Goal: Task Accomplishment & Management: Manage account settings

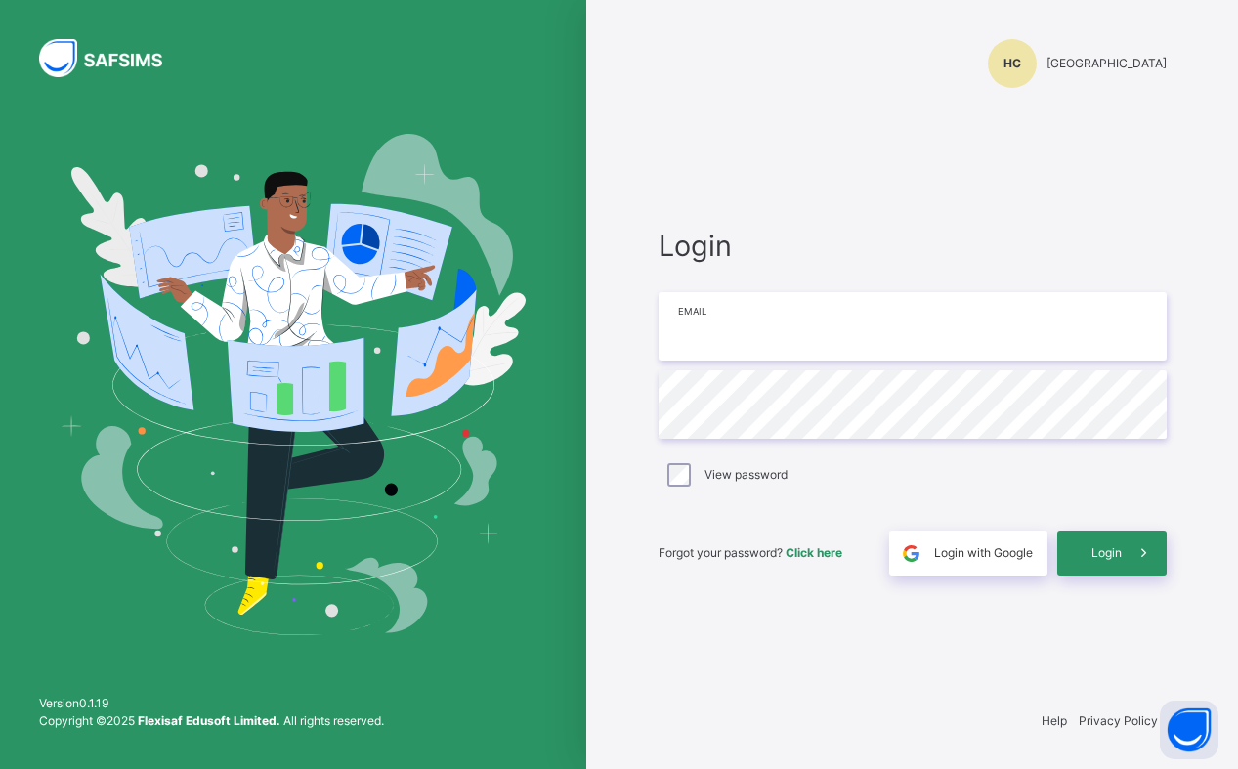
click at [740, 325] on input "email" at bounding box center [912, 326] width 508 height 68
type input "**********"
click at [1118, 556] on span "Login" at bounding box center [1106, 553] width 30 height 18
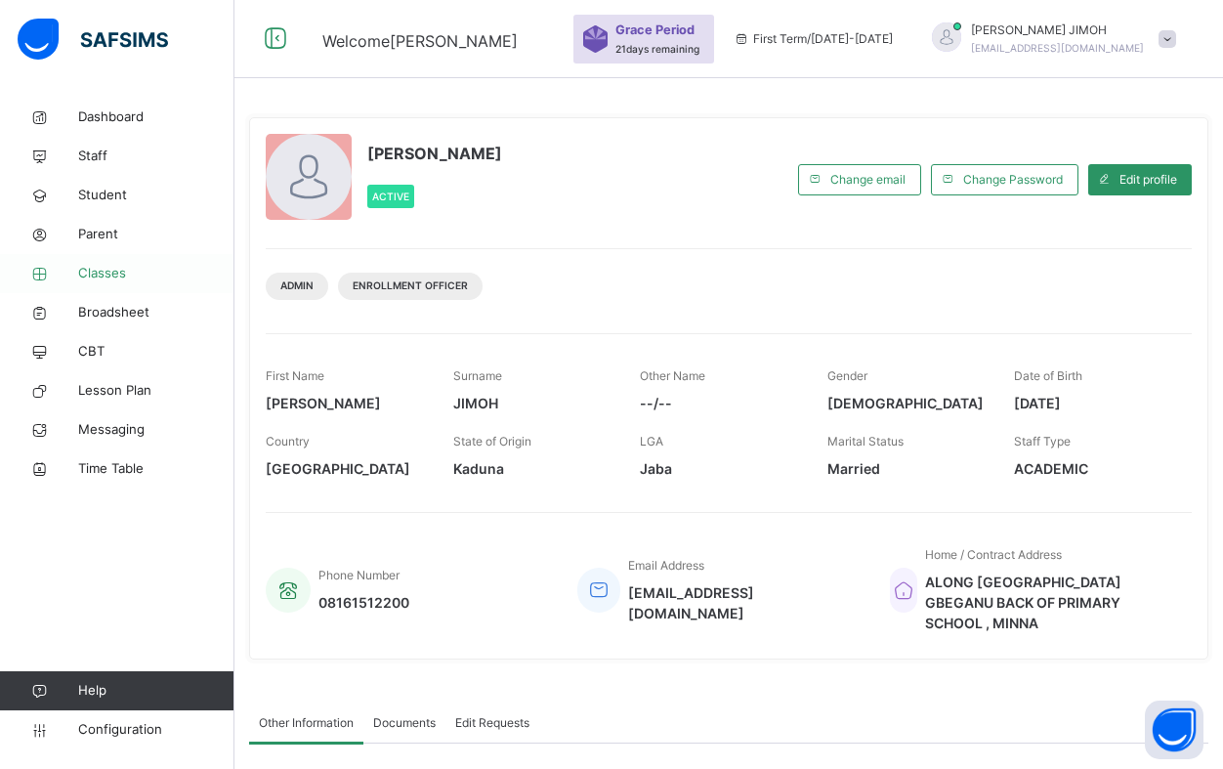
click at [100, 268] on span "Classes" at bounding box center [156, 274] width 156 height 20
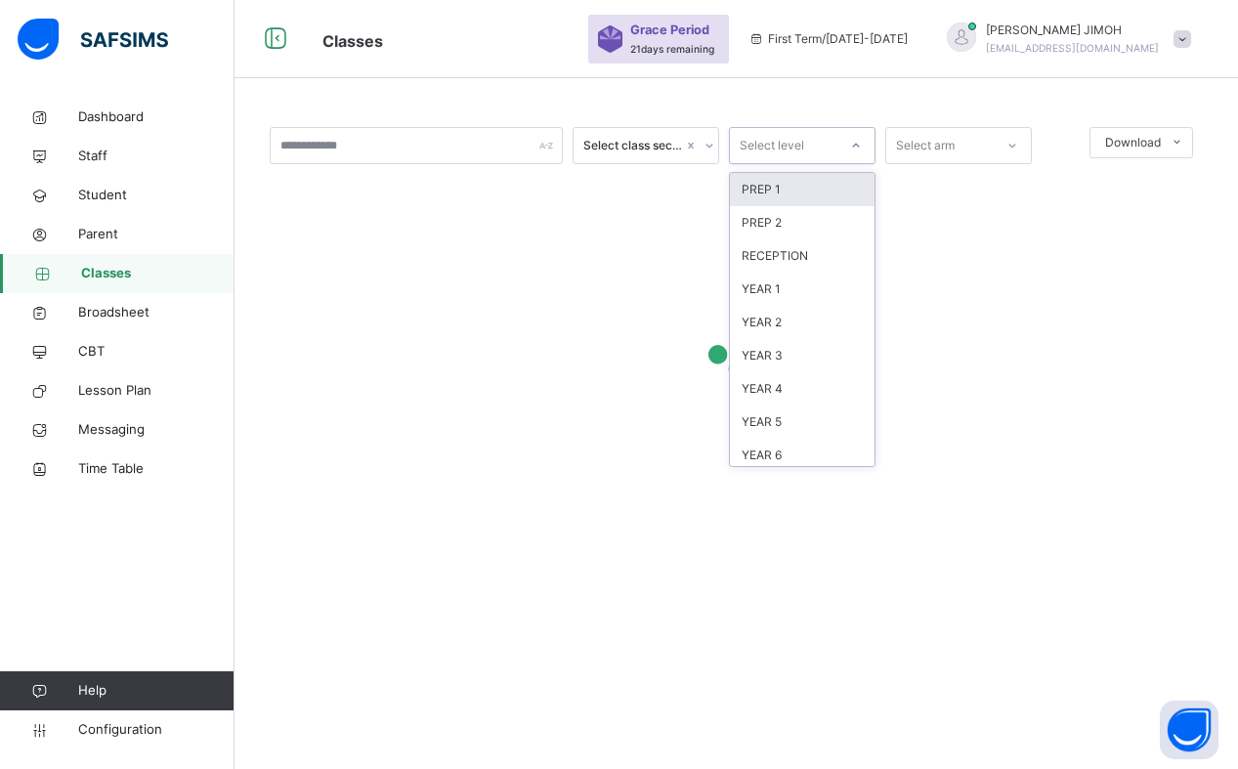
click at [858, 147] on icon at bounding box center [856, 146] width 12 height 20
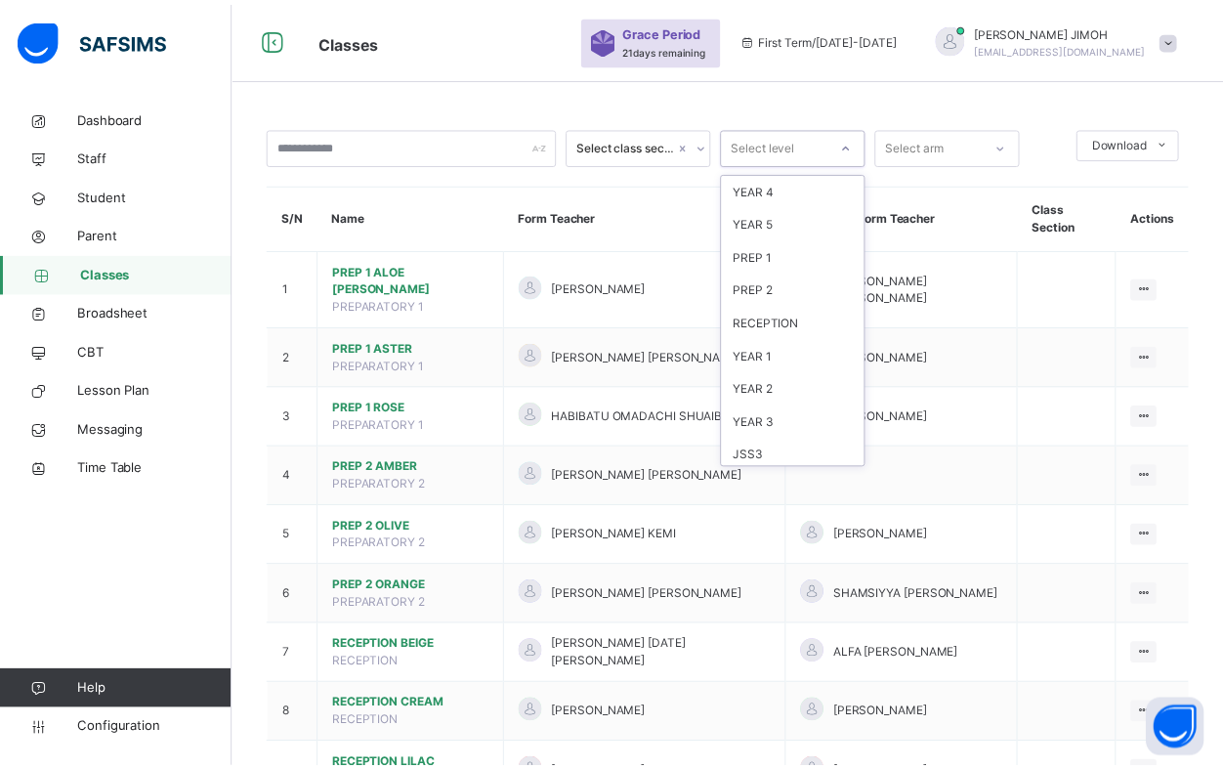
scroll to position [205, 0]
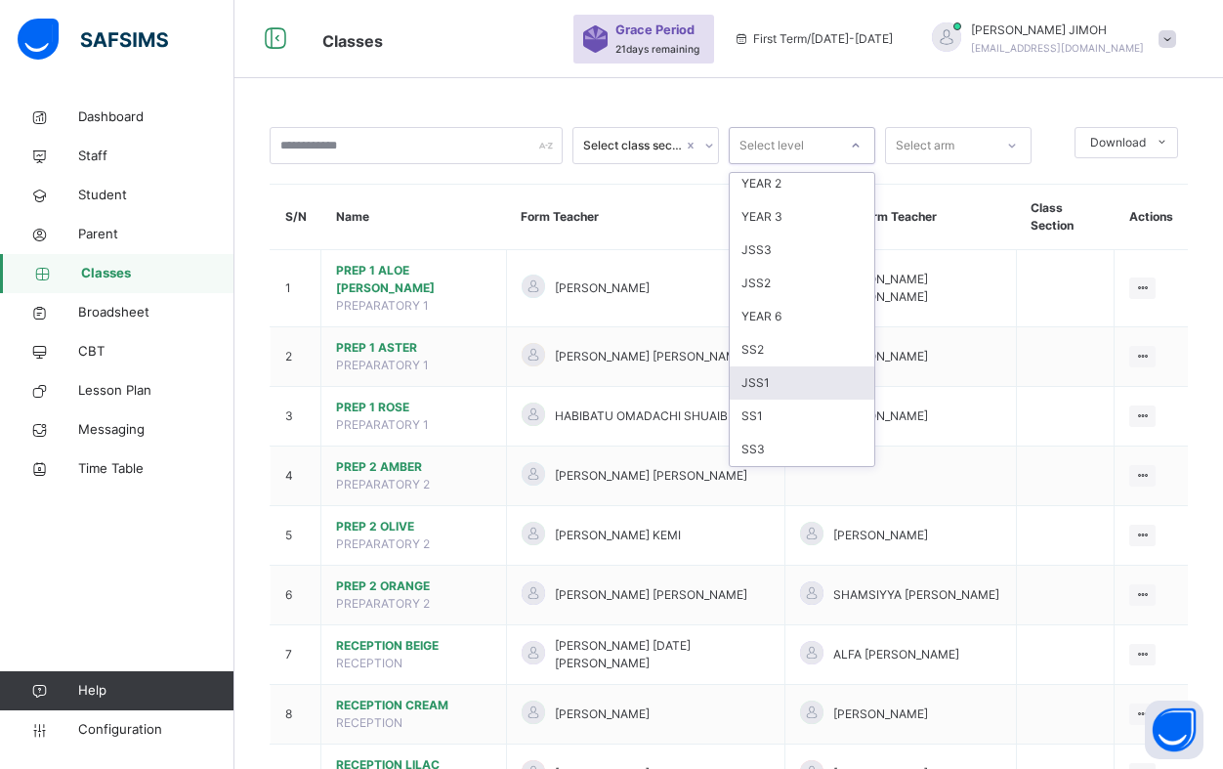
click at [777, 382] on div "JSS1" at bounding box center [802, 382] width 145 height 33
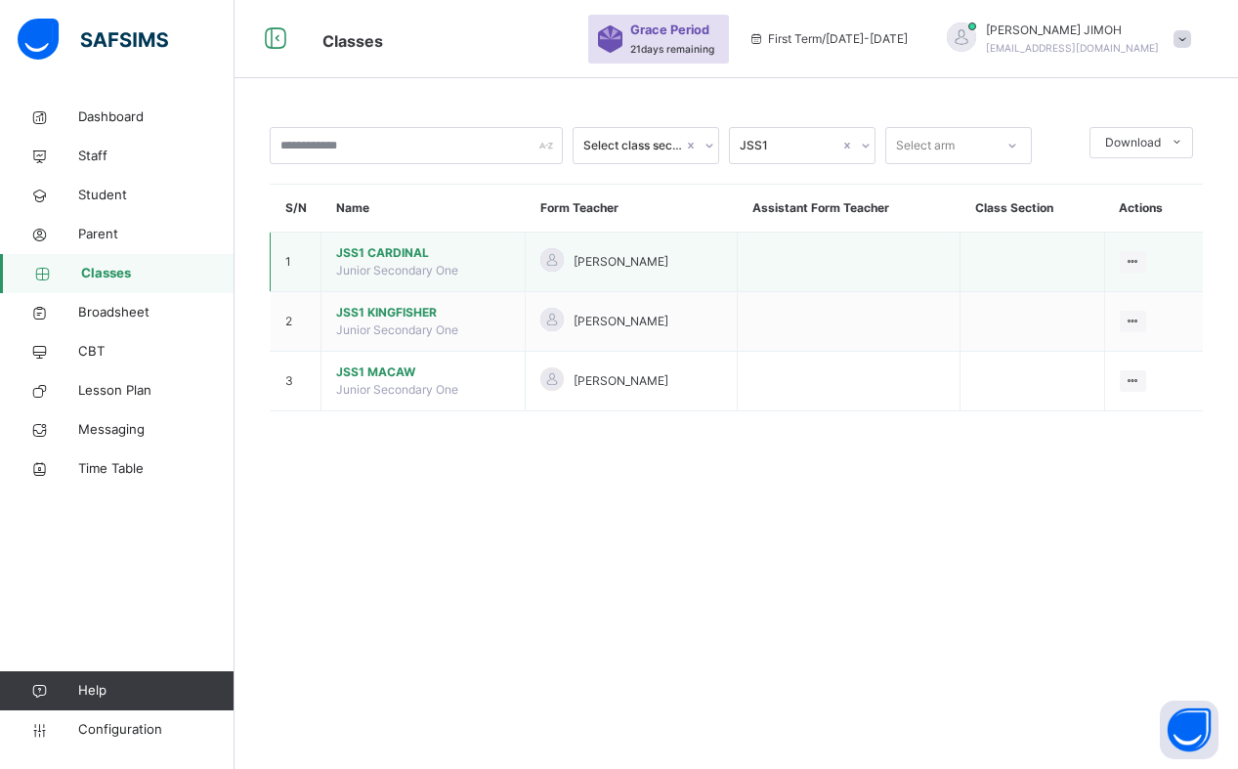
click at [397, 250] on span "JSS1 CARDINAL" at bounding box center [423, 253] width 174 height 18
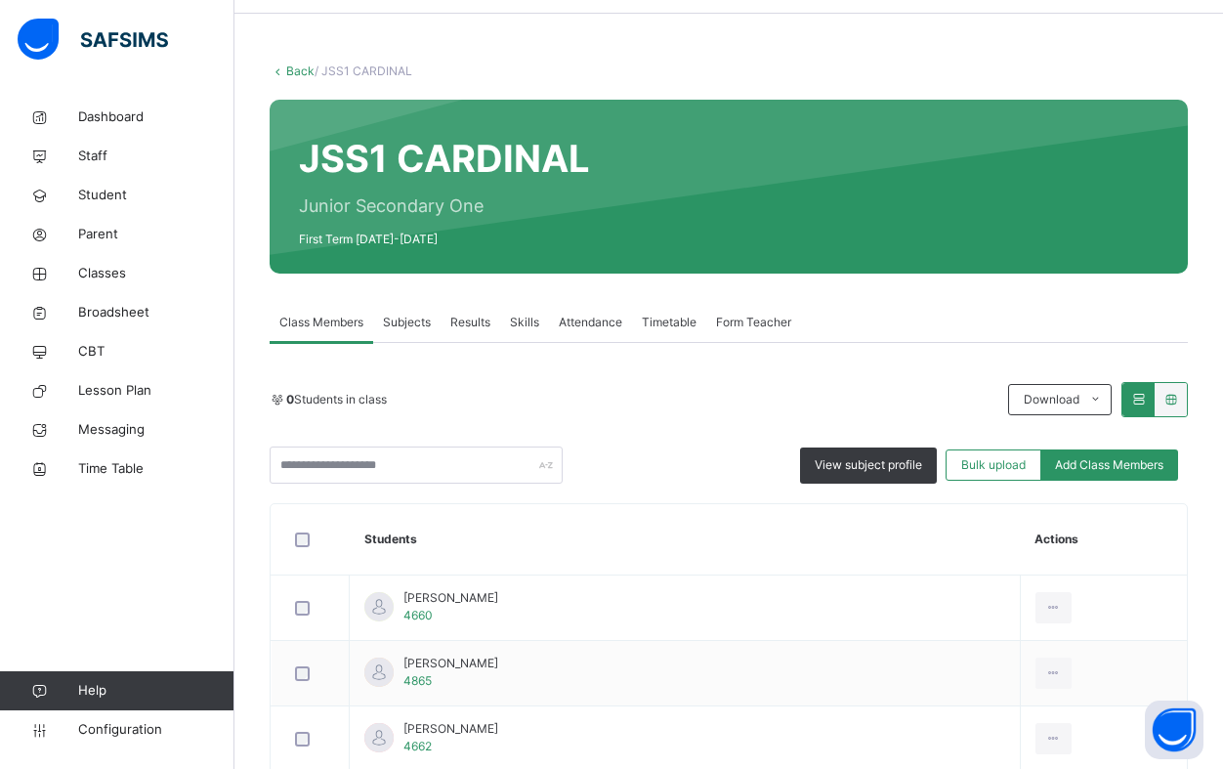
scroll to position [98, 0]
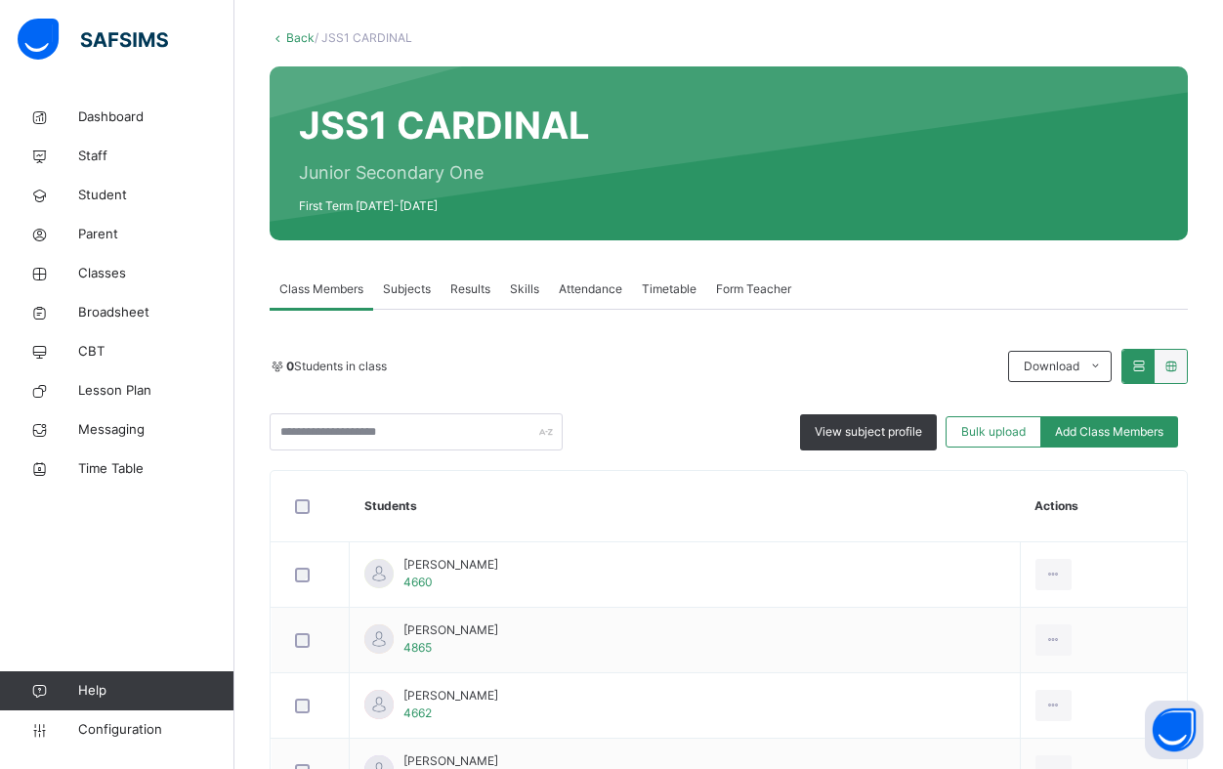
click at [1112, 424] on span "Add Class Members" at bounding box center [1109, 432] width 108 height 18
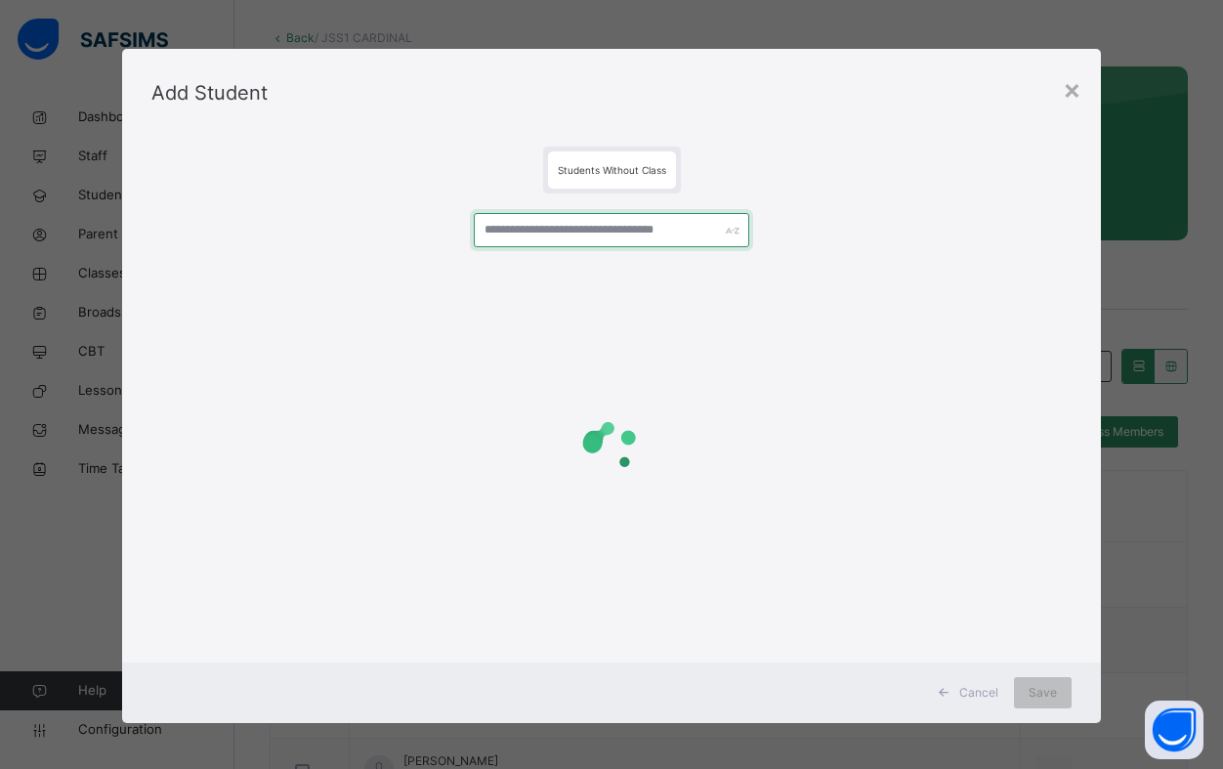
click at [524, 225] on input "text" at bounding box center [611, 230] width 275 height 34
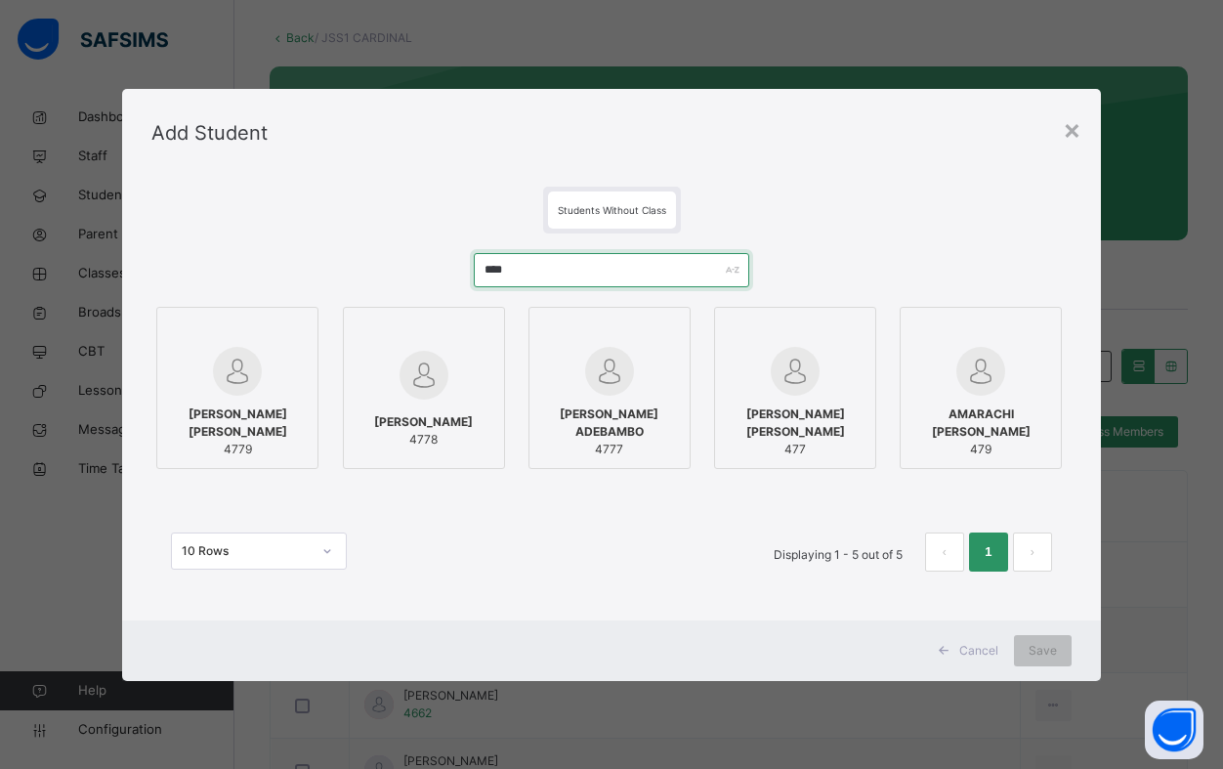
type input "****"
click at [279, 374] on div at bounding box center [237, 371] width 141 height 49
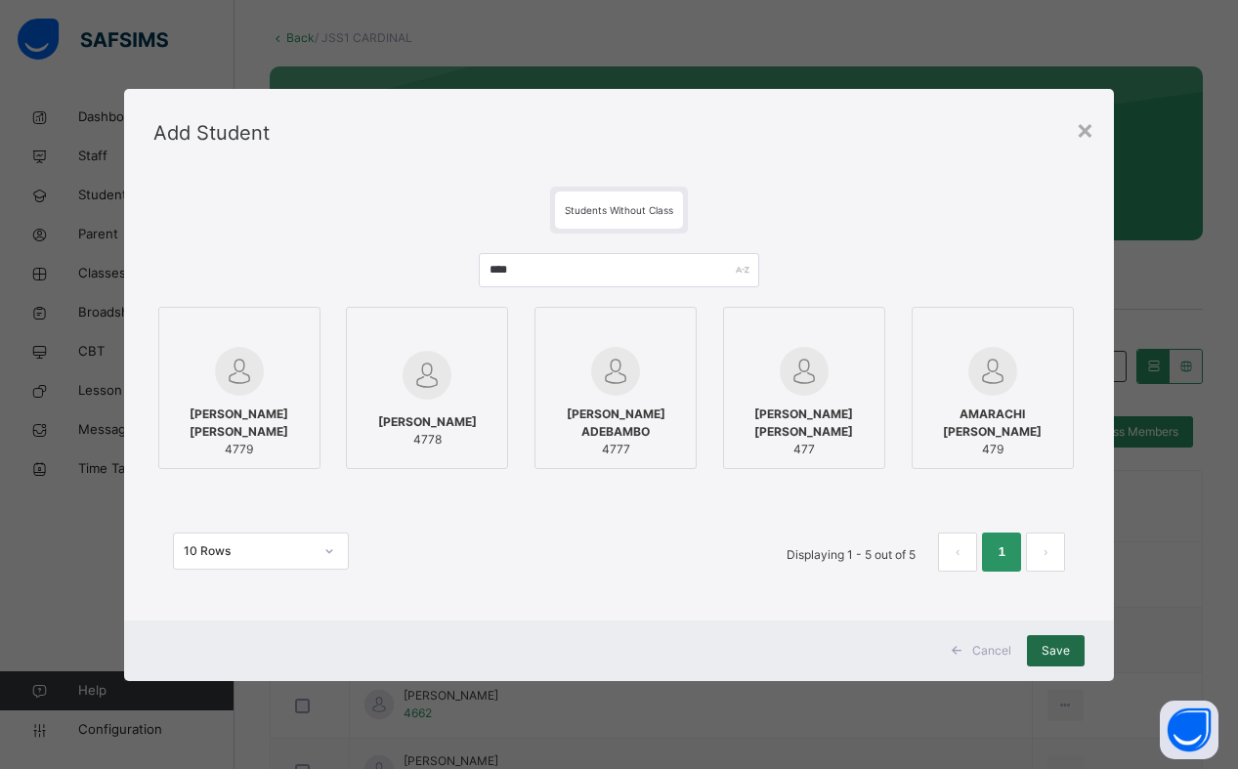
click at [1063, 643] on span "Save" at bounding box center [1055, 651] width 28 height 18
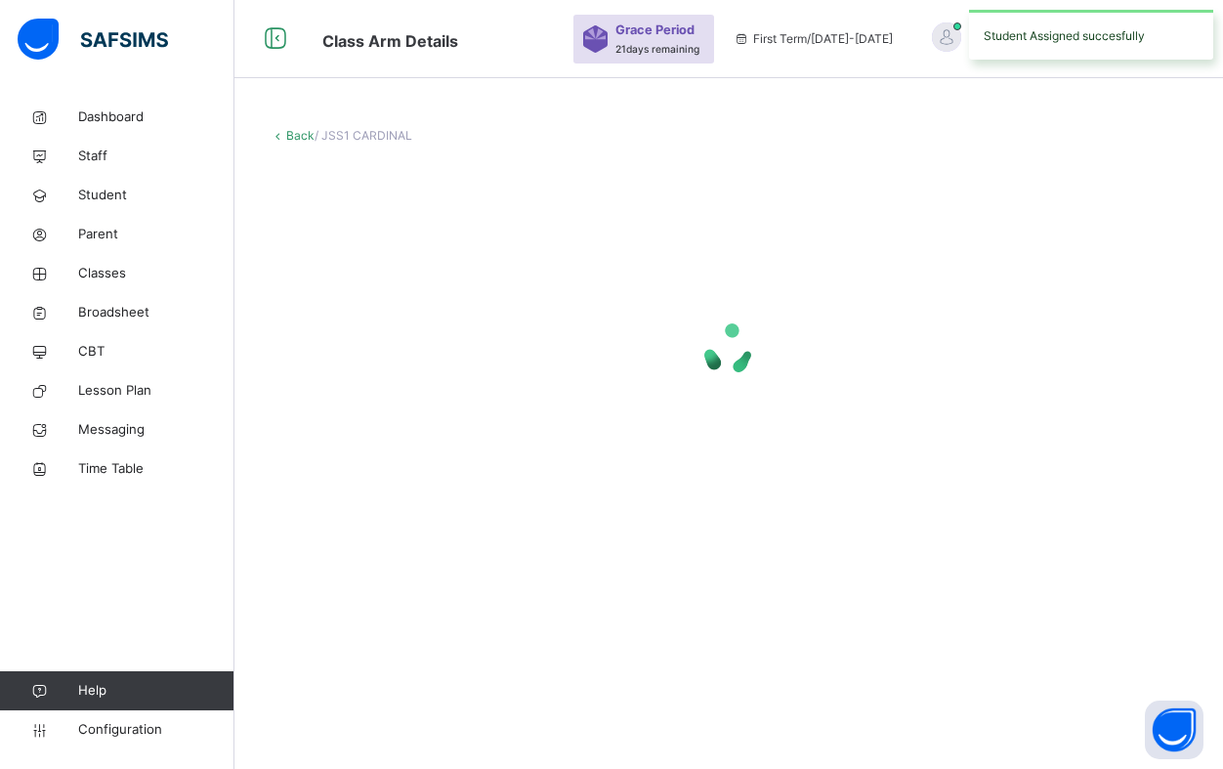
scroll to position [0, 0]
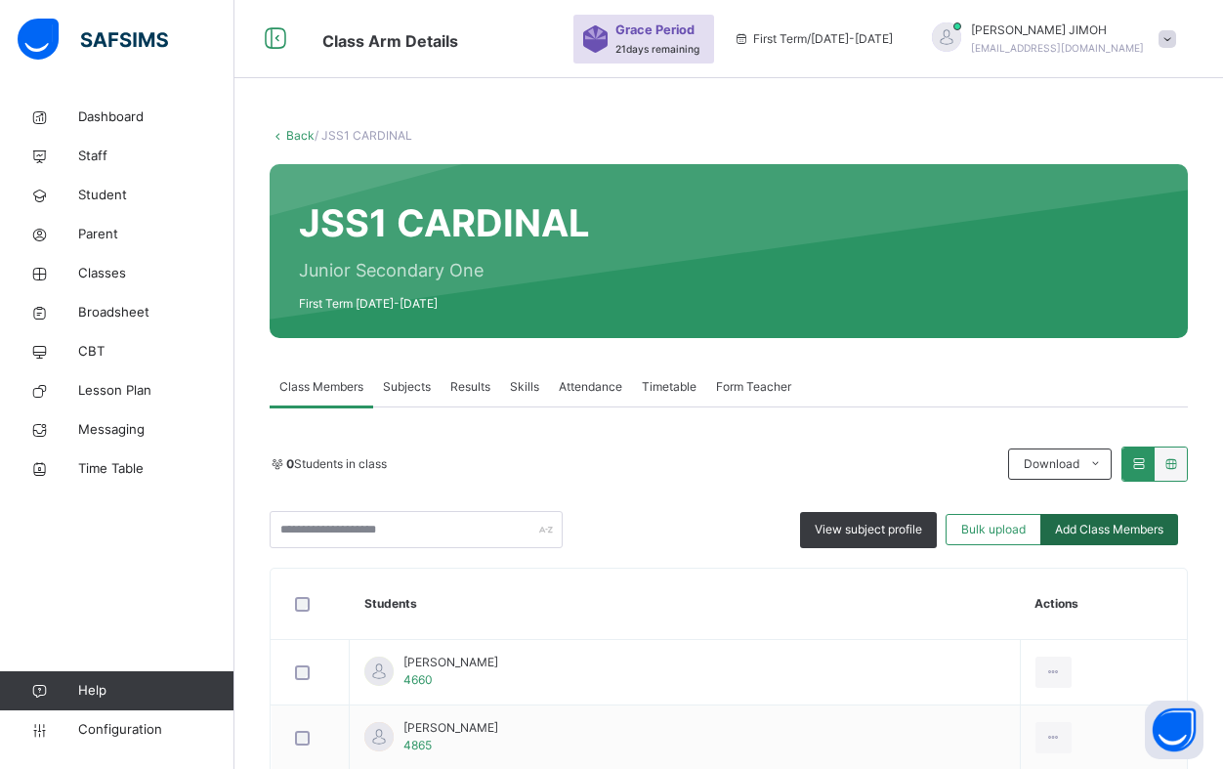
click at [1126, 528] on span "Add Class Members" at bounding box center [1109, 530] width 108 height 18
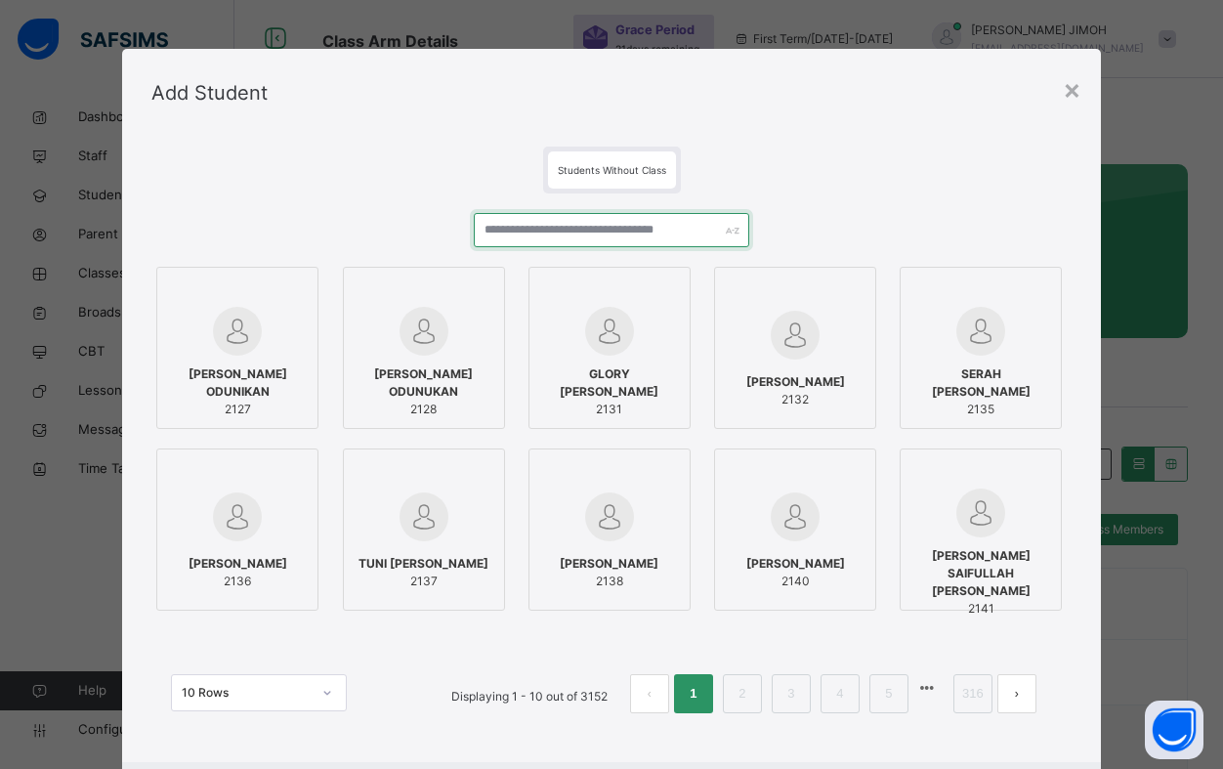
click at [557, 224] on input "text" at bounding box center [611, 230] width 275 height 34
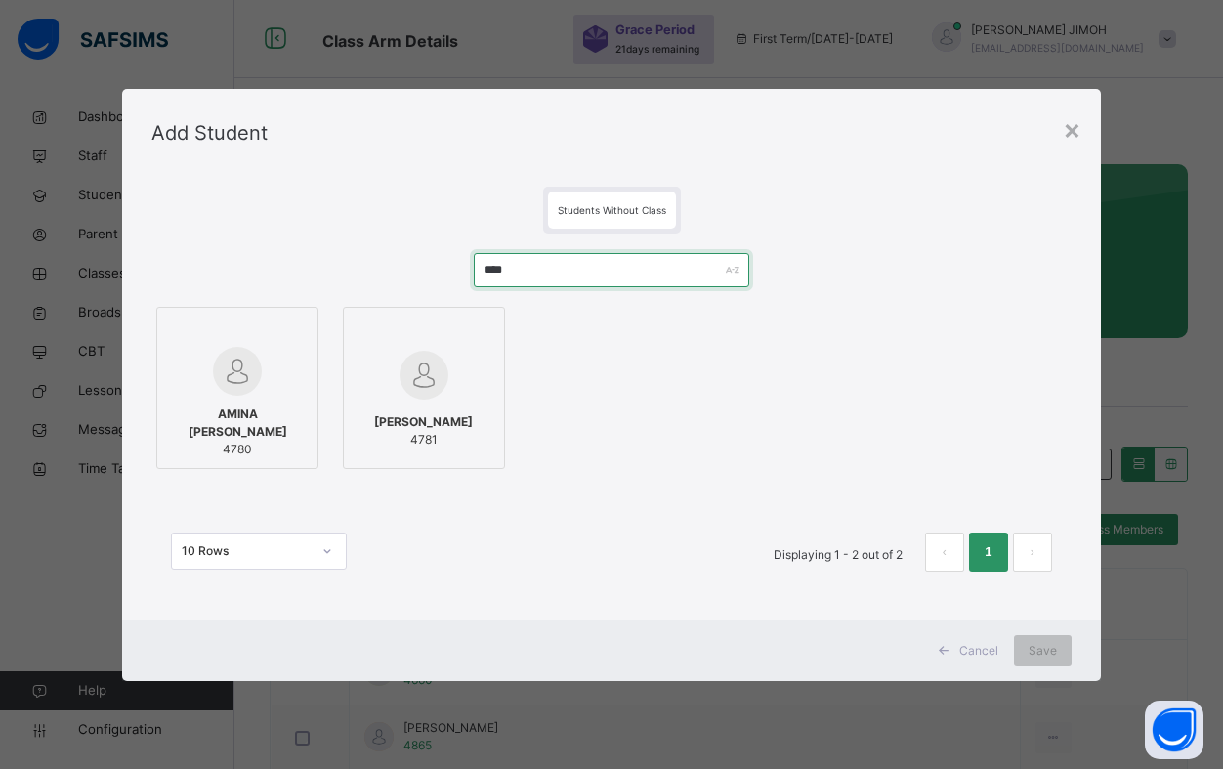
type input "****"
click at [286, 362] on div at bounding box center [237, 371] width 141 height 49
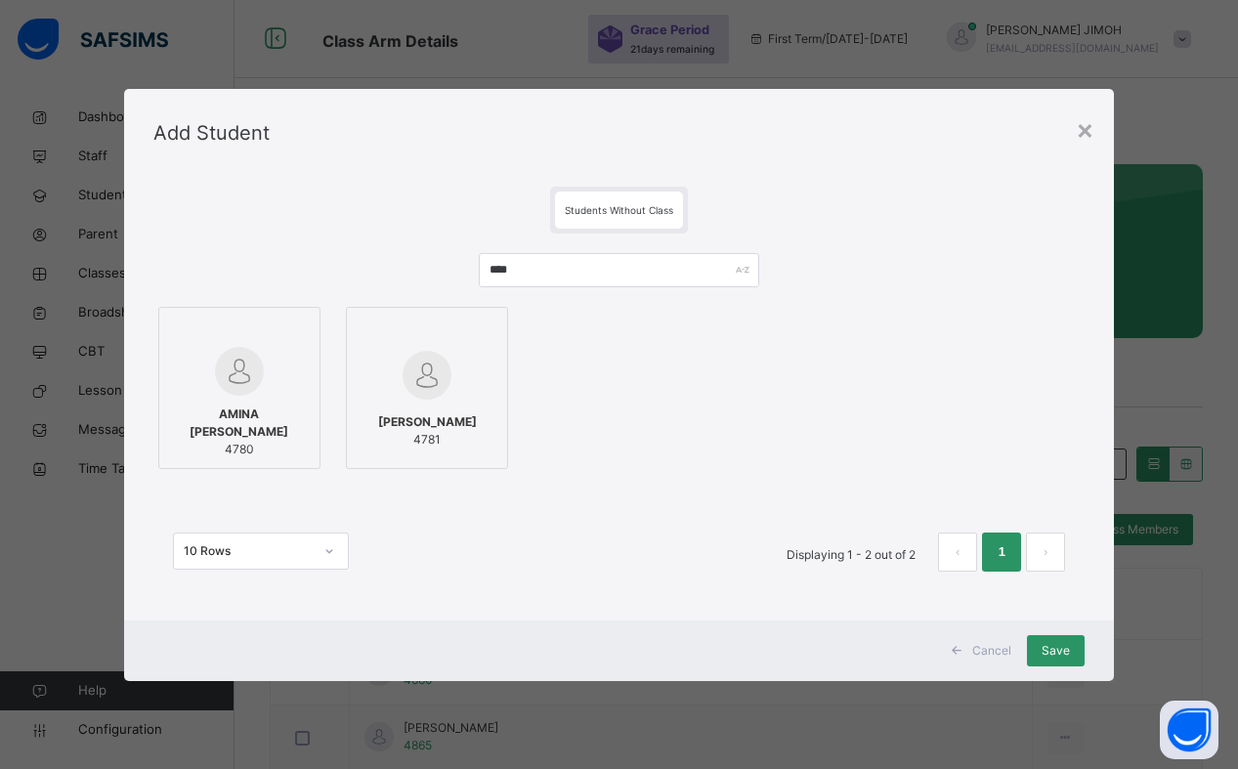
click at [481, 333] on div at bounding box center [427, 331] width 141 height 29
click at [1053, 652] on span "Save" at bounding box center [1055, 651] width 28 height 18
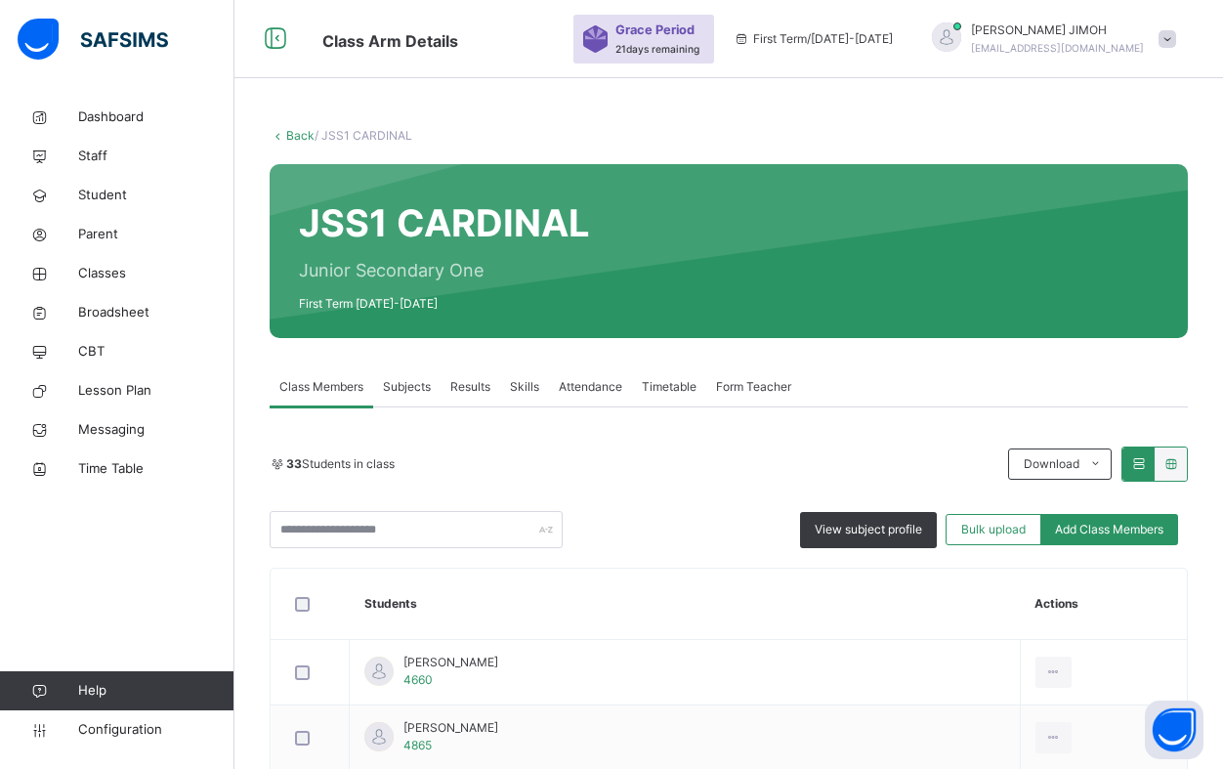
click at [299, 133] on link "Back" at bounding box center [300, 135] width 28 height 15
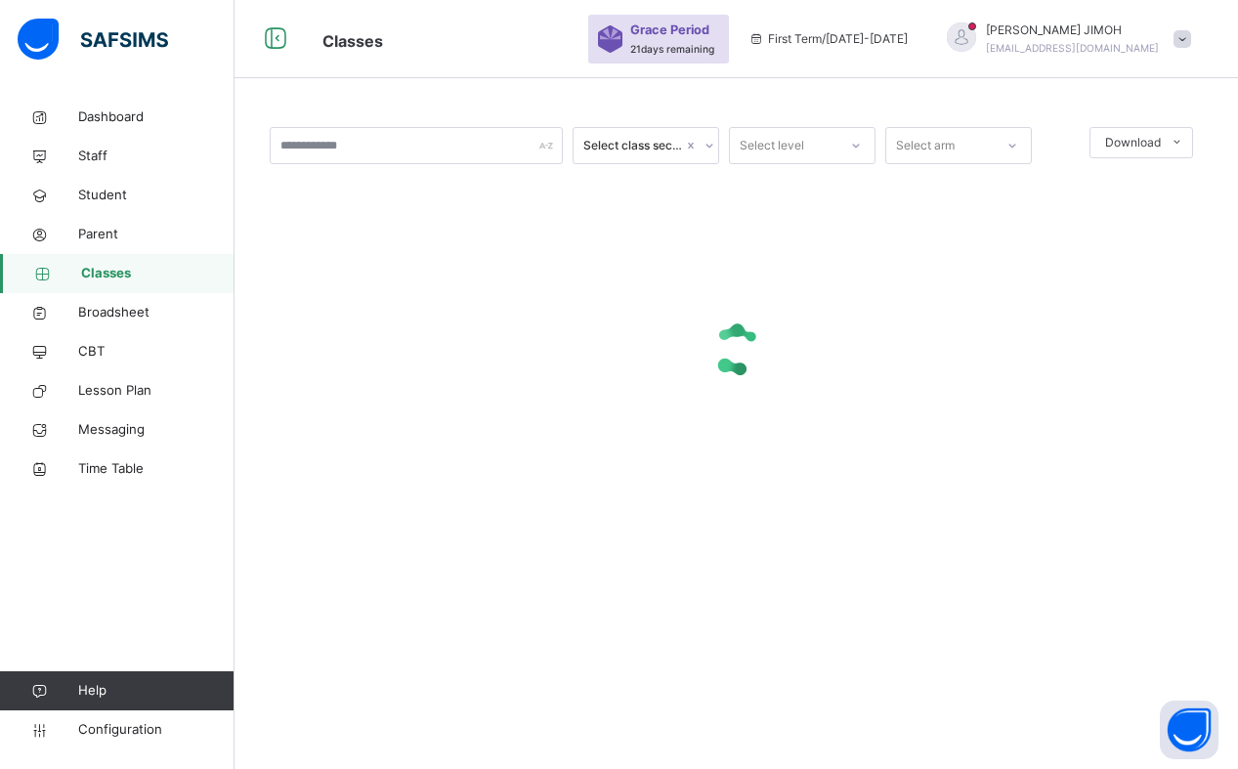
click at [850, 145] on icon at bounding box center [856, 146] width 12 height 20
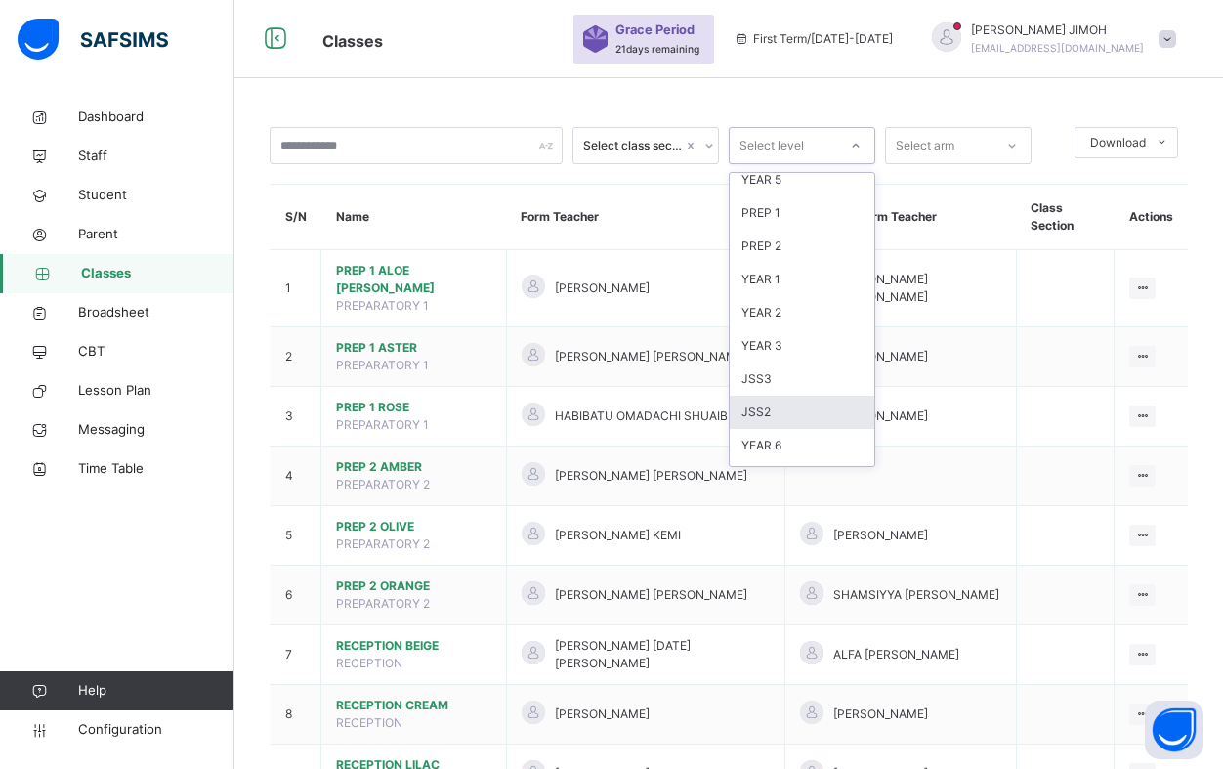
scroll to position [205, 0]
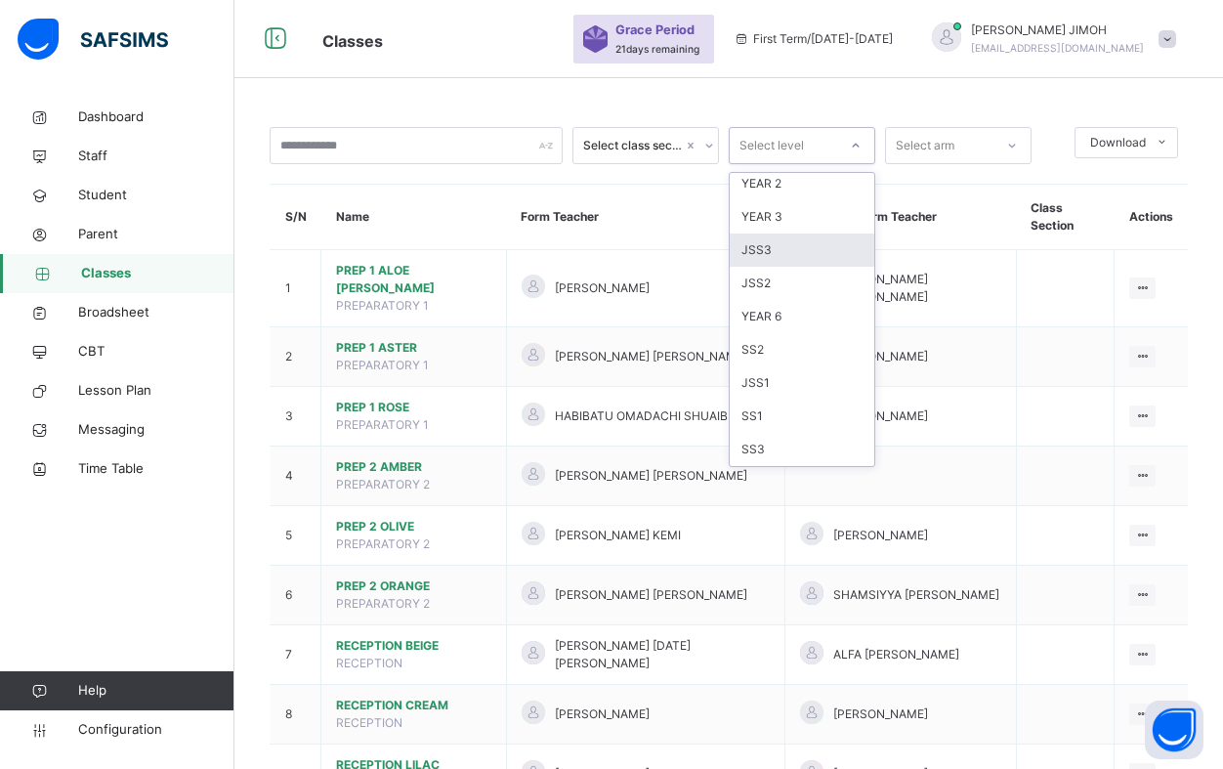
click at [792, 250] on div "JSS3" at bounding box center [802, 249] width 145 height 33
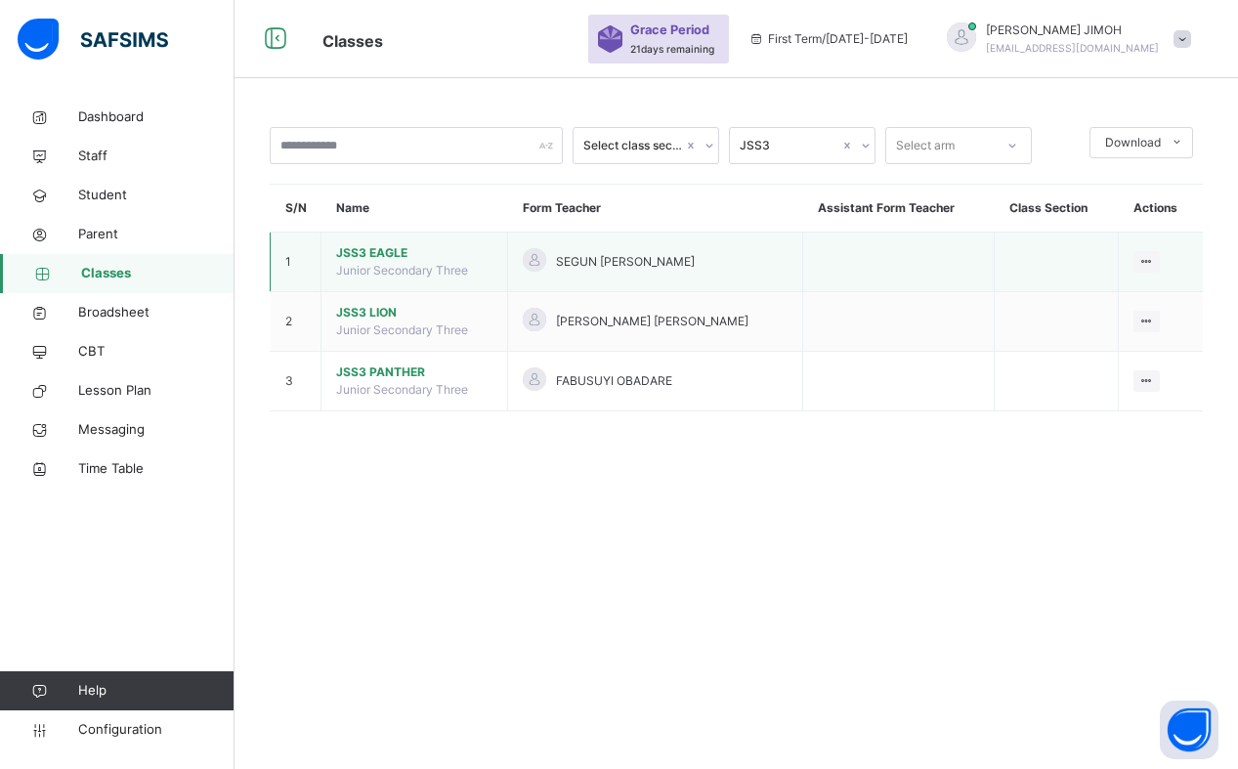
click at [382, 252] on span "JSS3 EAGLE" at bounding box center [414, 253] width 156 height 18
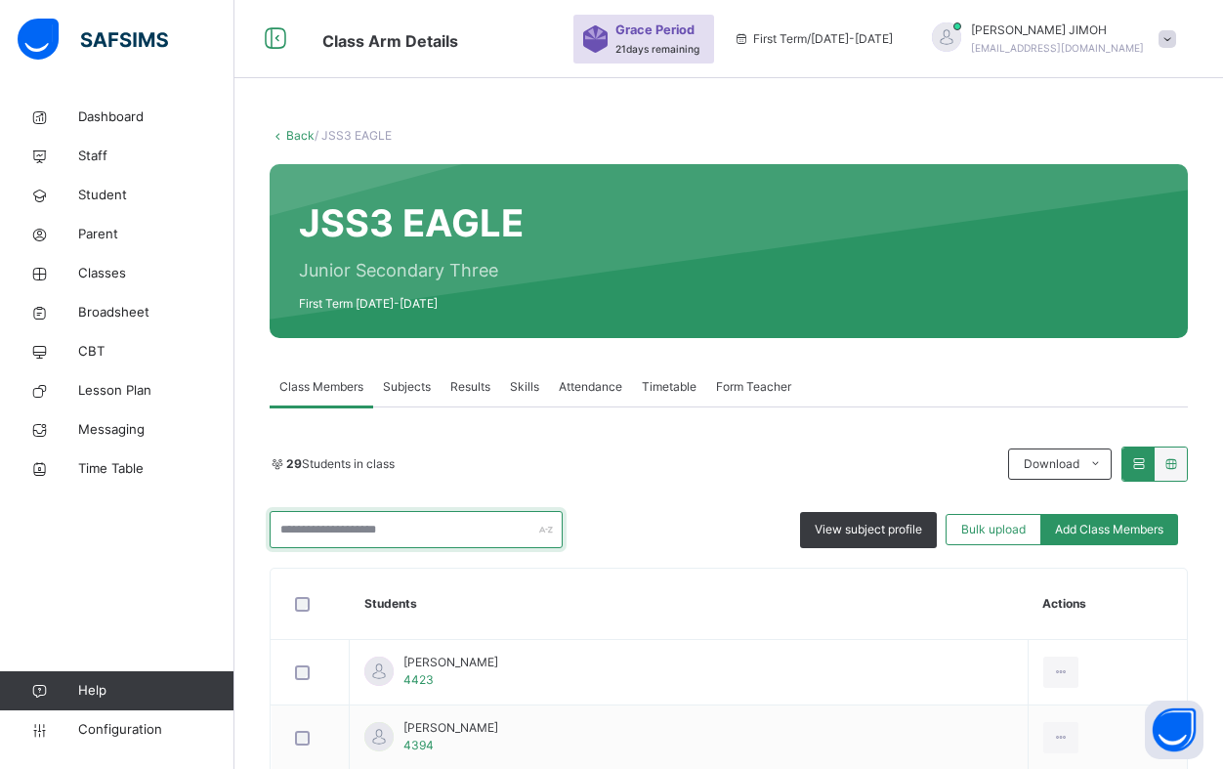
click at [351, 514] on input "text" at bounding box center [416, 529] width 293 height 37
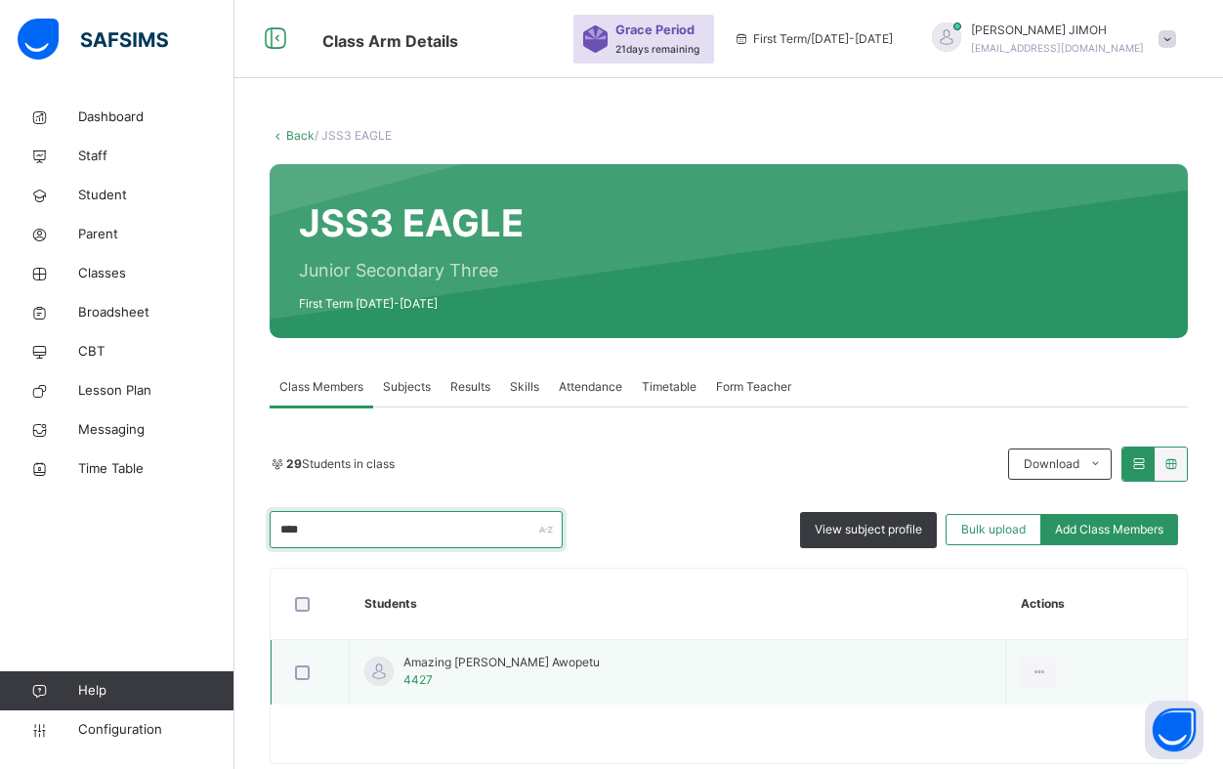
type input "****"
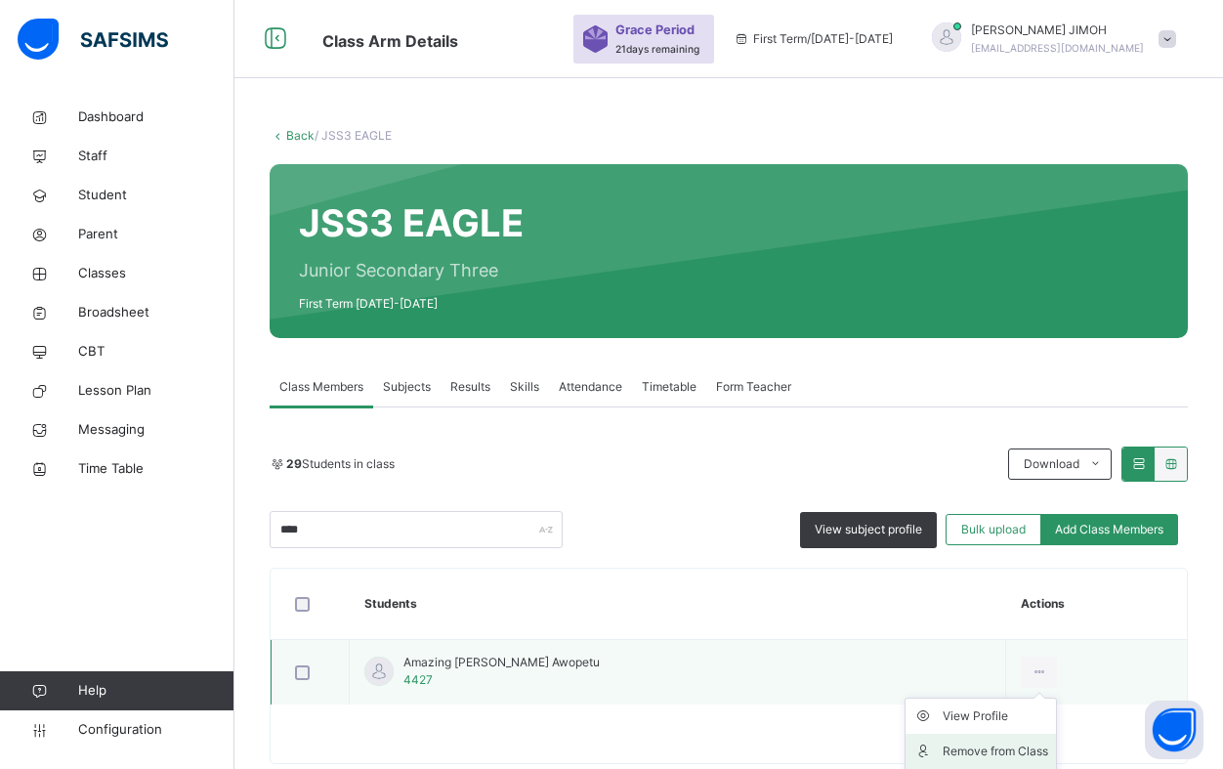
click at [1007, 748] on div "Remove from Class" at bounding box center [996, 751] width 106 height 20
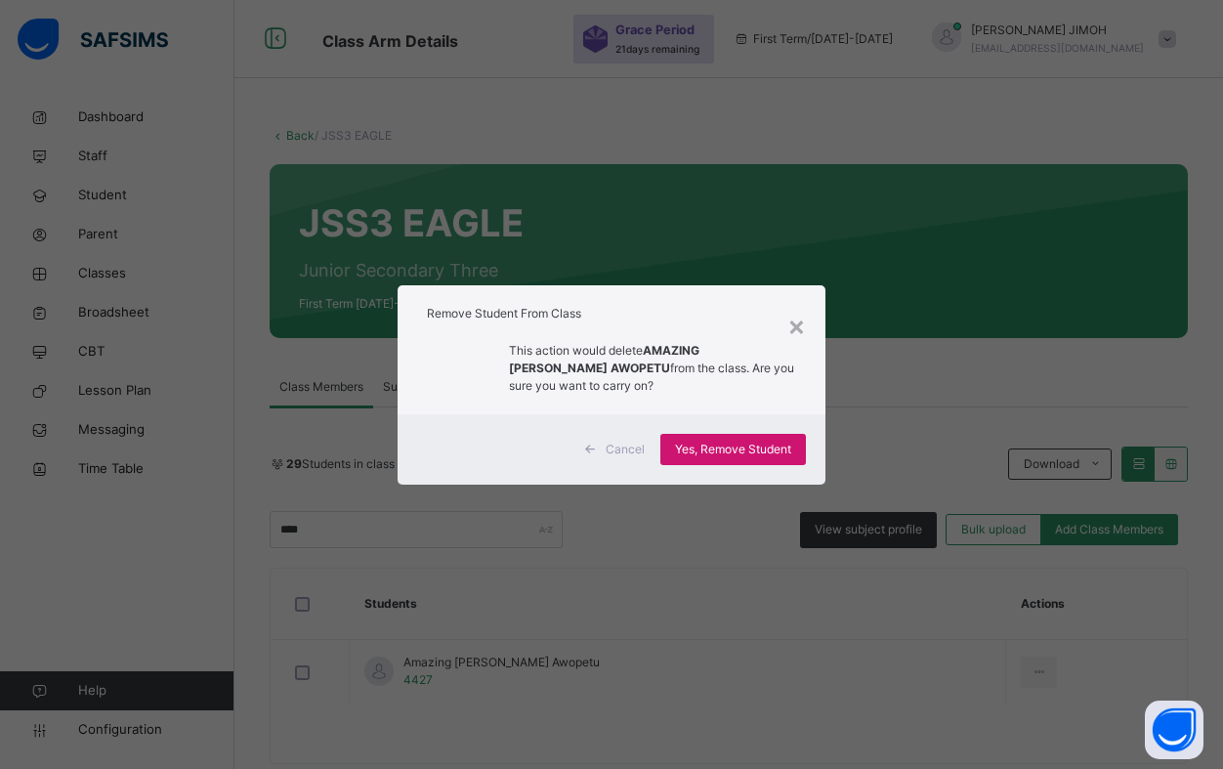
click at [716, 442] on span "Yes, Remove Student" at bounding box center [733, 450] width 116 height 18
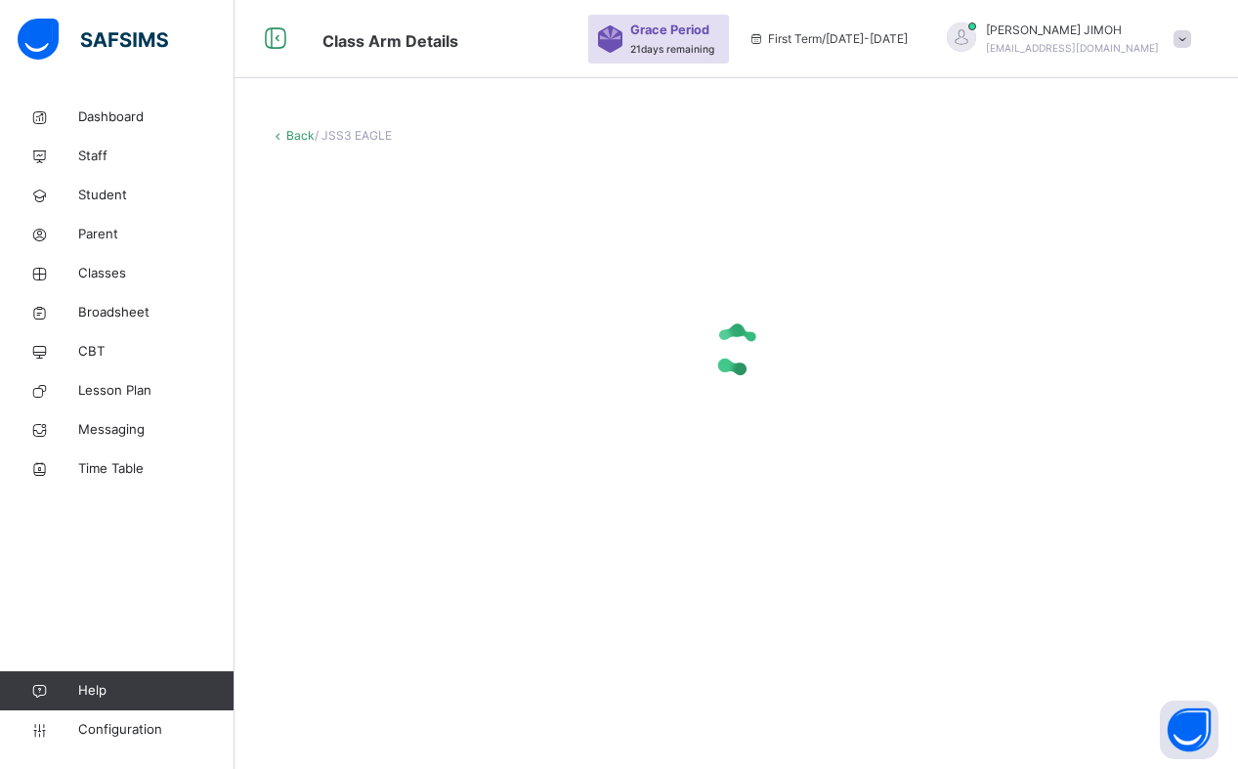
click at [618, 216] on div at bounding box center [736, 349] width 933 height 371
drag, startPoint x: 618, startPoint y: 216, endPoint x: 528, endPoint y: 157, distance: 107.3
click at [528, 157] on div "Back / JSS3 EAGLE" at bounding box center [735, 331] width 1003 height 467
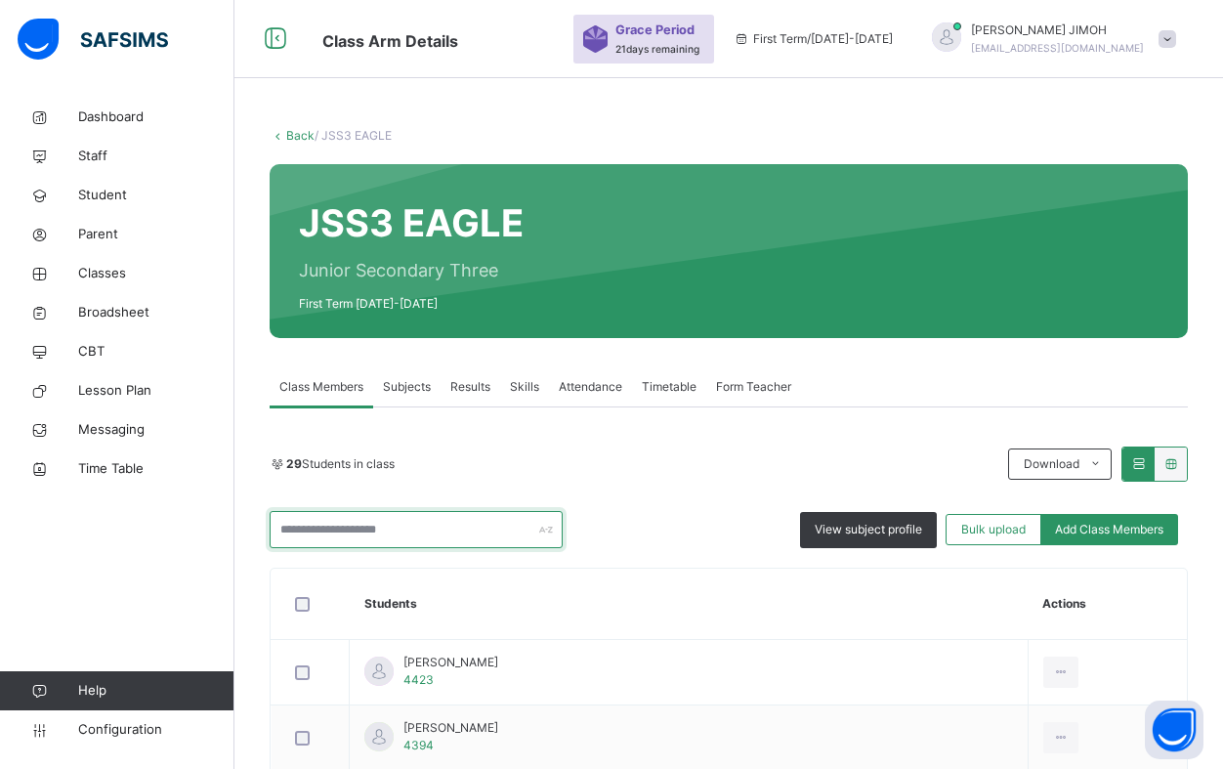
click at [316, 528] on input "text" at bounding box center [416, 529] width 293 height 37
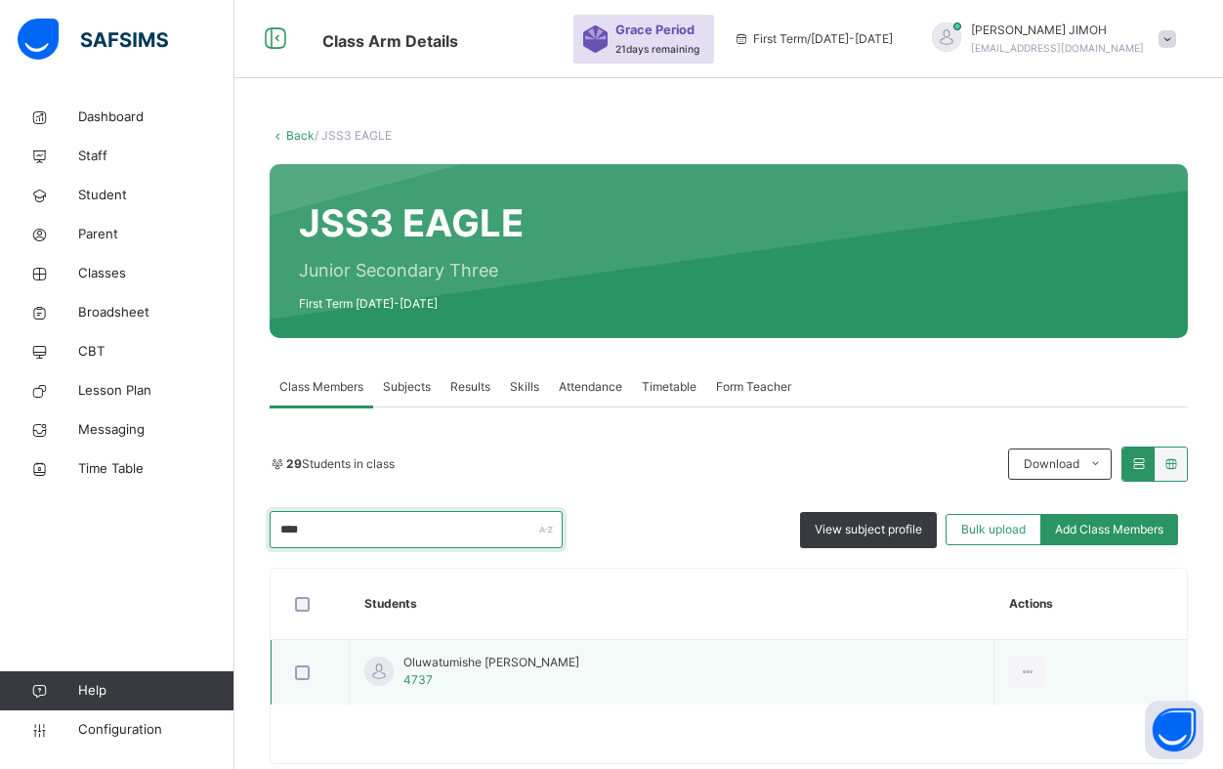
type input "****"
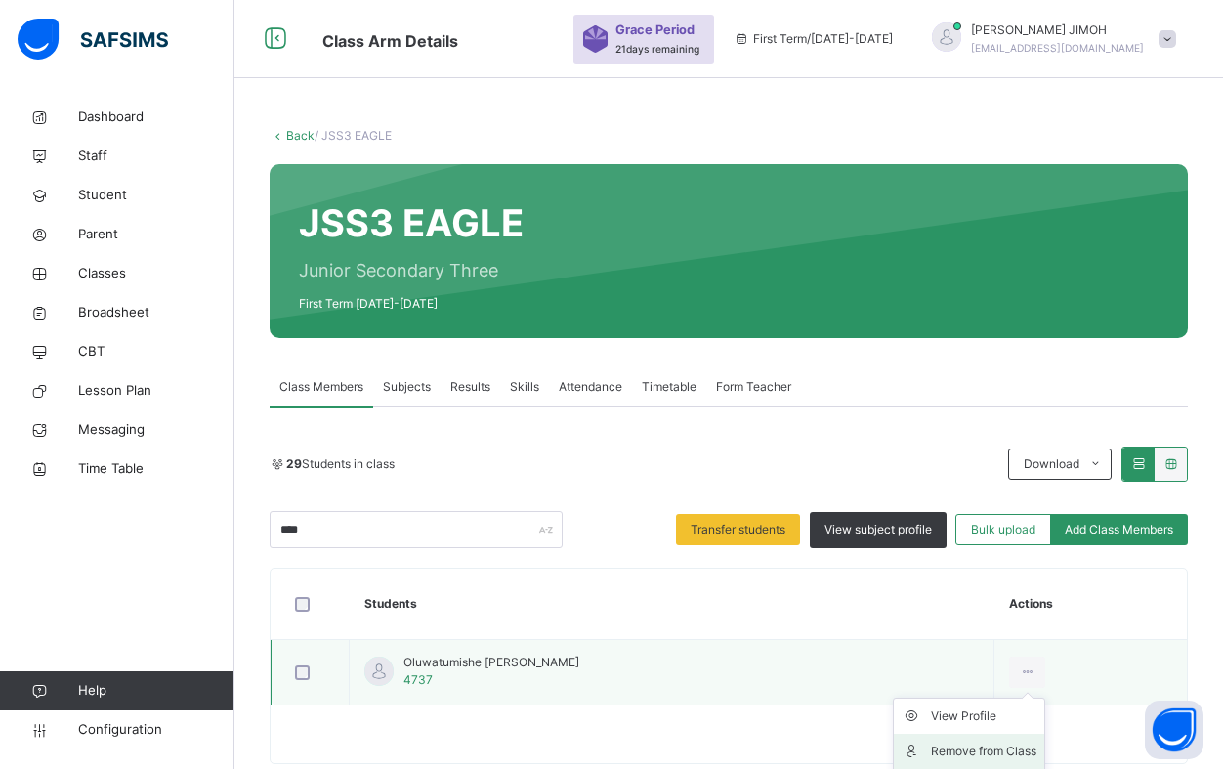
click at [984, 748] on div "Remove from Class" at bounding box center [984, 751] width 106 height 20
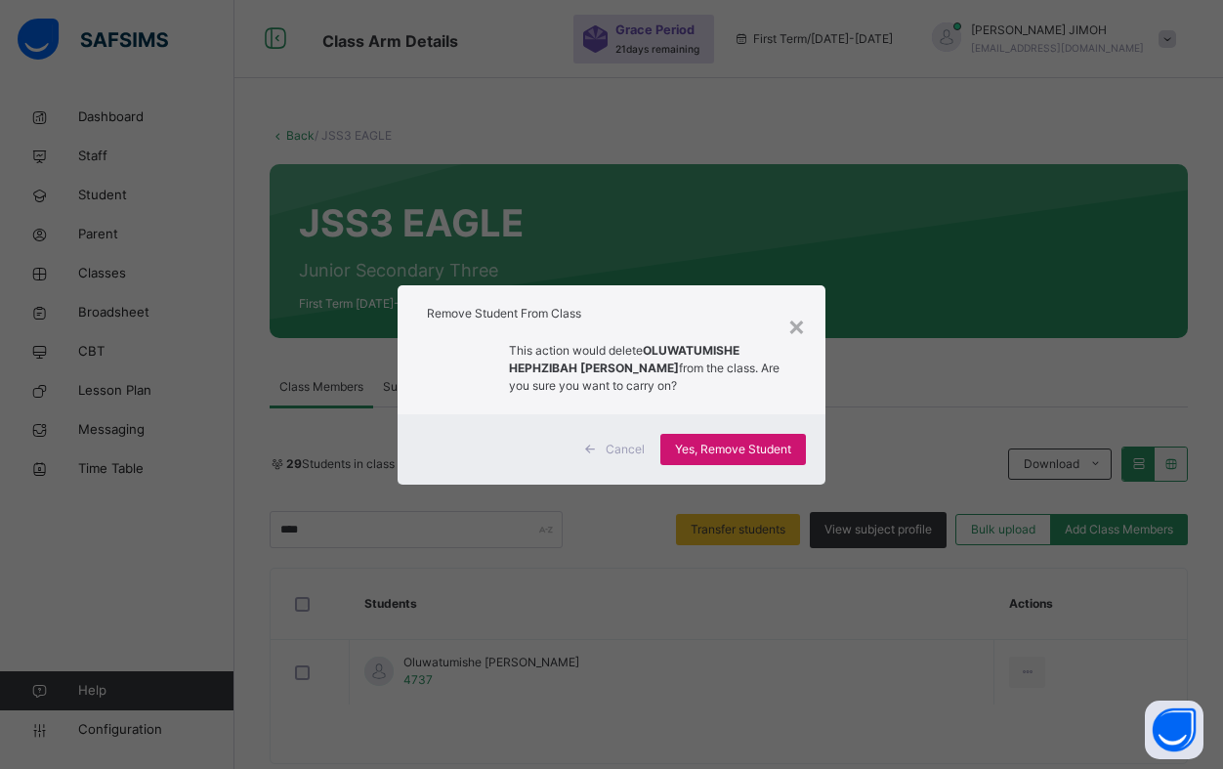
click at [757, 452] on span "Yes, Remove Student" at bounding box center [733, 450] width 116 height 18
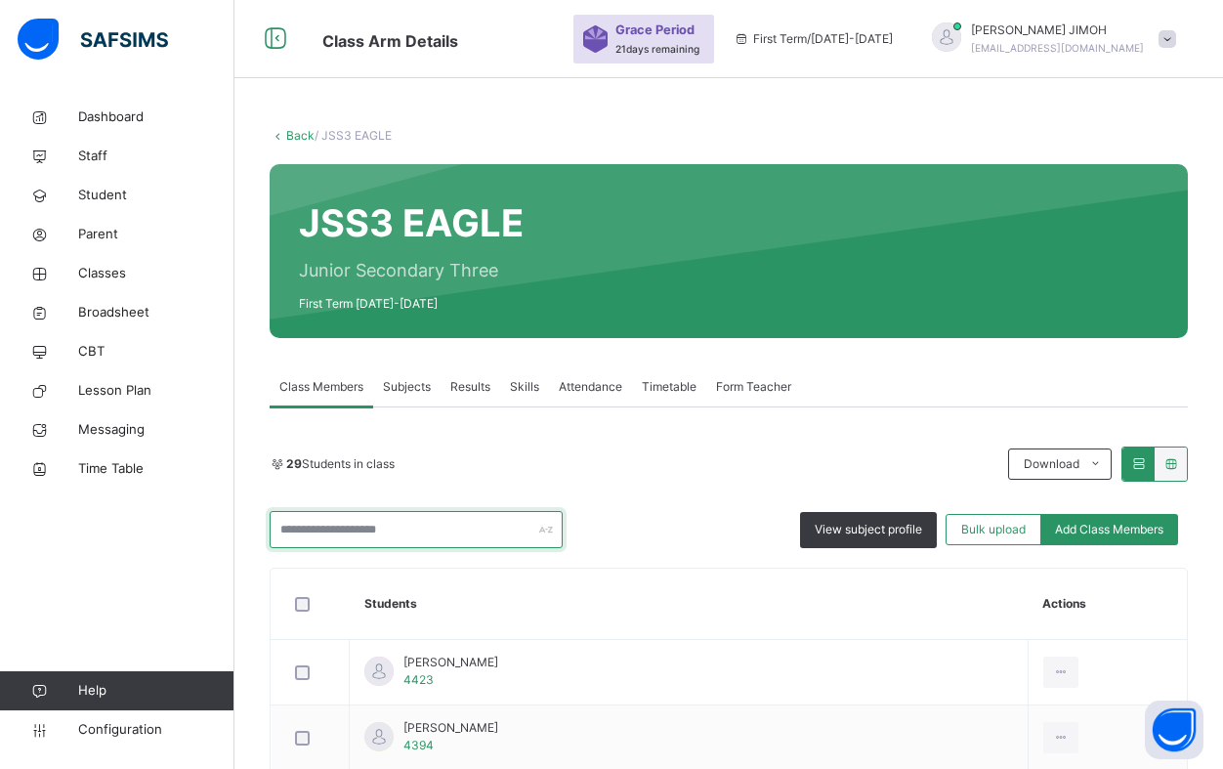
click at [350, 521] on input "text" at bounding box center [416, 529] width 293 height 37
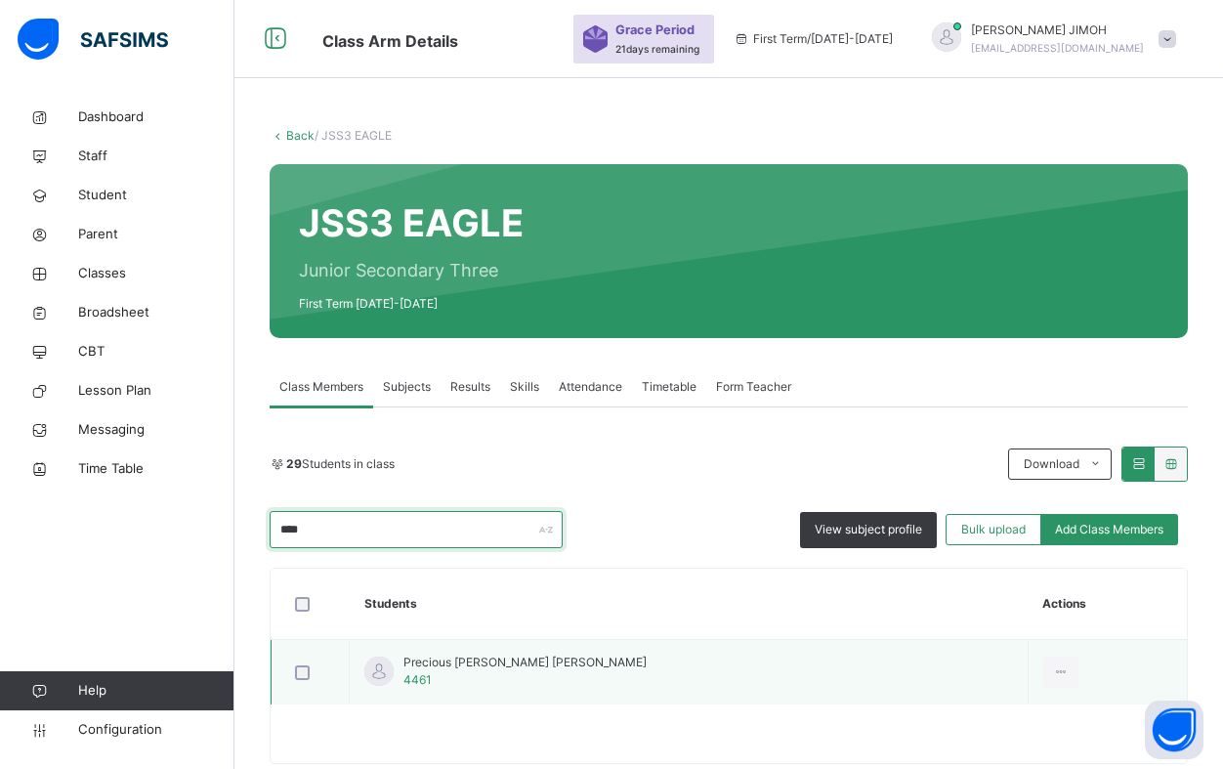
type input "****"
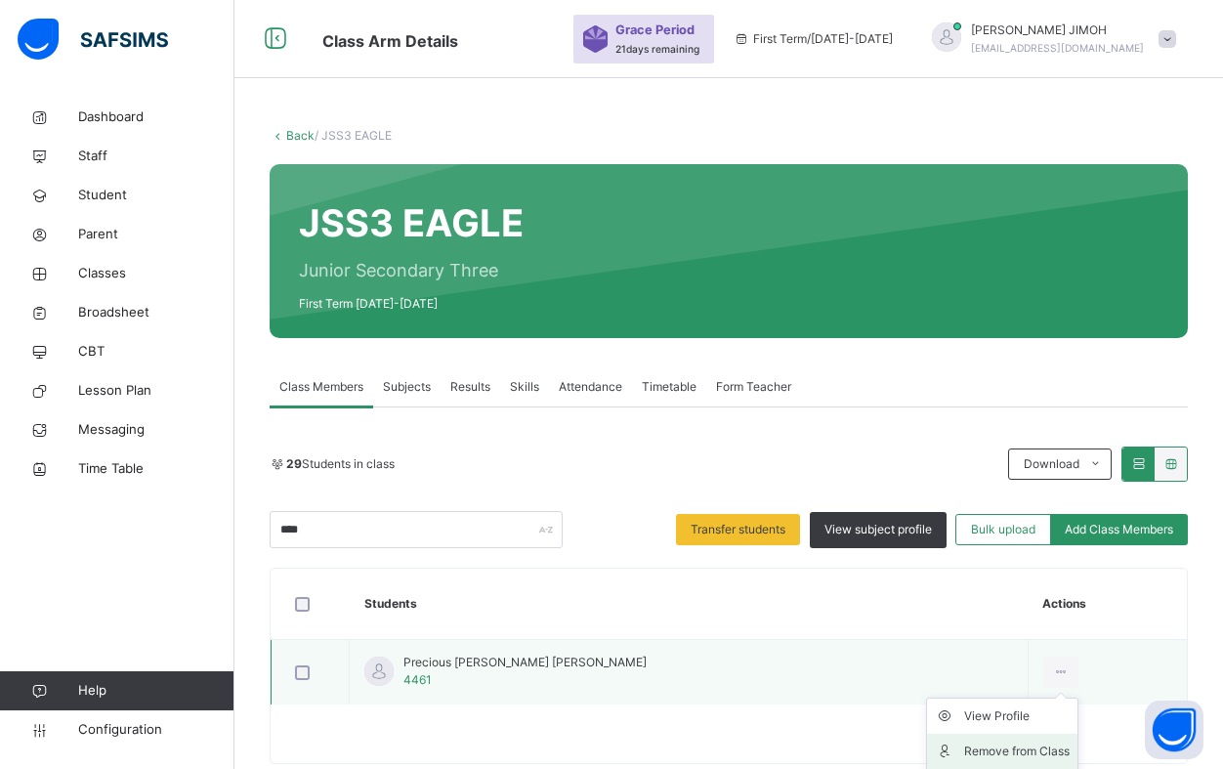
click at [997, 746] on div "Remove from Class" at bounding box center [1017, 751] width 106 height 20
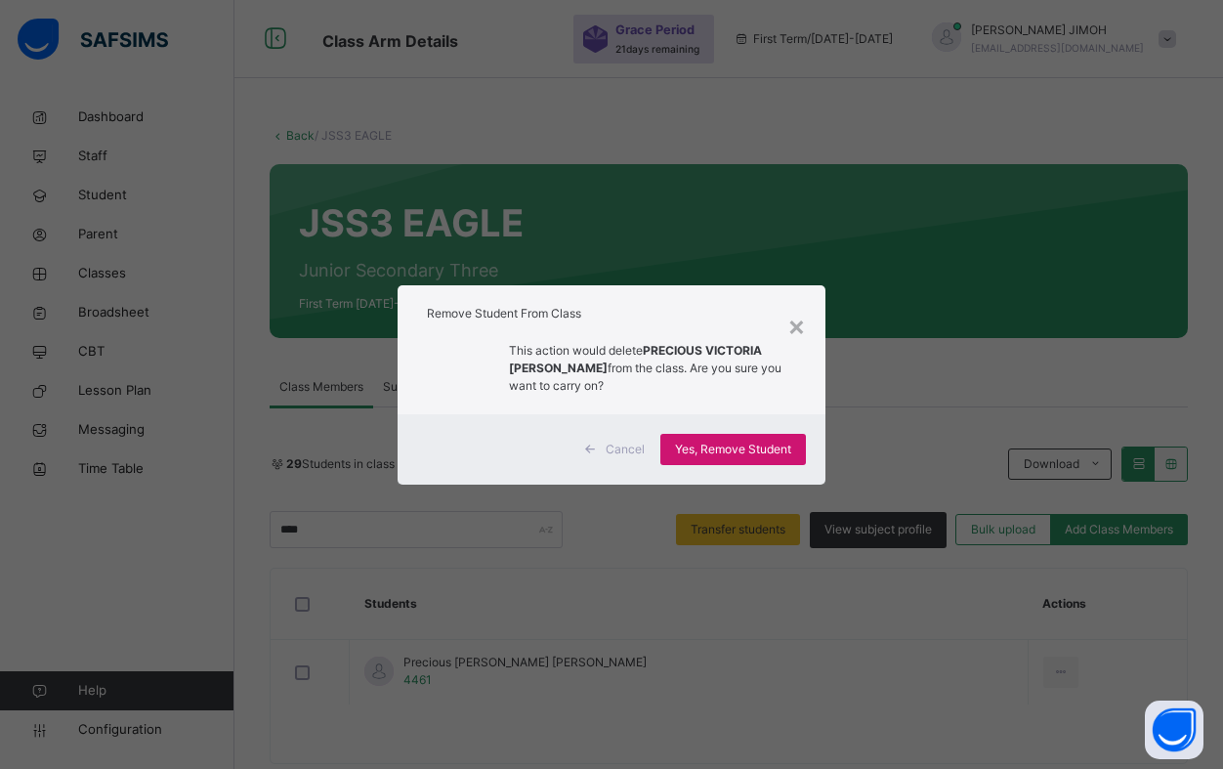
click at [711, 446] on span "Yes, Remove Student" at bounding box center [733, 450] width 116 height 18
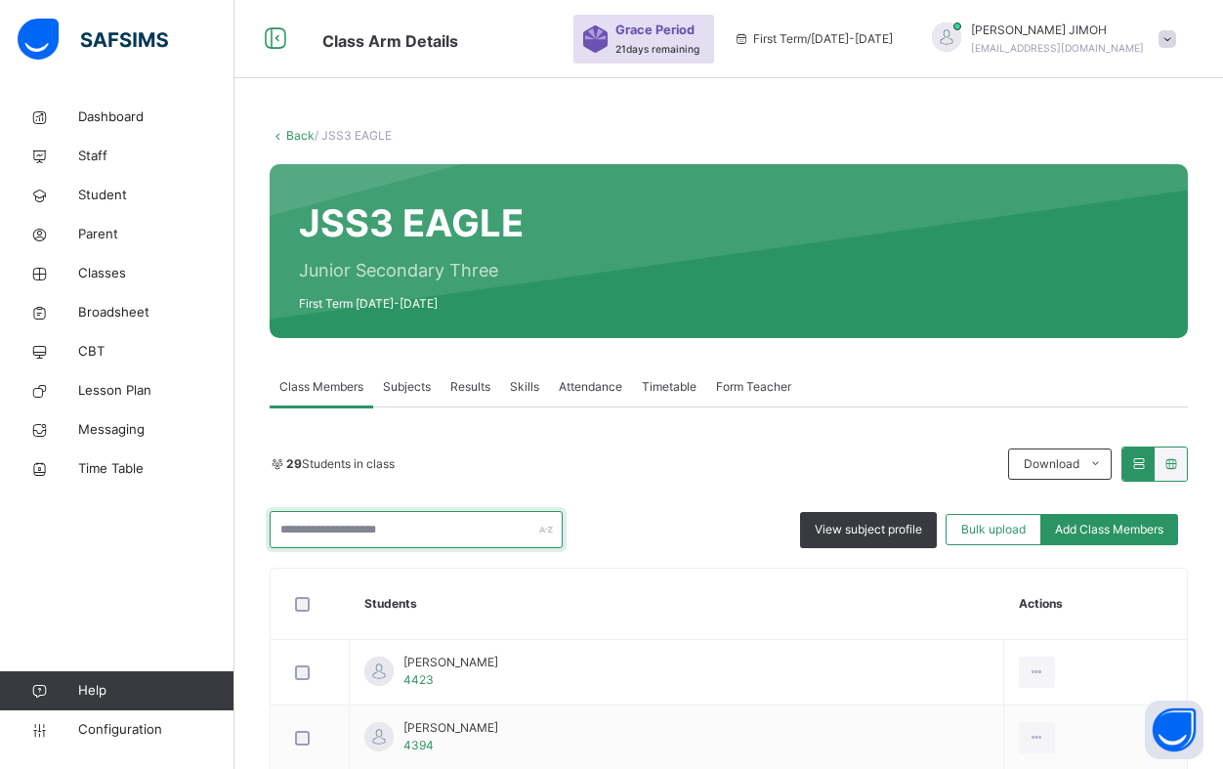
click at [322, 538] on input "text" at bounding box center [416, 529] width 293 height 37
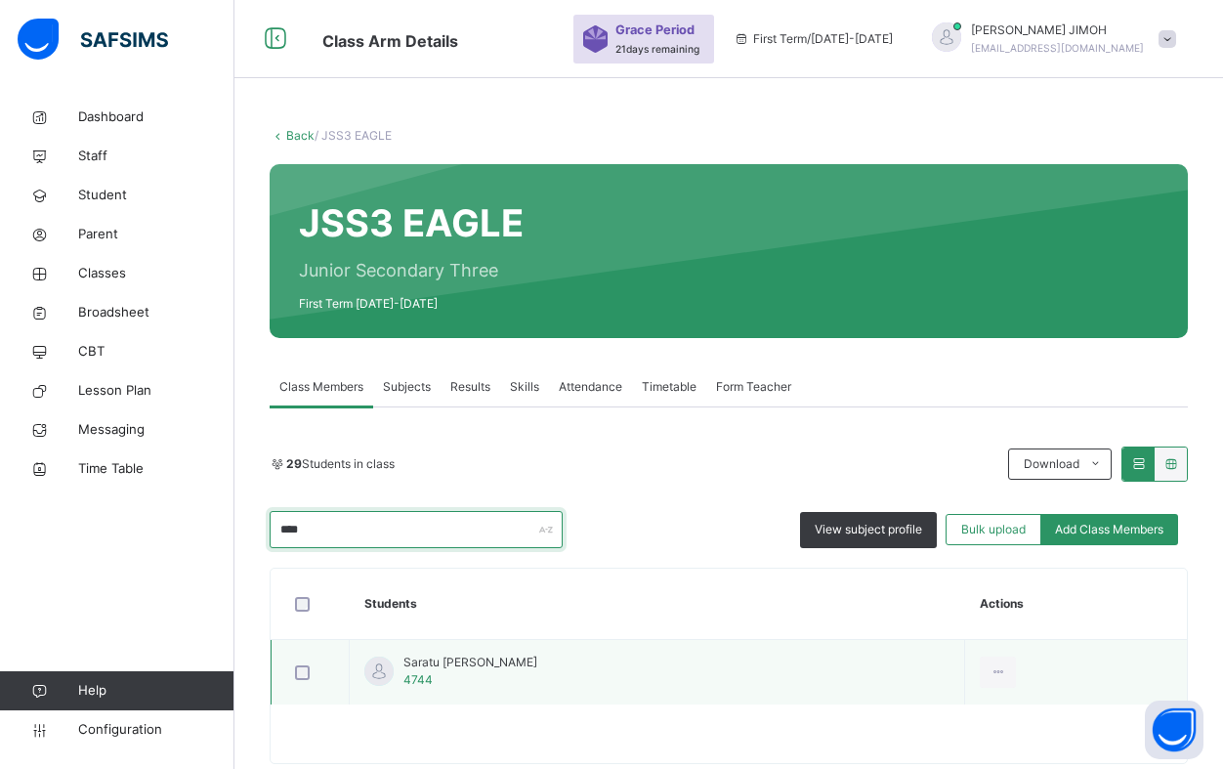
type input "****"
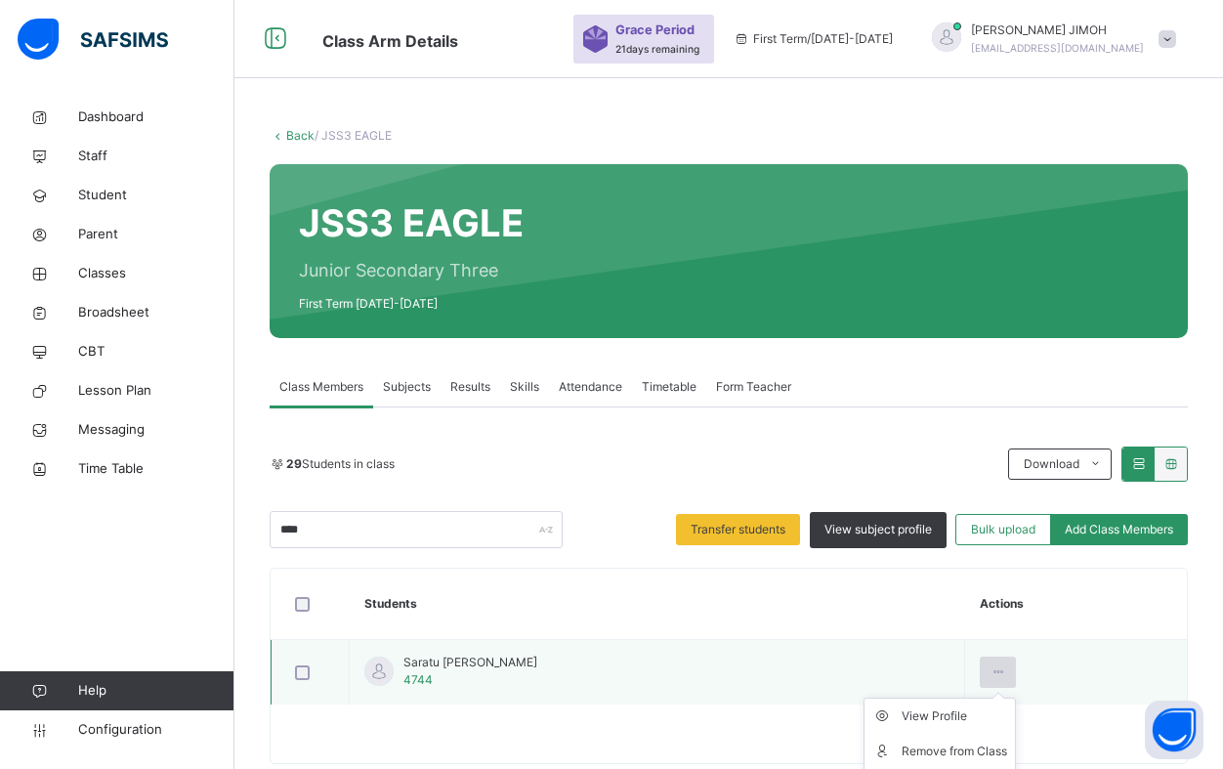
click at [999, 663] on icon at bounding box center [998, 672] width 17 height 18
click at [931, 755] on div "Remove from Class" at bounding box center [955, 751] width 106 height 20
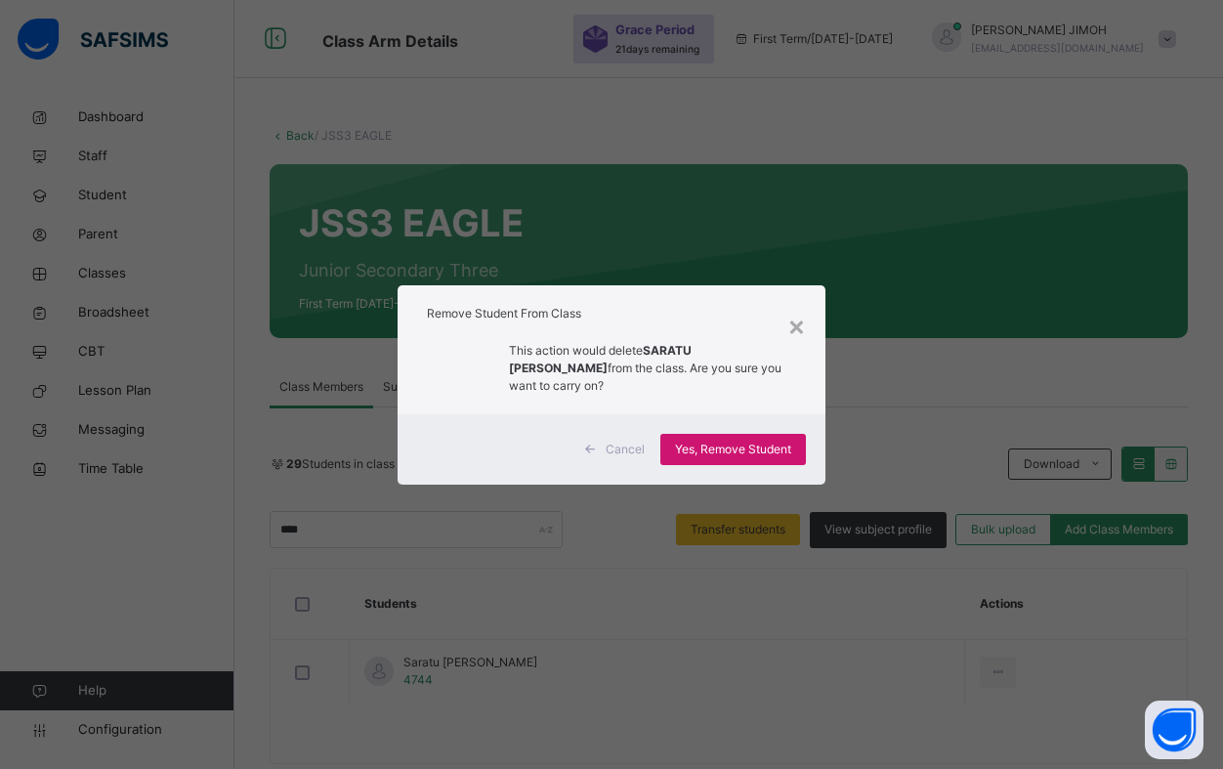
click at [707, 446] on span "Yes, Remove Student" at bounding box center [733, 450] width 116 height 18
click at [712, 452] on span "Yes, Remove Student" at bounding box center [733, 450] width 116 height 18
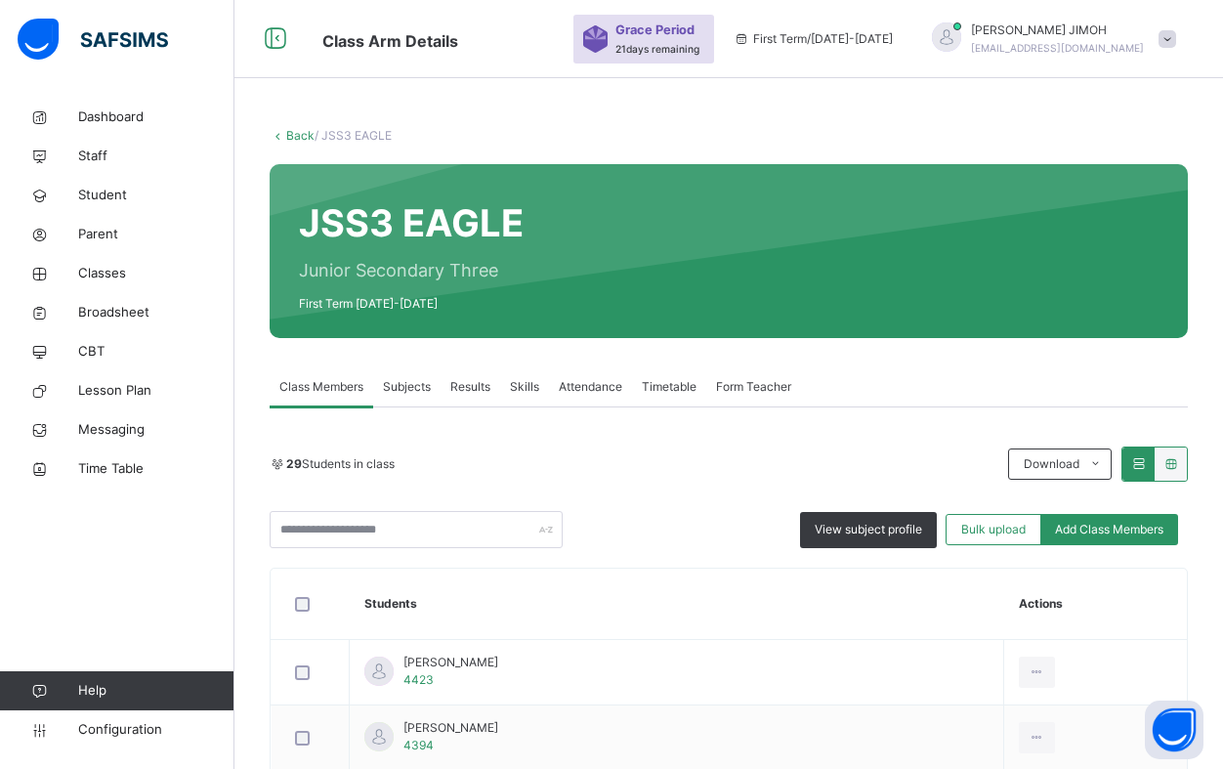
click at [300, 134] on link "Back" at bounding box center [300, 135] width 28 height 15
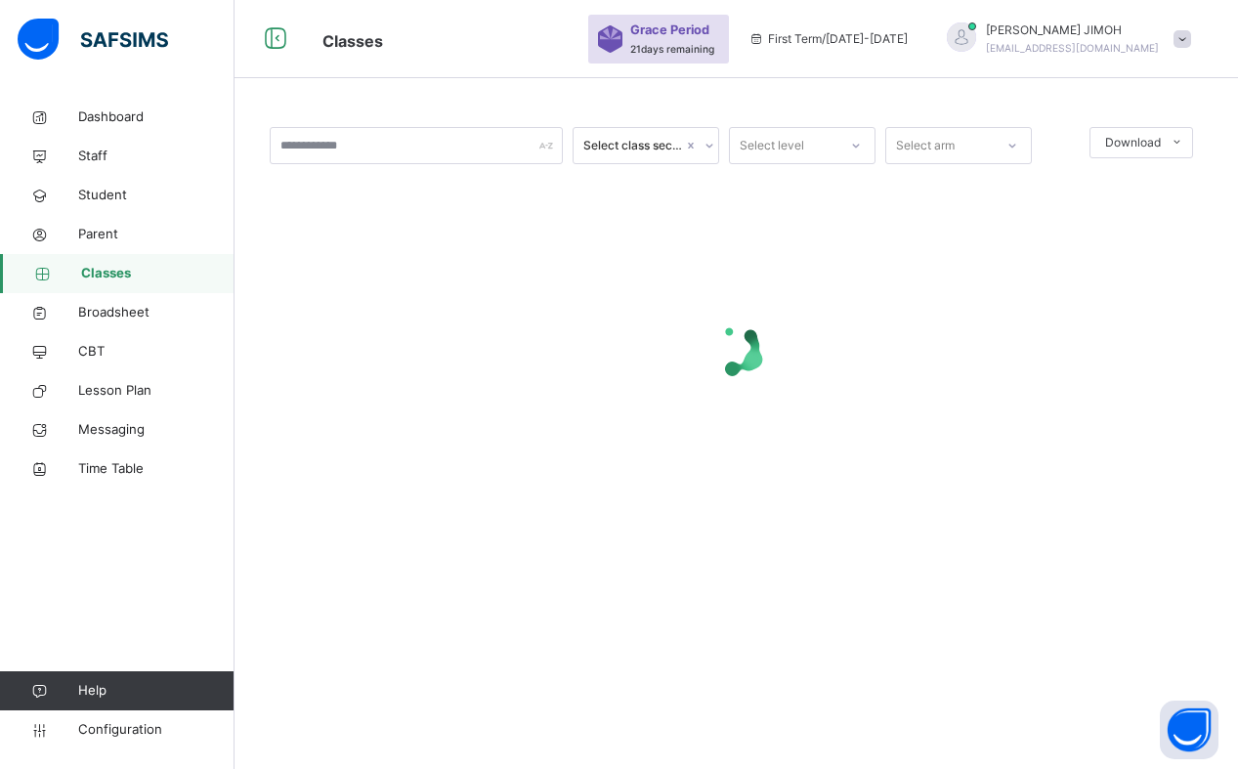
click at [855, 143] on icon at bounding box center [856, 146] width 12 height 20
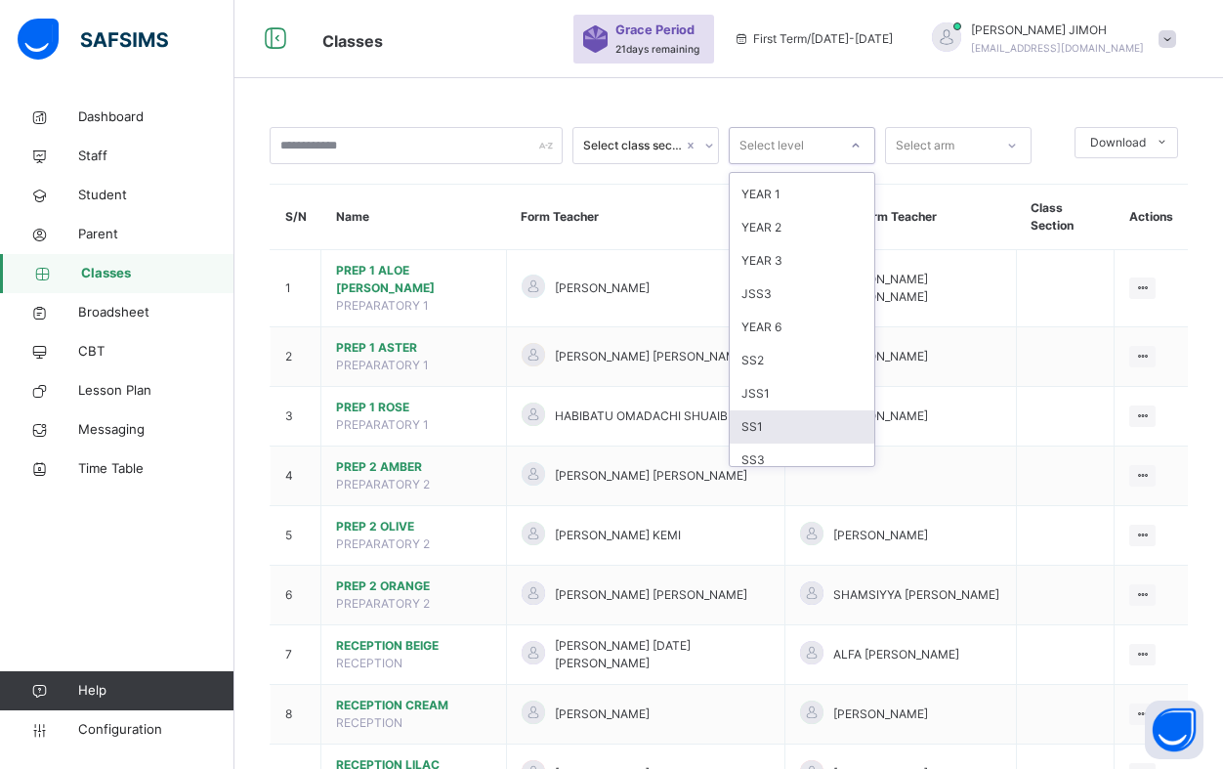
scroll to position [195, 0]
click at [783, 286] on div "JSS3" at bounding box center [802, 292] width 145 height 33
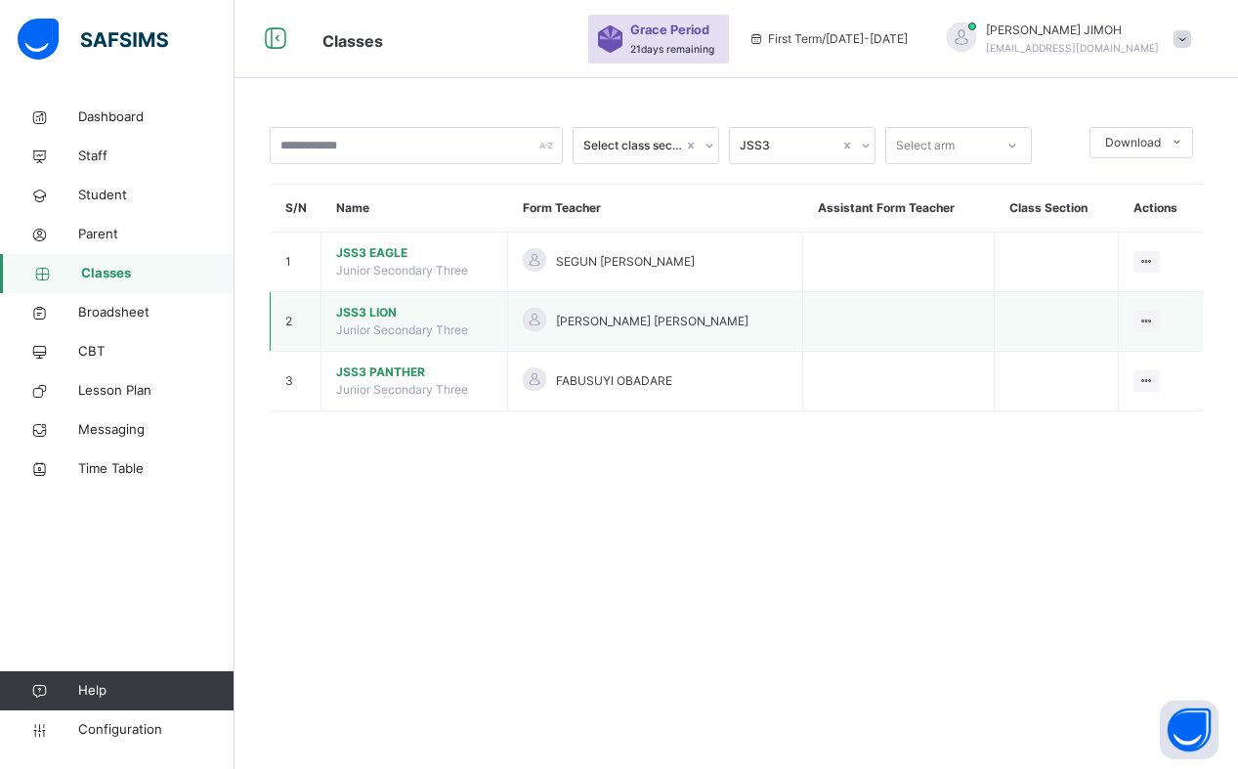
click at [370, 308] on span "JSS3 LION" at bounding box center [414, 313] width 156 height 18
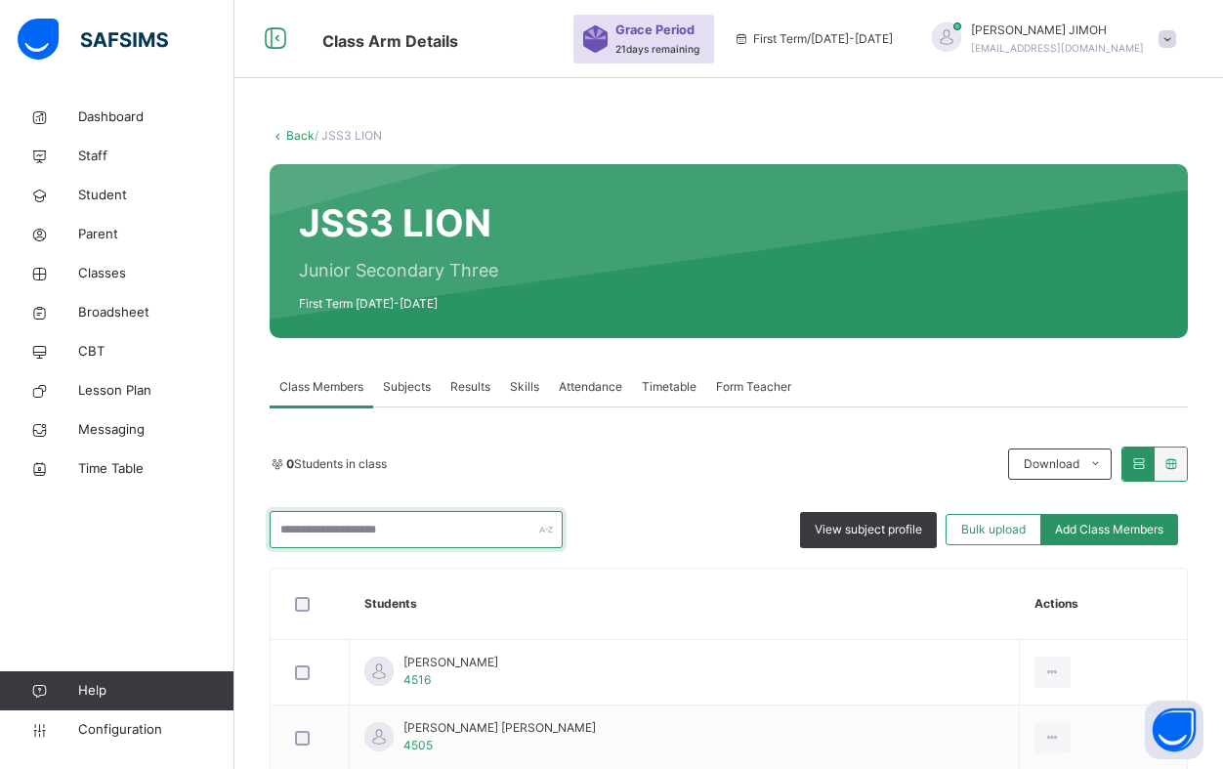
click at [337, 528] on input "text" at bounding box center [416, 529] width 293 height 37
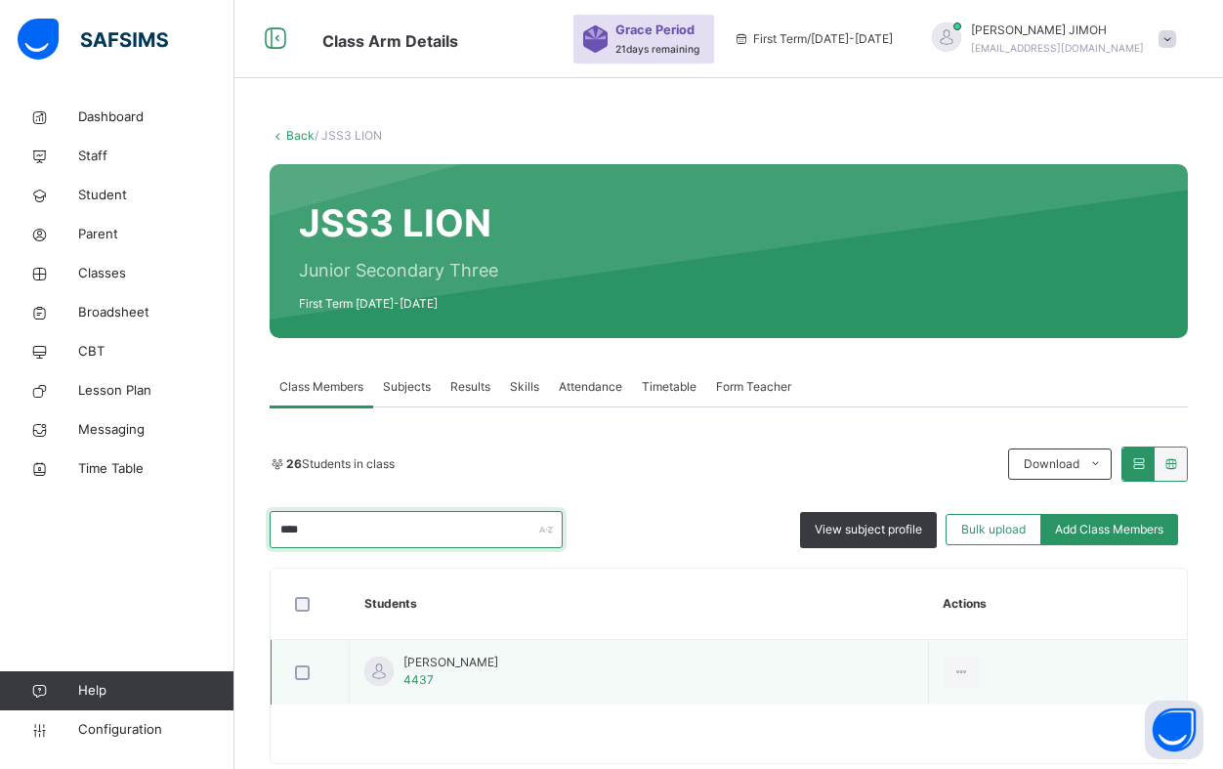
type input "****"
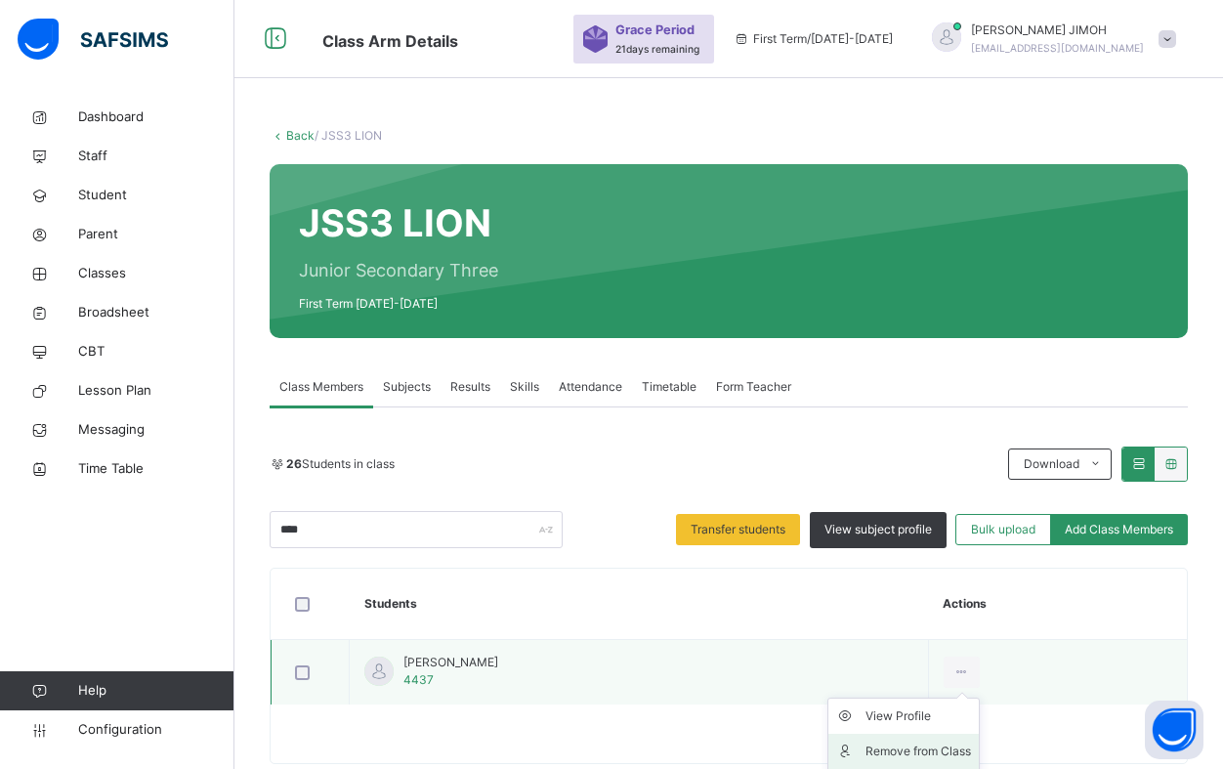
click at [914, 747] on div "Remove from Class" at bounding box center [919, 751] width 106 height 20
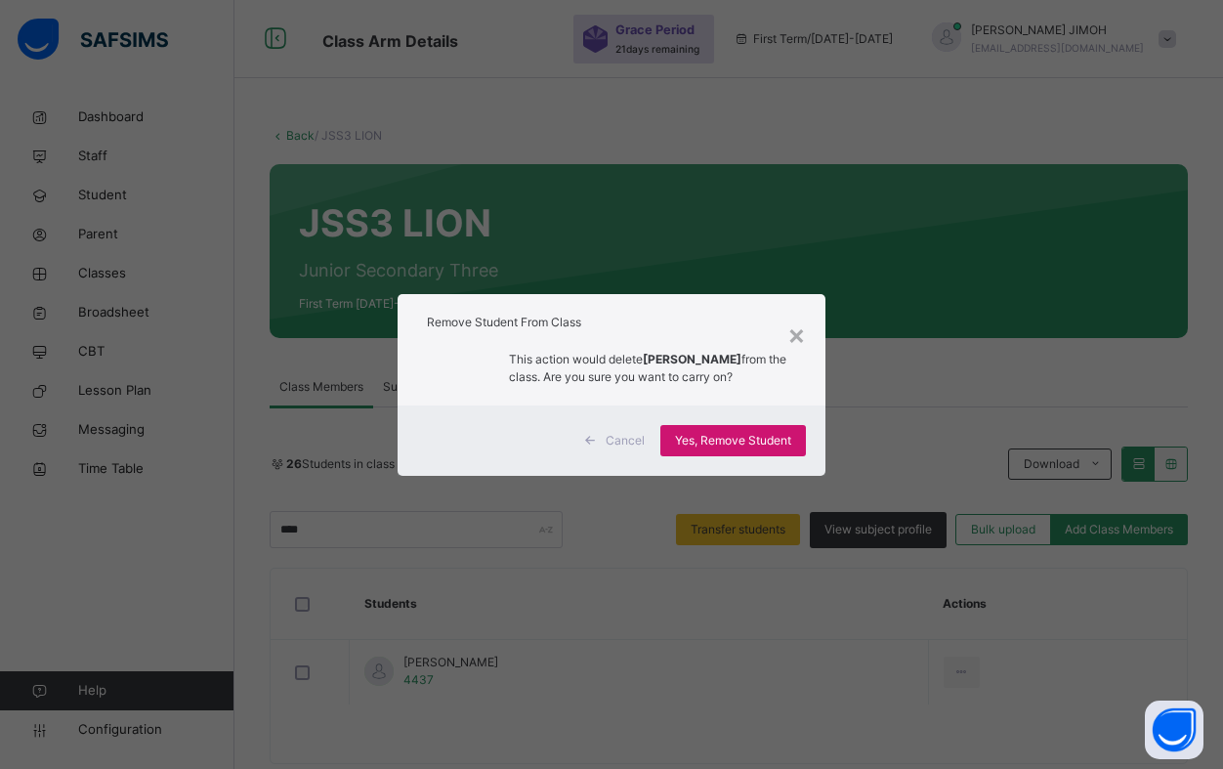
click at [723, 441] on span "Yes, Remove Student" at bounding box center [733, 441] width 116 height 18
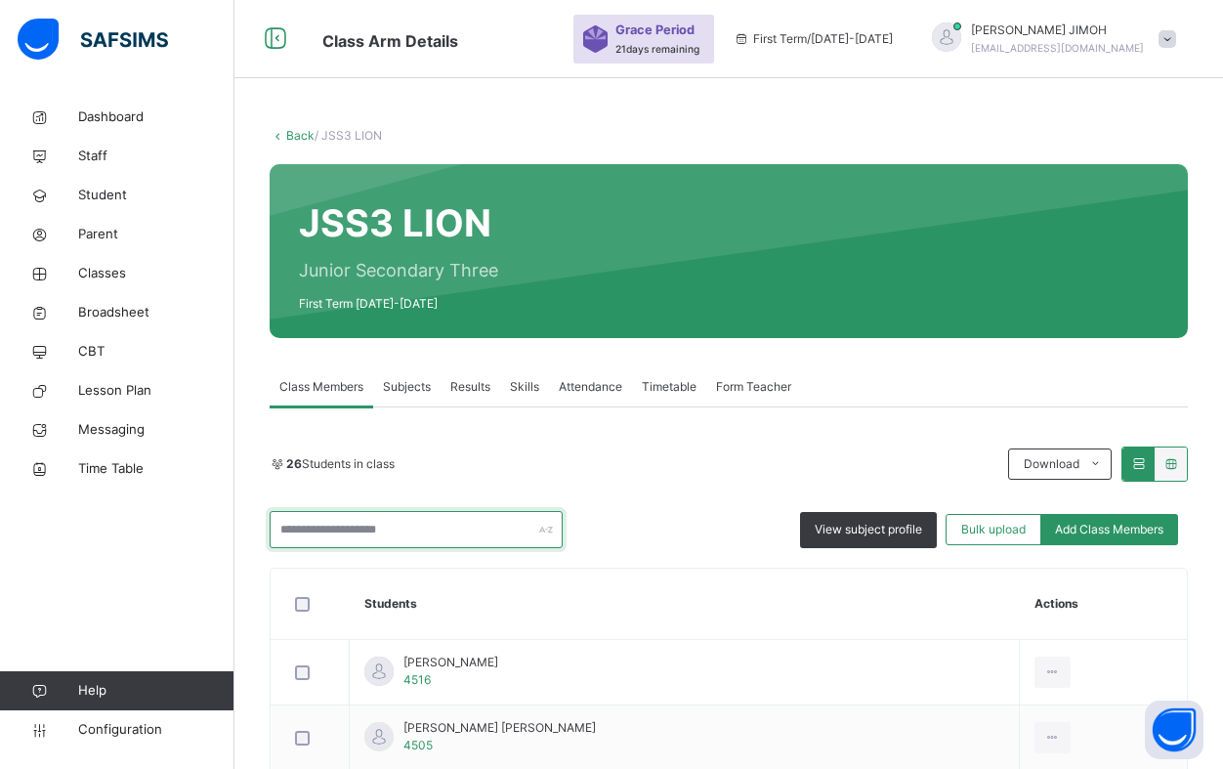
click at [368, 524] on input "text" at bounding box center [416, 529] width 293 height 37
click at [664, 509] on div "26 Students in class Download Pdf Report Excel Report View subject profile Bulk…" at bounding box center [729, 497] width 918 height 102
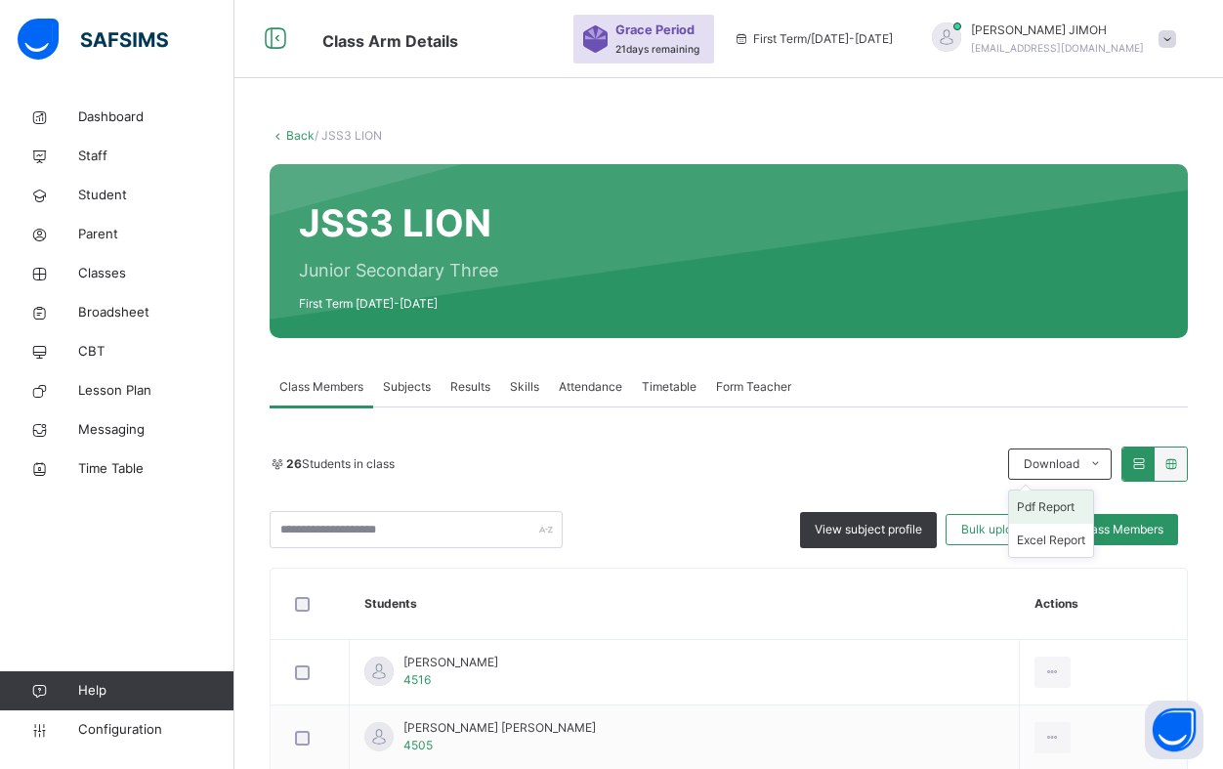
click at [1068, 507] on li "Pdf Report" at bounding box center [1051, 506] width 84 height 33
click at [298, 134] on link "Back" at bounding box center [300, 135] width 28 height 15
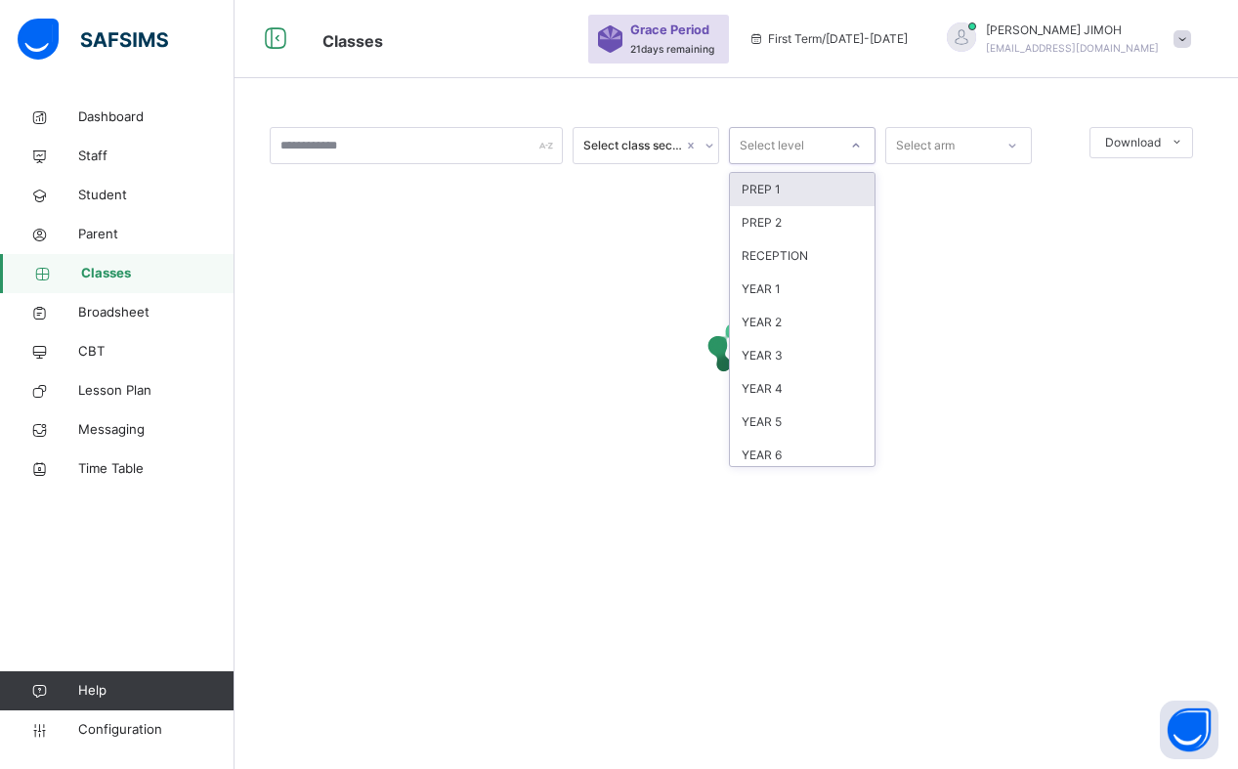
click at [862, 142] on div at bounding box center [855, 145] width 33 height 31
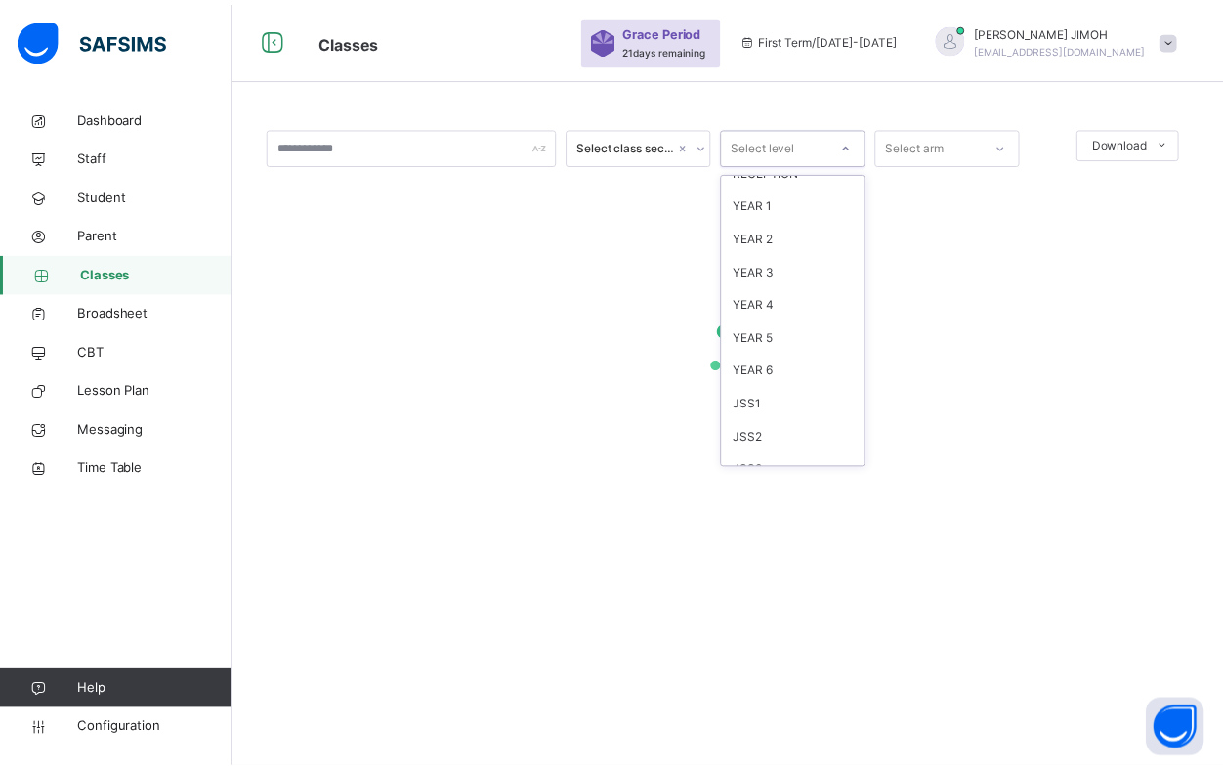
scroll to position [205, 0]
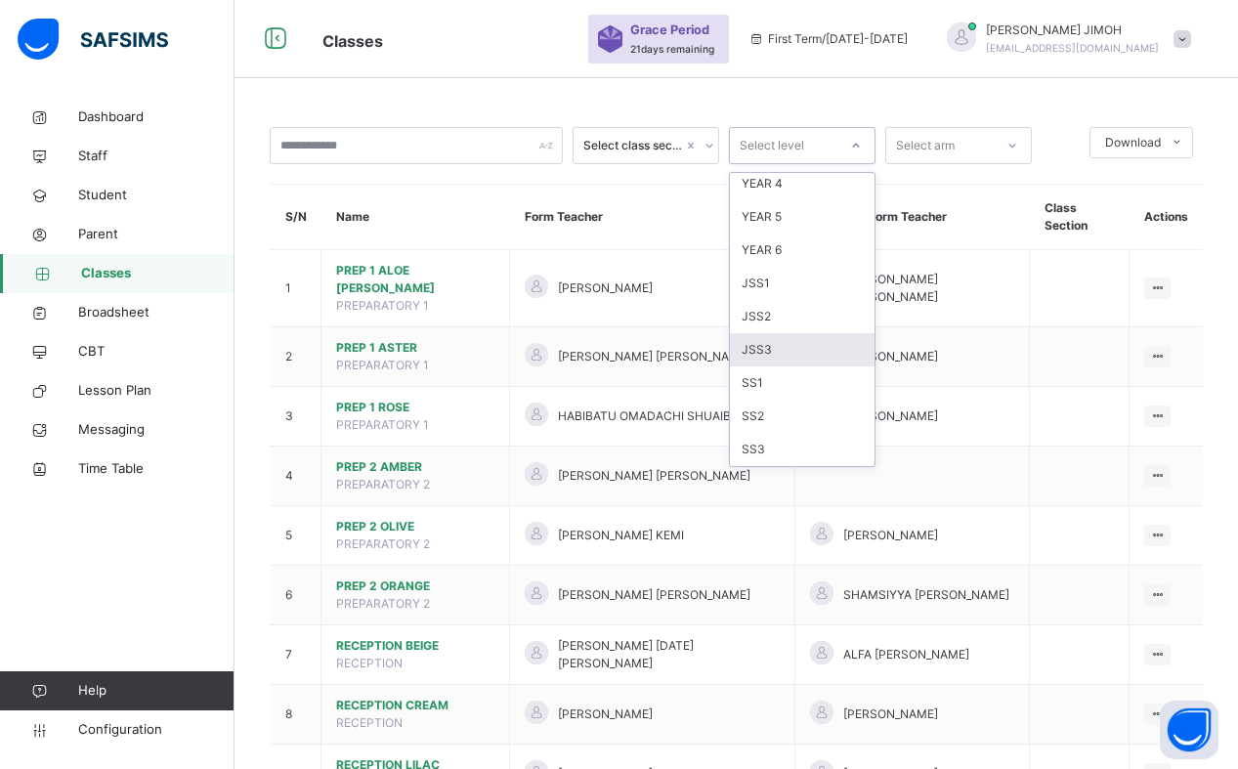
click at [791, 351] on div "JSS3" at bounding box center [802, 349] width 145 height 33
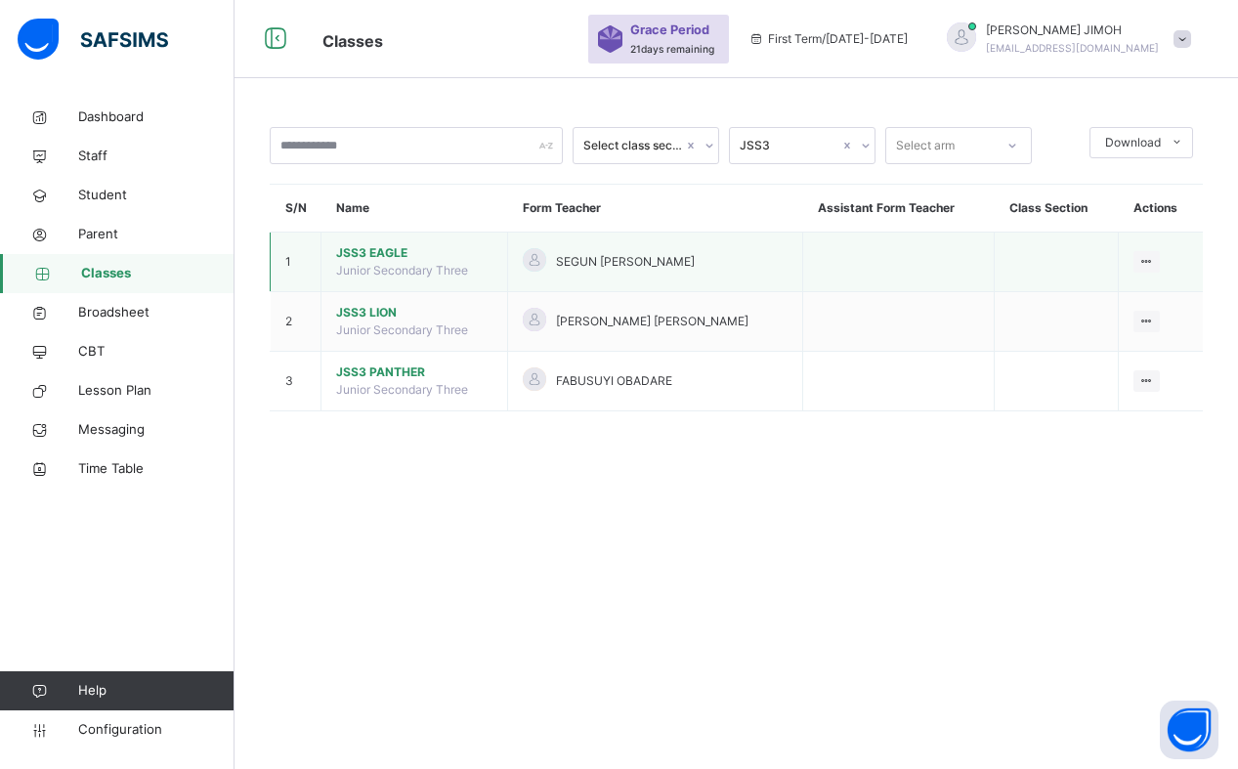
click at [379, 249] on span "JSS3 EAGLE" at bounding box center [414, 253] width 156 height 18
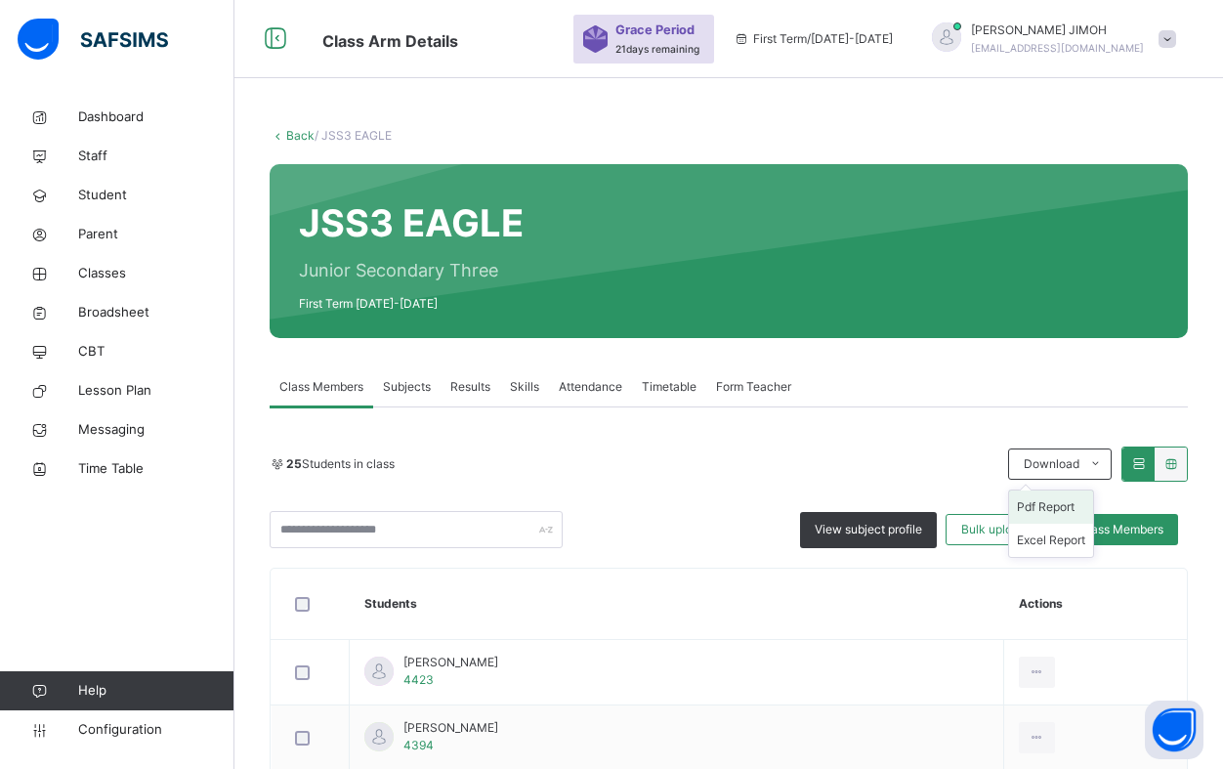
click at [1068, 506] on li "Pdf Report" at bounding box center [1051, 506] width 84 height 33
click at [300, 132] on link "Back" at bounding box center [300, 135] width 28 height 15
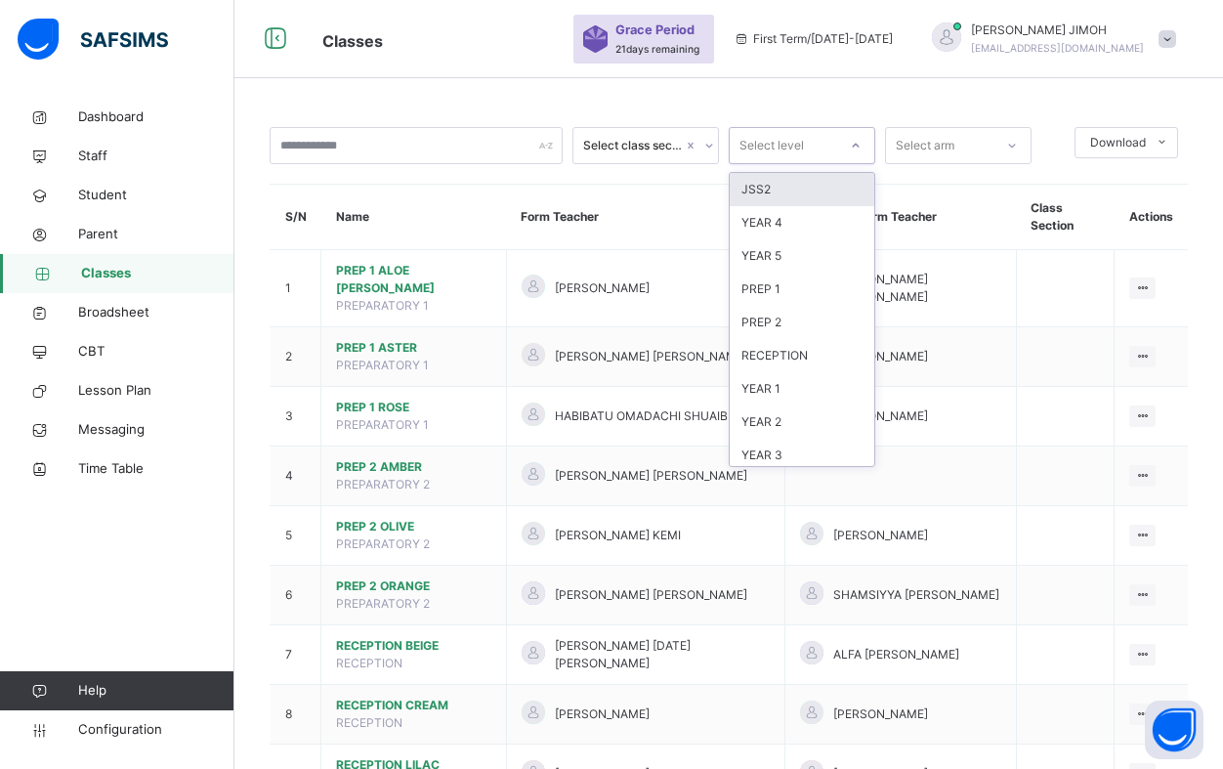
click at [865, 144] on div at bounding box center [855, 145] width 33 height 31
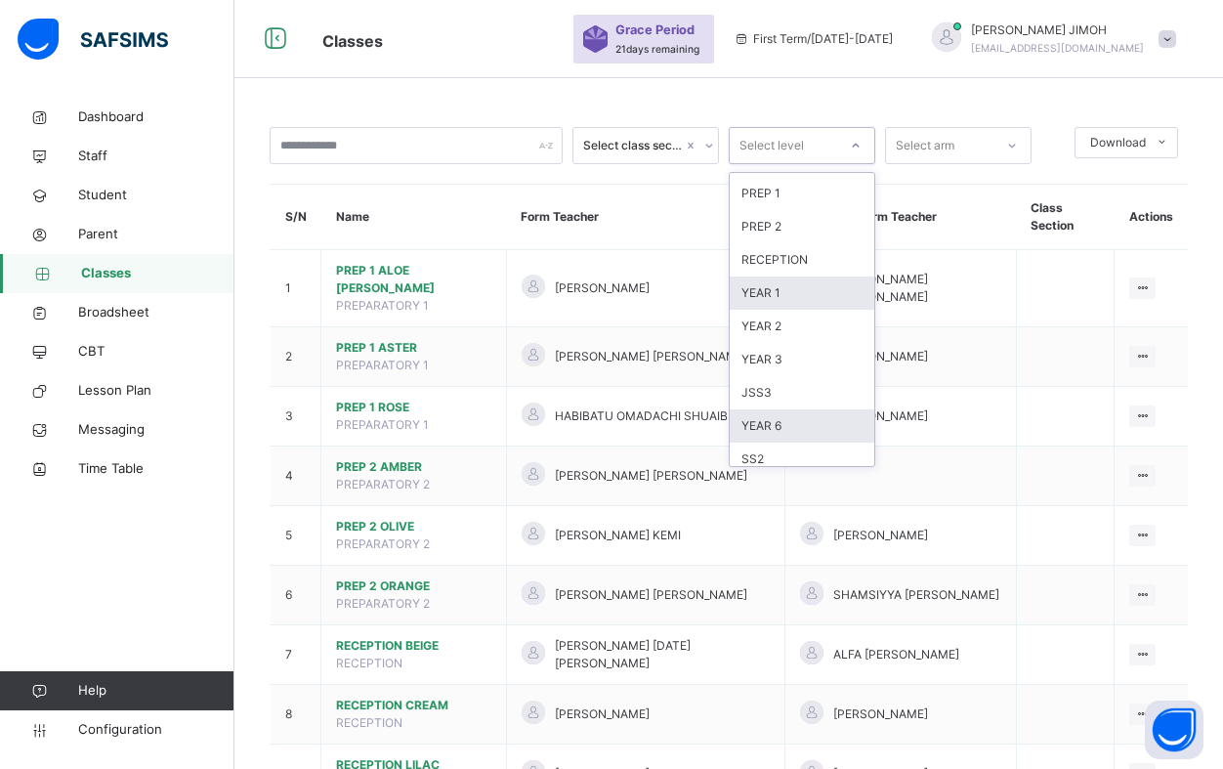
scroll to position [205, 0]
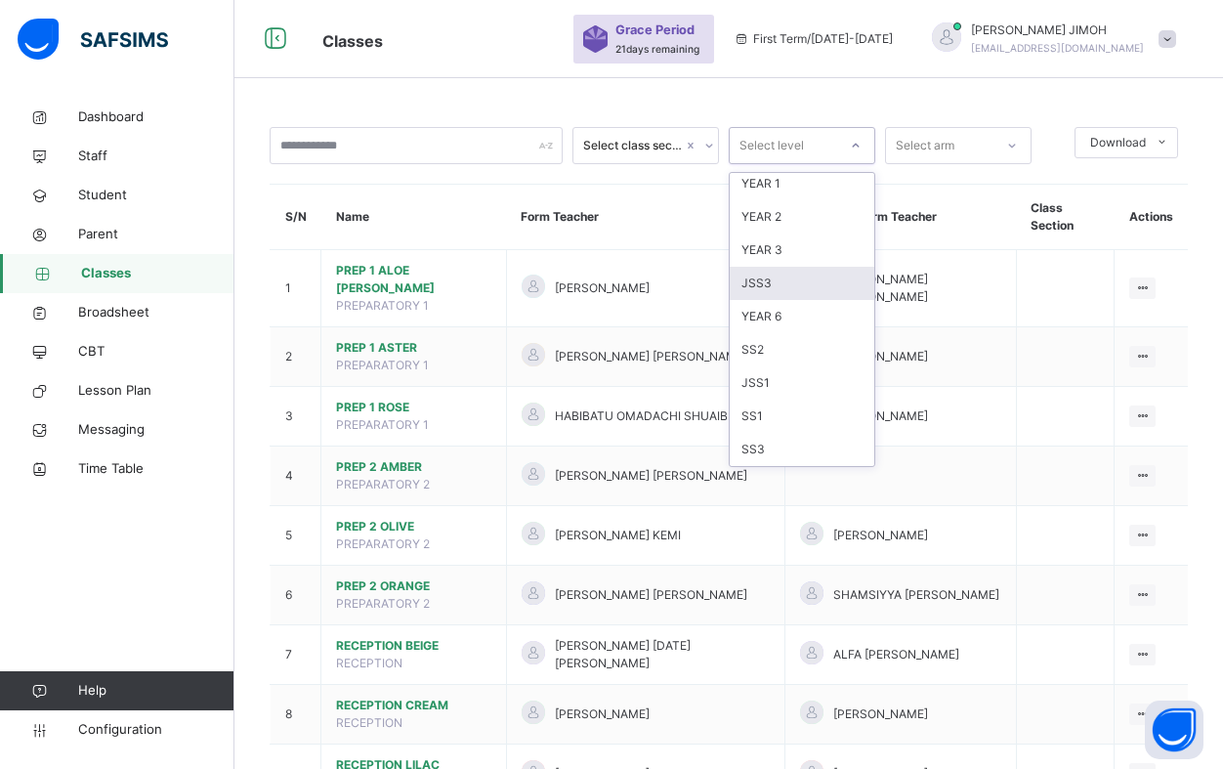
click at [782, 284] on div "JSS3" at bounding box center [802, 283] width 145 height 33
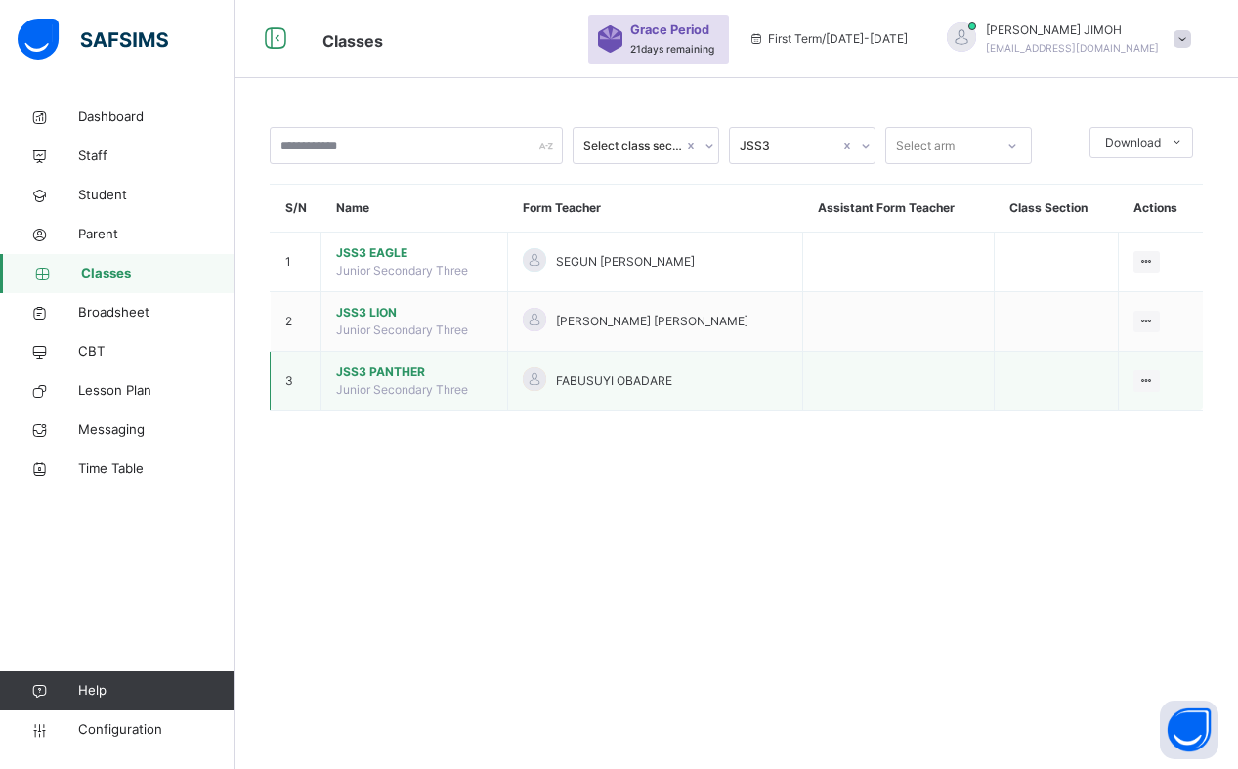
click at [386, 369] on span "JSS3 PANTHER" at bounding box center [414, 372] width 156 height 18
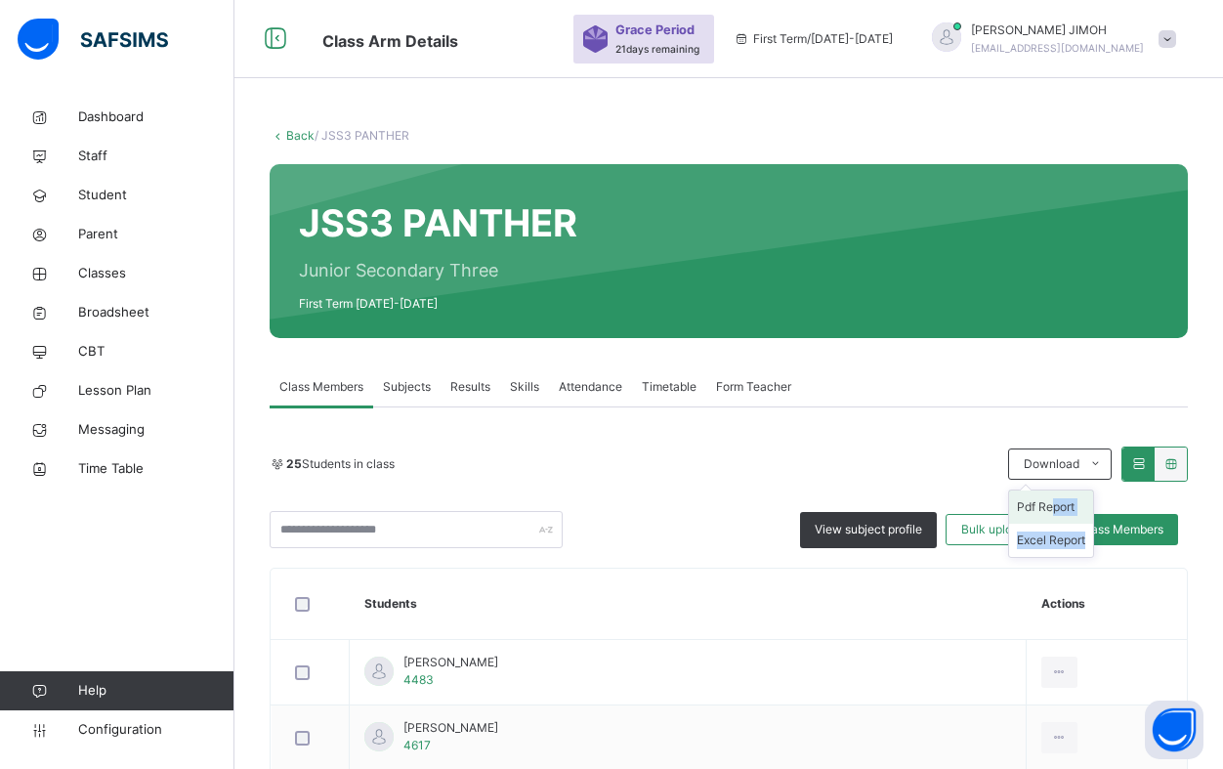
drag, startPoint x: 1066, startPoint y: 494, endPoint x: 1065, endPoint y: 506, distance: 11.8
click at [1067, 505] on ul "Pdf Report Excel Report" at bounding box center [1051, 523] width 86 height 68
click at [1063, 507] on li "Pdf Report" at bounding box center [1051, 506] width 84 height 33
click at [1049, 505] on li "Pdf Report" at bounding box center [1051, 506] width 84 height 33
click at [1060, 506] on li "Pdf Report" at bounding box center [1051, 506] width 84 height 33
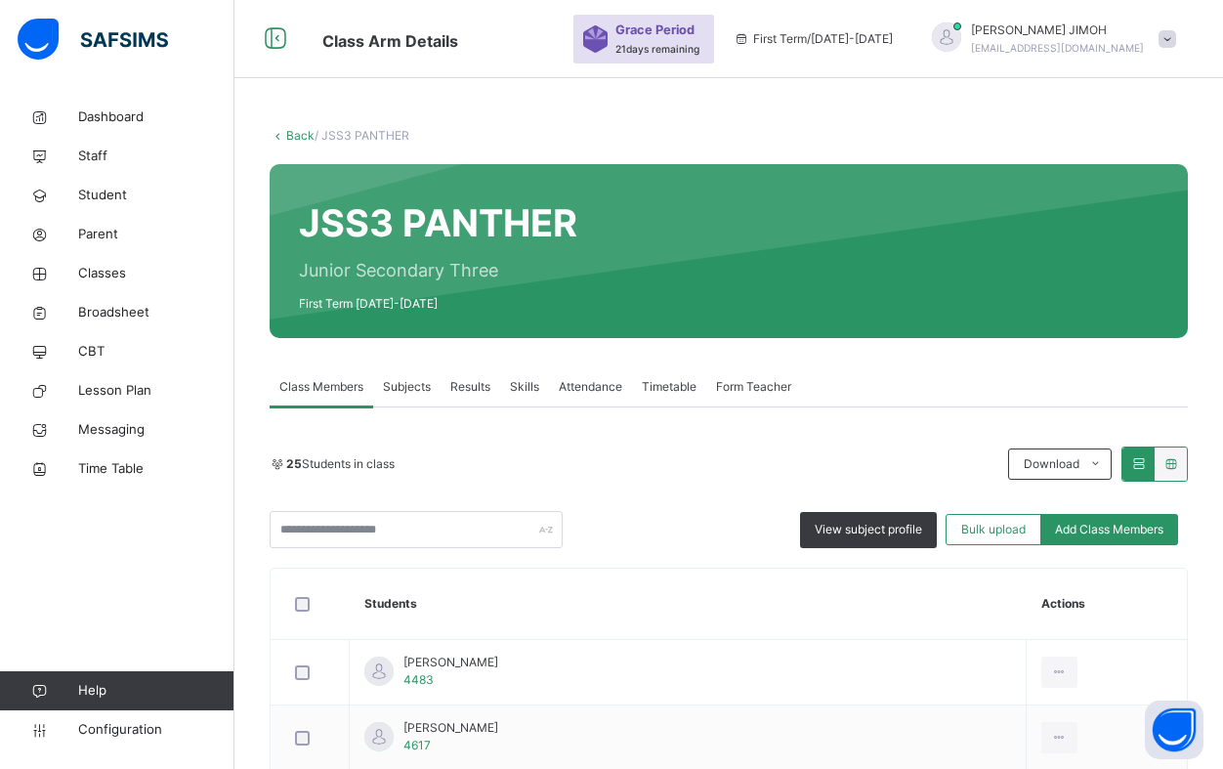
click at [294, 133] on link "Back" at bounding box center [300, 135] width 28 height 15
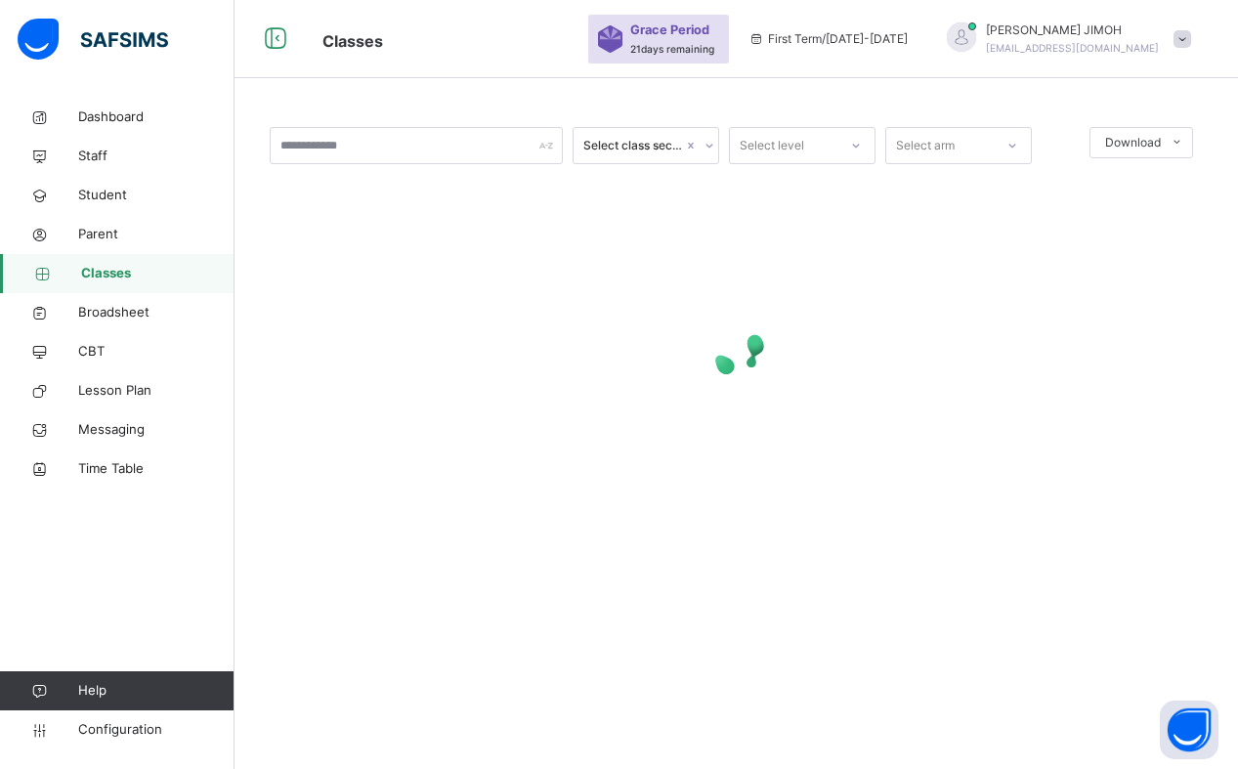
click at [859, 144] on icon at bounding box center [856, 146] width 12 height 20
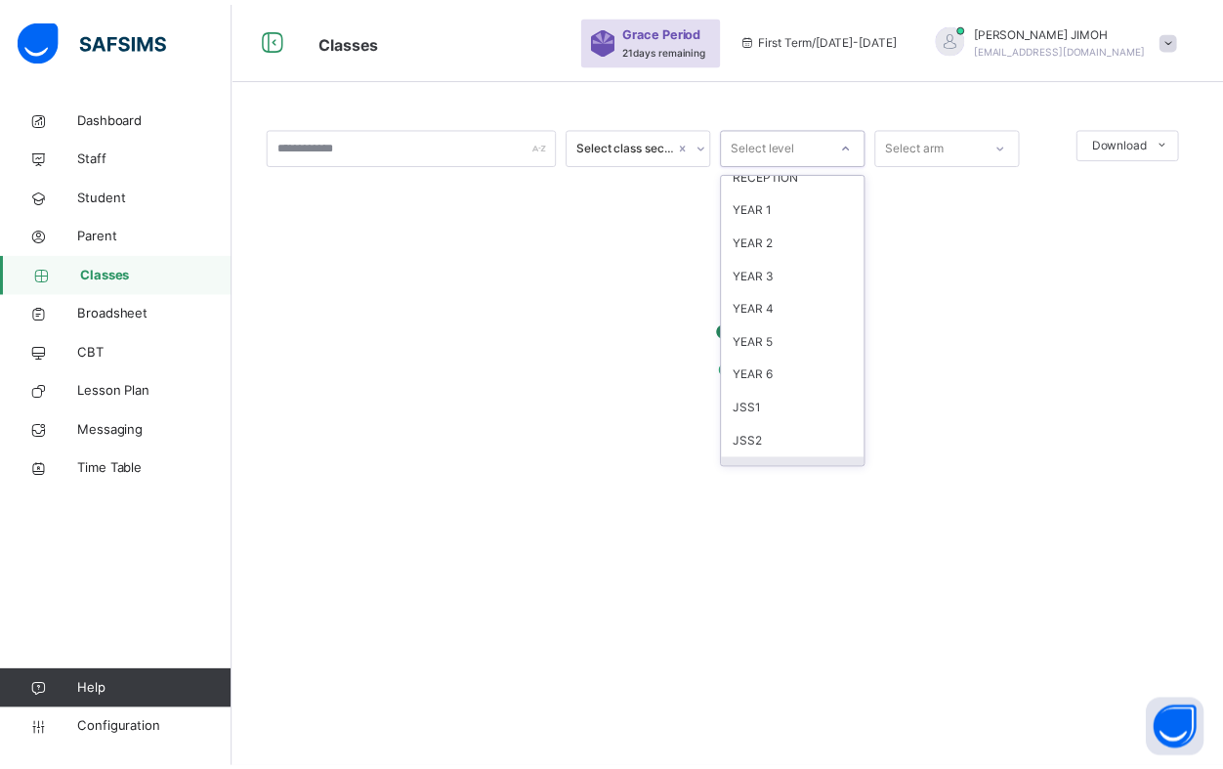
scroll to position [98, 0]
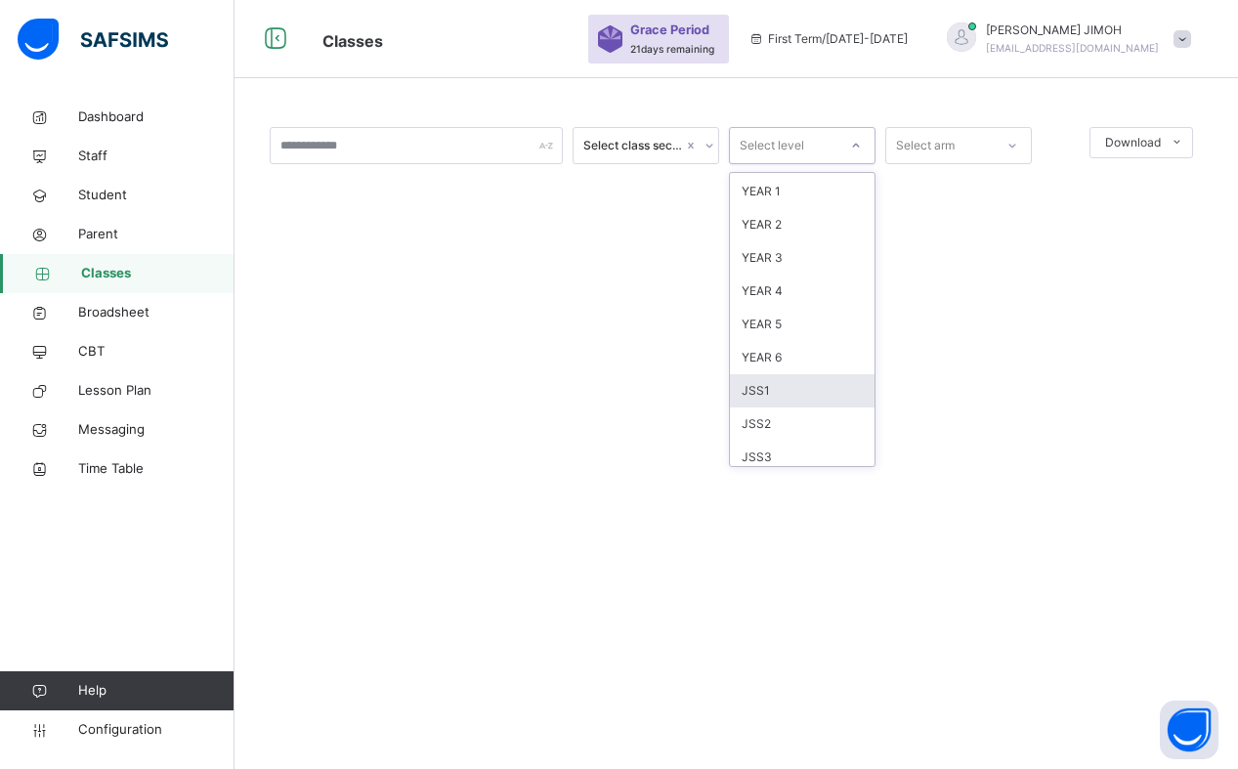
click at [786, 391] on div "JSS1" at bounding box center [802, 390] width 145 height 33
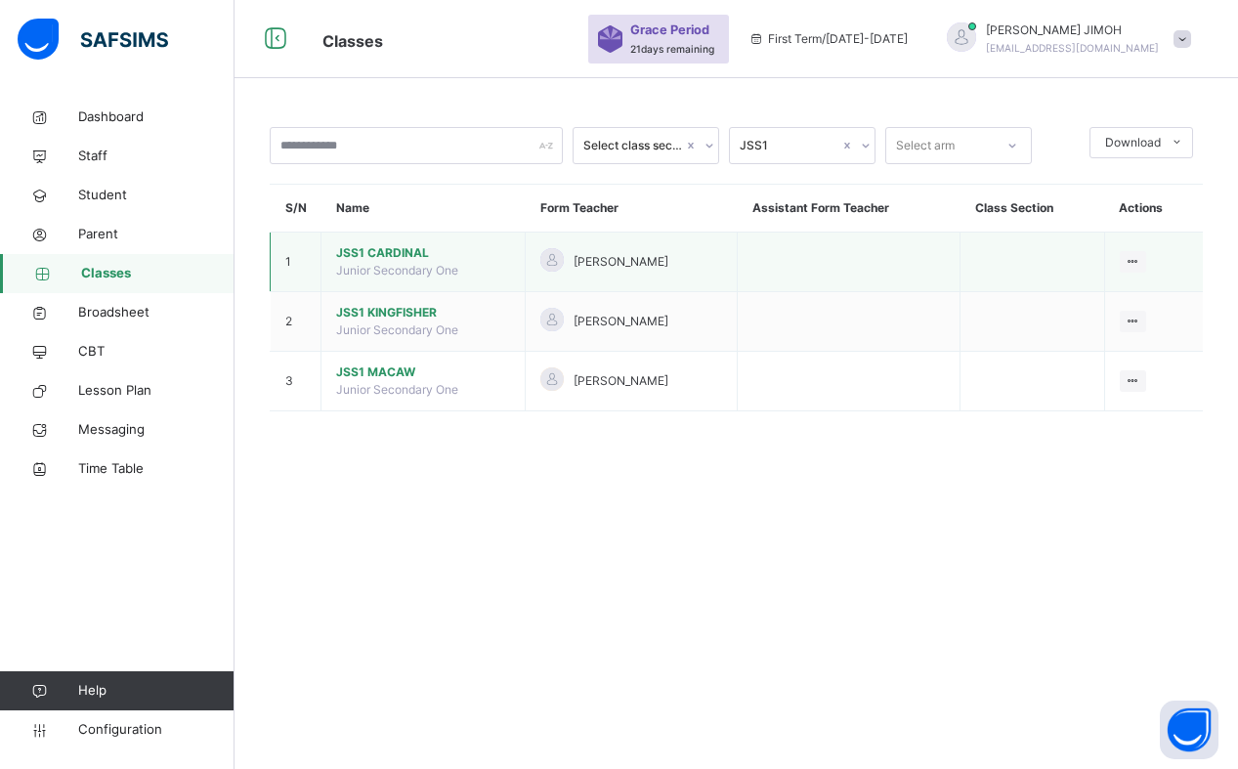
click at [391, 248] on span "JSS1 CARDINAL" at bounding box center [423, 253] width 174 height 18
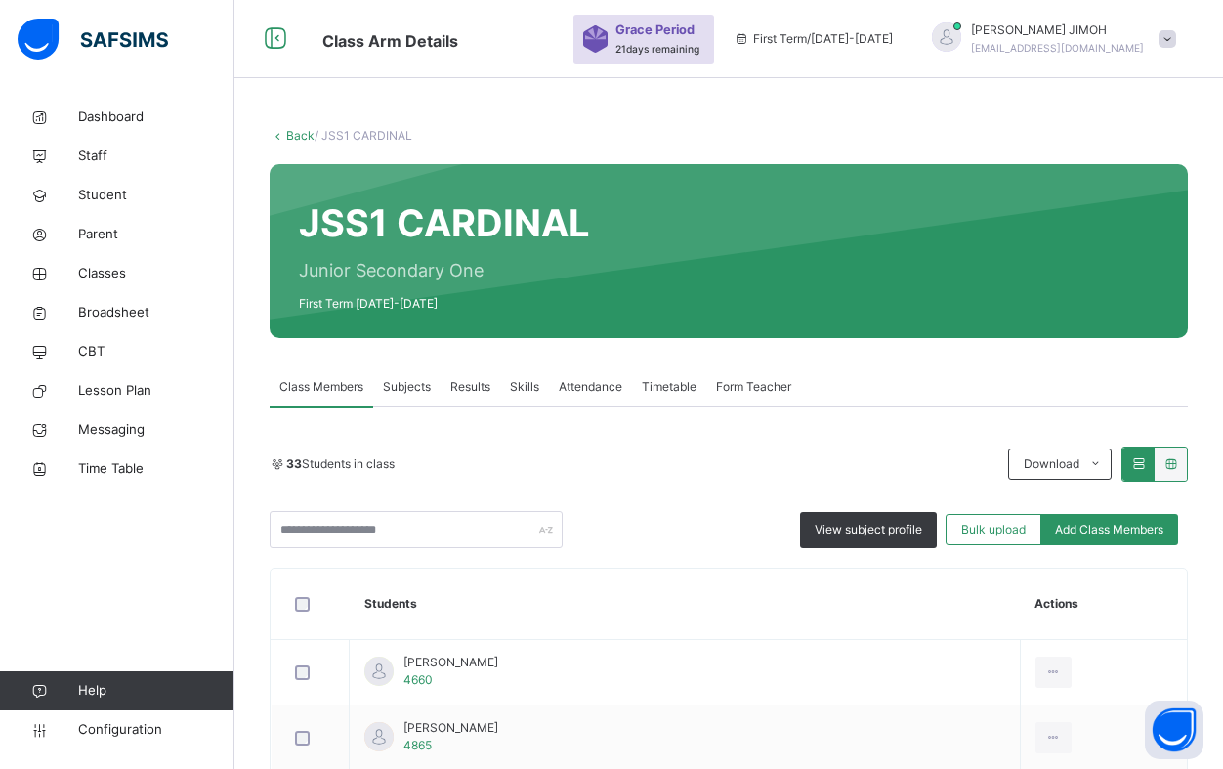
click at [1105, 522] on span "Add Class Members" at bounding box center [1109, 530] width 108 height 18
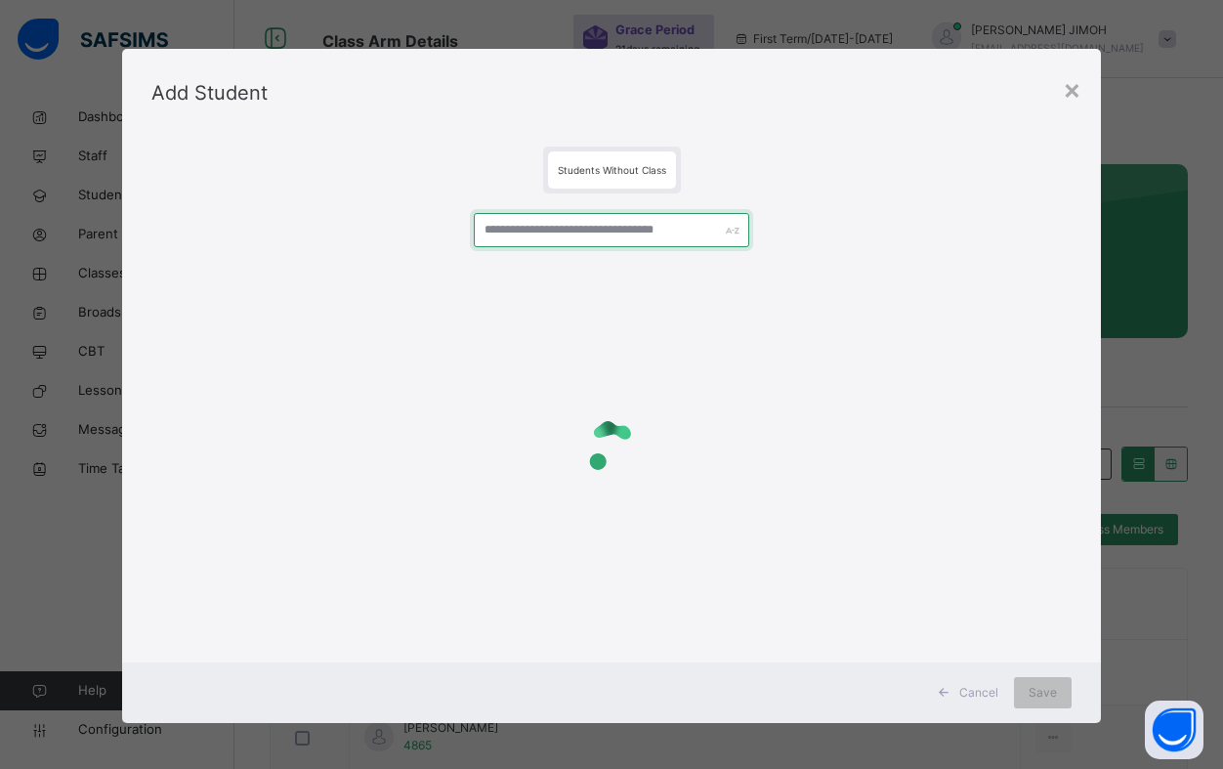
click at [491, 223] on input "text" at bounding box center [611, 230] width 275 height 34
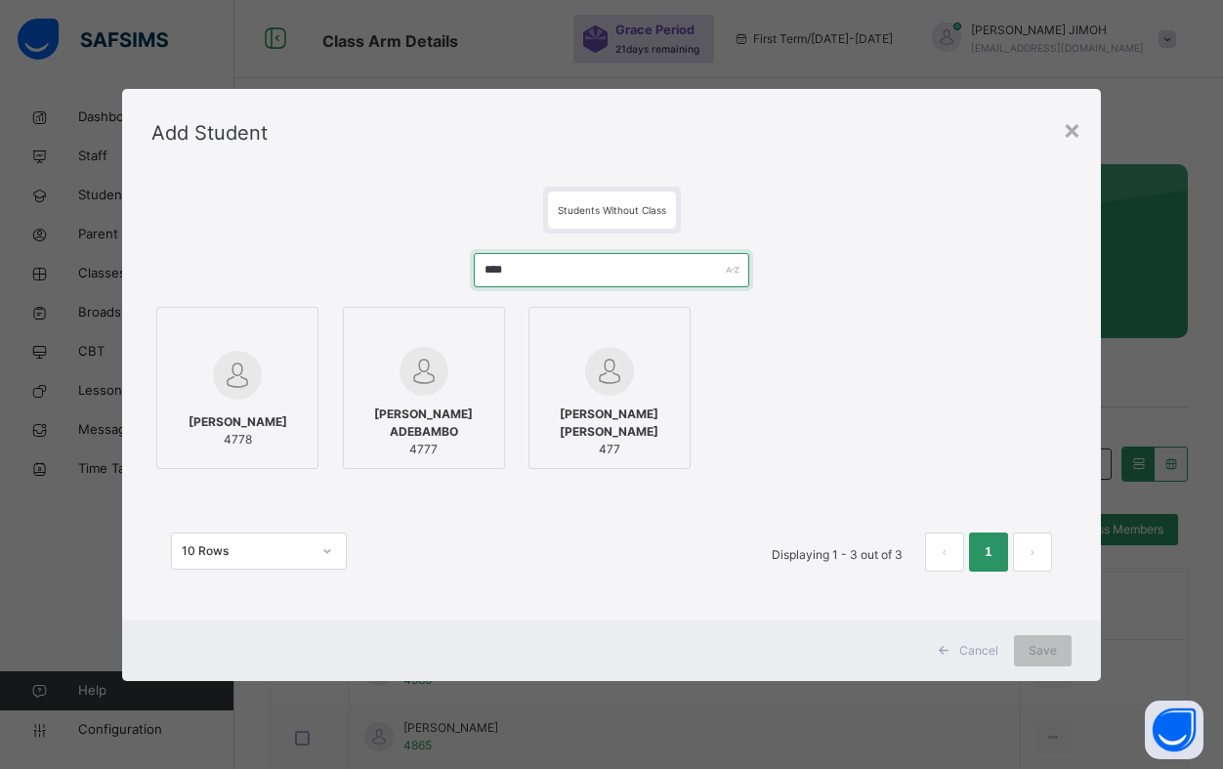
type input "****"
click at [269, 342] on div at bounding box center [237, 331] width 141 height 29
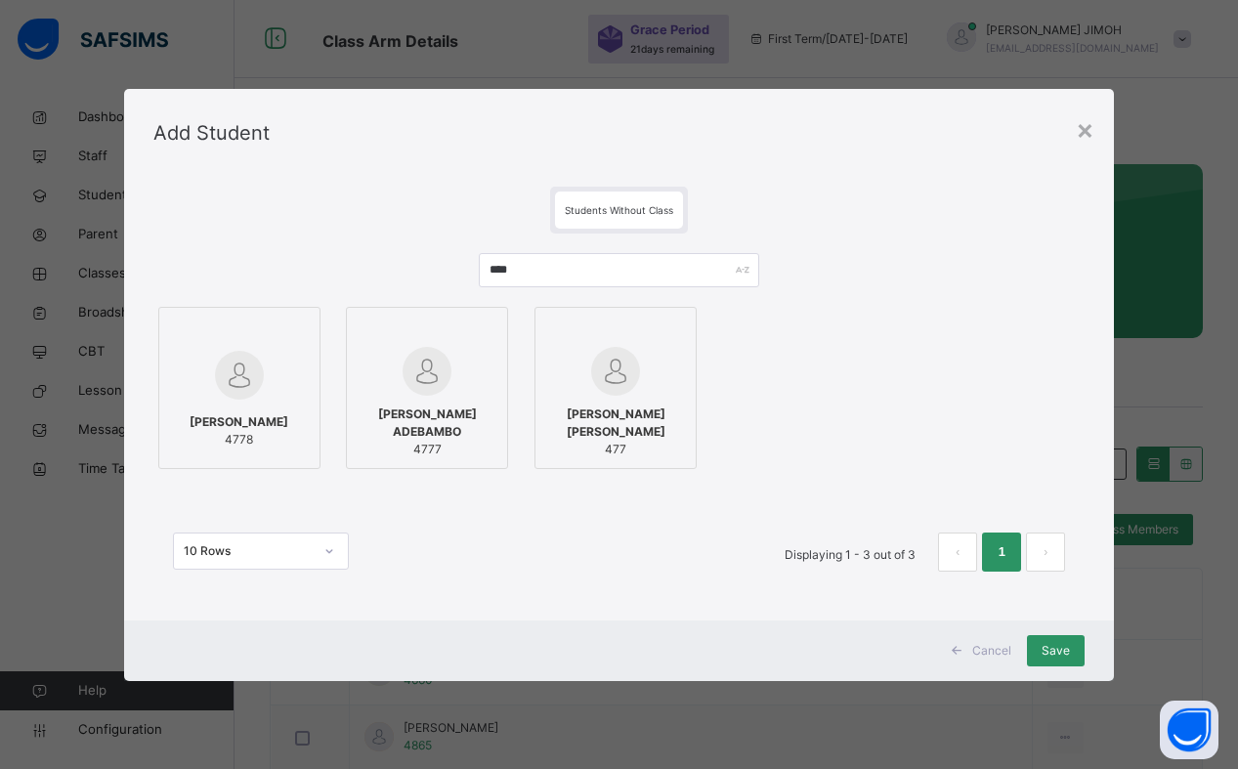
click at [472, 332] on div at bounding box center [427, 331] width 141 height 29
click at [1054, 646] on span "Save" at bounding box center [1055, 651] width 28 height 18
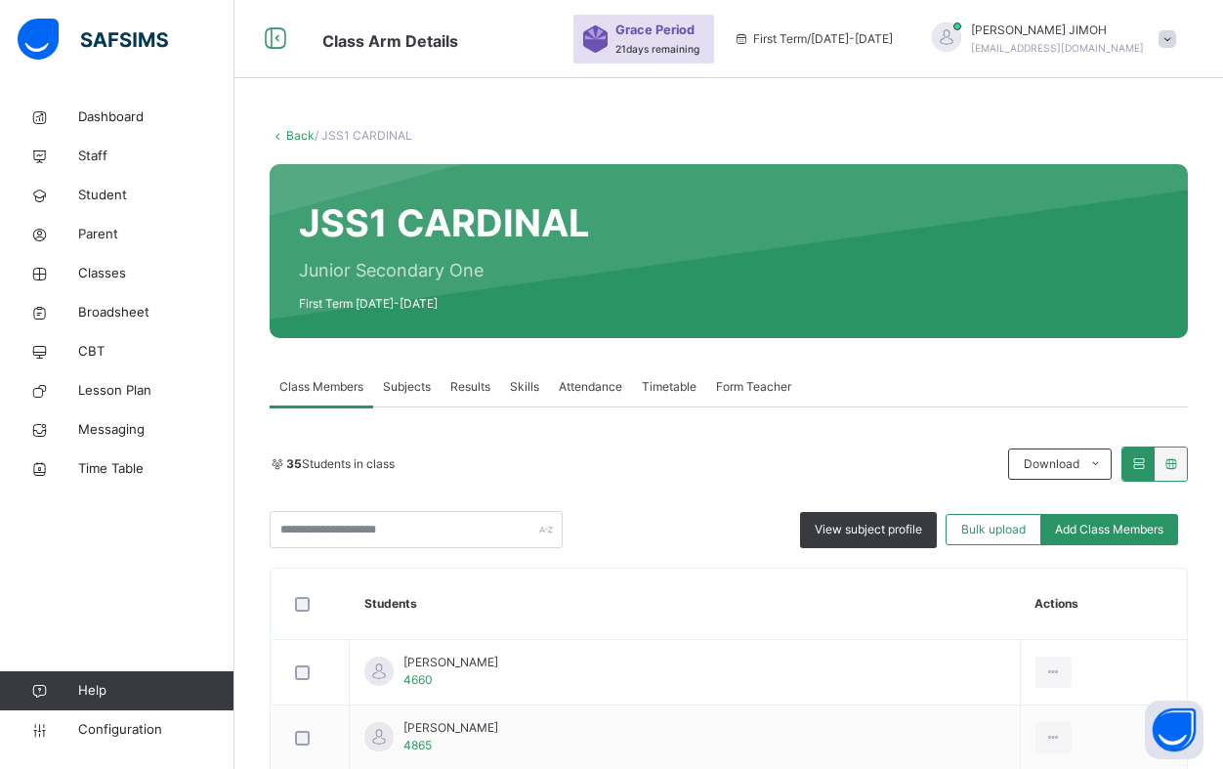
click at [301, 135] on link "Back" at bounding box center [300, 135] width 28 height 15
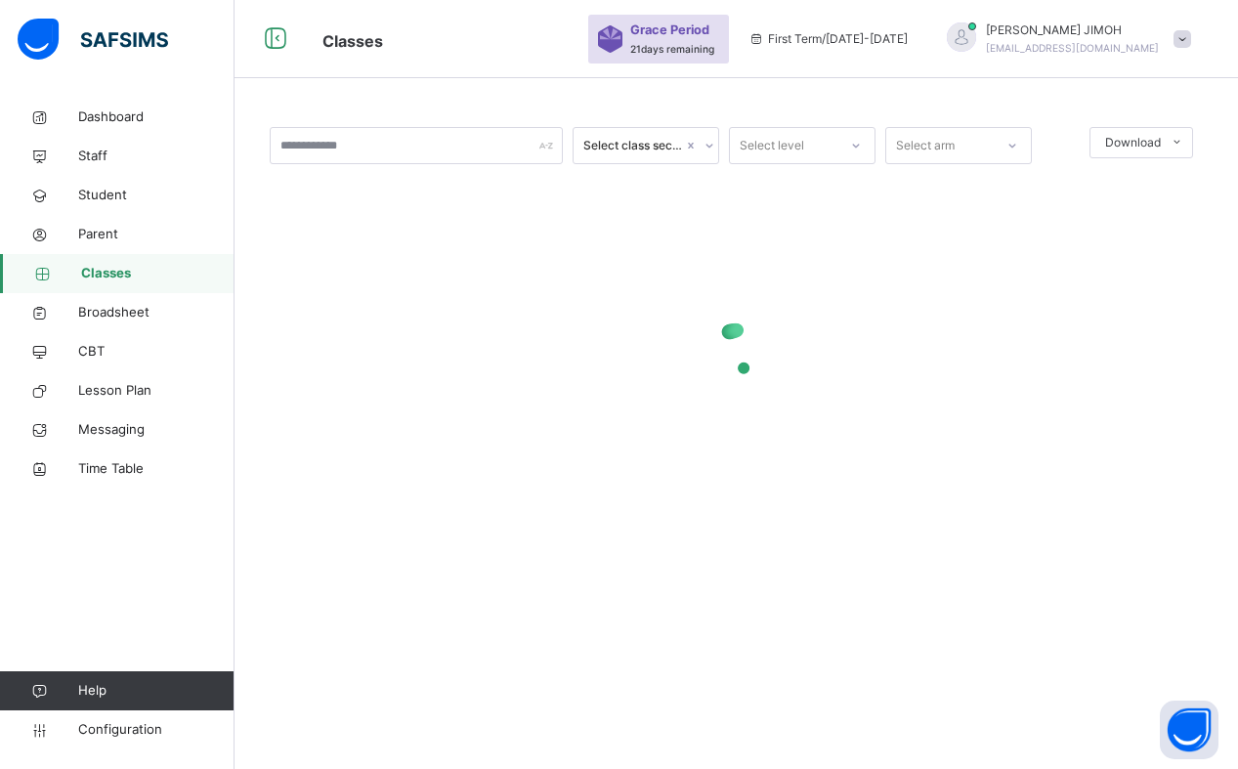
click at [852, 142] on icon at bounding box center [856, 146] width 12 height 20
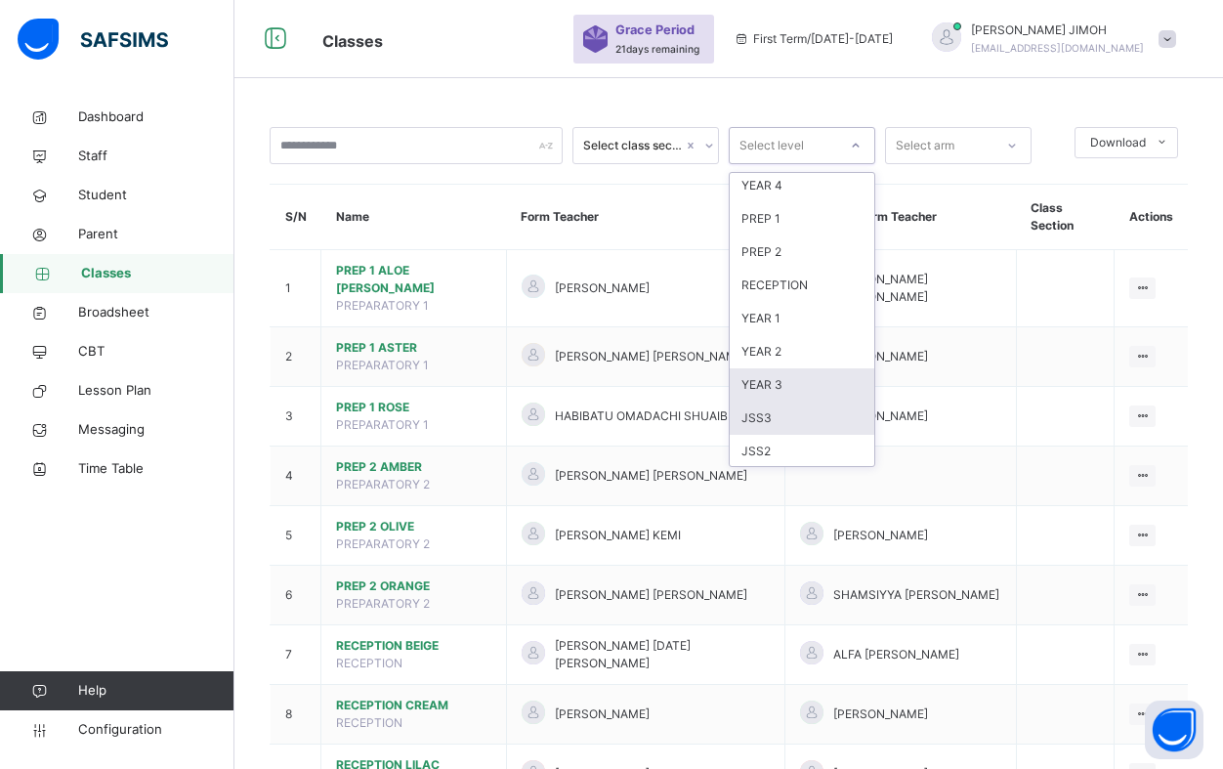
scroll to position [98, 0]
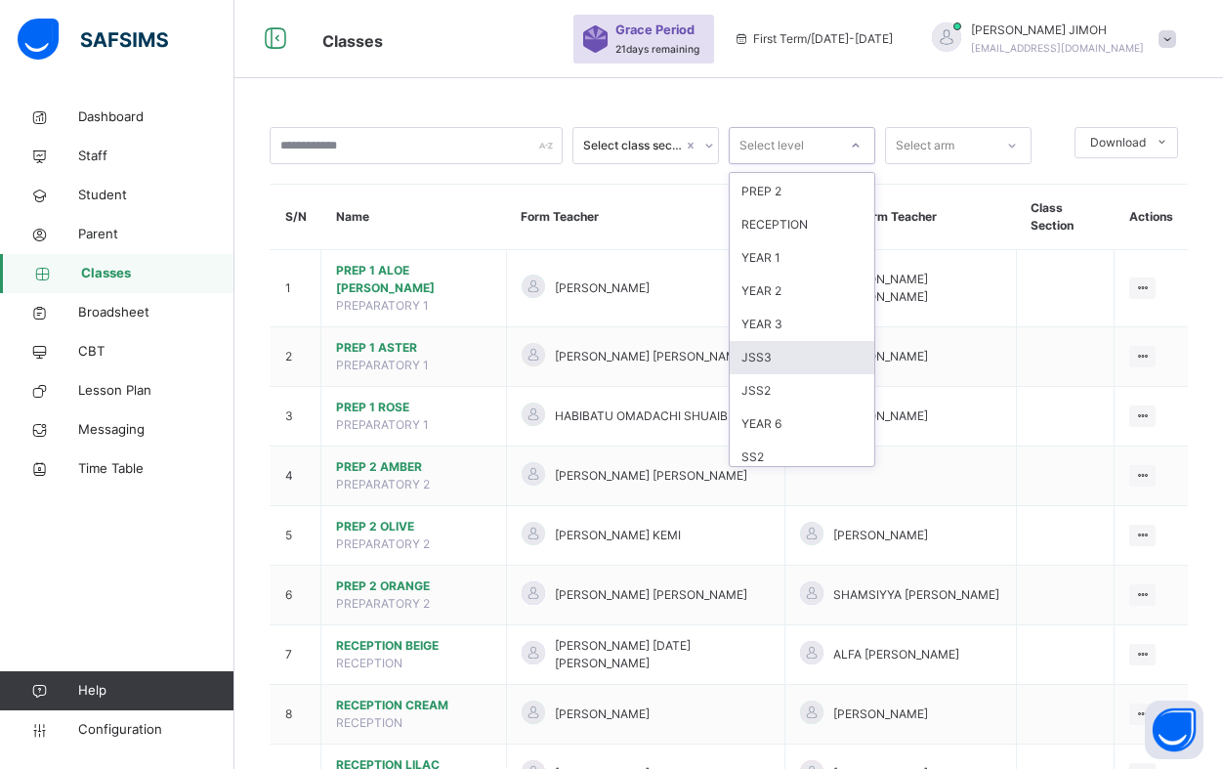
click at [784, 362] on div "JSS3" at bounding box center [802, 357] width 145 height 33
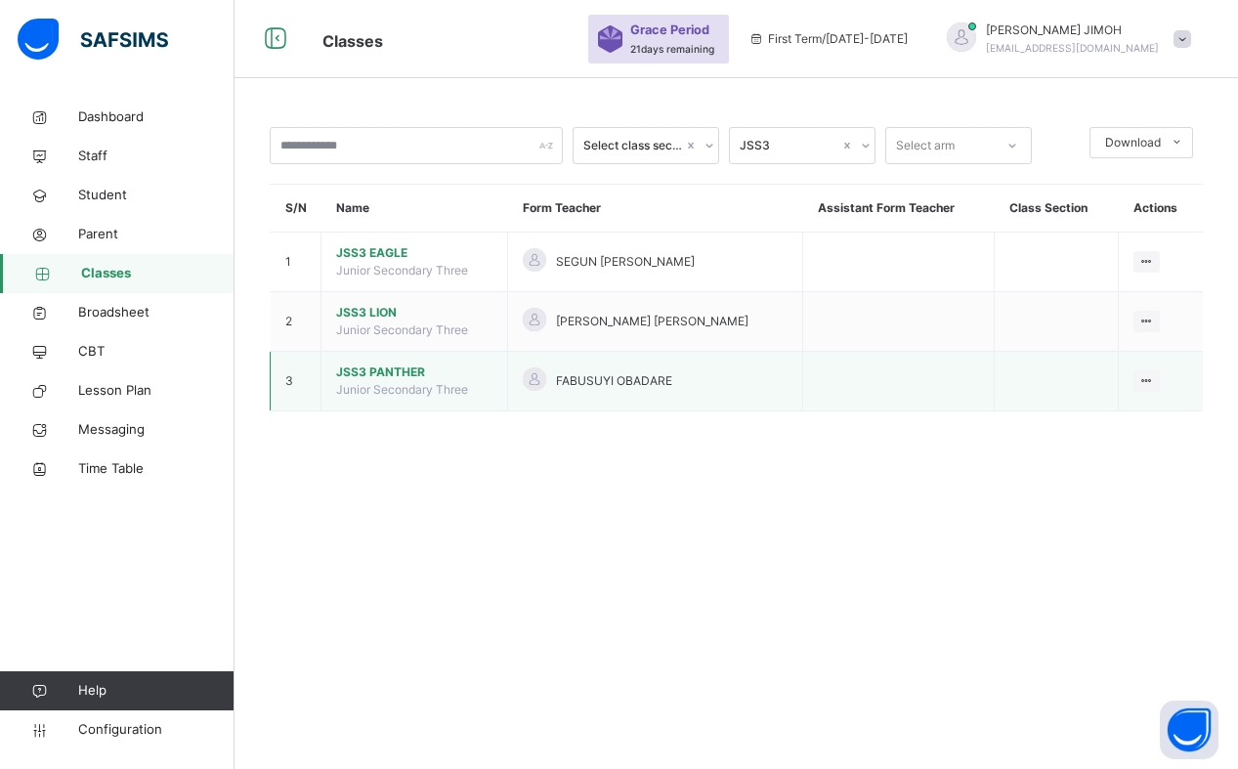
click at [375, 367] on span "JSS3 PANTHER" at bounding box center [414, 372] width 156 height 18
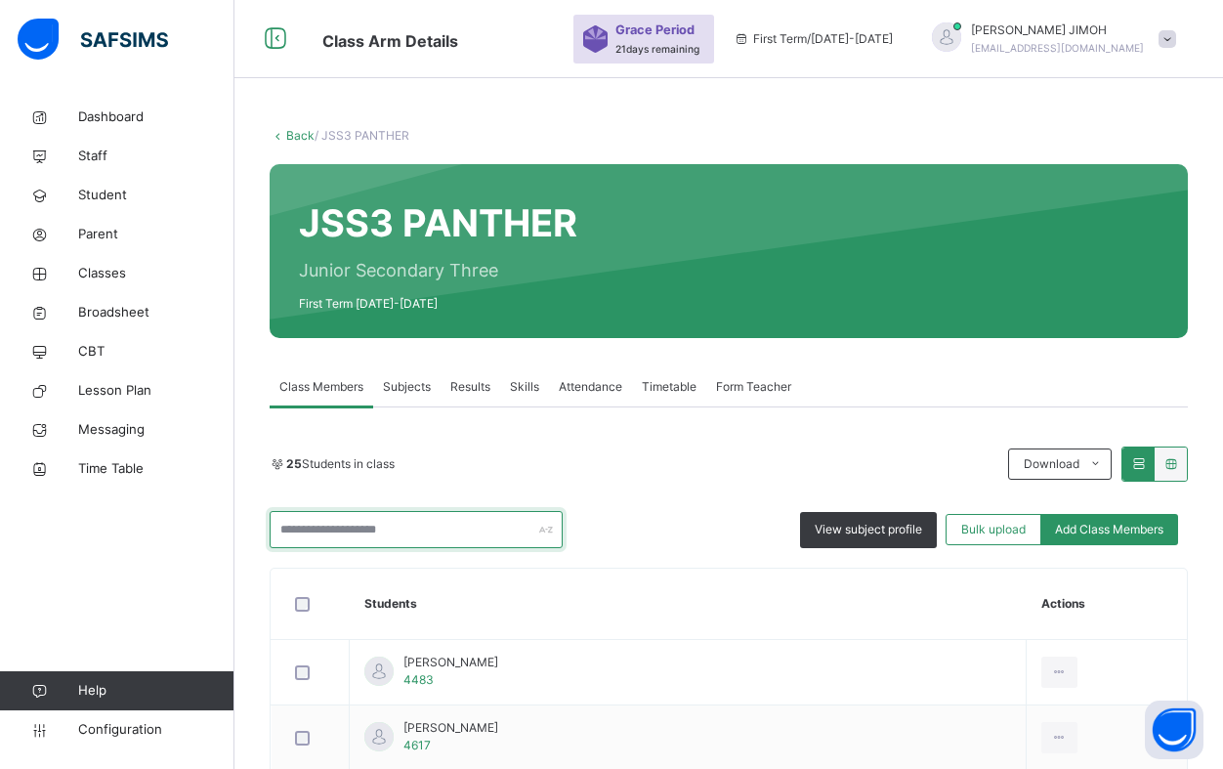
click at [349, 532] on input "text" at bounding box center [416, 529] width 293 height 37
type input "*"
click at [294, 136] on link "Back" at bounding box center [300, 135] width 28 height 15
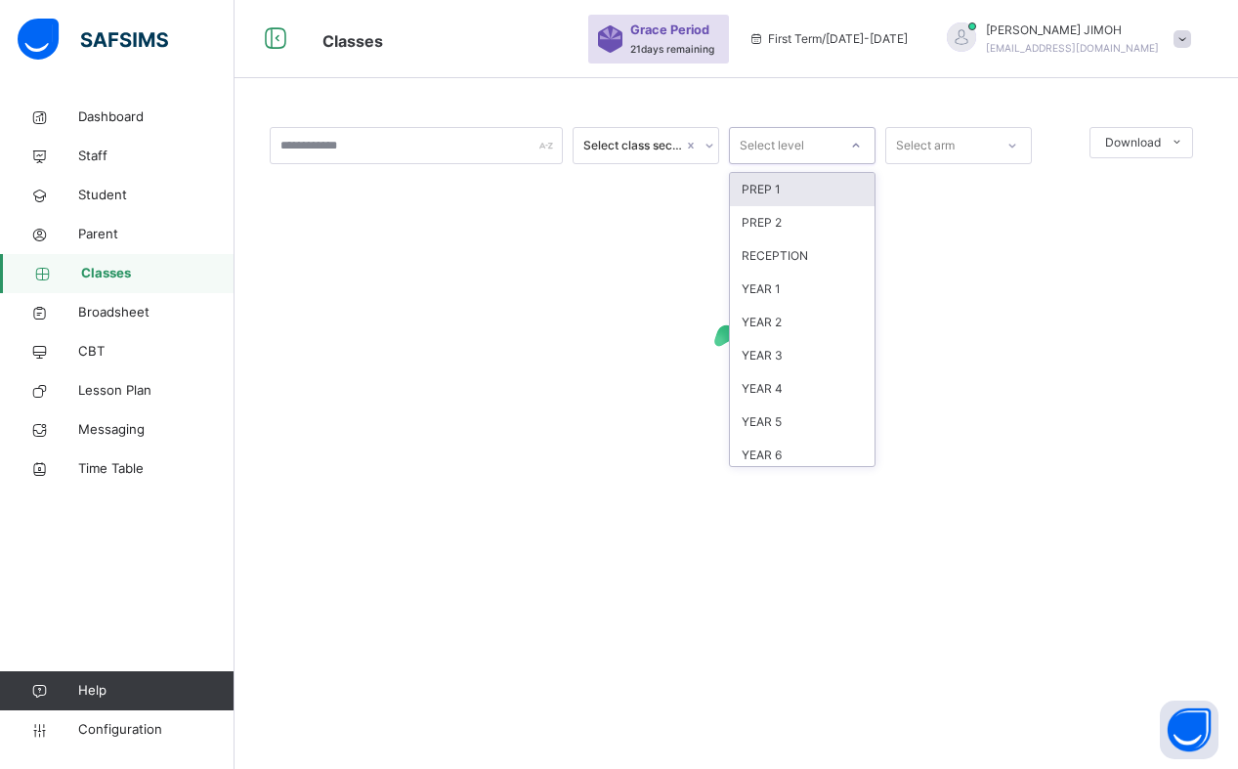
click at [854, 144] on icon at bounding box center [856, 146] width 12 height 20
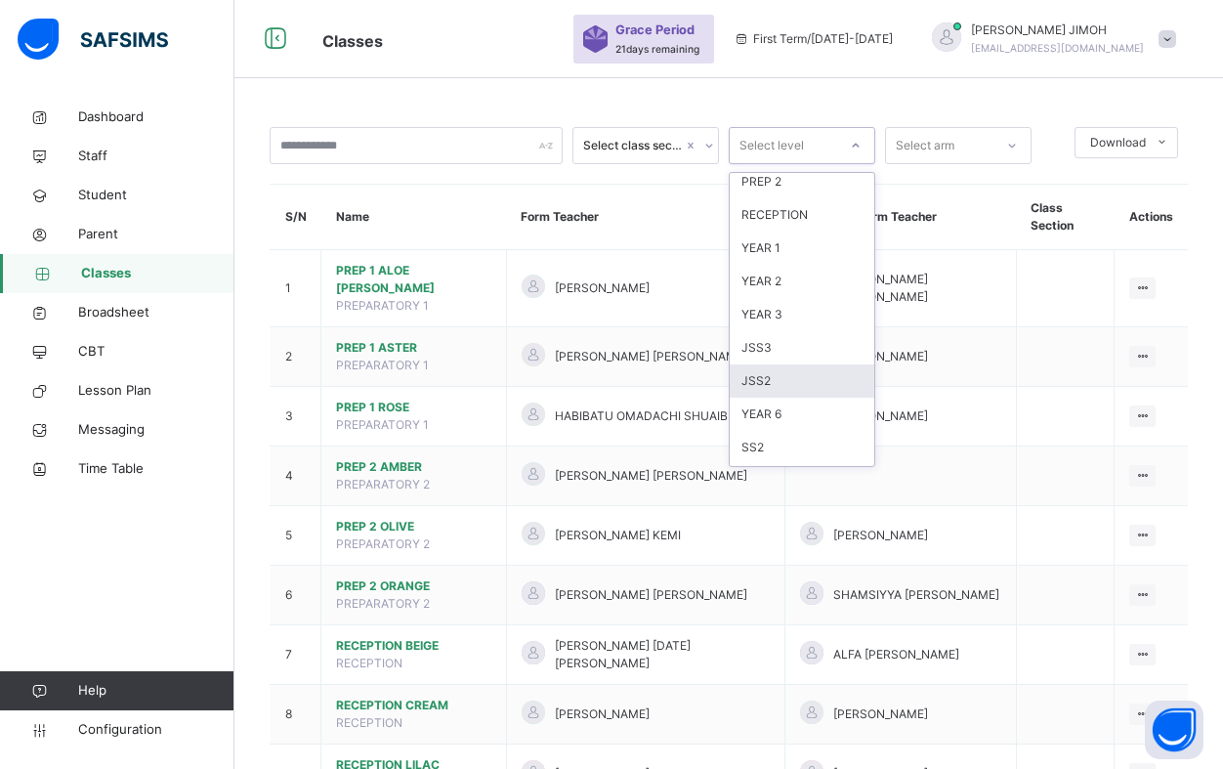
scroll to position [205, 0]
click at [792, 378] on div "JSS1" at bounding box center [802, 382] width 145 height 33
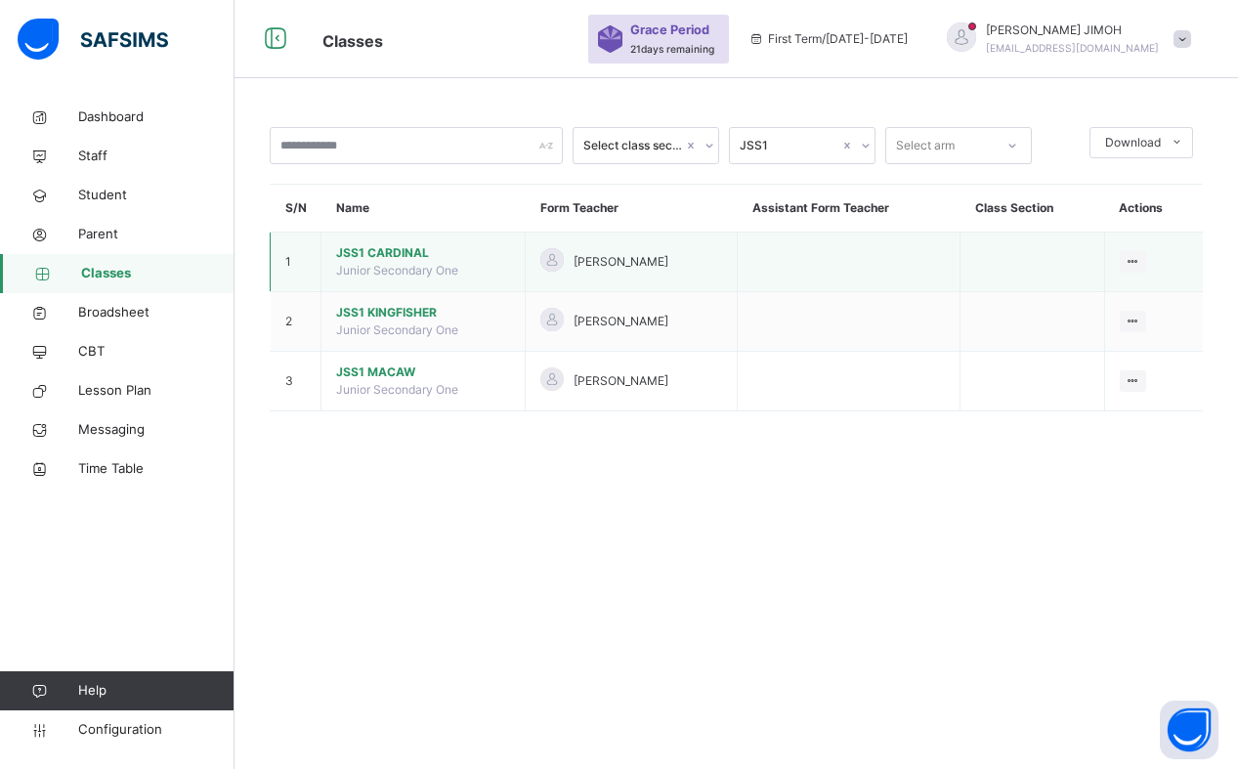
click at [385, 245] on span "JSS1 CARDINAL" at bounding box center [423, 253] width 174 height 18
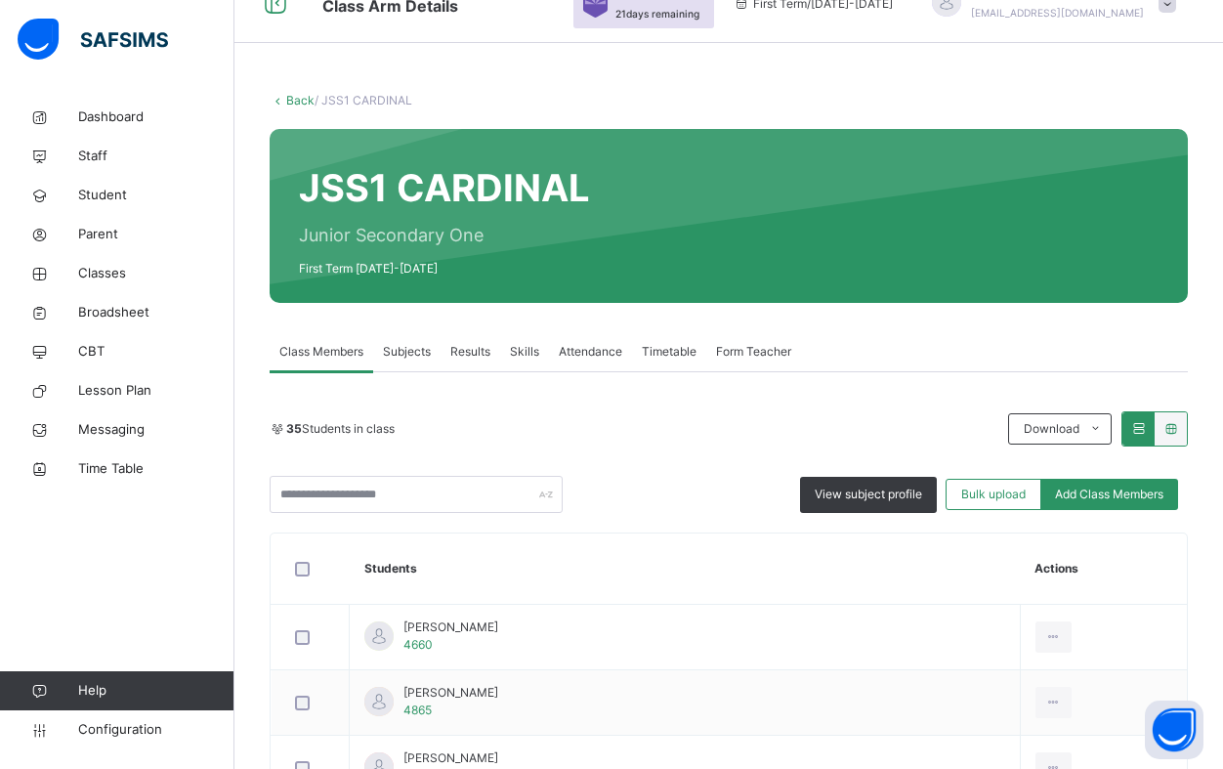
scroll to position [98, 0]
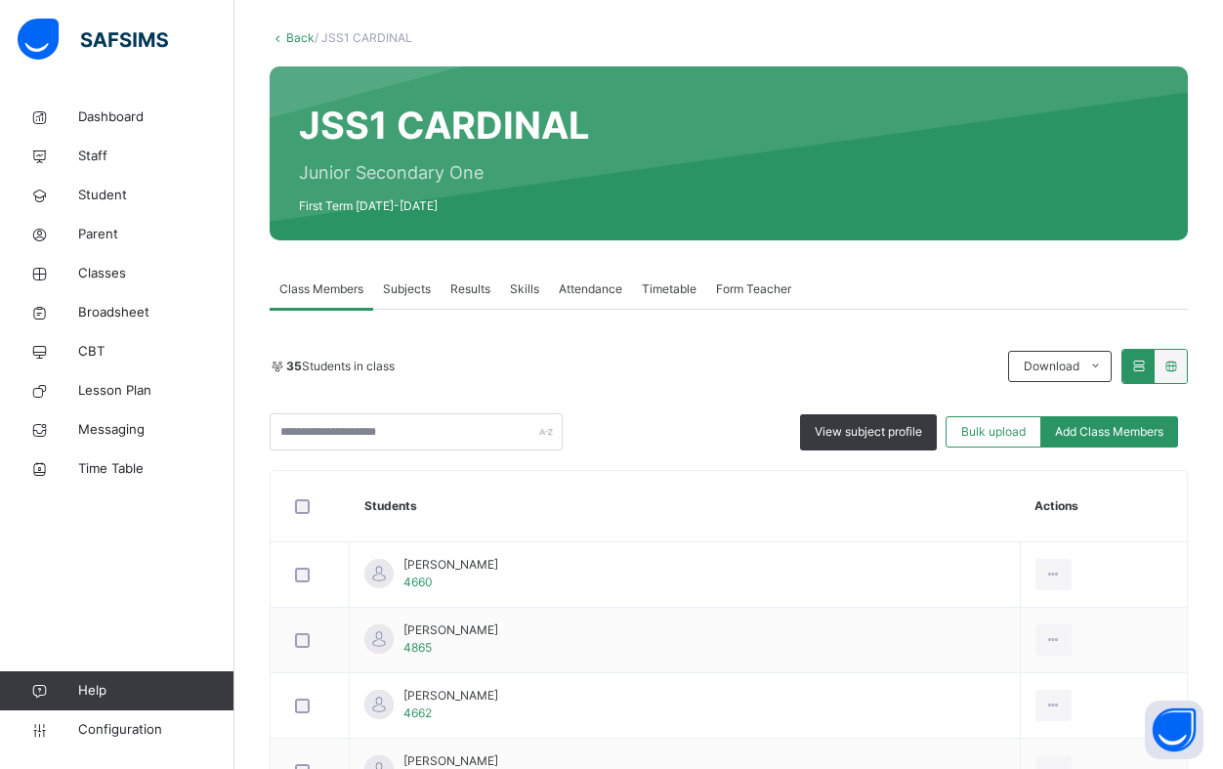
click at [299, 39] on link "Back" at bounding box center [300, 37] width 28 height 15
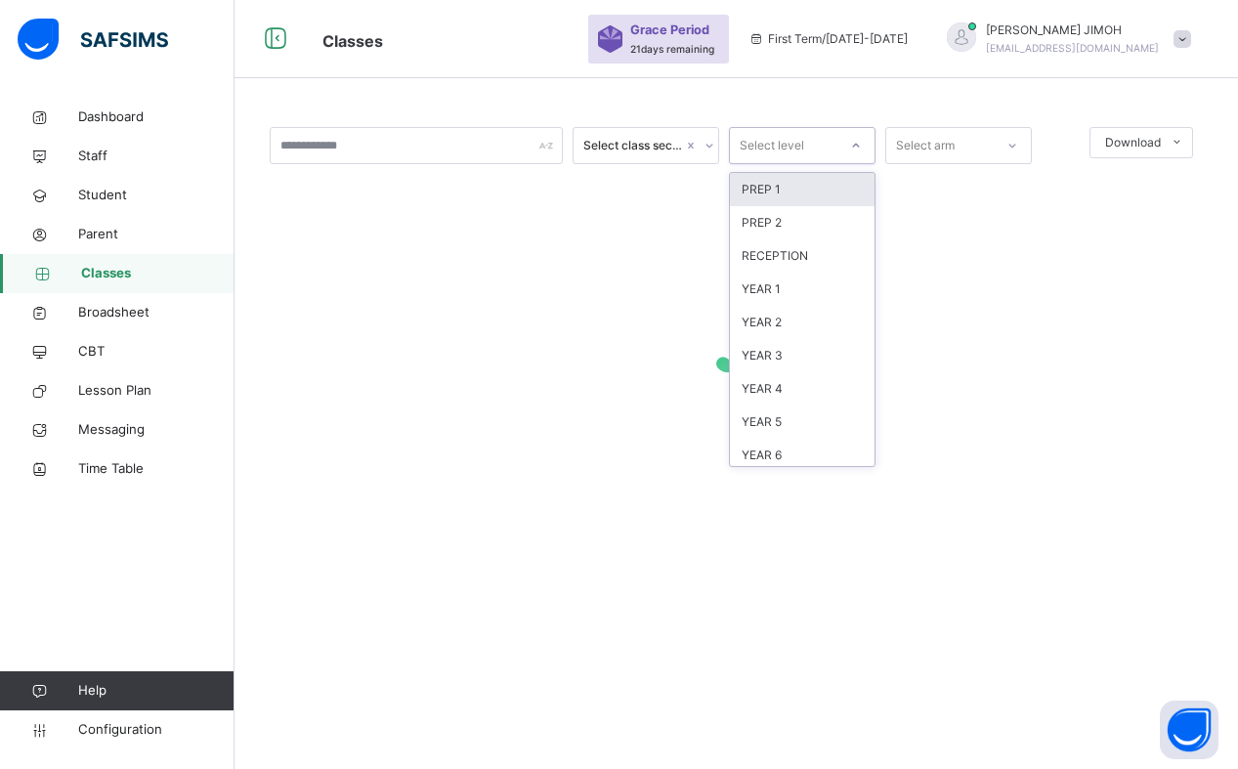
click at [859, 141] on icon at bounding box center [856, 146] width 12 height 20
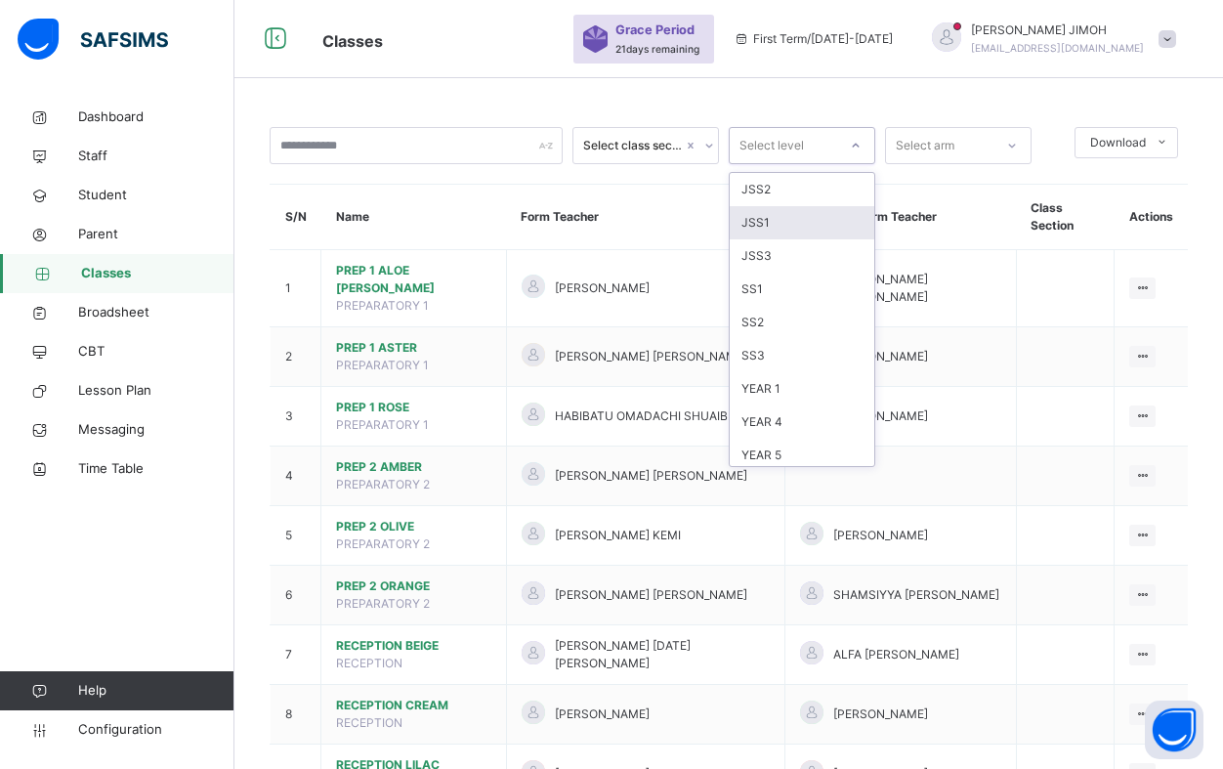
click at [782, 218] on div "JSS1" at bounding box center [802, 222] width 145 height 33
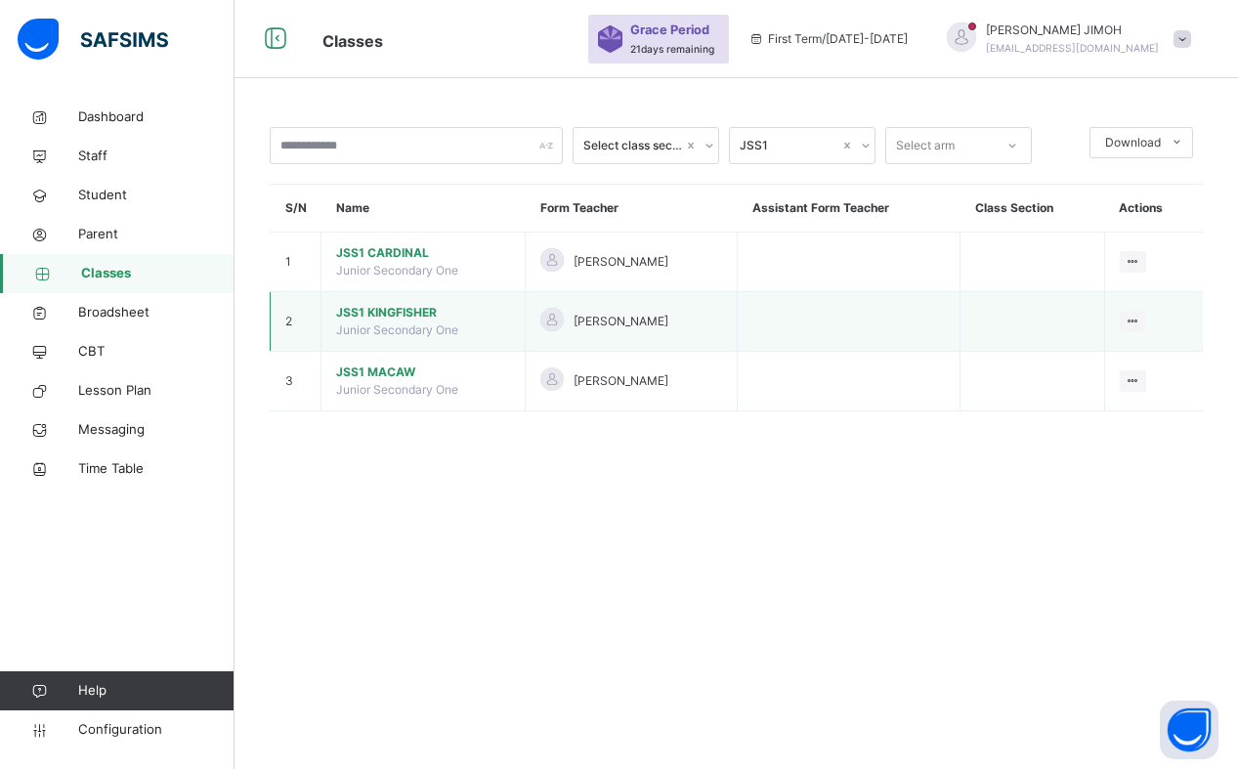
click at [361, 310] on span "JSS1 KINGFISHER" at bounding box center [423, 313] width 174 height 18
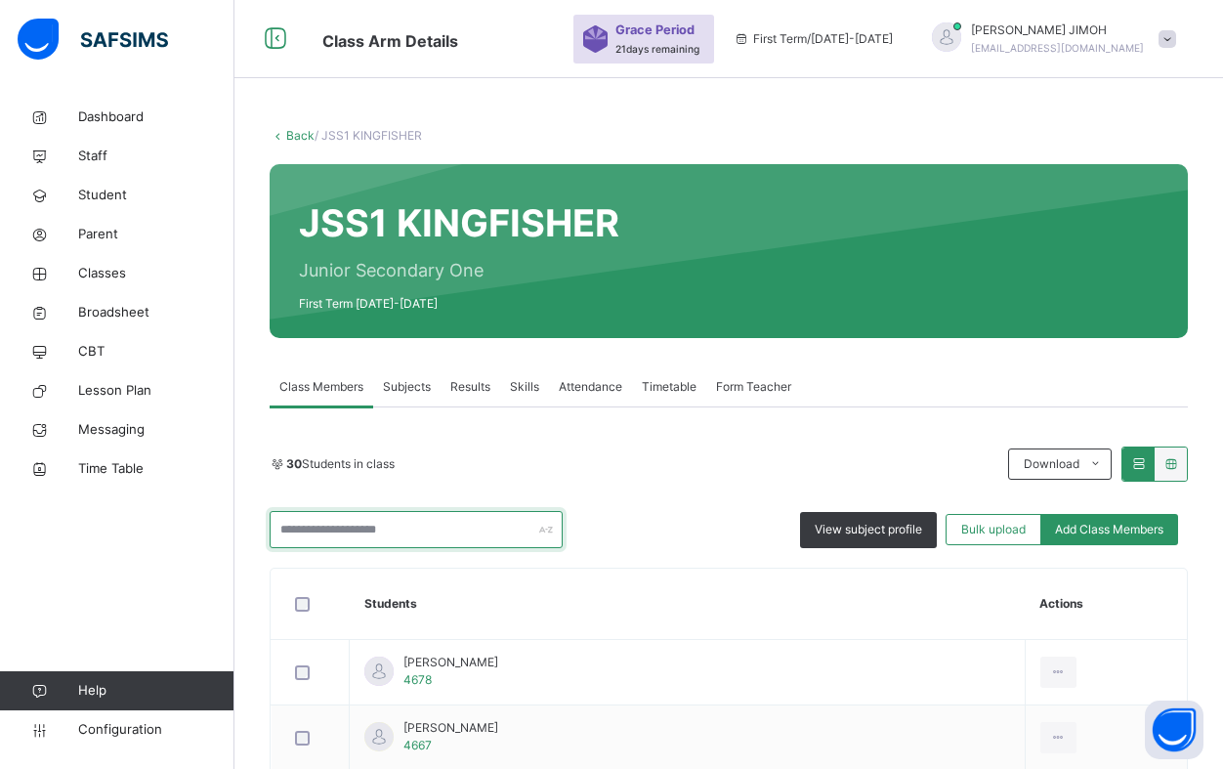
click at [398, 532] on input "text" at bounding box center [416, 529] width 293 height 37
type input "*****"
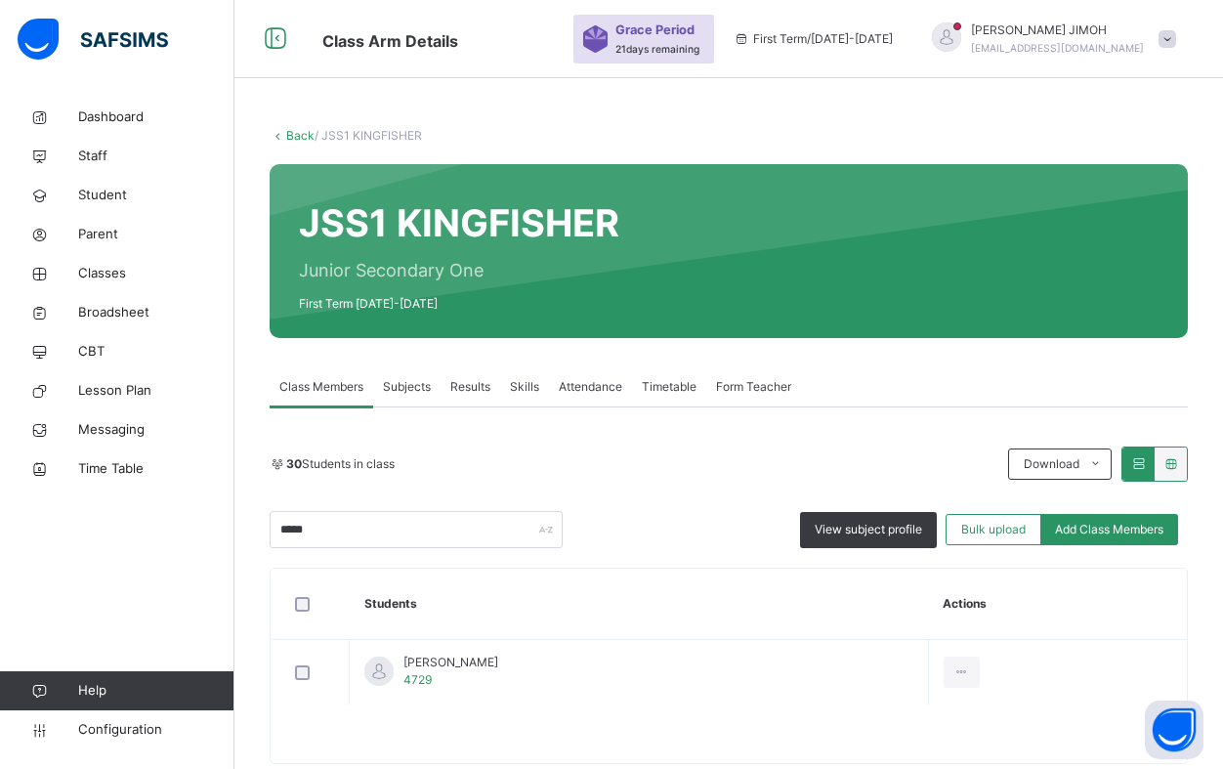
click at [295, 137] on link "Back" at bounding box center [300, 135] width 28 height 15
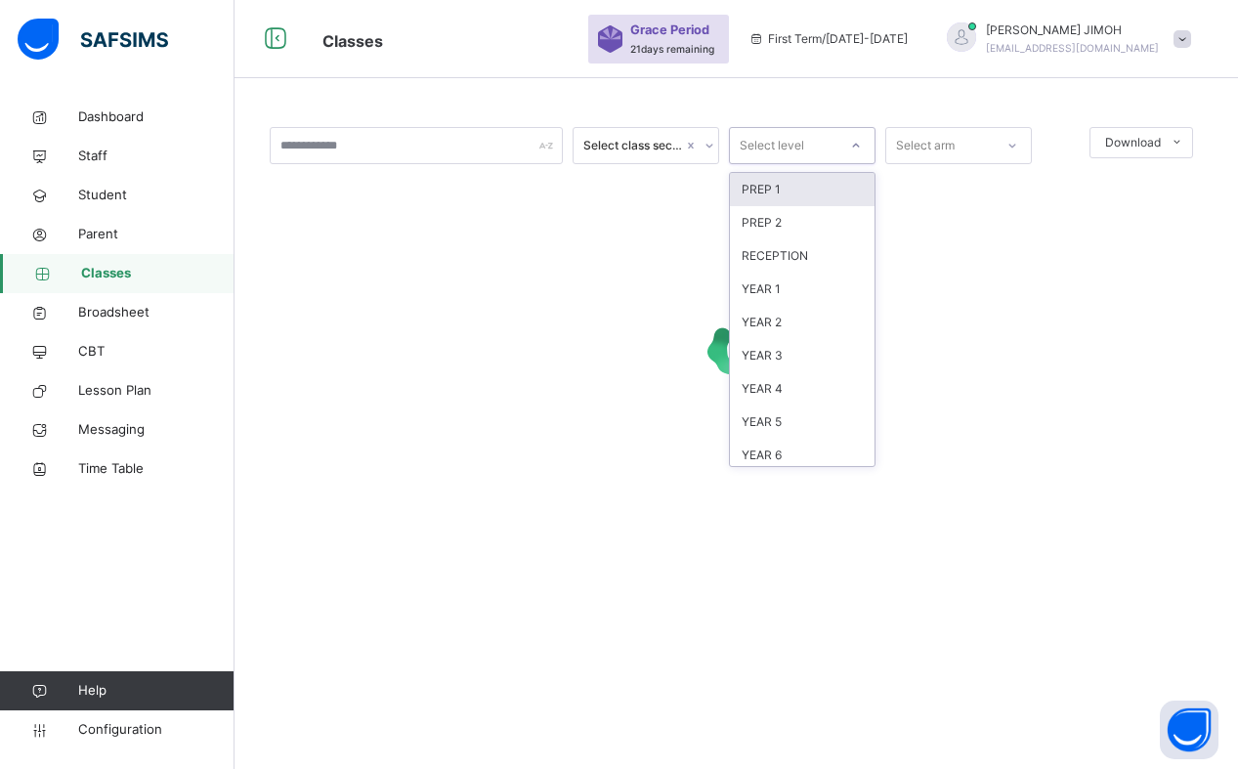
click at [850, 135] on div at bounding box center [855, 145] width 33 height 31
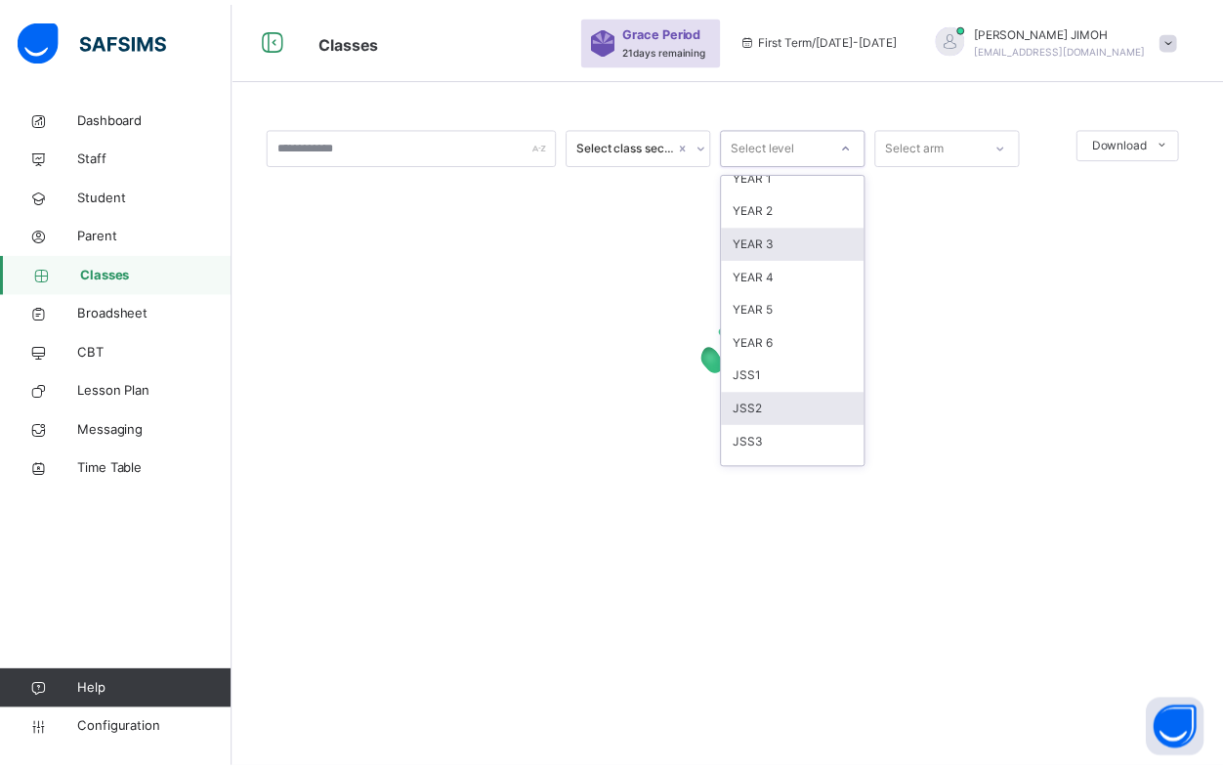
scroll to position [205, 0]
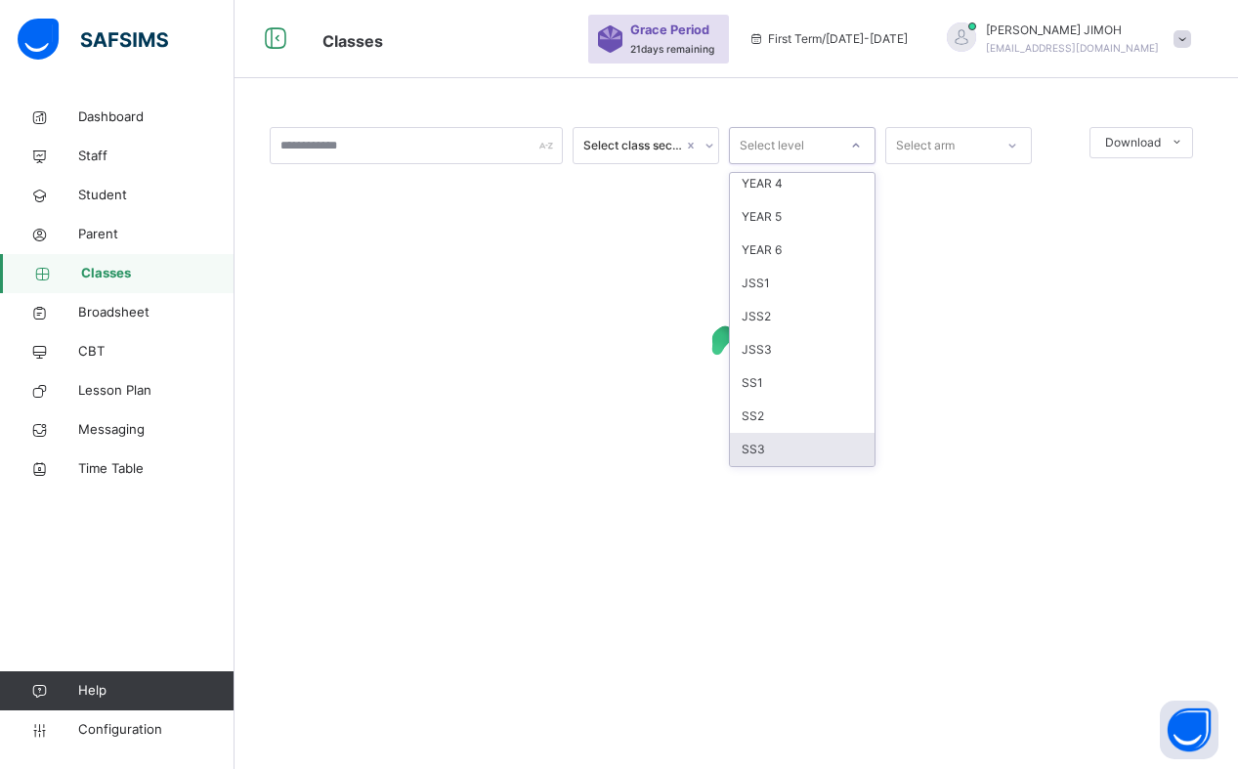
click at [774, 449] on div "SS3" at bounding box center [802, 449] width 145 height 33
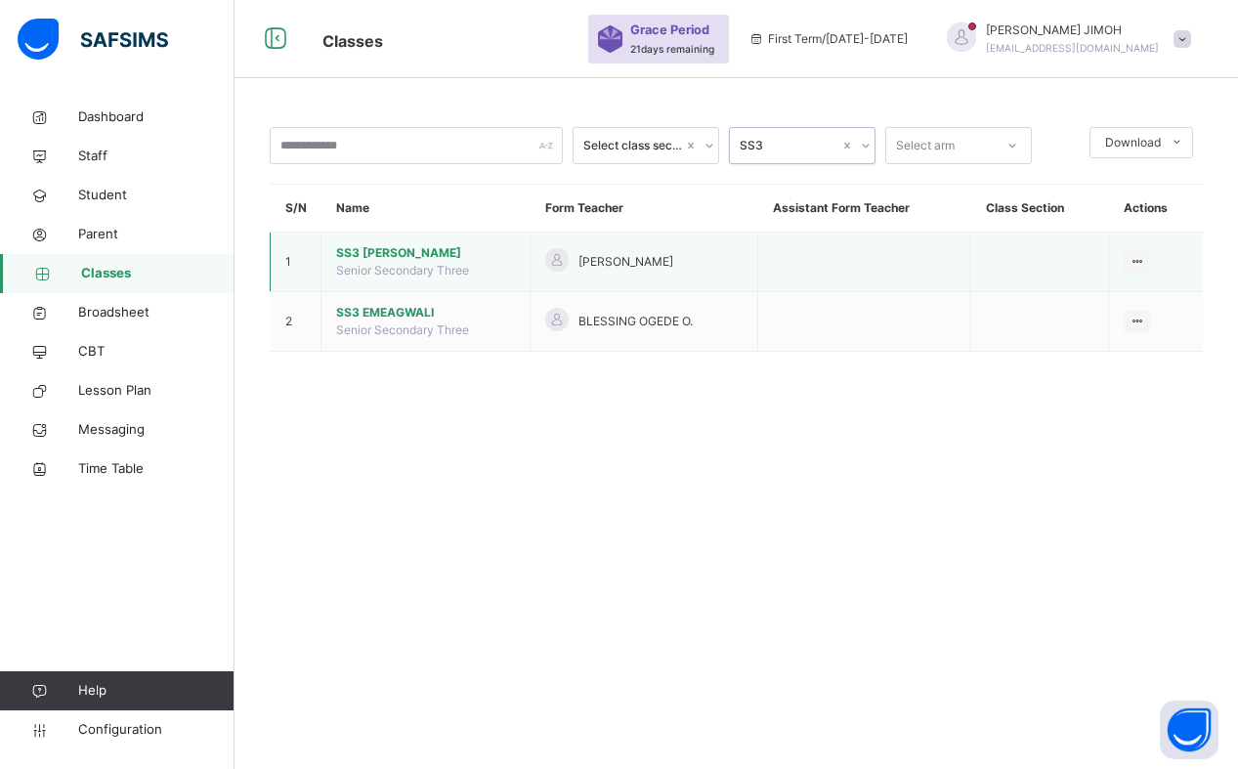
click at [373, 246] on span "SS3 EINSTEIN" at bounding box center [425, 253] width 179 height 18
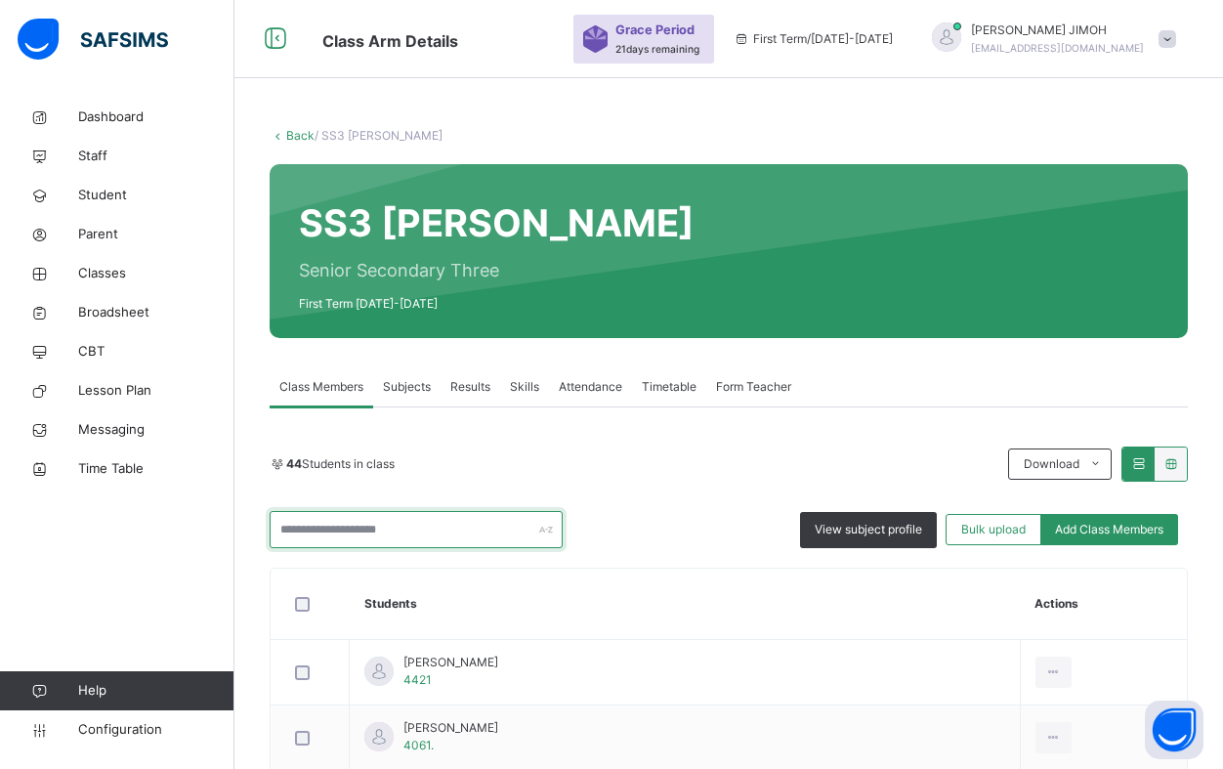
click at [362, 536] on input "text" at bounding box center [416, 529] width 293 height 37
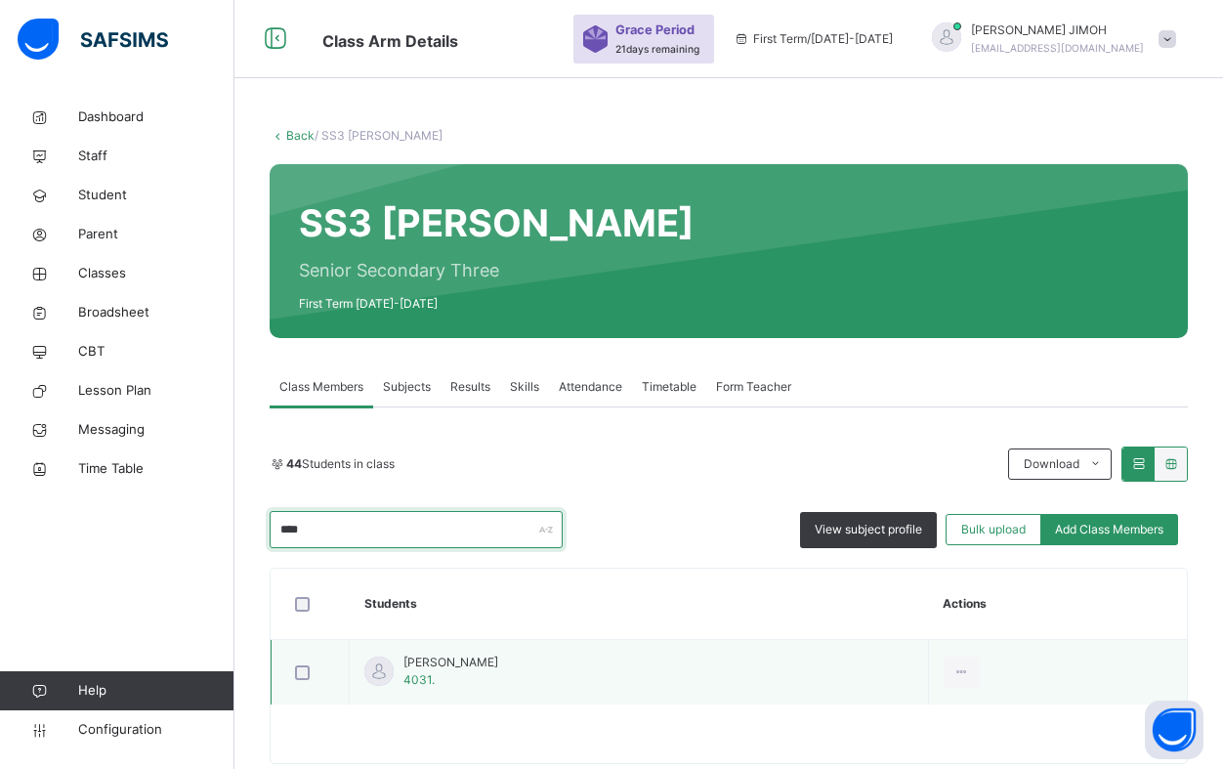
type input "****"
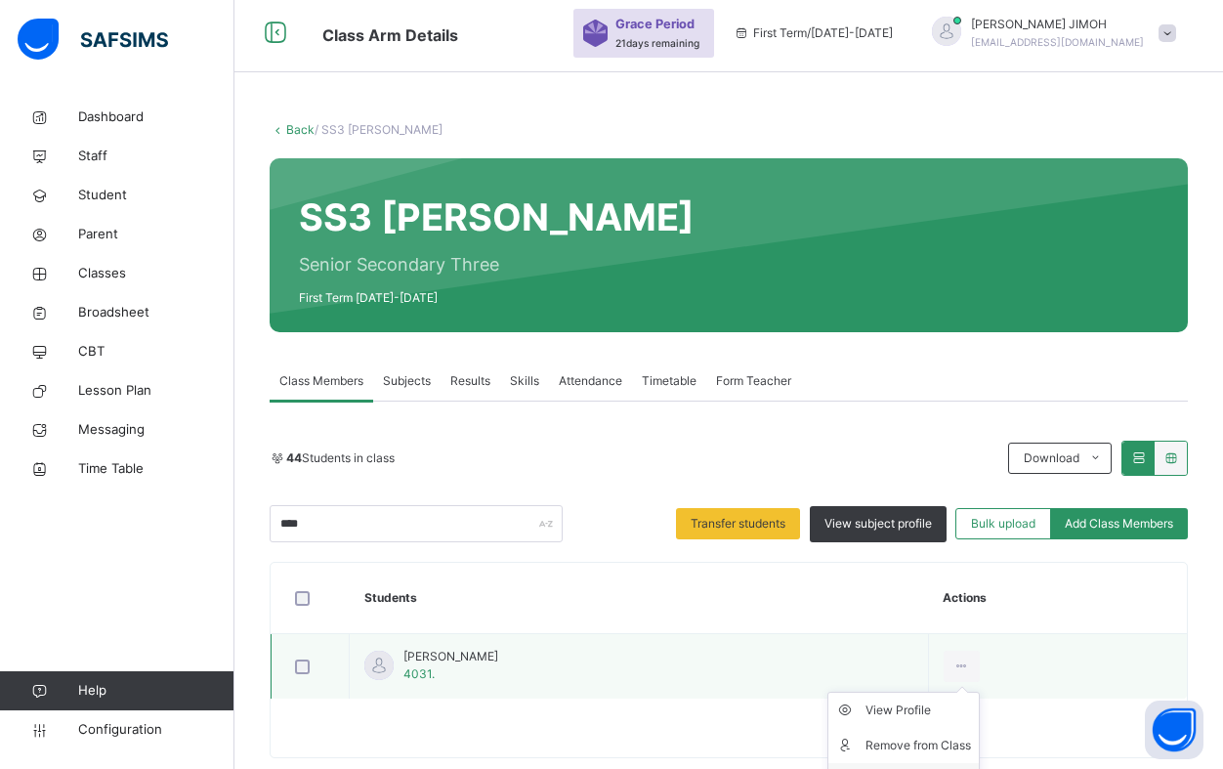
scroll to position [44, 0]
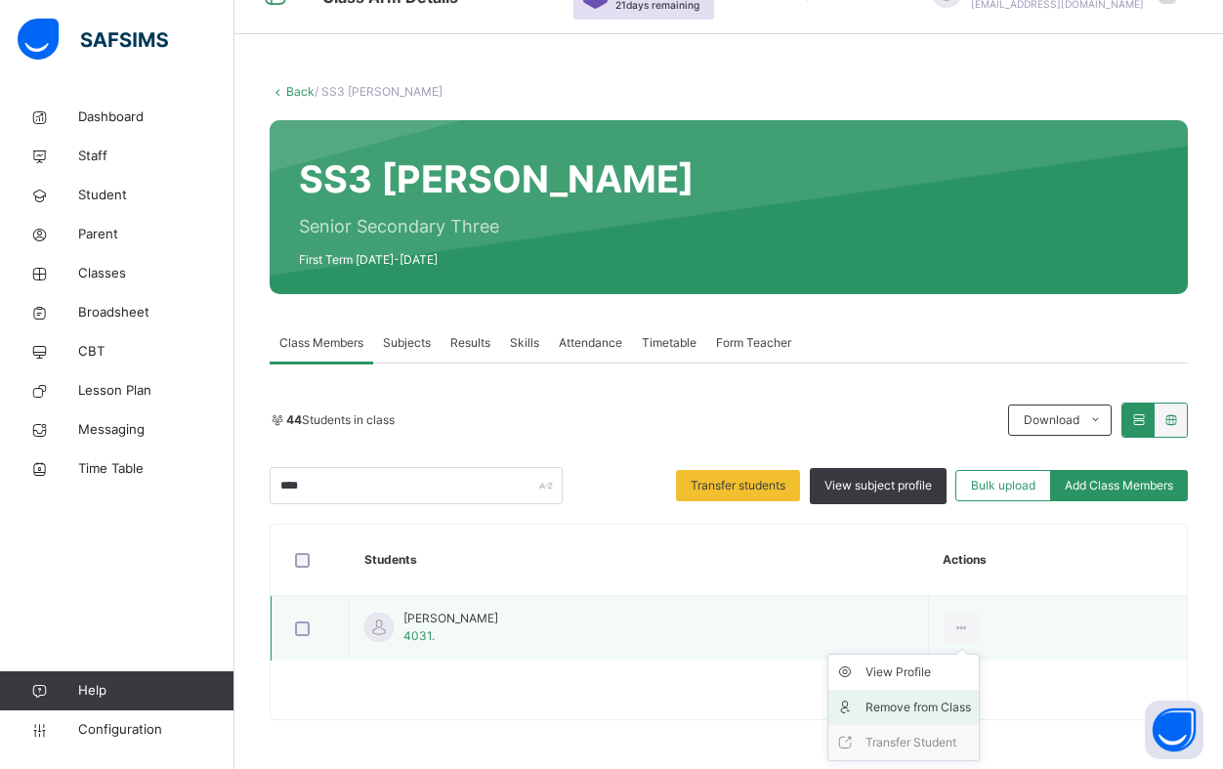
click at [971, 708] on div "Remove from Class" at bounding box center [919, 707] width 106 height 20
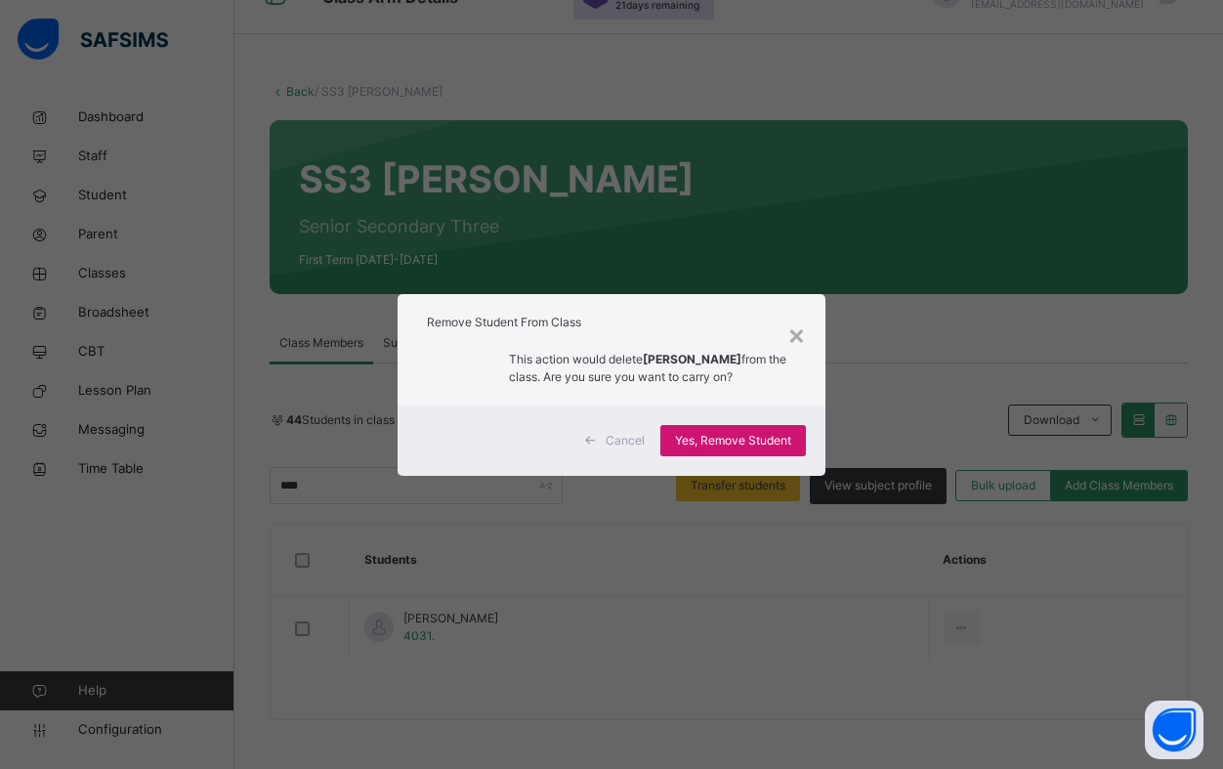
click at [686, 442] on span "Yes, Remove Student" at bounding box center [733, 441] width 116 height 18
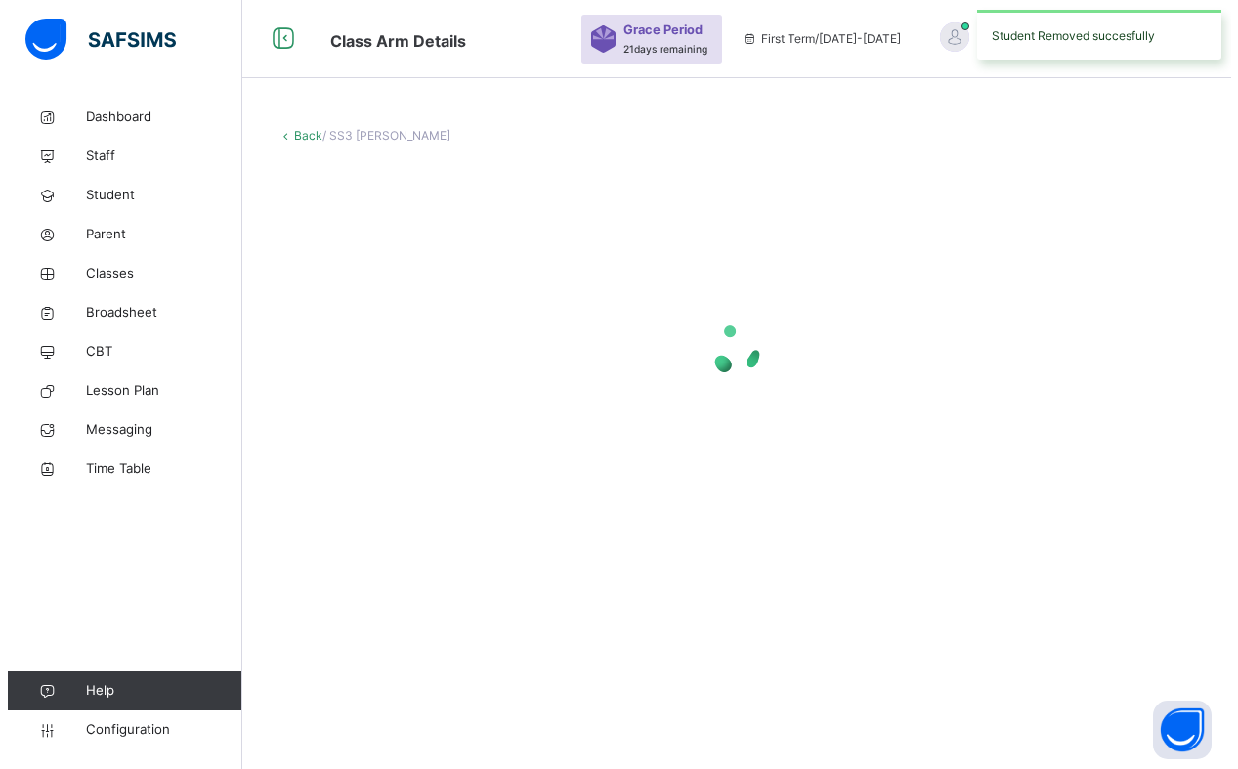
scroll to position [0, 0]
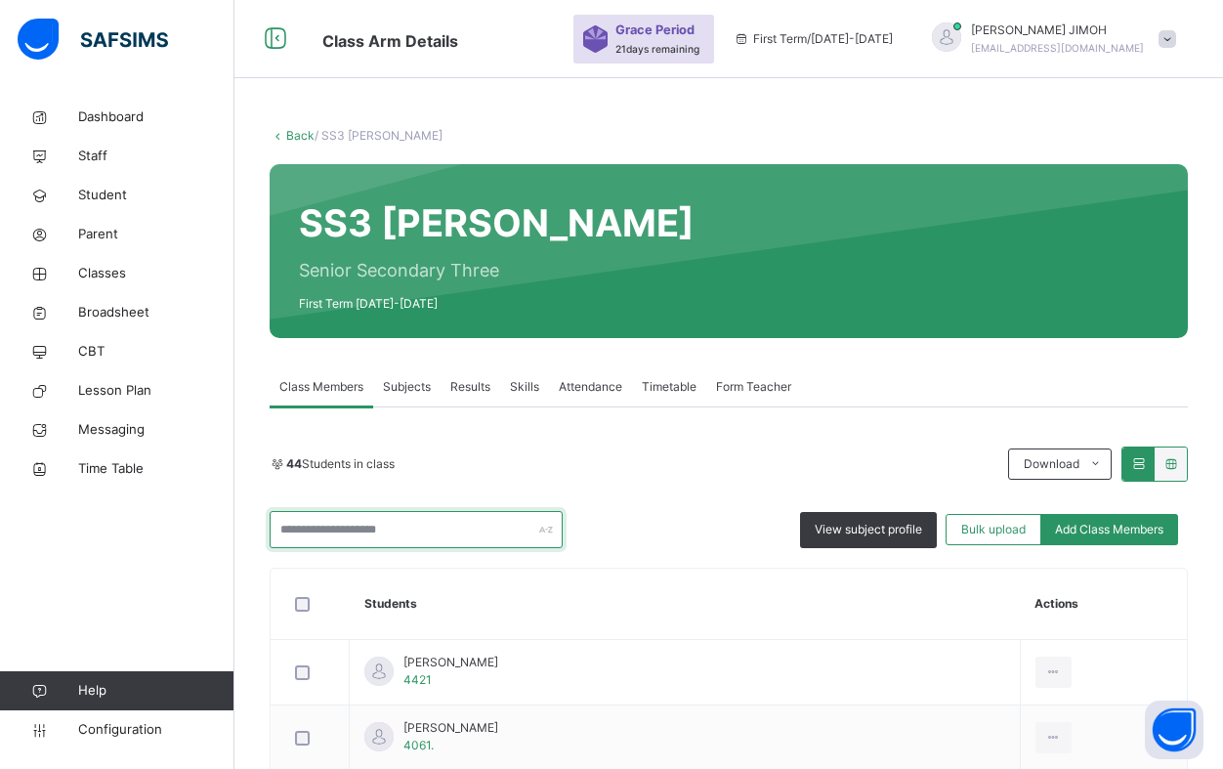
click at [375, 528] on input "text" at bounding box center [416, 529] width 293 height 37
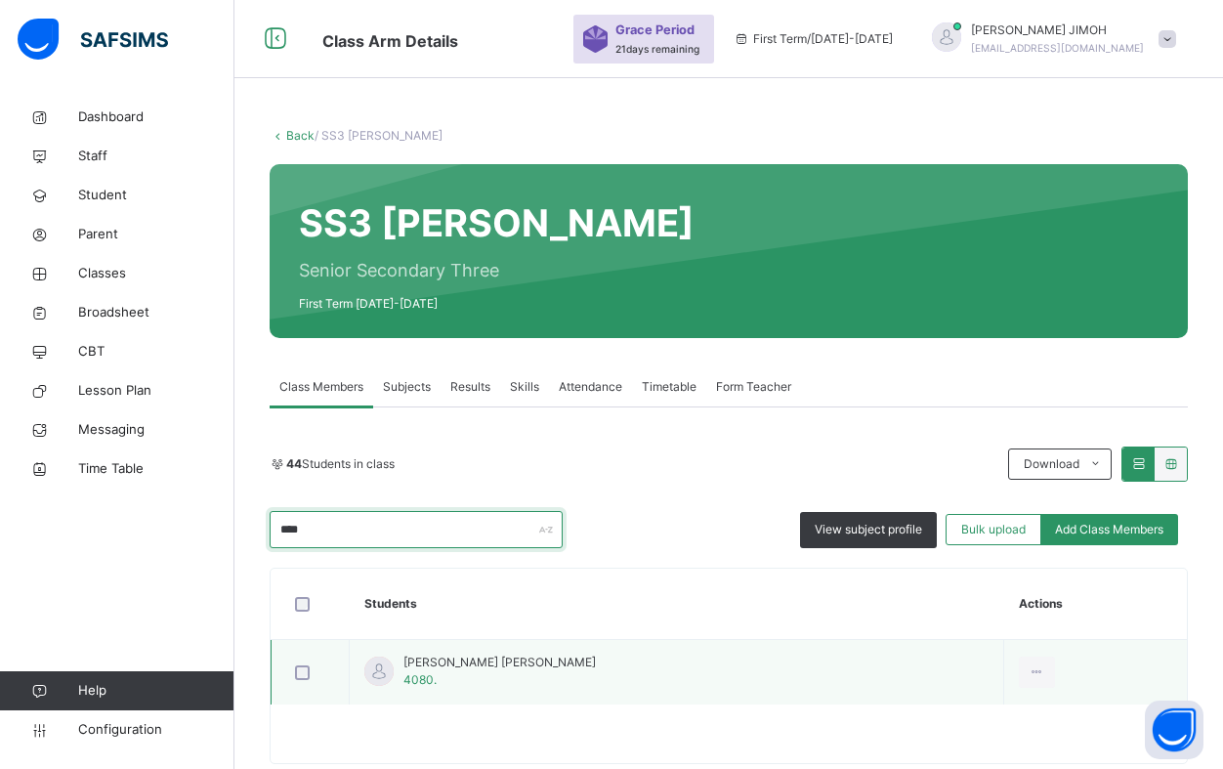
type input "****"
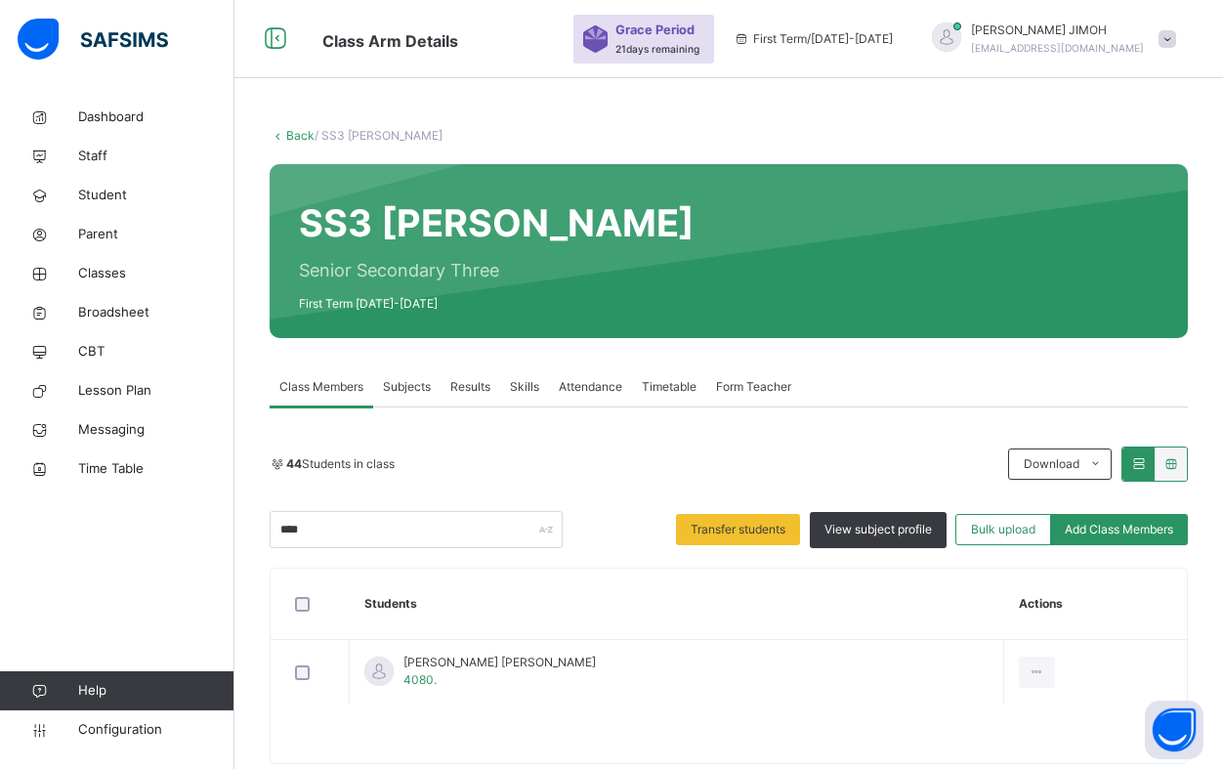
click at [0, 0] on div "Remove from Class" at bounding box center [0, 0] width 0 height 0
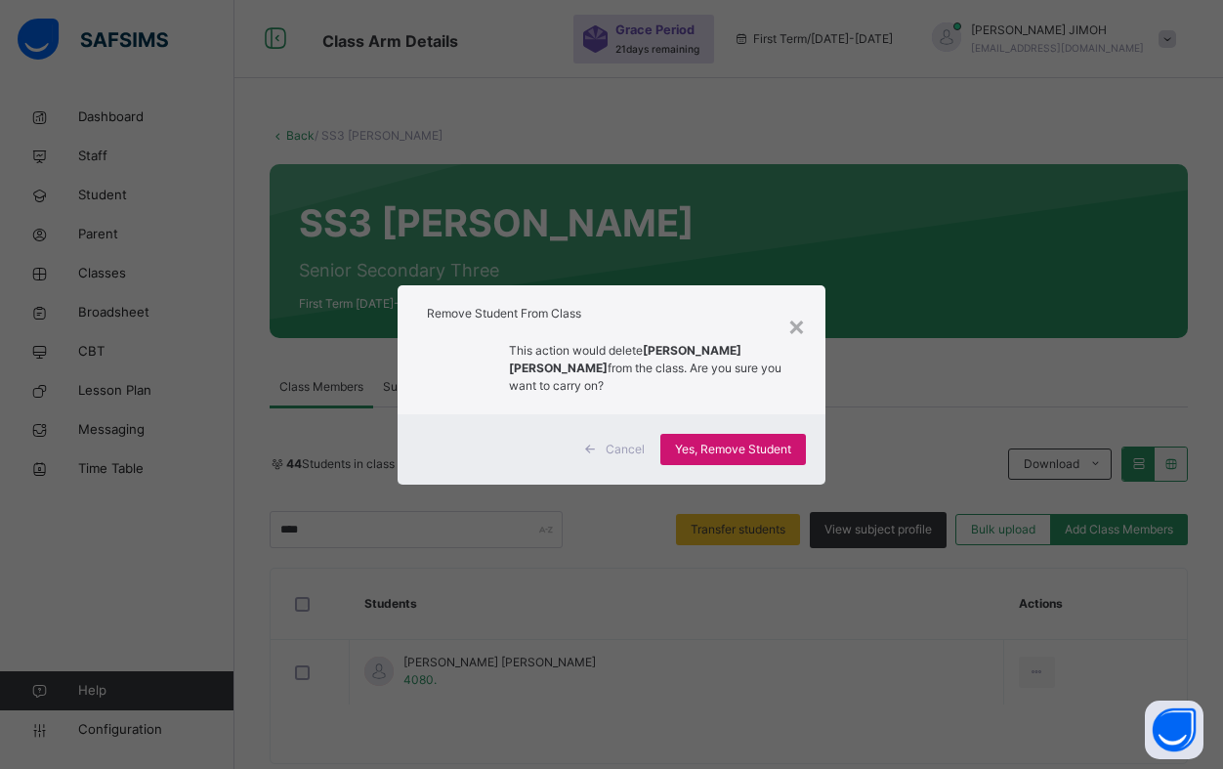
click at [728, 447] on span "Yes, Remove Student" at bounding box center [733, 450] width 116 height 18
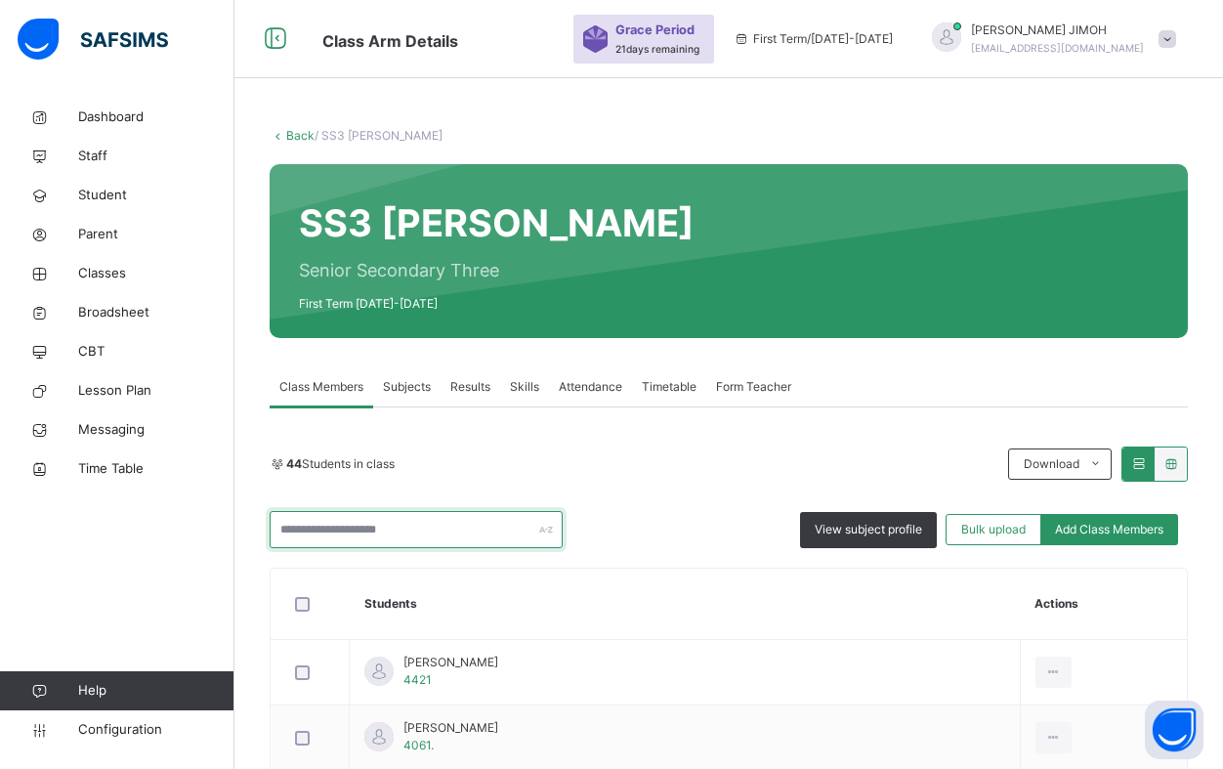
click at [425, 529] on input "text" at bounding box center [416, 529] width 293 height 37
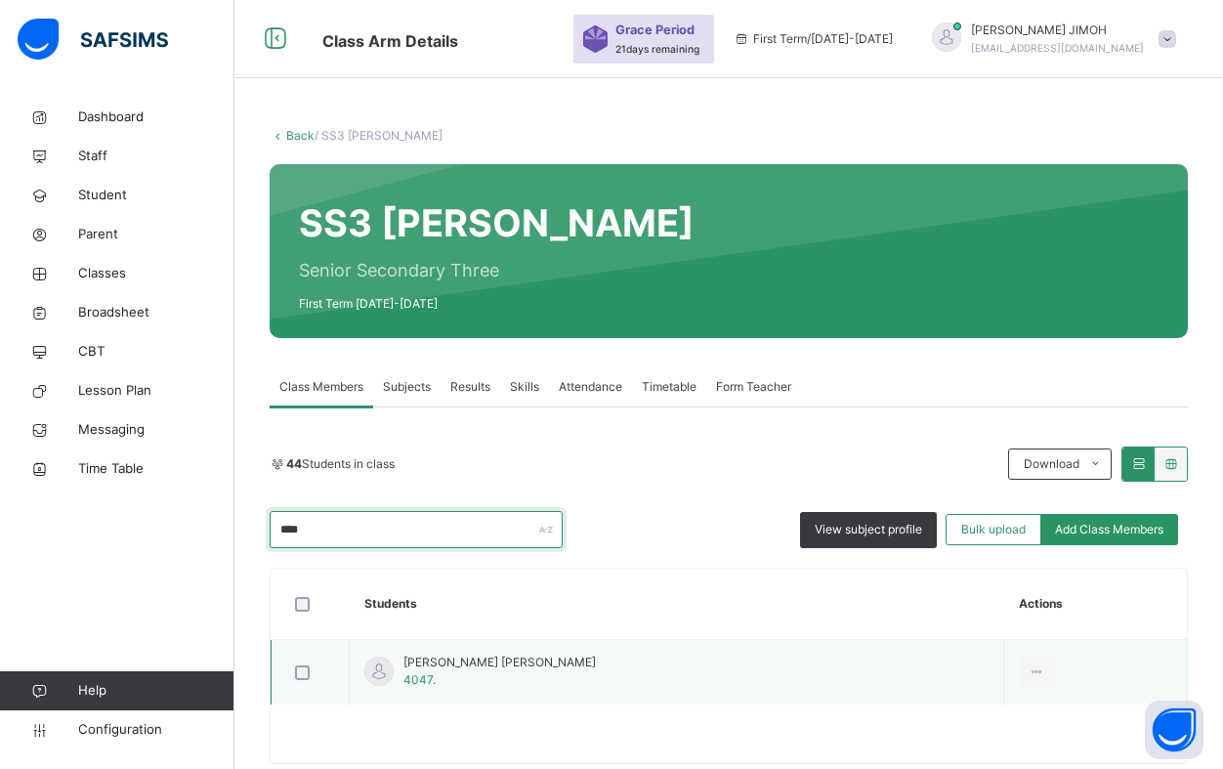
type input "****"
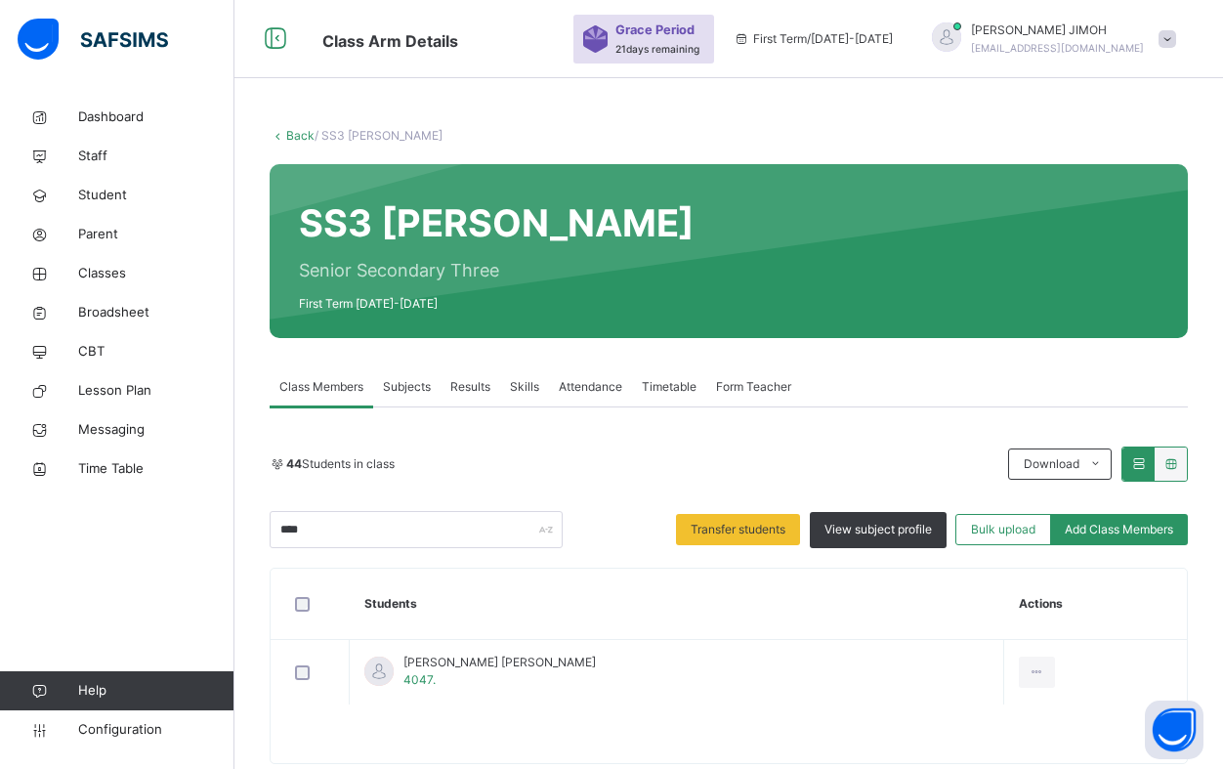
click at [0, 0] on div "Remove from Class" at bounding box center [0, 0] width 0 height 0
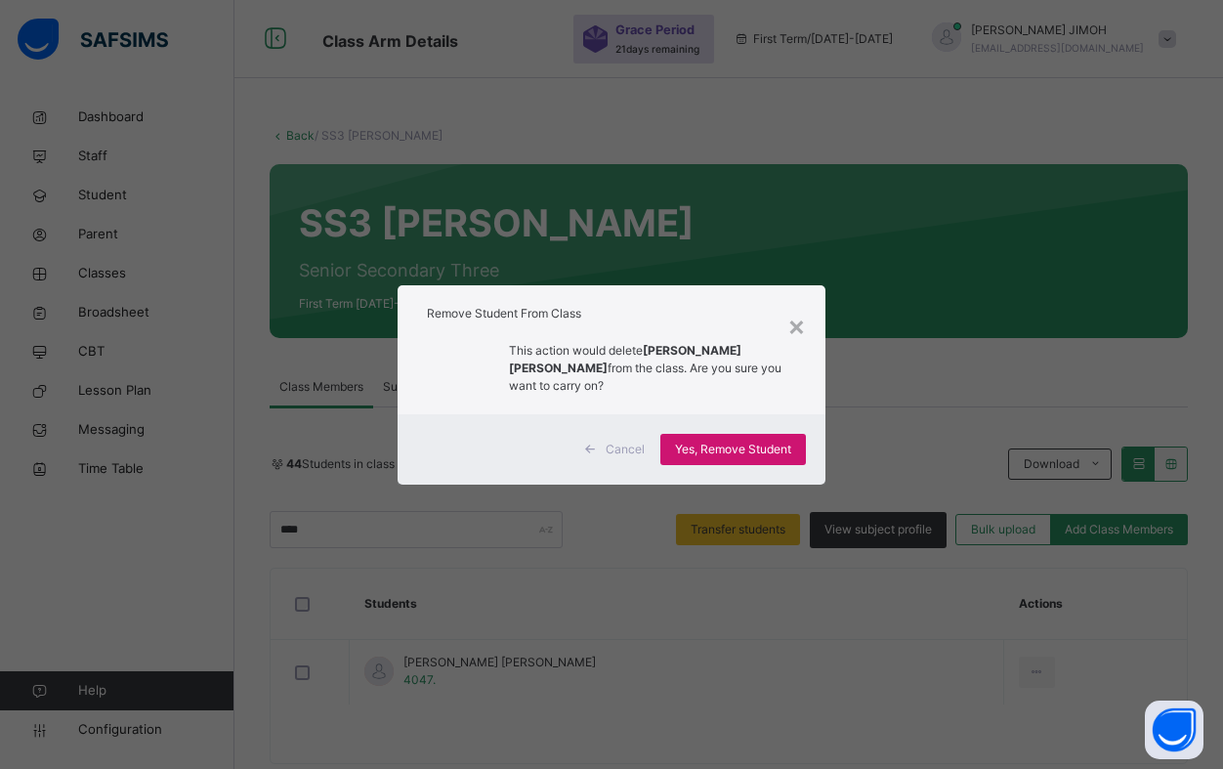
click at [708, 434] on div "Yes, Remove Student" at bounding box center [733, 449] width 146 height 31
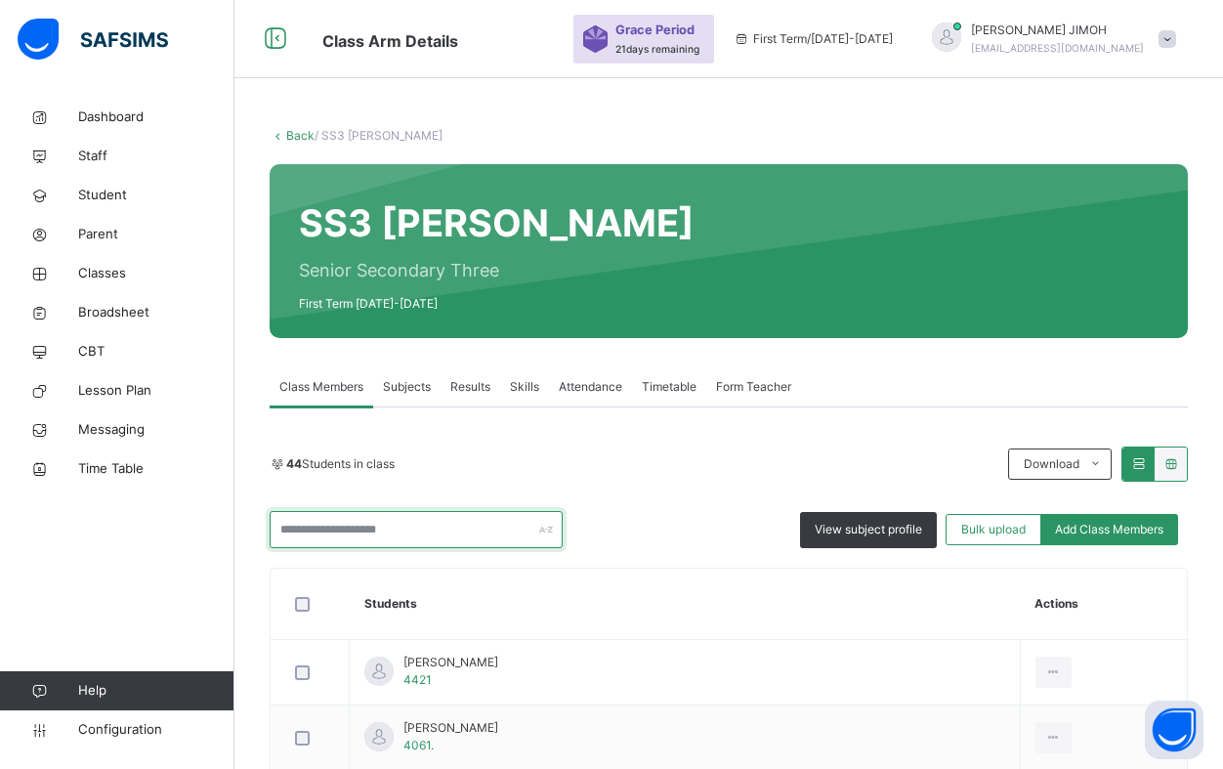
click at [359, 527] on input "text" at bounding box center [416, 529] width 293 height 37
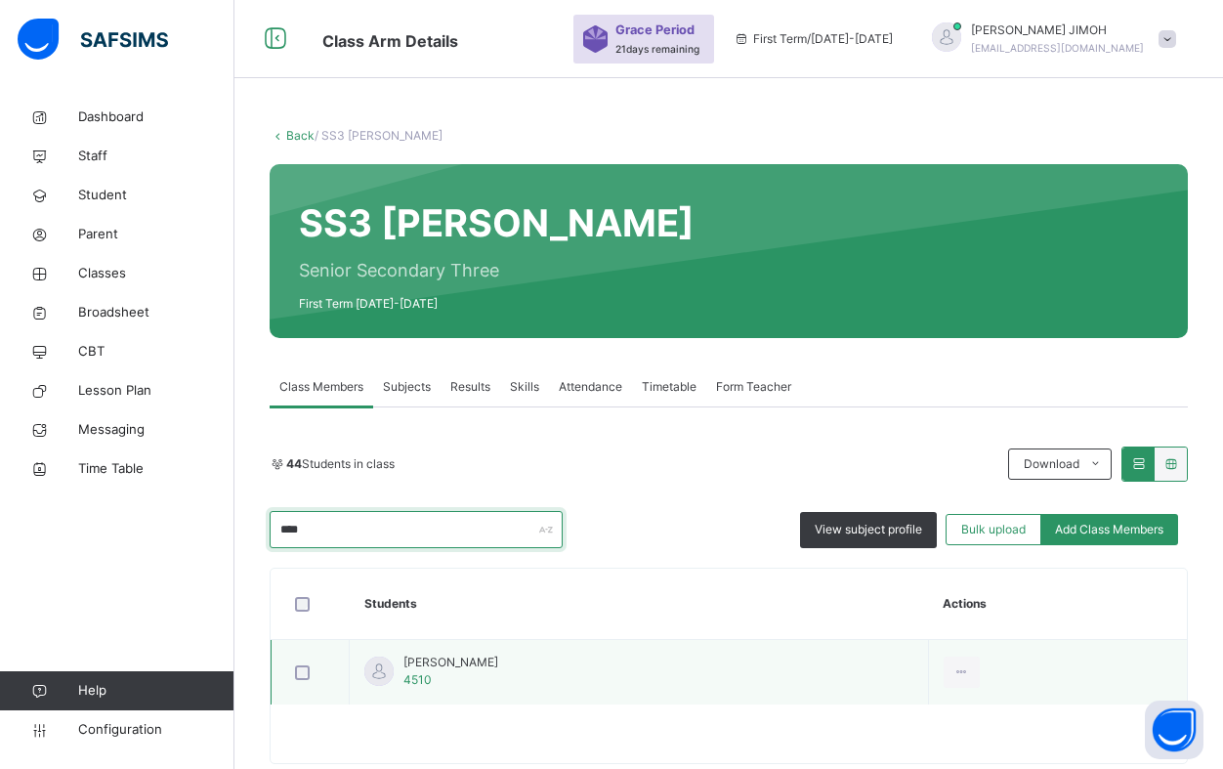
type input "****"
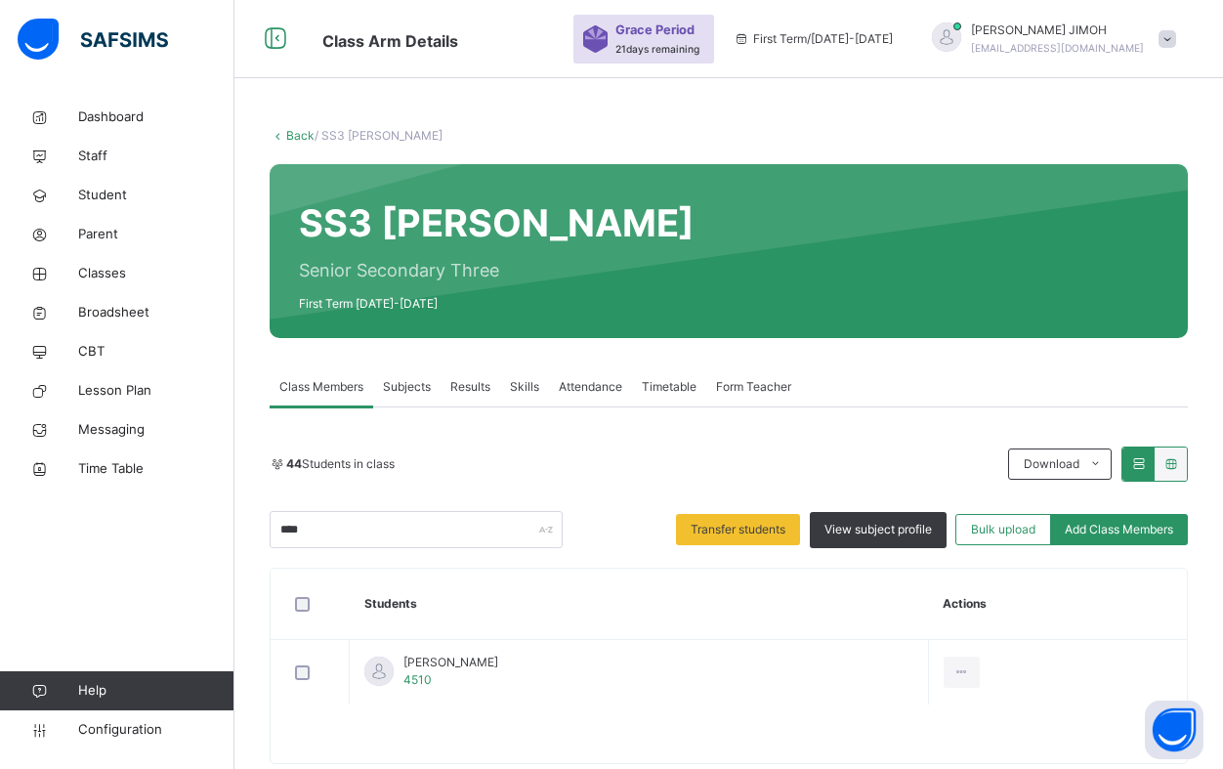
click at [0, 0] on div "Remove from Class" at bounding box center [0, 0] width 0 height 0
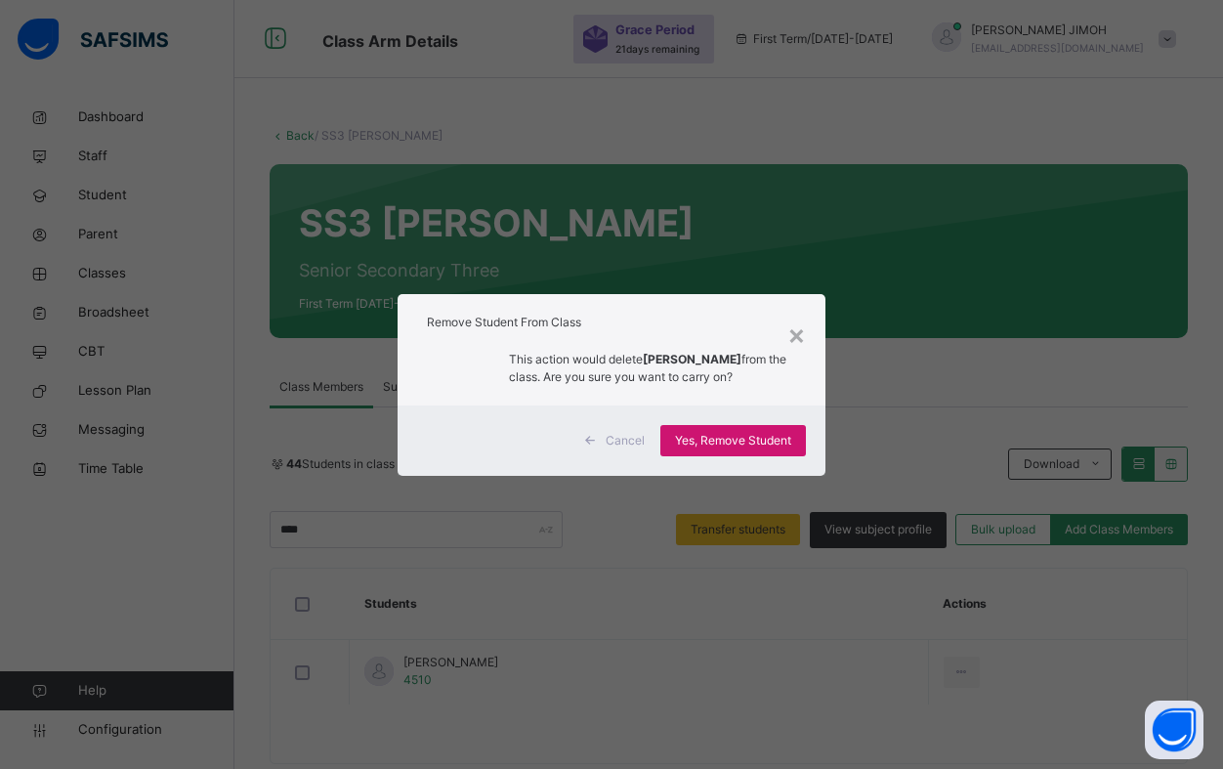
click at [736, 430] on div "Yes, Remove Student" at bounding box center [733, 440] width 146 height 31
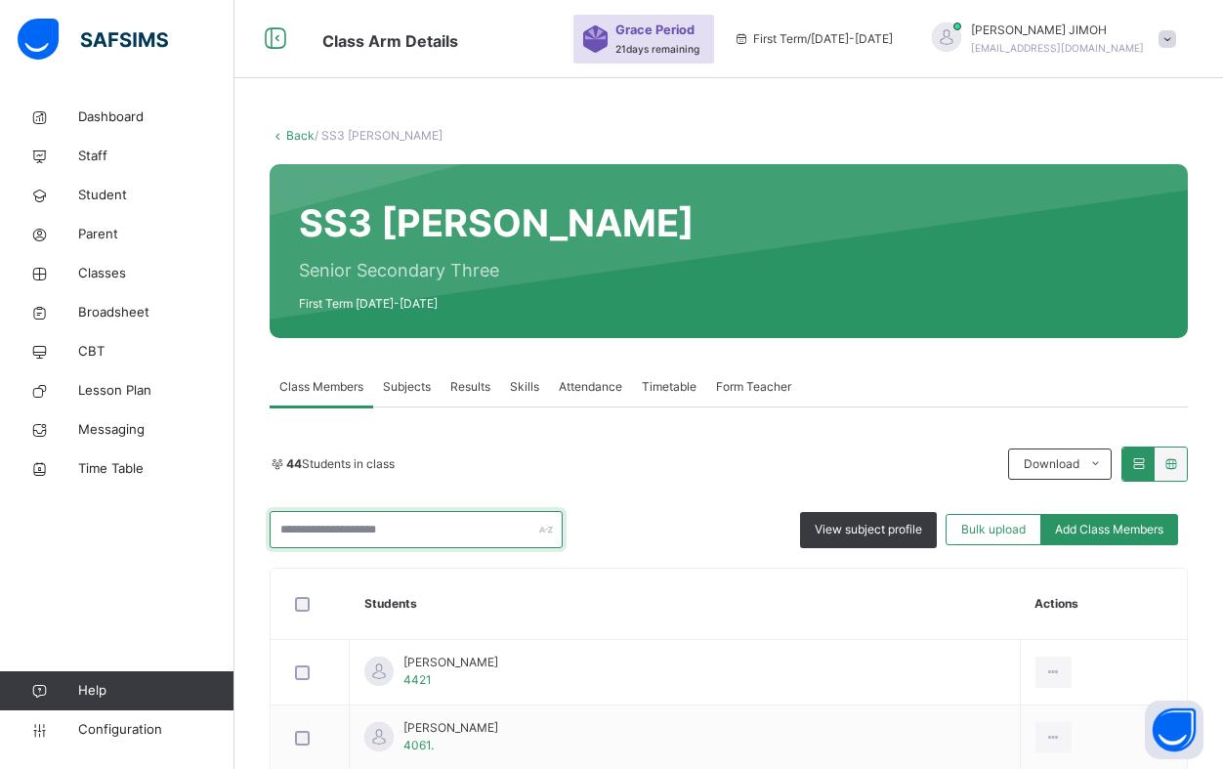
click at [342, 527] on input "text" at bounding box center [416, 529] width 293 height 37
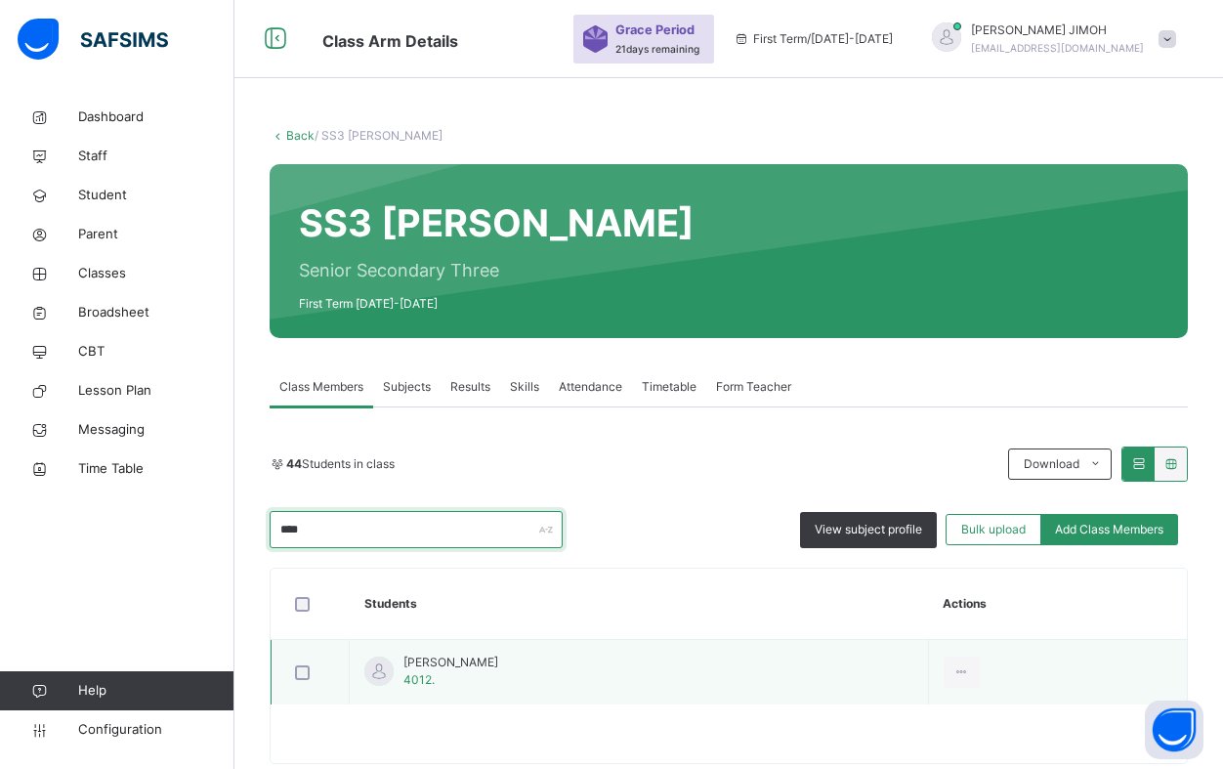
type input "****"
click at [338, 667] on td at bounding box center [311, 672] width 78 height 65
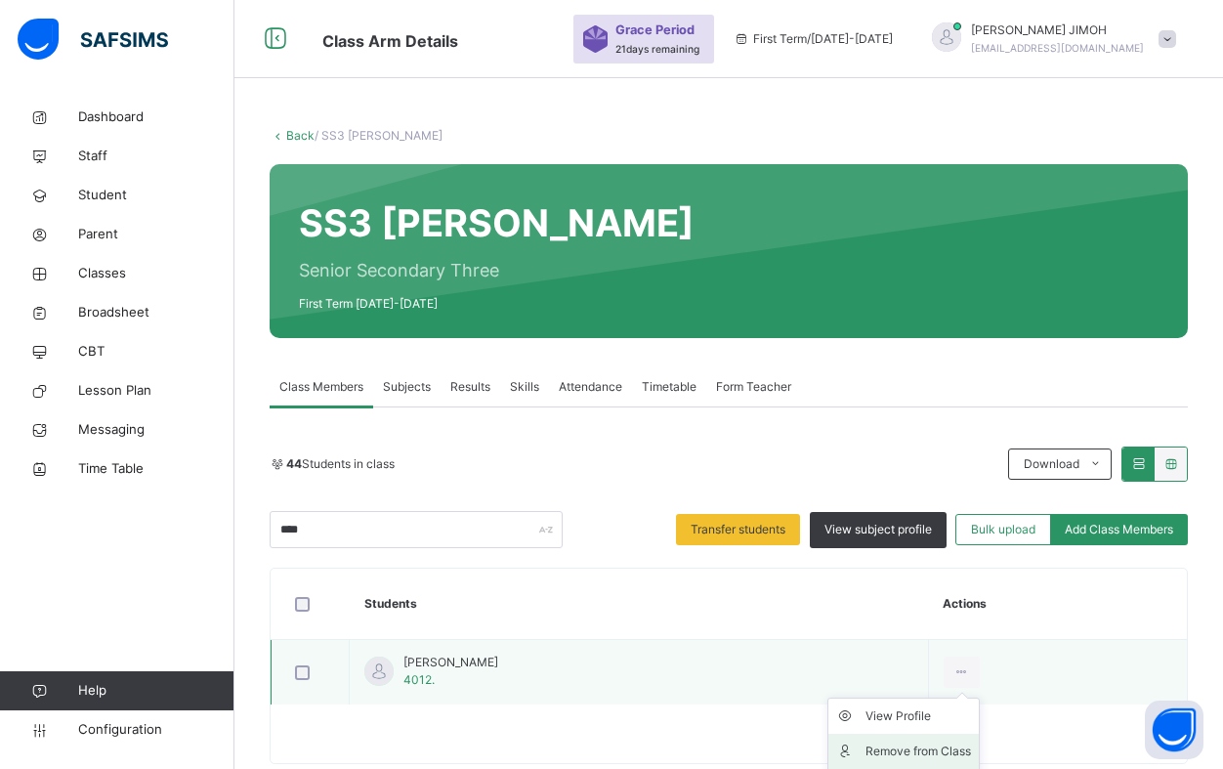
click at [949, 750] on div "Remove from Class" at bounding box center [919, 751] width 106 height 20
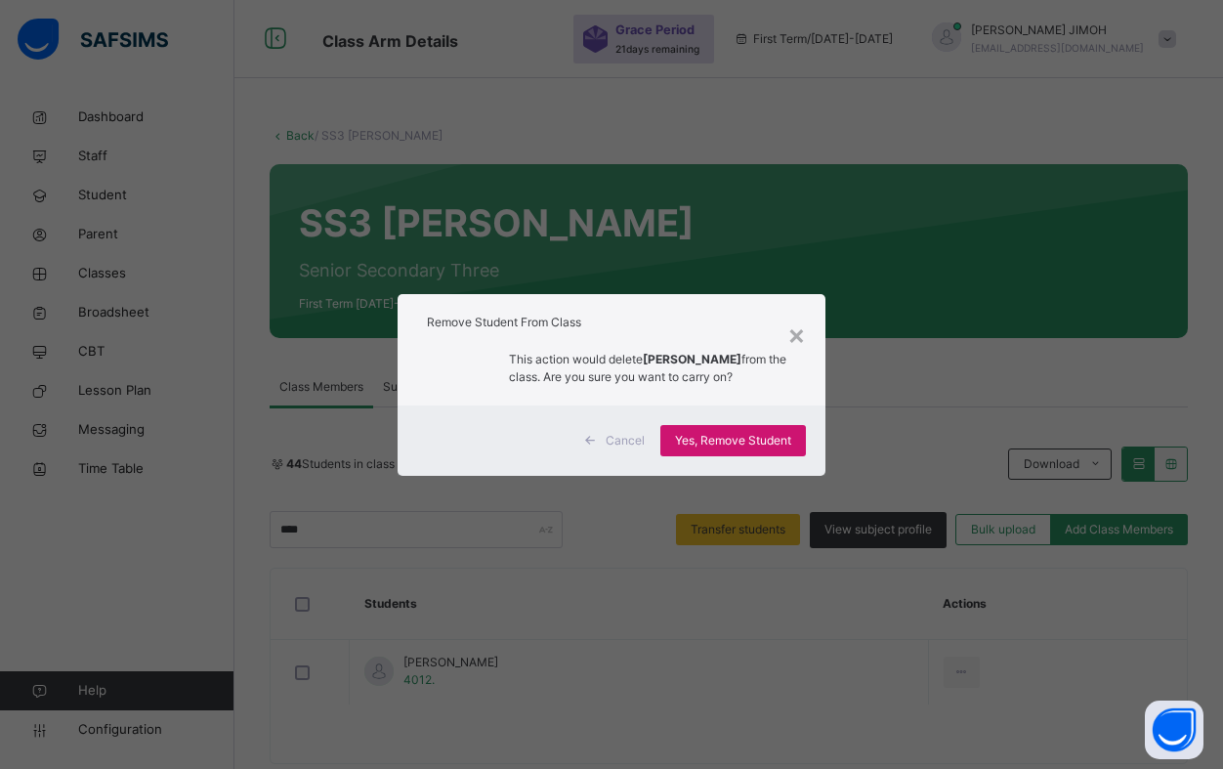
click at [714, 444] on span "Yes, Remove Student" at bounding box center [733, 441] width 116 height 18
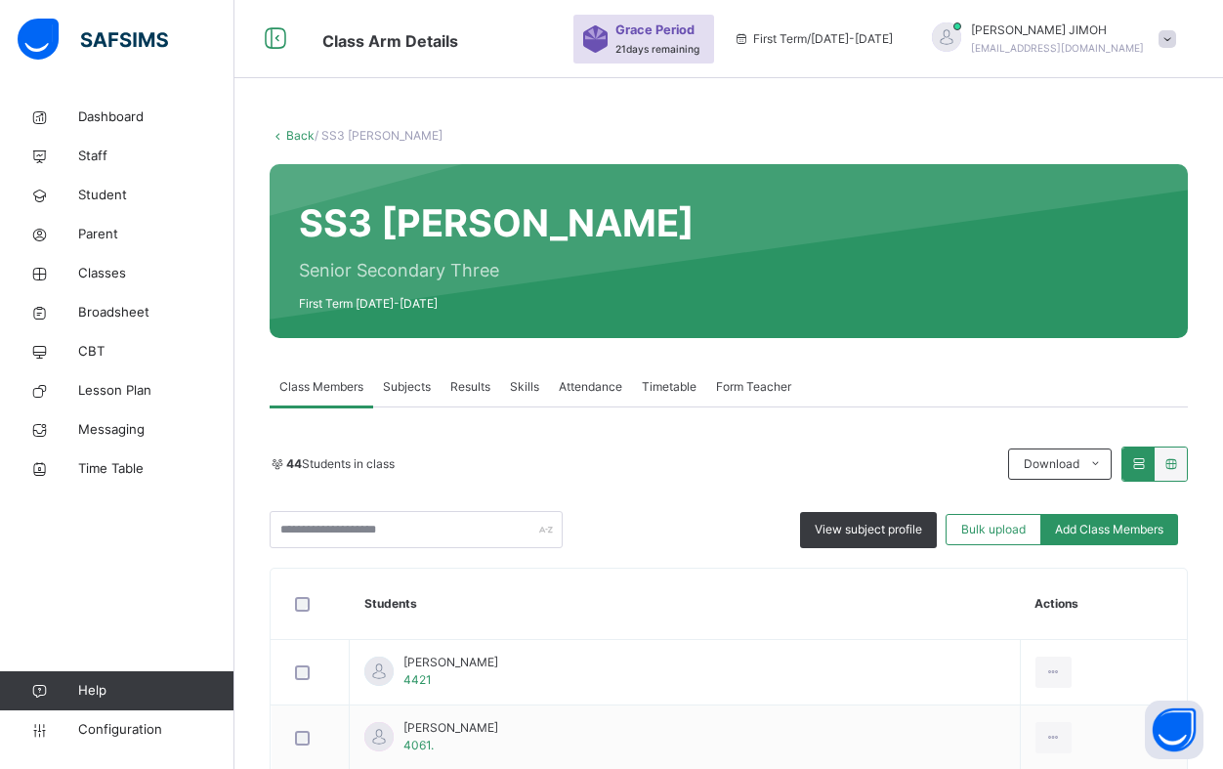
click at [298, 133] on link "Back" at bounding box center [300, 135] width 28 height 15
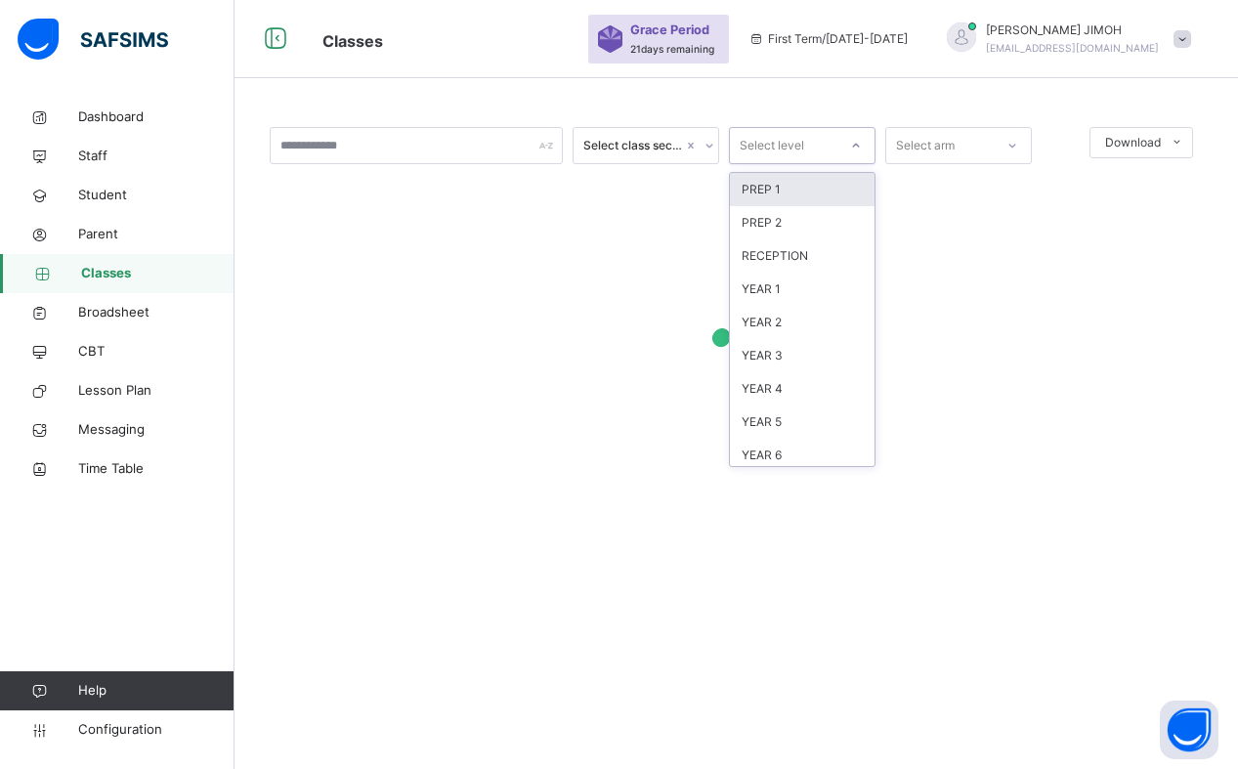
click at [861, 141] on icon at bounding box center [856, 146] width 12 height 20
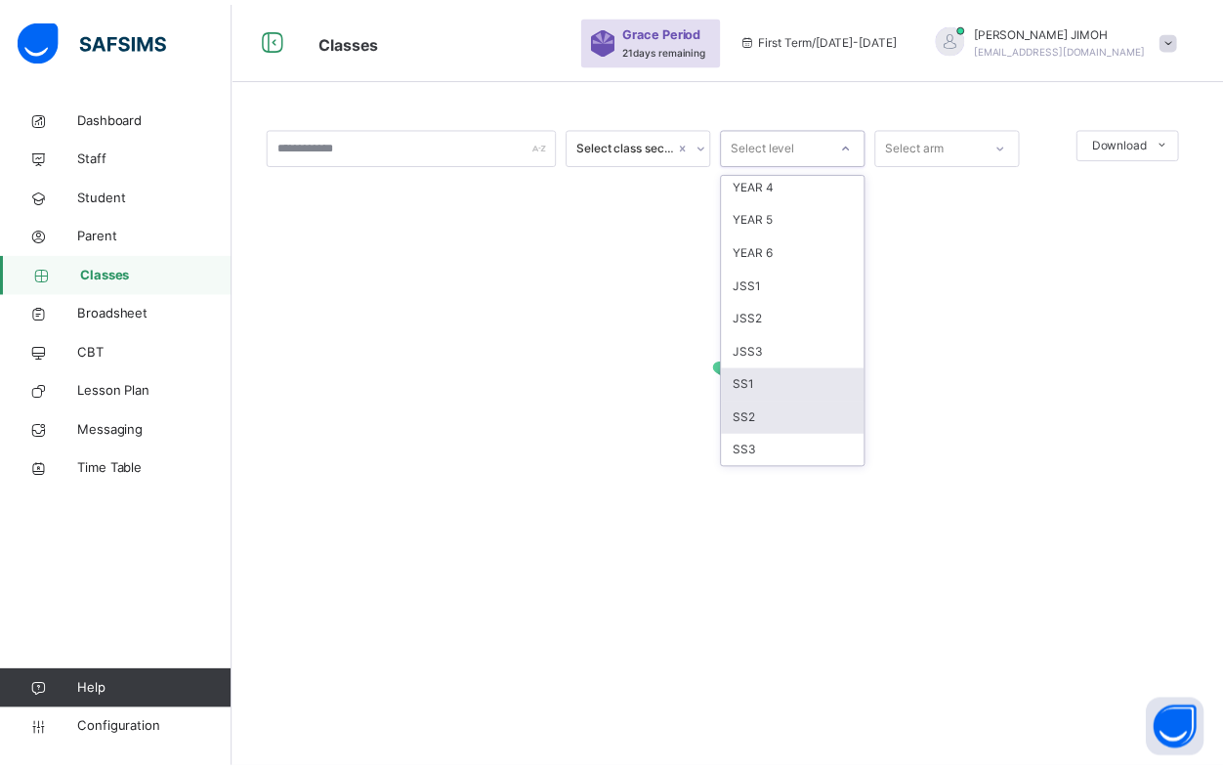
scroll to position [205, 0]
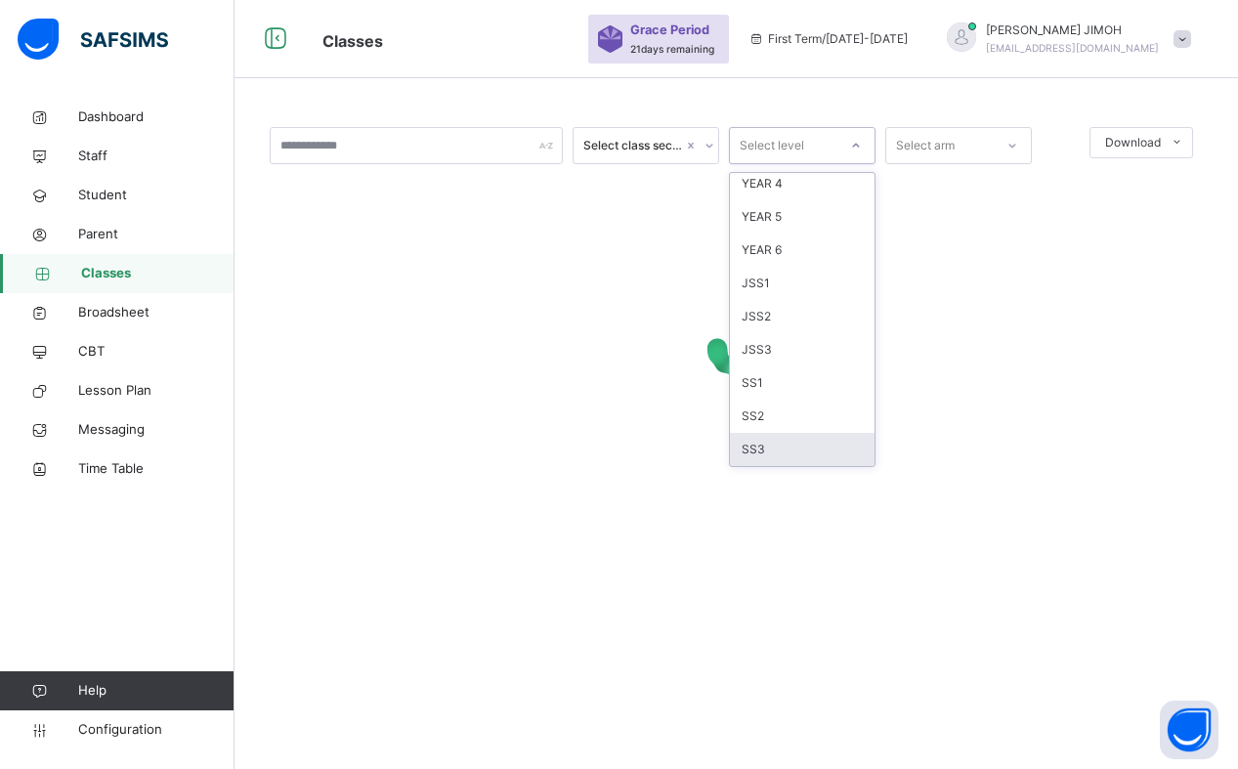
click at [790, 444] on div "SS3" at bounding box center [802, 449] width 145 height 33
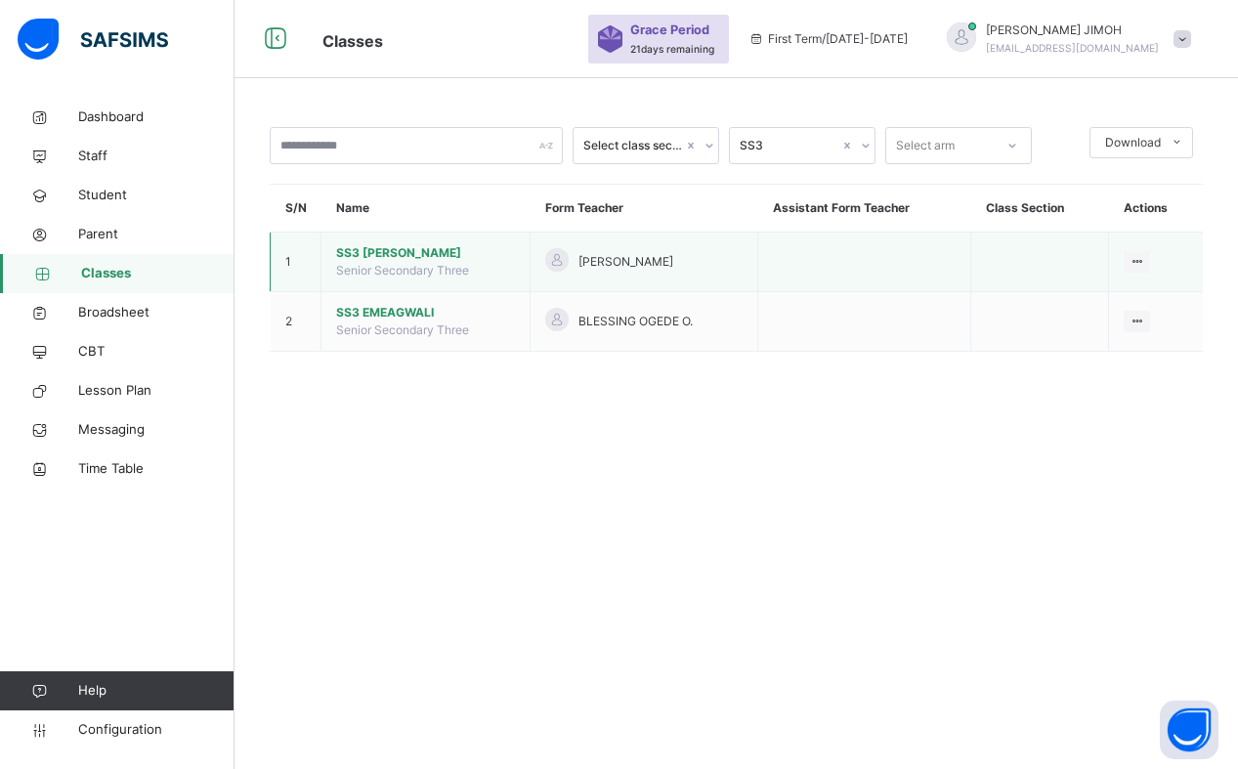
click at [378, 252] on span "SS3 EINSTEIN" at bounding box center [425, 253] width 179 height 18
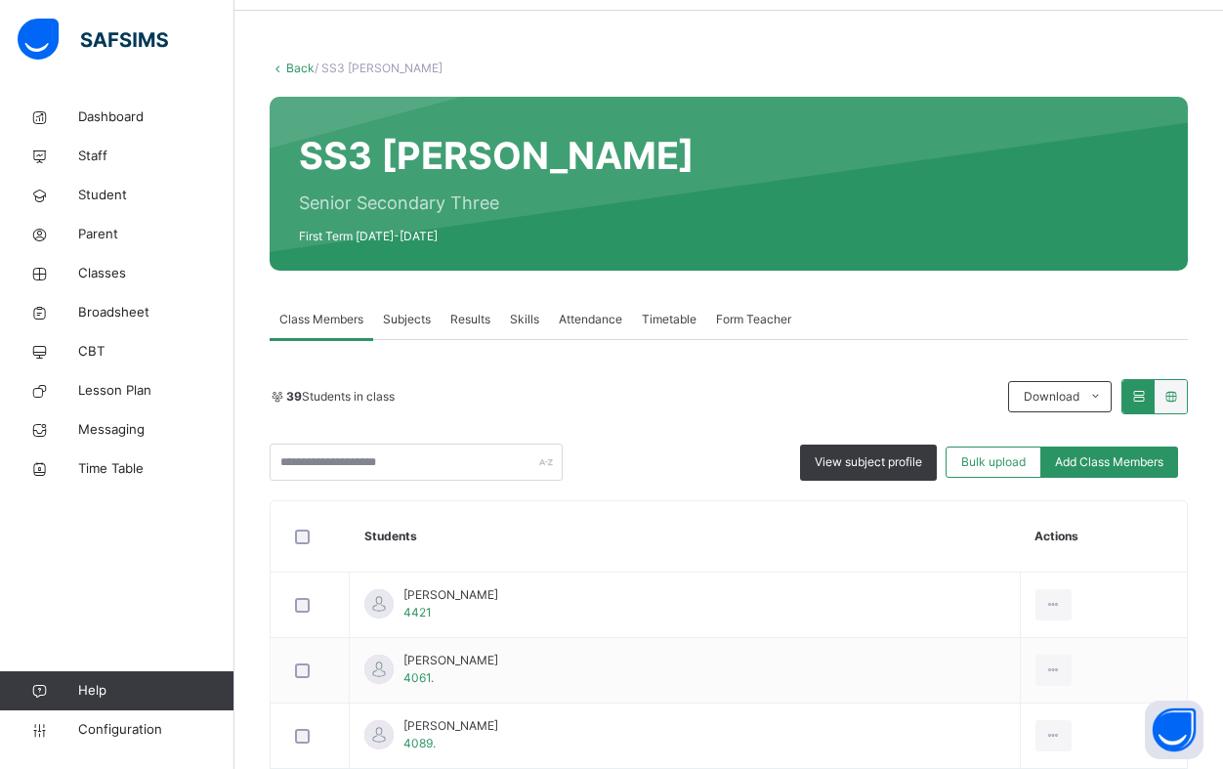
scroll to position [98, 0]
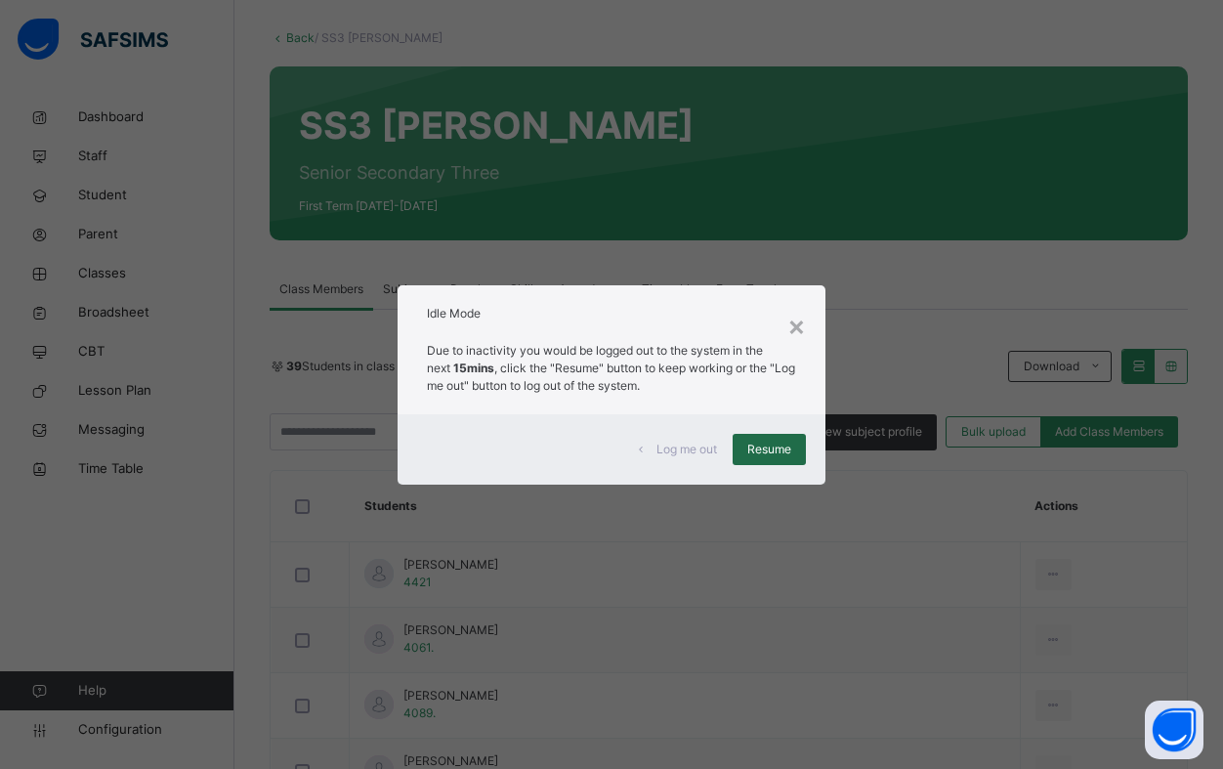
click at [774, 452] on span "Resume" at bounding box center [769, 450] width 44 height 18
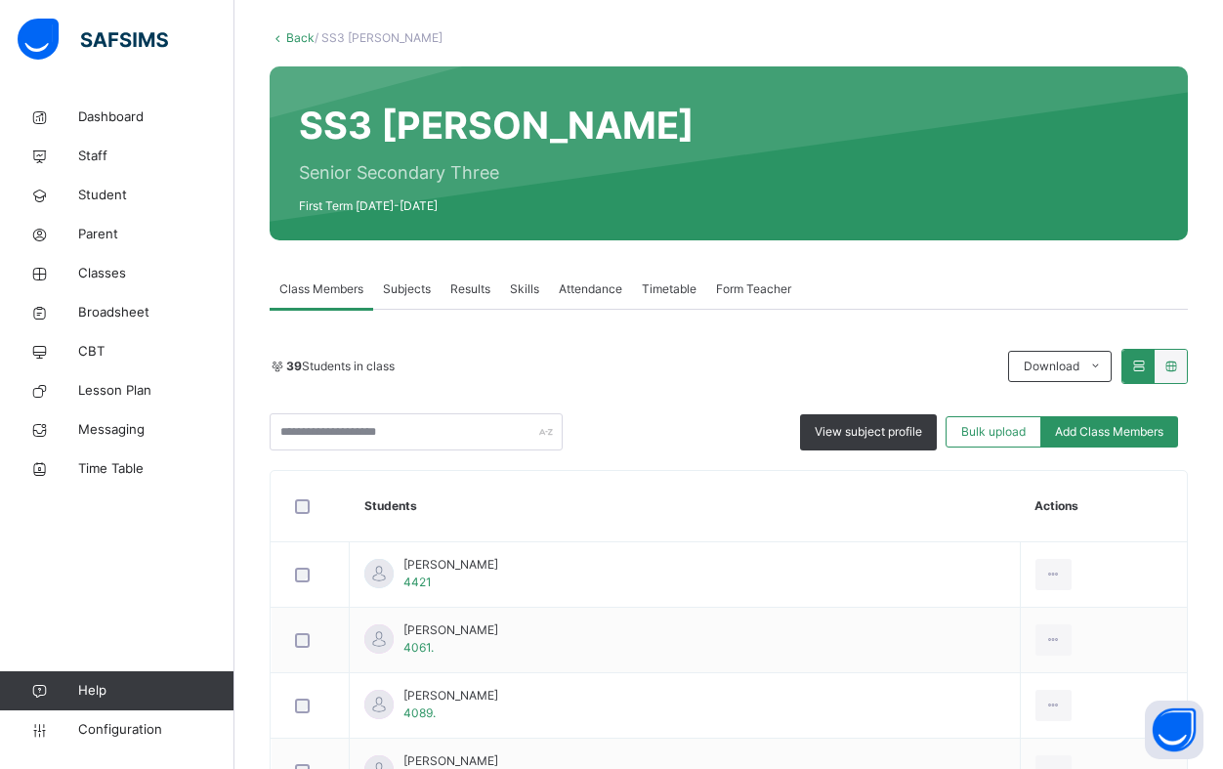
click at [295, 36] on link "Back" at bounding box center [300, 37] width 28 height 15
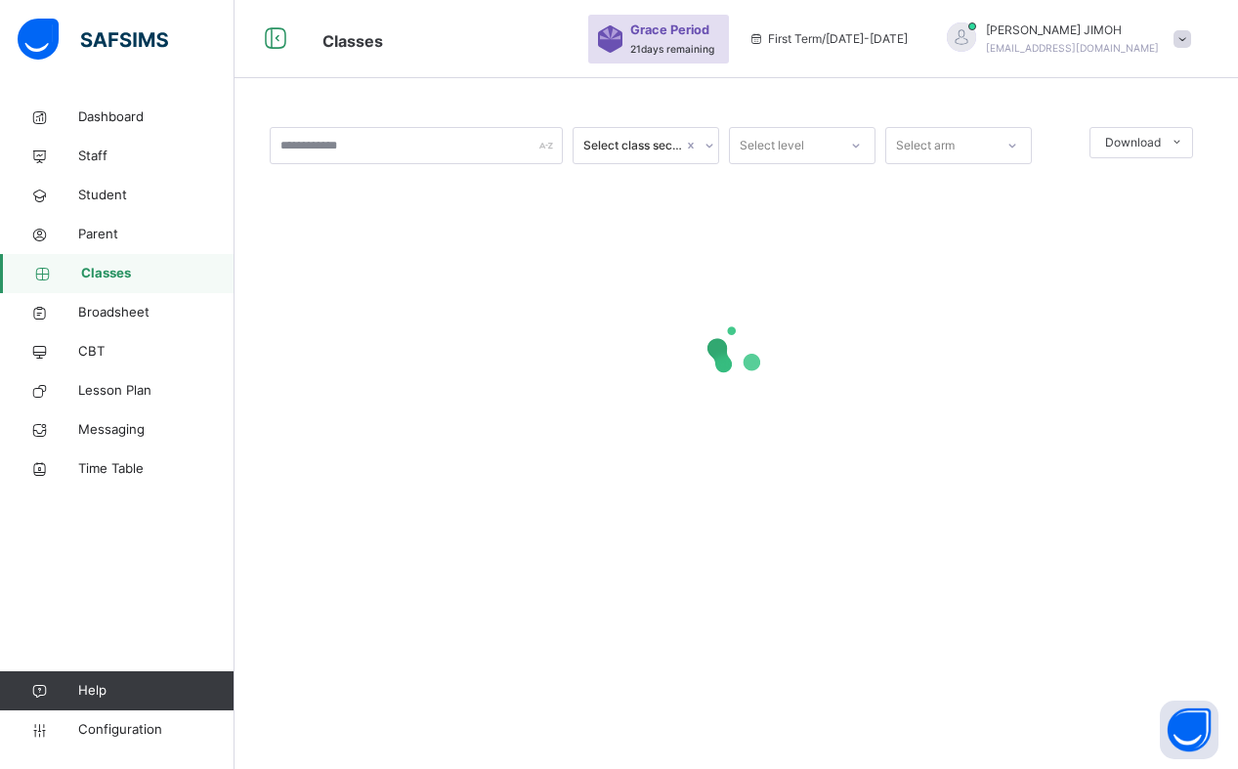
click at [851, 143] on icon at bounding box center [856, 146] width 12 height 20
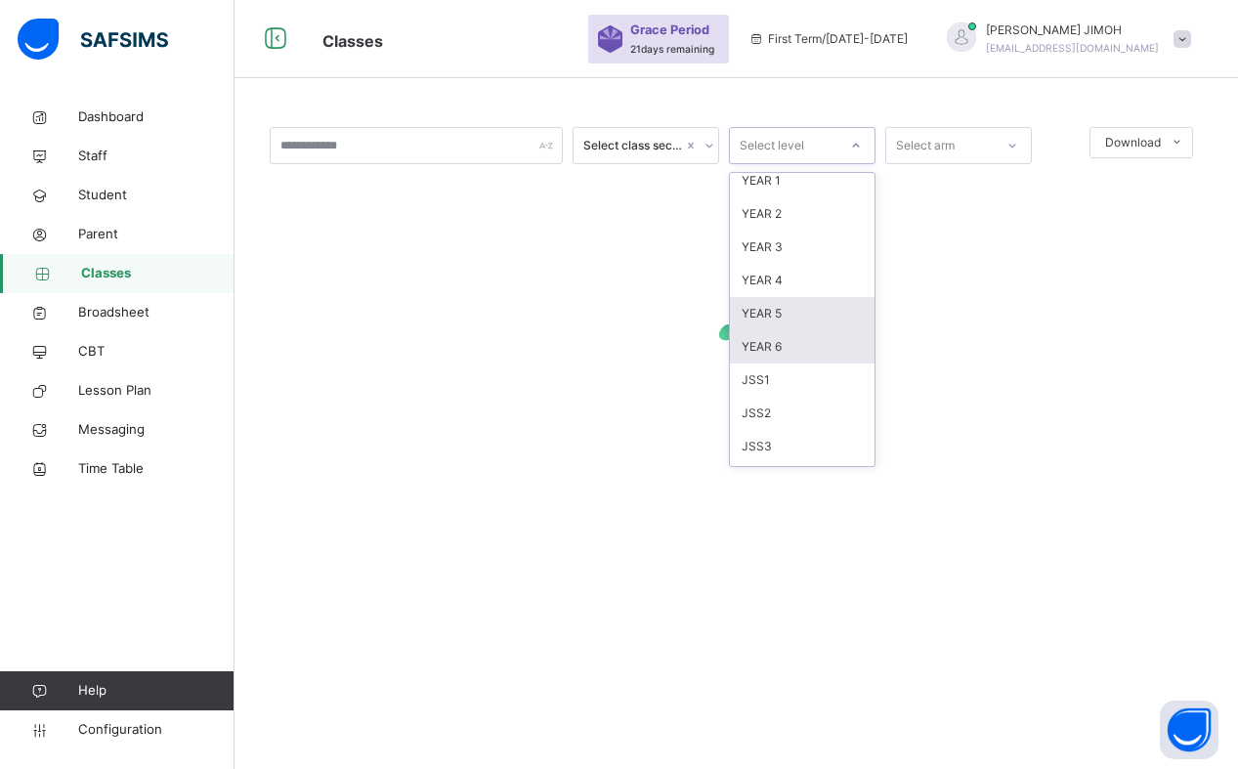
scroll to position [205, 0]
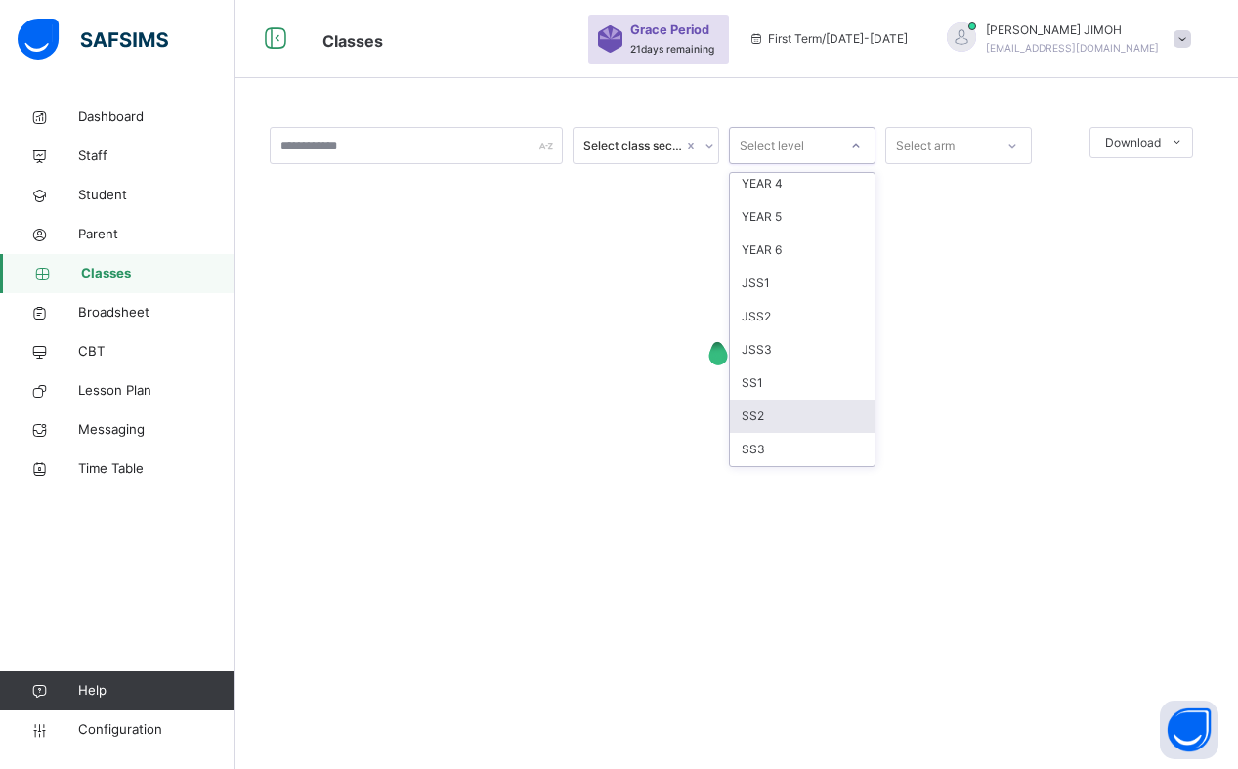
click at [794, 413] on div "SS2" at bounding box center [802, 416] width 145 height 33
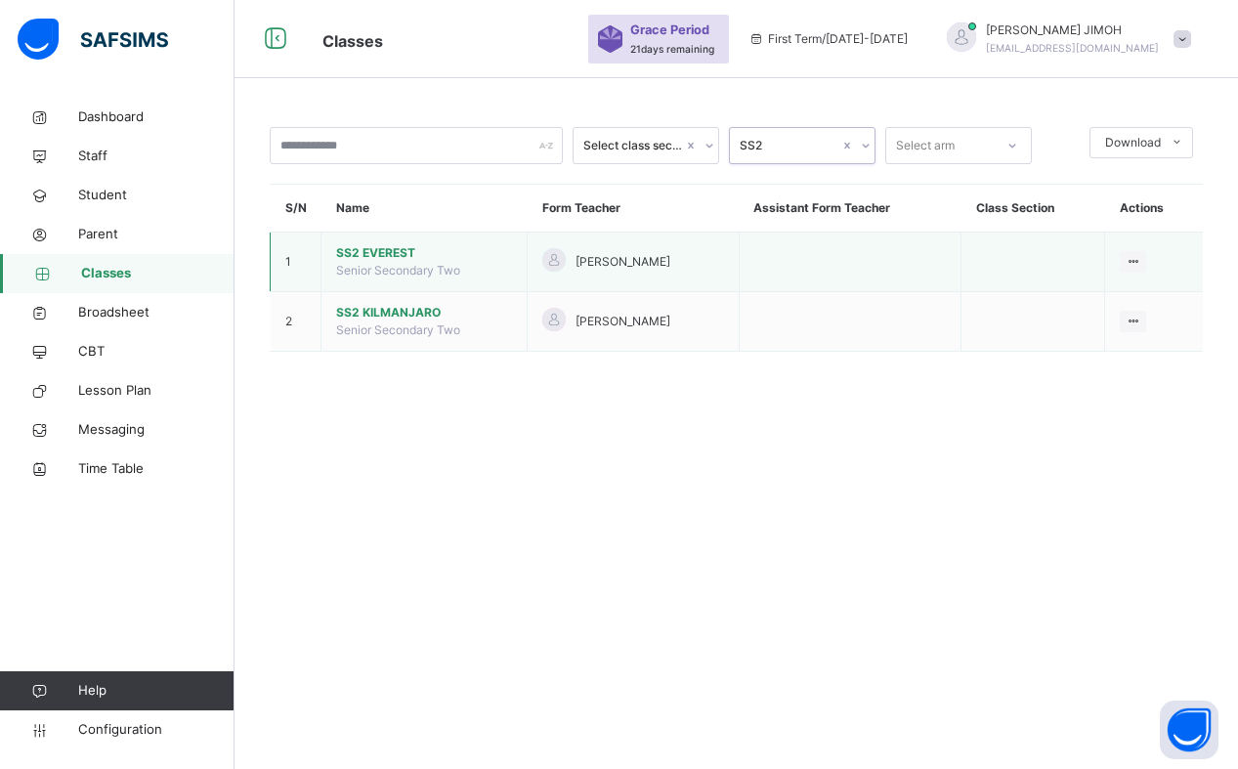
click at [388, 251] on span "SS2 EVEREST" at bounding box center [424, 253] width 176 height 18
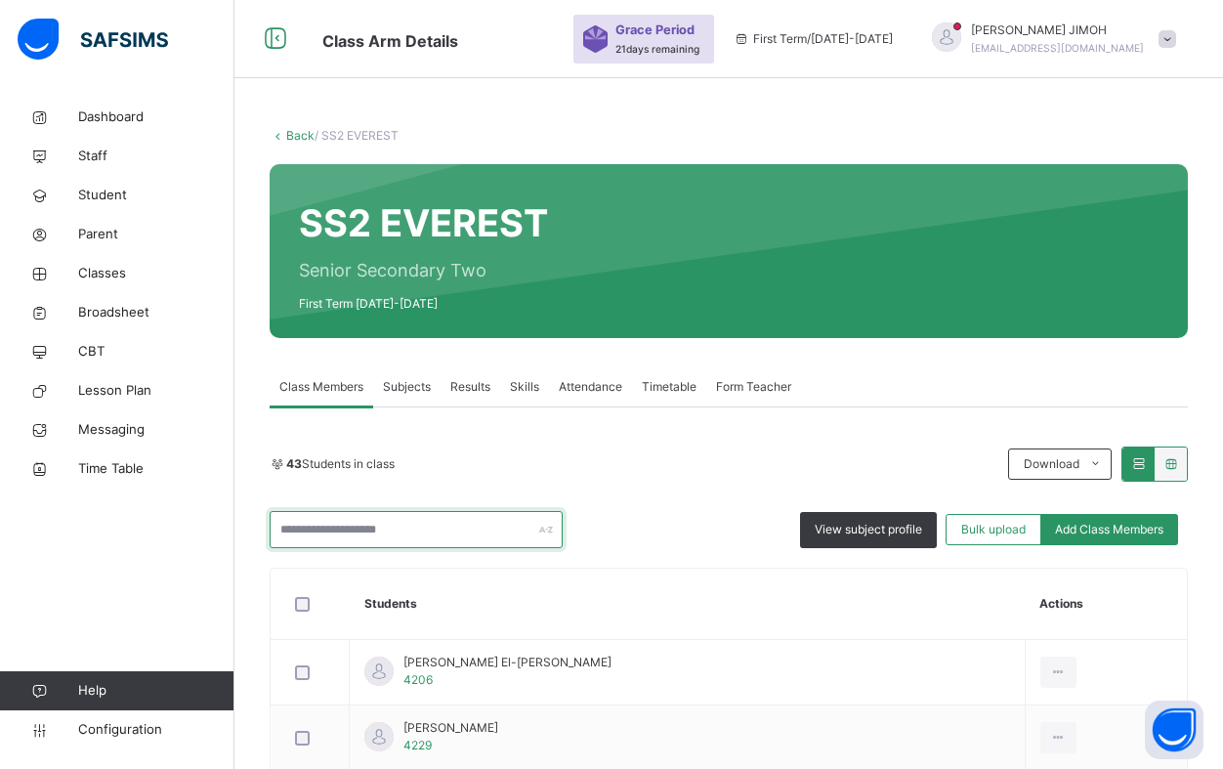
click at [339, 528] on input "text" at bounding box center [416, 529] width 293 height 37
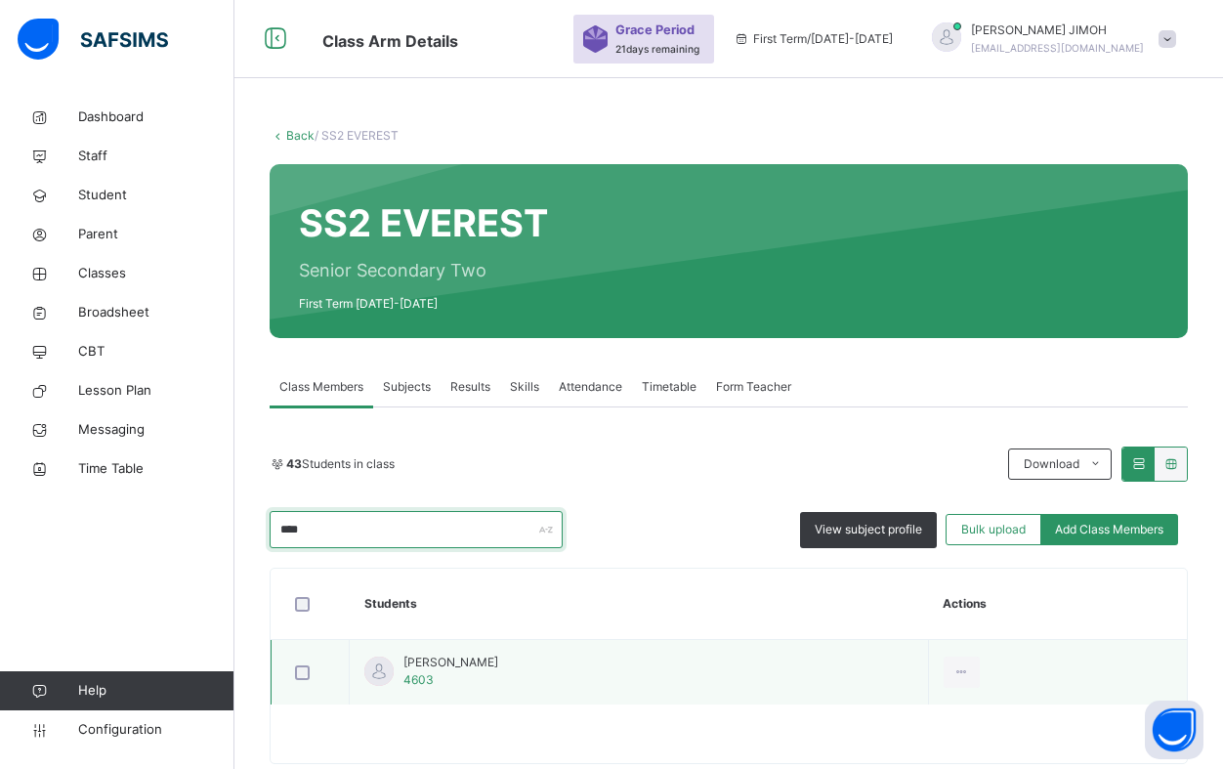
type input "****"
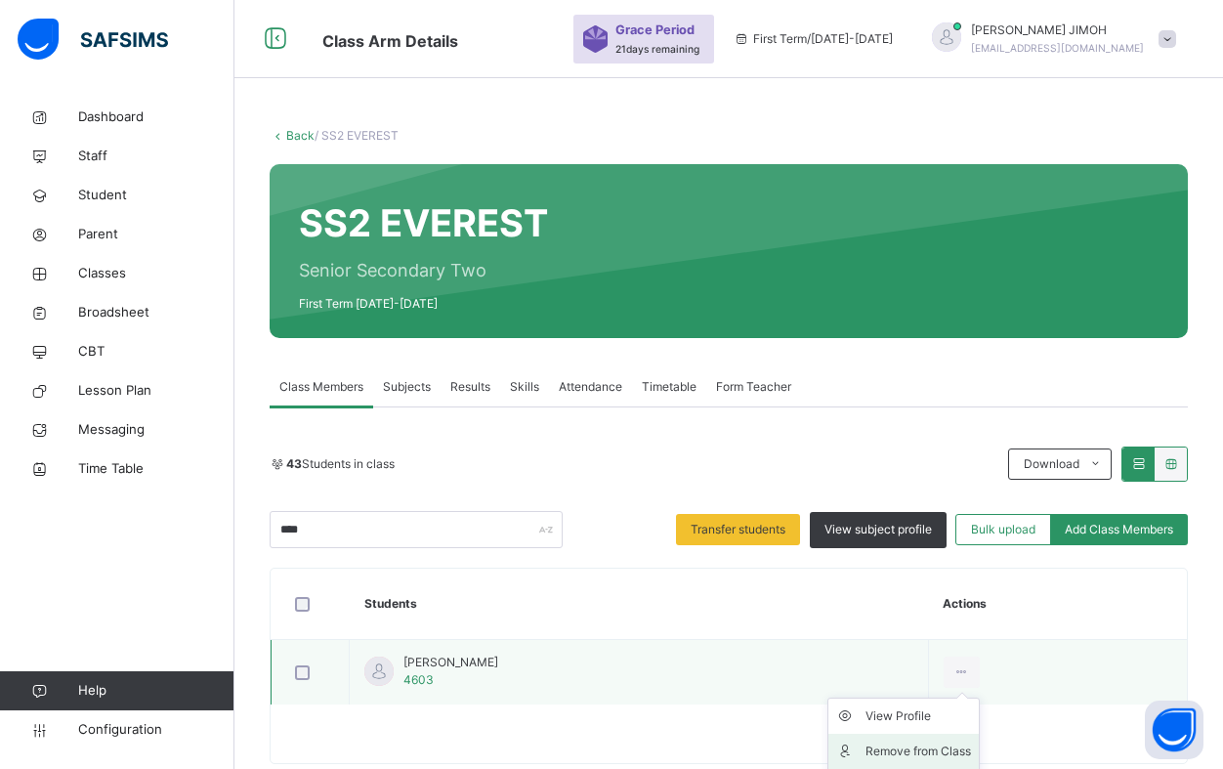
click at [942, 750] on div "Remove from Class" at bounding box center [919, 751] width 106 height 20
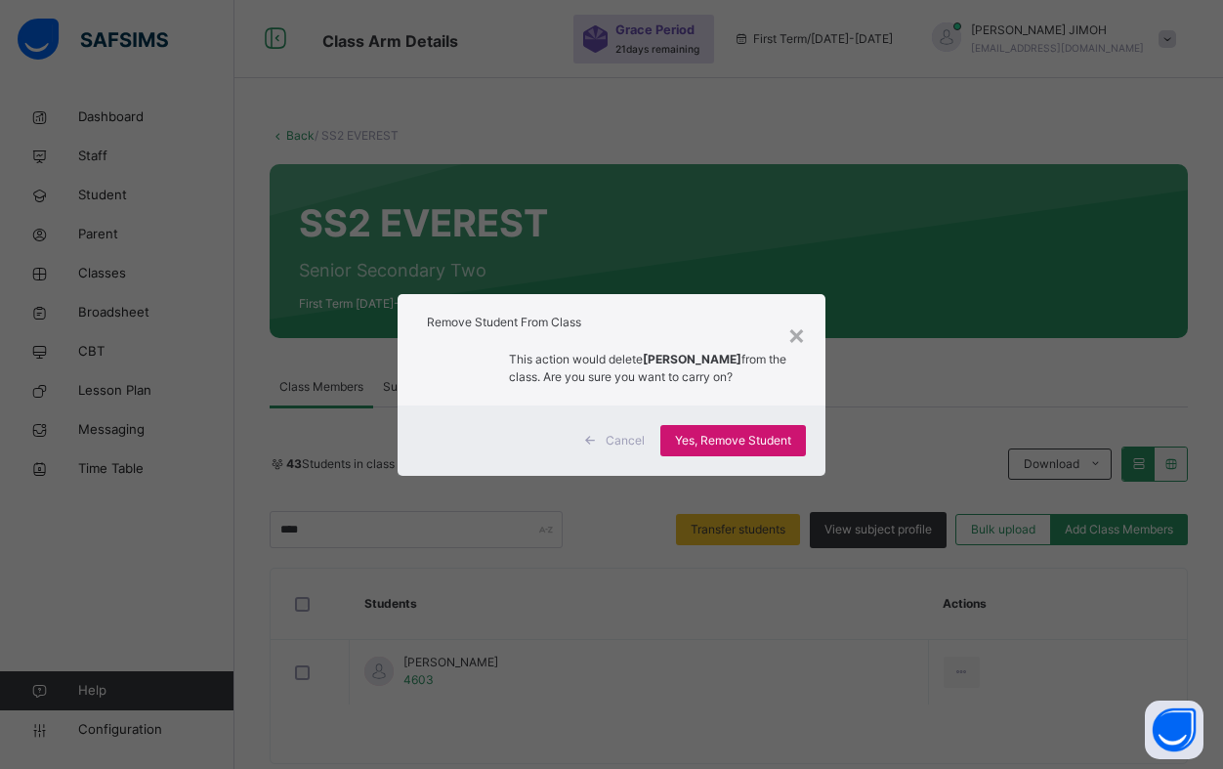
click at [718, 441] on span "Yes, Remove Student" at bounding box center [733, 441] width 116 height 18
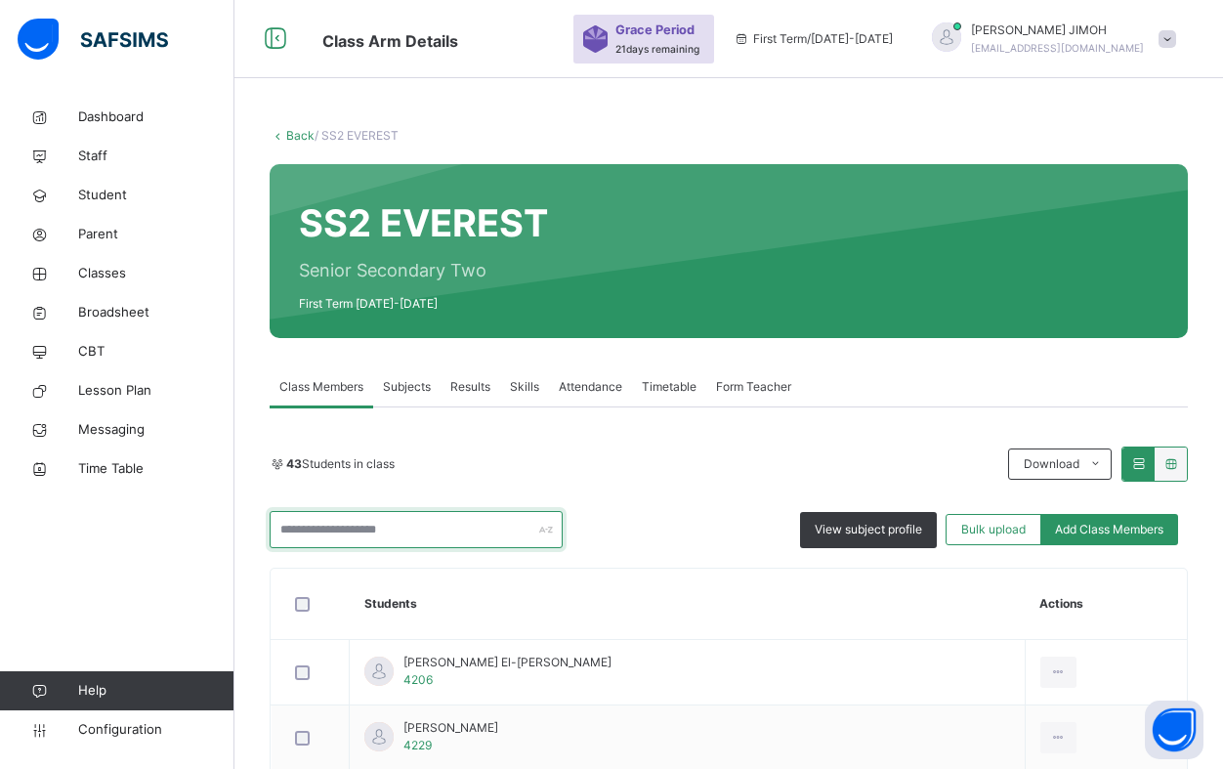
click at [376, 524] on input "text" at bounding box center [416, 529] width 293 height 37
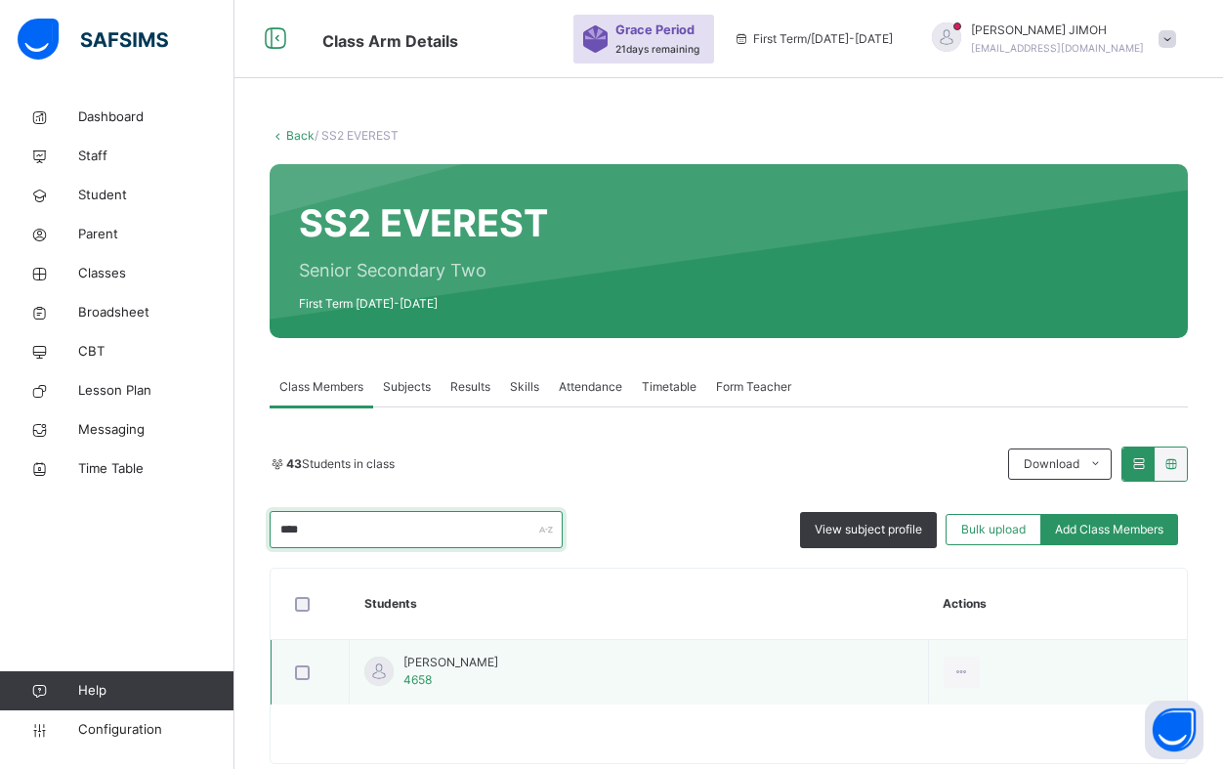
type input "****"
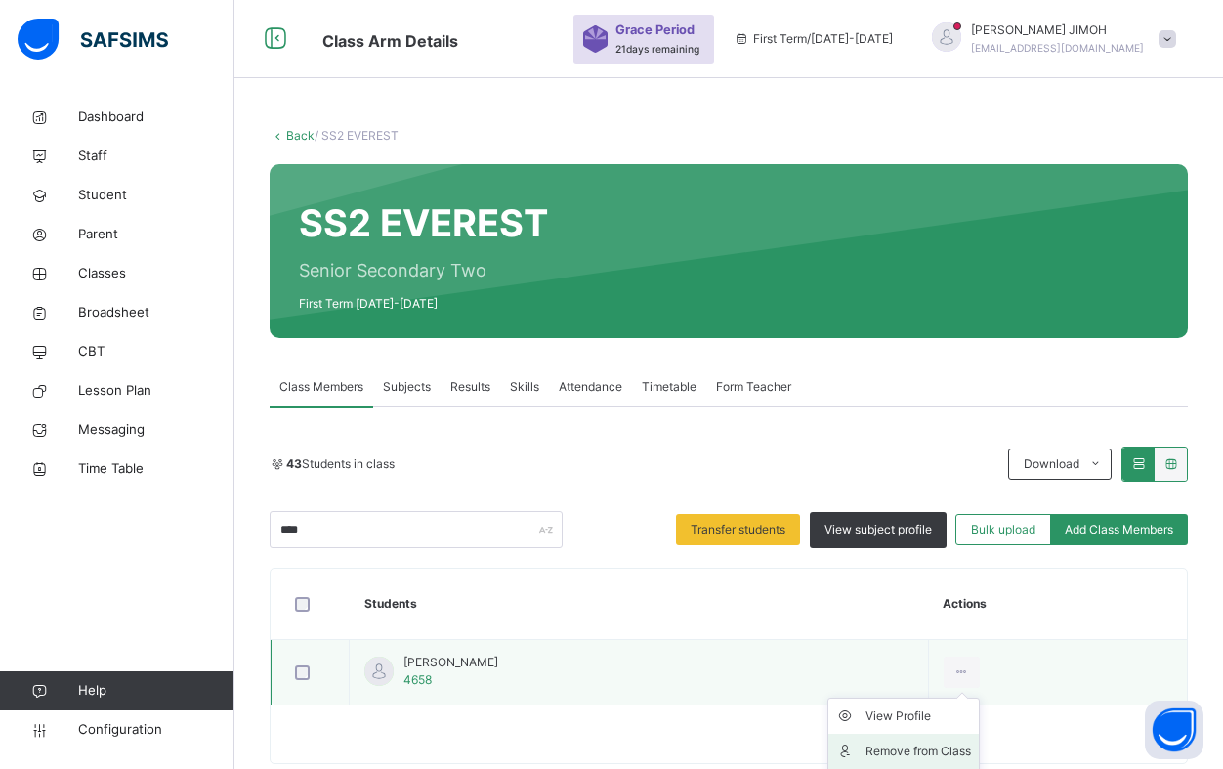
click at [949, 750] on div "Remove from Class" at bounding box center [919, 751] width 106 height 20
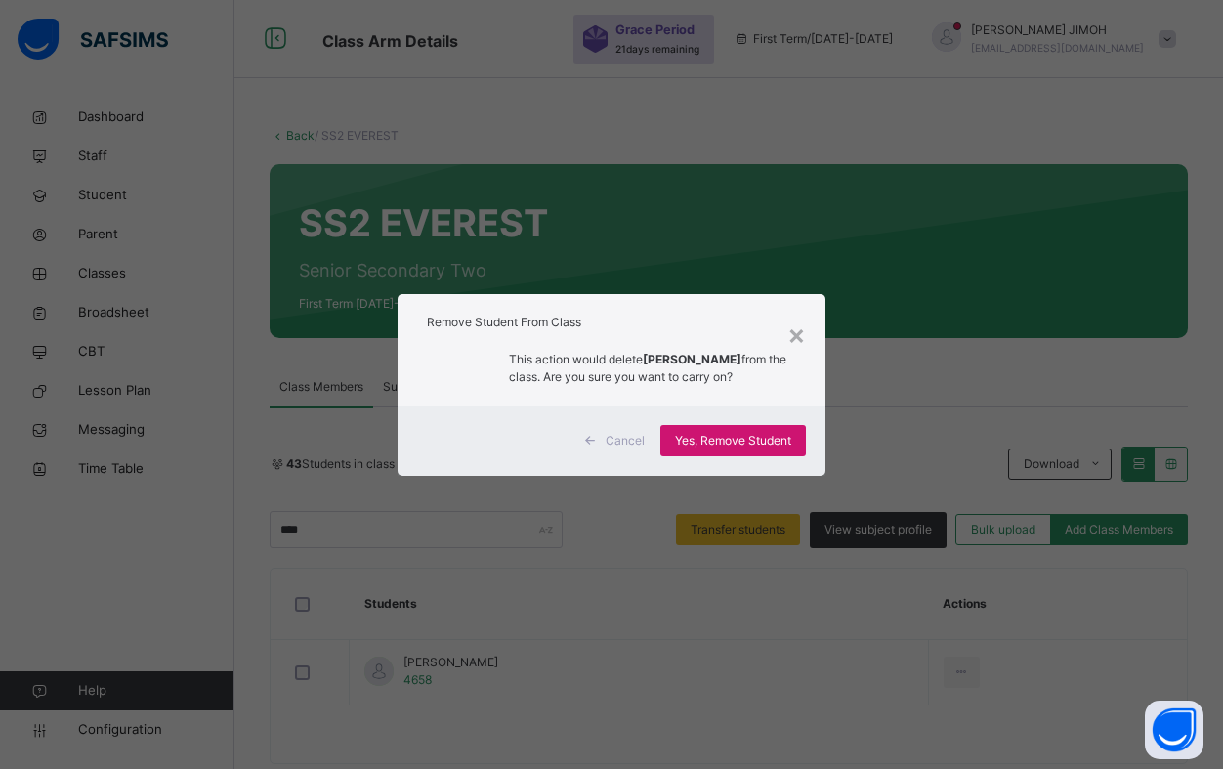
click at [725, 444] on span "Yes, Remove Student" at bounding box center [733, 441] width 116 height 18
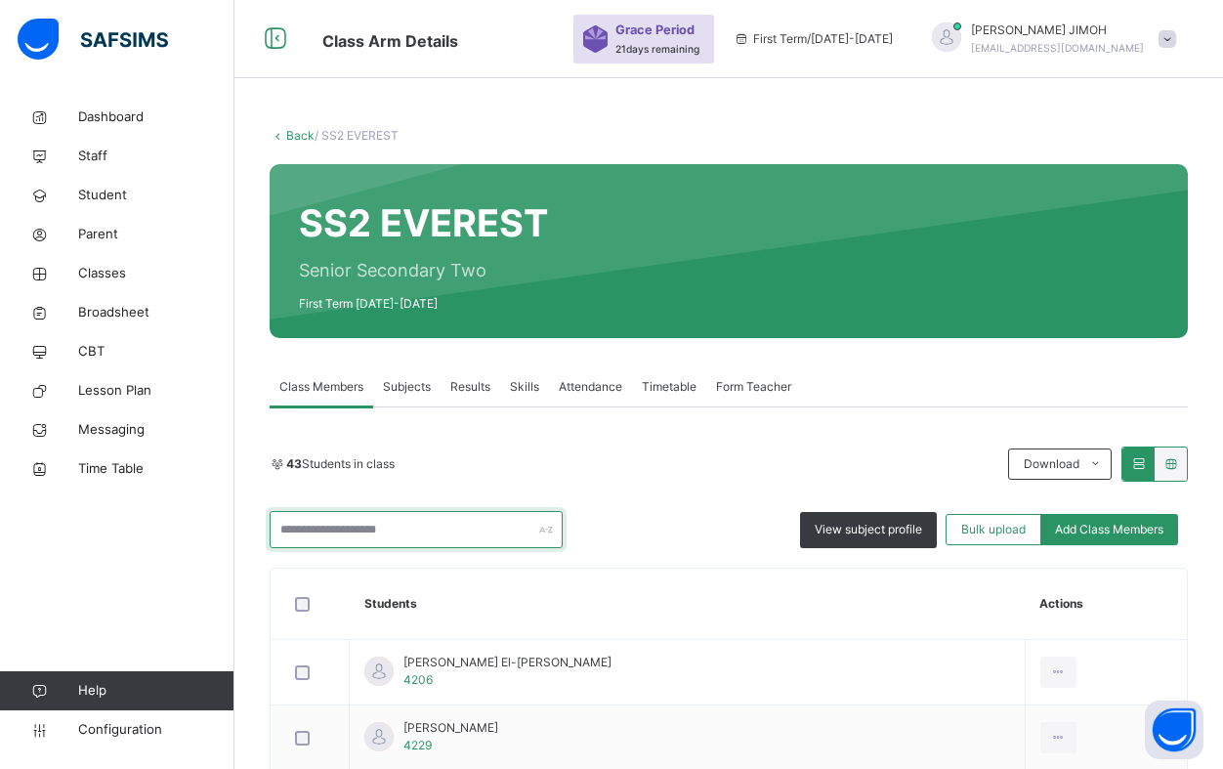
click at [346, 529] on input "text" at bounding box center [416, 529] width 293 height 37
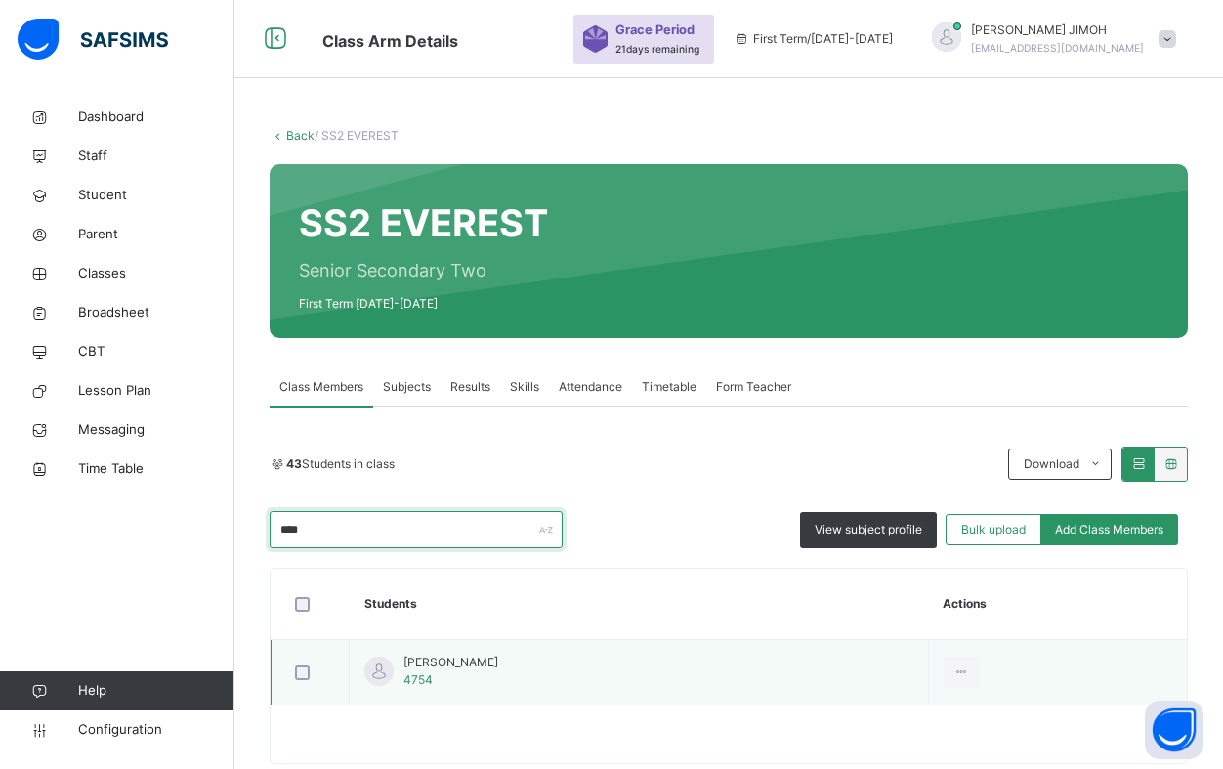
type input "****"
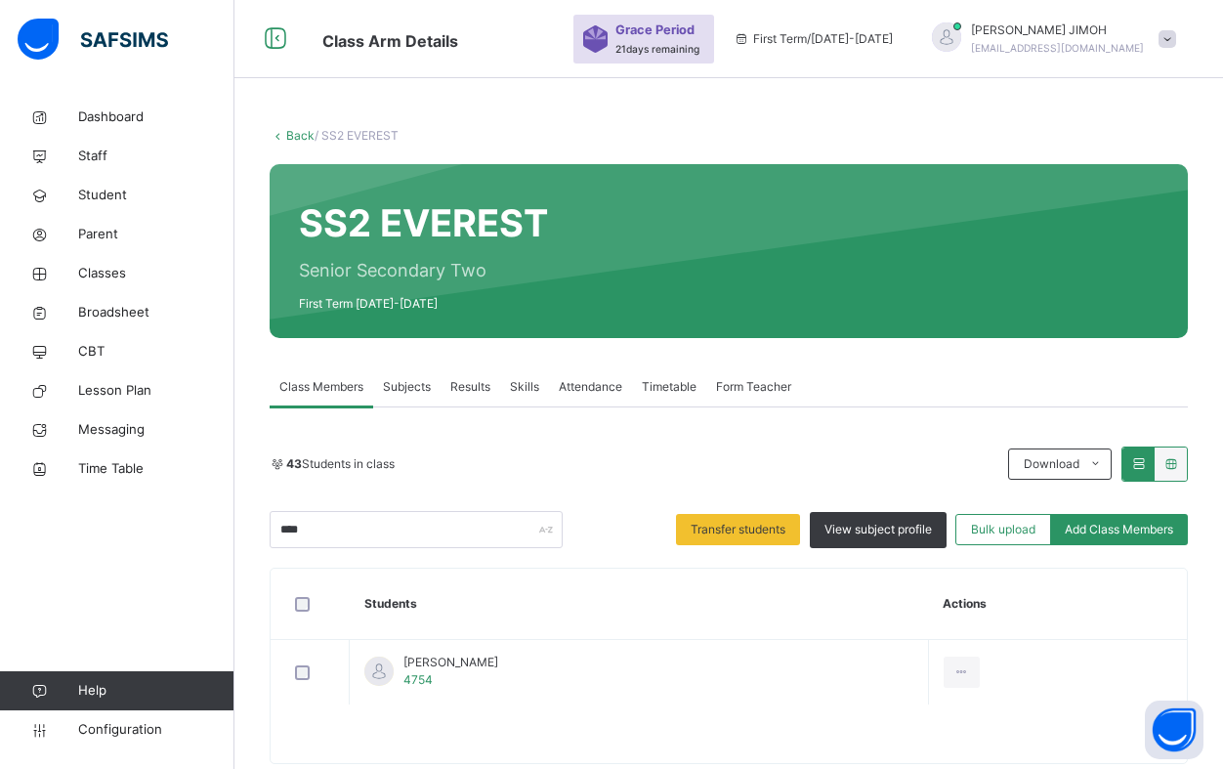
click at [0, 0] on div "Remove from Class" at bounding box center [0, 0] width 0 height 0
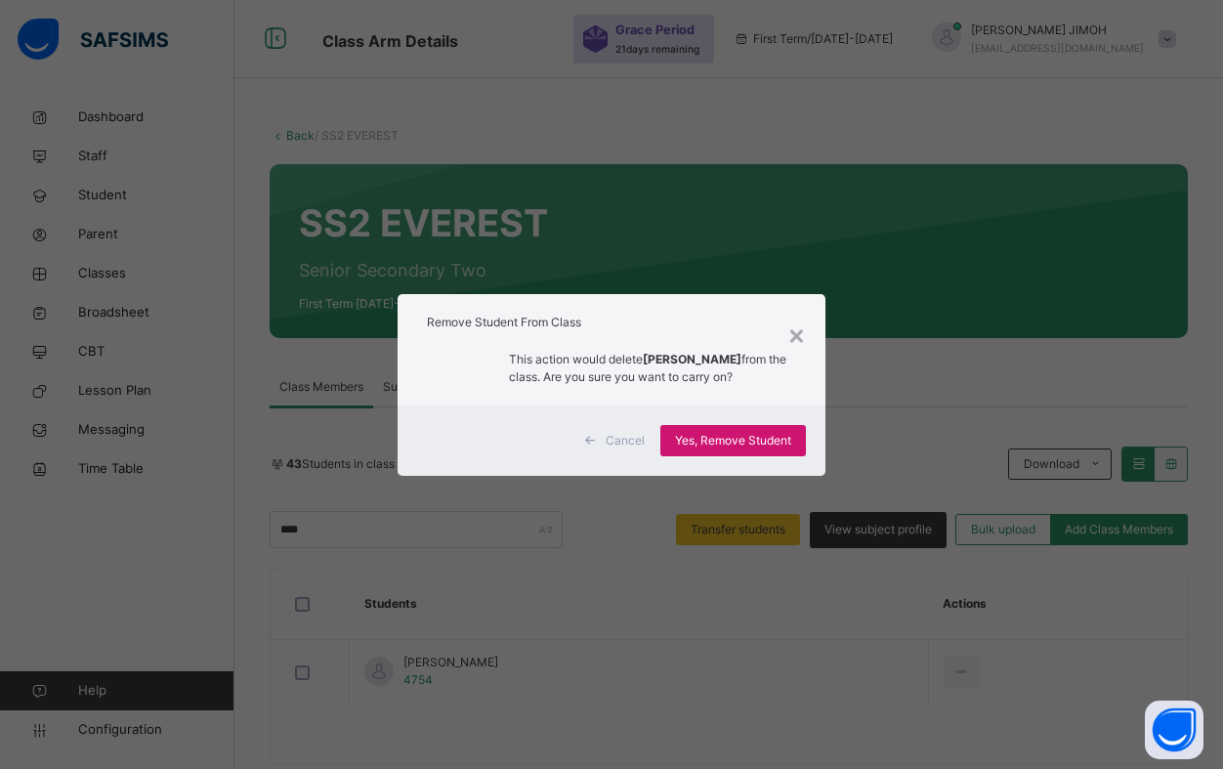
click at [743, 437] on span "Yes, Remove Student" at bounding box center [733, 441] width 116 height 18
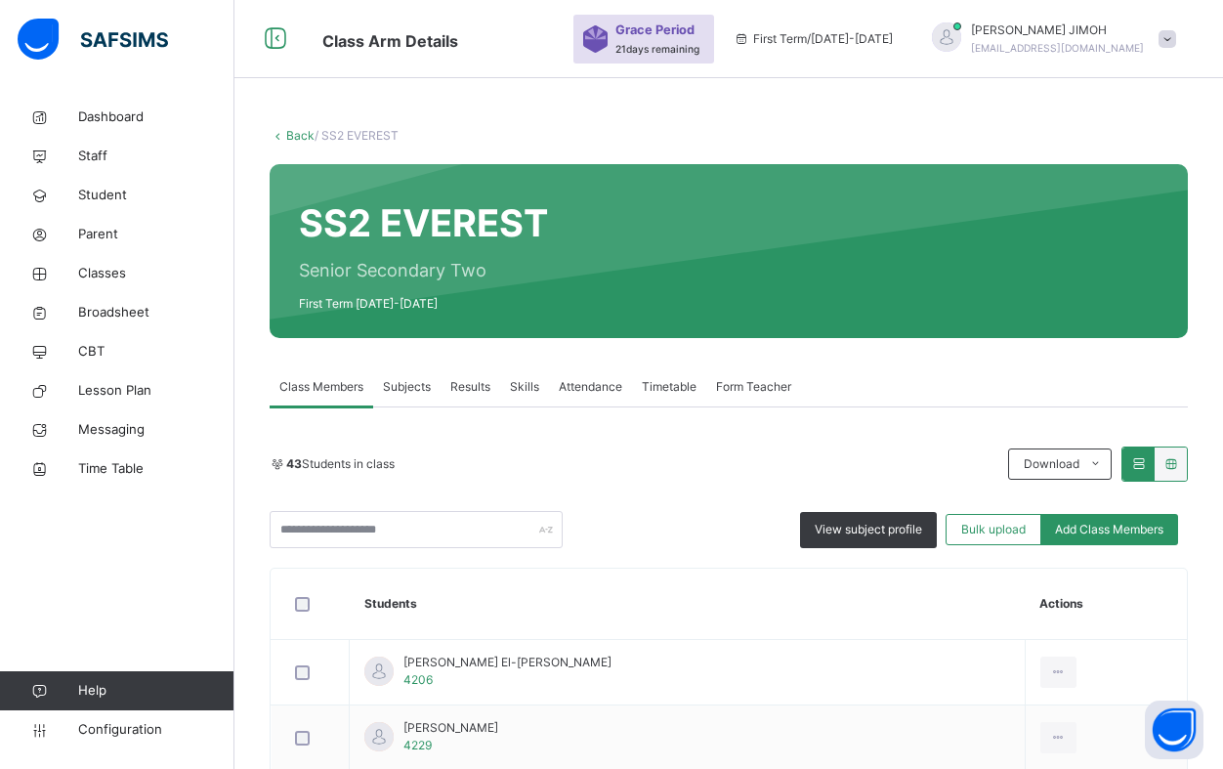
click at [298, 135] on link "Back" at bounding box center [300, 135] width 28 height 15
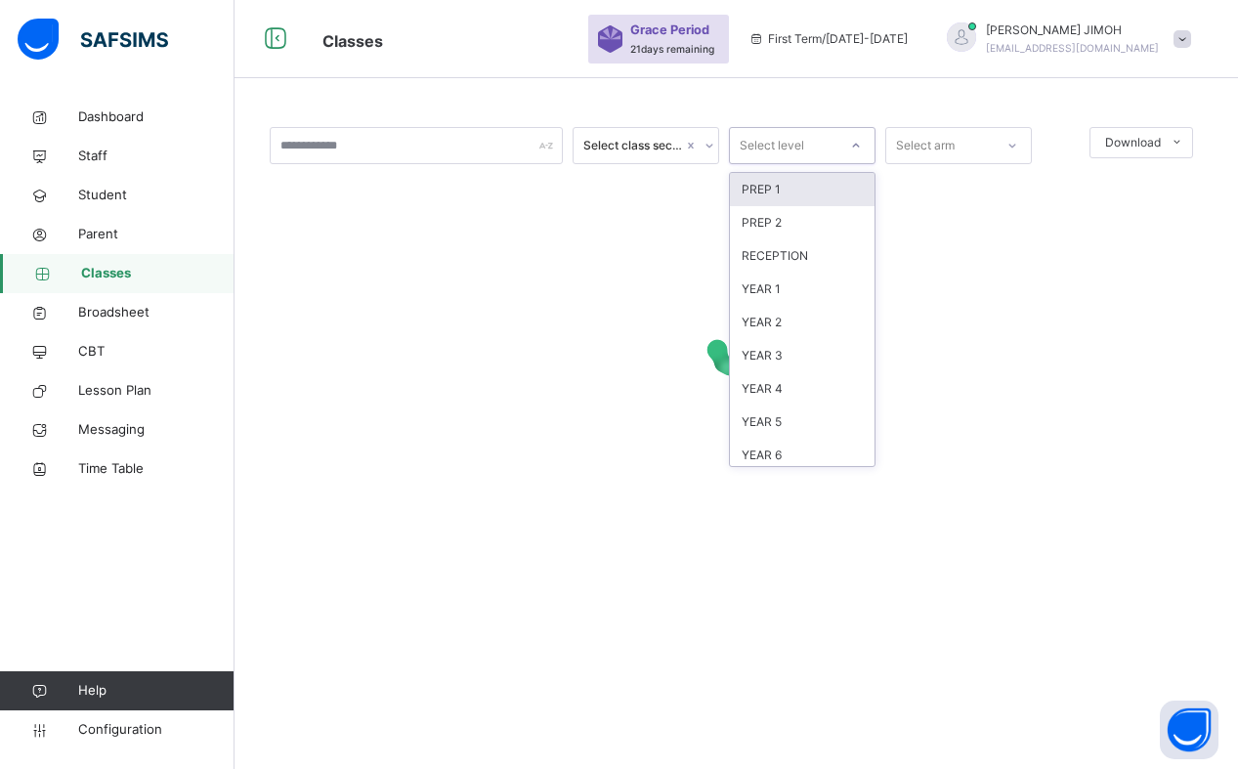
click at [849, 155] on div at bounding box center [855, 145] width 33 height 31
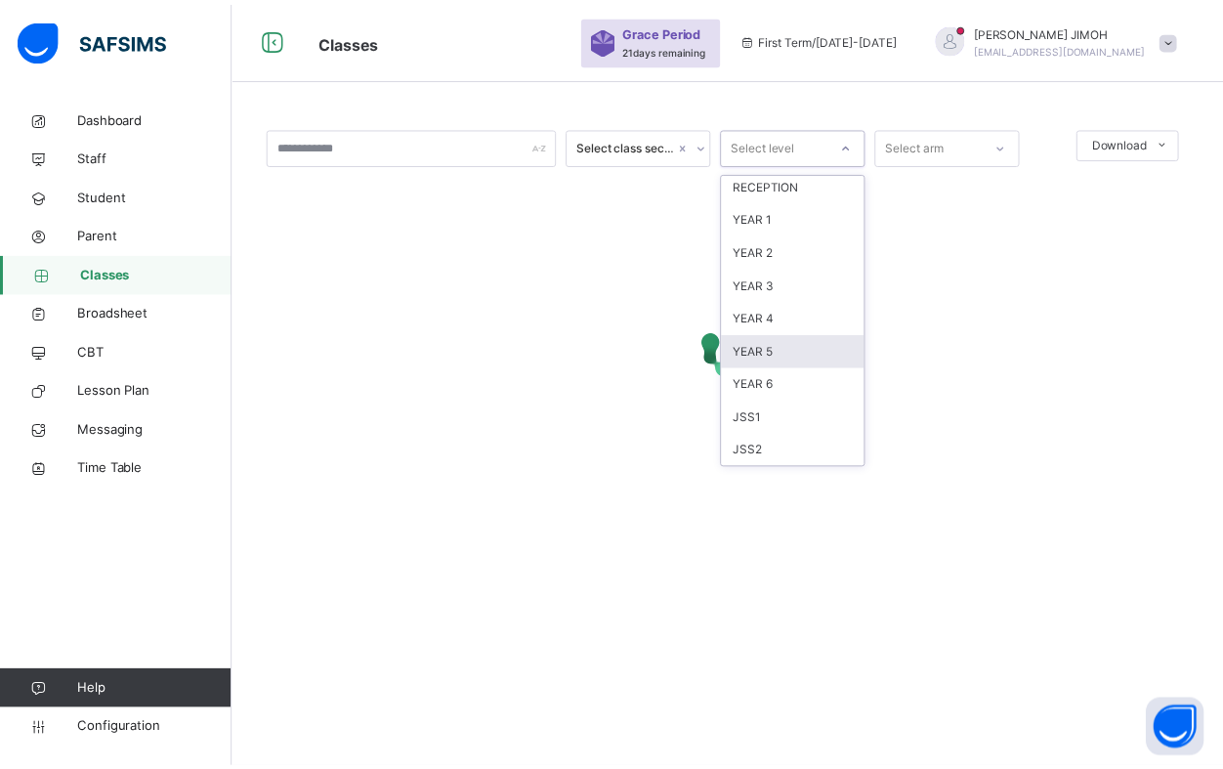
scroll to position [98, 0]
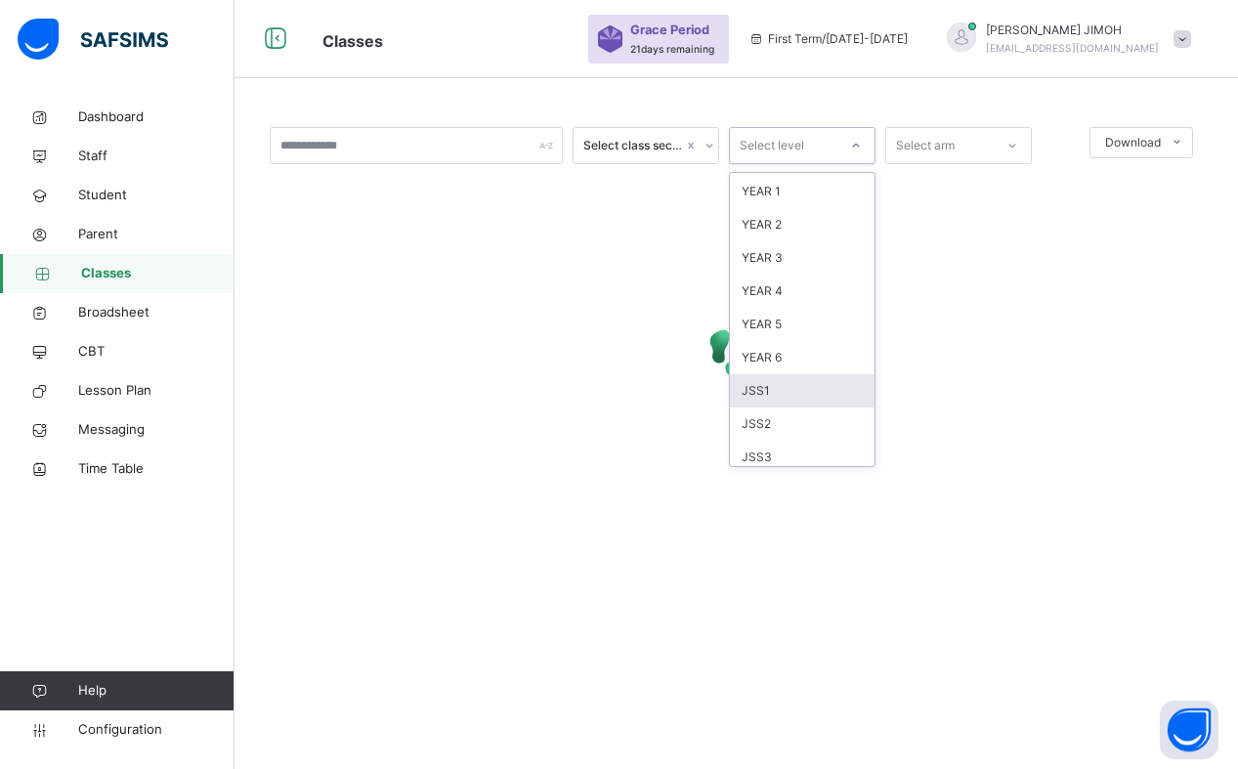
click at [801, 388] on div "JSS1" at bounding box center [802, 390] width 145 height 33
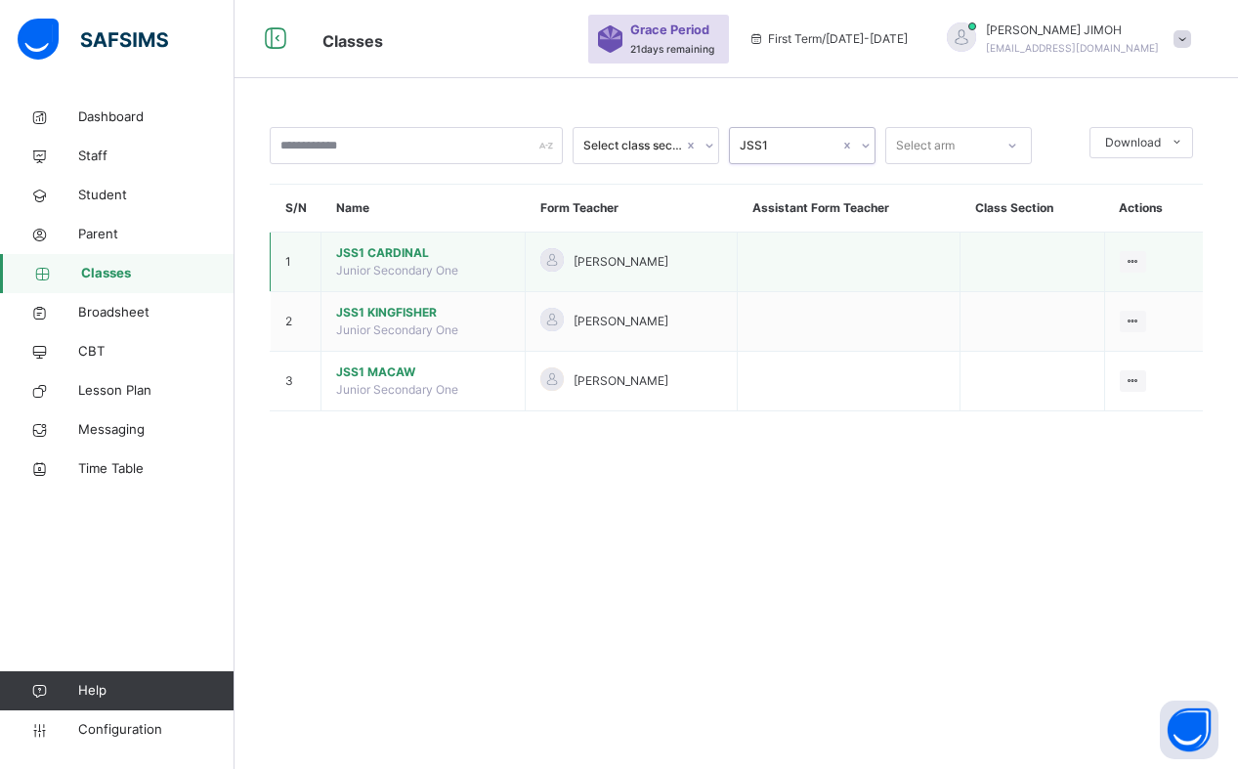
click at [388, 246] on span "JSS1 CARDINAL" at bounding box center [423, 253] width 174 height 18
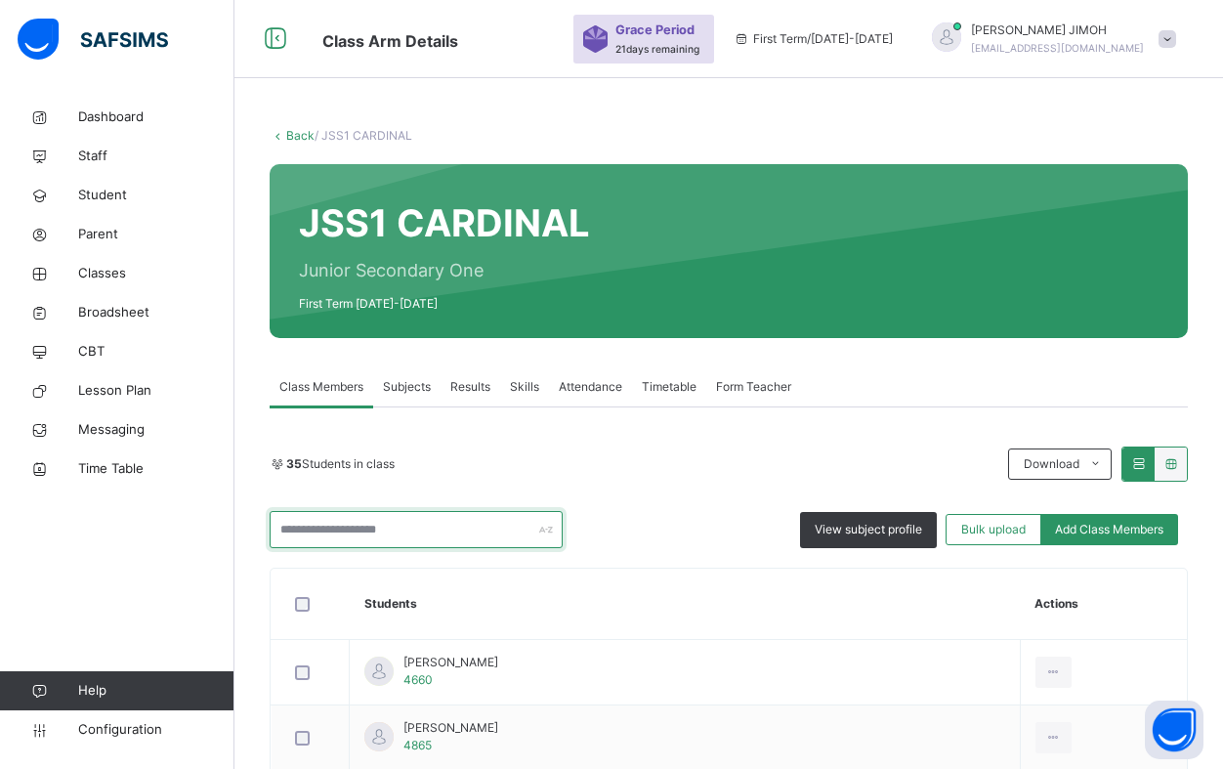
click at [355, 532] on input "text" at bounding box center [416, 529] width 293 height 37
drag, startPoint x: 278, startPoint y: 541, endPoint x: 283, endPoint y: 530, distance: 11.8
click at [267, 531] on div "Back / JSS1 CARDINAL JSS1 CARDINAL Junior Secondary One First Term [DATE]-[DATE…" at bounding box center [728, 455] width 989 height 715
type input "*"
click at [298, 137] on link "Back" at bounding box center [300, 135] width 28 height 15
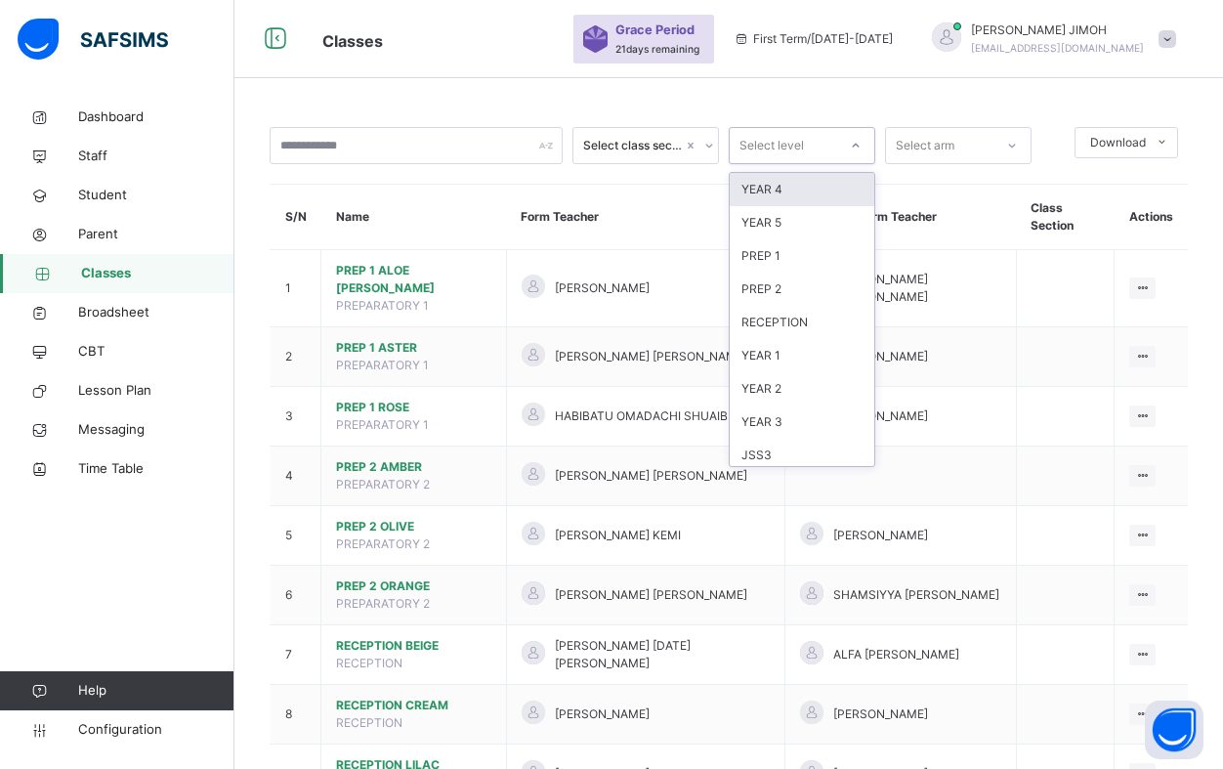
click at [857, 145] on icon at bounding box center [856, 146] width 12 height 20
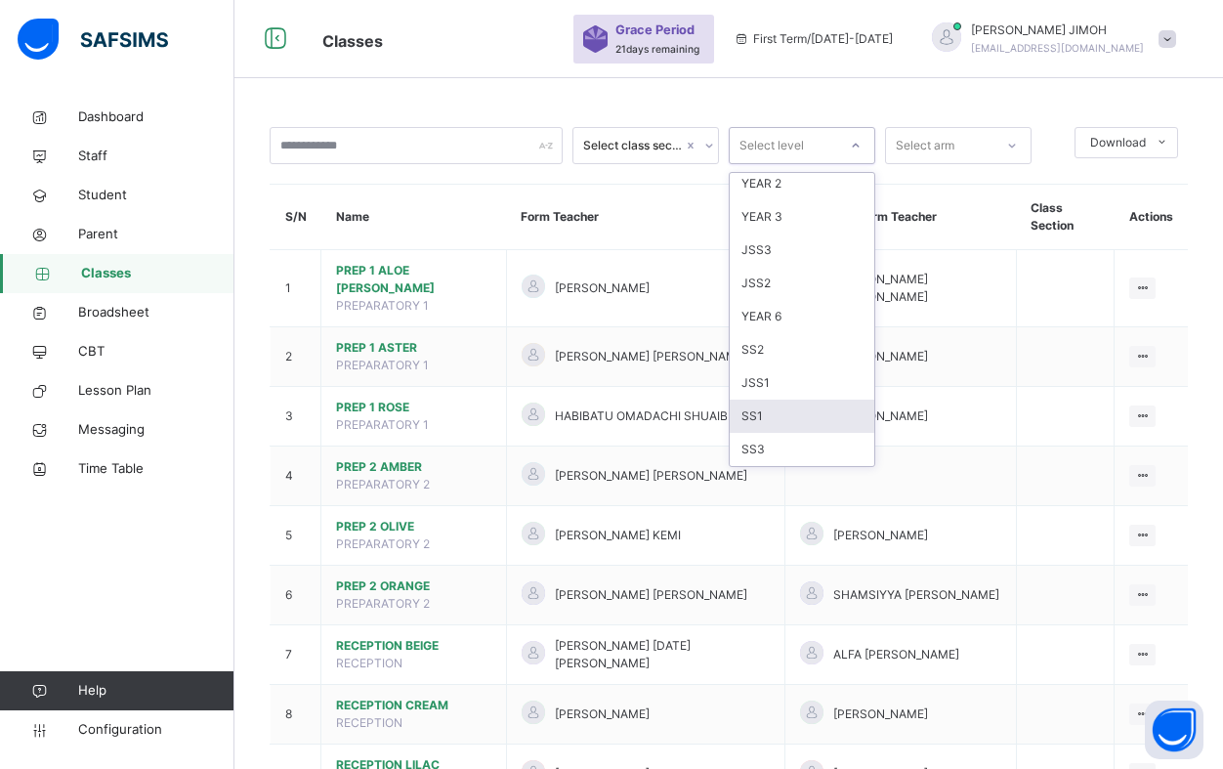
click at [774, 415] on div "SS1" at bounding box center [802, 416] width 145 height 33
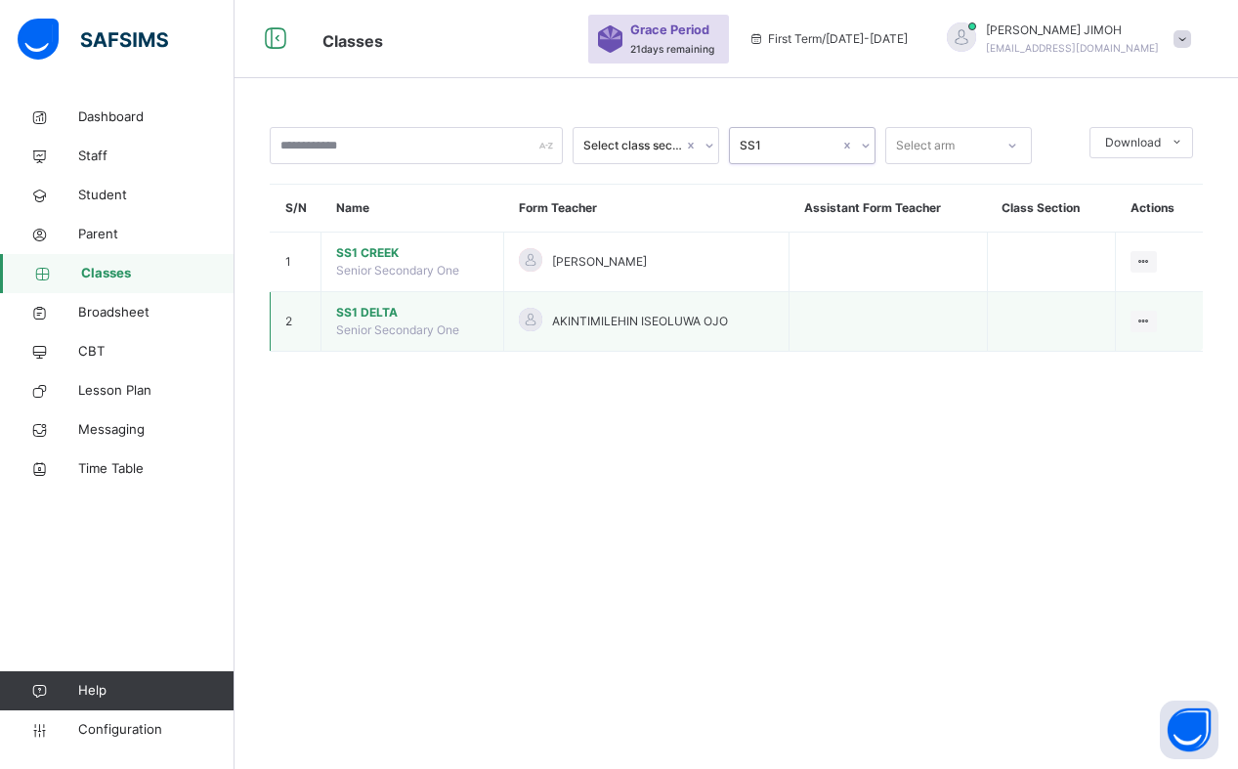
click at [363, 307] on span "SS1 DELTA" at bounding box center [412, 313] width 152 height 18
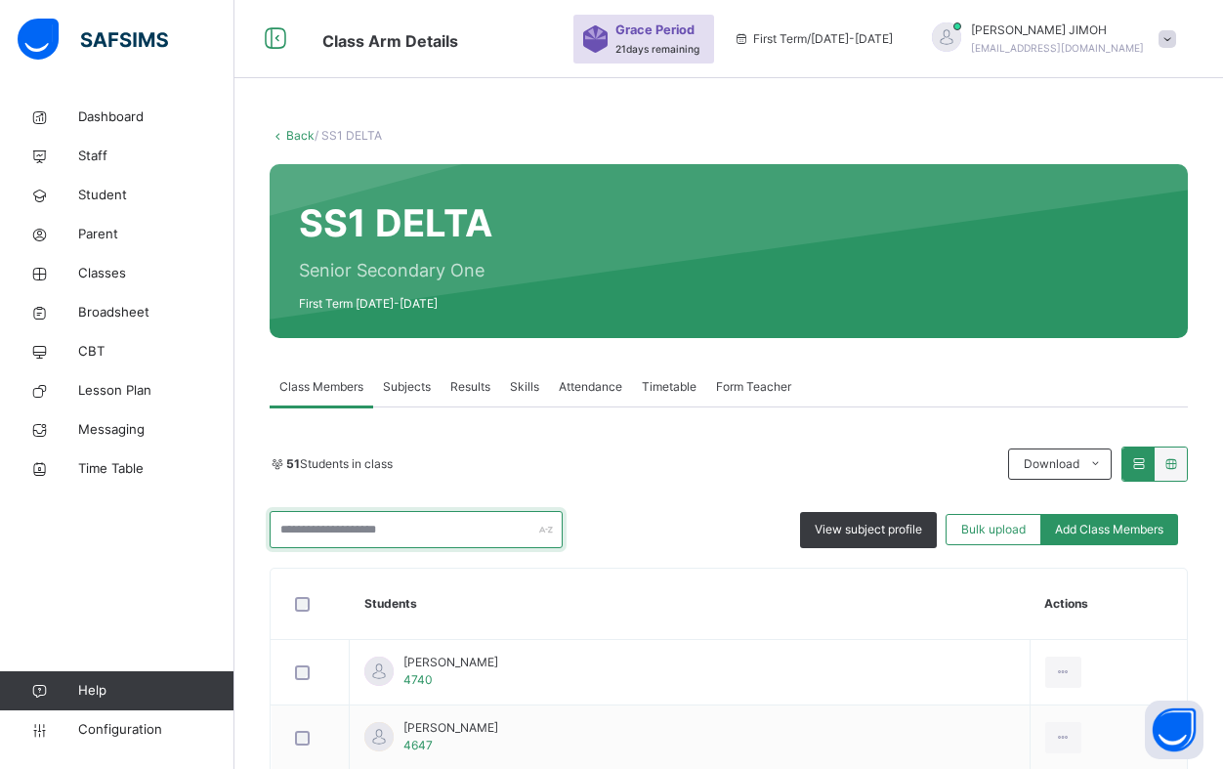
click at [325, 522] on input "text" at bounding box center [416, 529] width 293 height 37
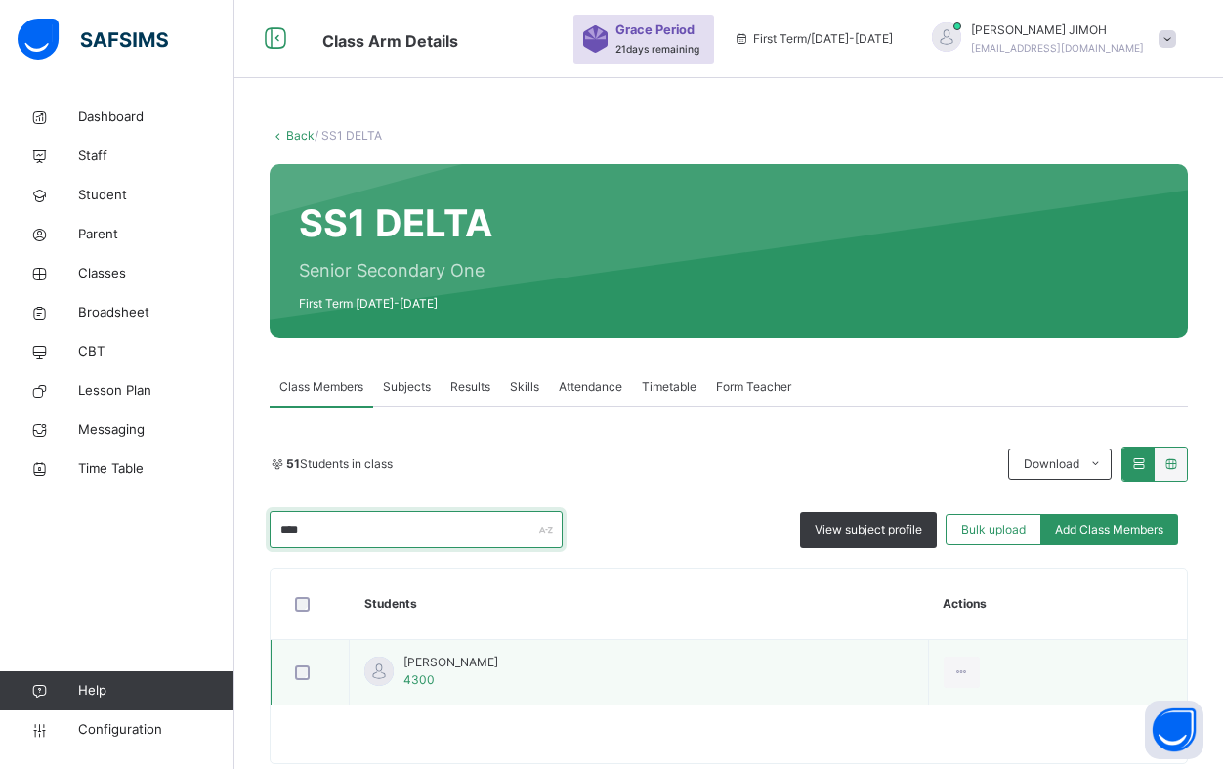
type input "****"
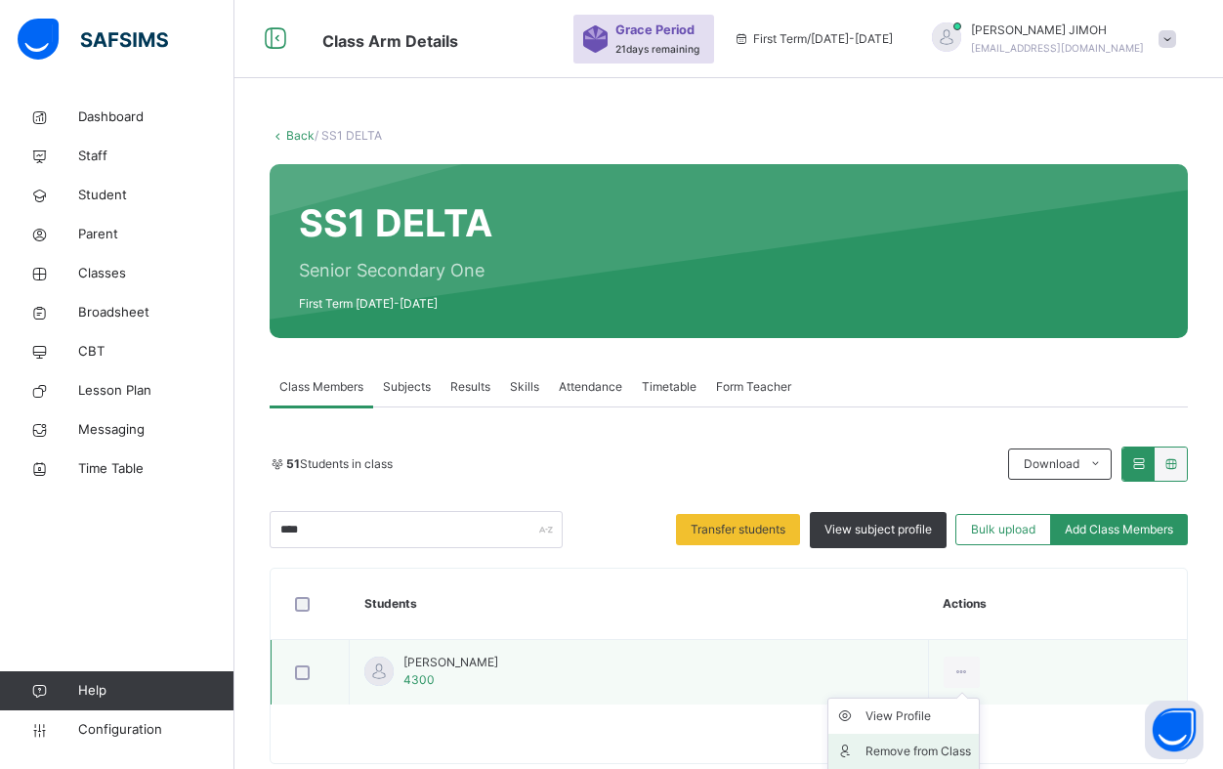
click at [944, 748] on div "Remove from Class" at bounding box center [919, 751] width 106 height 20
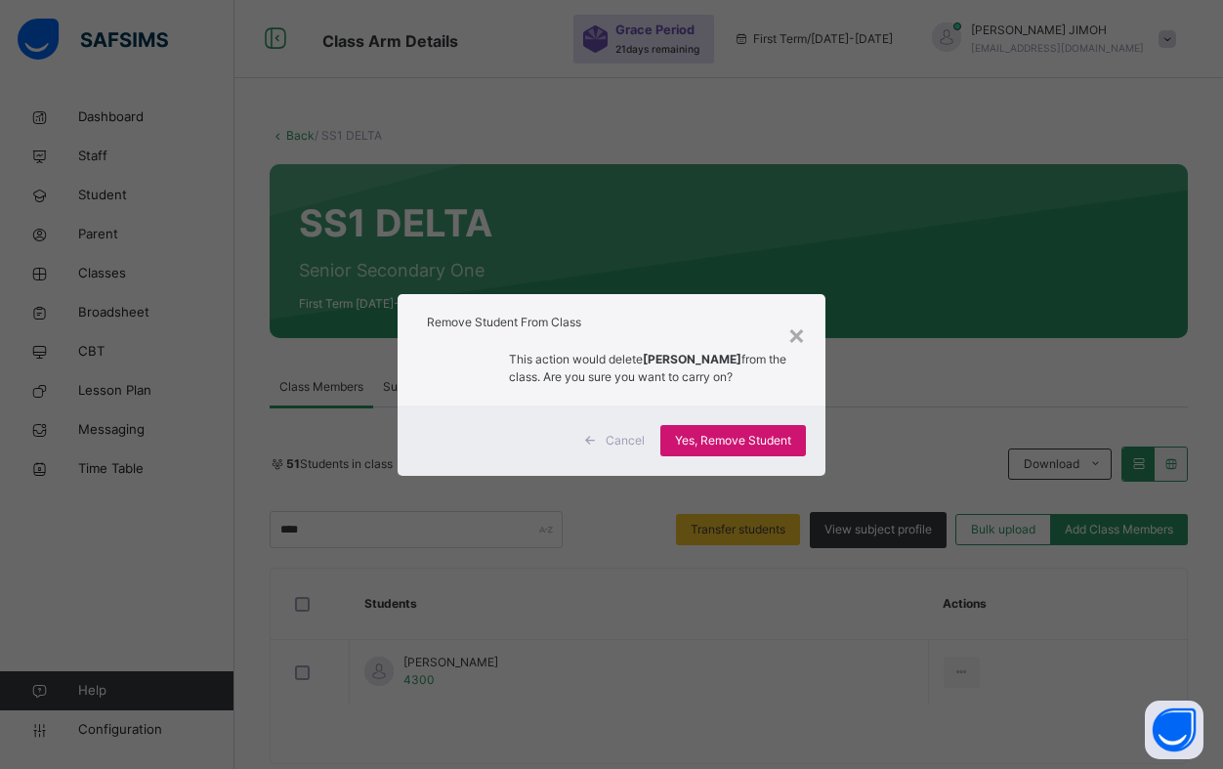
click at [719, 447] on span "Yes, Remove Student" at bounding box center [733, 441] width 116 height 18
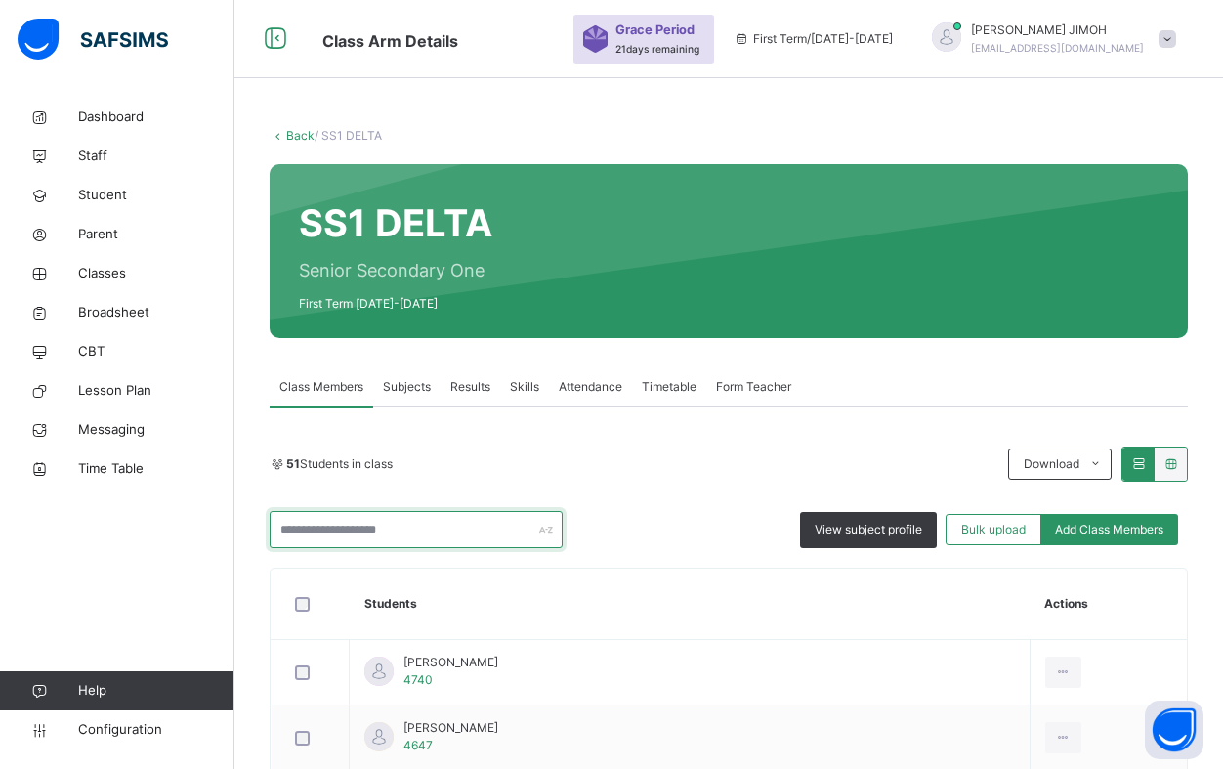
click at [373, 528] on input "text" at bounding box center [416, 529] width 293 height 37
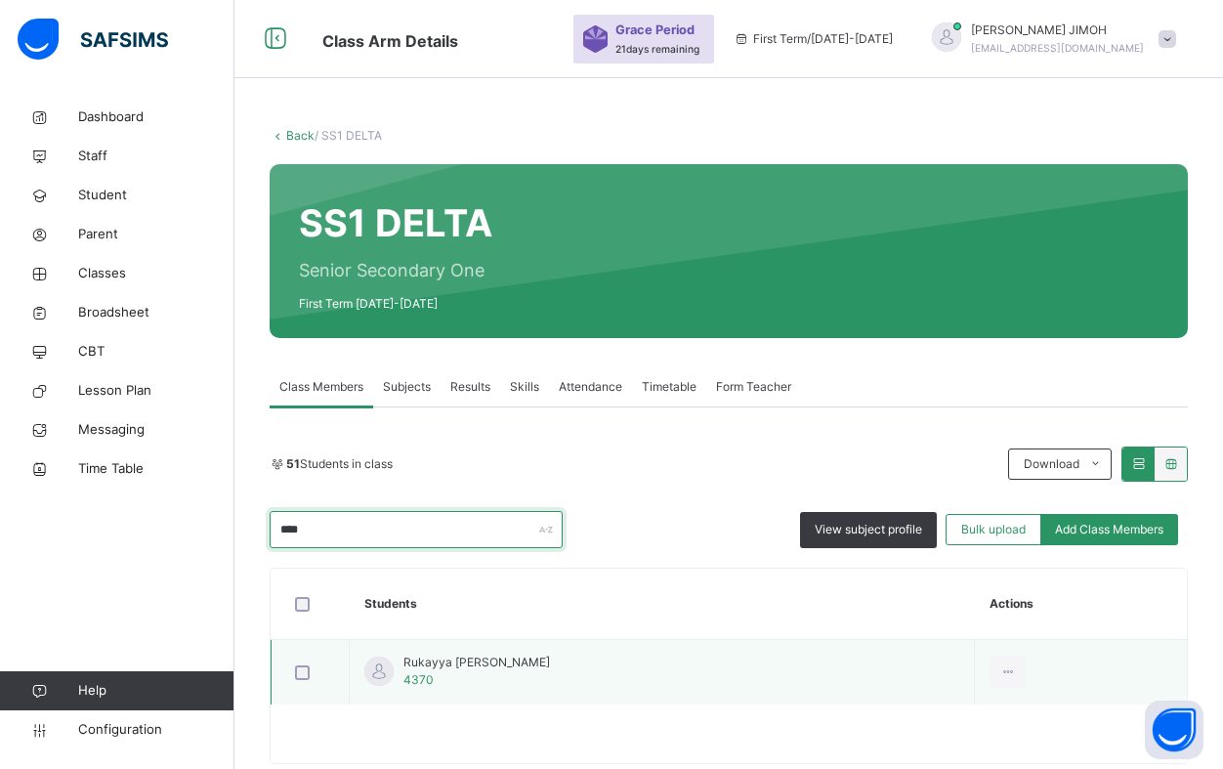
type input "****"
click at [290, 664] on div at bounding box center [310, 672] width 48 height 41
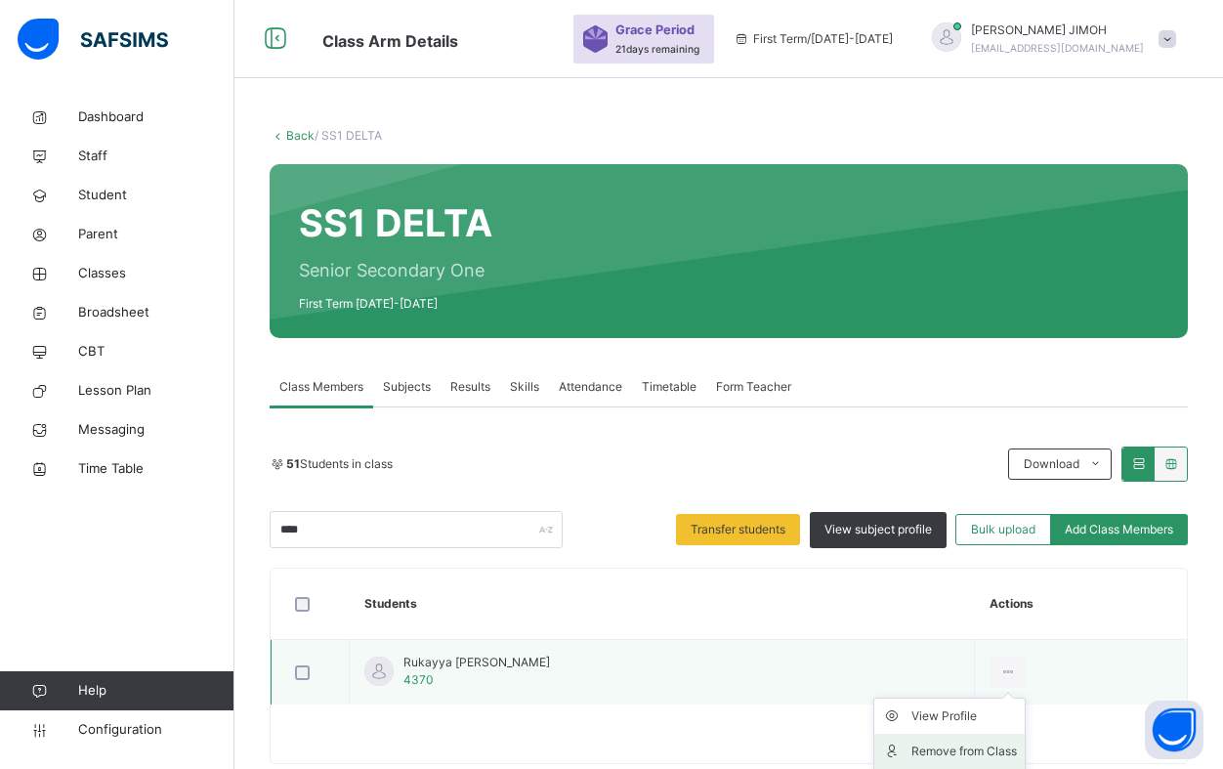
click at [958, 752] on div "Remove from Class" at bounding box center [964, 751] width 106 height 20
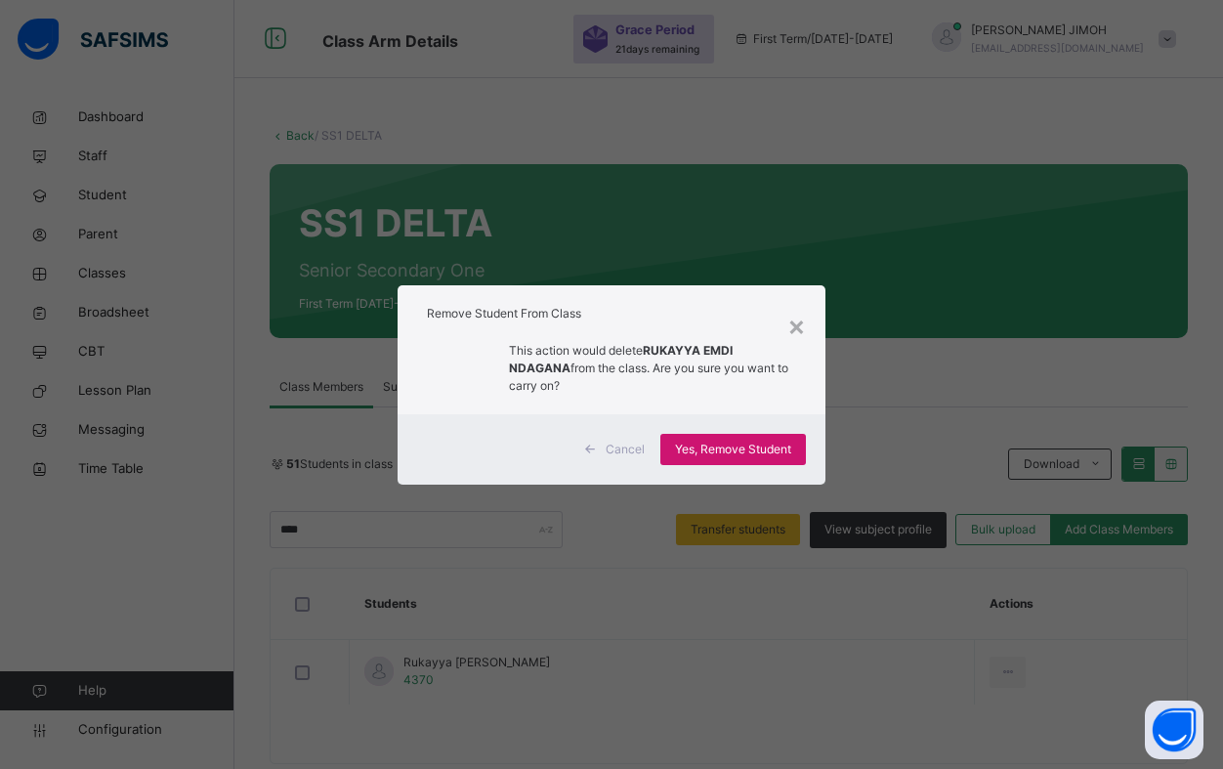
click at [715, 441] on span "Yes, Remove Student" at bounding box center [733, 450] width 116 height 18
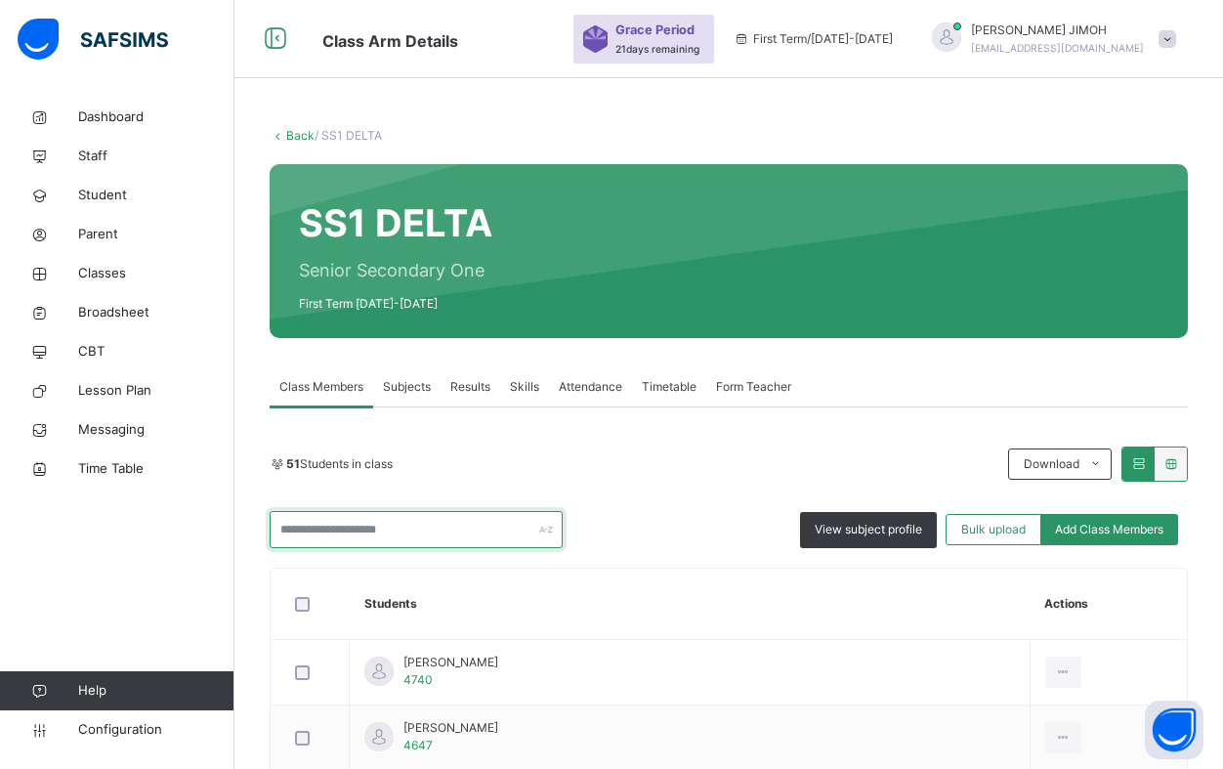
click at [348, 530] on input "text" at bounding box center [416, 529] width 293 height 37
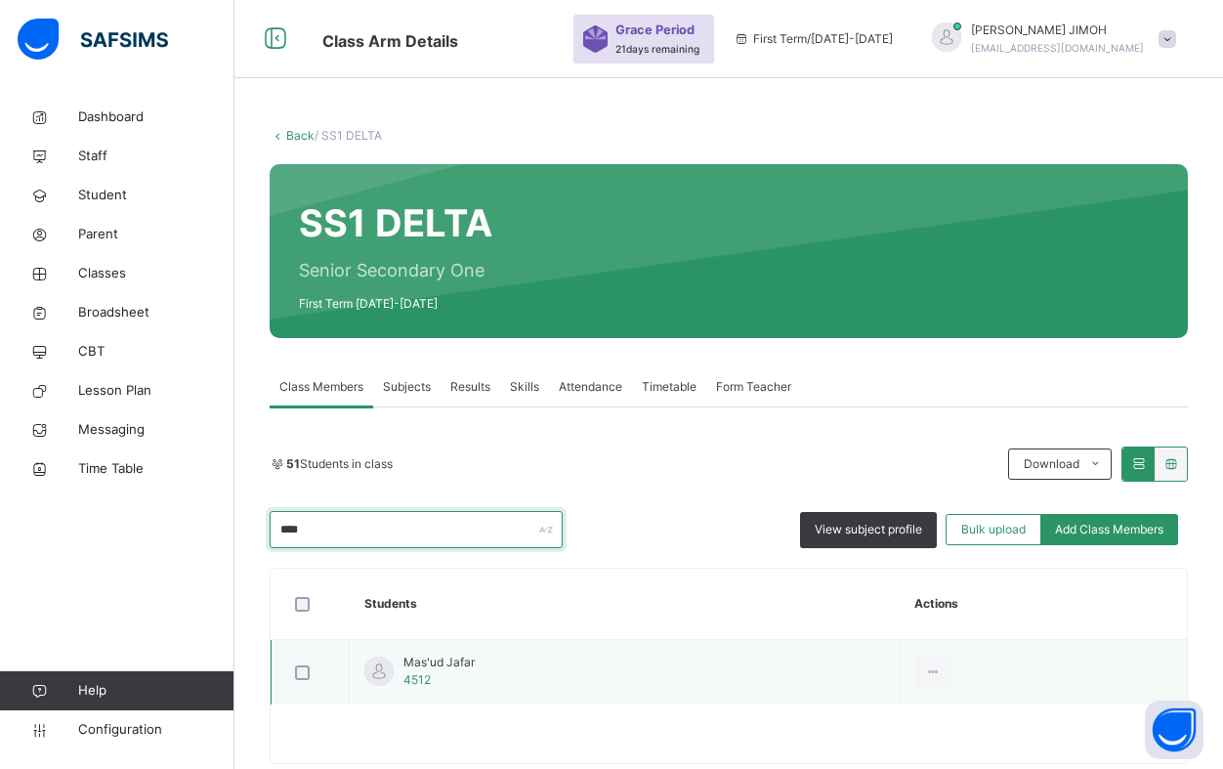
type input "****"
click at [291, 668] on div at bounding box center [310, 672] width 38 height 15
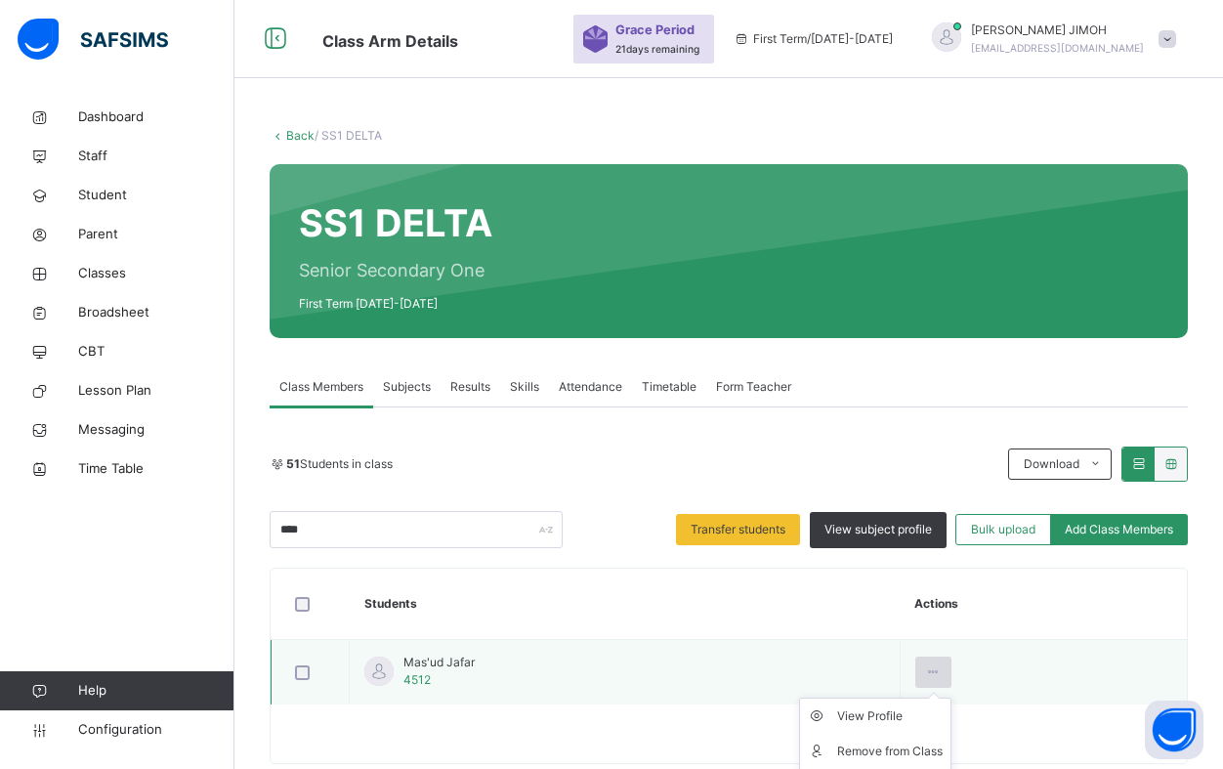
click at [942, 669] on icon at bounding box center [933, 672] width 17 height 18
click at [882, 751] on div "Remove from Class" at bounding box center [890, 751] width 106 height 20
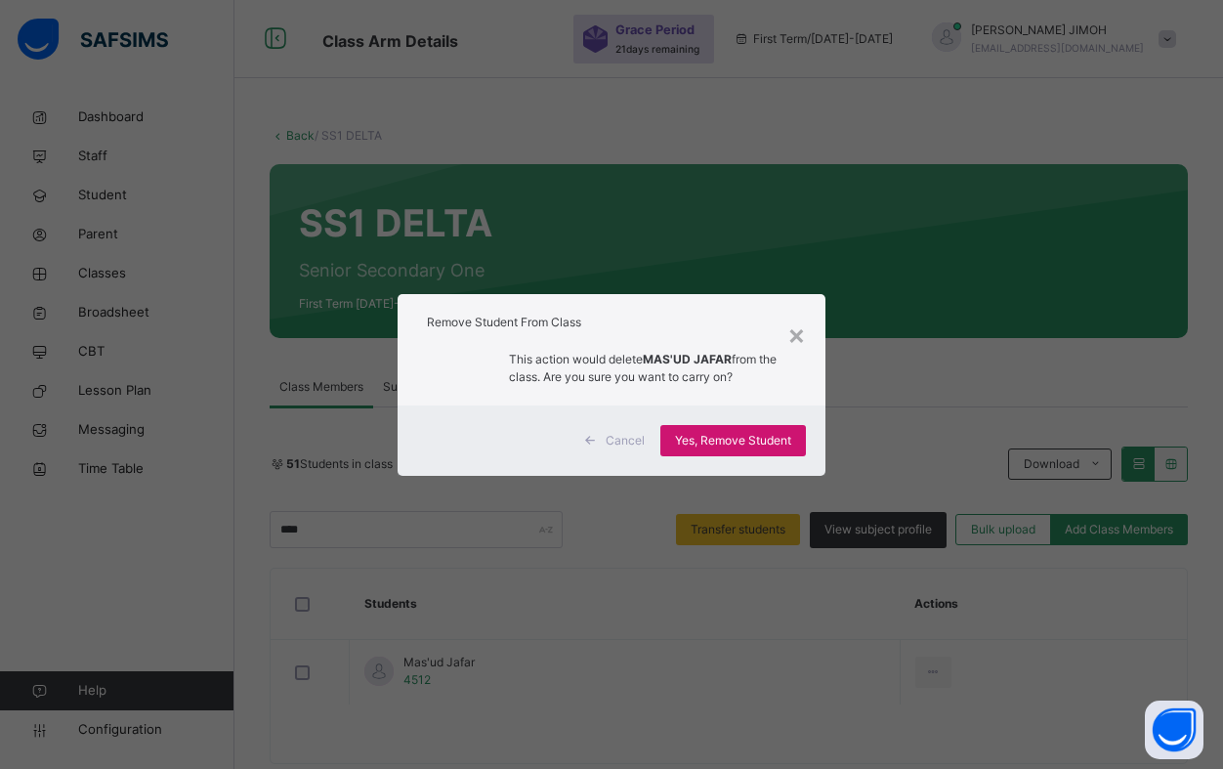
click at [724, 438] on span "Yes, Remove Student" at bounding box center [733, 441] width 116 height 18
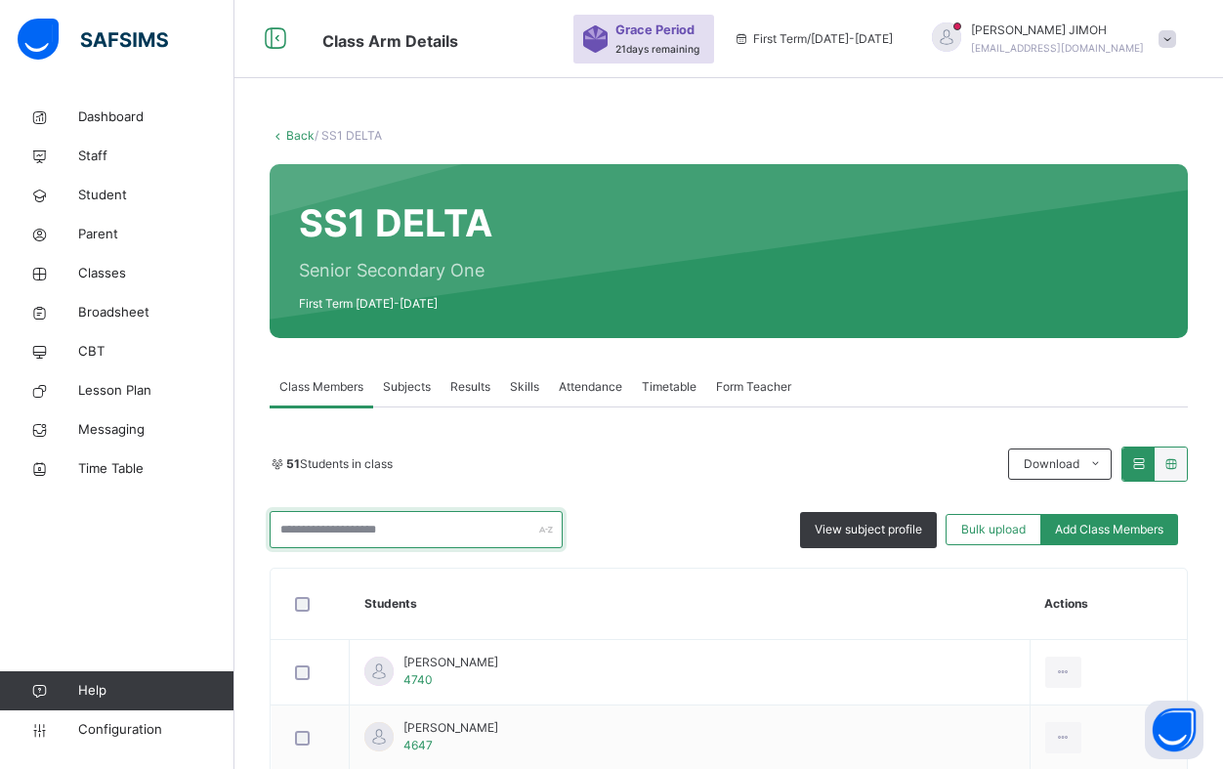
click at [392, 531] on input "text" at bounding box center [416, 529] width 293 height 37
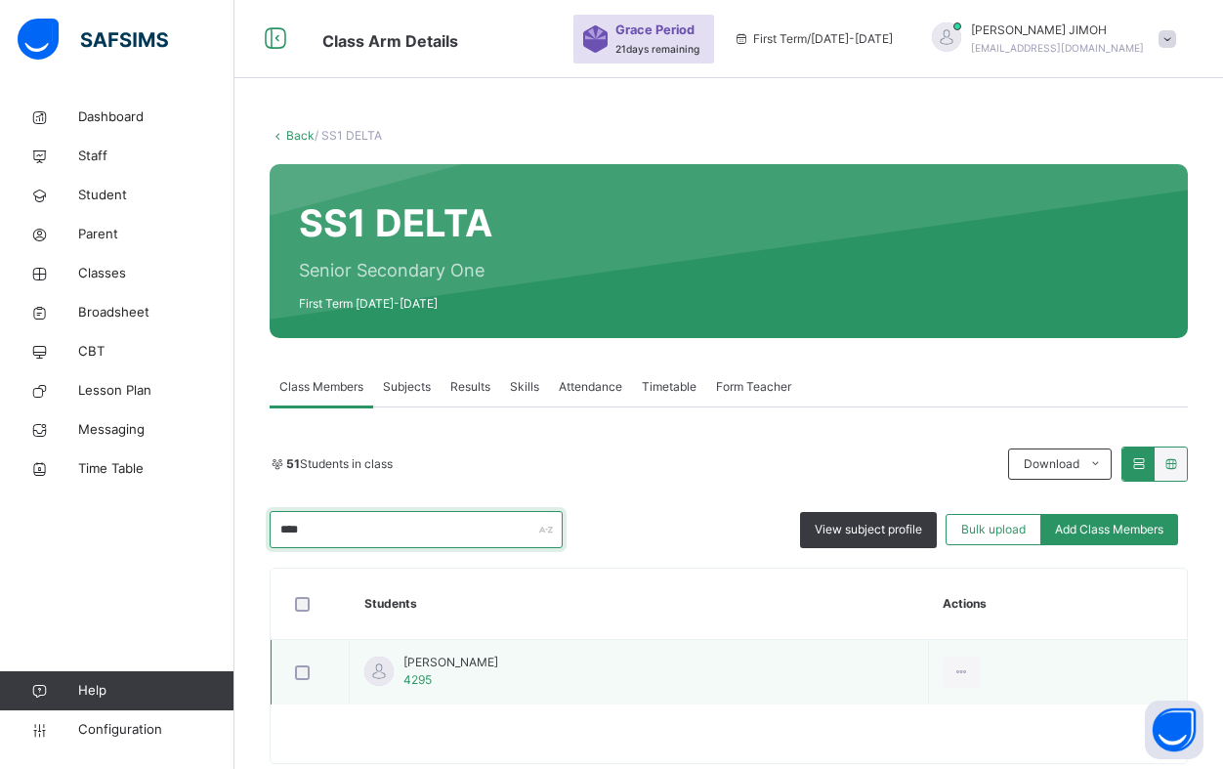
type input "****"
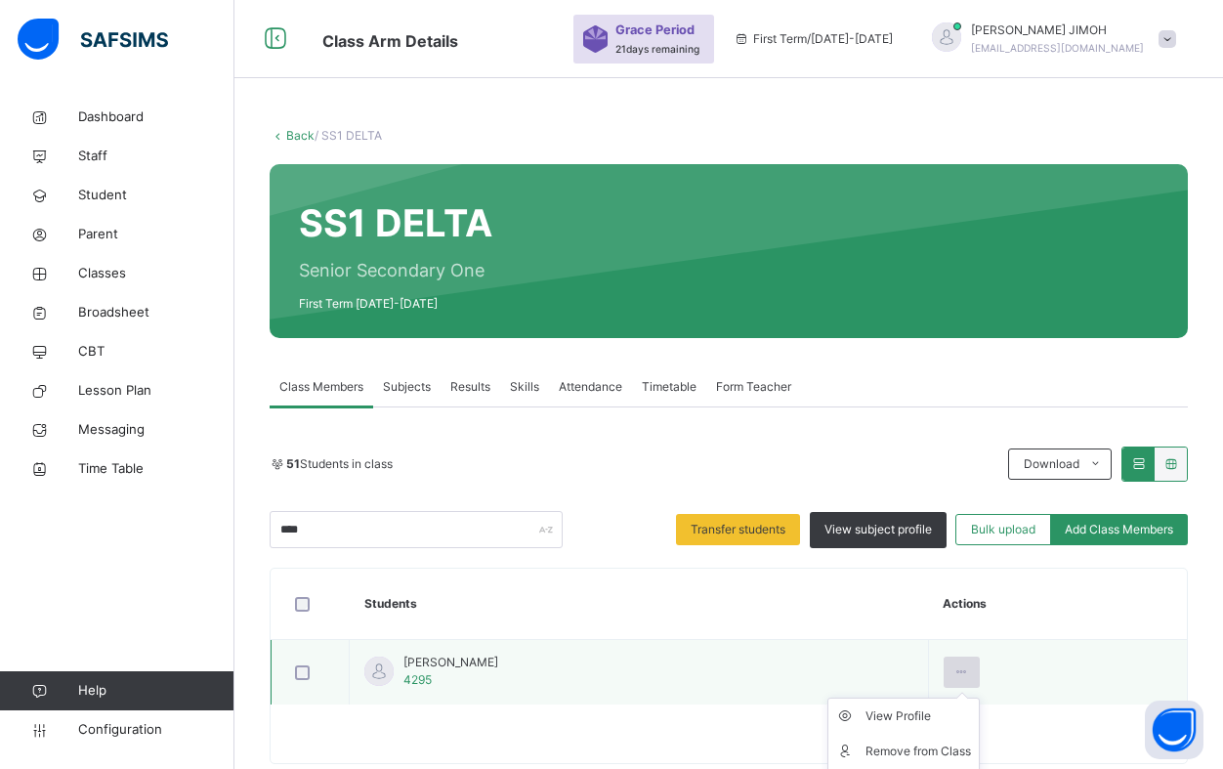
click at [970, 673] on icon at bounding box center [961, 672] width 17 height 18
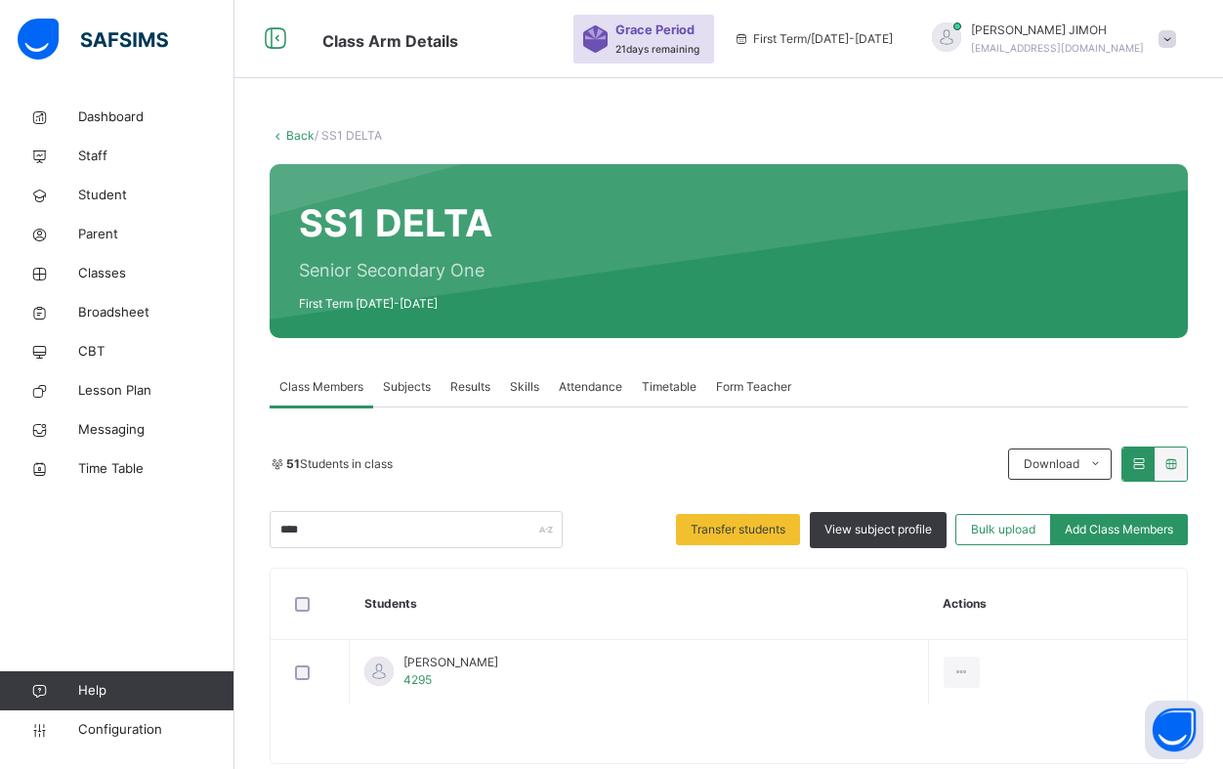
click at [932, 751] on div at bounding box center [729, 743] width 916 height 39
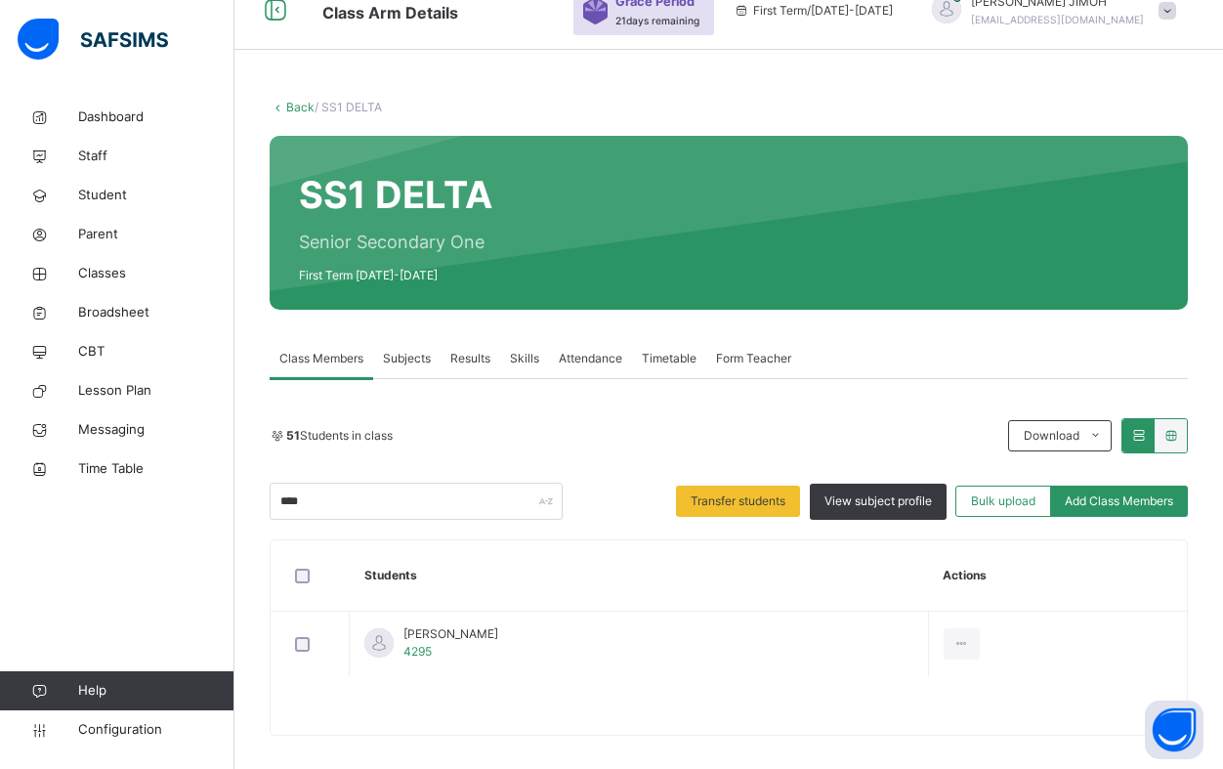
scroll to position [44, 0]
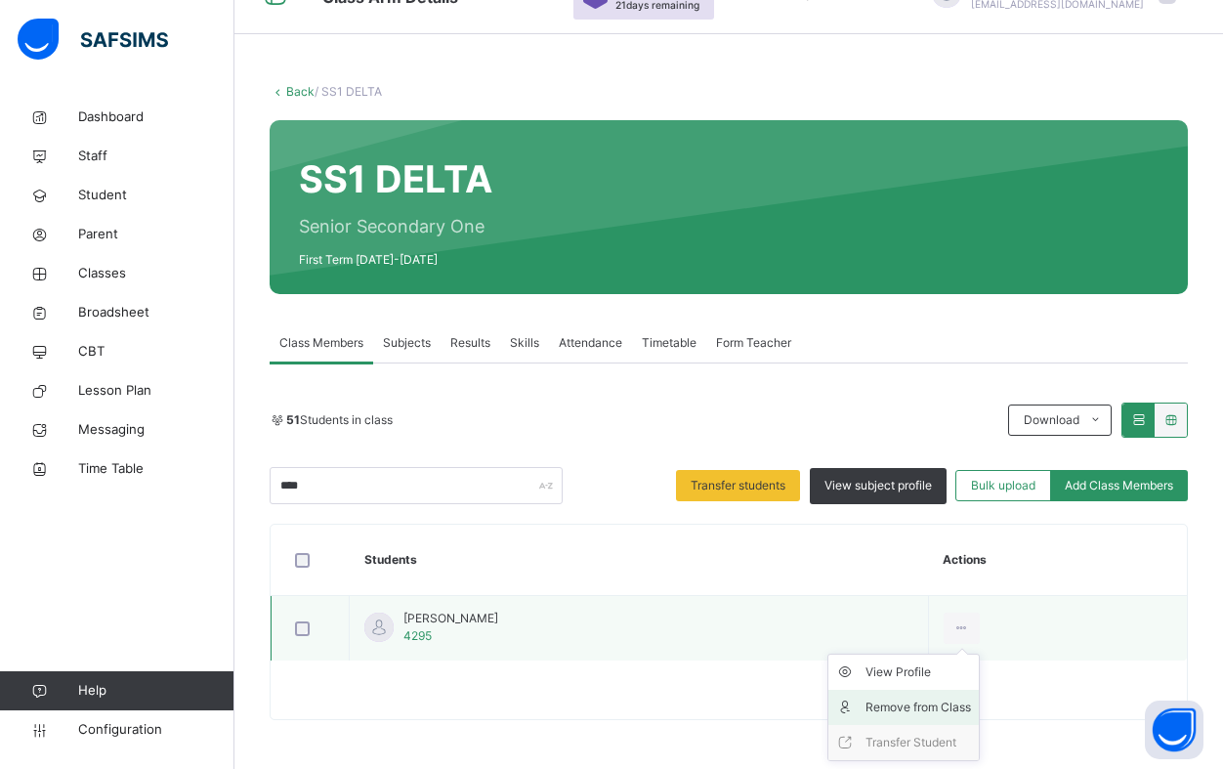
click at [946, 704] on div "Remove from Class" at bounding box center [919, 707] width 106 height 20
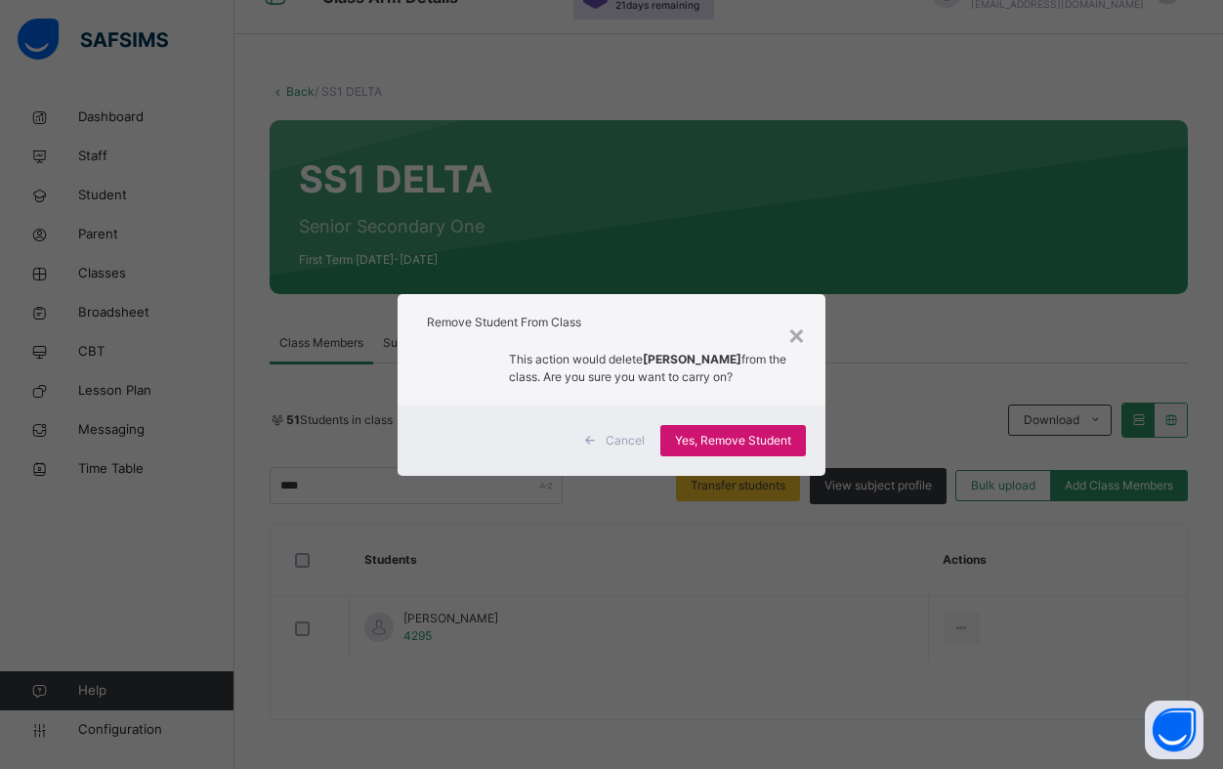
click at [710, 440] on span "Yes, Remove Student" at bounding box center [733, 441] width 116 height 18
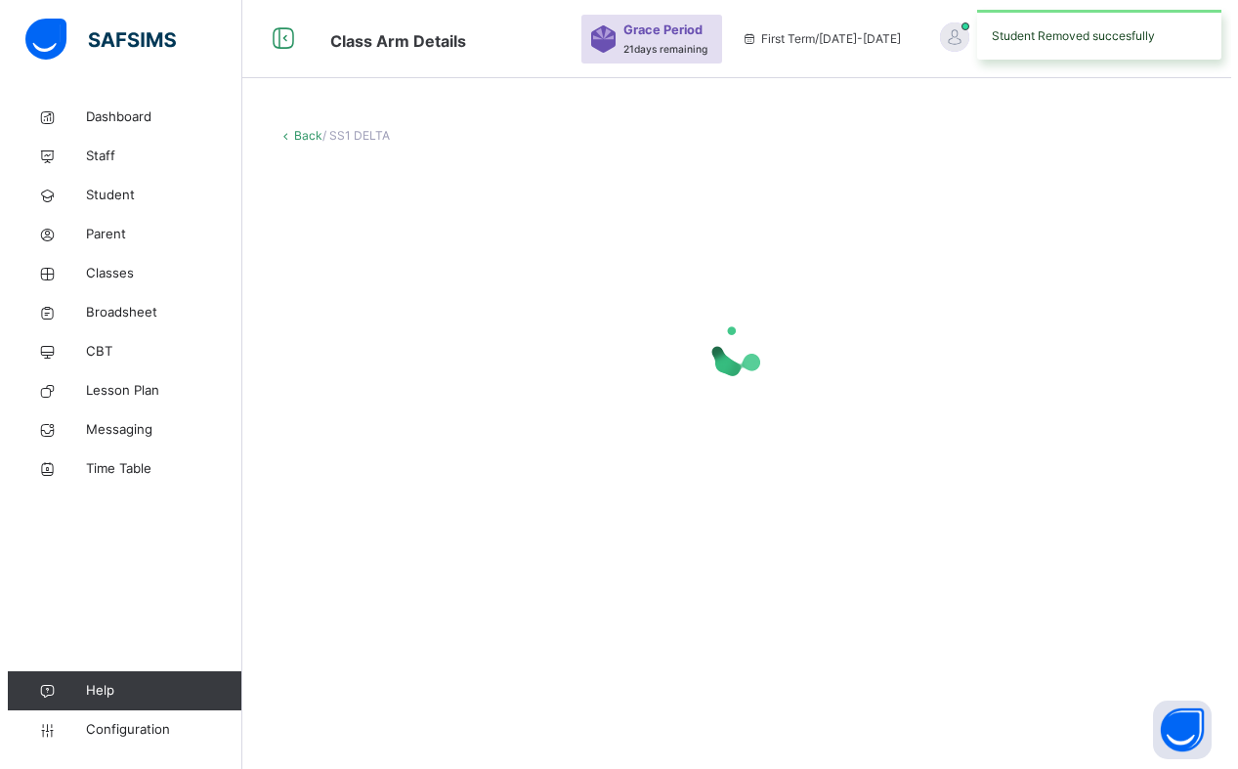
scroll to position [0, 0]
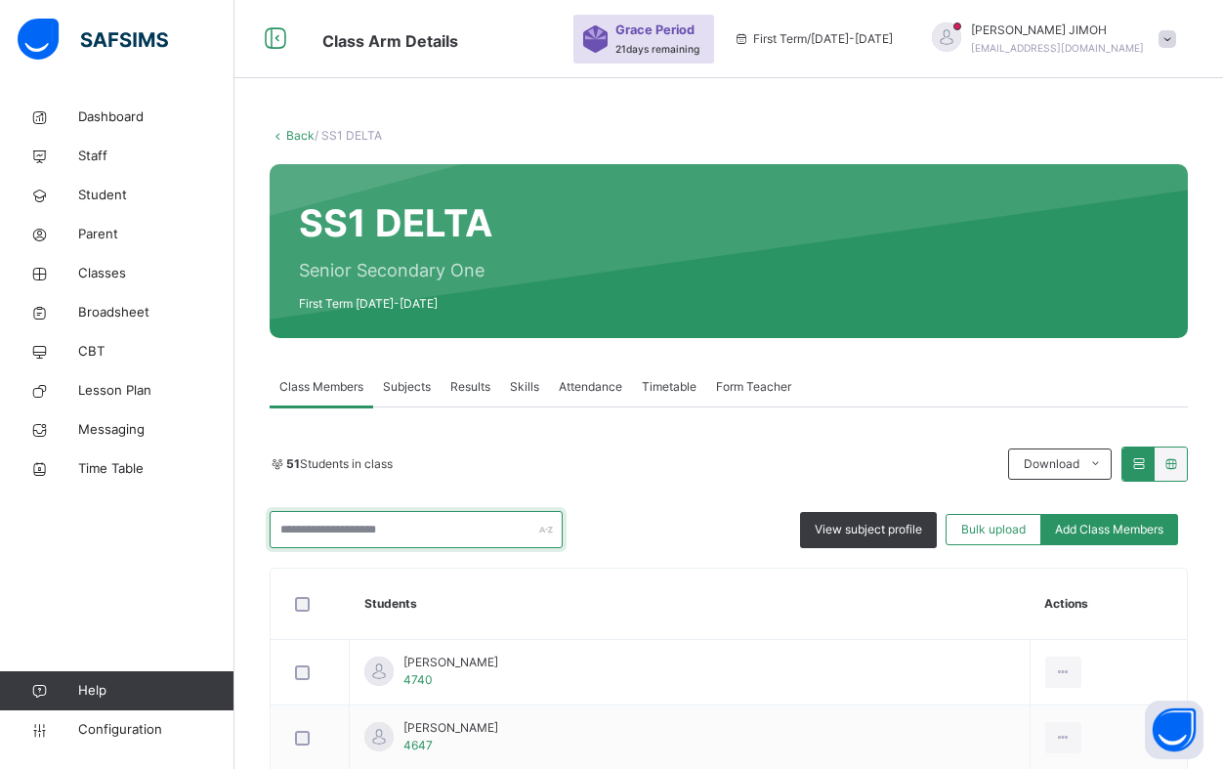
click at [310, 530] on input "text" at bounding box center [416, 529] width 293 height 37
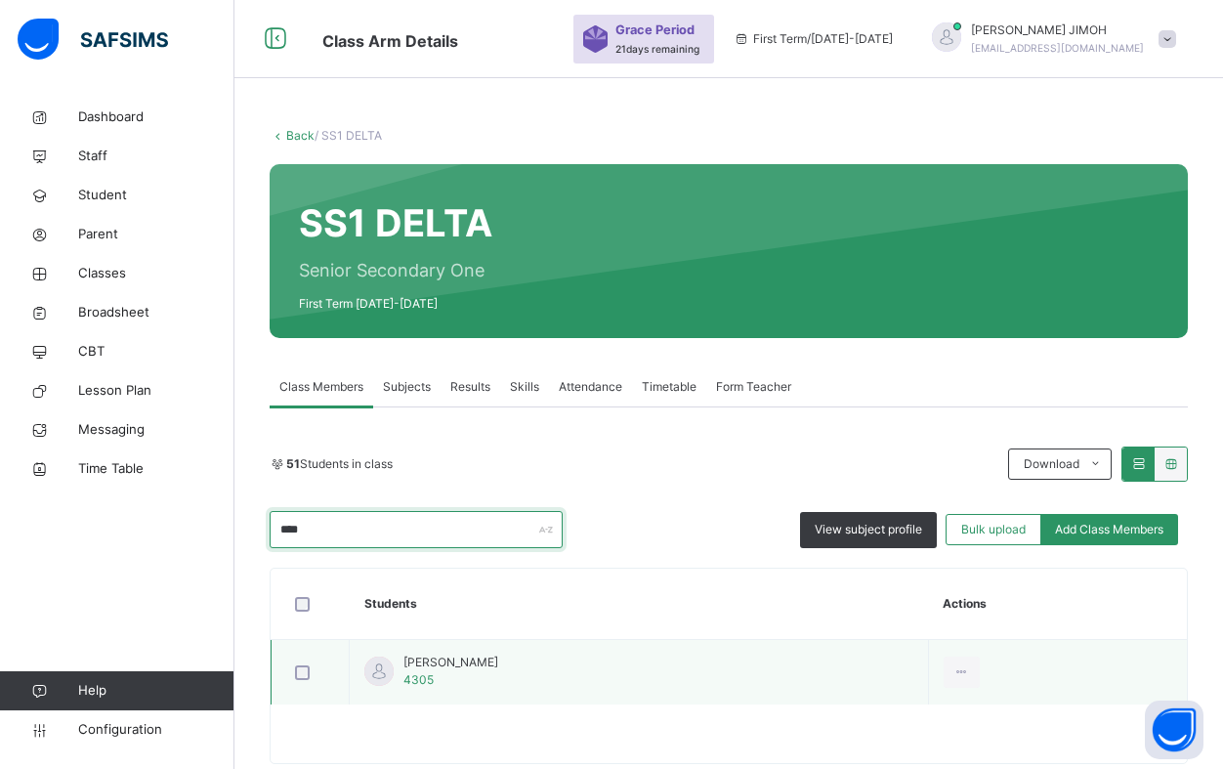
type input "****"
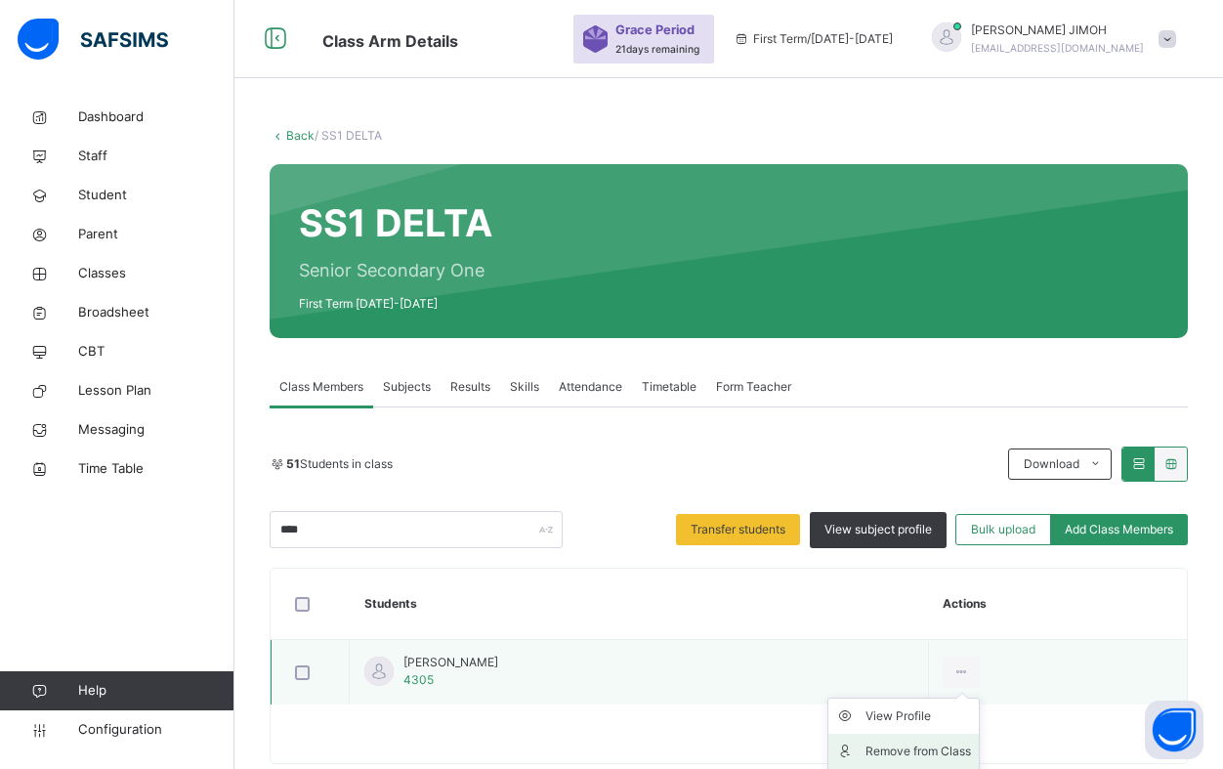
click at [942, 748] on div "Remove from Class" at bounding box center [919, 751] width 106 height 20
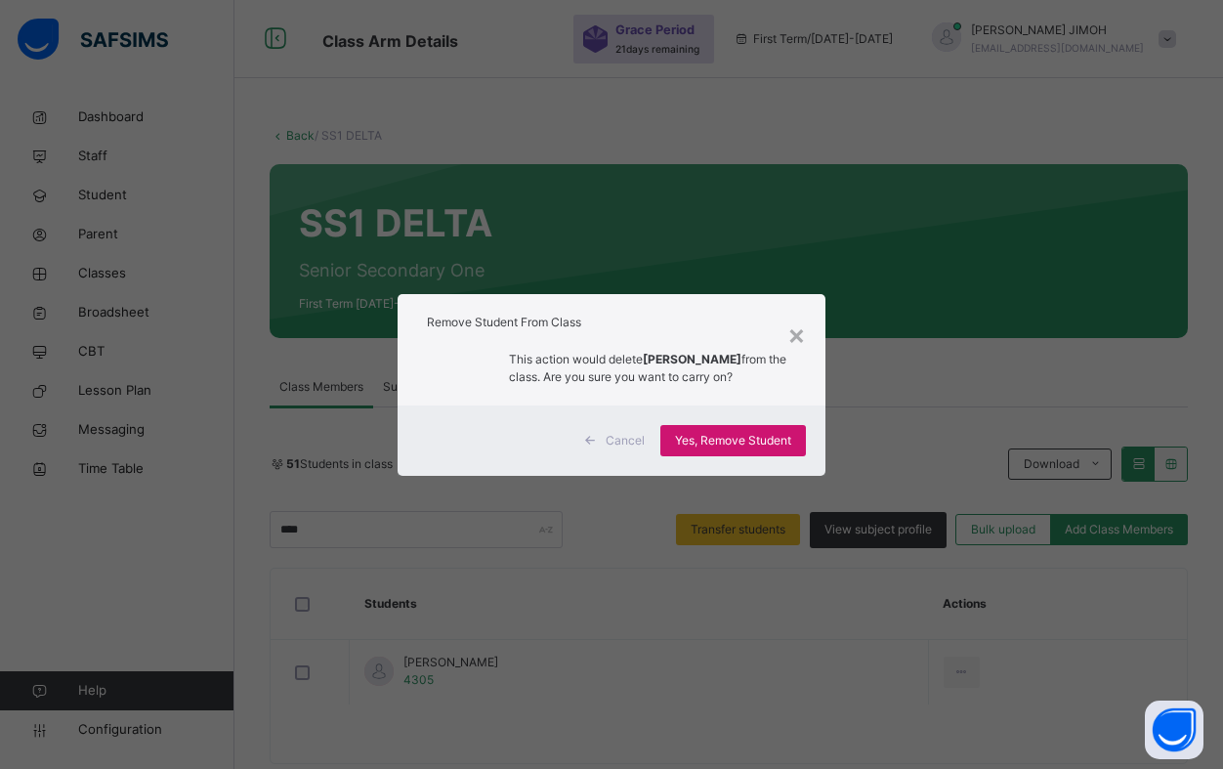
click at [720, 435] on span "Yes, Remove Student" at bounding box center [733, 441] width 116 height 18
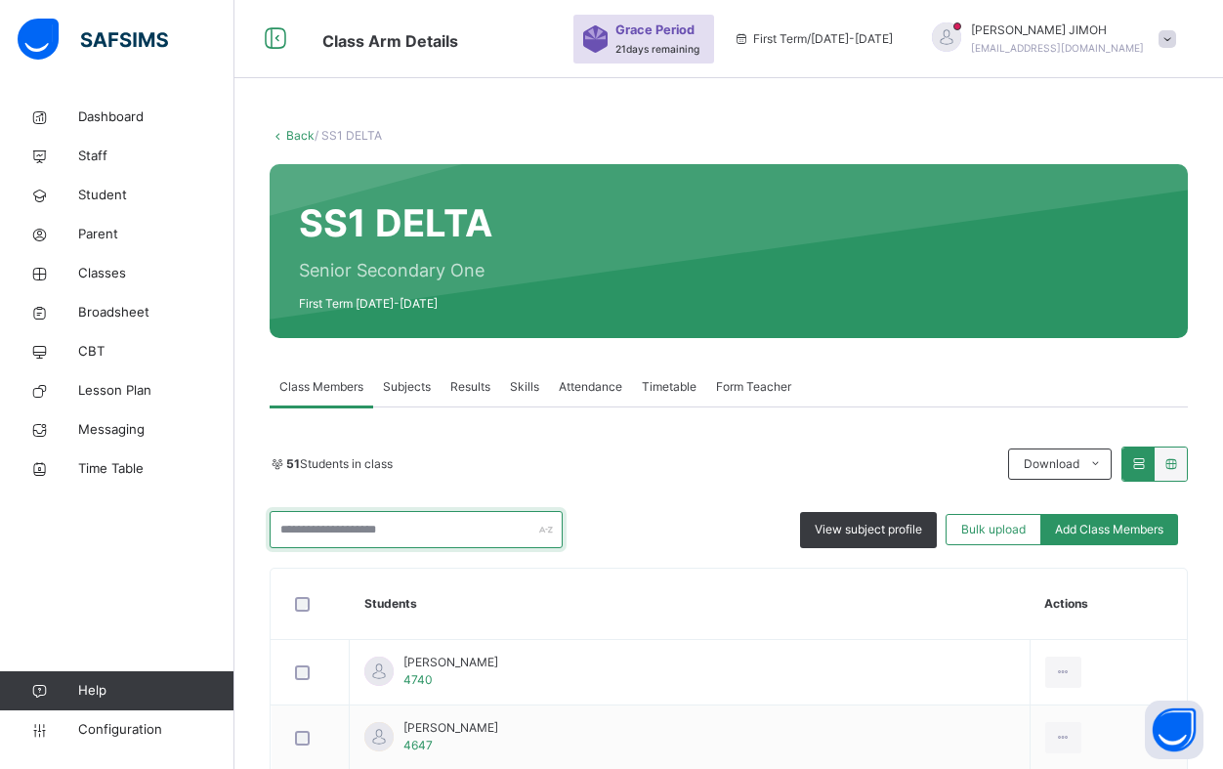
click at [345, 529] on input "text" at bounding box center [416, 529] width 293 height 37
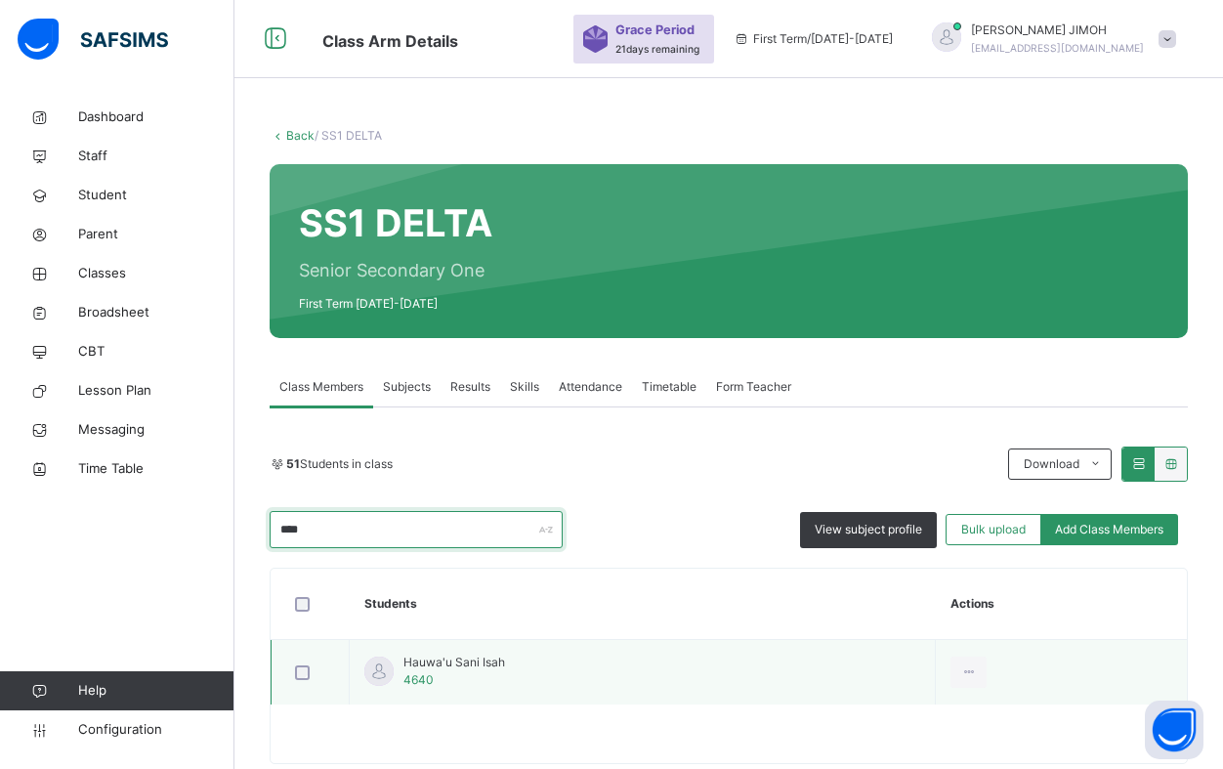
type input "****"
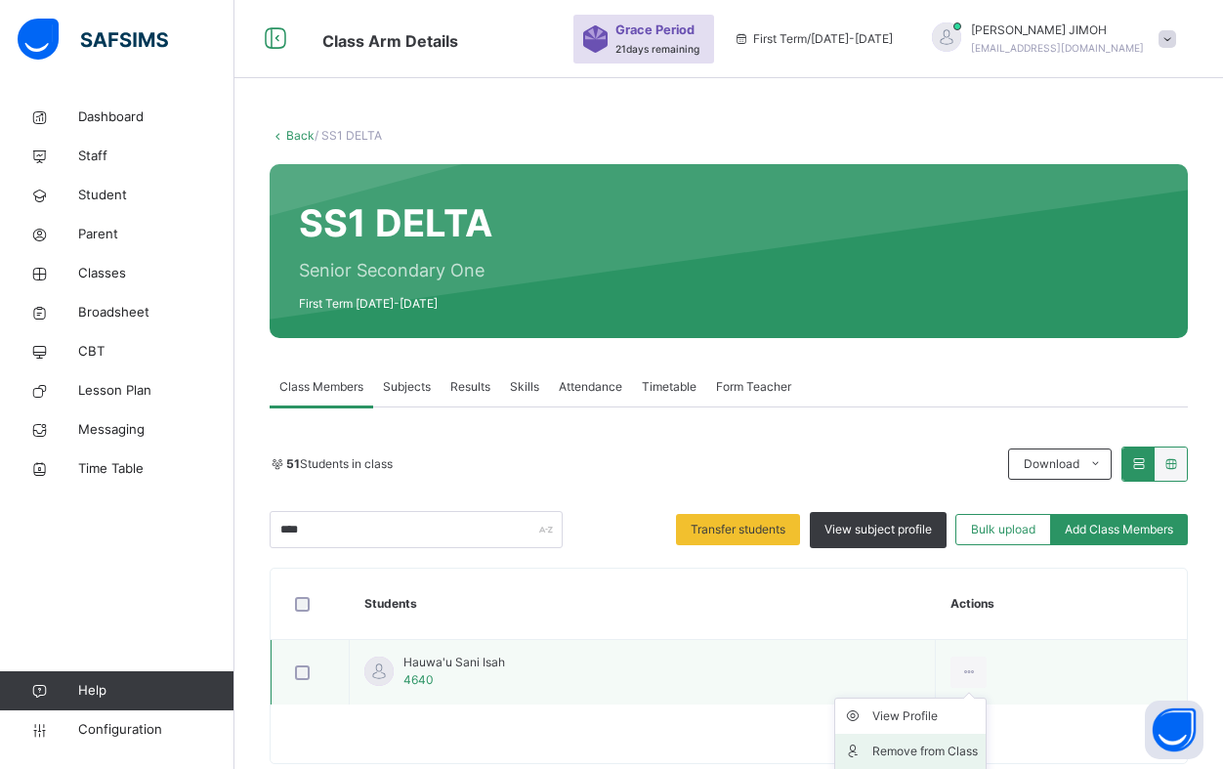
click at [919, 745] on div "Remove from Class" at bounding box center [925, 751] width 106 height 20
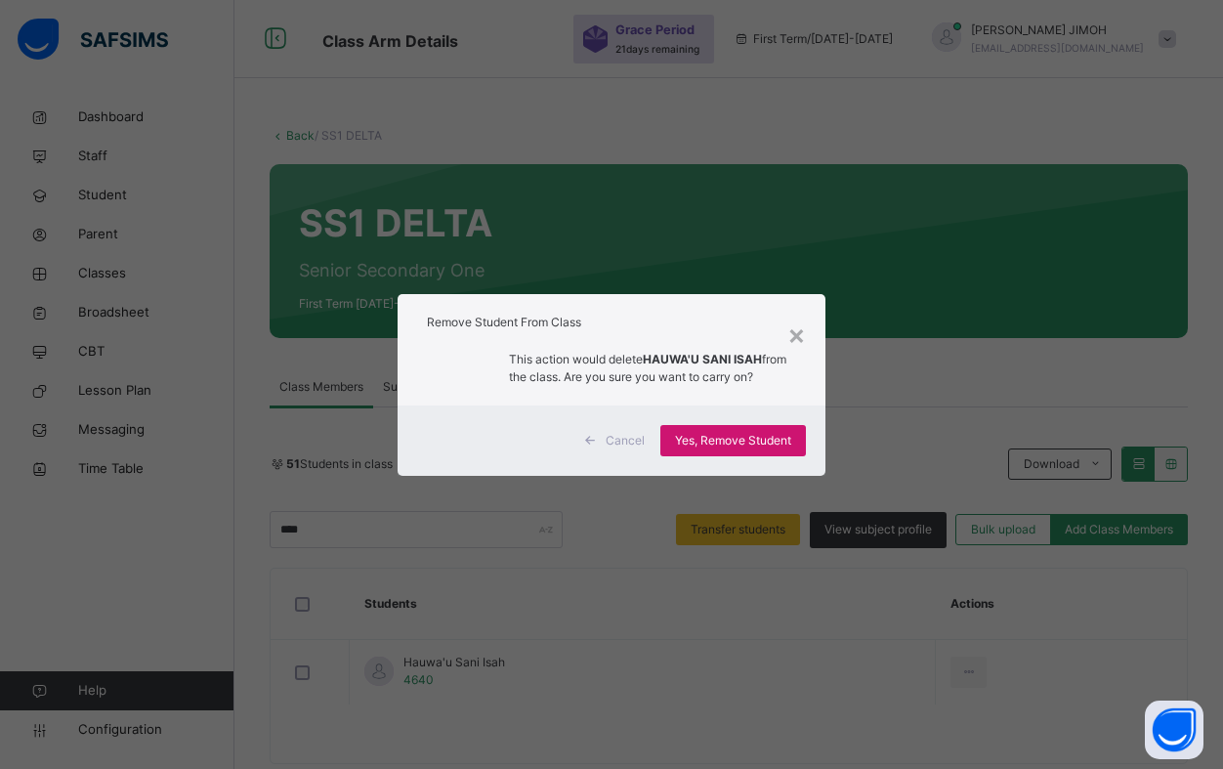
click at [716, 434] on span "Yes, Remove Student" at bounding box center [733, 441] width 116 height 18
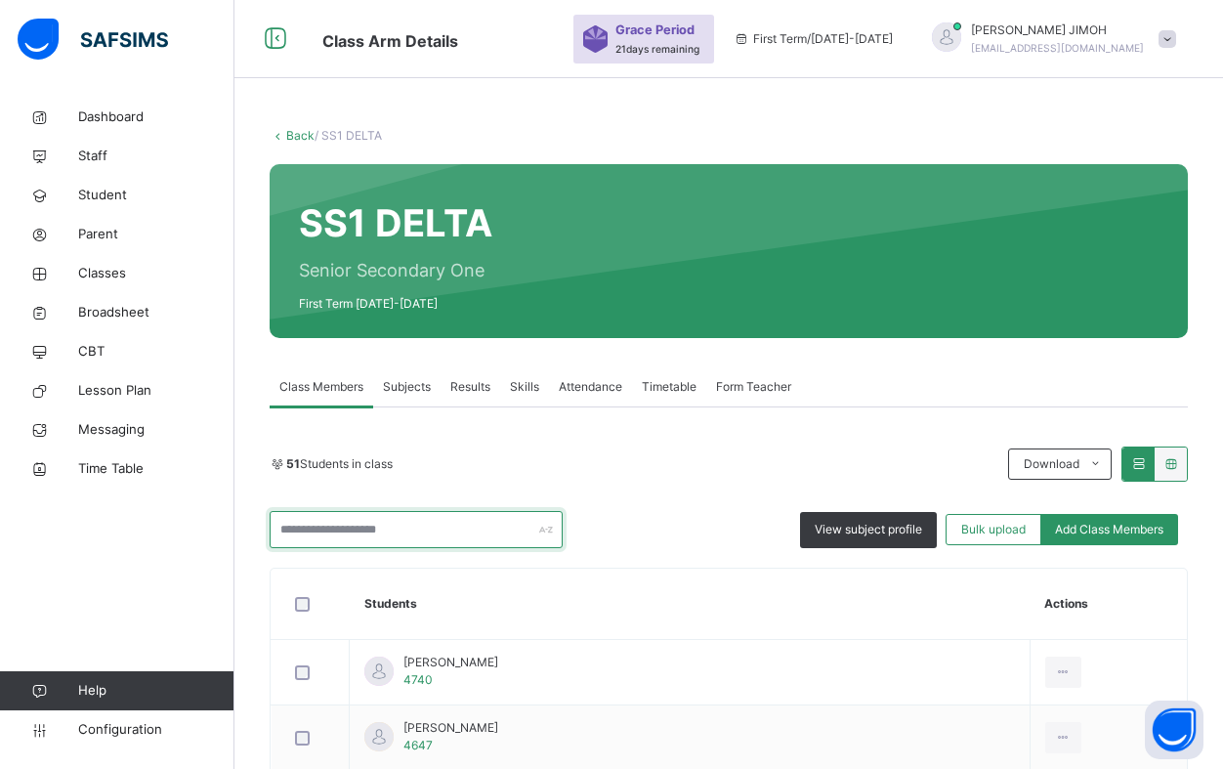
click at [353, 535] on input "text" at bounding box center [416, 529] width 293 height 37
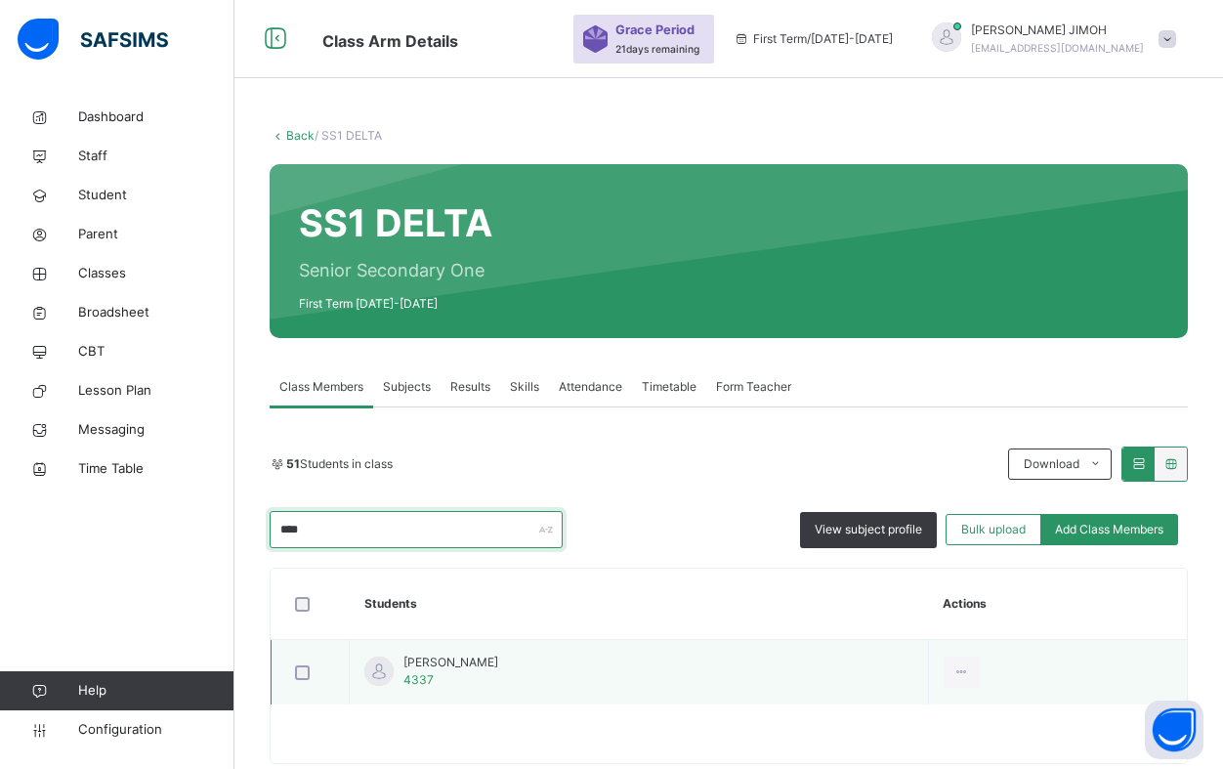
type input "****"
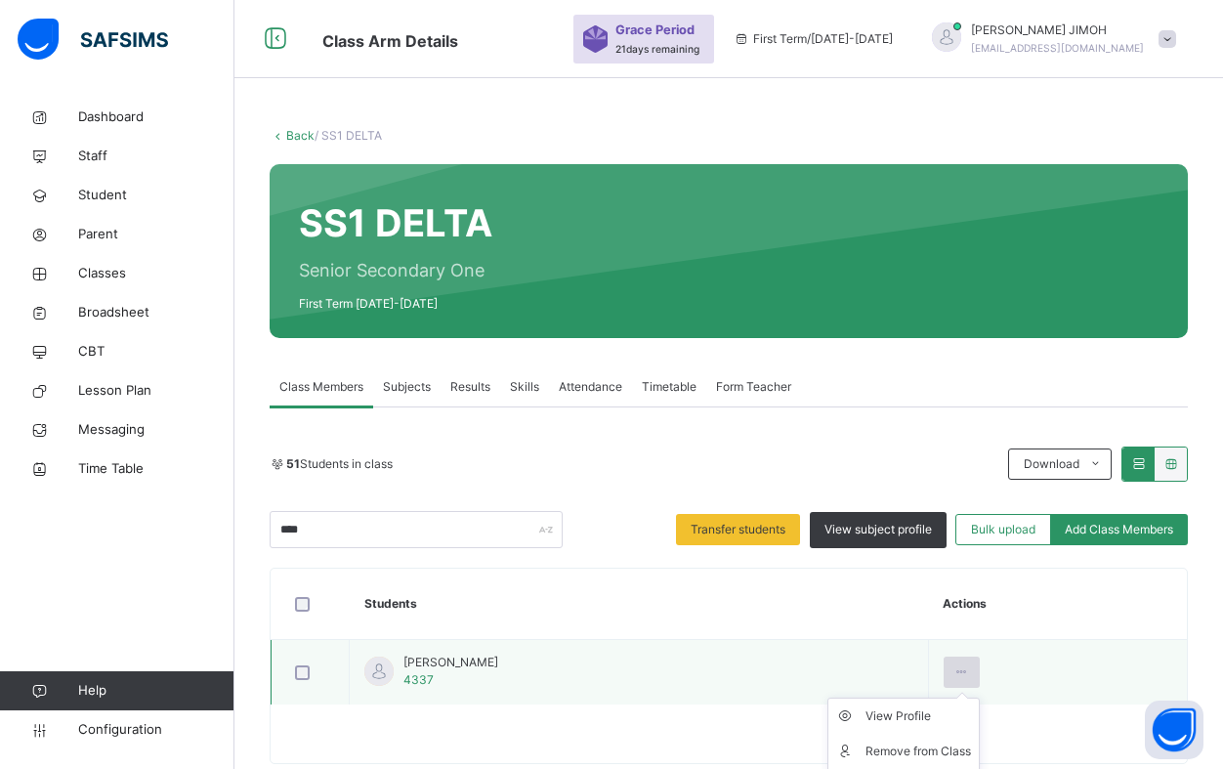
click at [970, 670] on icon at bounding box center [961, 672] width 17 height 18
click at [957, 748] on div "Remove from Class" at bounding box center [919, 751] width 106 height 20
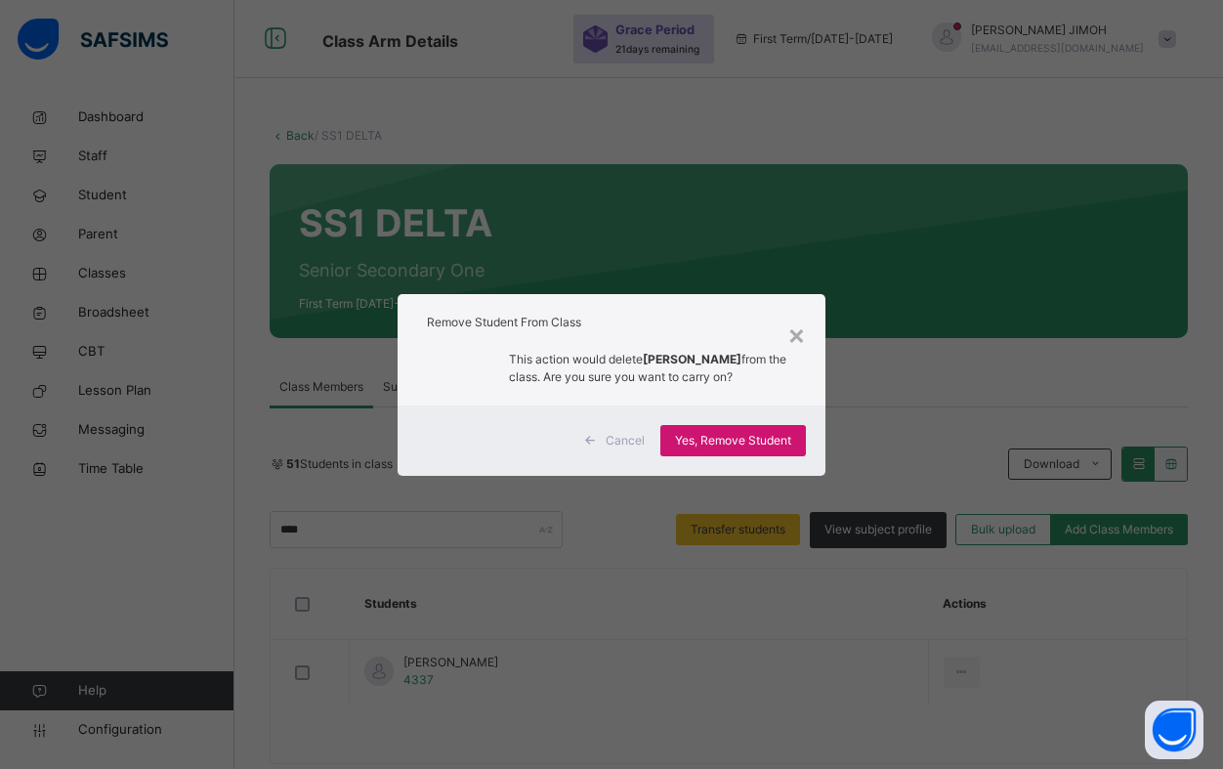
click at [728, 444] on span "Yes, Remove Student" at bounding box center [733, 441] width 116 height 18
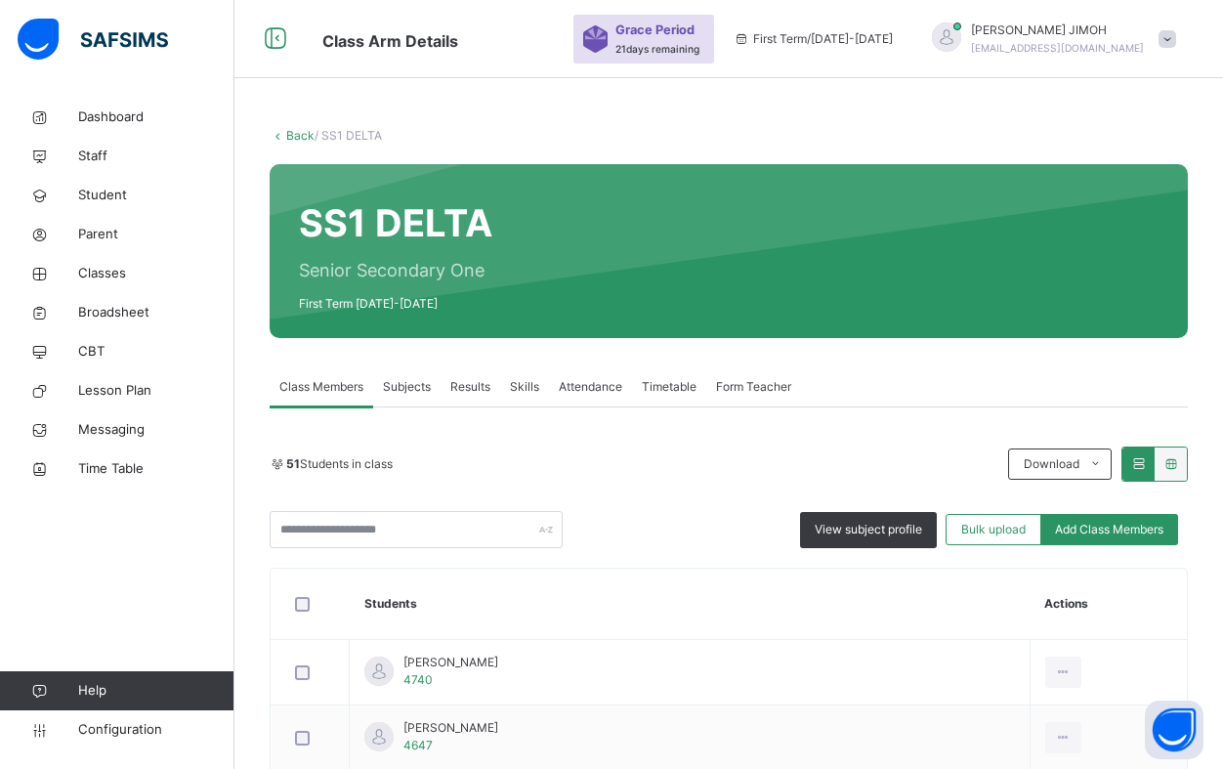
click at [295, 131] on link "Back" at bounding box center [300, 135] width 28 height 15
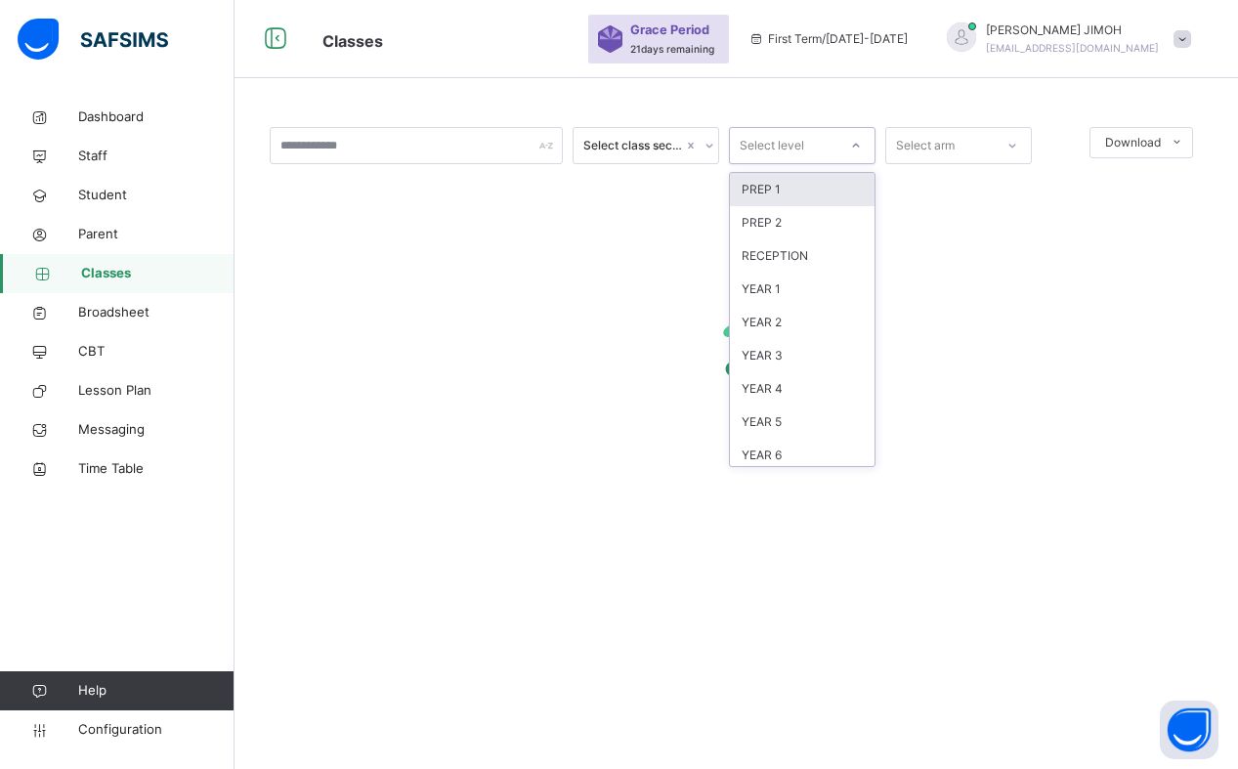
click at [864, 144] on div at bounding box center [855, 145] width 33 height 31
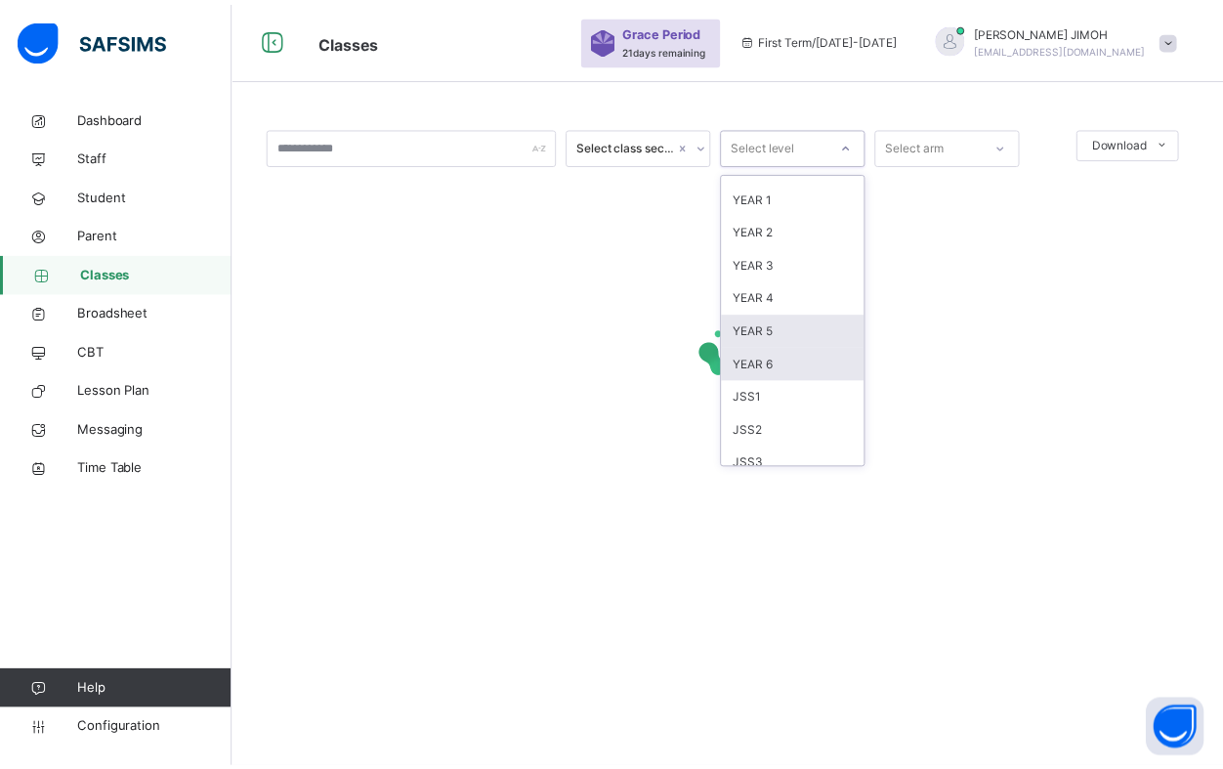
scroll to position [205, 0]
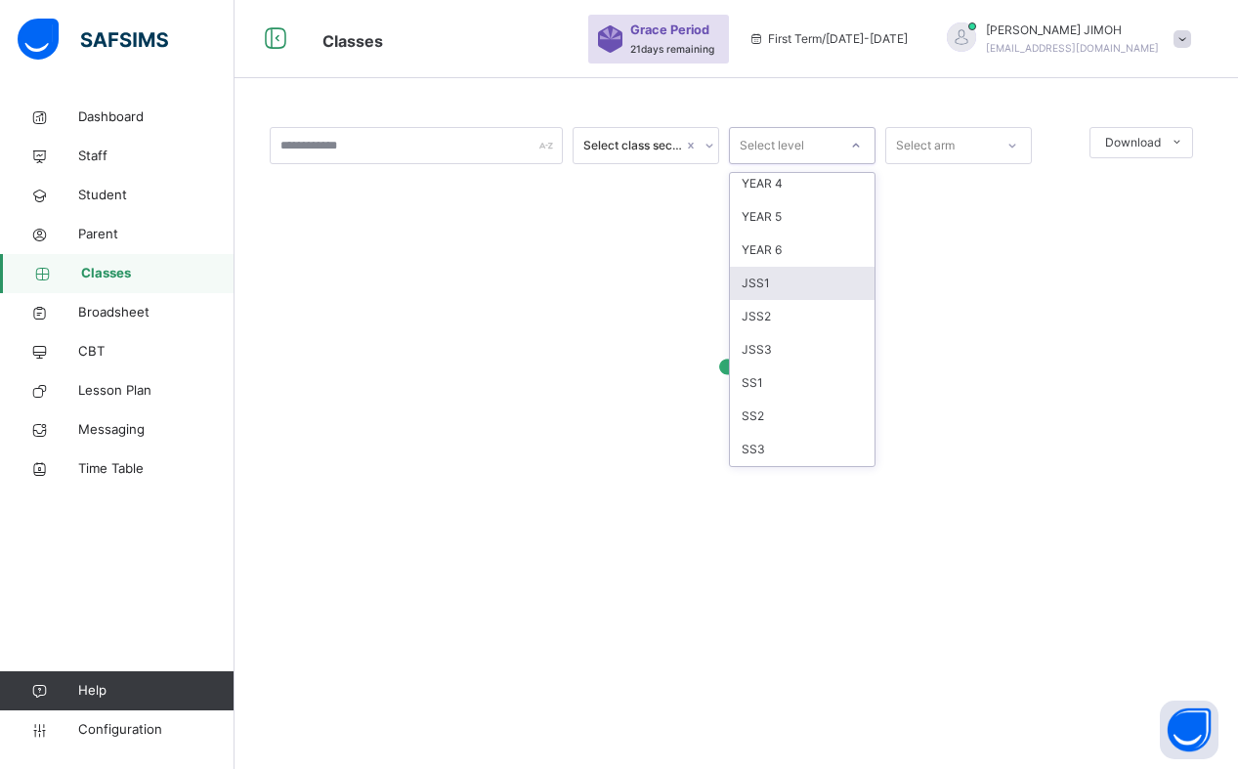
click at [779, 277] on div "JSS1" at bounding box center [802, 283] width 145 height 33
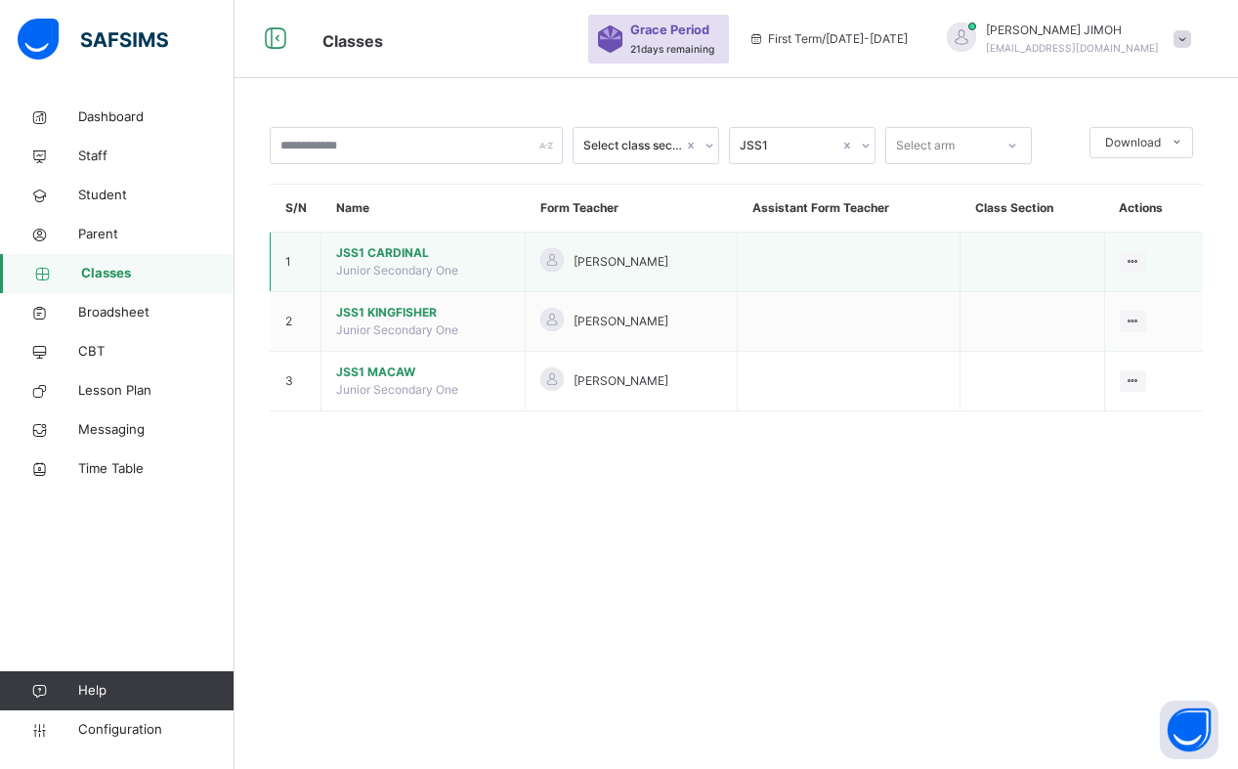
click at [381, 250] on span "JSS1 CARDINAL" at bounding box center [423, 253] width 174 height 18
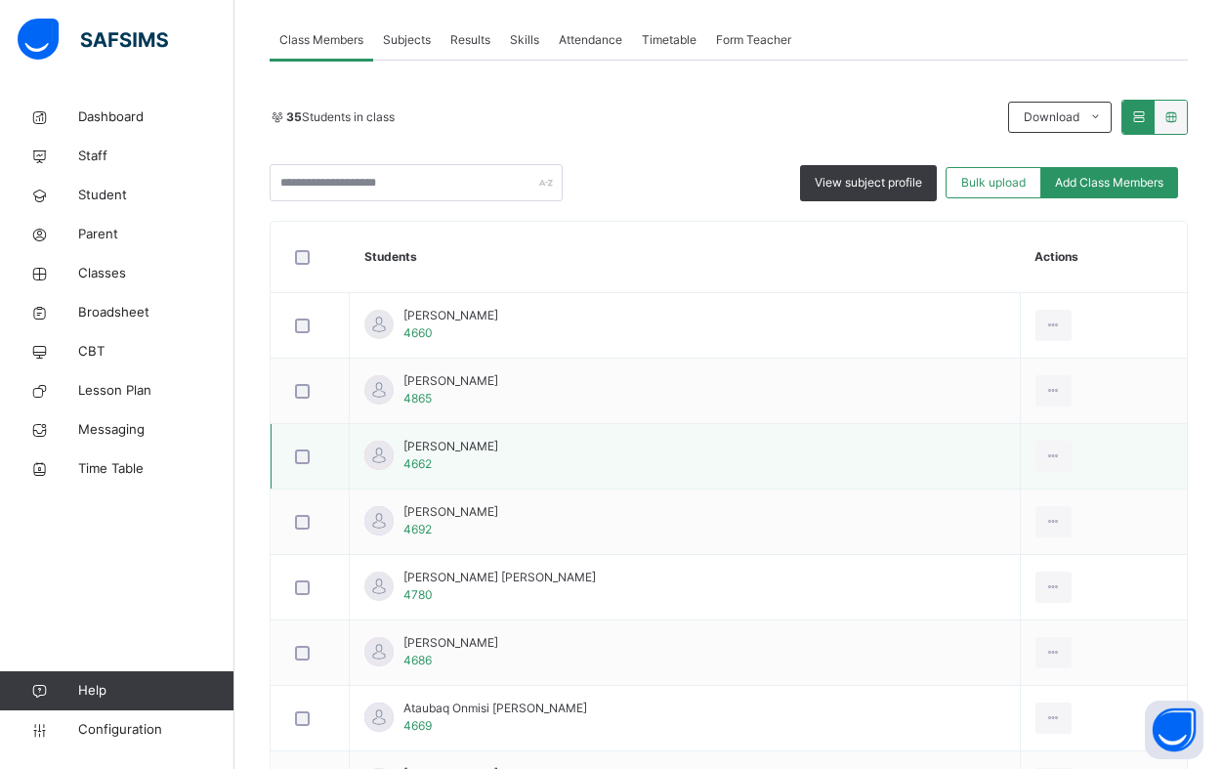
scroll to position [391, 0]
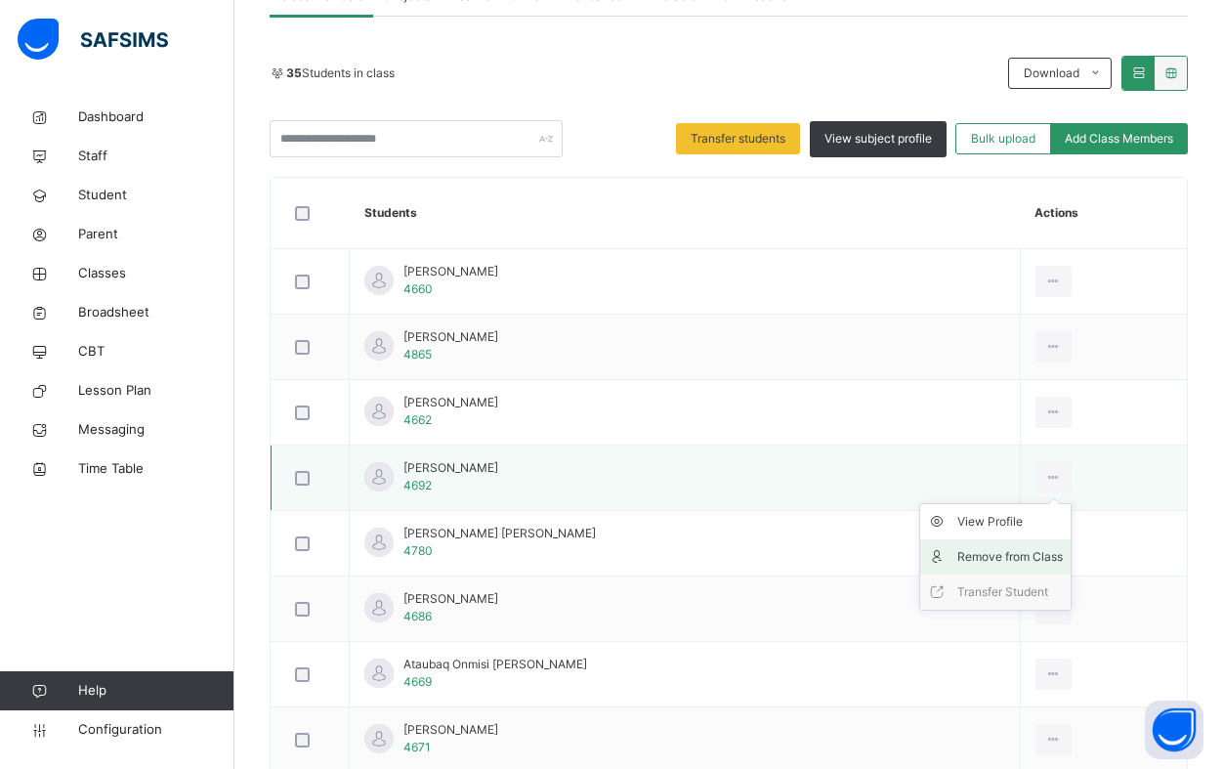
click at [982, 551] on div "Remove from Class" at bounding box center [1010, 557] width 106 height 20
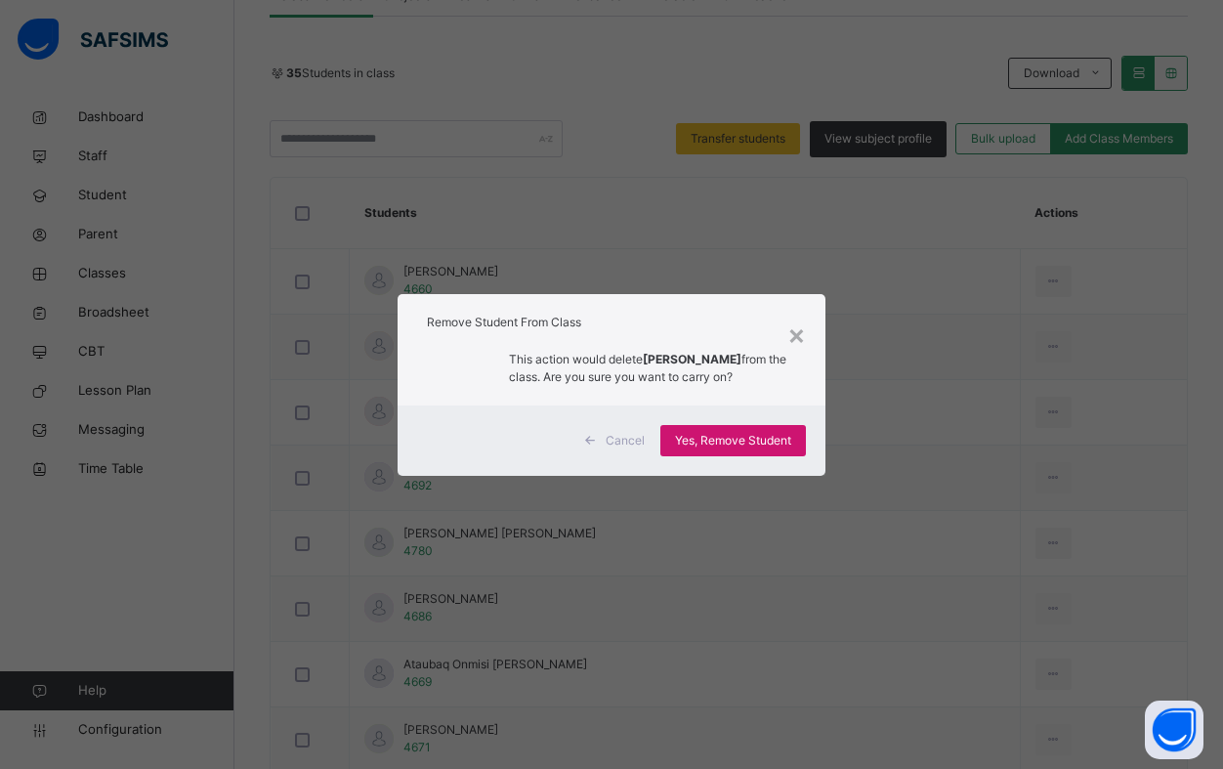
click at [734, 444] on span "Yes, Remove Student" at bounding box center [733, 441] width 116 height 18
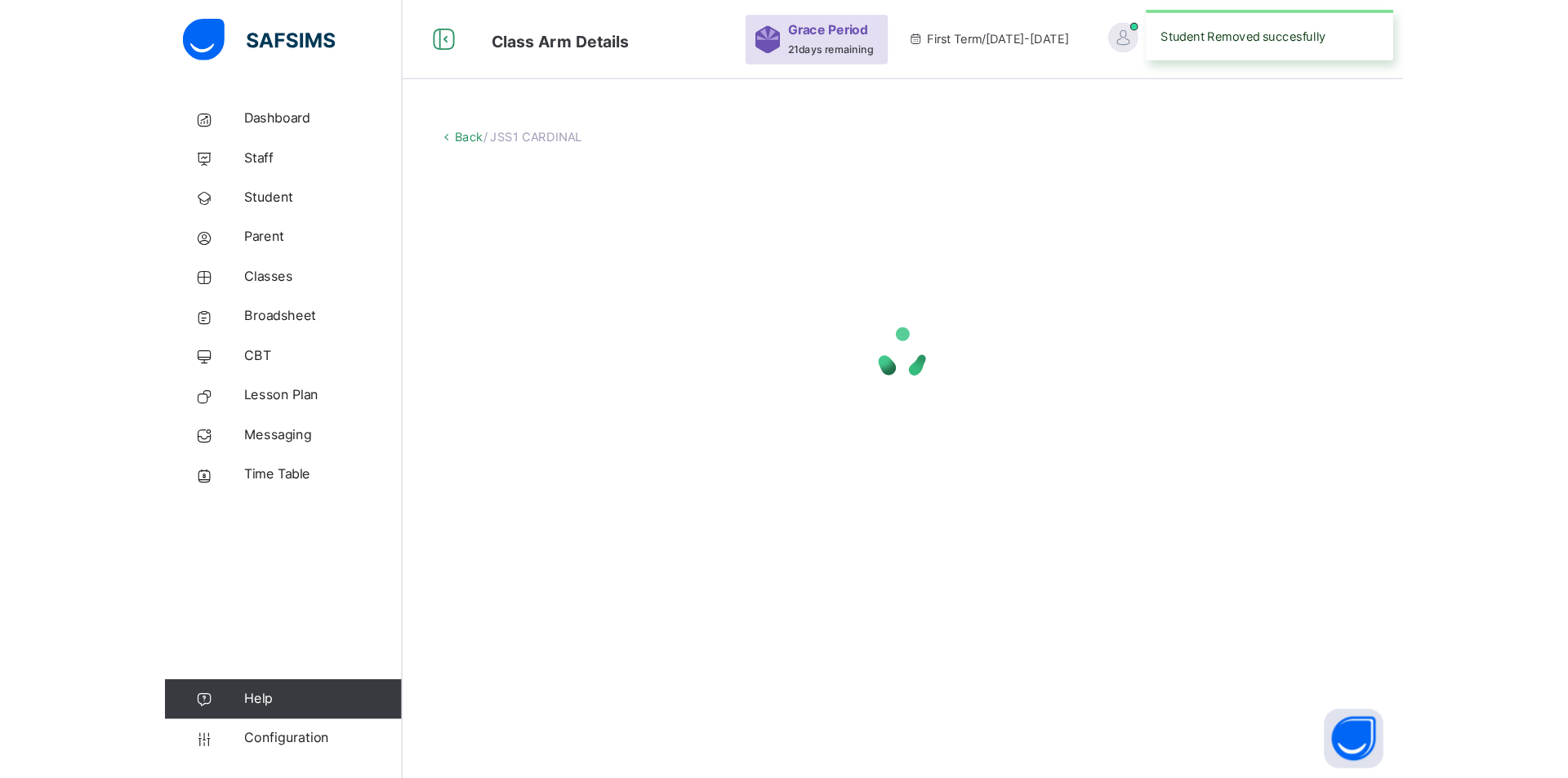
scroll to position [0, 0]
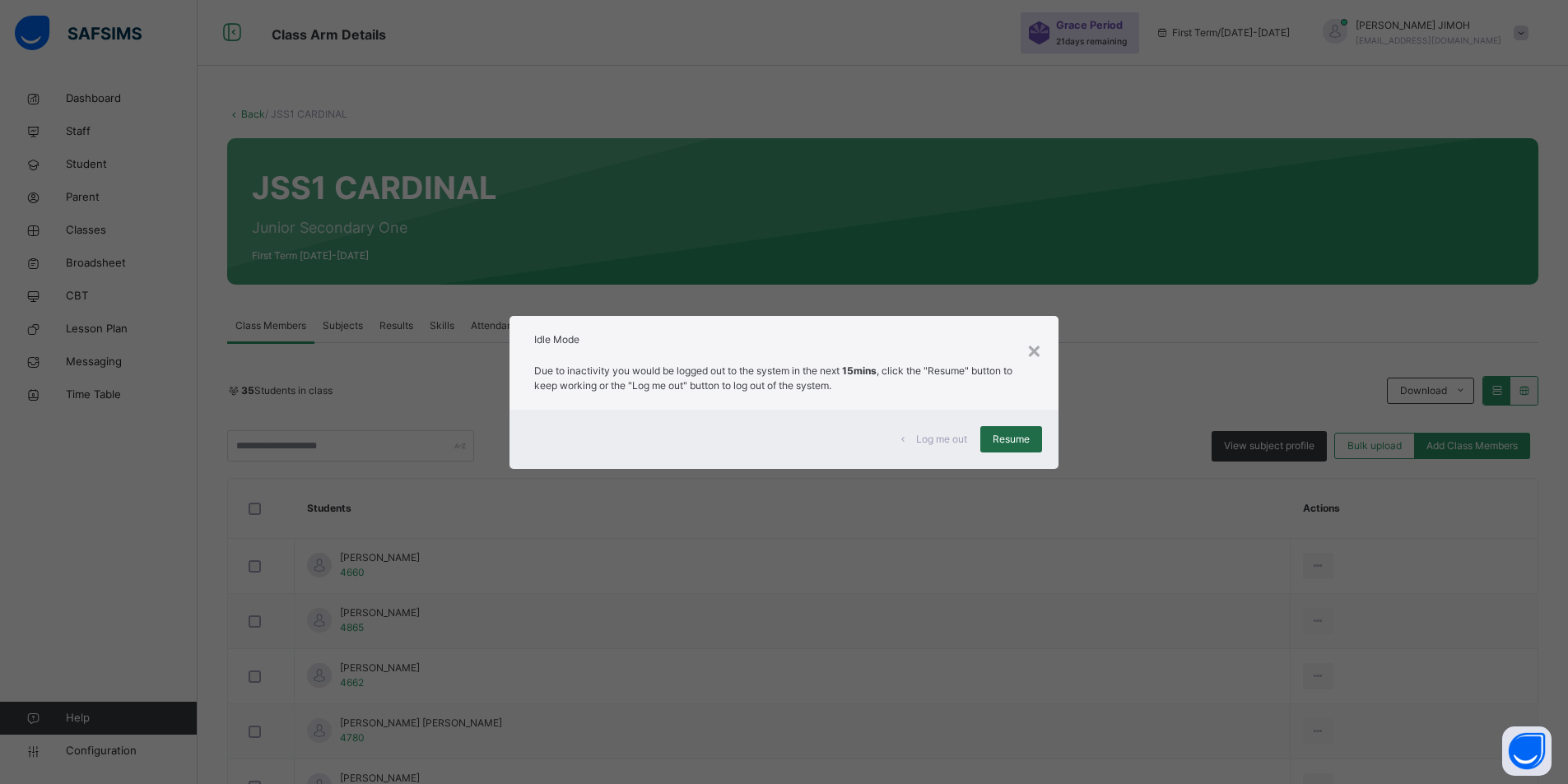
click at [1002, 439] on span "Resume" at bounding box center [1011, 440] width 37 height 15
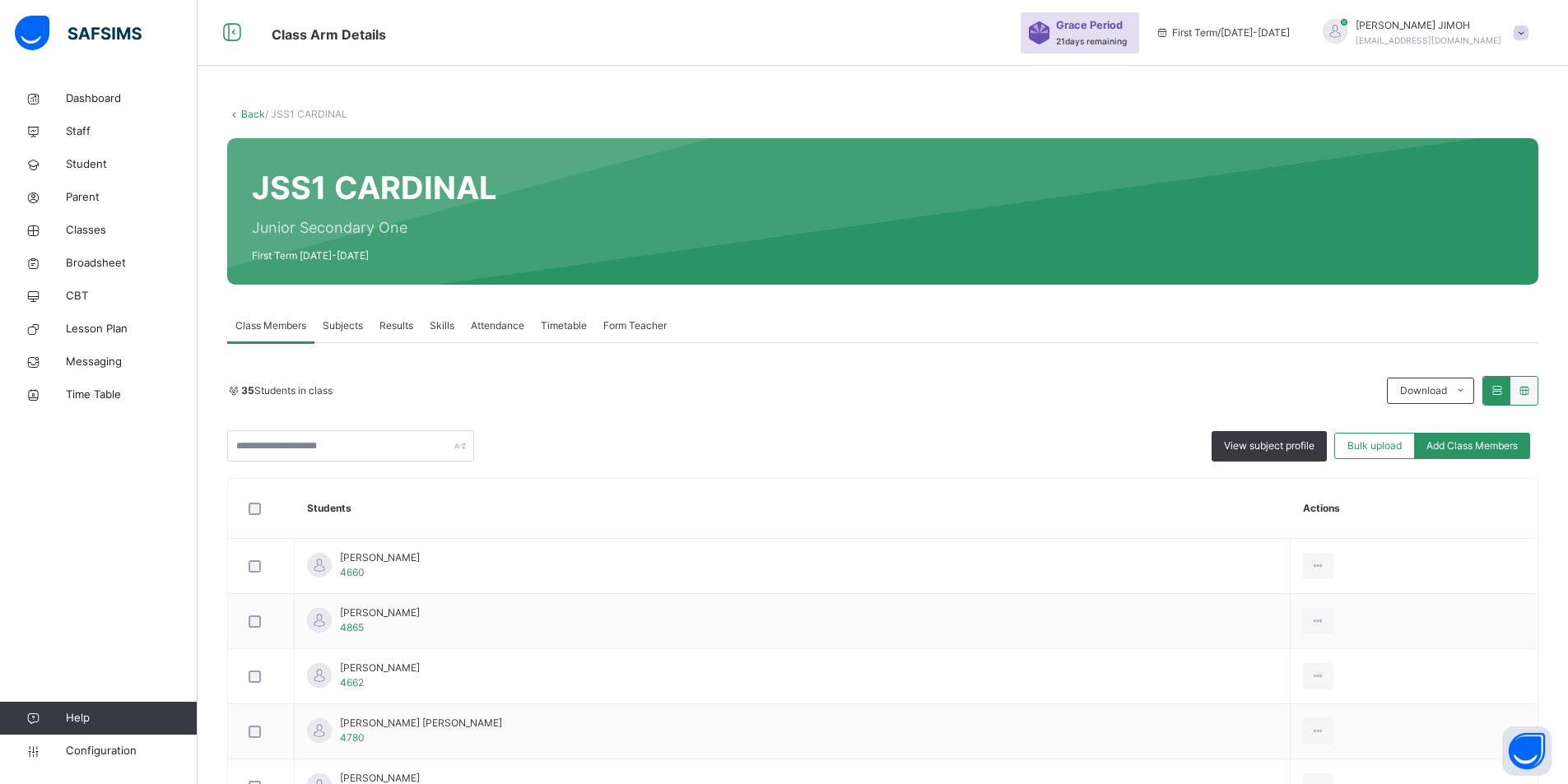
click at [243, 112] on link "Back" at bounding box center [253, 114] width 24 height 13
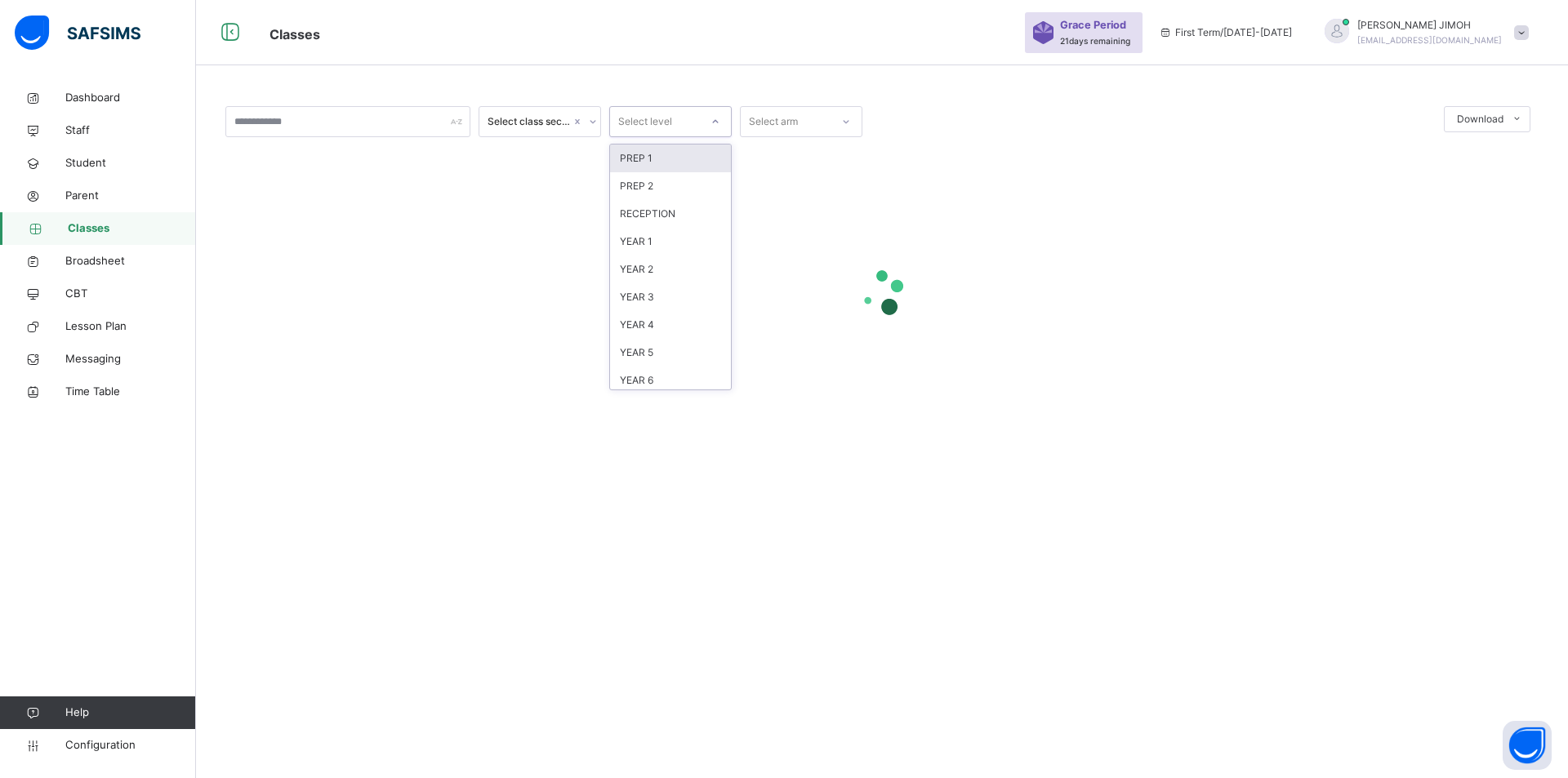
click at [715, 119] on icon at bounding box center [715, 122] width 10 height 17
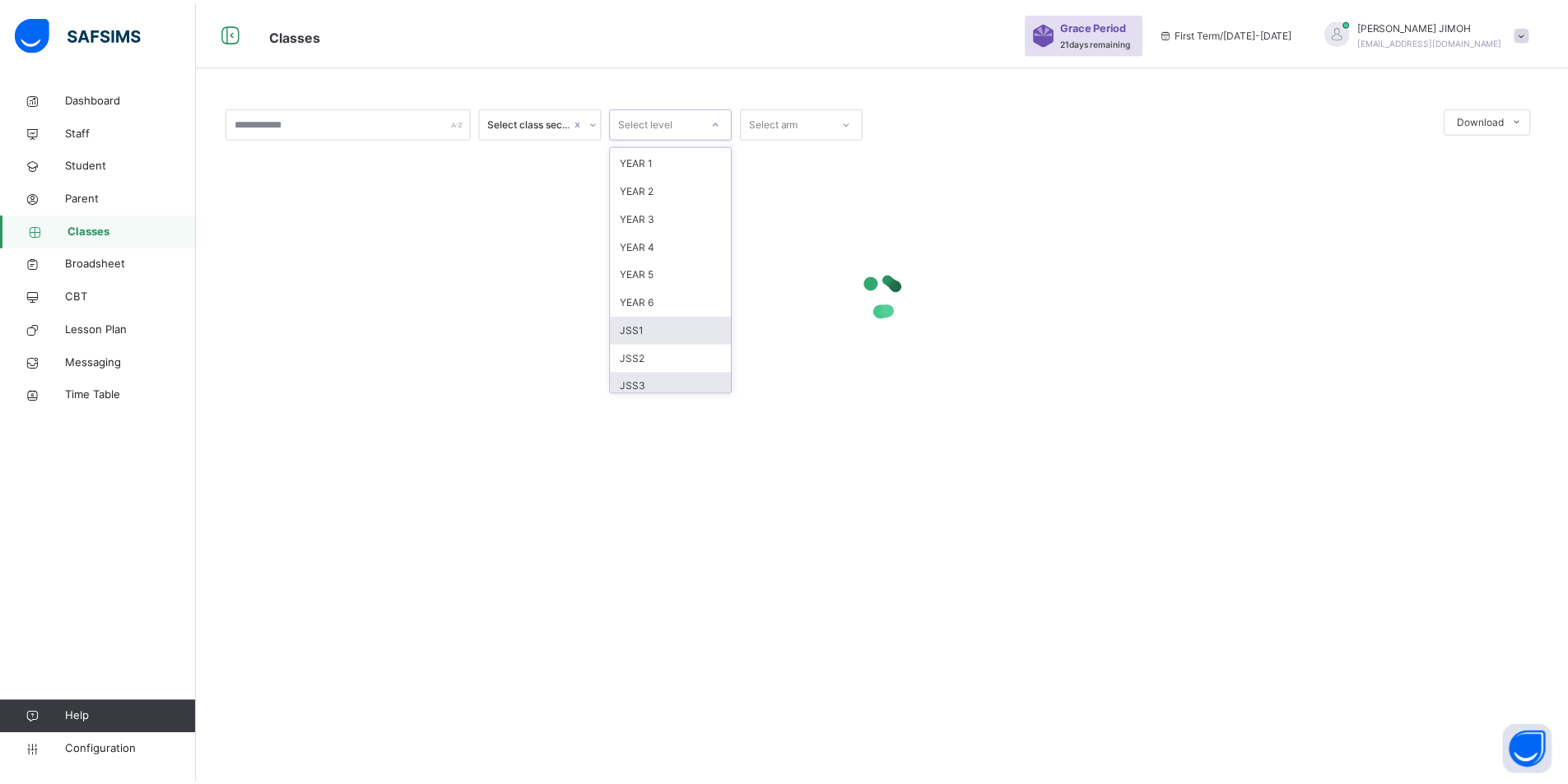
scroll to position [173, 0]
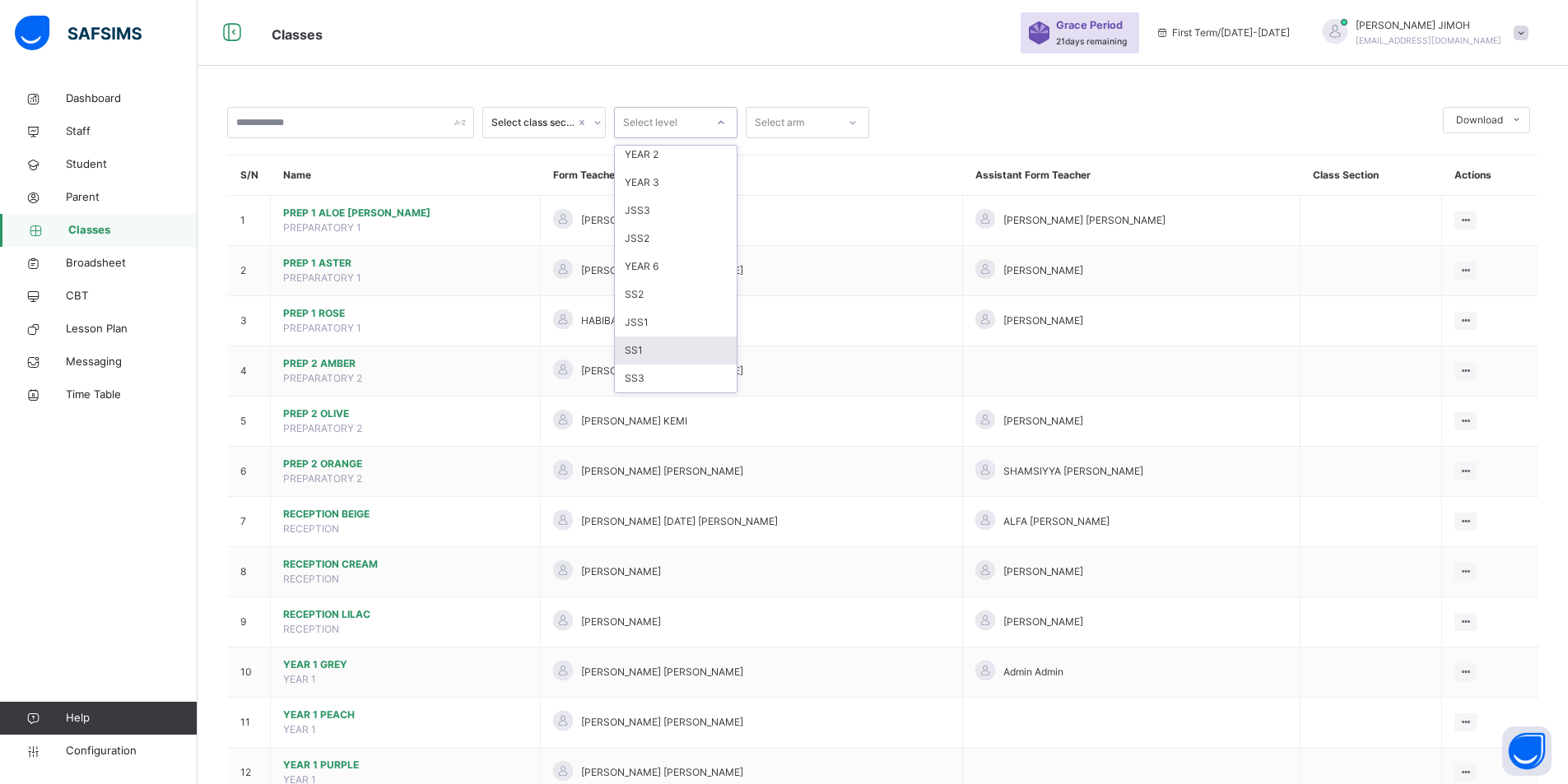
click at [659, 352] on div "SS1" at bounding box center [676, 350] width 122 height 28
click at [715, 115] on div at bounding box center [720, 122] width 28 height 26
click at [673, 295] on div "SS2" at bounding box center [676, 294] width 122 height 28
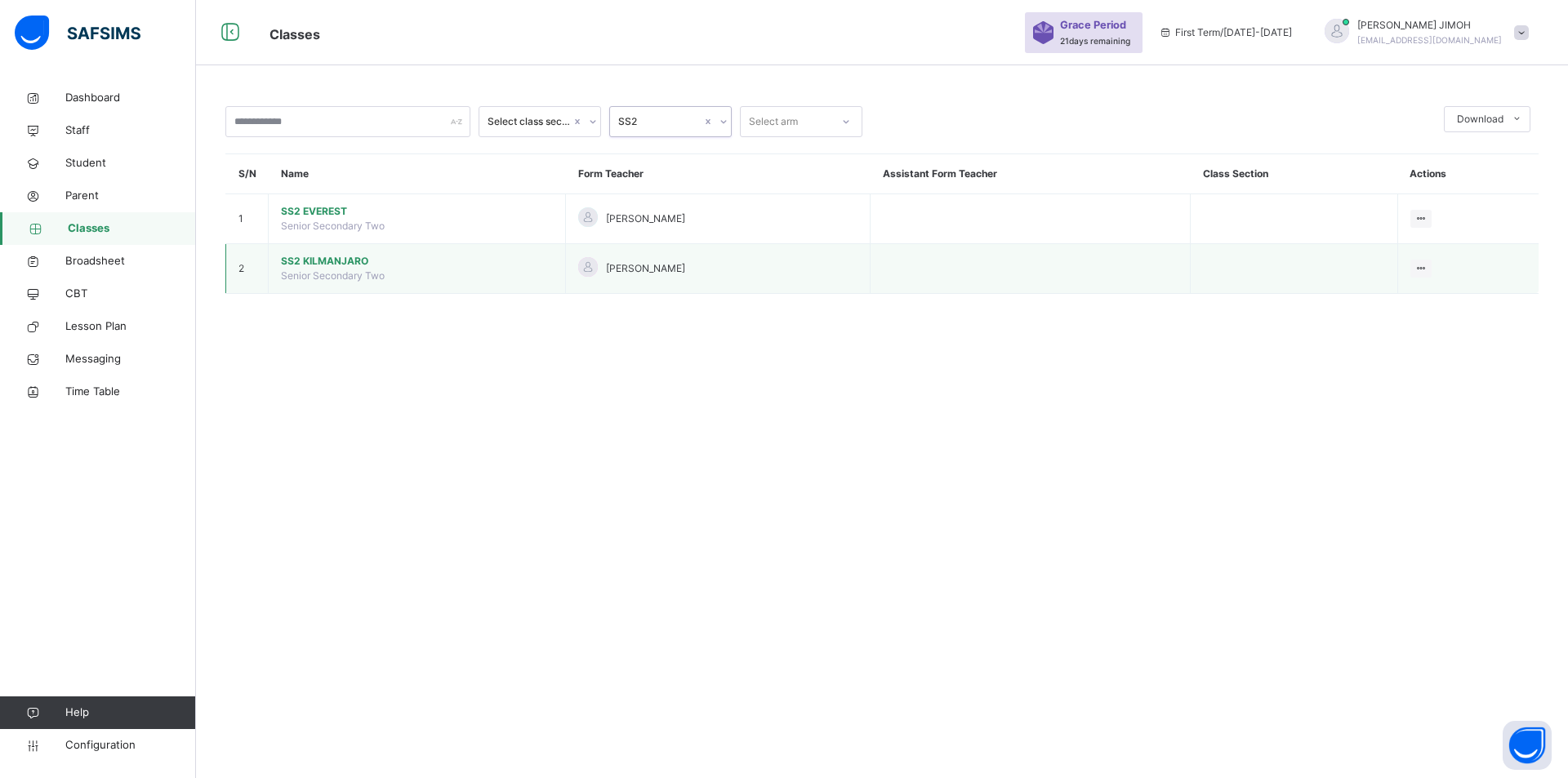
click at [336, 259] on span "SS2 KILMANJARO" at bounding box center [416, 262] width 272 height 15
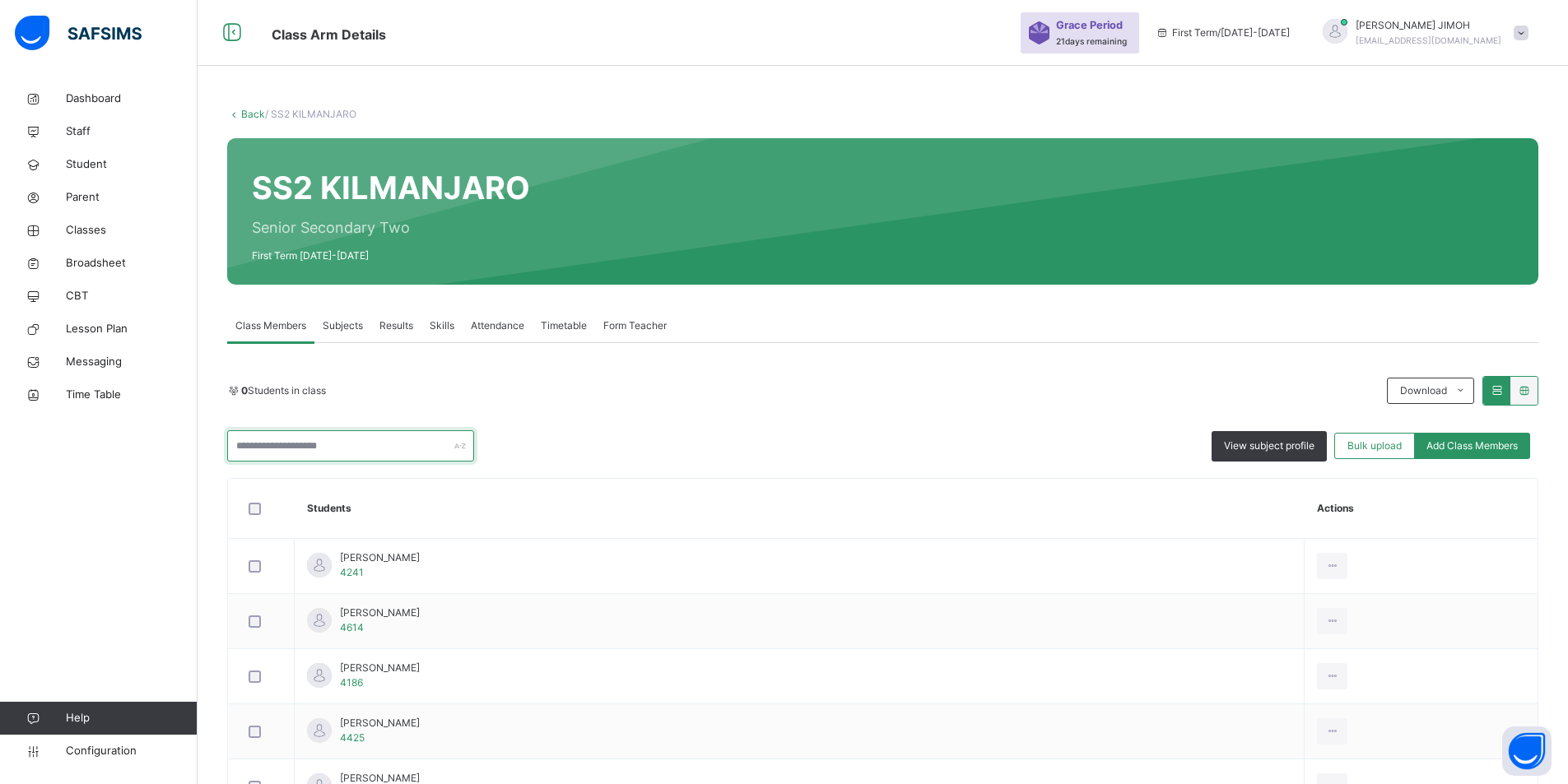
click at [333, 443] on input "text" at bounding box center [351, 445] width 247 height 31
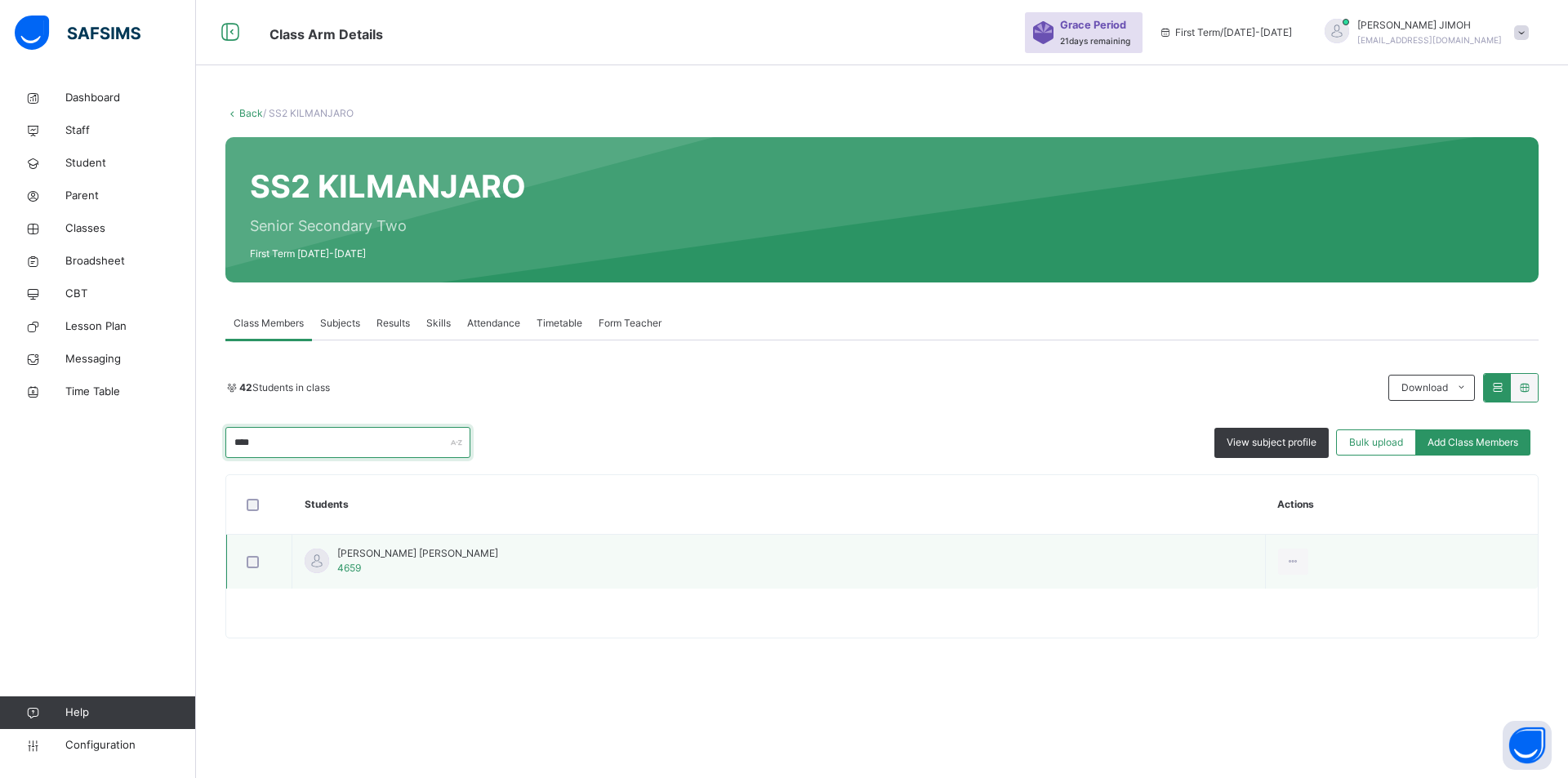
type input "****"
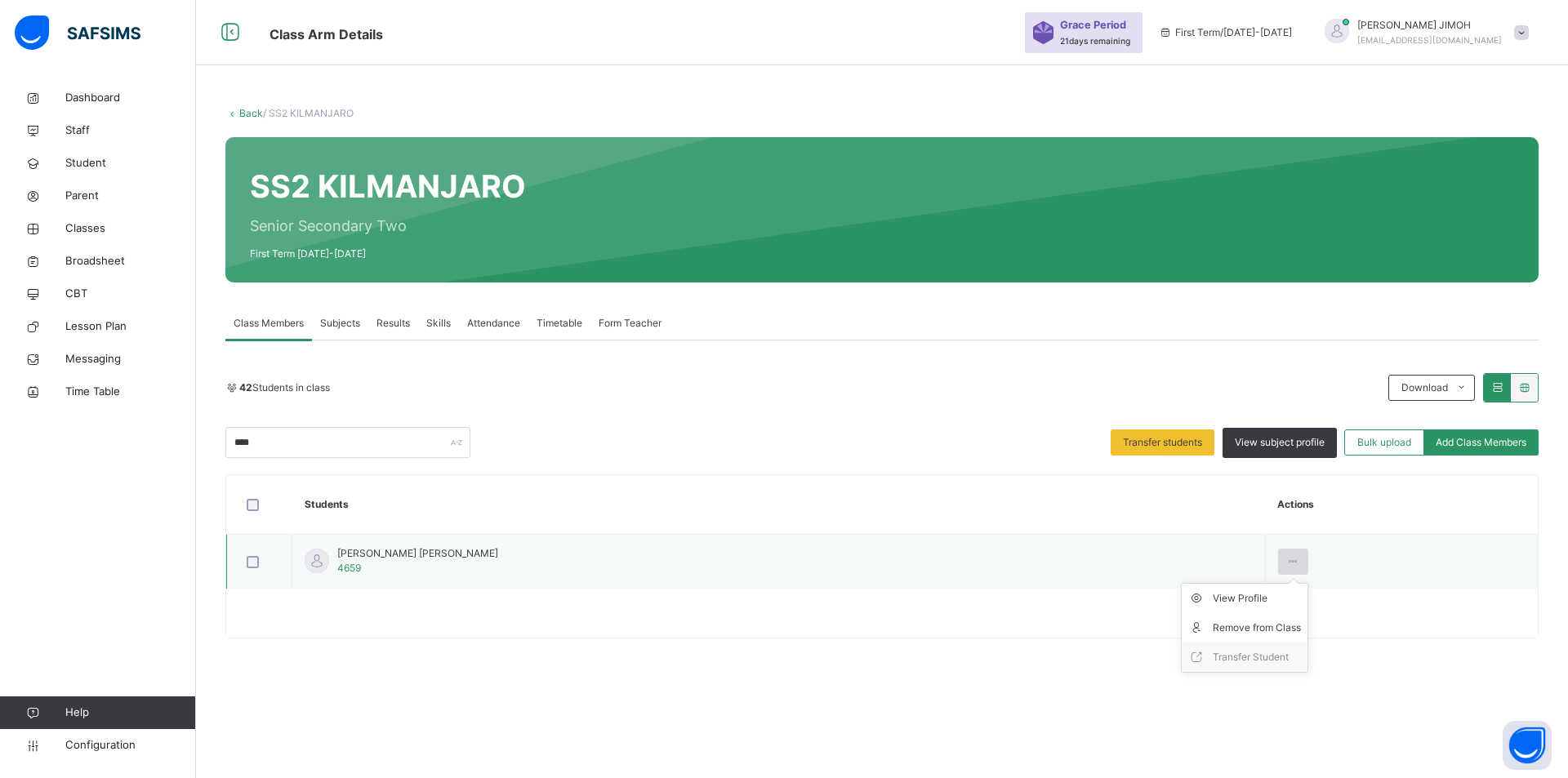
click at [1034, 560] on icon at bounding box center [1293, 562] width 14 height 15
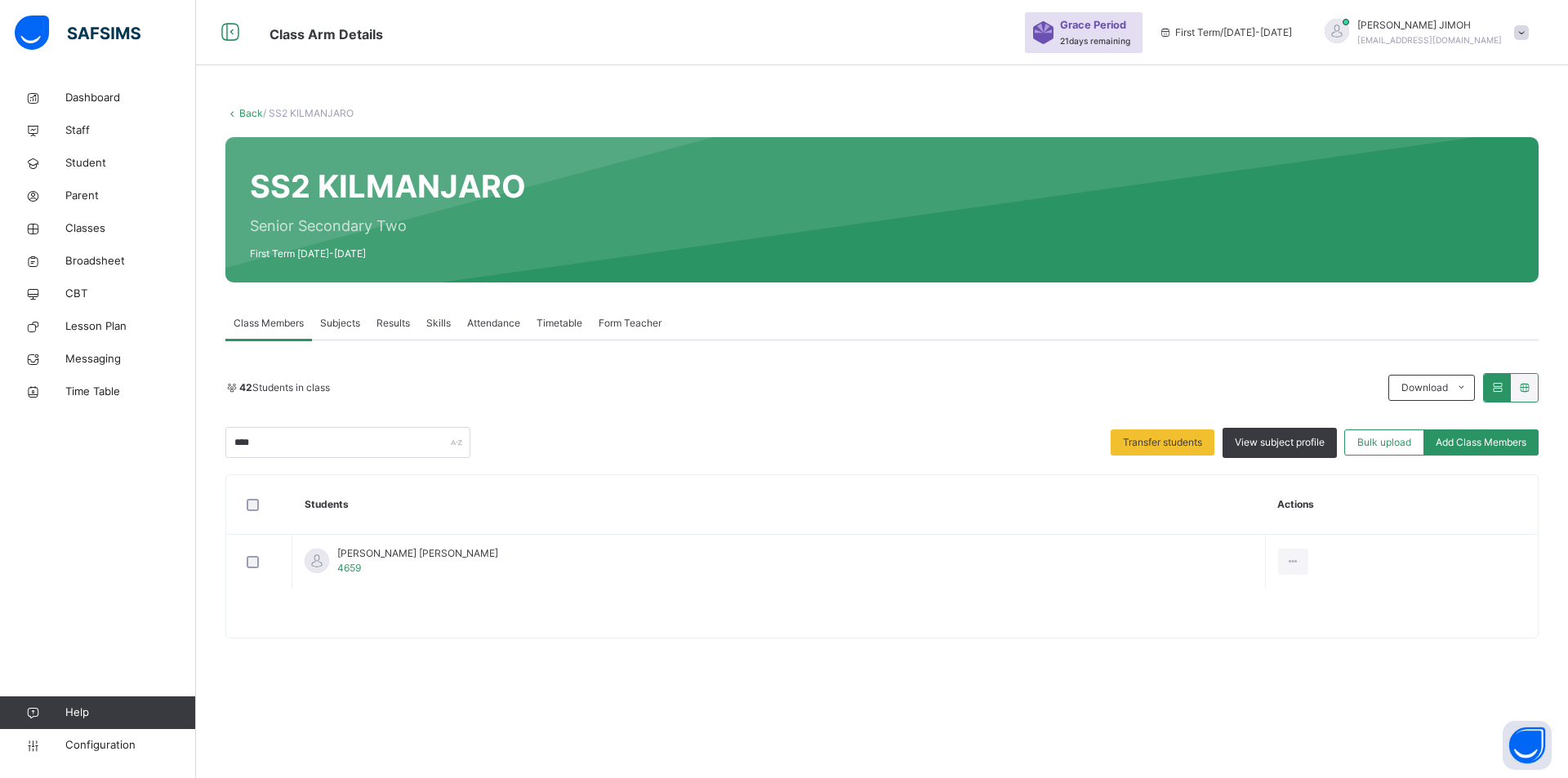
click at [0, 0] on div "Remove from Class" at bounding box center [0, 0] width 0 height 0
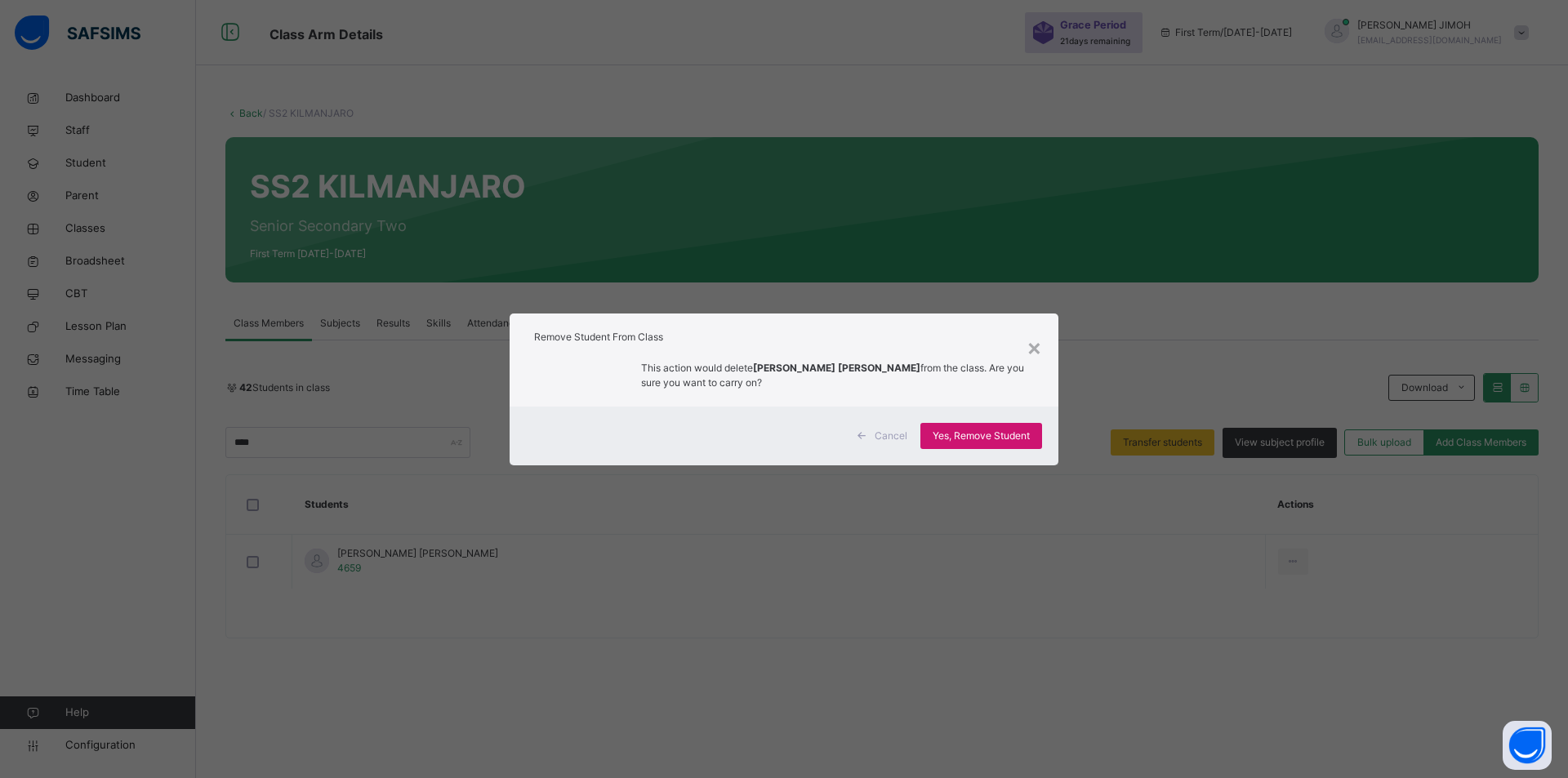
click at [953, 437] on span "Yes, Remove Student" at bounding box center [981, 436] width 97 height 15
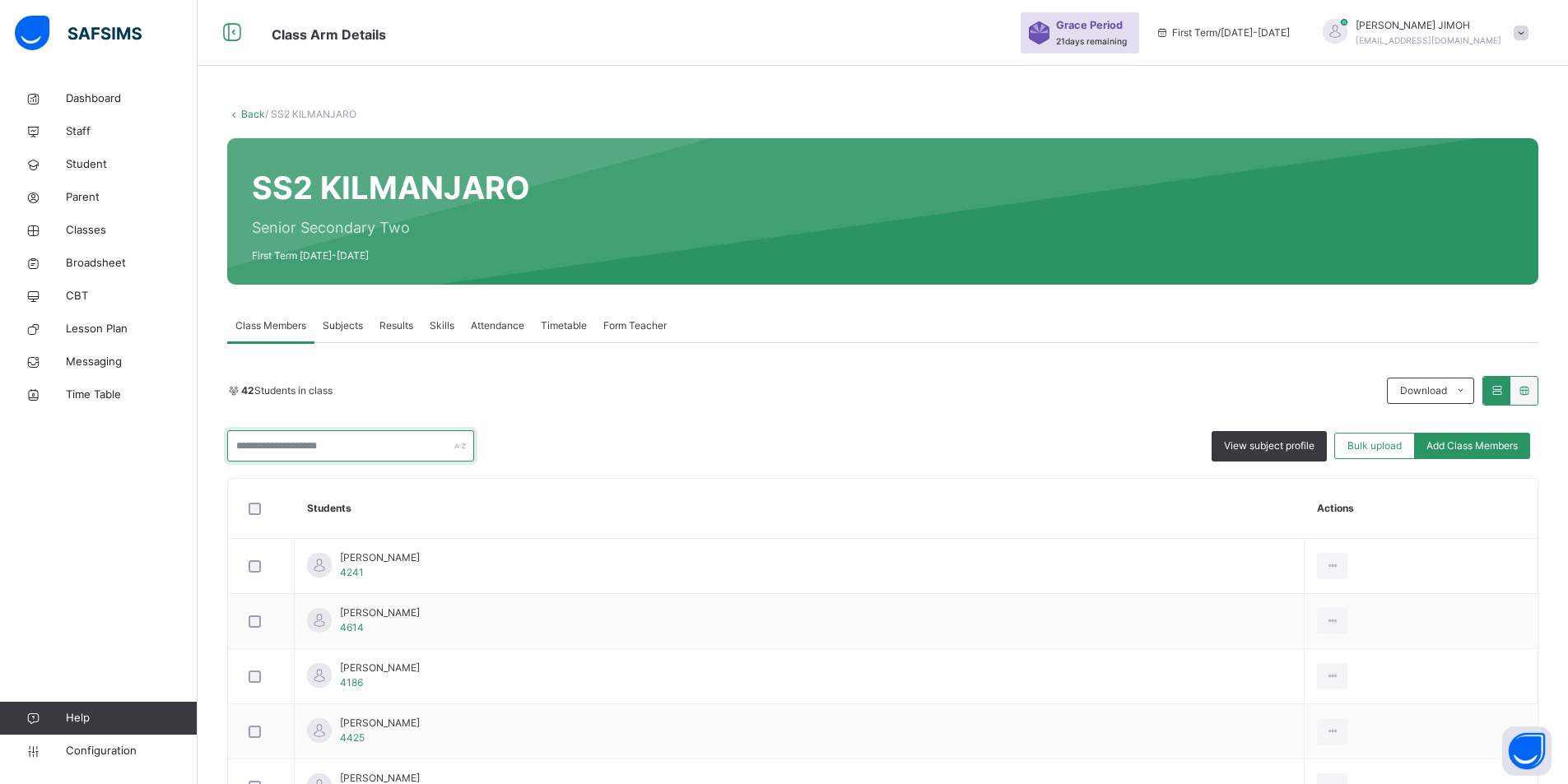
click at [345, 445] on input "text" at bounding box center [351, 445] width 247 height 31
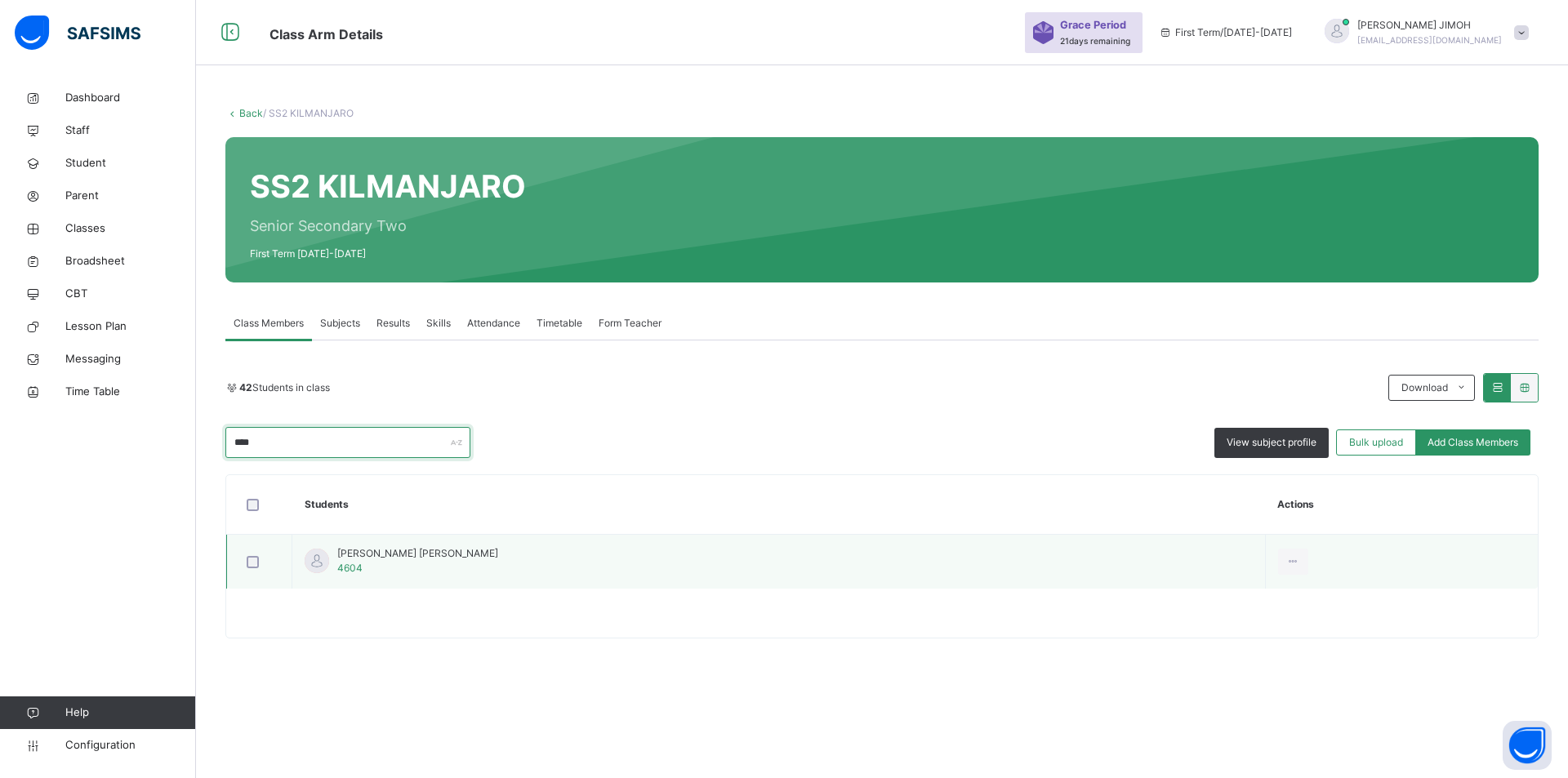
type input "****"
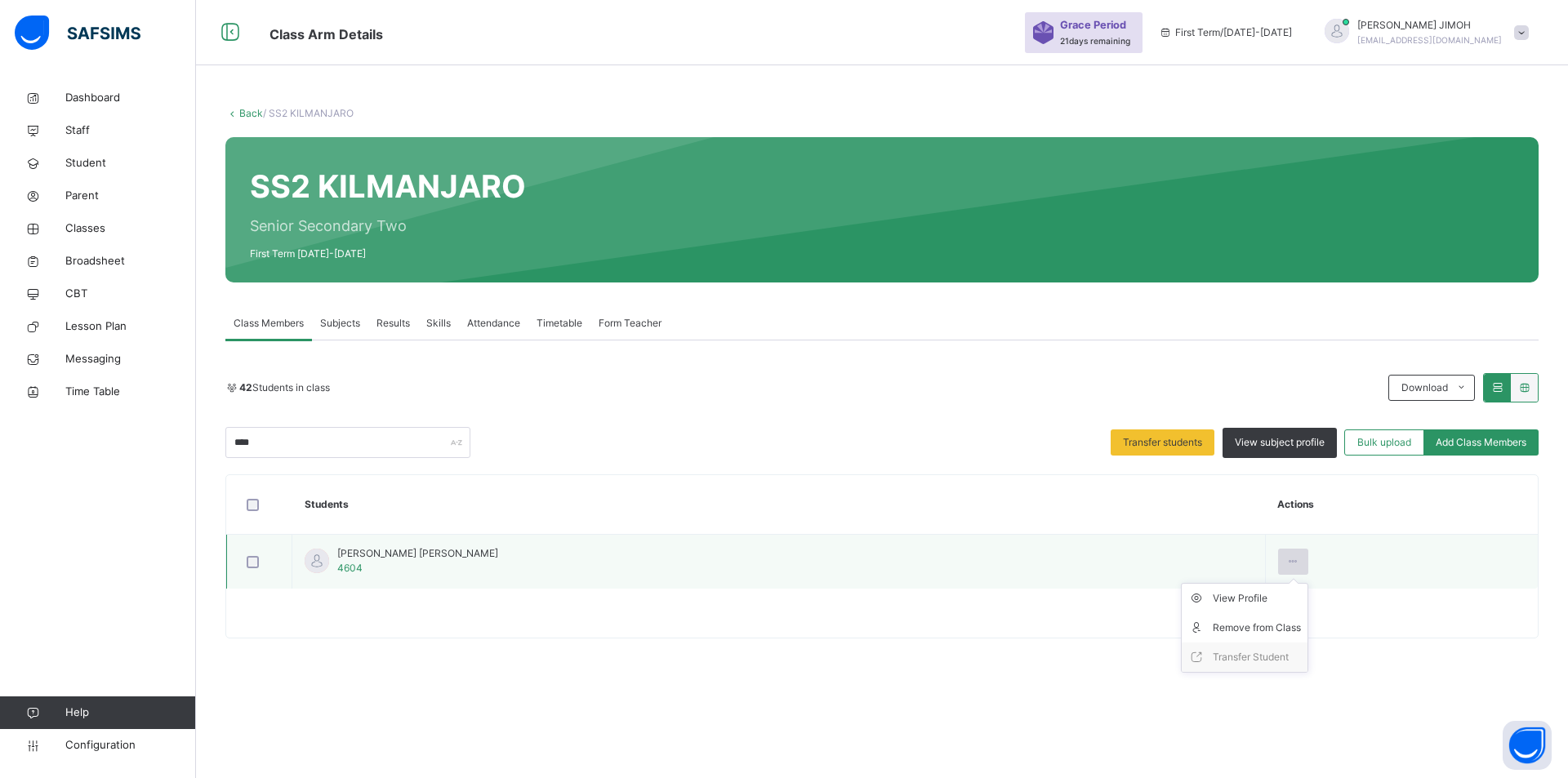
click at [1034, 560] on icon at bounding box center [1293, 562] width 14 height 15
click at [1034, 628] on div "Remove from Class" at bounding box center [1257, 628] width 89 height 17
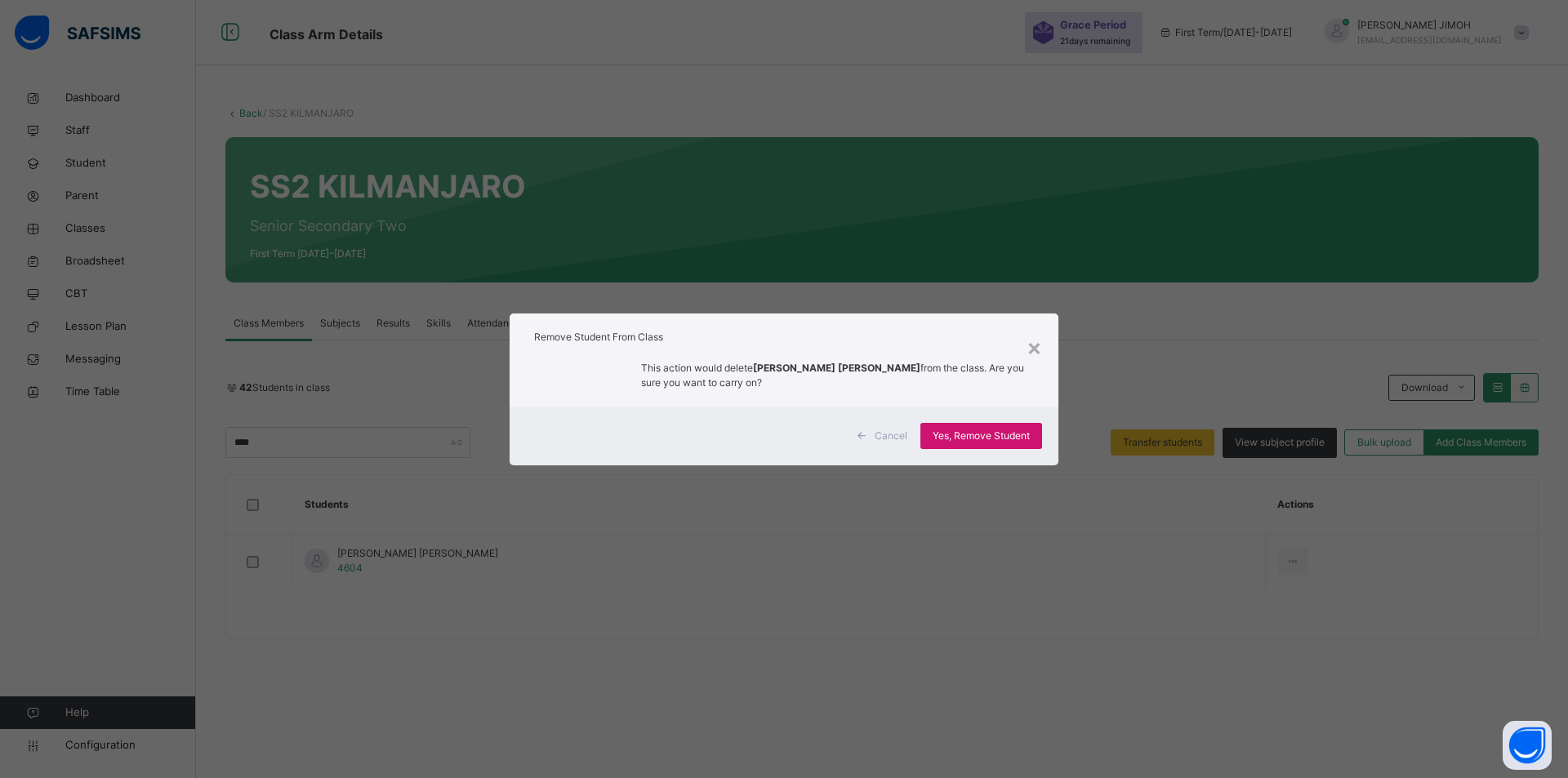
click at [958, 435] on span "Yes, Remove Student" at bounding box center [981, 436] width 97 height 15
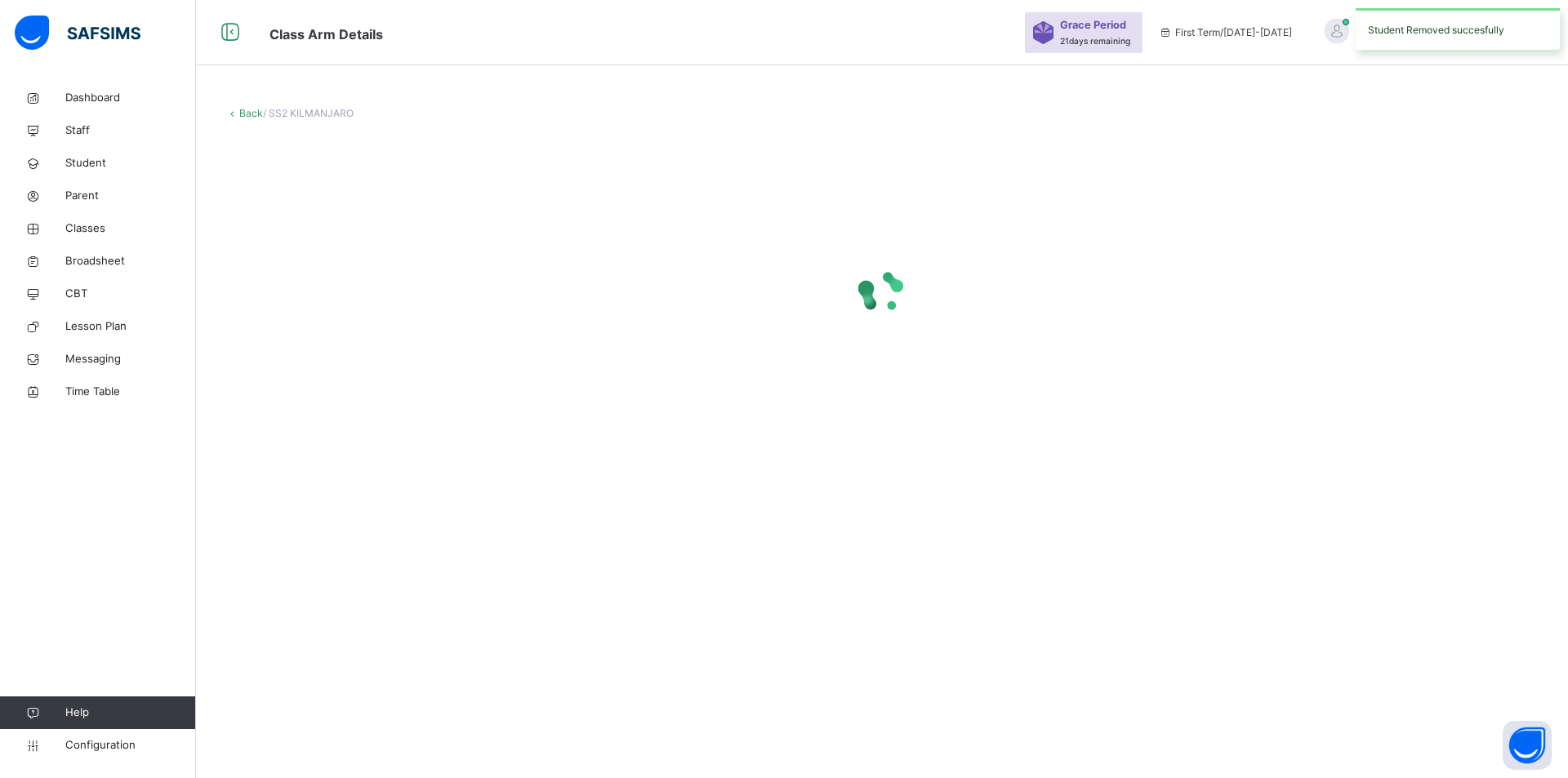
click at [952, 435] on div at bounding box center [882, 292] width 1313 height 310
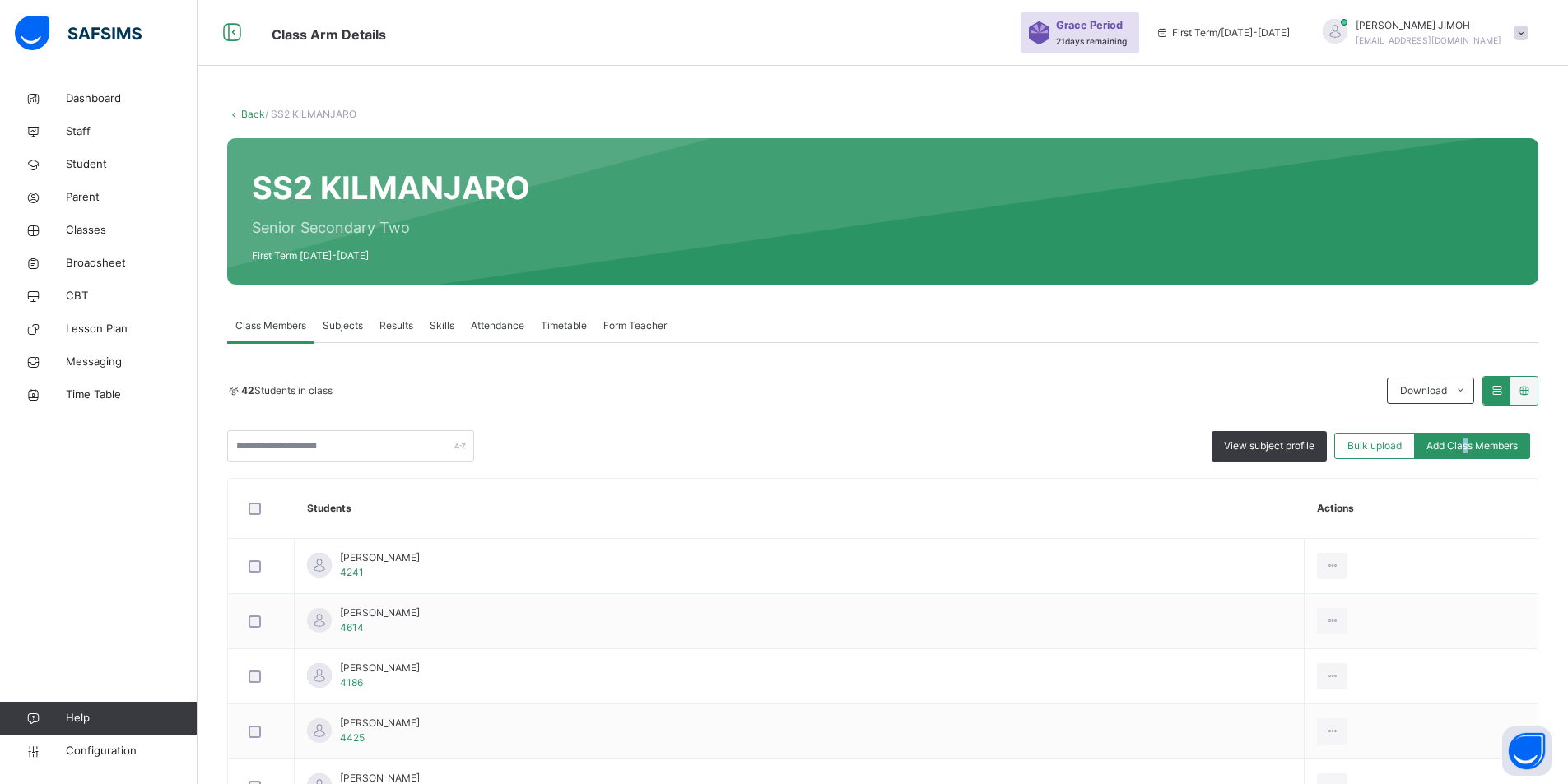
drag, startPoint x: 1477, startPoint y: 449, endPoint x: 1403, endPoint y: 430, distance: 76.4
click at [1042, 445] on span "Add Class Members" at bounding box center [1472, 446] width 91 height 15
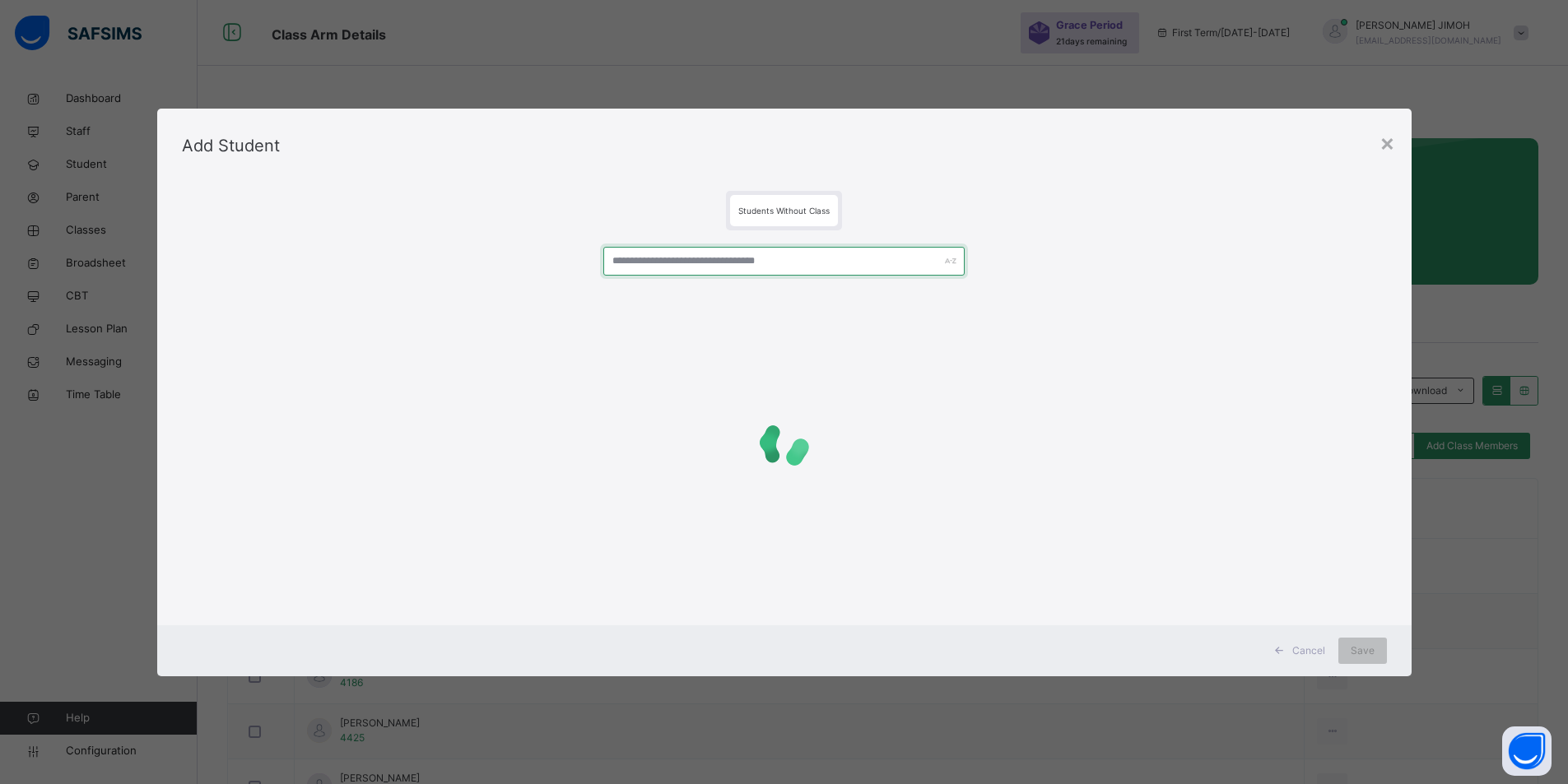
click at [664, 253] on input "text" at bounding box center [784, 261] width 361 height 29
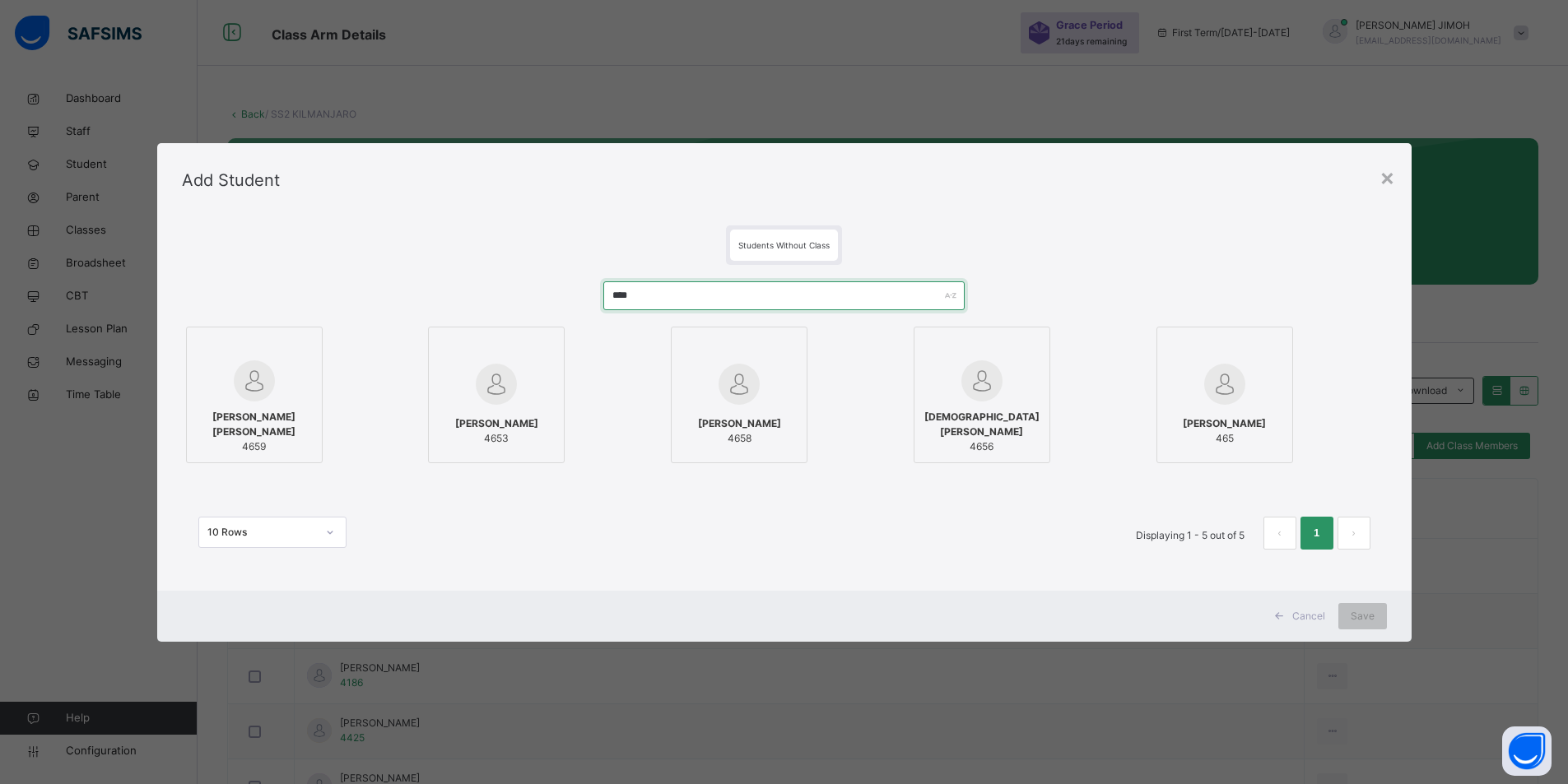
type input "****"
click at [280, 392] on div at bounding box center [254, 381] width 119 height 41
click at [1042, 618] on span "Save" at bounding box center [1373, 616] width 24 height 15
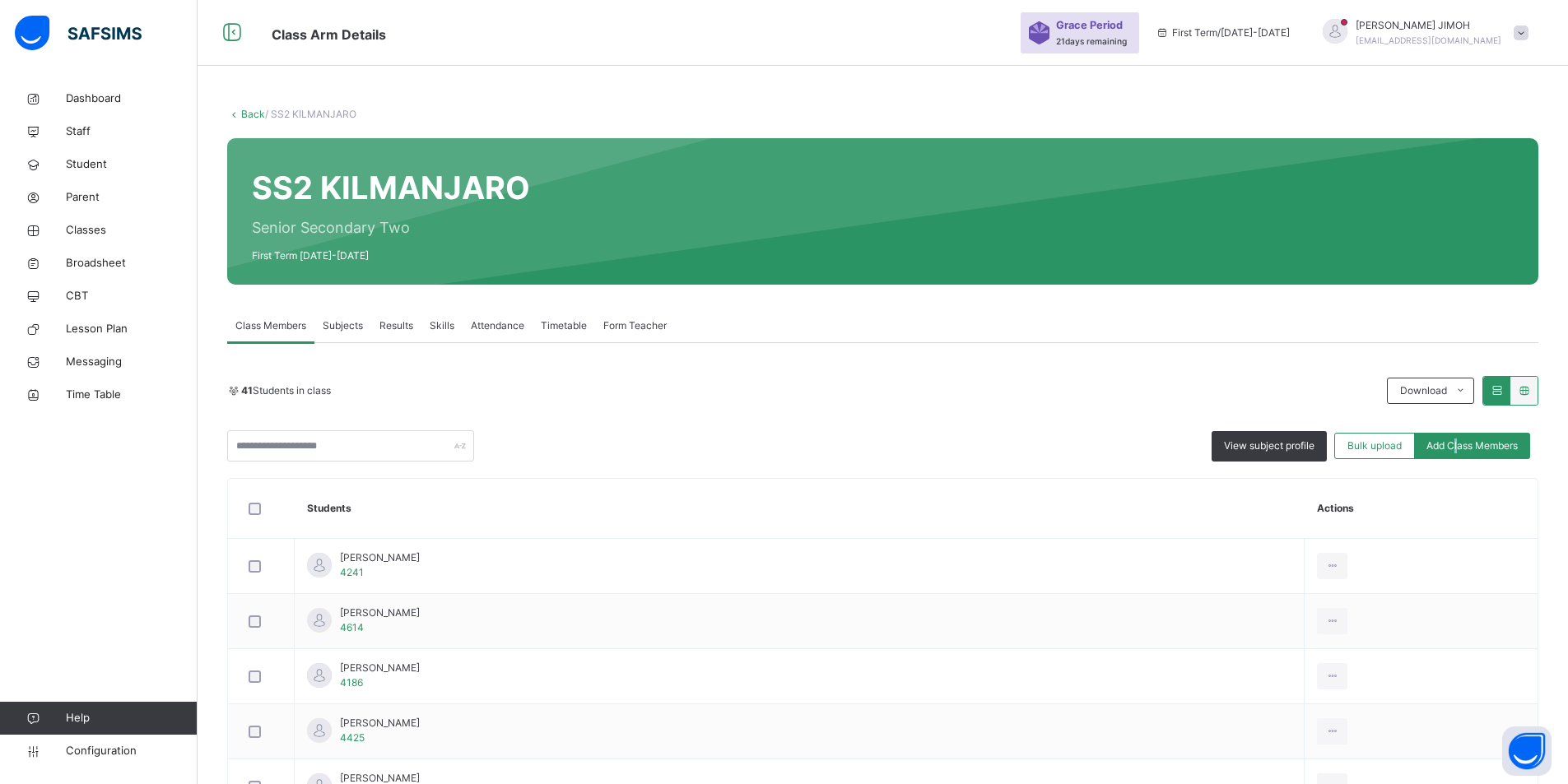
drag, startPoint x: 1469, startPoint y: 443, endPoint x: 1416, endPoint y: 430, distance: 54.6
click at [1042, 441] on span "Add Class Members" at bounding box center [1472, 446] width 91 height 15
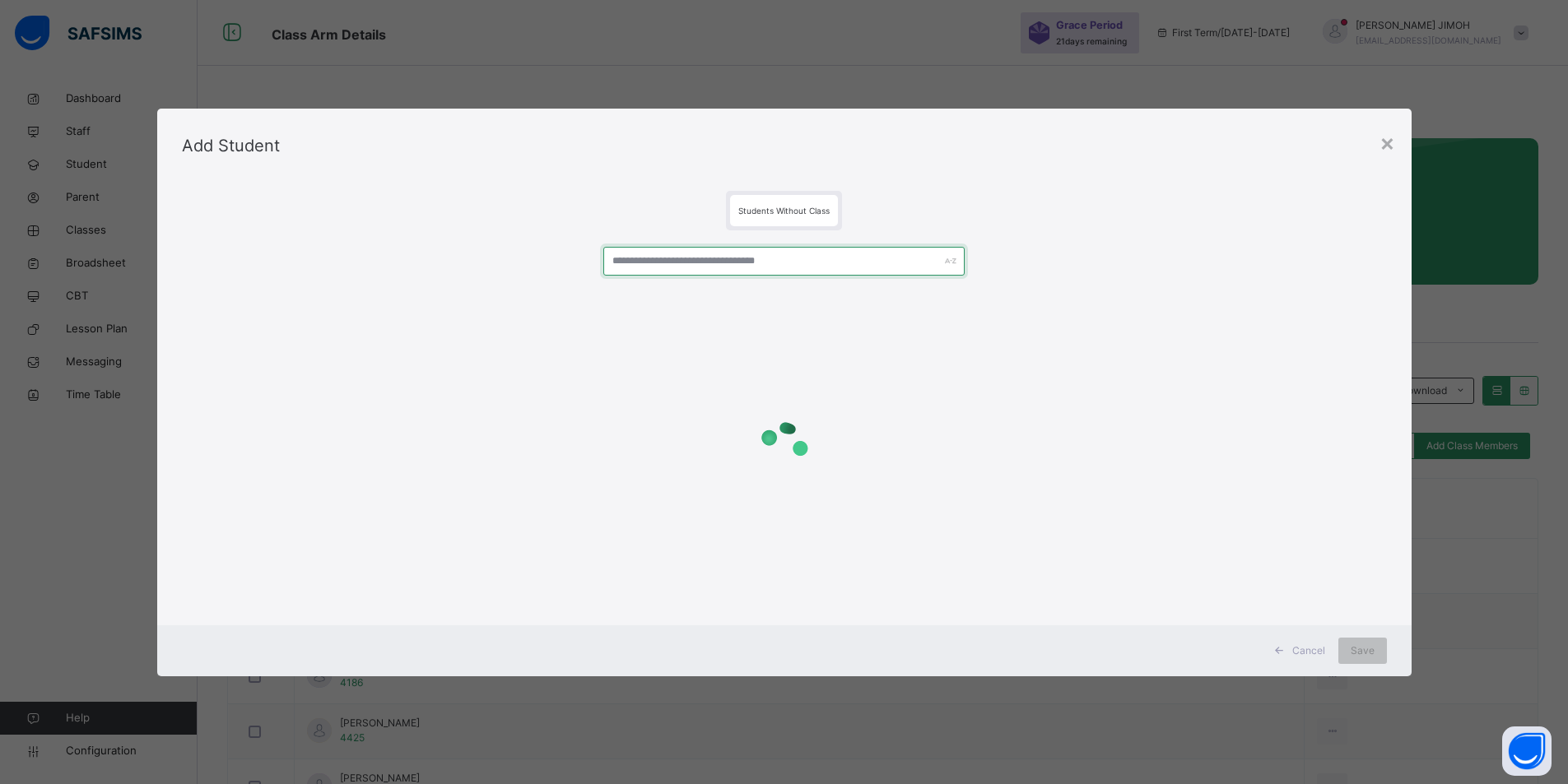
click at [665, 265] on input "text" at bounding box center [784, 261] width 361 height 29
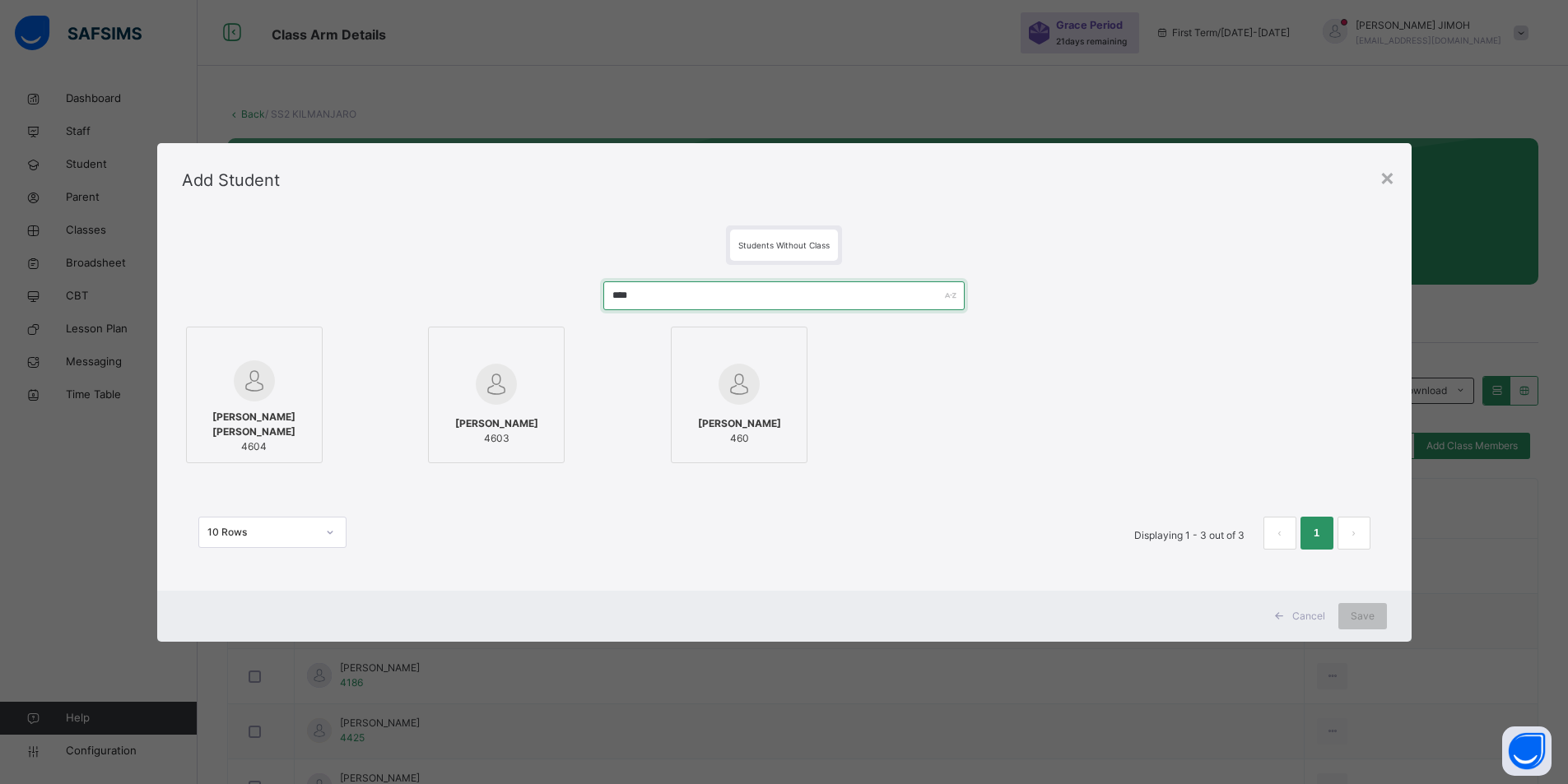
type input "****"
click at [289, 384] on div at bounding box center [254, 381] width 119 height 41
click at [1042, 611] on span "Save" at bounding box center [1373, 616] width 24 height 15
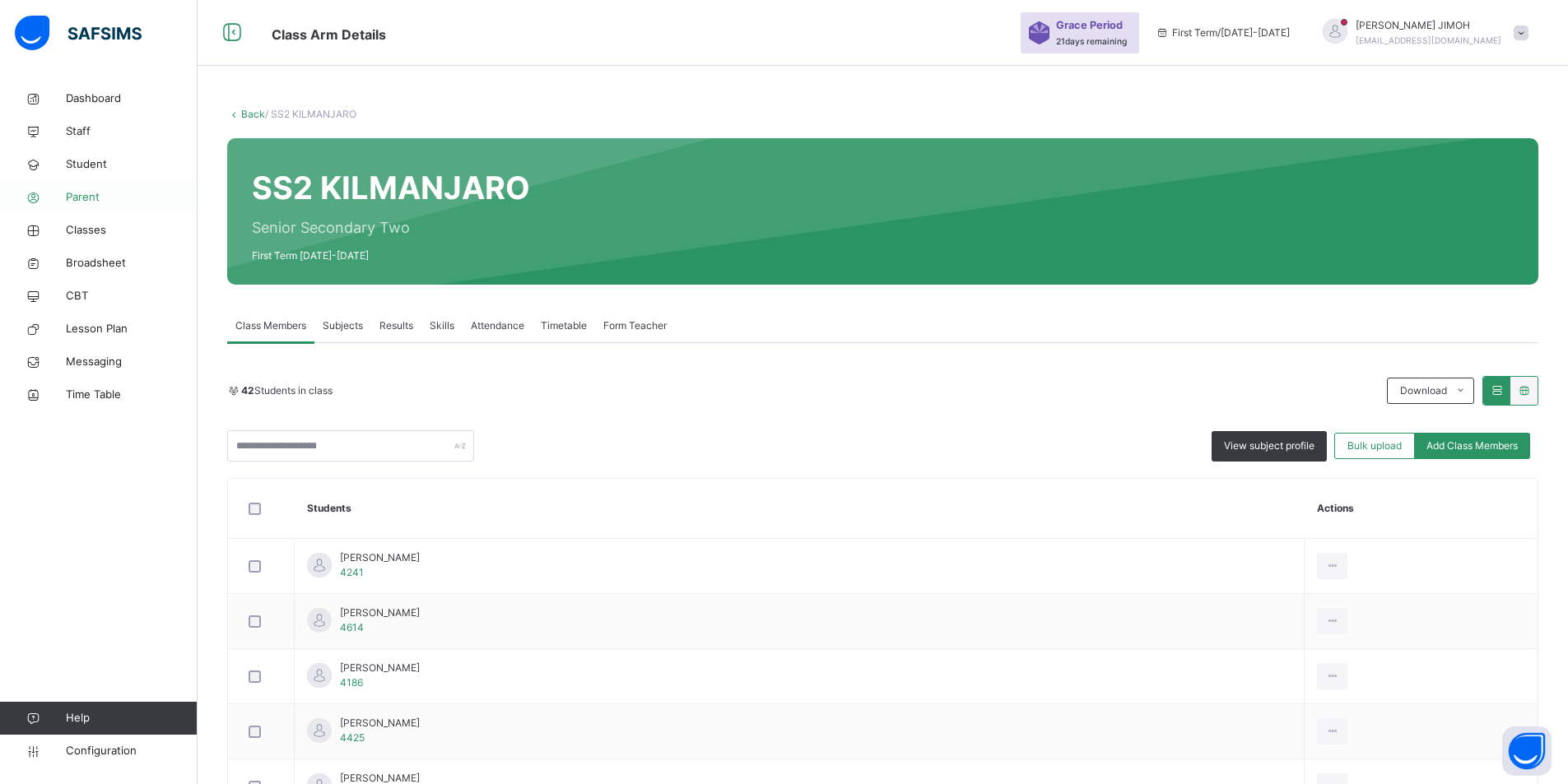
click at [88, 191] on span "Parent" at bounding box center [131, 198] width 131 height 17
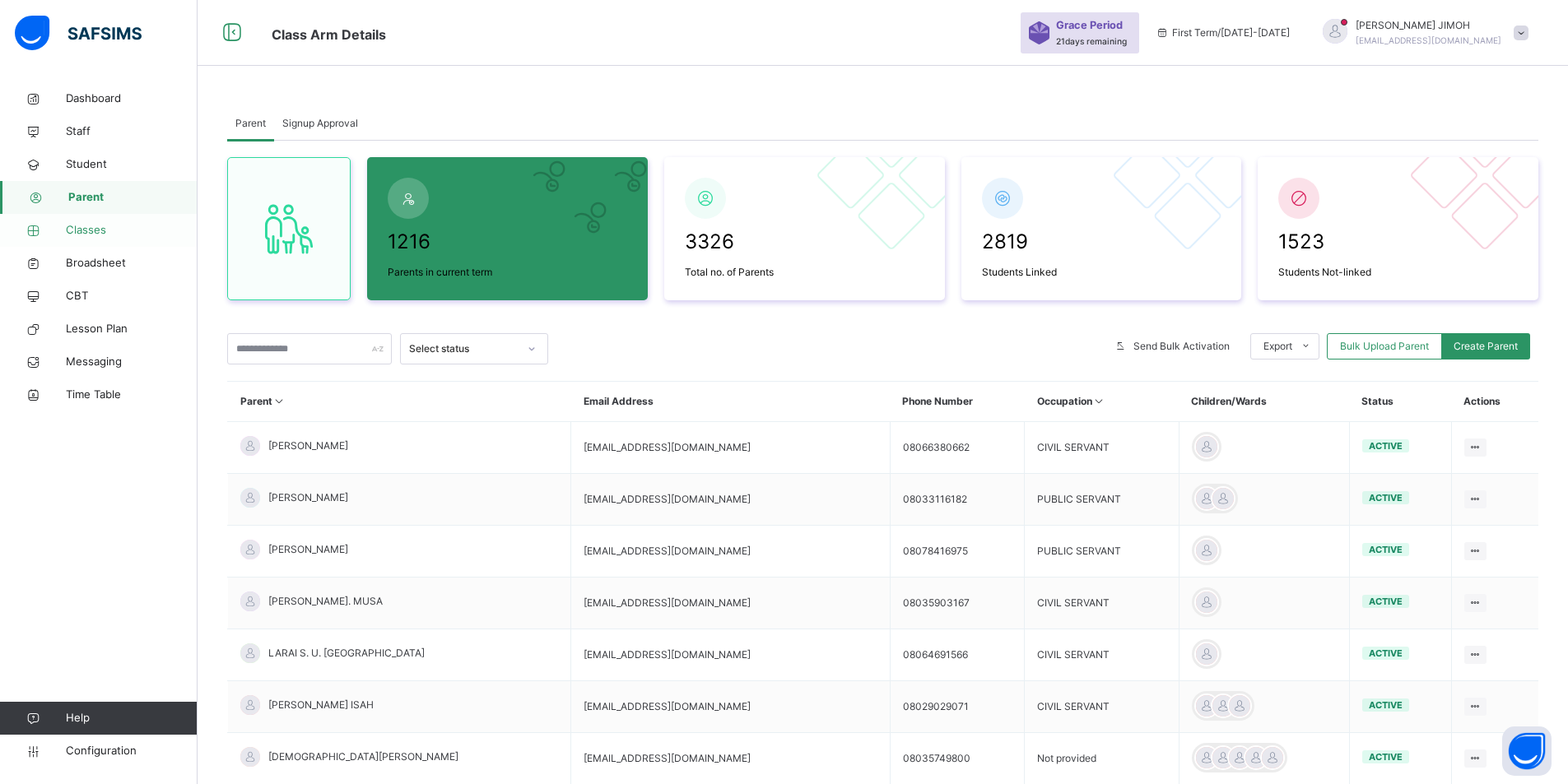
click at [85, 229] on span "Classes" at bounding box center [131, 231] width 131 height 17
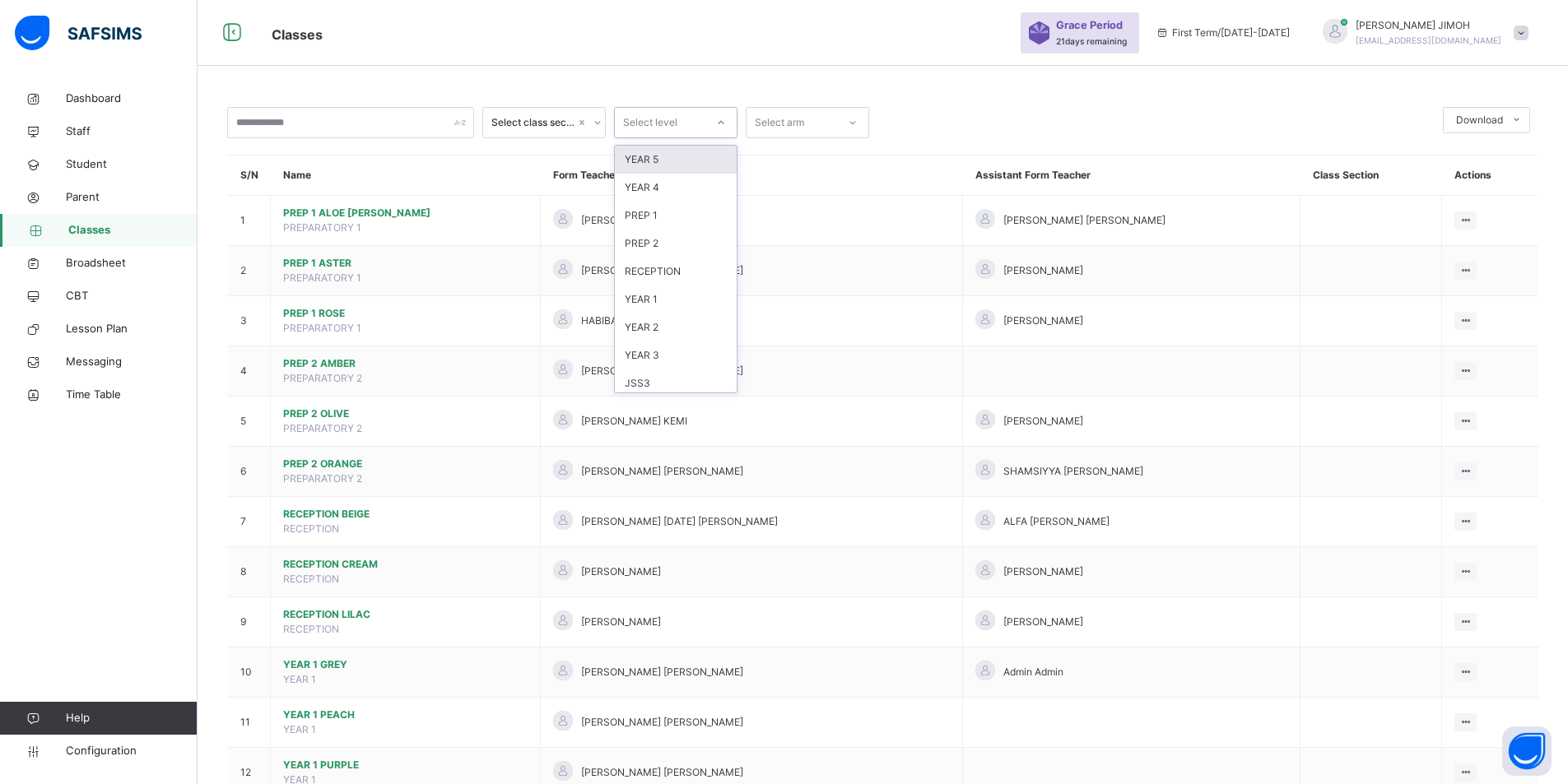
click at [726, 122] on div at bounding box center [720, 122] width 28 height 26
click at [659, 291] on div "SS2" at bounding box center [676, 294] width 122 height 28
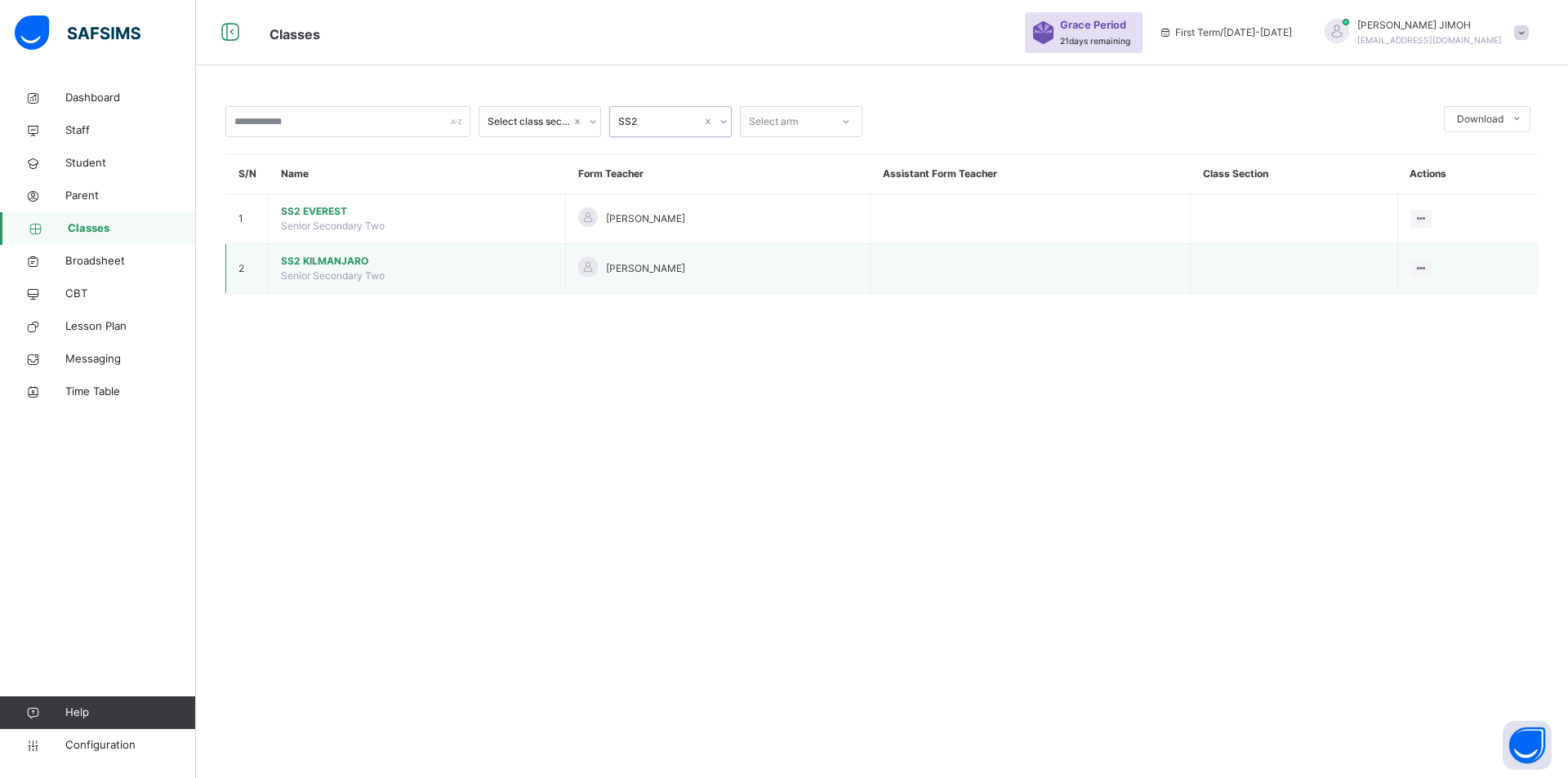
click at [318, 256] on span "SS2 KILMANJARO" at bounding box center [416, 262] width 272 height 15
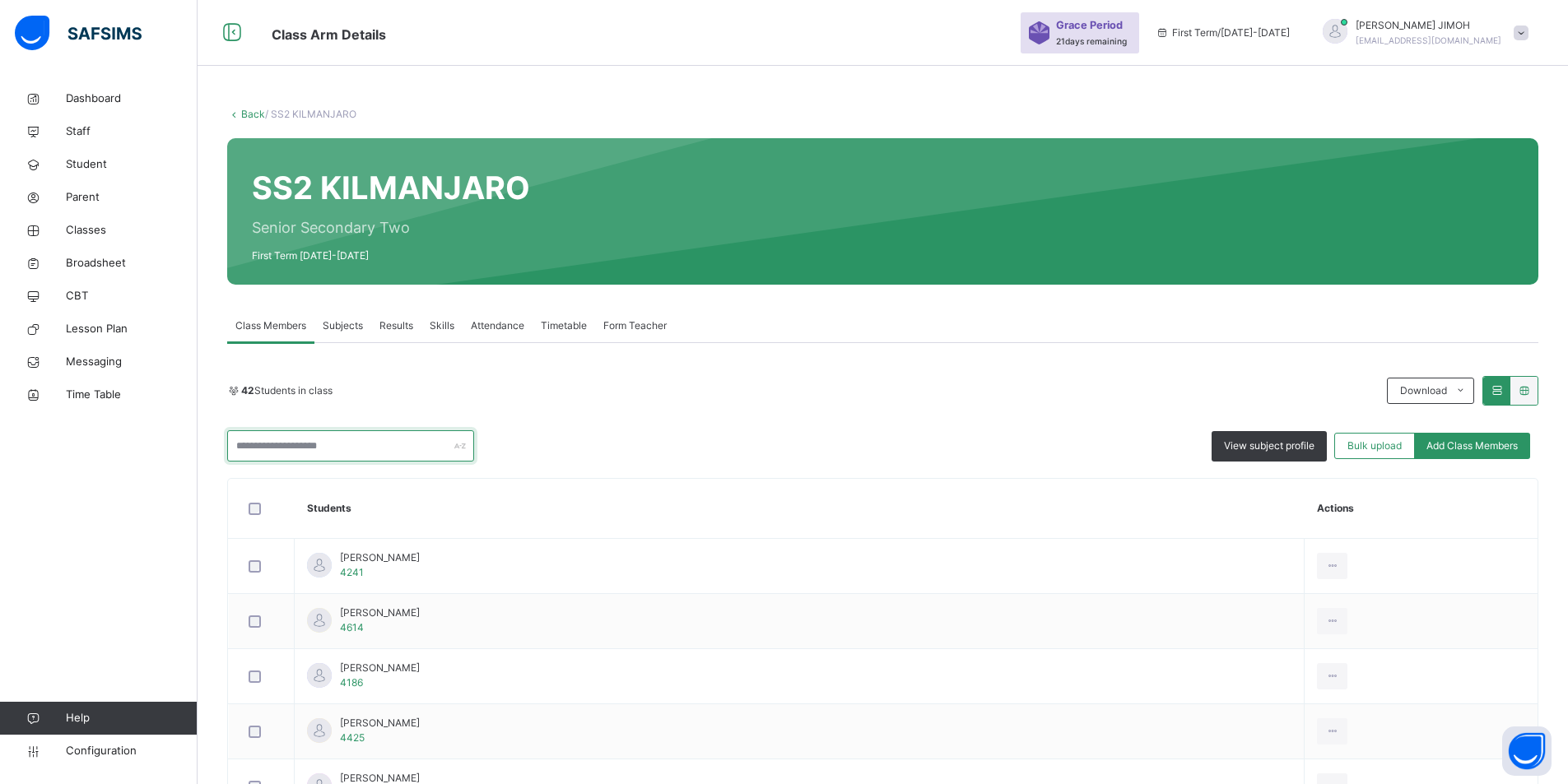
click at [327, 445] on input "text" at bounding box center [351, 445] width 247 height 31
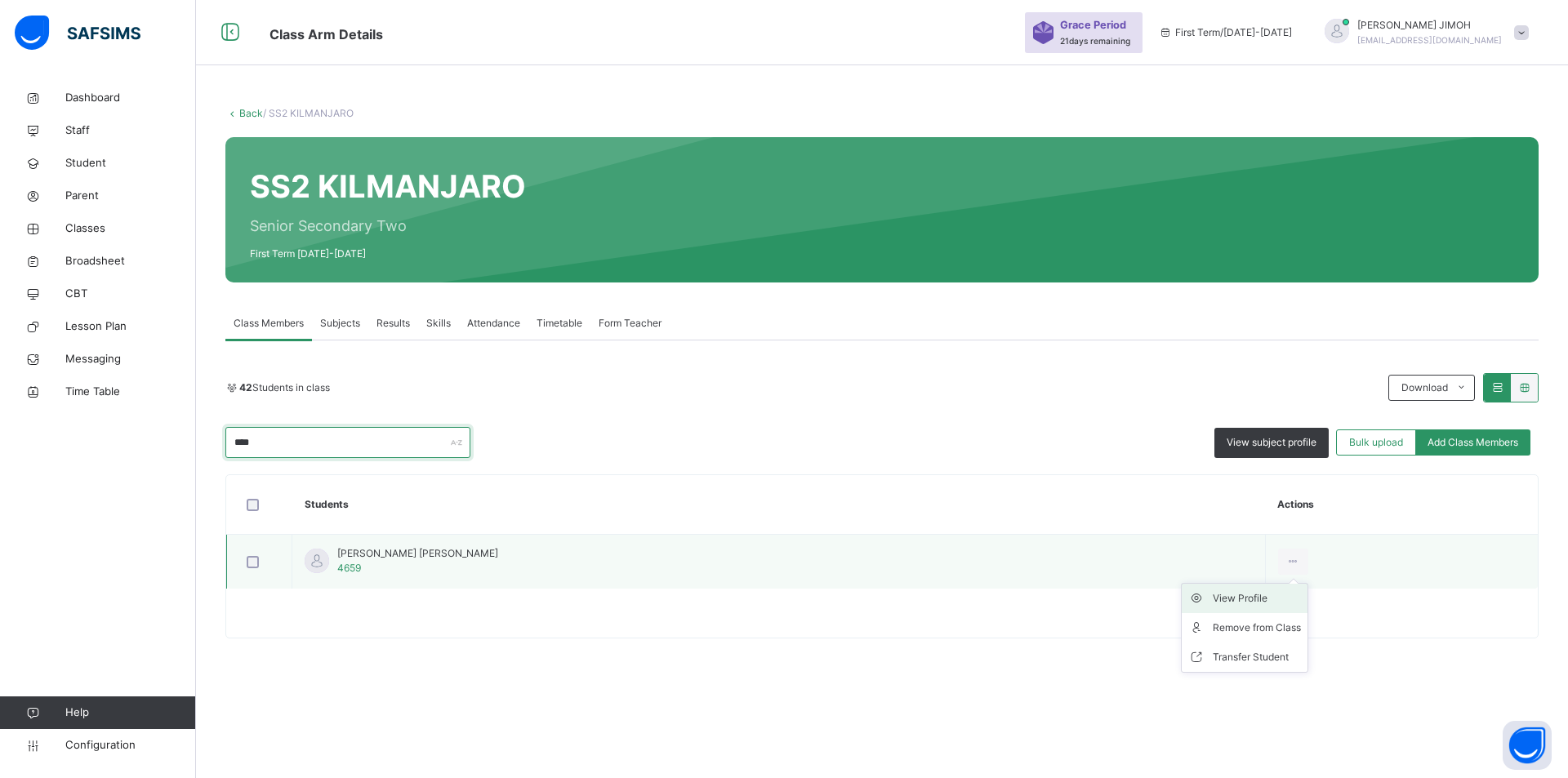
type input "****"
click at [1034, 597] on div "View Profile" at bounding box center [1257, 598] width 89 height 17
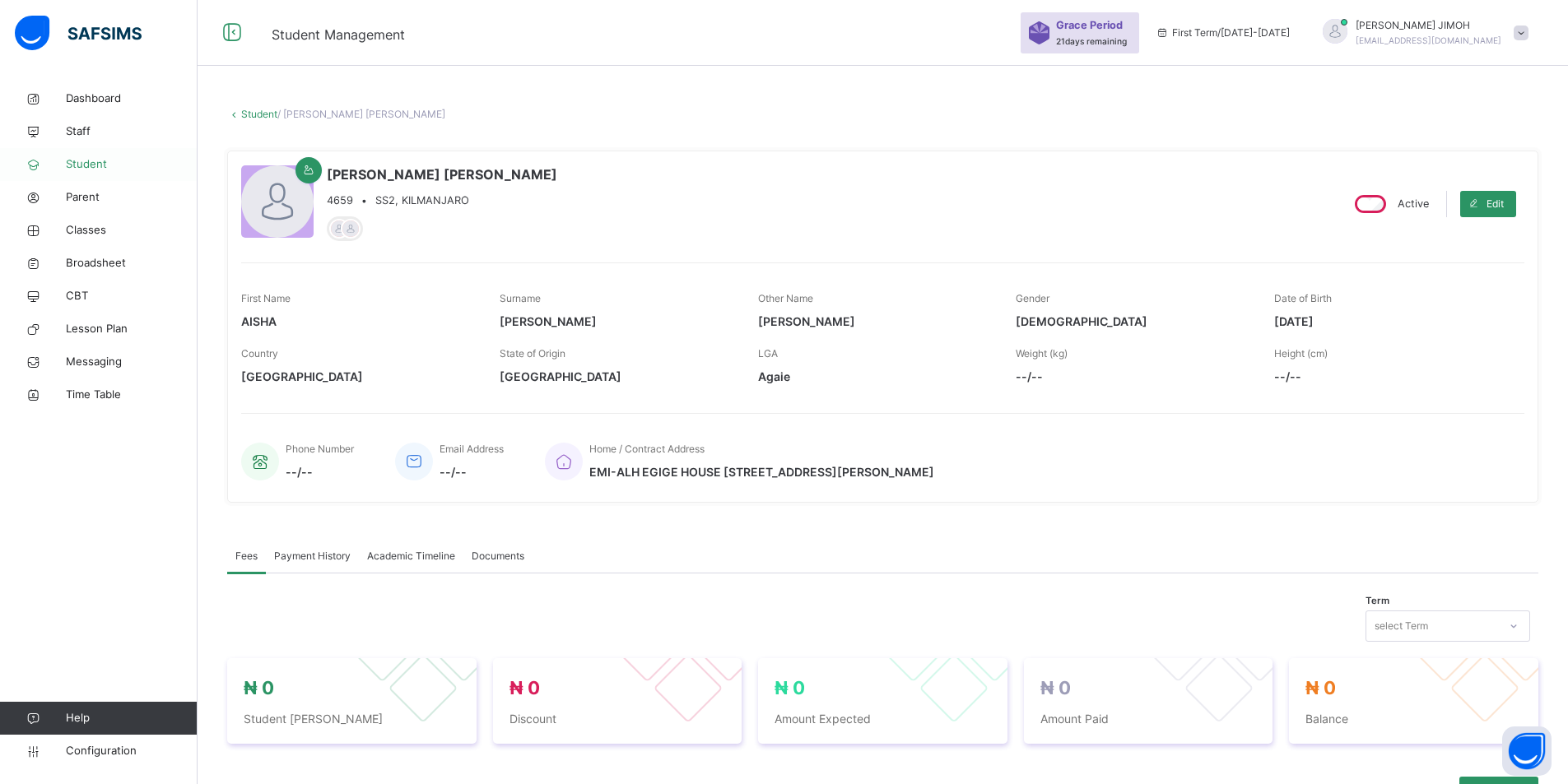
click at [89, 162] on span "Student" at bounding box center [131, 165] width 131 height 17
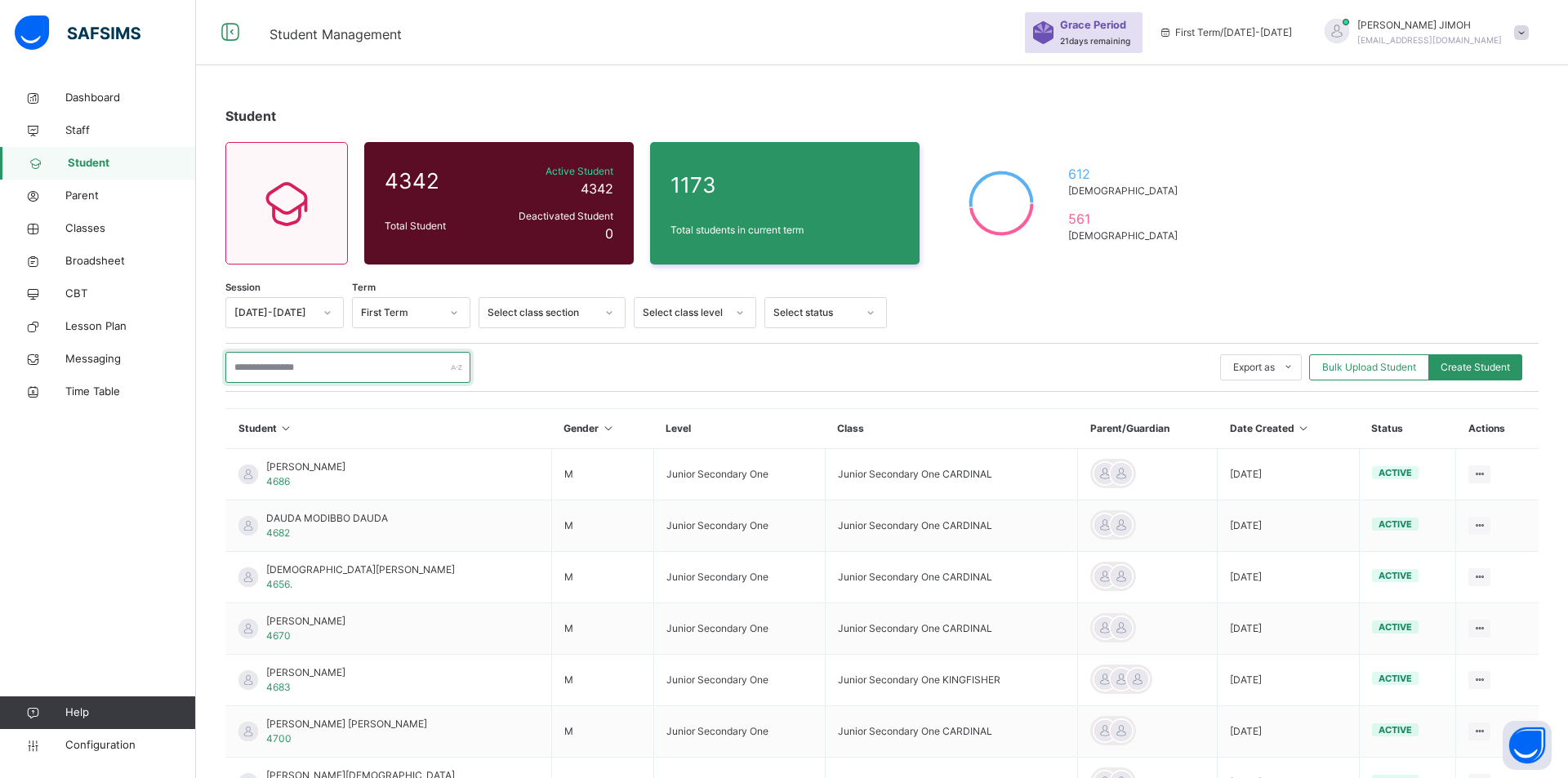
click at [284, 367] on input "text" at bounding box center [348, 367] width 245 height 31
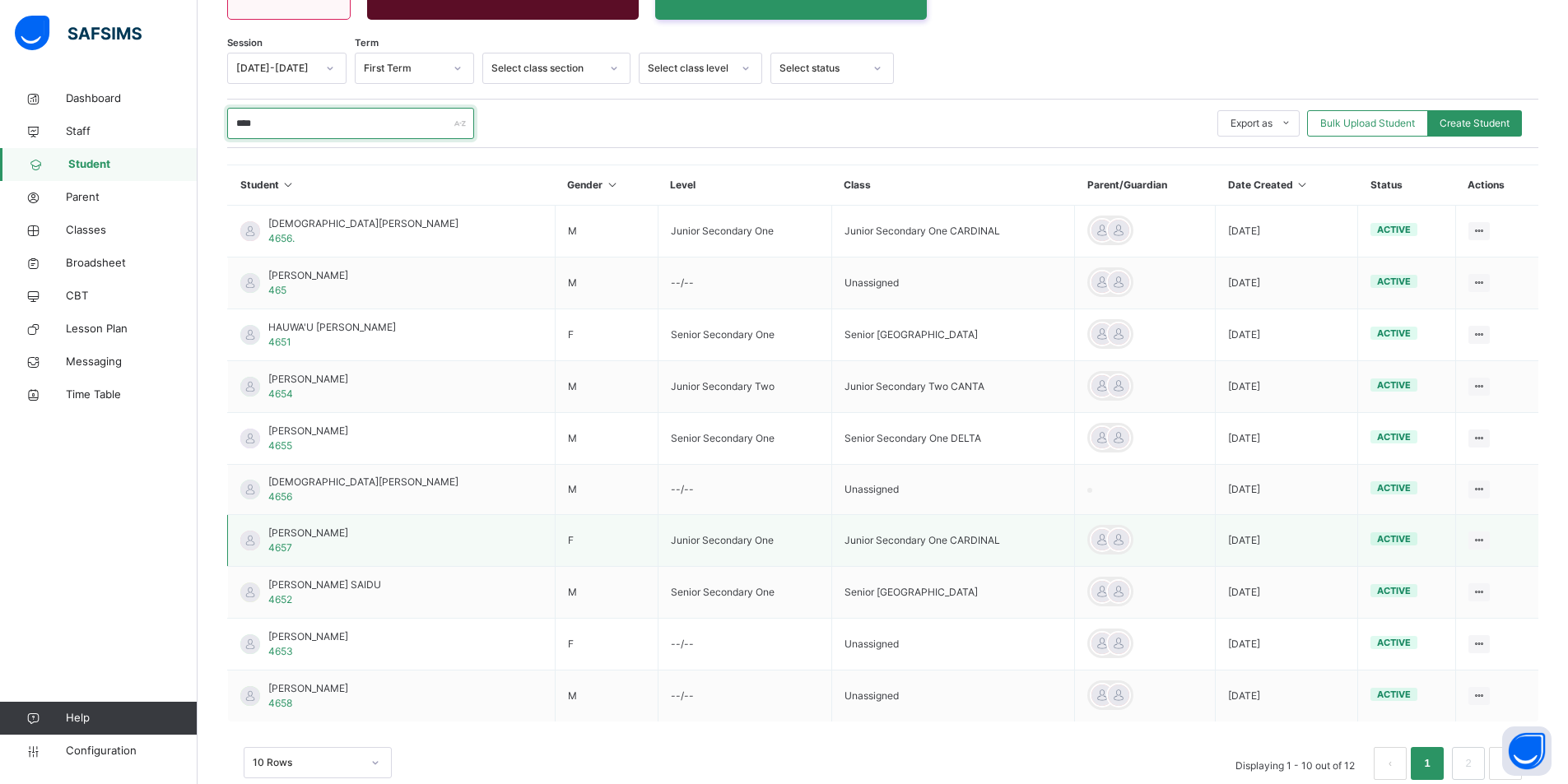
scroll to position [284, 0]
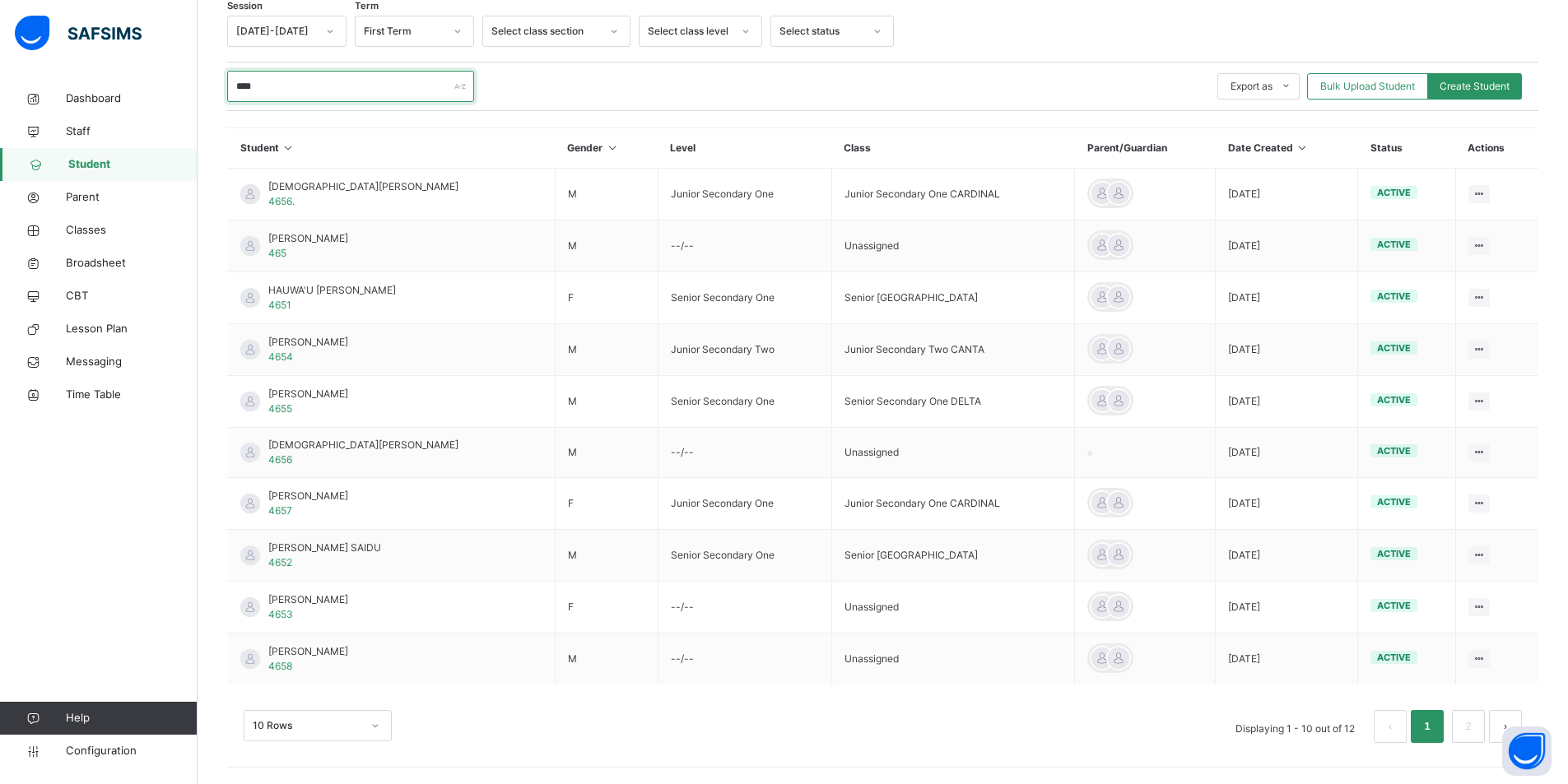
type input "****"
click at [377, 647] on div "option 10 Rows focused, 1 of 3. 3 results available. Use Up and Down to choose …" at bounding box center [318, 725] width 148 height 31
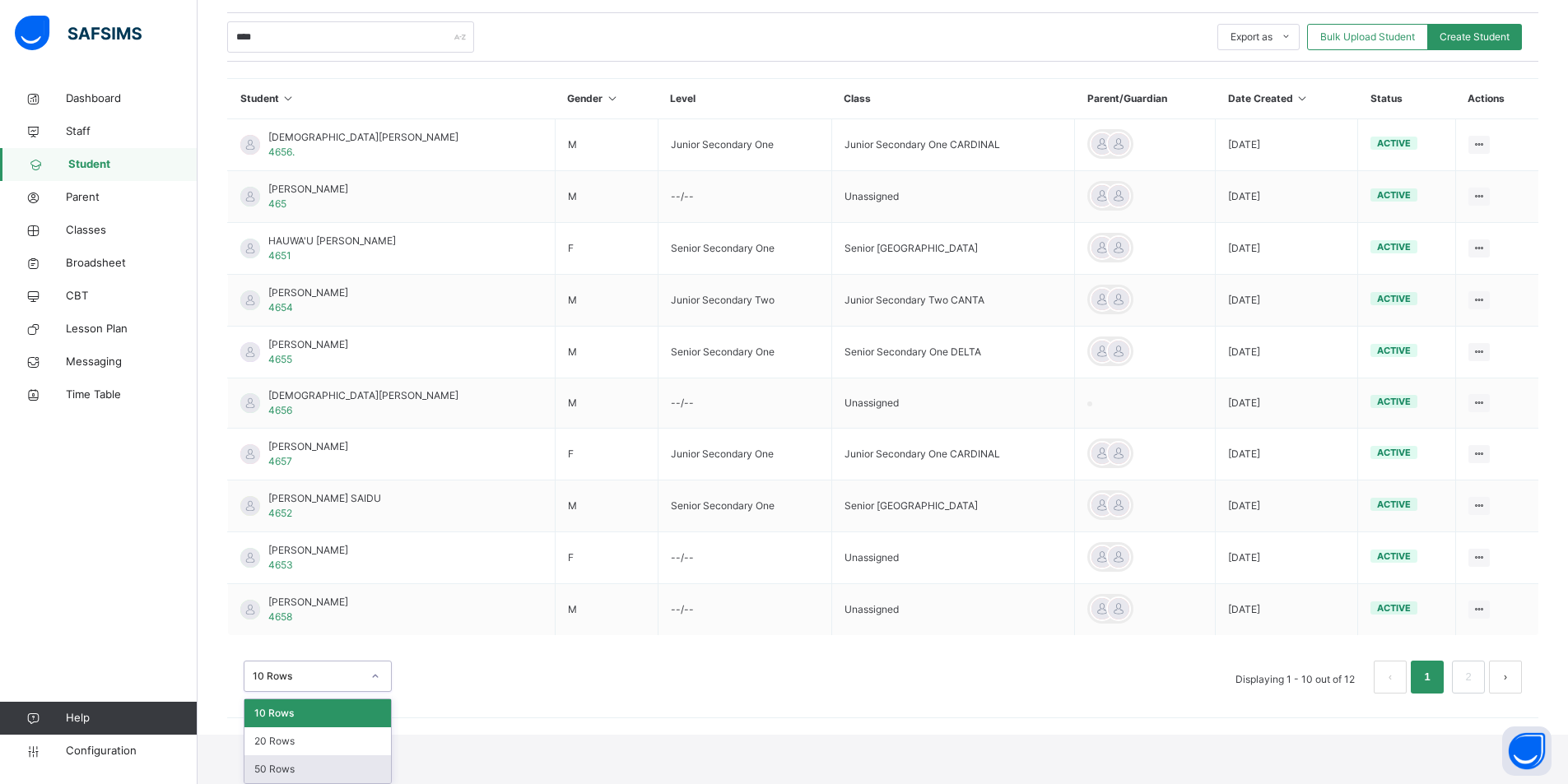
click at [302, 647] on div "50 Rows" at bounding box center [318, 769] width 147 height 28
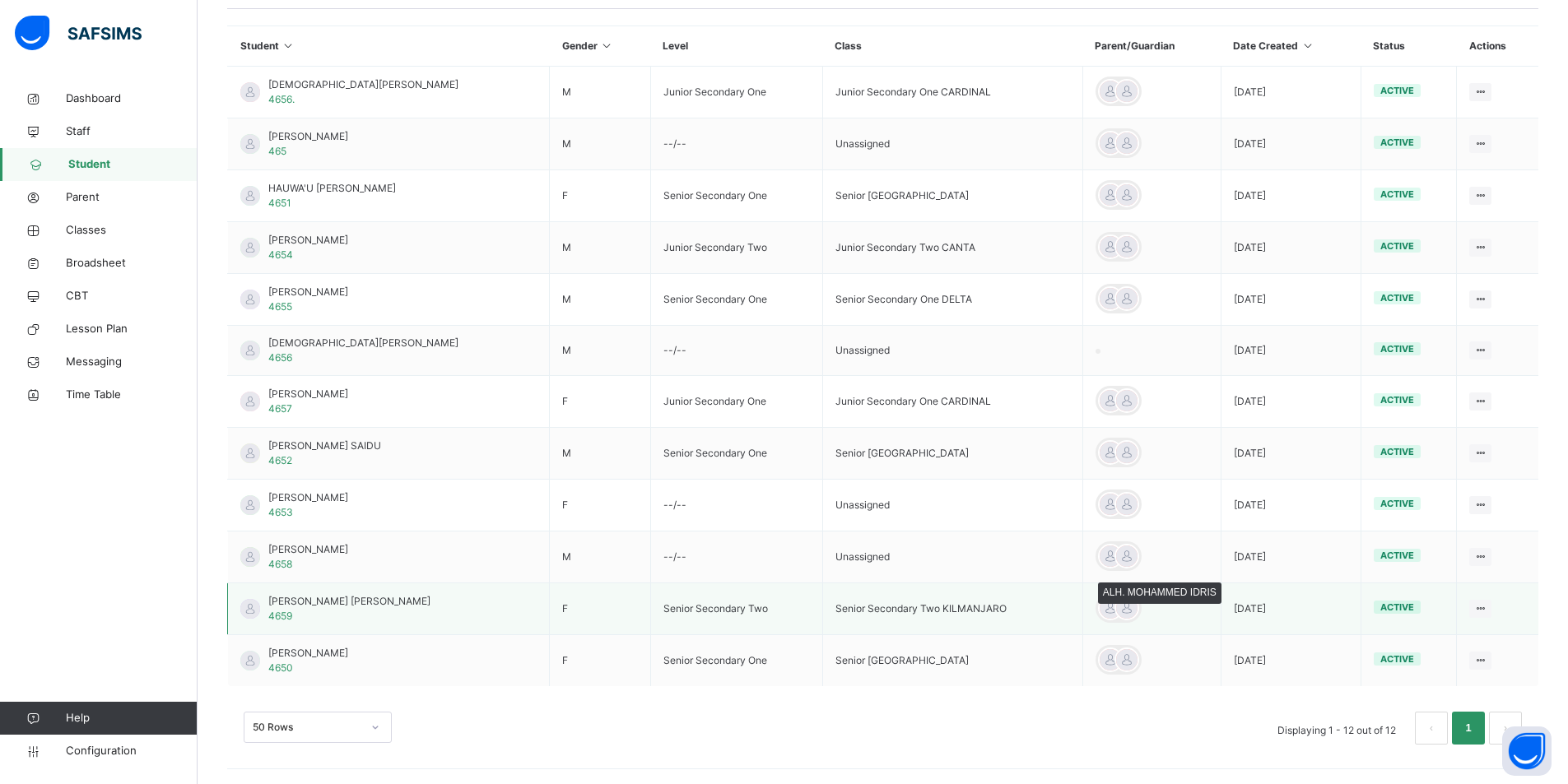
scroll to position [387, 0]
click at [1042, 609] on div at bounding box center [1126, 605] width 24 height 24
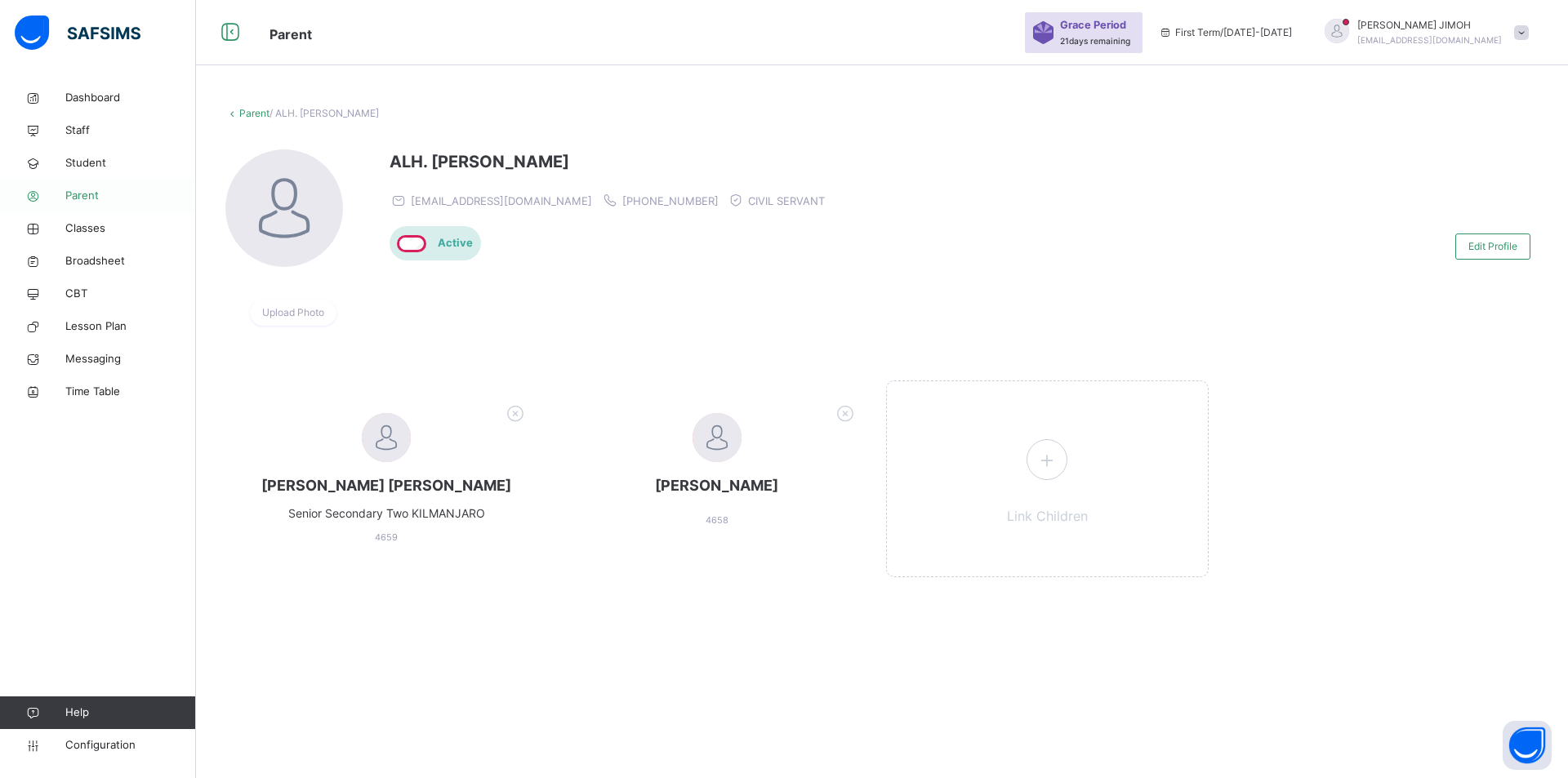
click at [97, 190] on span "Parent" at bounding box center [130, 196] width 130 height 17
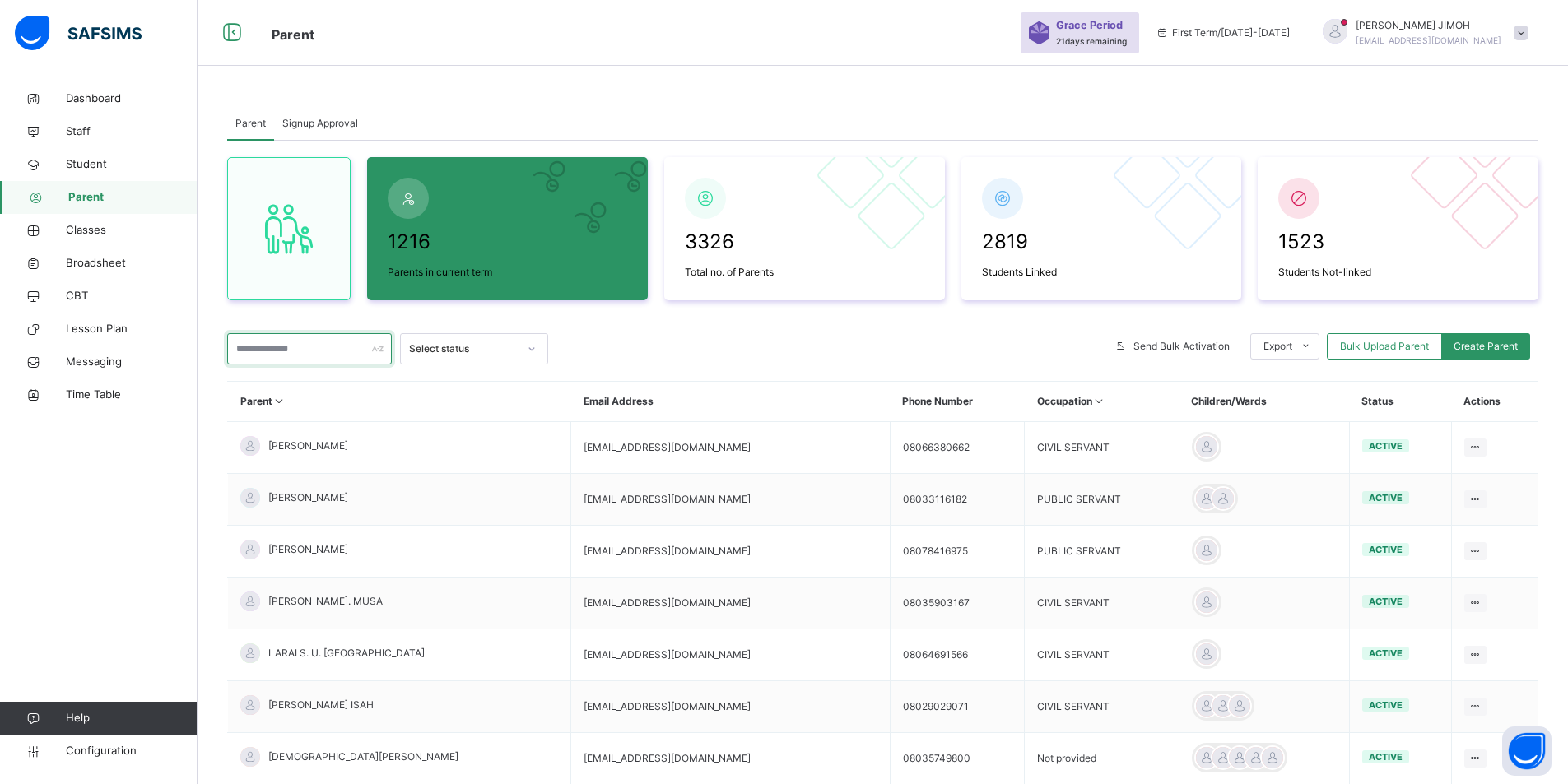
click at [283, 353] on input "text" at bounding box center [309, 349] width 164 height 31
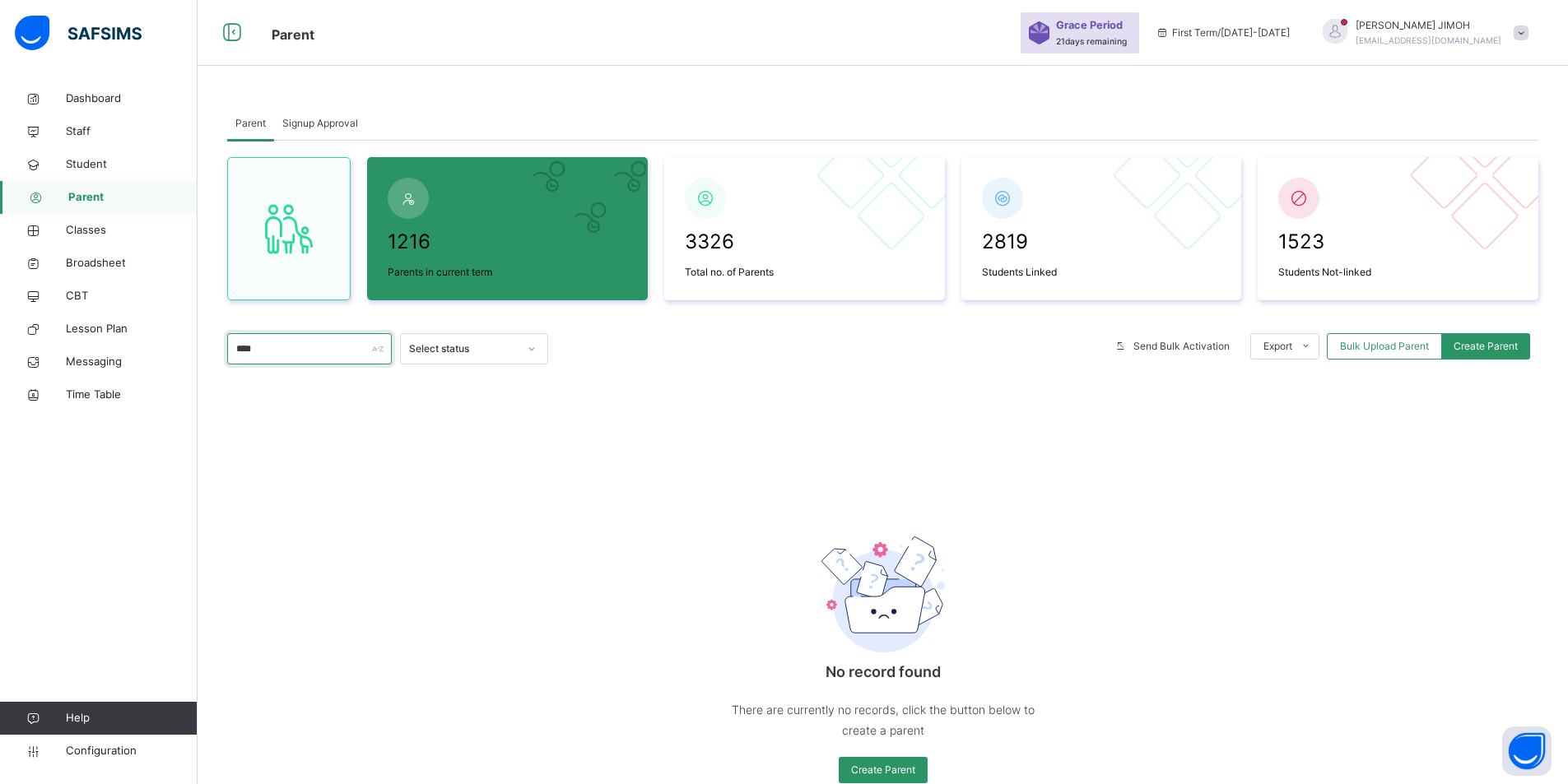
click at [317, 353] on input "****" at bounding box center [309, 349] width 164 height 31
drag, startPoint x: 291, startPoint y: 352, endPoint x: 225, endPoint y: 346, distance: 66.3
click at [211, 346] on div "Parent Signup Approval Parent Signup Approval 1216 Parents in current term 3326…" at bounding box center [882, 461] width 1371 height 759
type input "****"
click at [88, 161] on span "Student" at bounding box center [131, 165] width 131 height 17
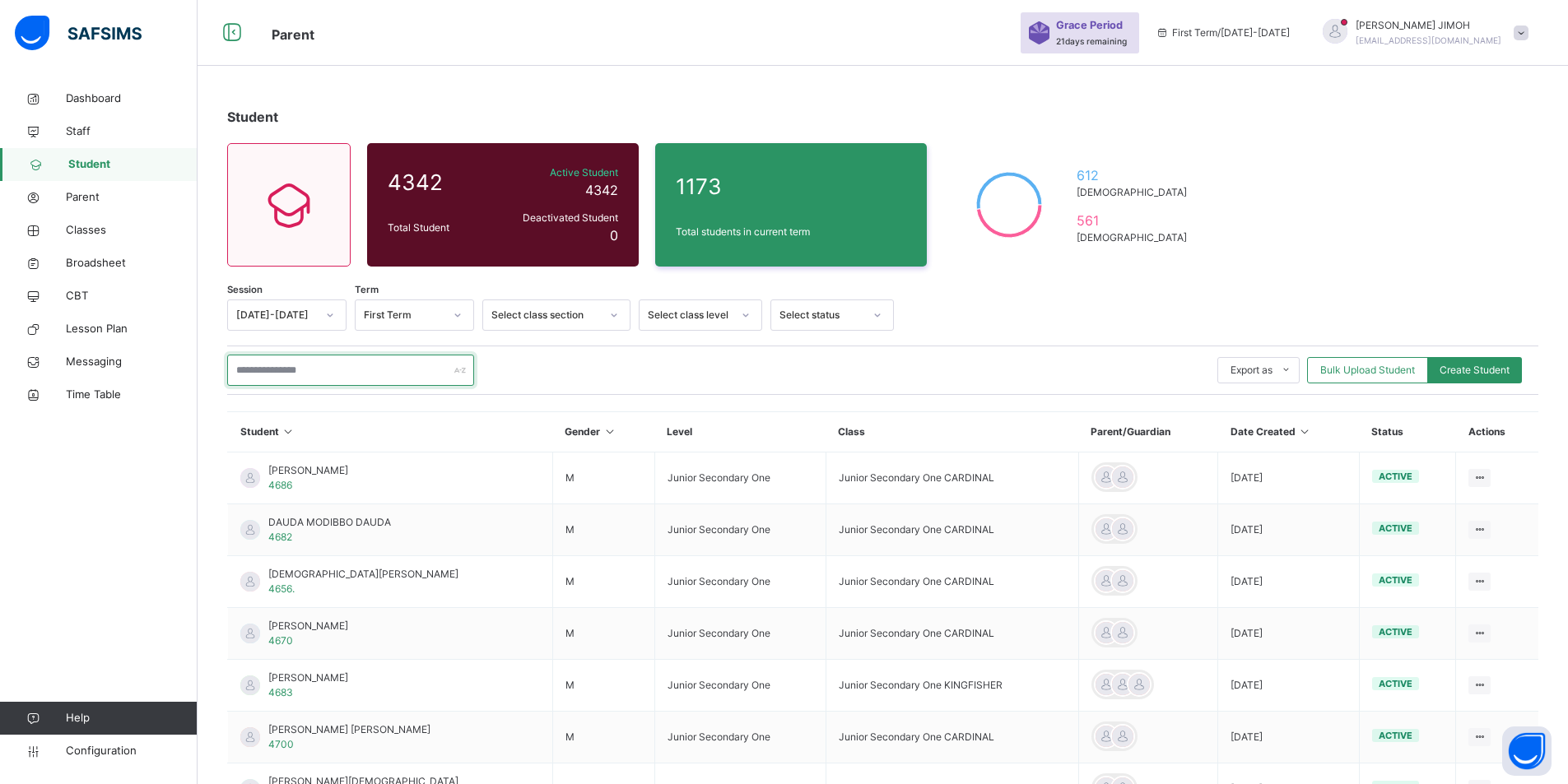
click at [281, 371] on input "text" at bounding box center [351, 370] width 247 height 31
paste input "****"
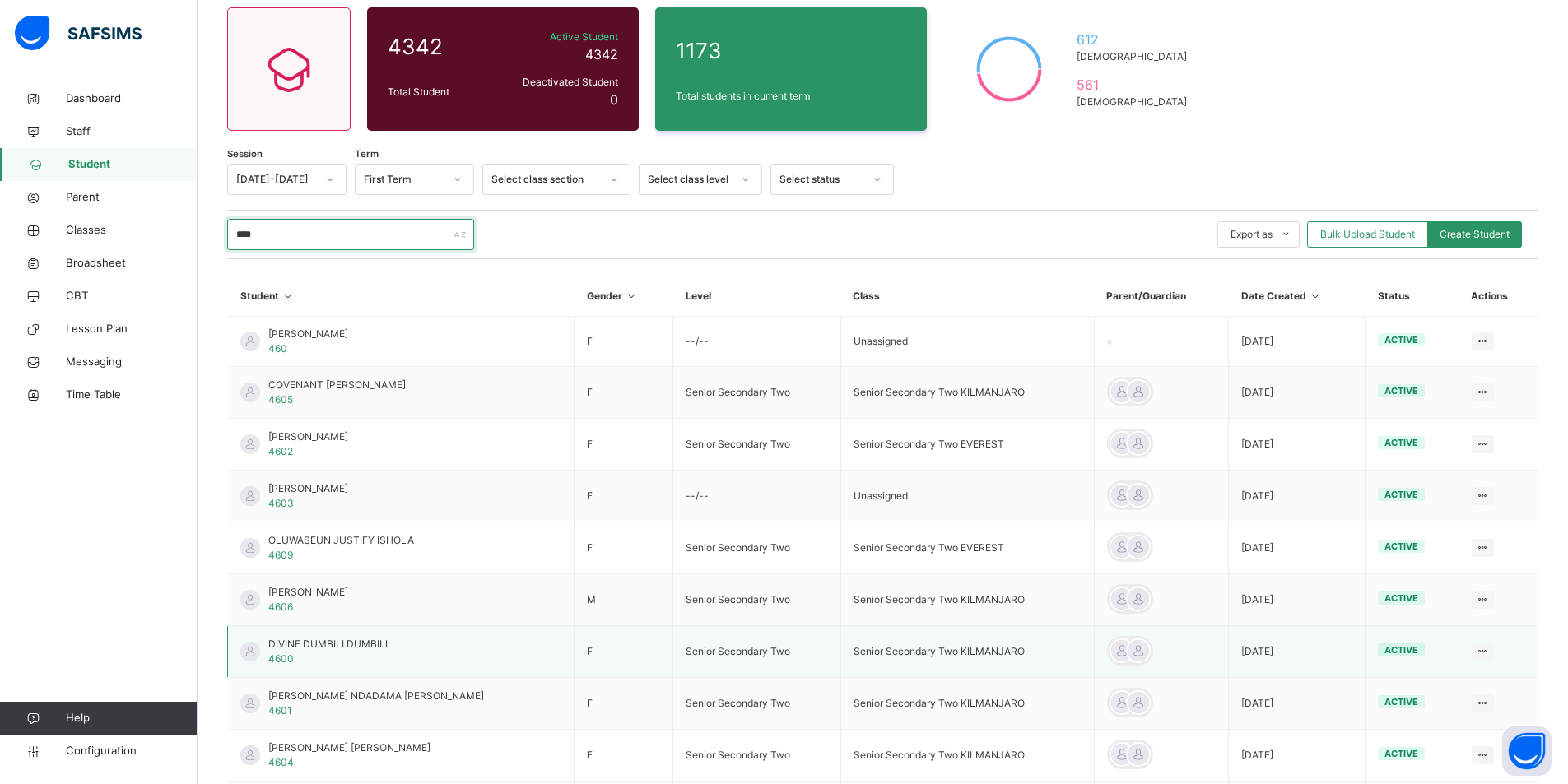
scroll to position [247, 0]
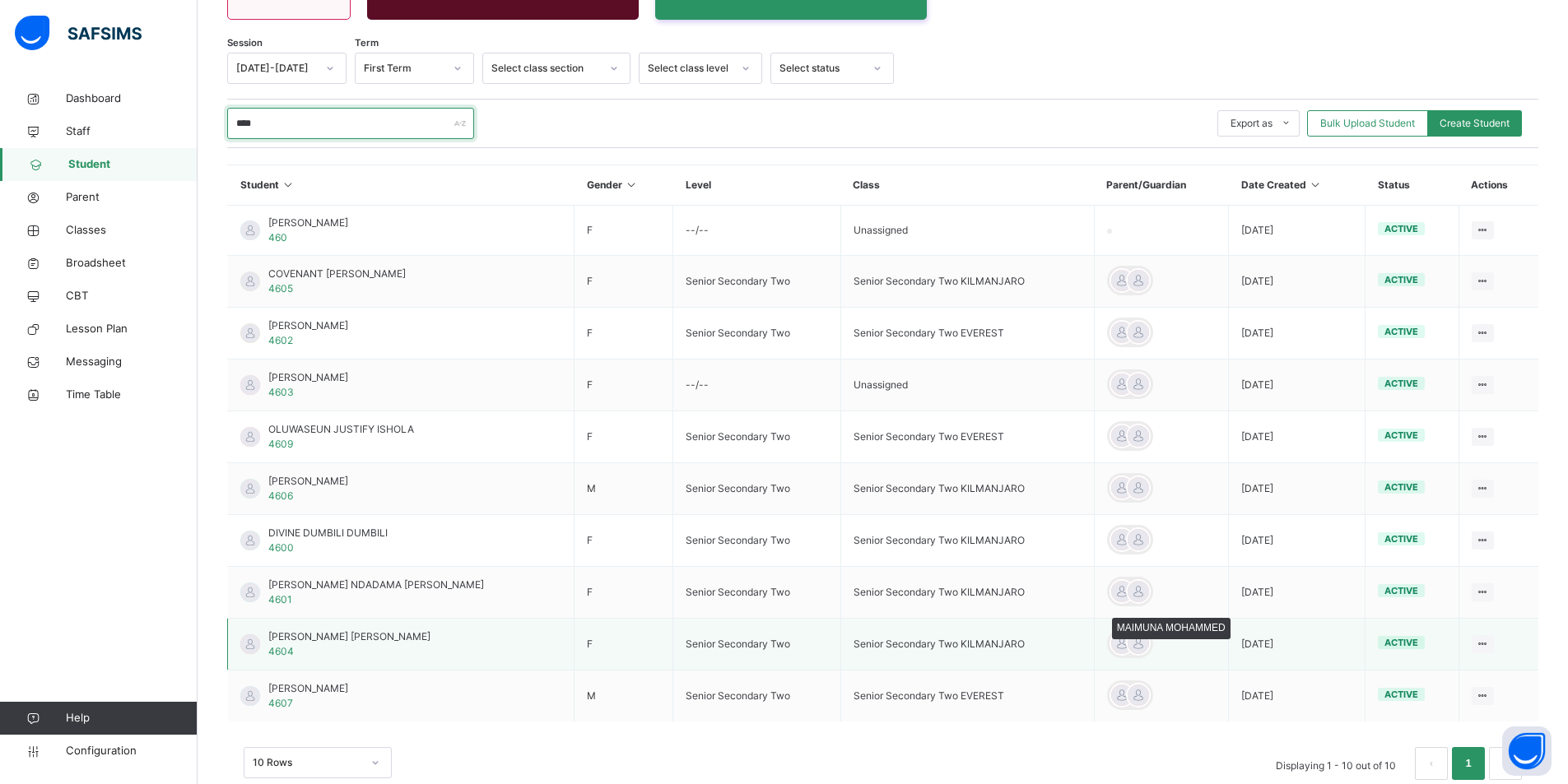
type input "****"
click at [1042, 643] on div at bounding box center [1137, 643] width 24 height 24
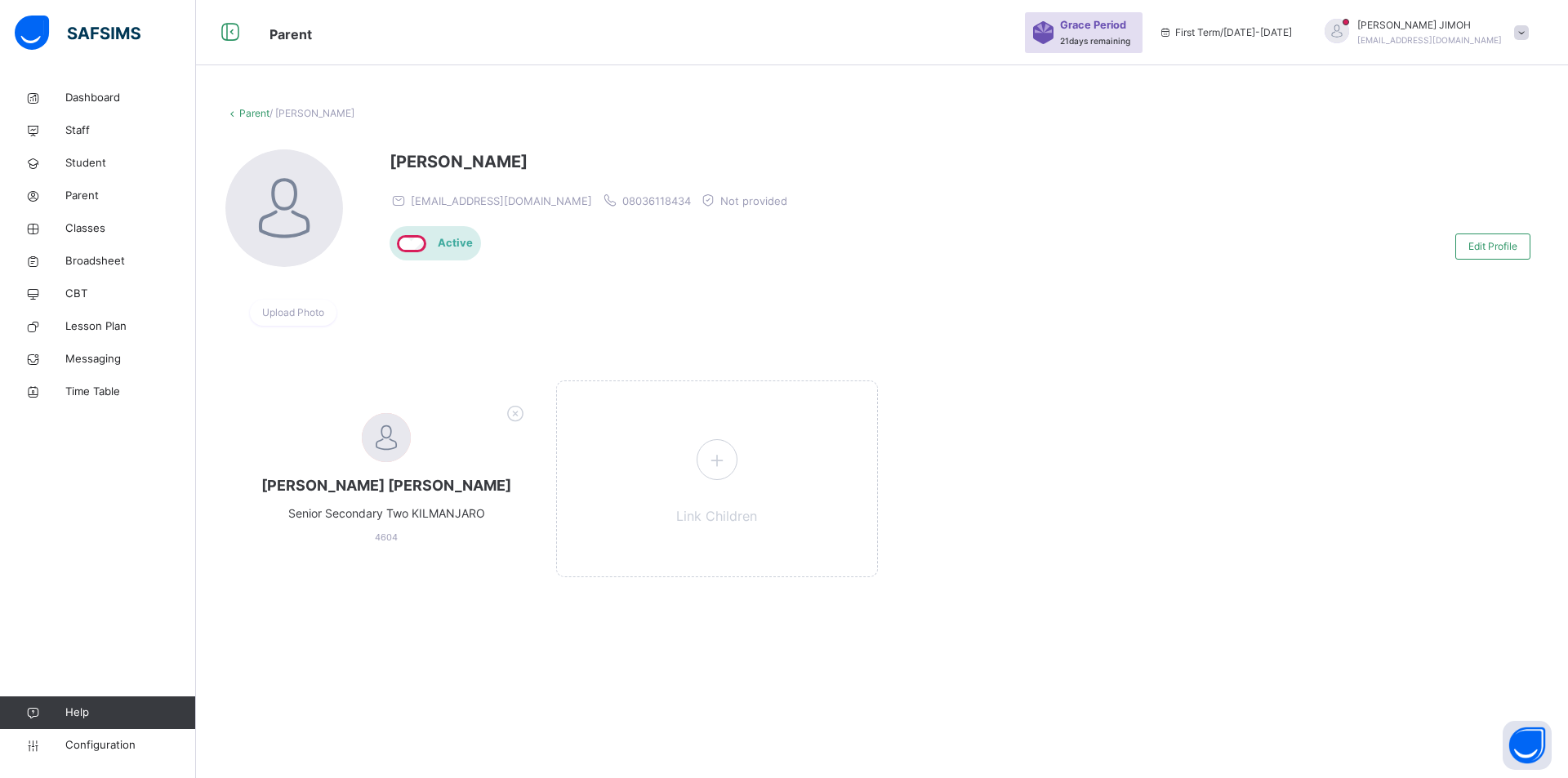
click at [252, 114] on link "Parent" at bounding box center [254, 113] width 30 height 13
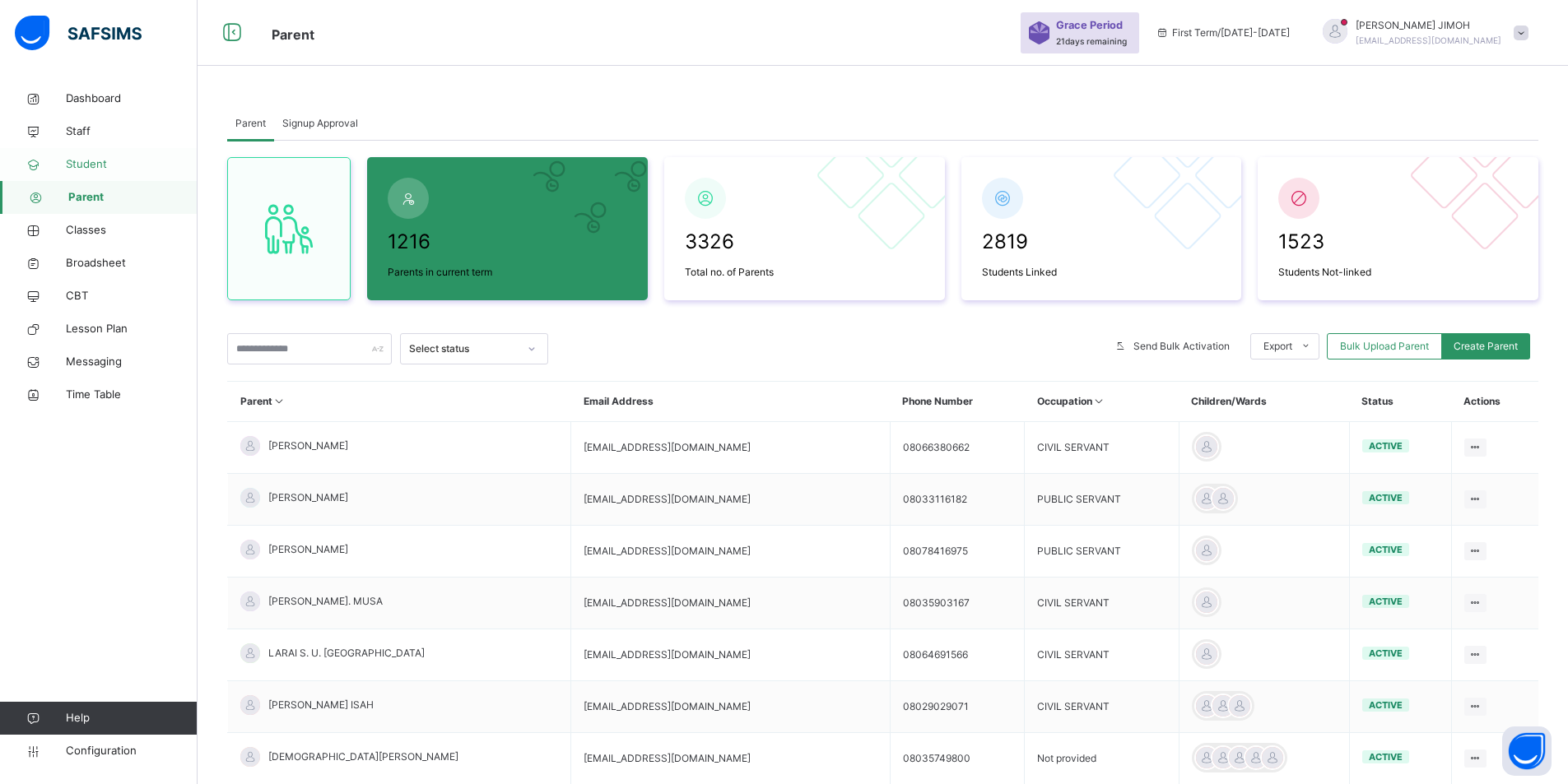
click at [88, 160] on span "Student" at bounding box center [131, 165] width 131 height 17
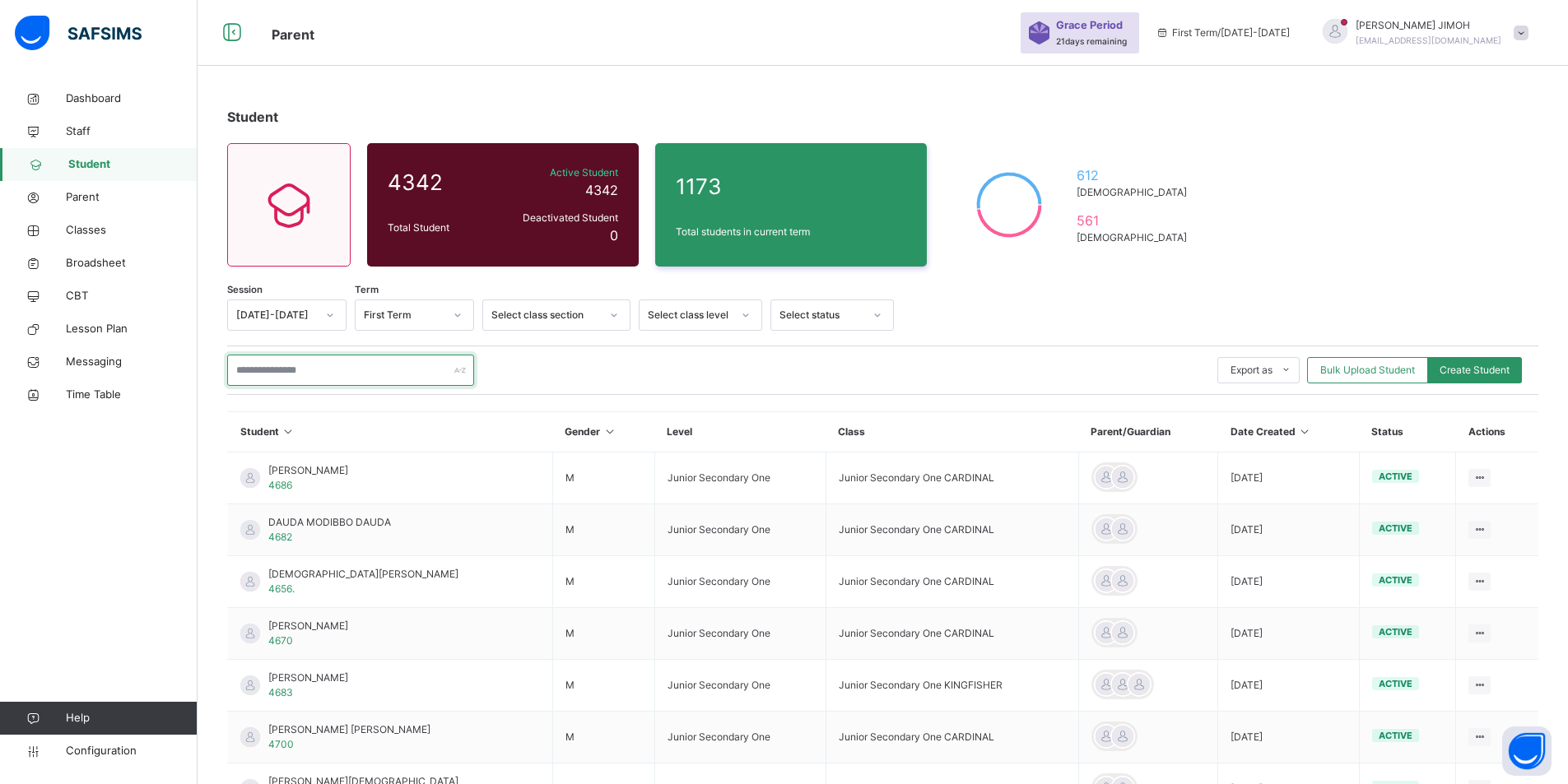
drag, startPoint x: 297, startPoint y: 365, endPoint x: 341, endPoint y: 381, distance: 46.8
click at [297, 366] on input "text" at bounding box center [351, 370] width 247 height 31
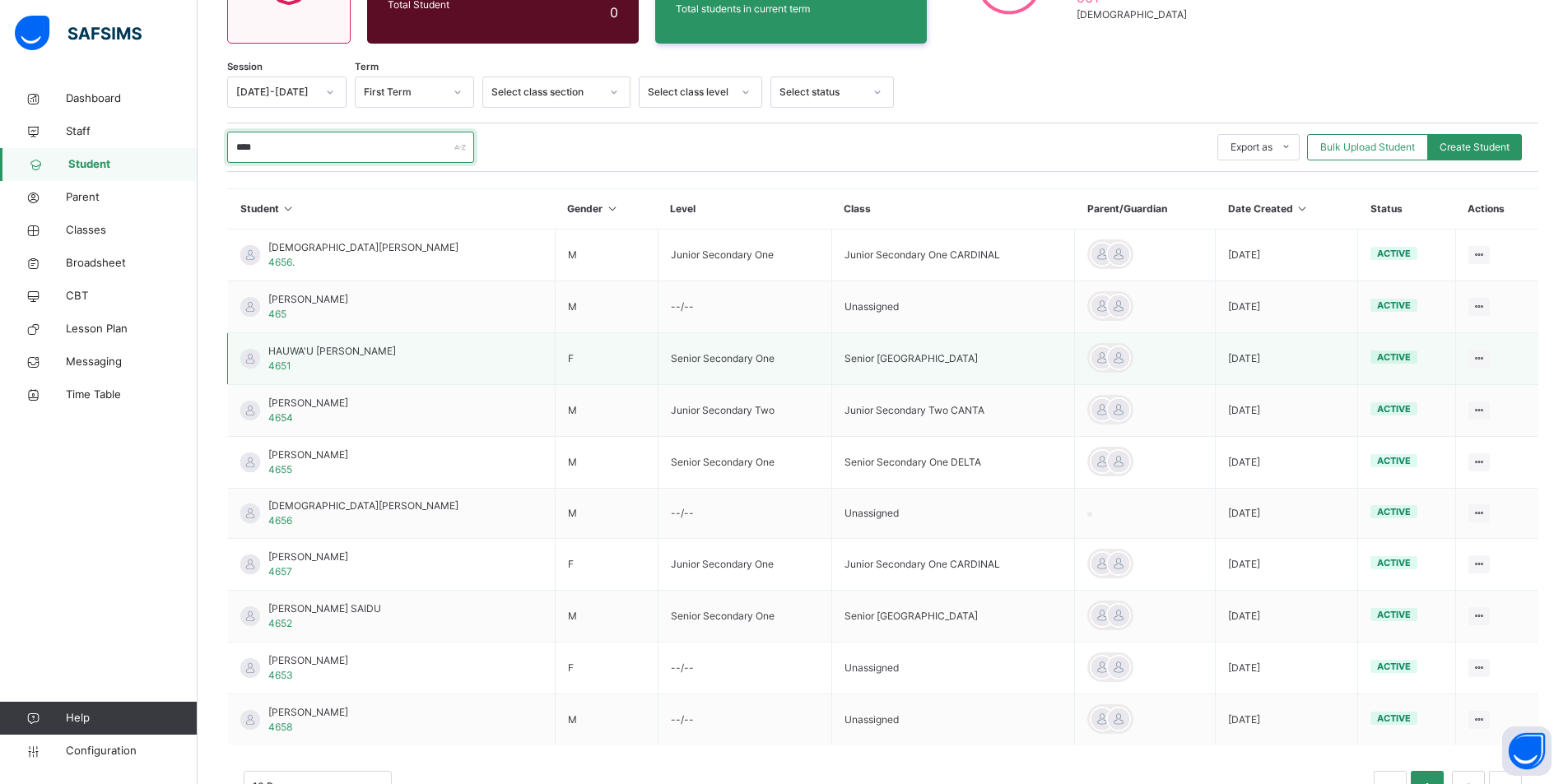
scroll to position [284, 0]
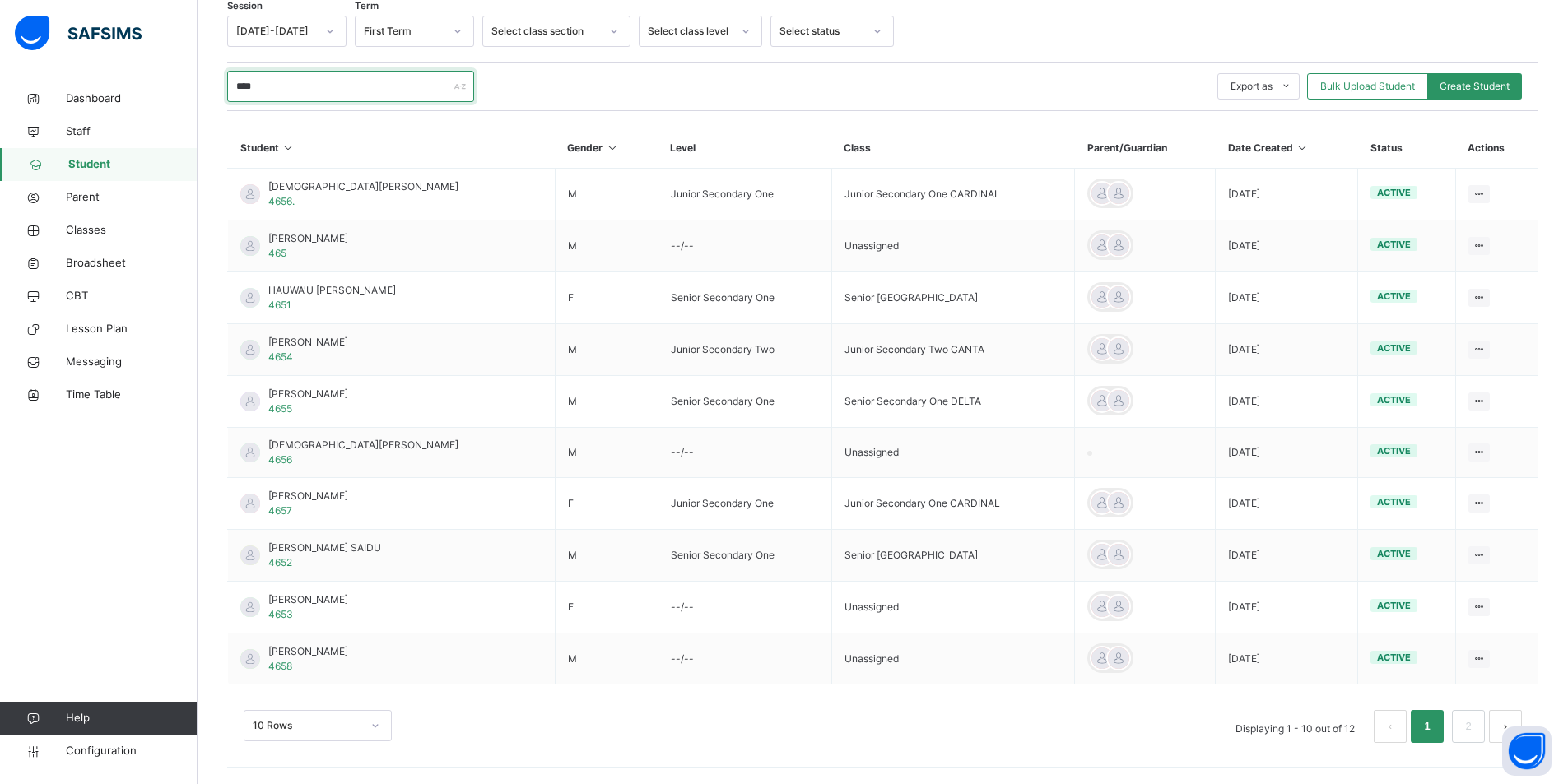
type input "****"
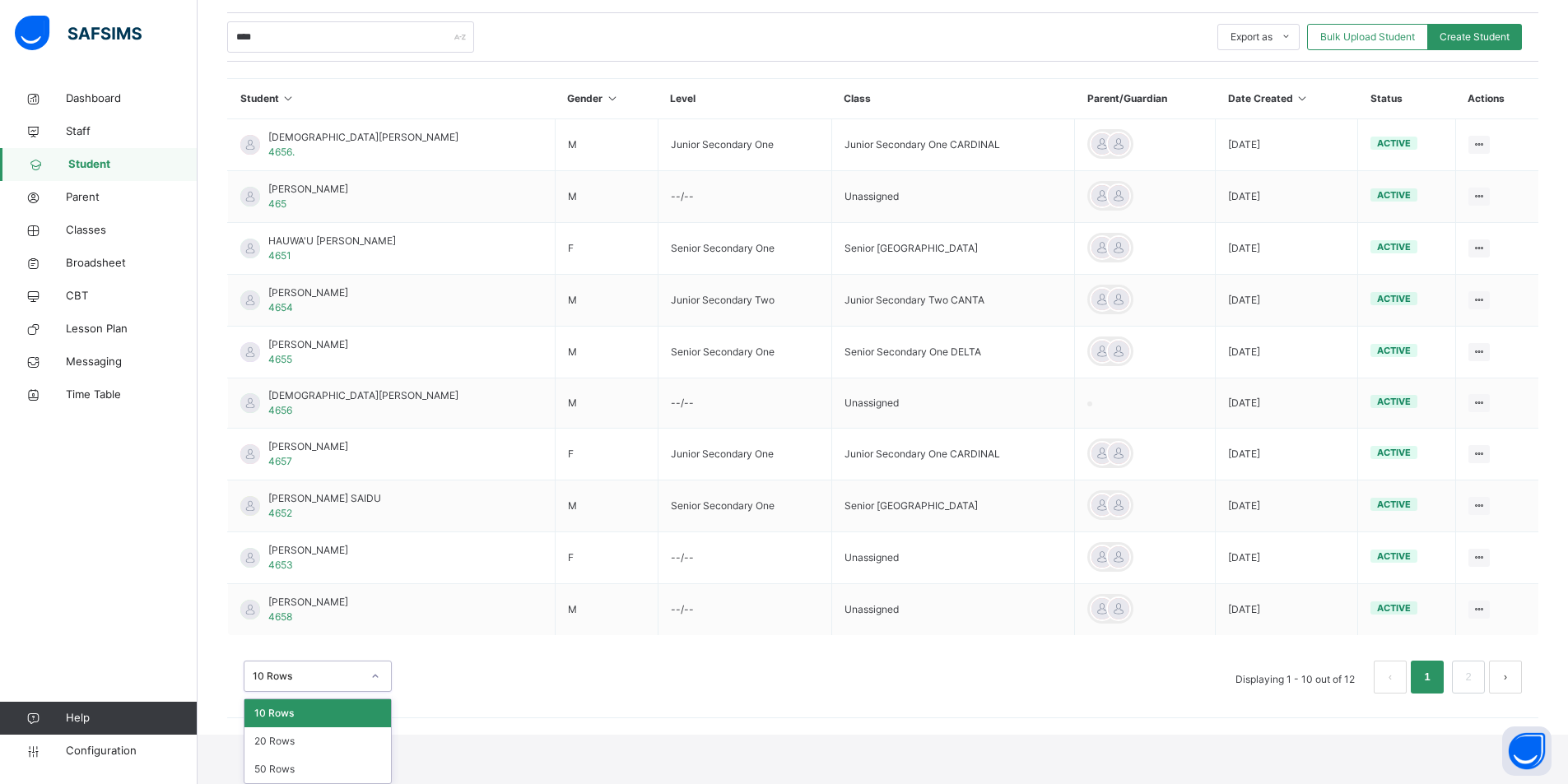
click at [369, 647] on div "option 10 Rows focused, 1 of 3. 3 results available. Use Up and Down to choose …" at bounding box center [318, 675] width 148 height 31
click at [280, 647] on div "50 Rows" at bounding box center [318, 769] width 147 height 28
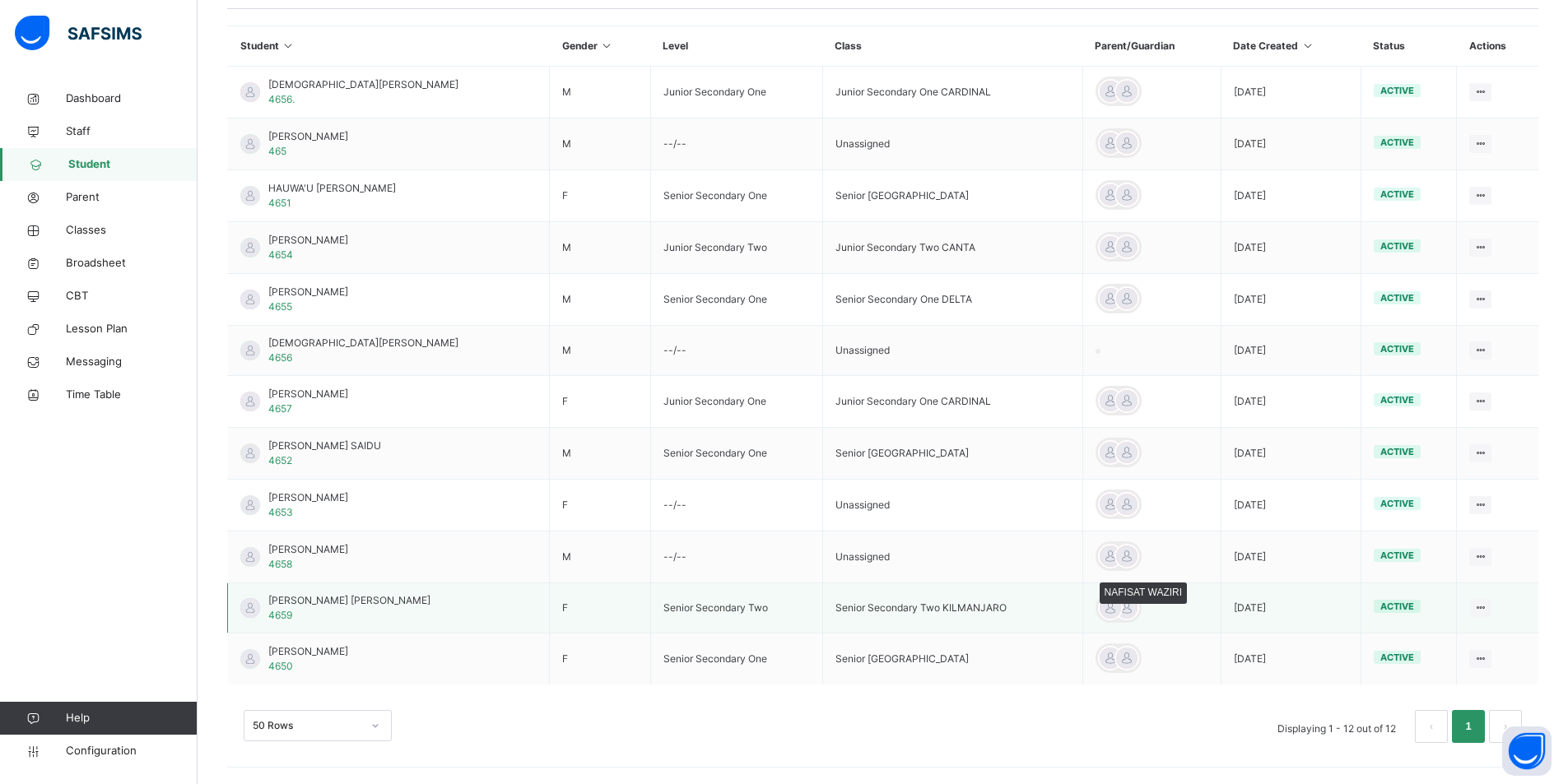
scroll to position [386, 0]
click at [1042, 607] on div at bounding box center [1110, 607] width 24 height 24
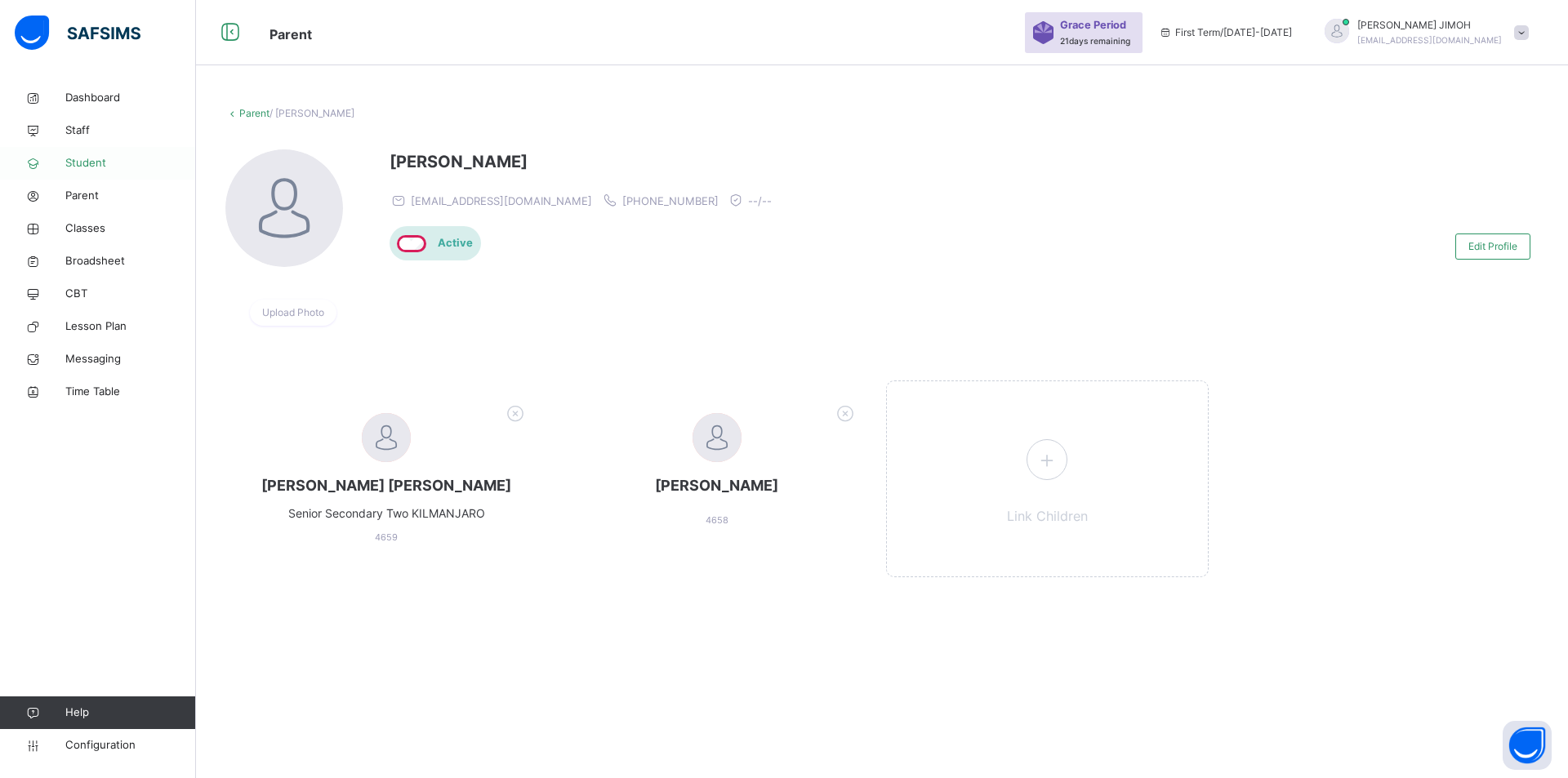
click at [84, 165] on span "Student" at bounding box center [130, 164] width 130 height 17
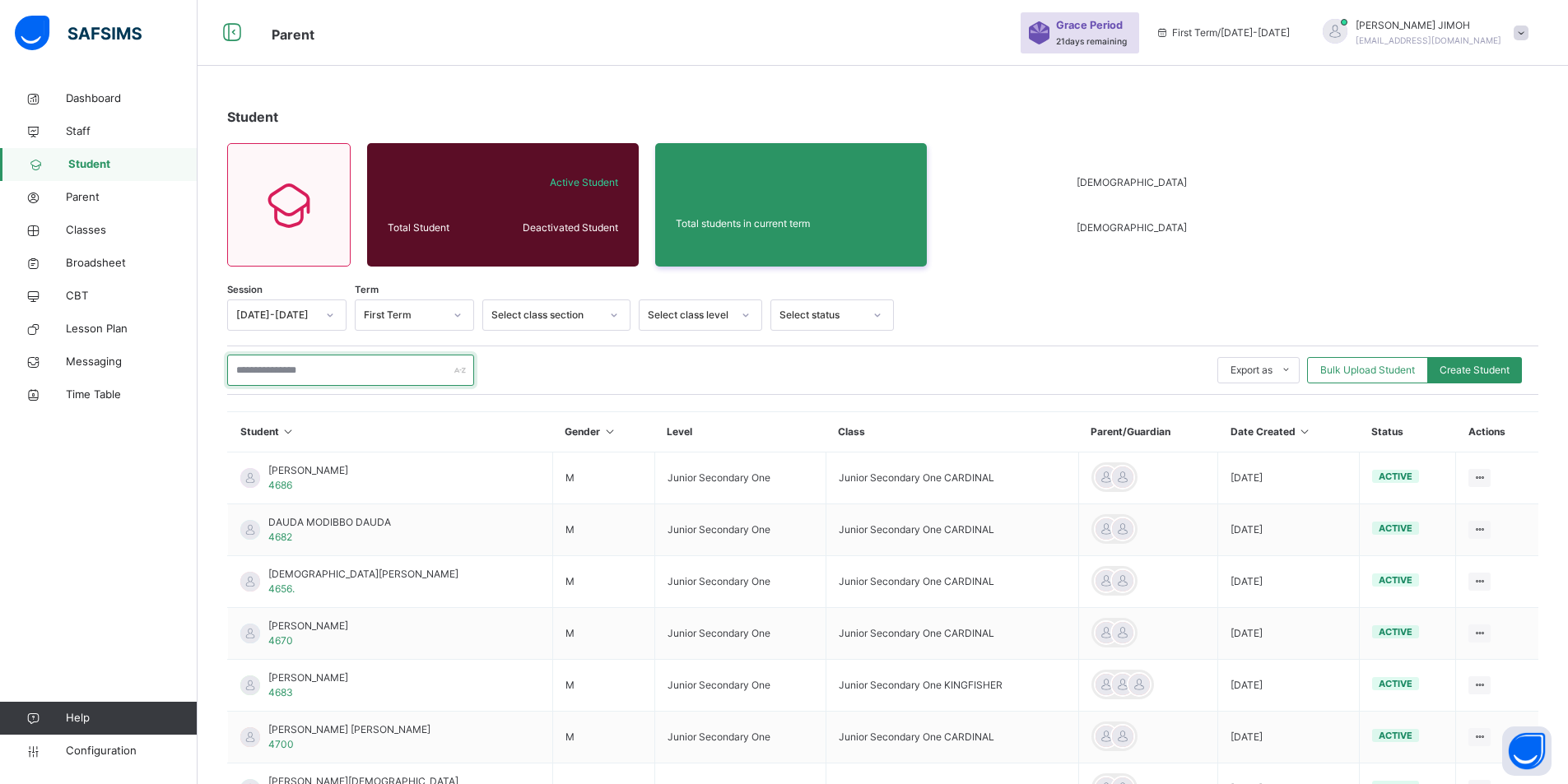
drag, startPoint x: 286, startPoint y: 370, endPoint x: 300, endPoint y: 367, distance: 14.3
click at [289, 370] on input "text" at bounding box center [351, 370] width 247 height 31
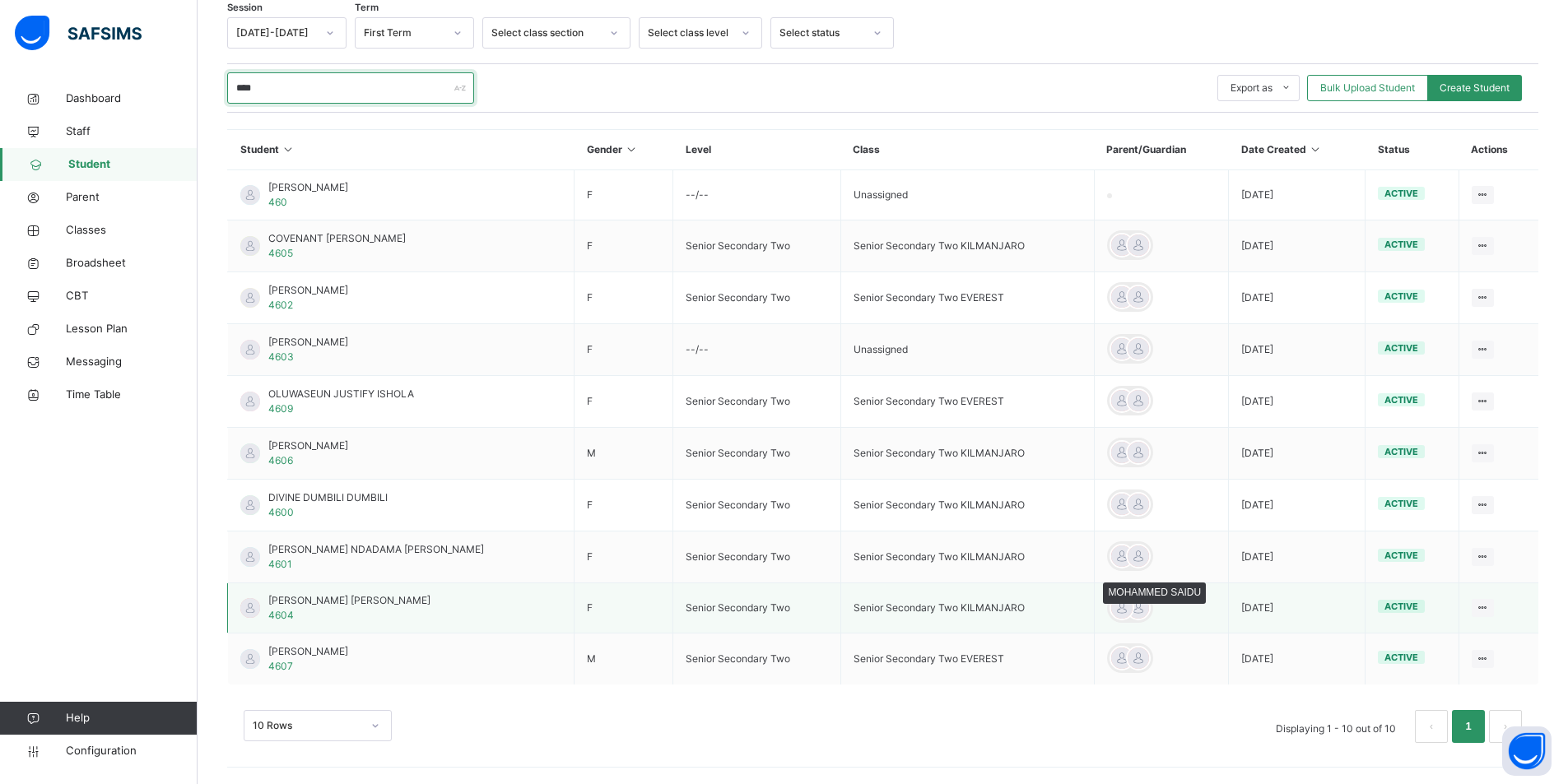
scroll to position [282, 0]
type input "****"
click at [1042, 606] on div at bounding box center [1121, 607] width 24 height 24
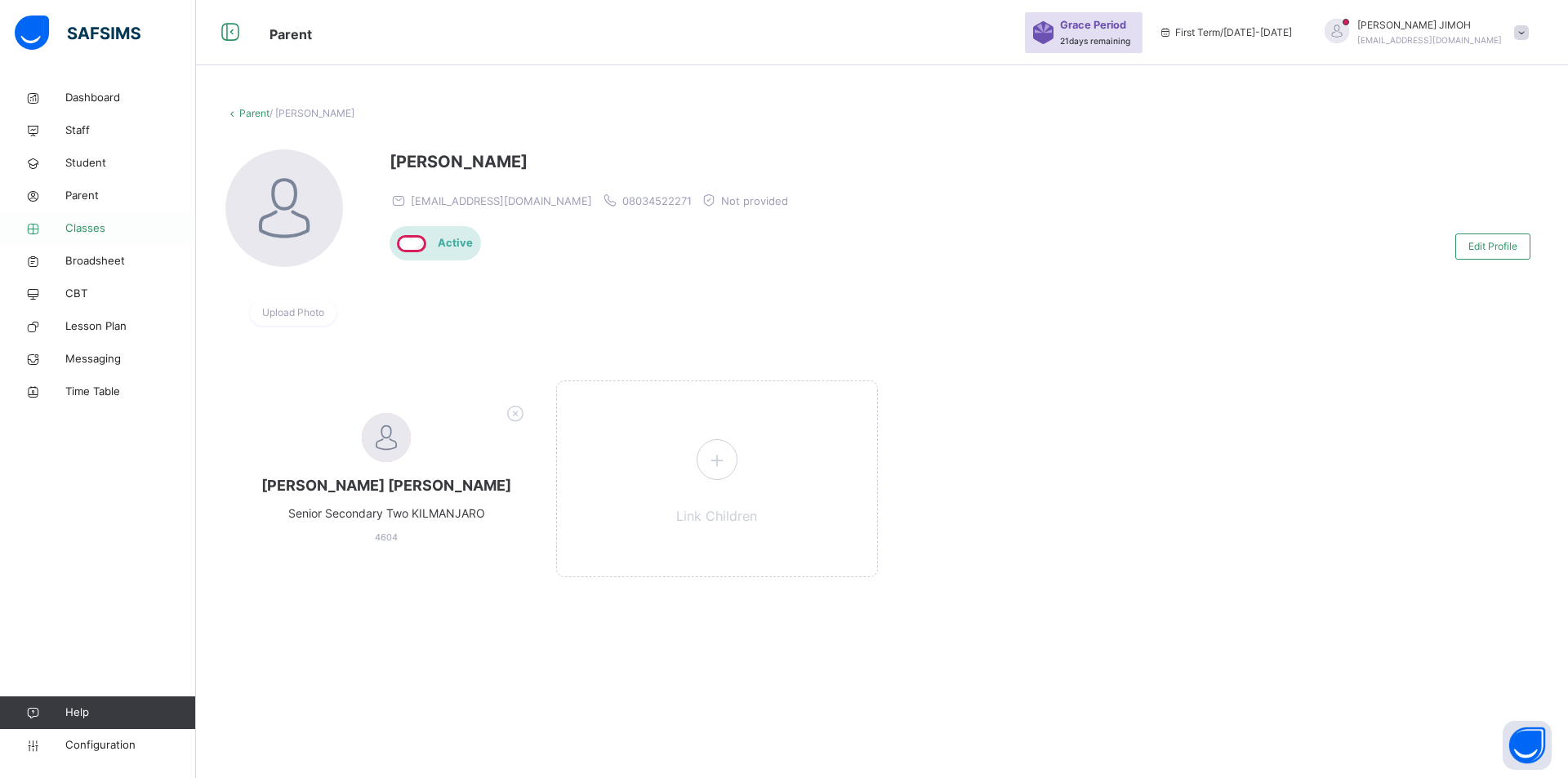
click at [83, 225] on span "Classes" at bounding box center [130, 229] width 130 height 17
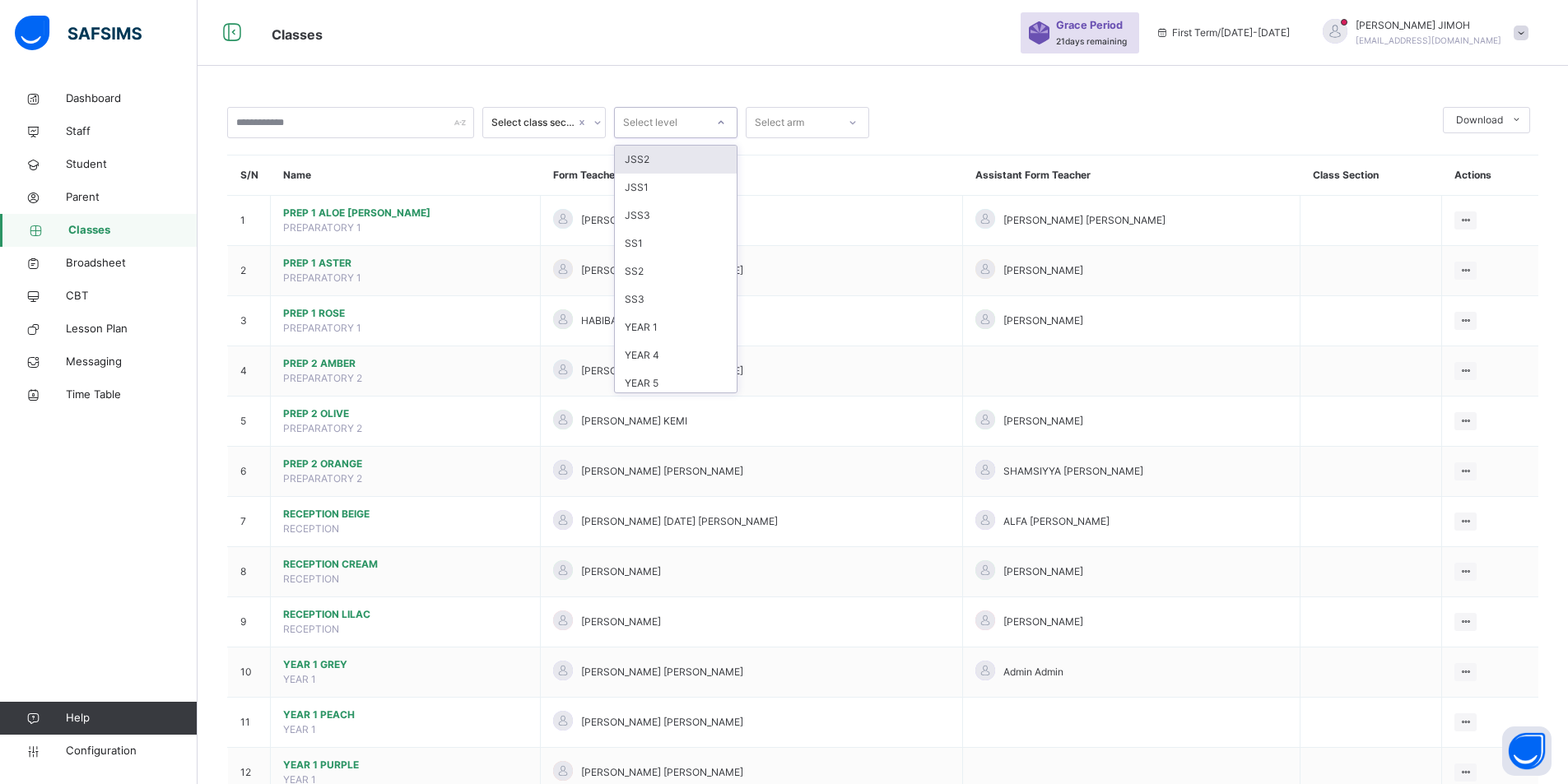
click at [715, 120] on div at bounding box center [720, 122] width 28 height 26
click at [656, 237] on div "SS1" at bounding box center [676, 243] width 122 height 28
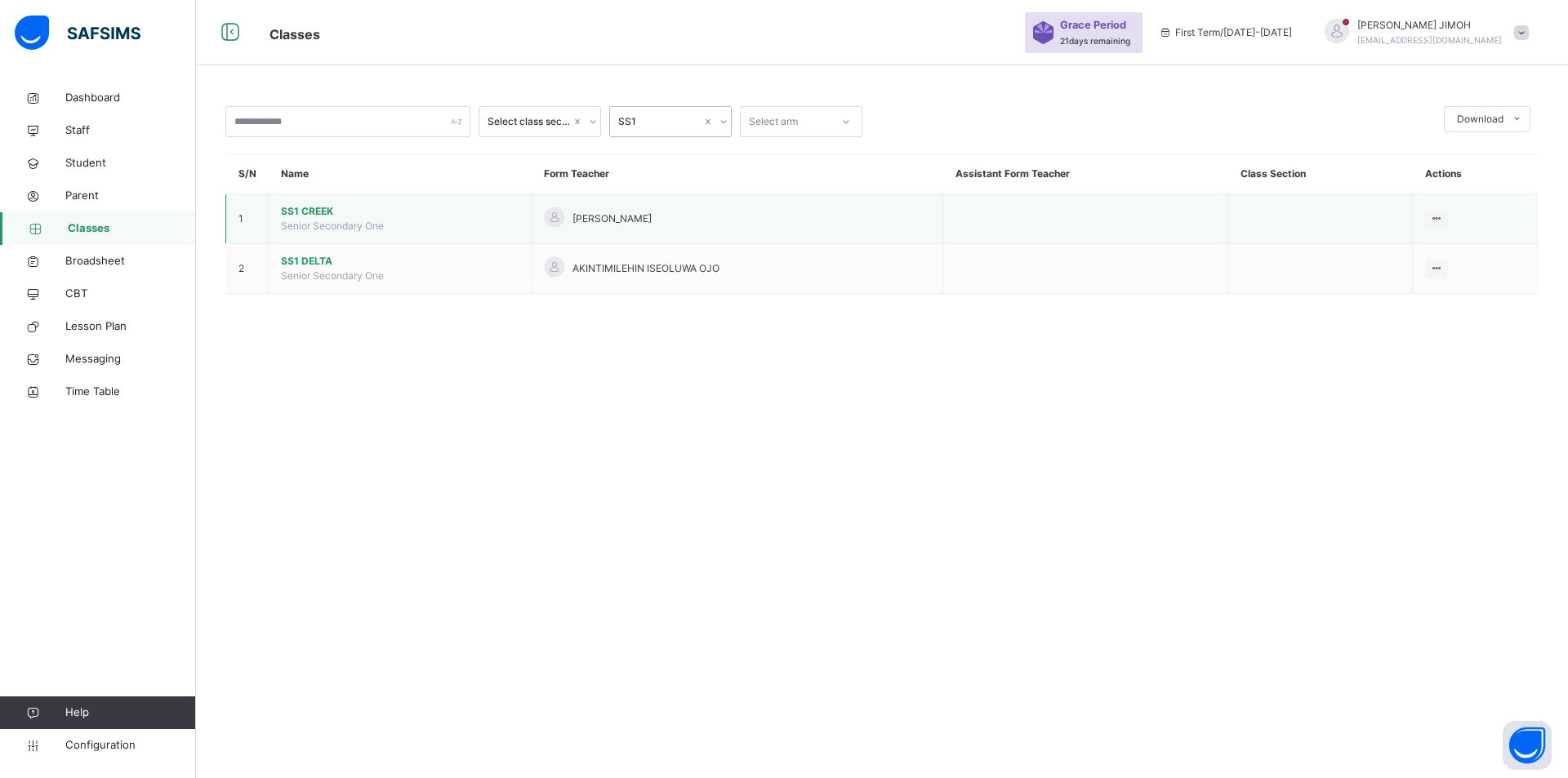
click at [303, 208] on span "SS1 CREEK" at bounding box center [400, 211] width 238 height 15
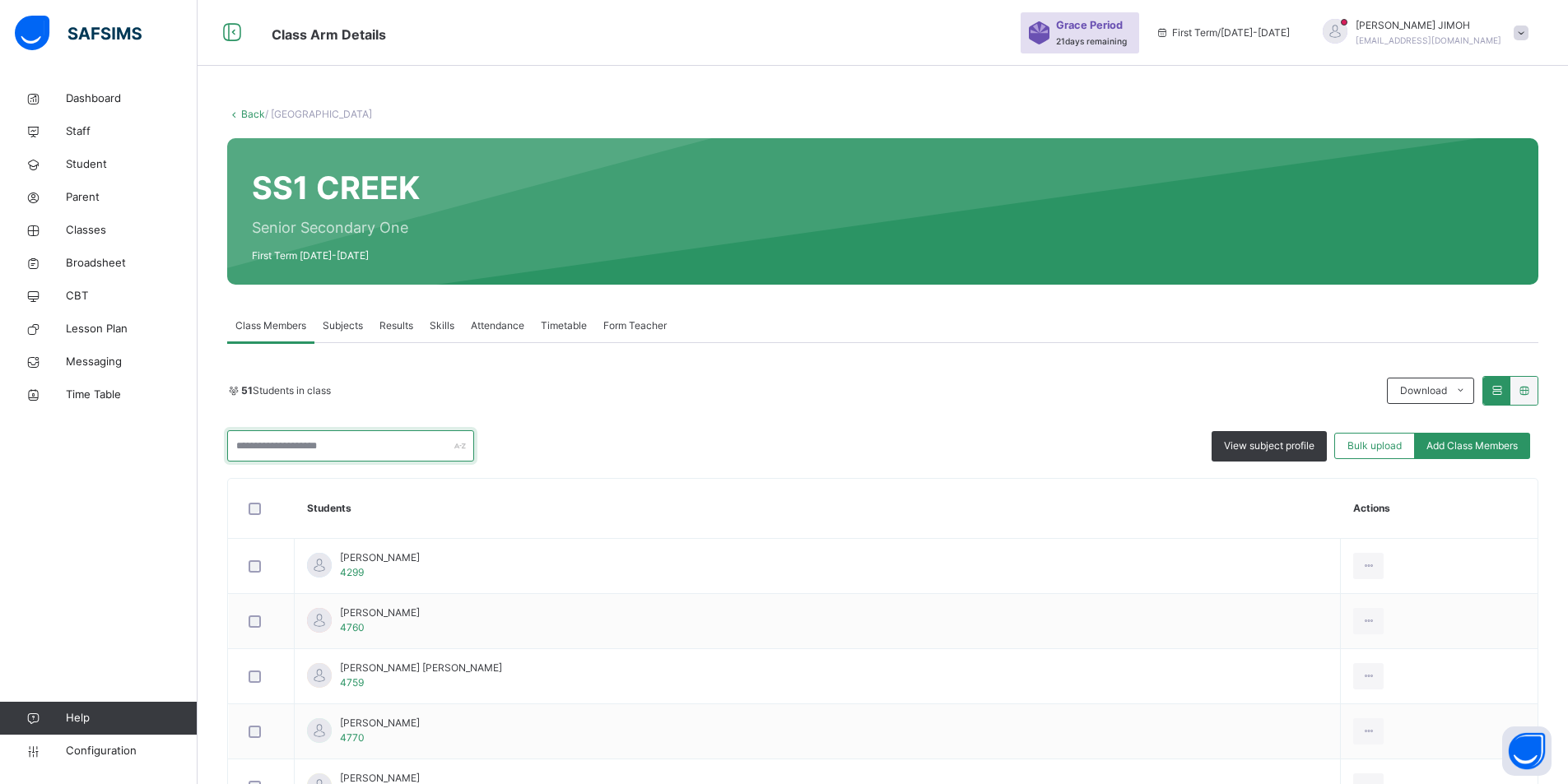
click at [270, 449] on input "text" at bounding box center [351, 445] width 247 height 31
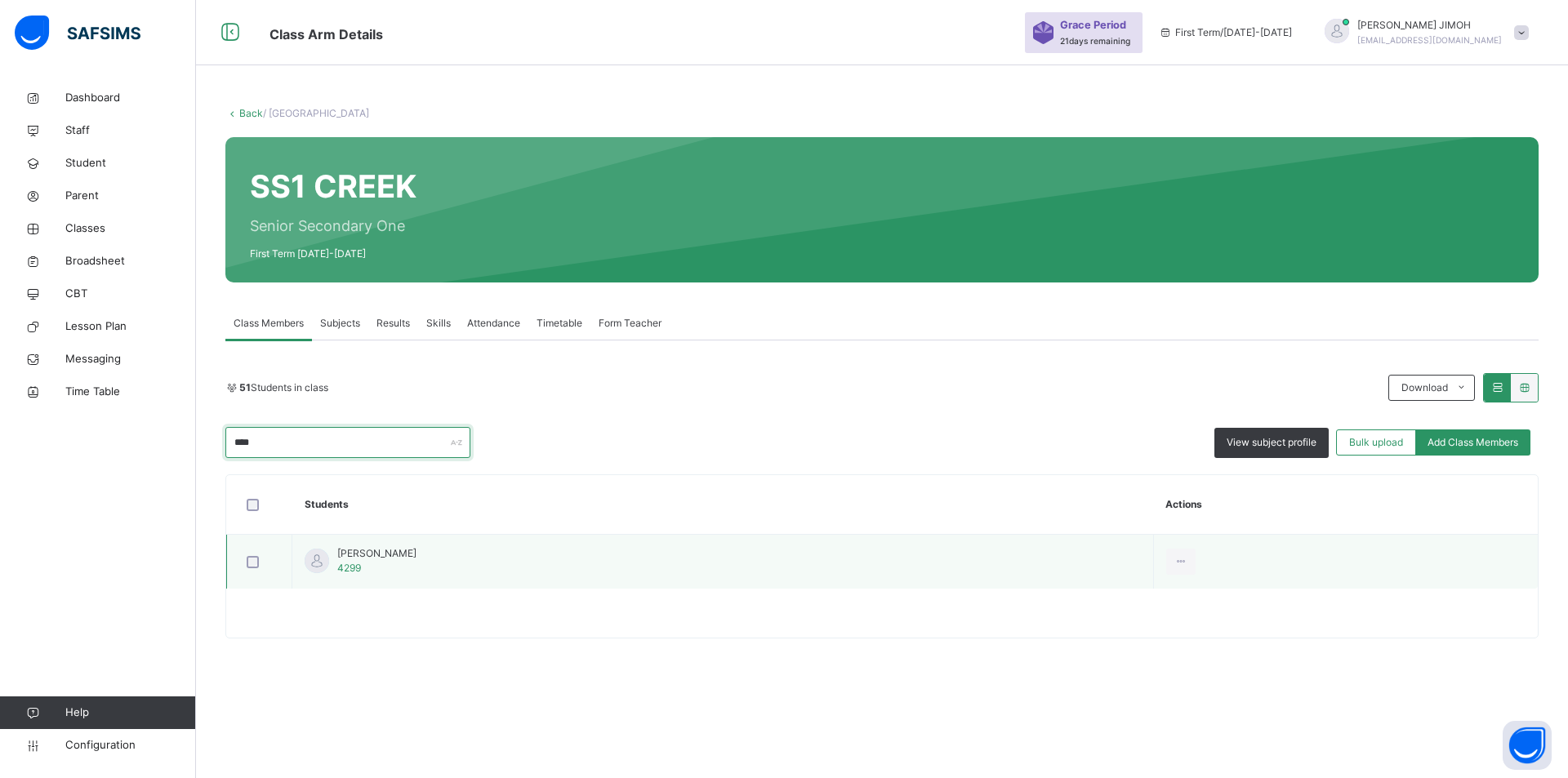
type input "****"
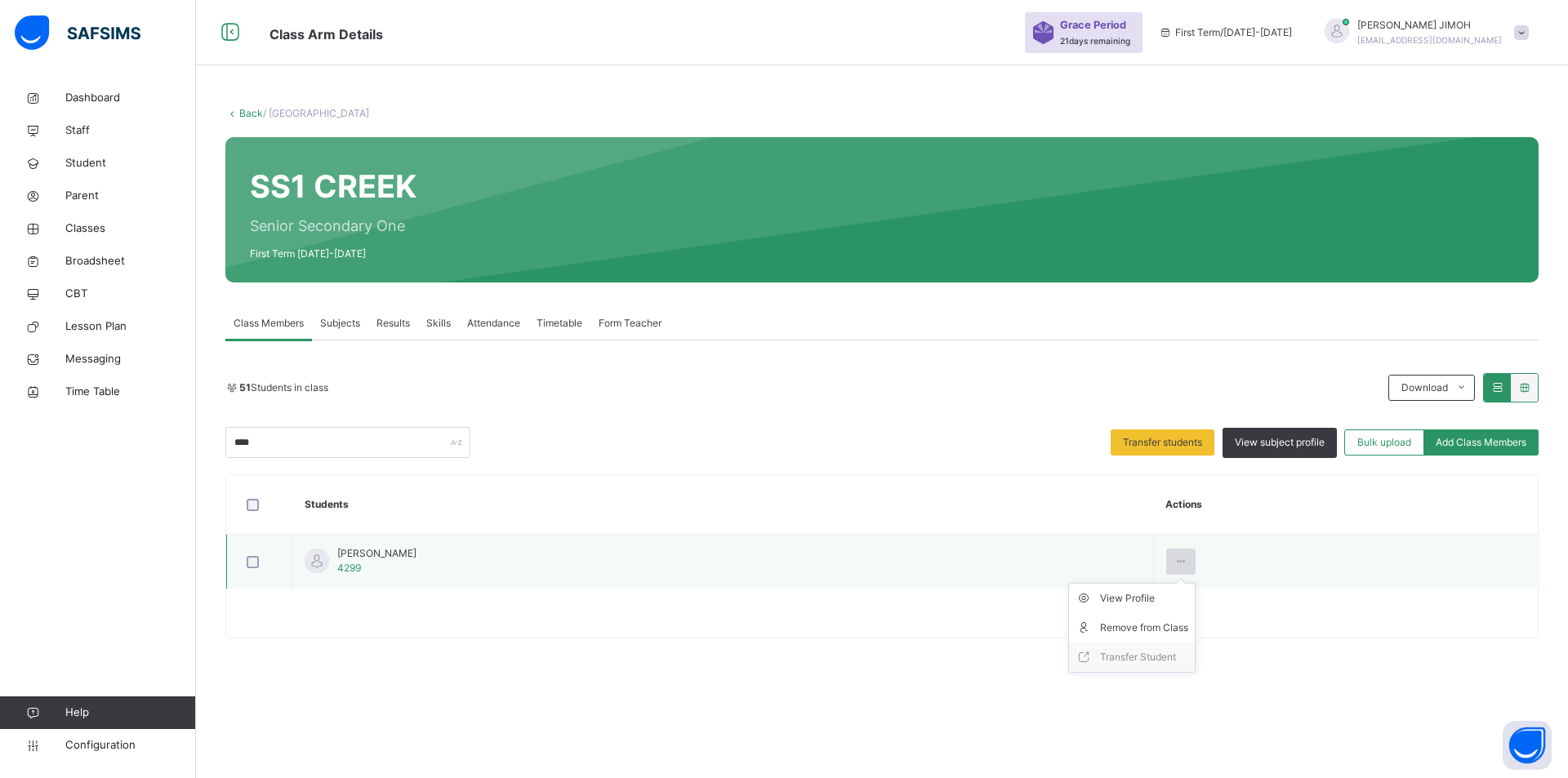
click at [1034, 560] on icon at bounding box center [1181, 562] width 14 height 15
click at [1034, 628] on div "Remove from Class" at bounding box center [1144, 628] width 89 height 17
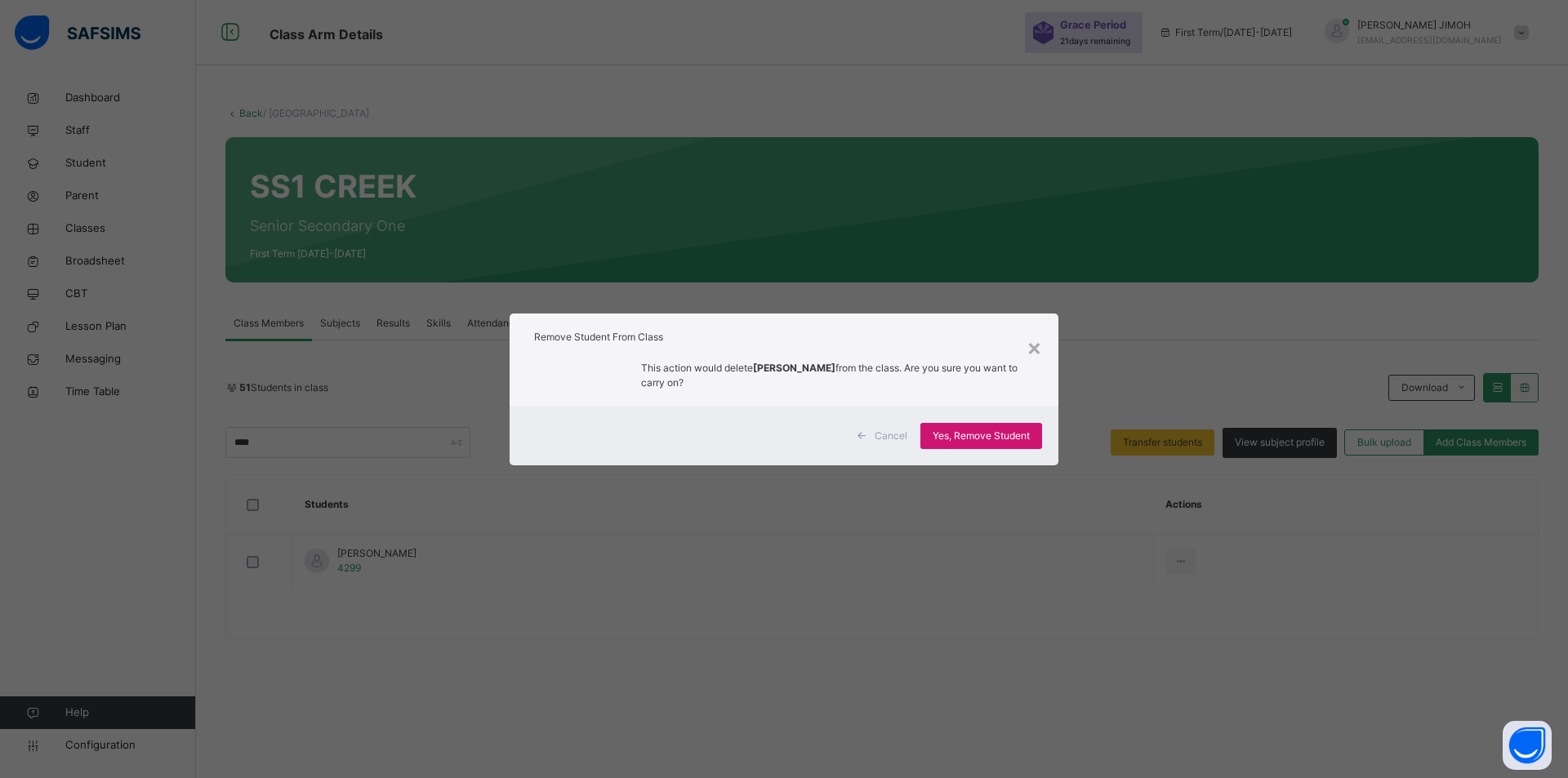
click at [987, 430] on span "Yes, Remove Student" at bounding box center [981, 436] width 97 height 15
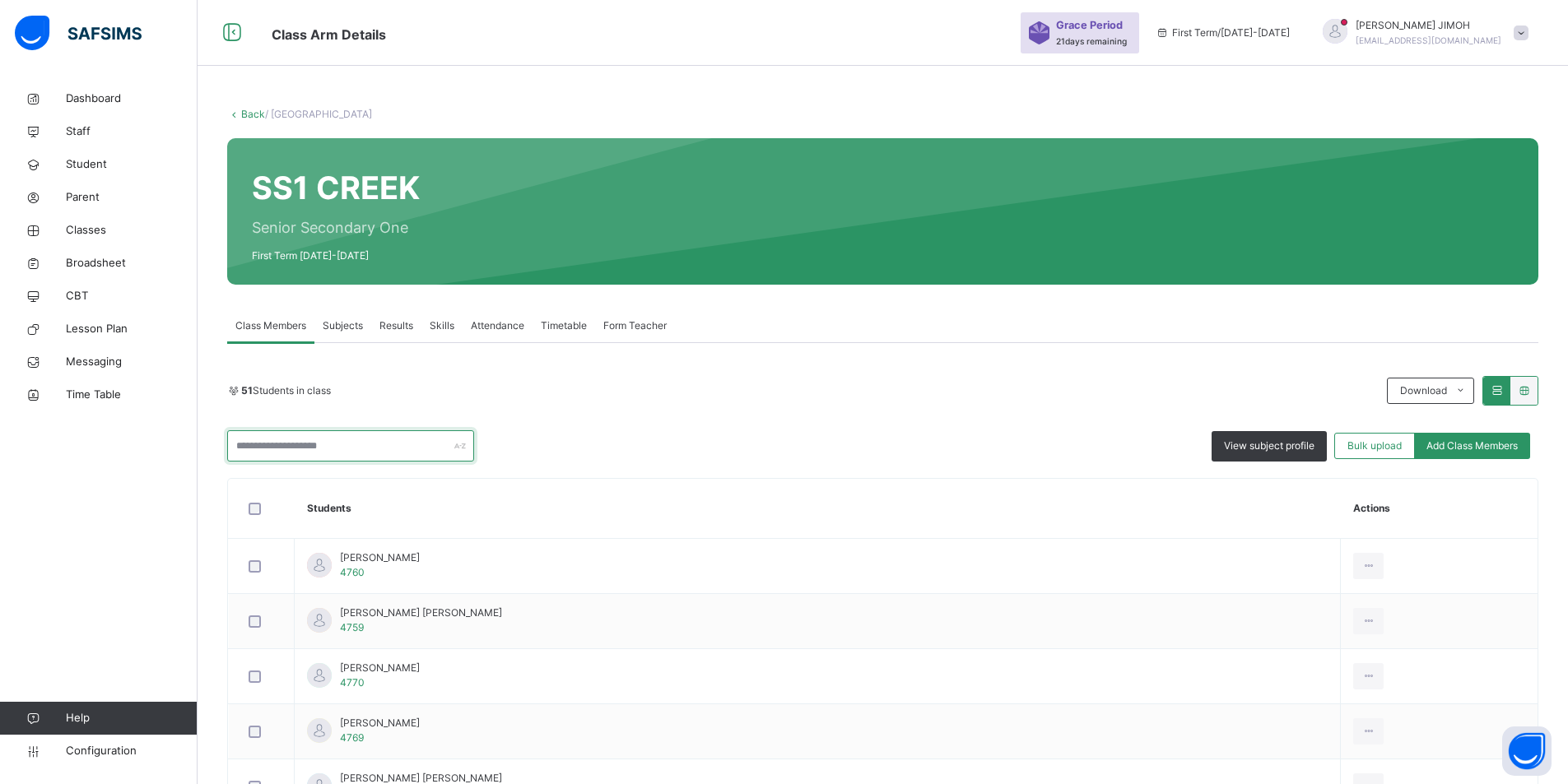
click at [367, 445] on input "text" at bounding box center [351, 445] width 247 height 31
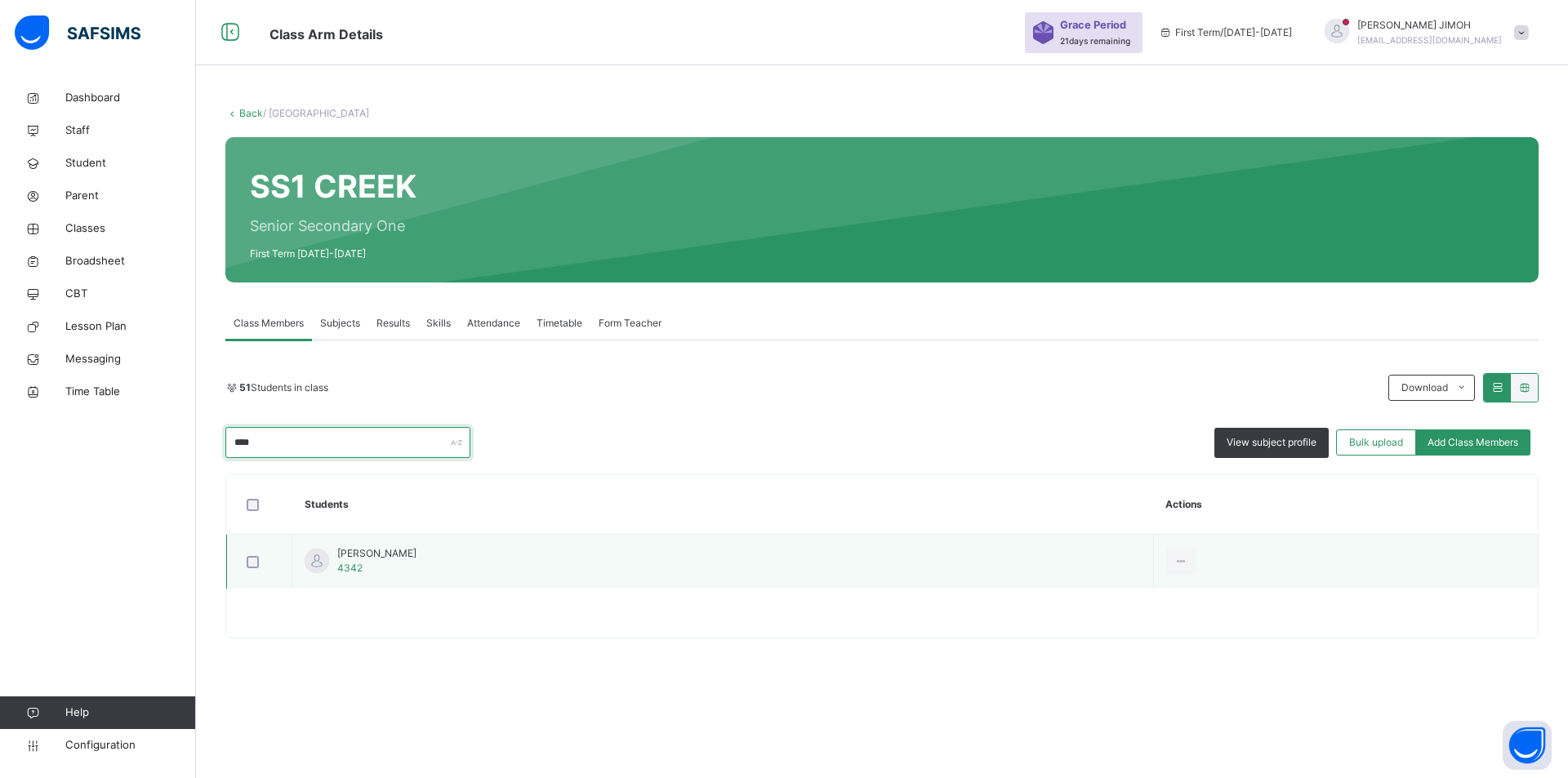
type input "****"
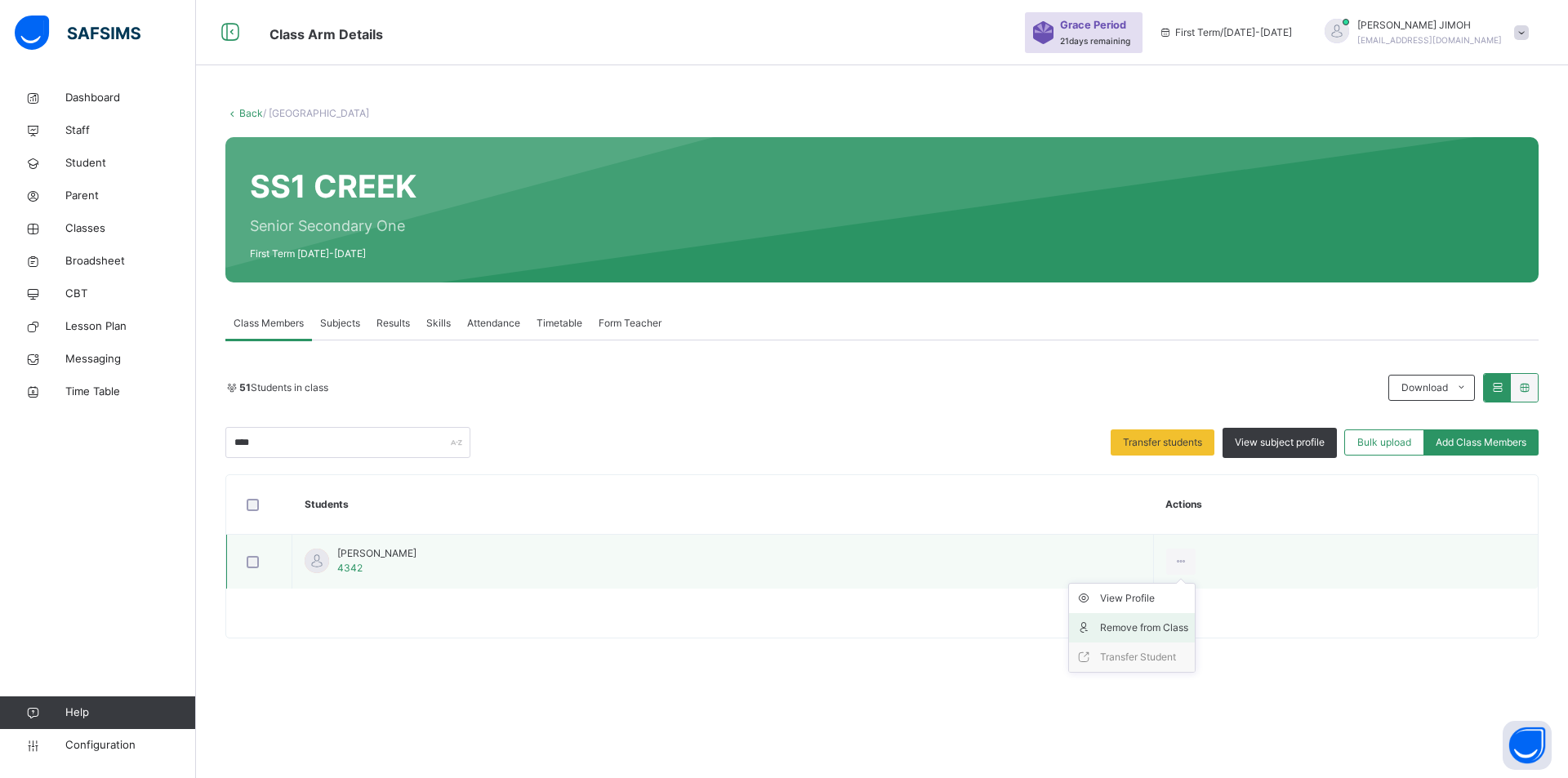
click at [1034, 628] on div "Remove from Class" at bounding box center [1144, 628] width 89 height 17
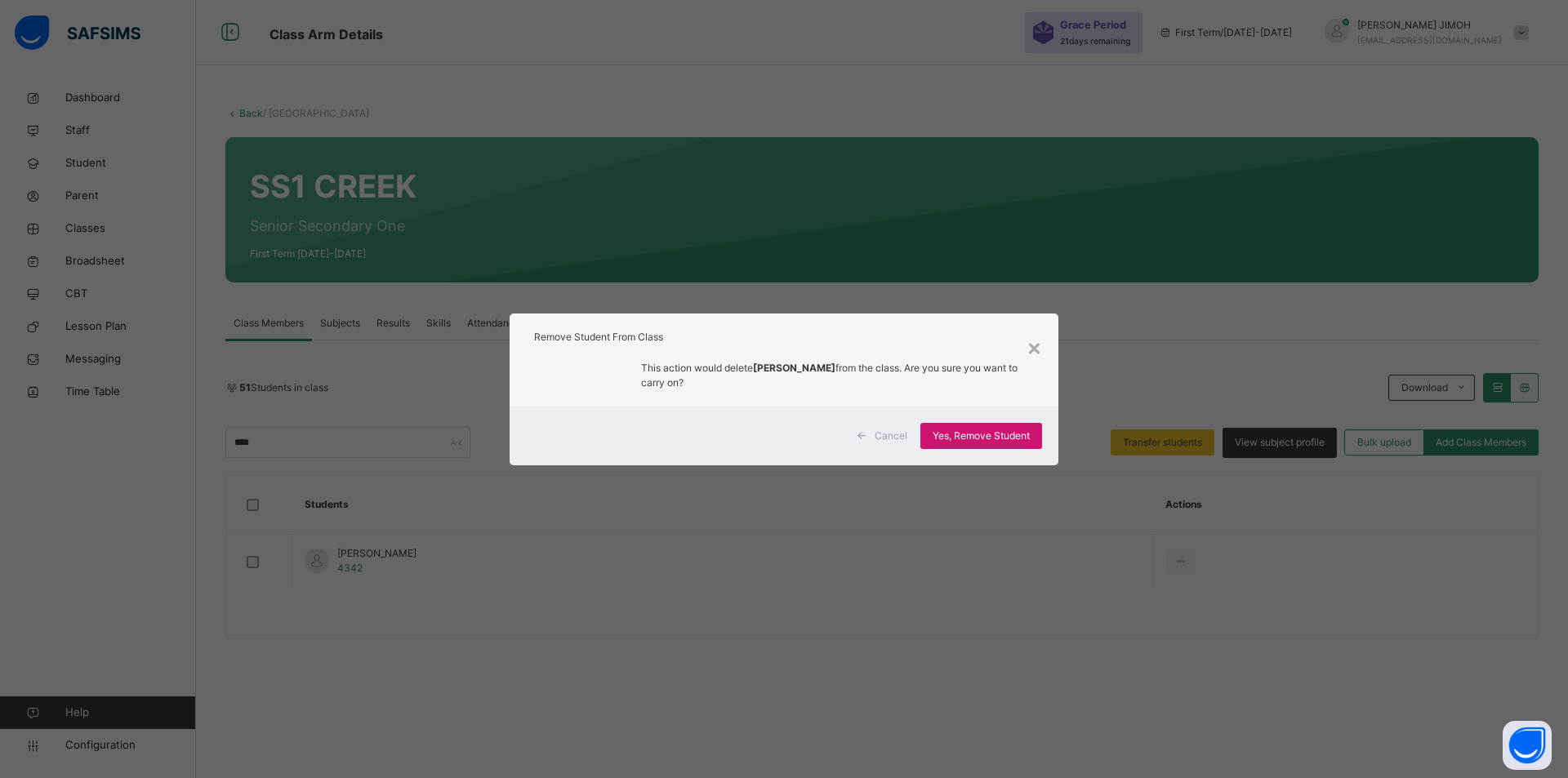
click at [1007, 429] on span "Yes, Remove Student" at bounding box center [981, 436] width 97 height 15
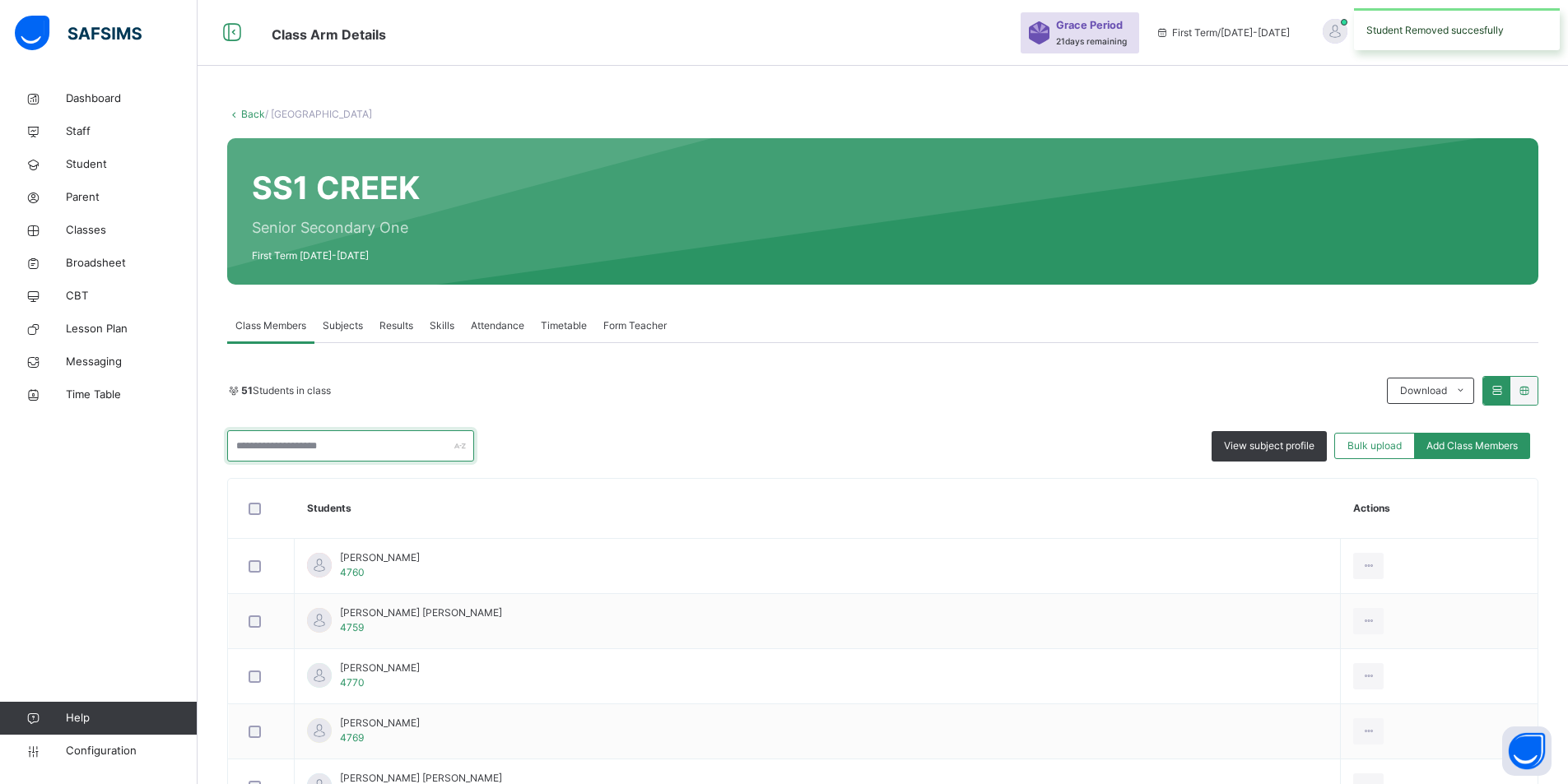
click at [286, 451] on input "text" at bounding box center [351, 445] width 247 height 31
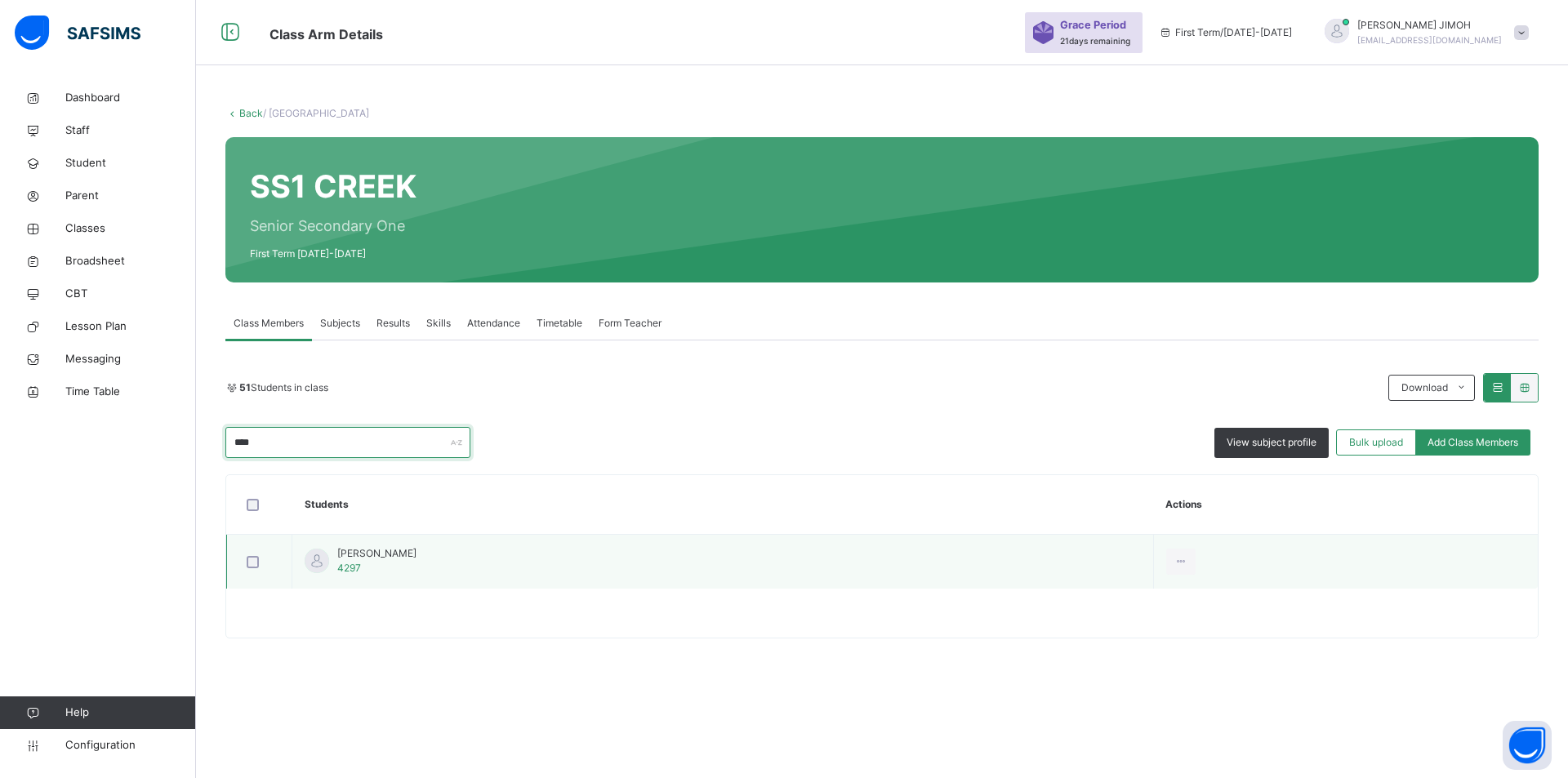
type input "****"
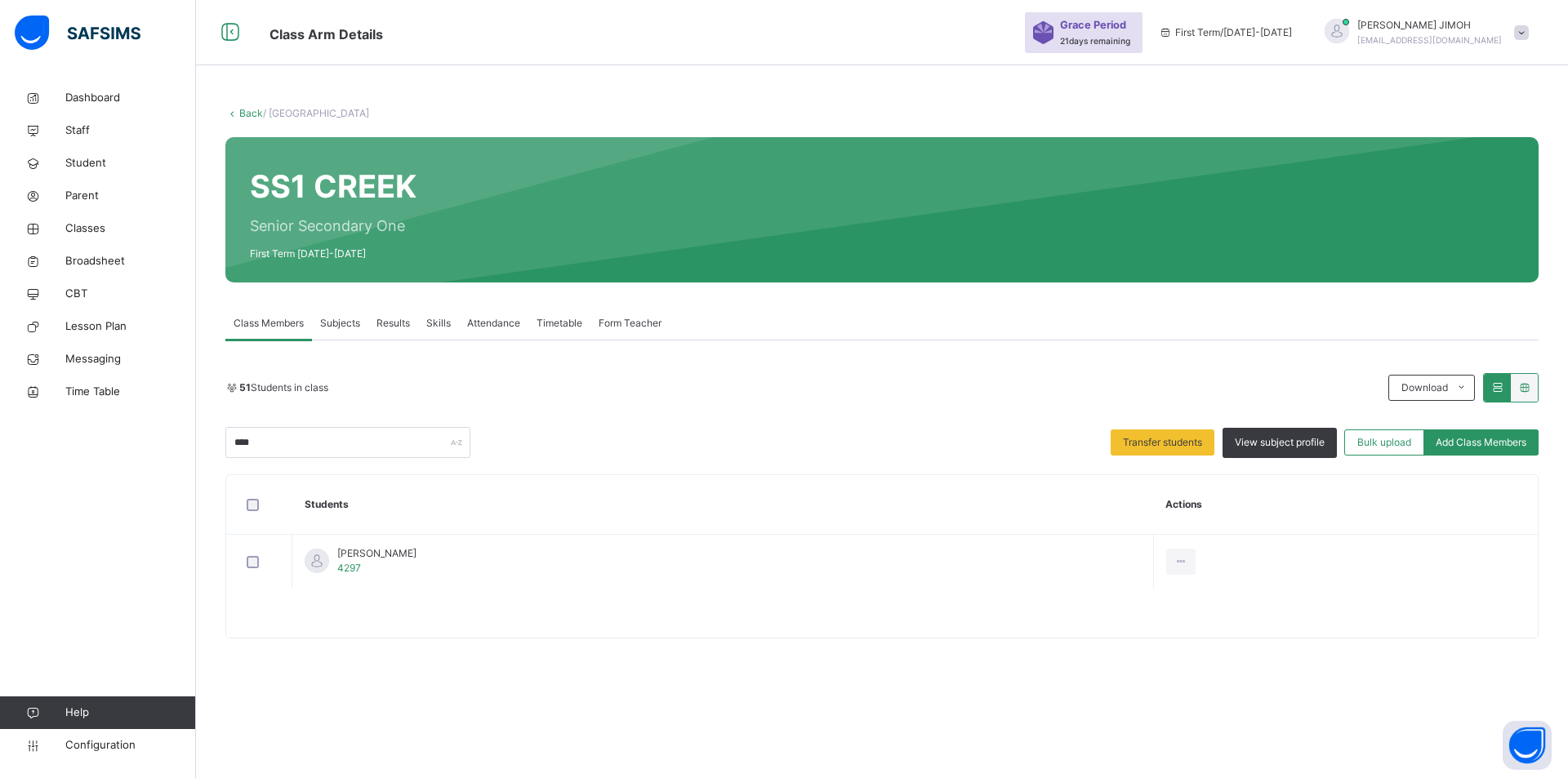
click at [0, 0] on div "Remove from Class" at bounding box center [0, 0] width 0 height 0
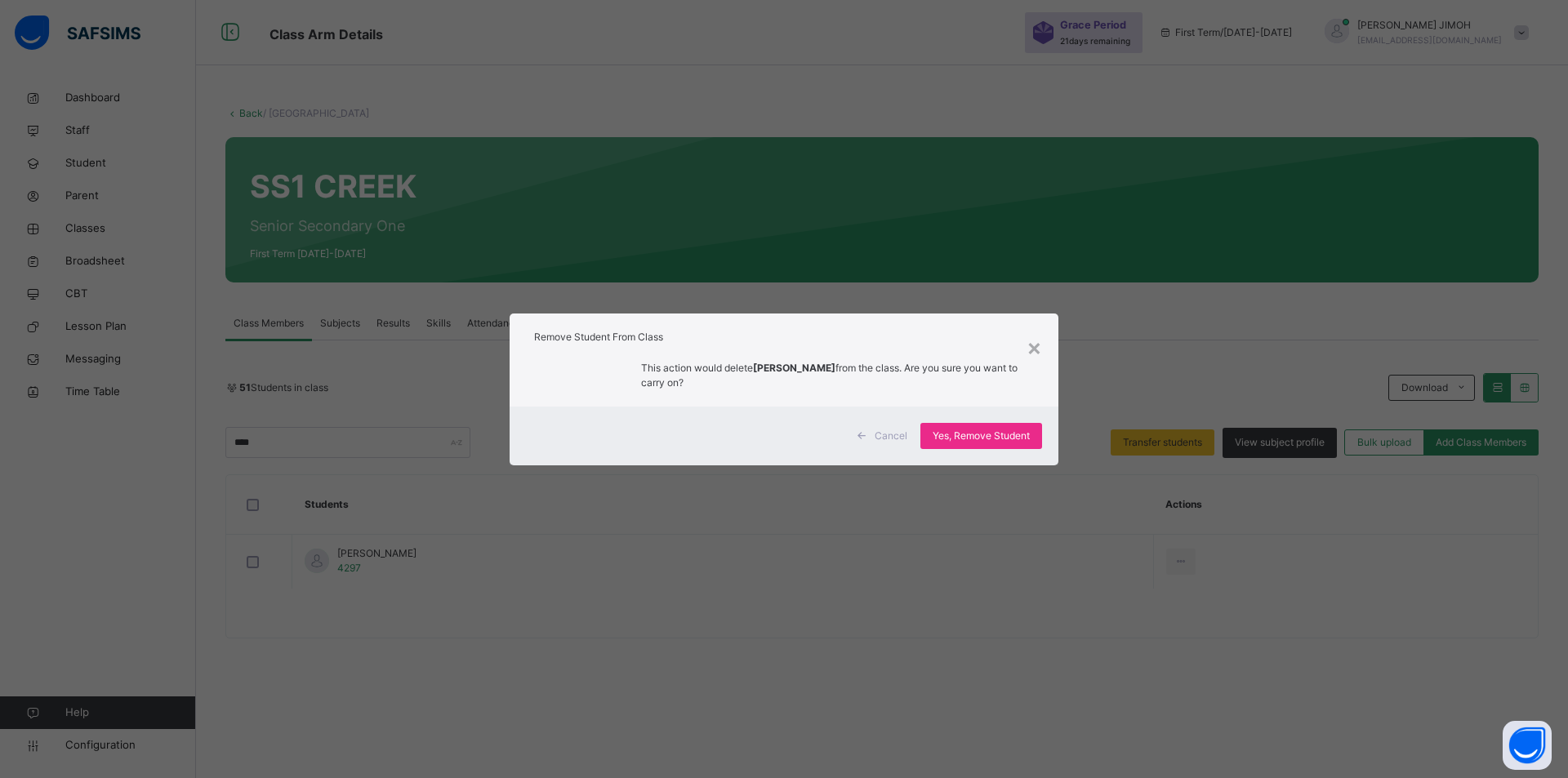
drag, startPoint x: 961, startPoint y: 438, endPoint x: 882, endPoint y: 422, distance: 80.6
click at [960, 438] on span "Yes, Remove Student" at bounding box center [981, 436] width 97 height 15
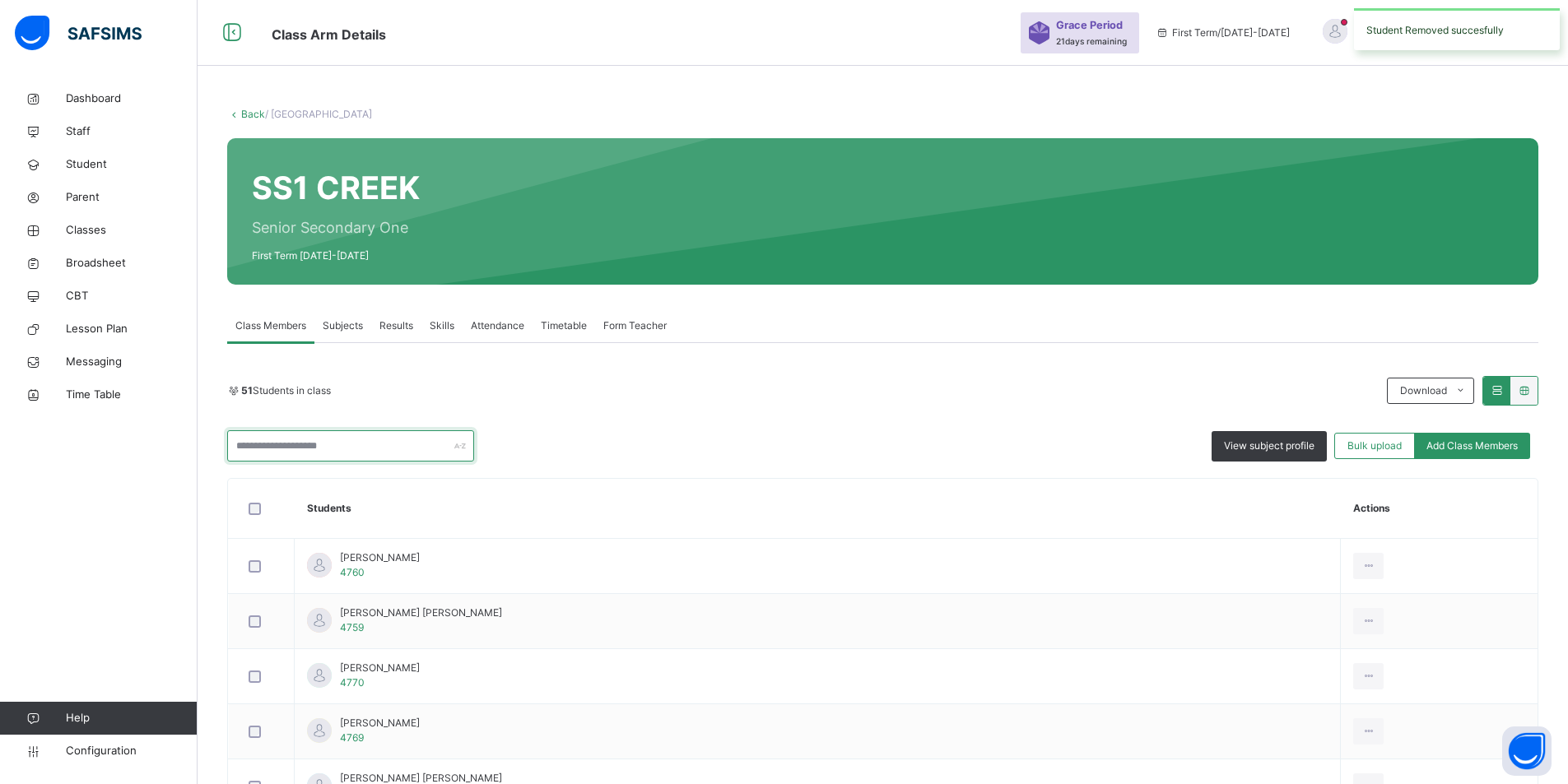
click at [312, 442] on input "text" at bounding box center [351, 445] width 247 height 31
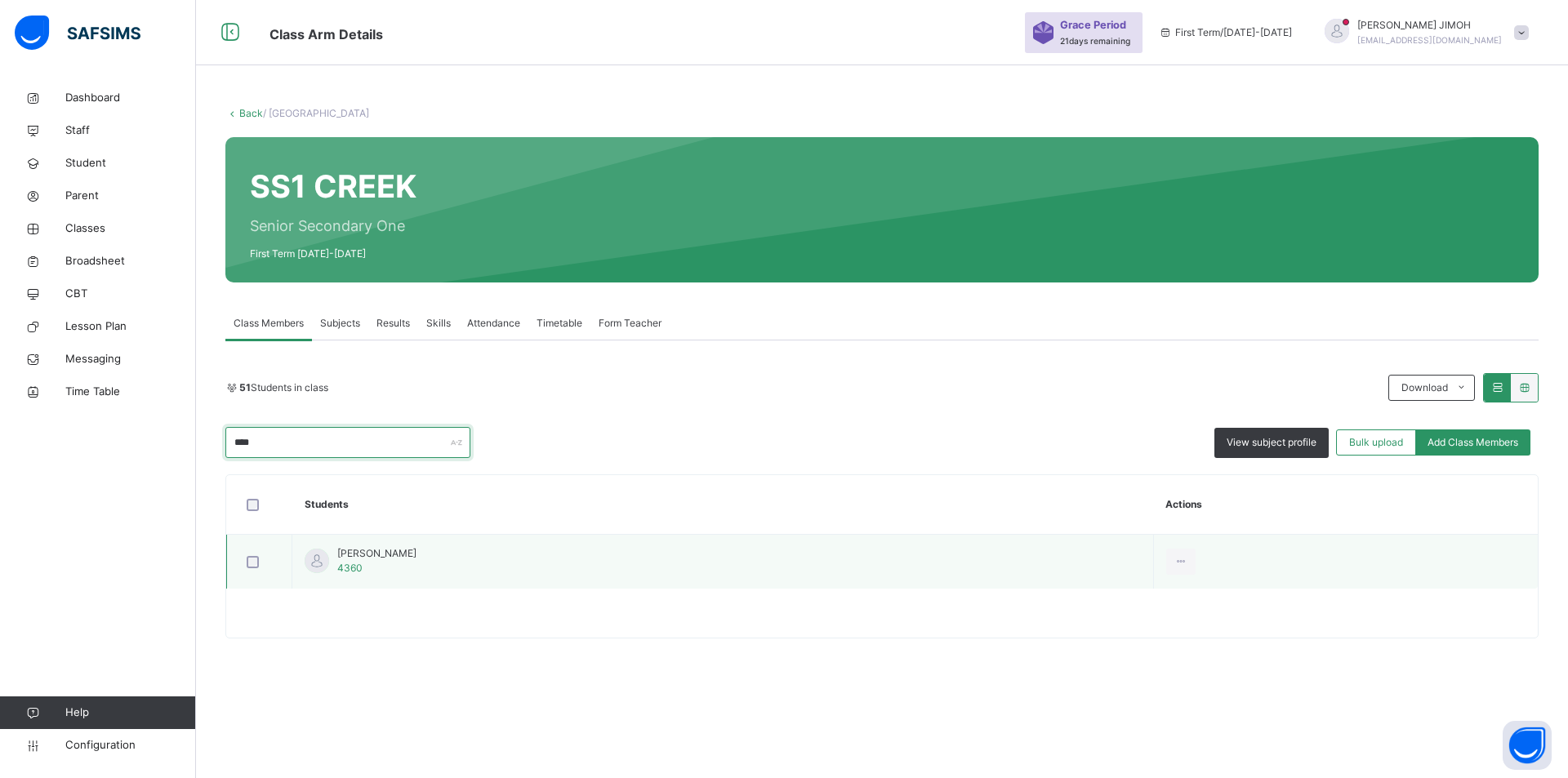
type input "****"
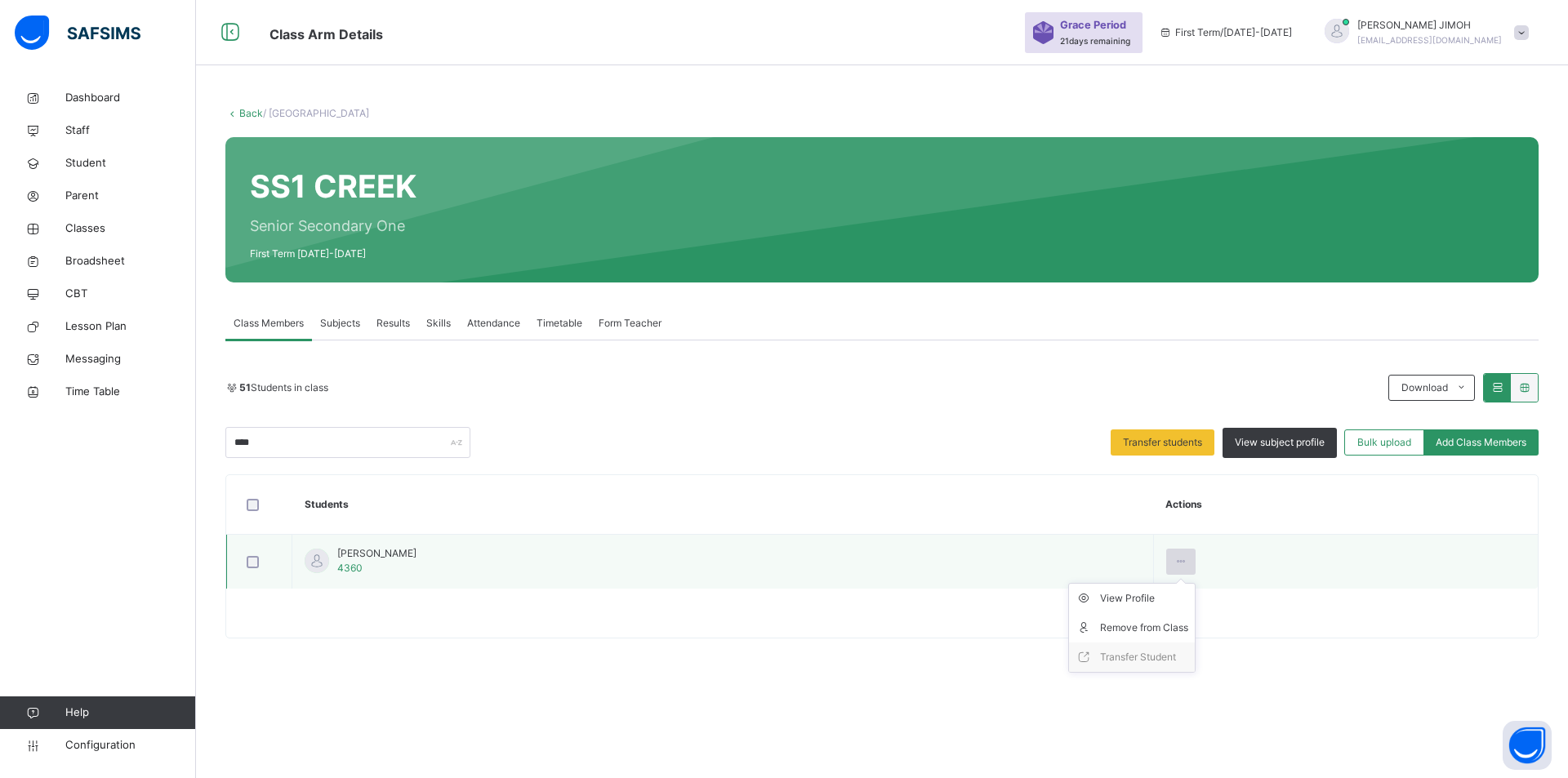
click at [1034, 563] on icon at bounding box center [1181, 562] width 14 height 15
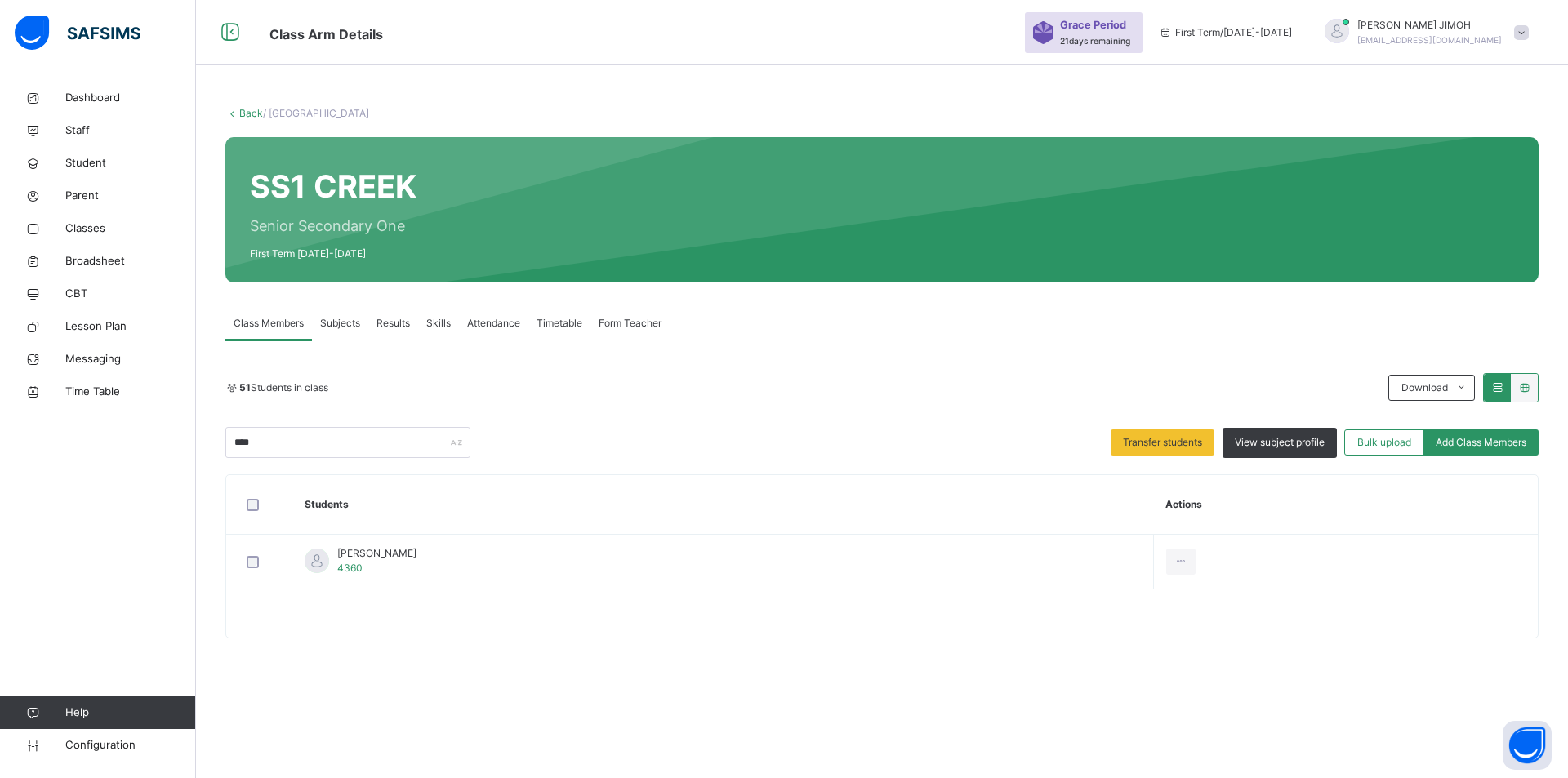
click at [0, 0] on div "Remove from Class" at bounding box center [0, 0] width 0 height 0
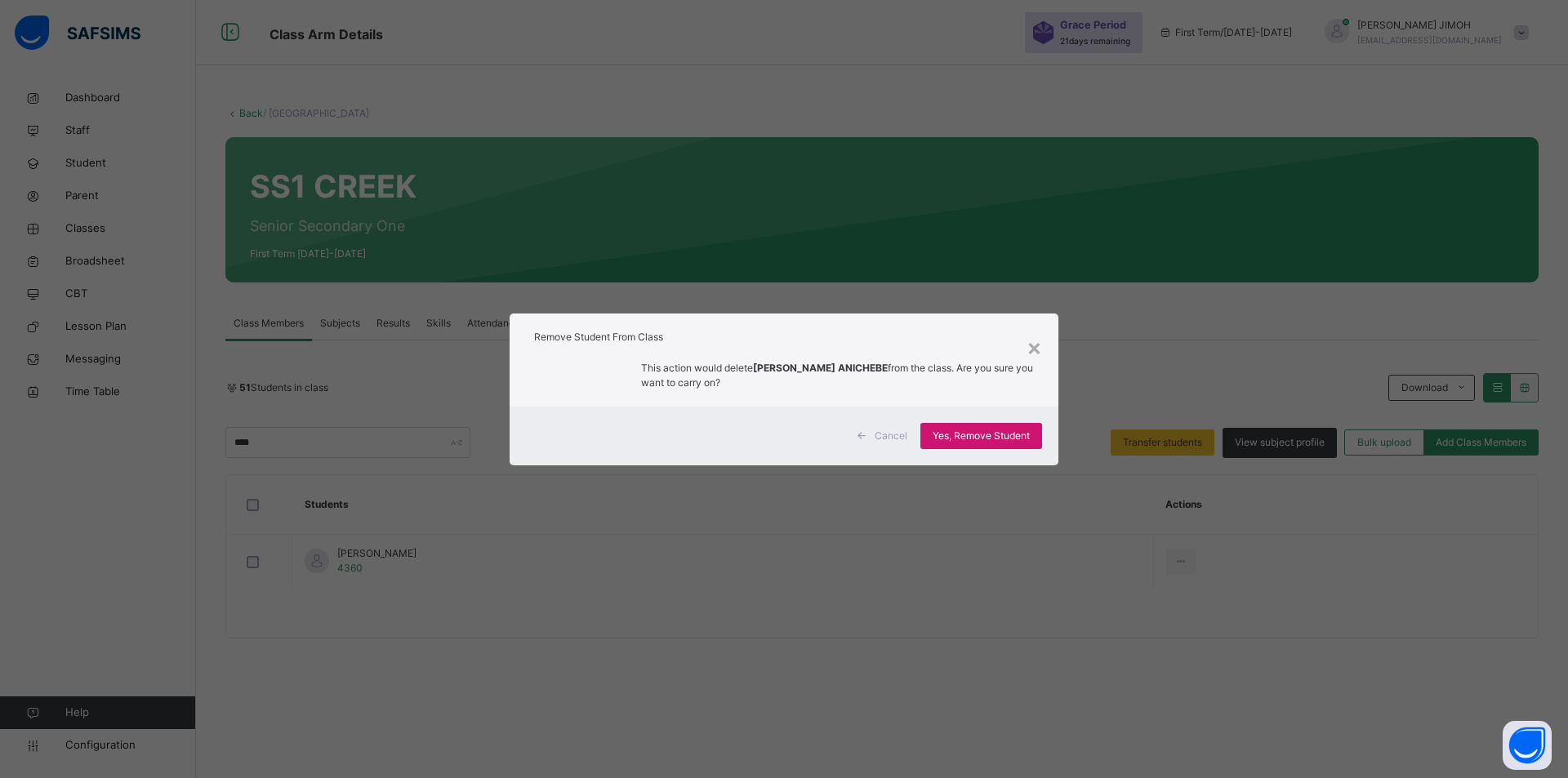
click at [952, 433] on span "Yes, Remove Student" at bounding box center [981, 436] width 97 height 15
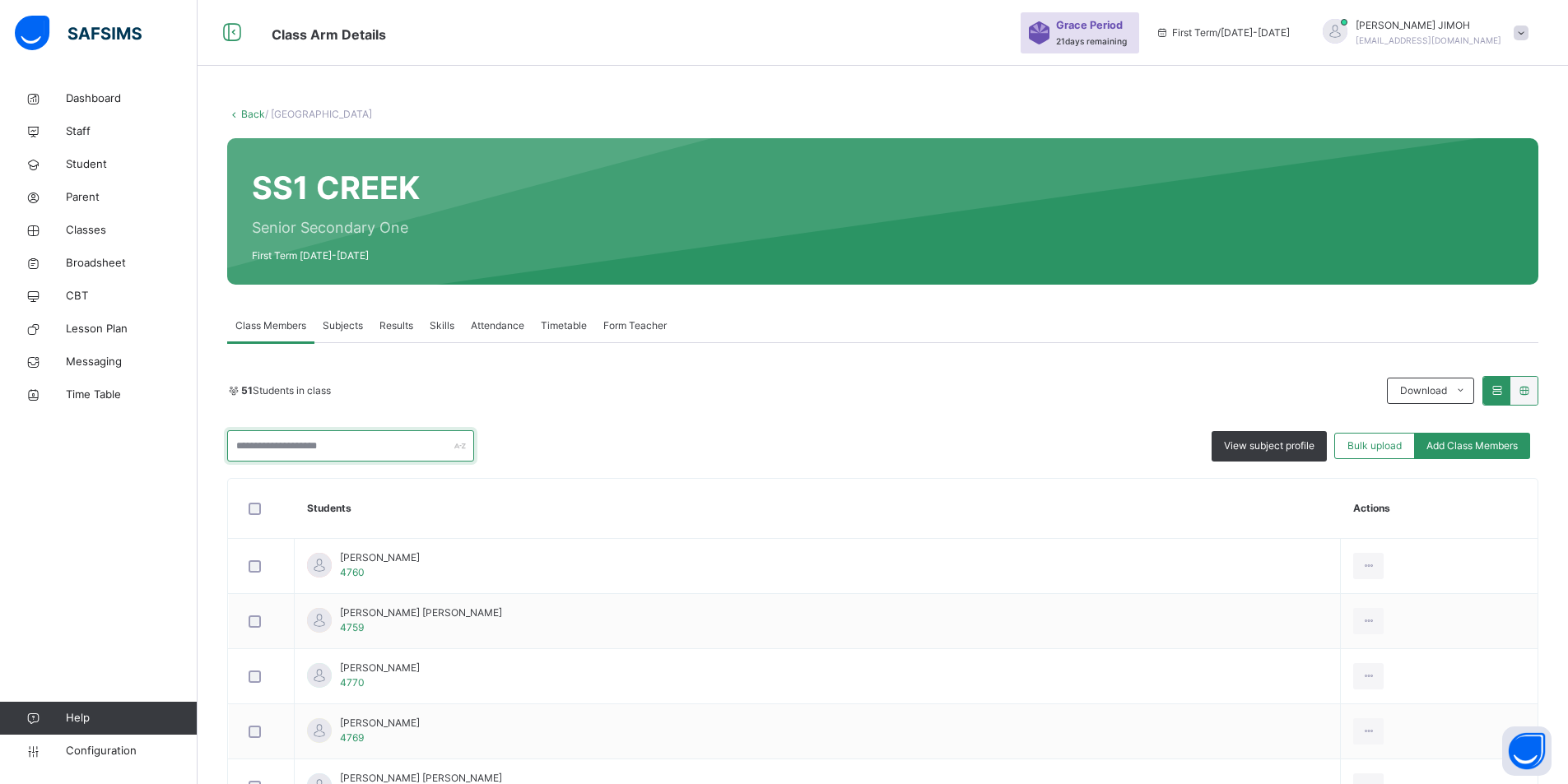
click at [319, 444] on input "text" at bounding box center [351, 445] width 247 height 31
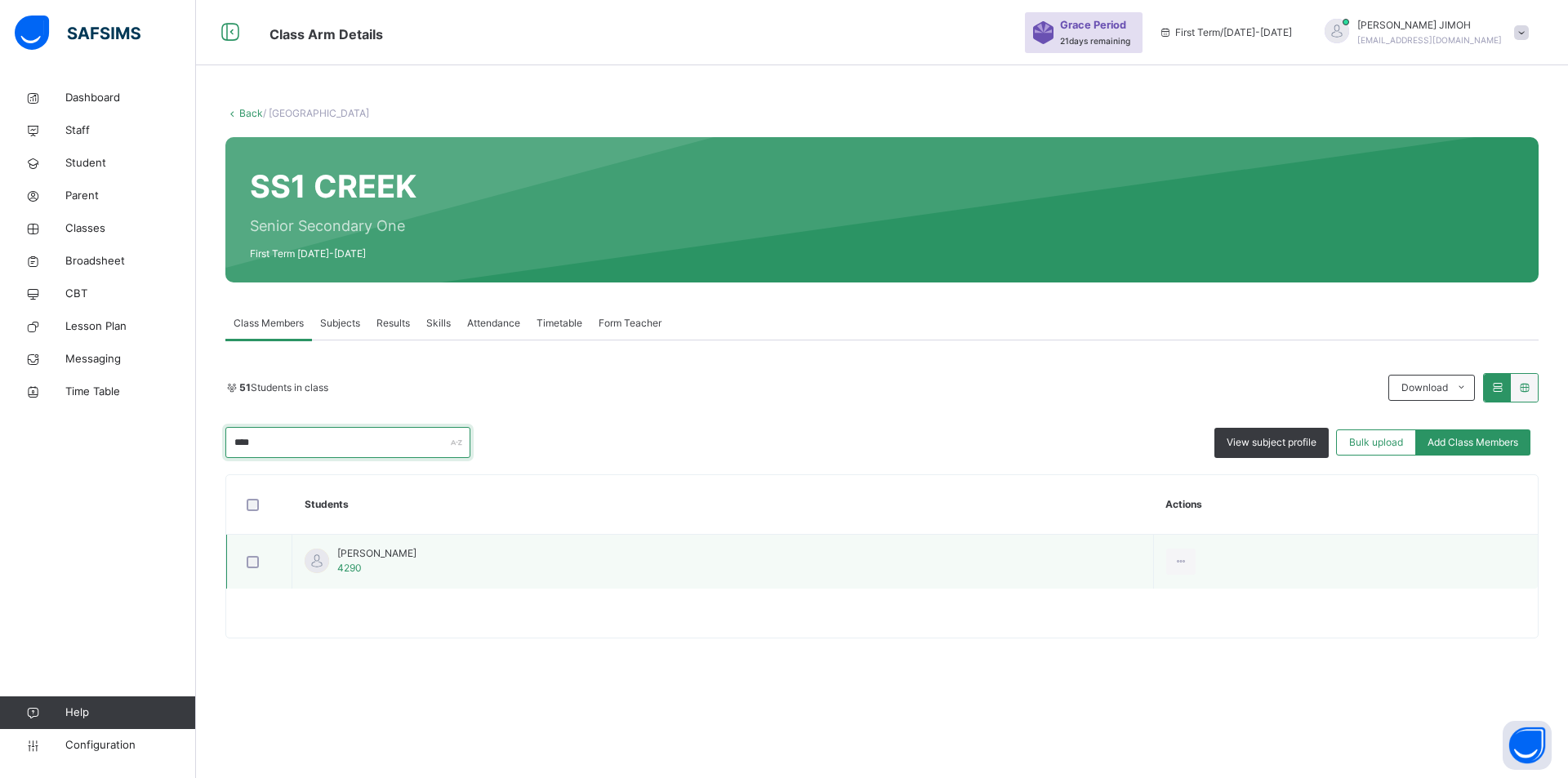
type input "****"
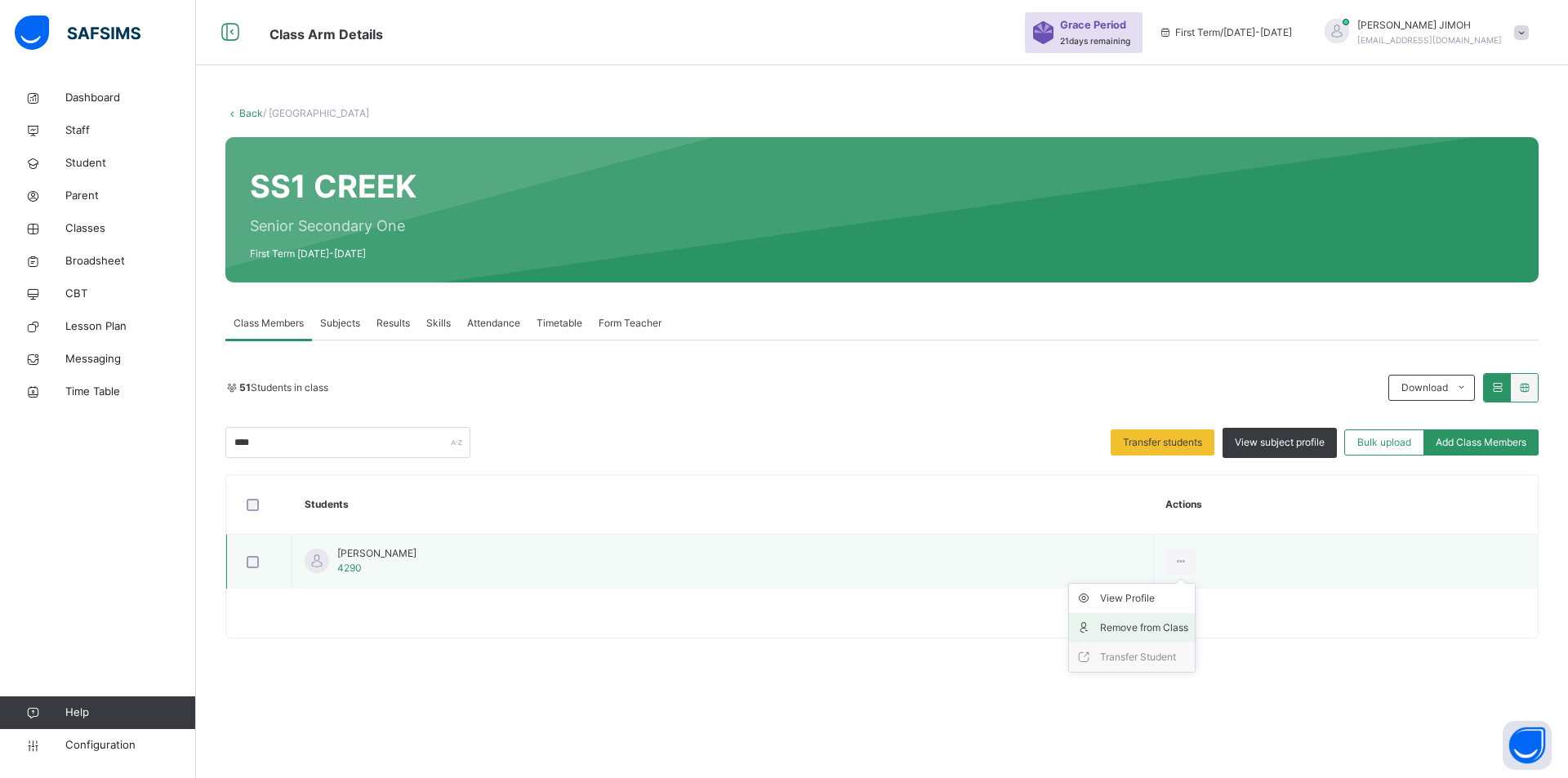
click at [1034, 622] on div "Remove from Class" at bounding box center [1144, 628] width 89 height 17
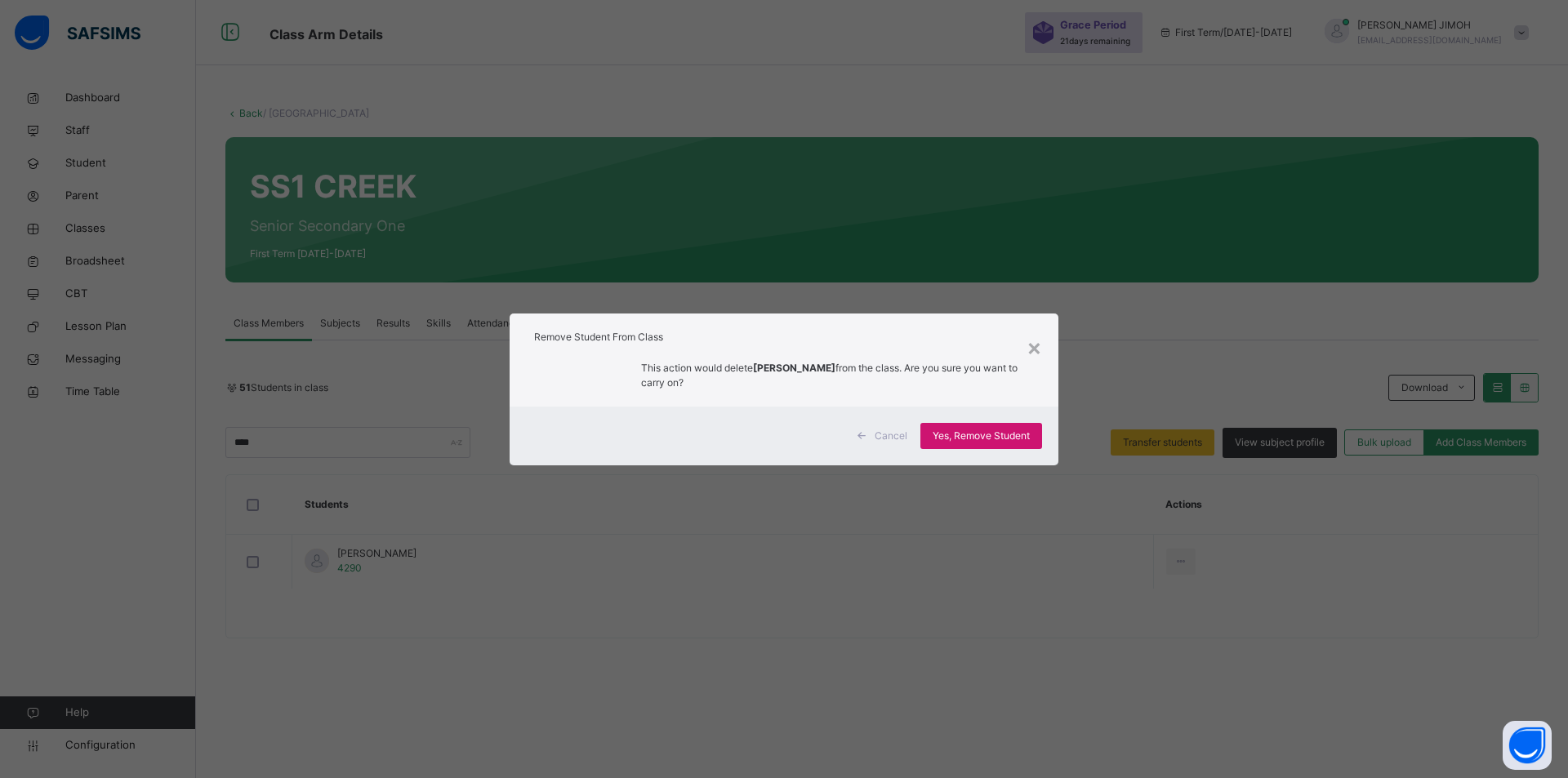
click at [1000, 434] on span "Yes, Remove Student" at bounding box center [981, 436] width 97 height 15
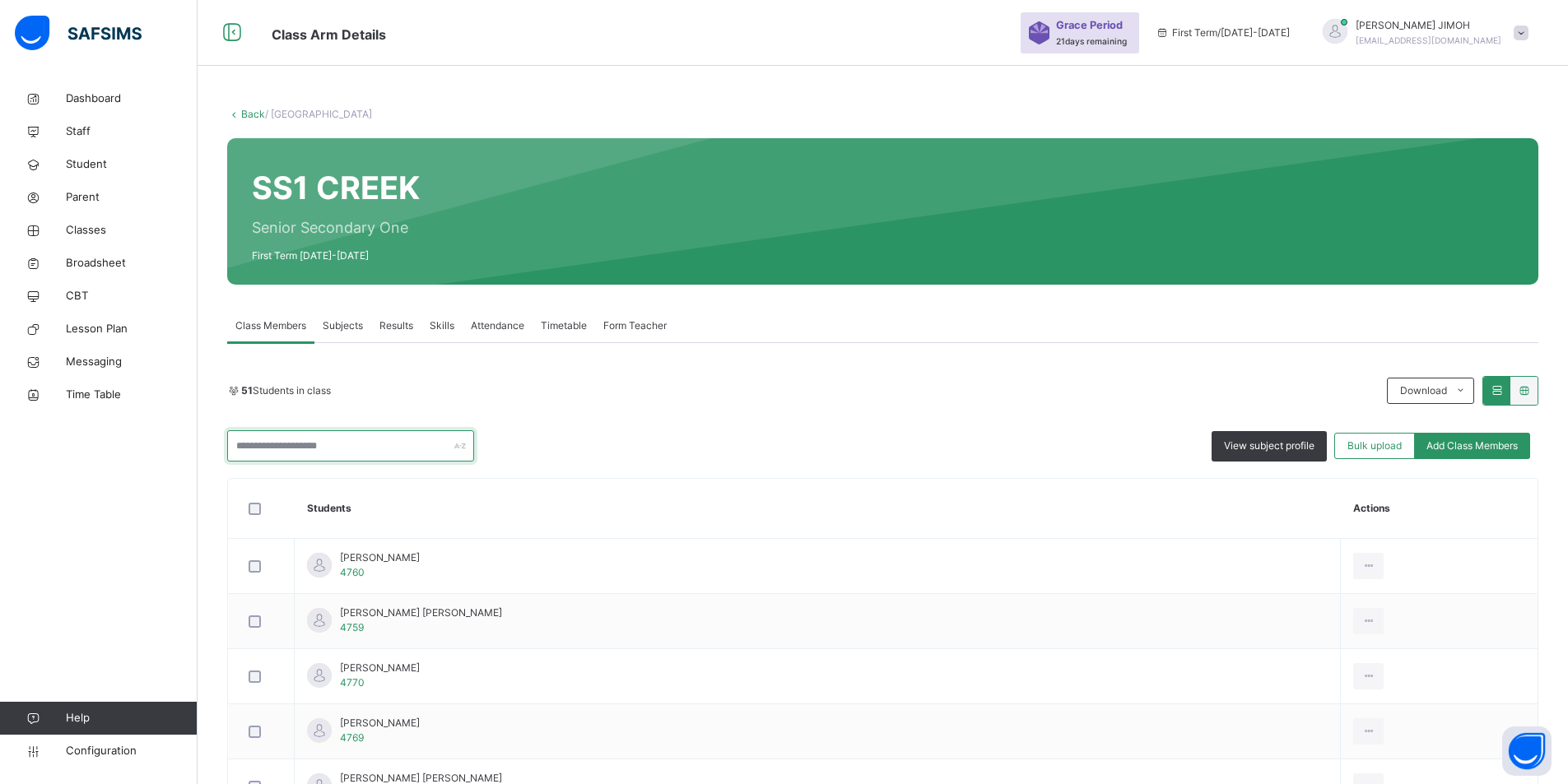
drag, startPoint x: 323, startPoint y: 449, endPoint x: 334, endPoint y: 431, distance: 21.1
click at [325, 447] on input "text" at bounding box center [351, 445] width 247 height 31
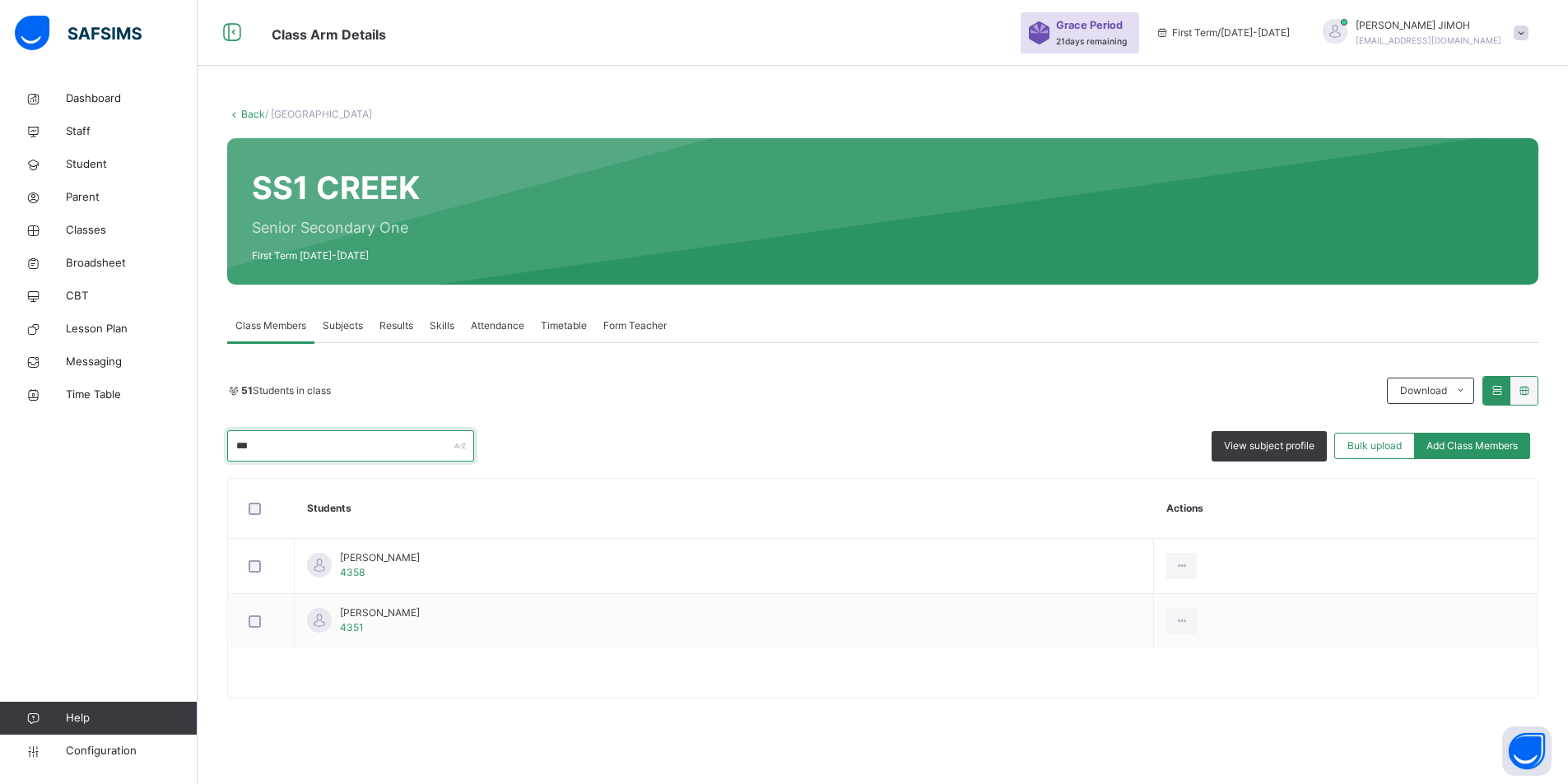
type input "****"
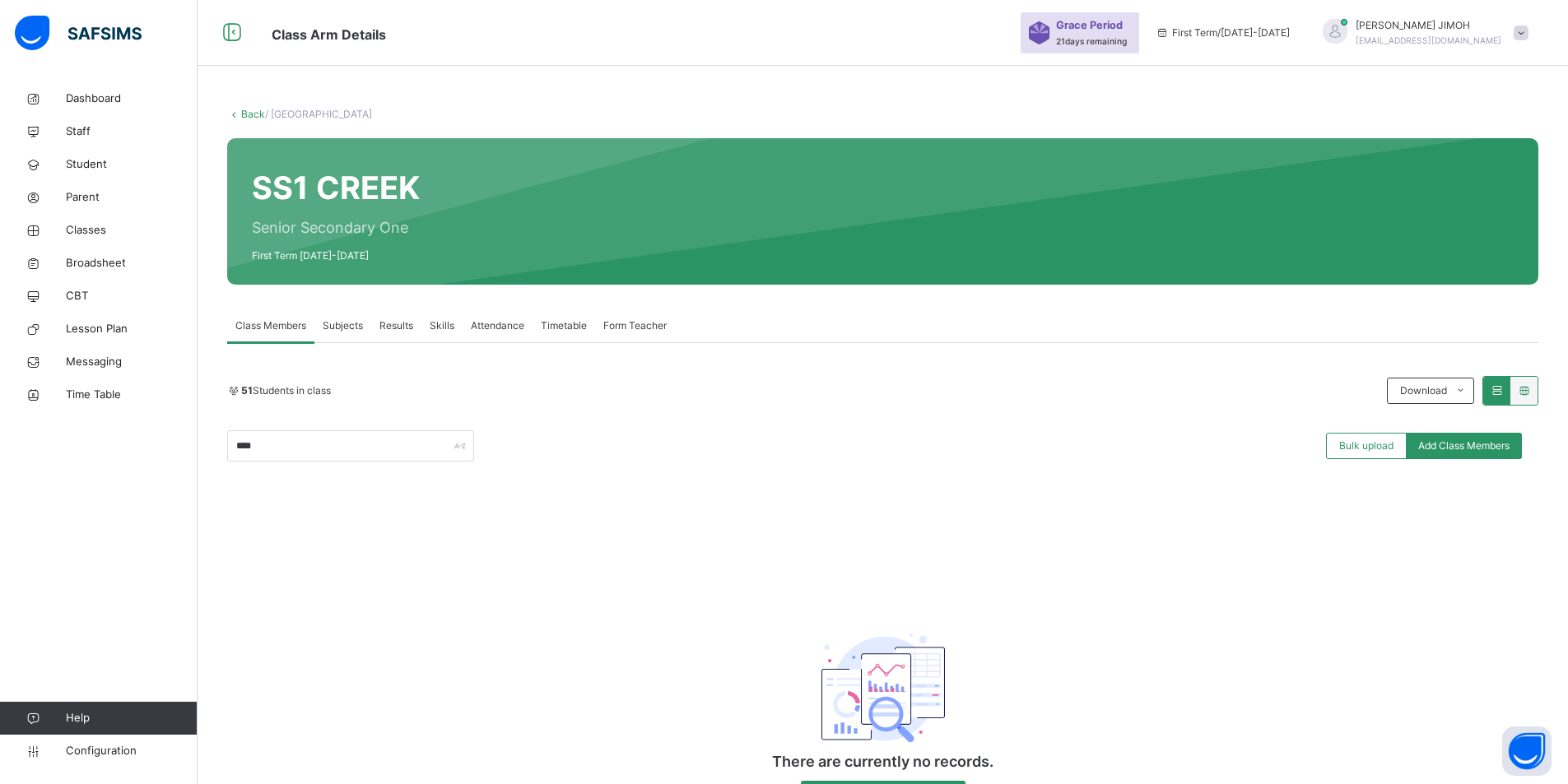
click at [286, 445] on input "****" at bounding box center [351, 445] width 247 height 31
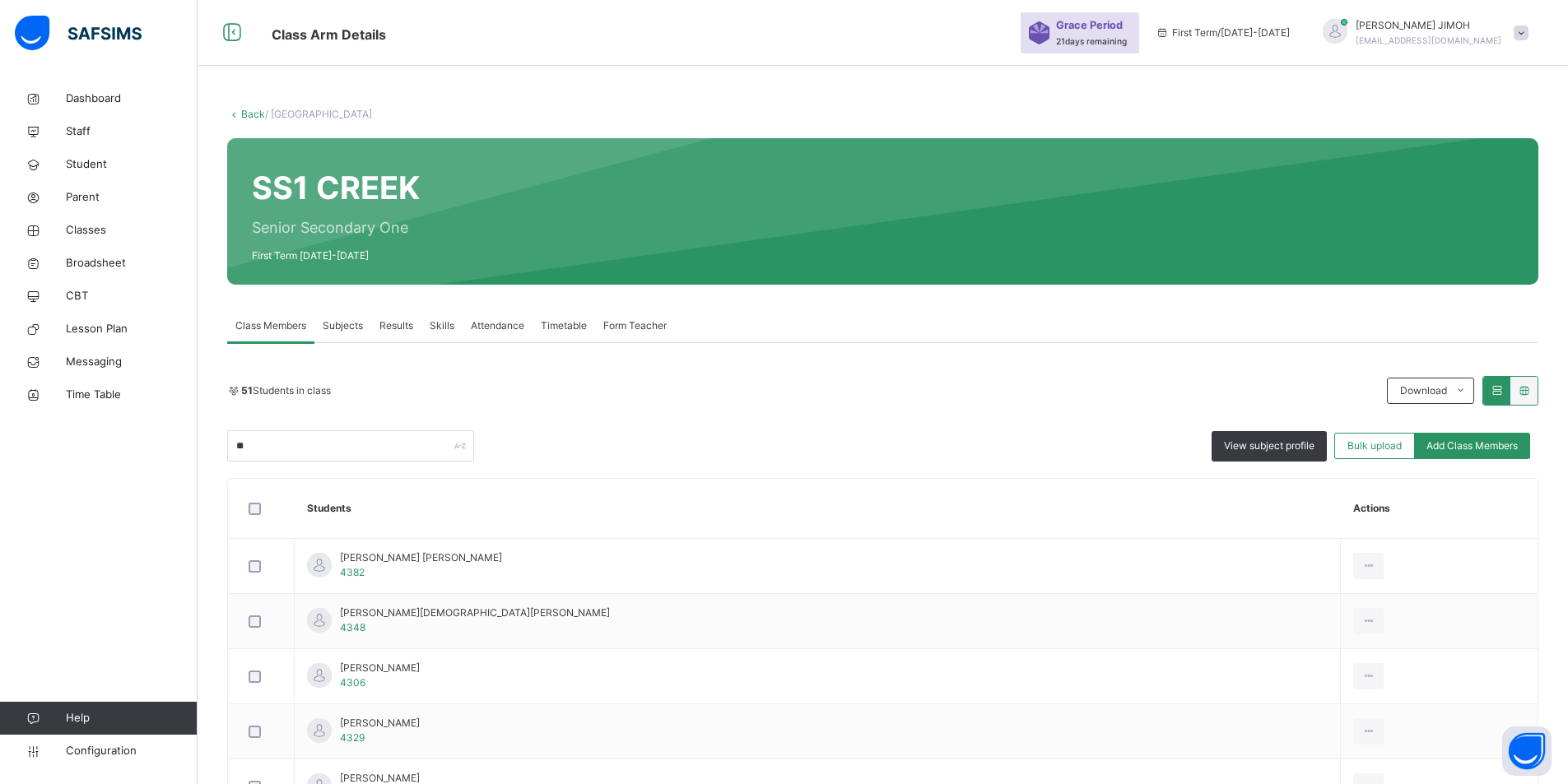
type input "*"
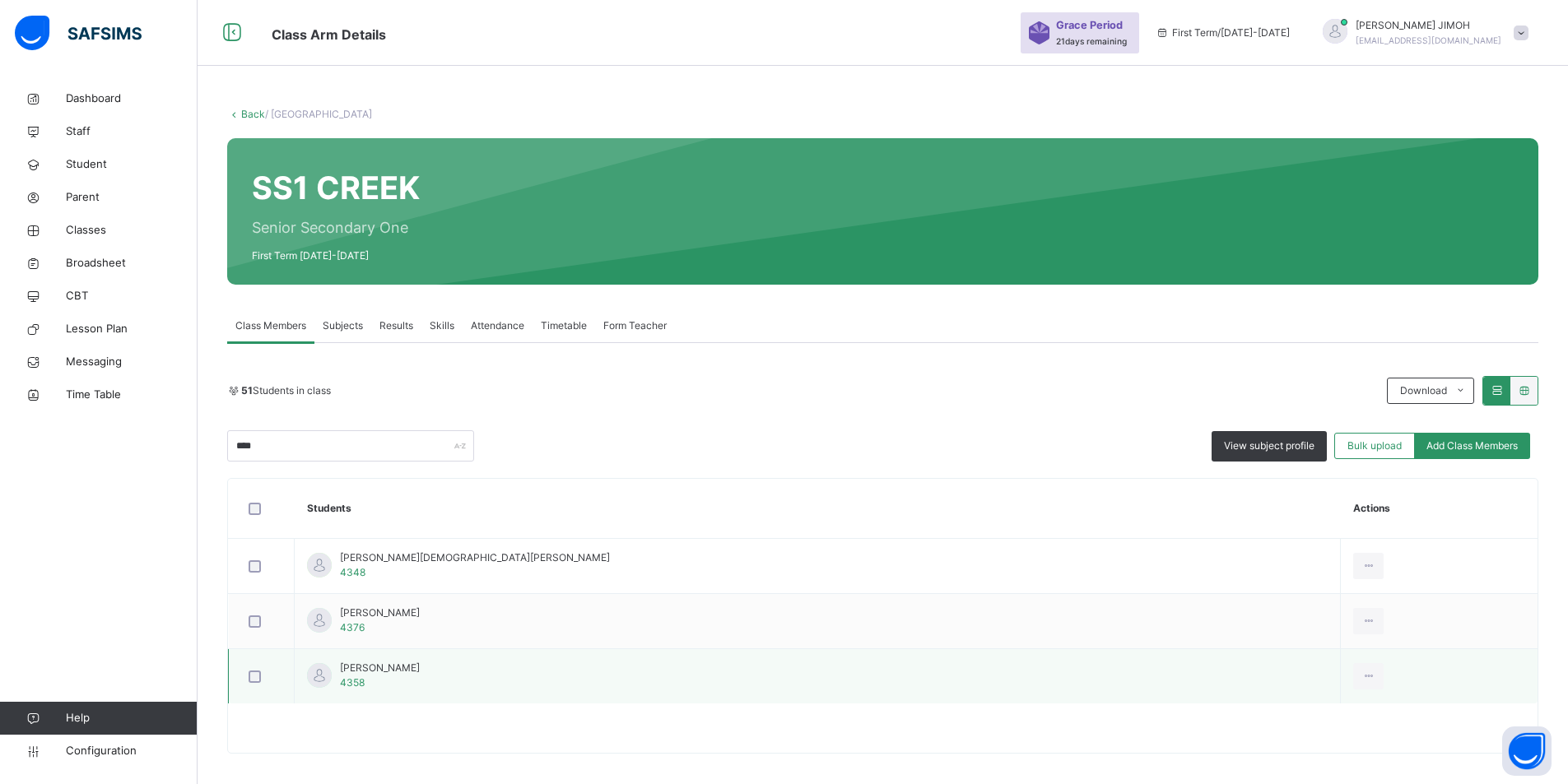
type input "****"
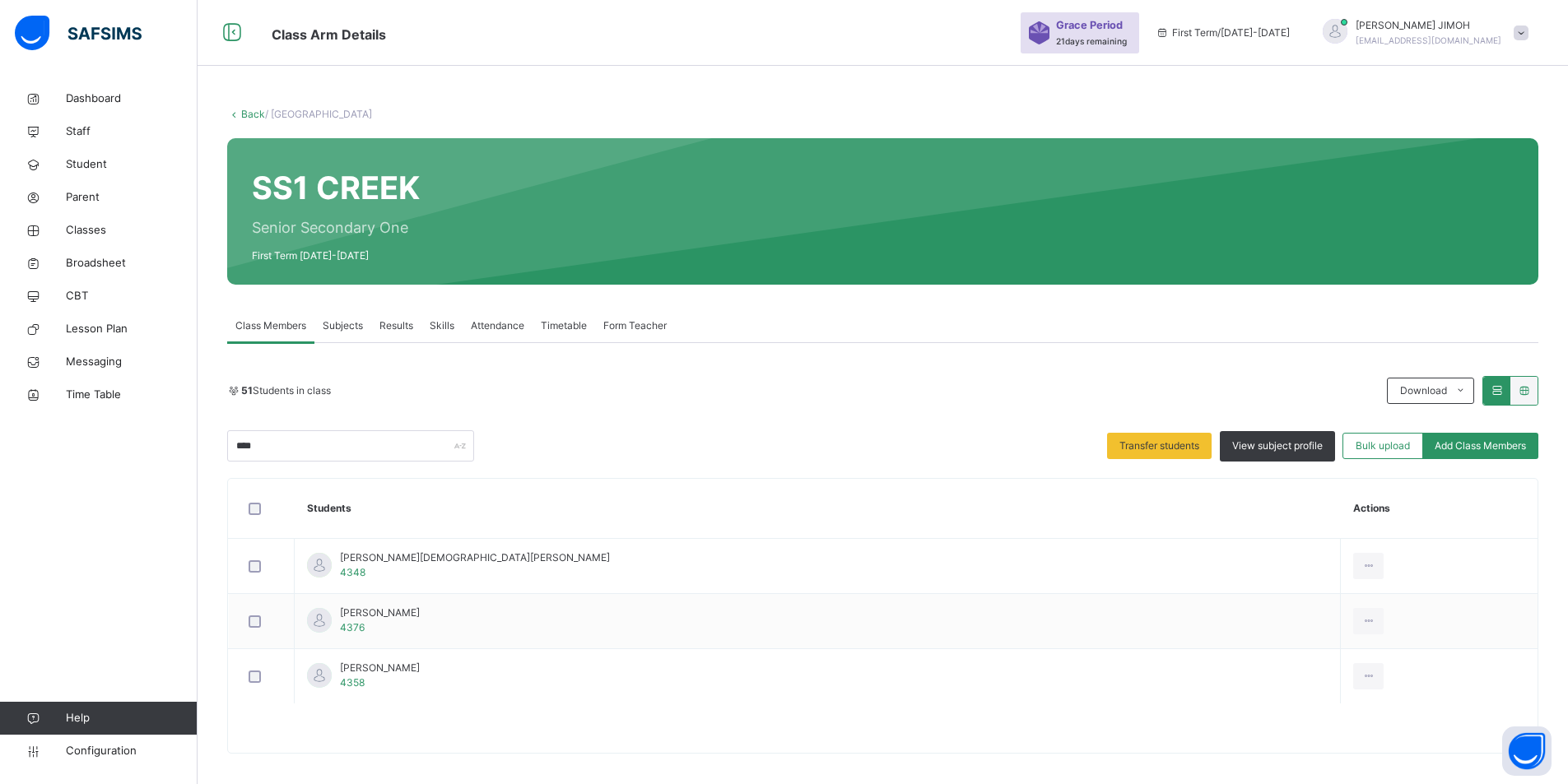
click at [0, 0] on div "Remove from Class" at bounding box center [0, 0] width 0 height 0
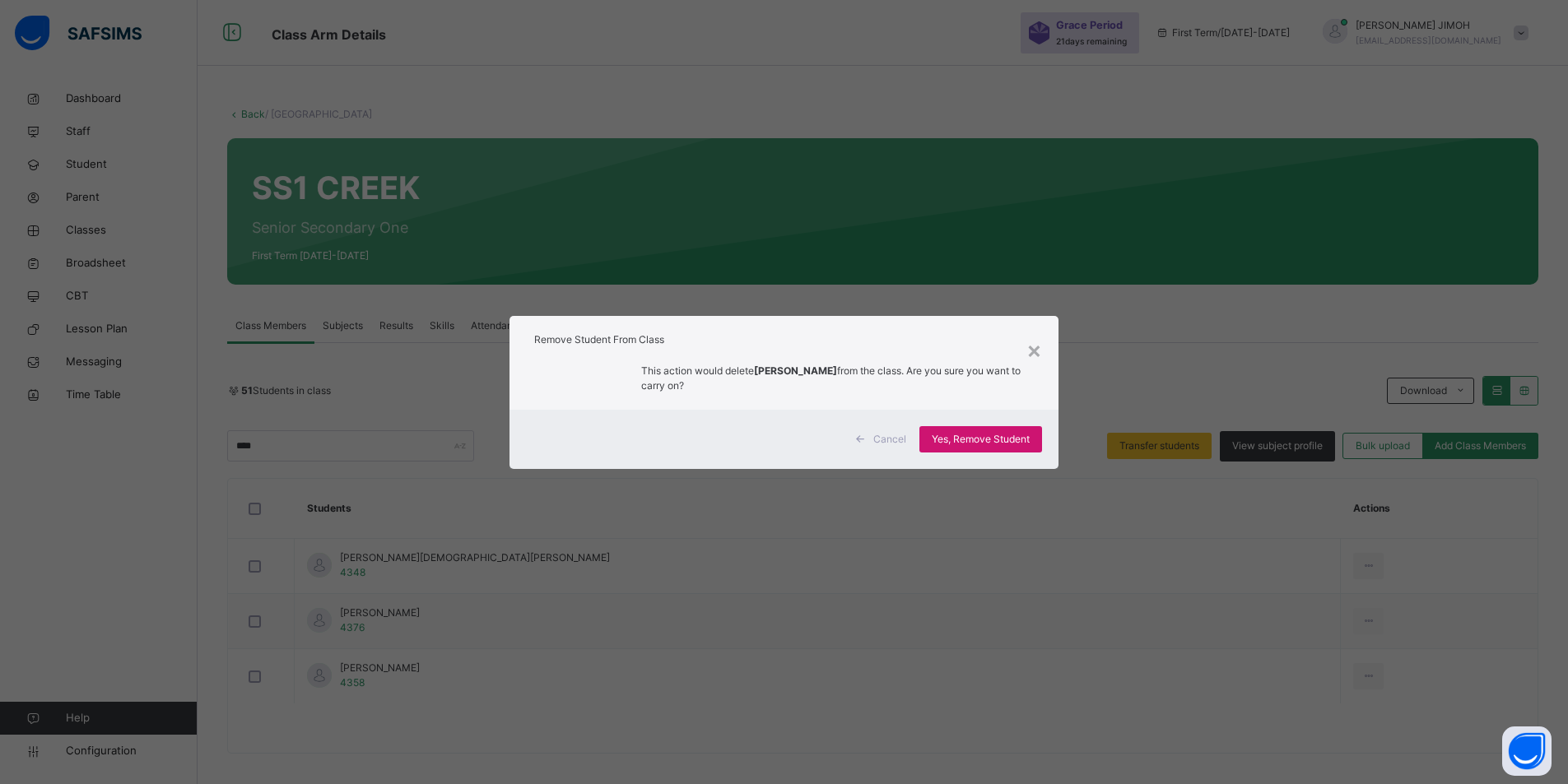
click at [972, 438] on span "Yes, Remove Student" at bounding box center [981, 440] width 98 height 15
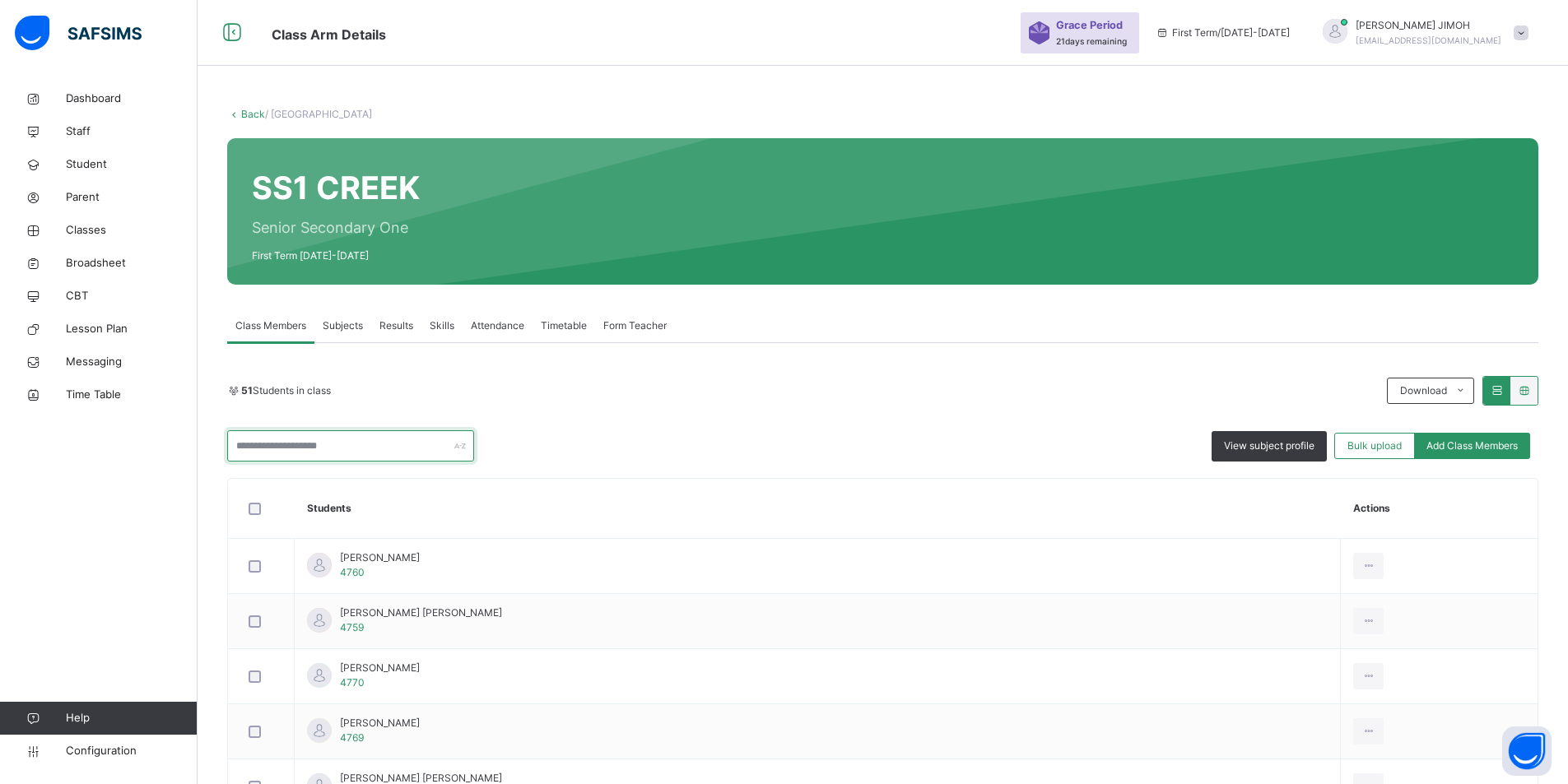
click at [311, 447] on input "text" at bounding box center [351, 445] width 247 height 31
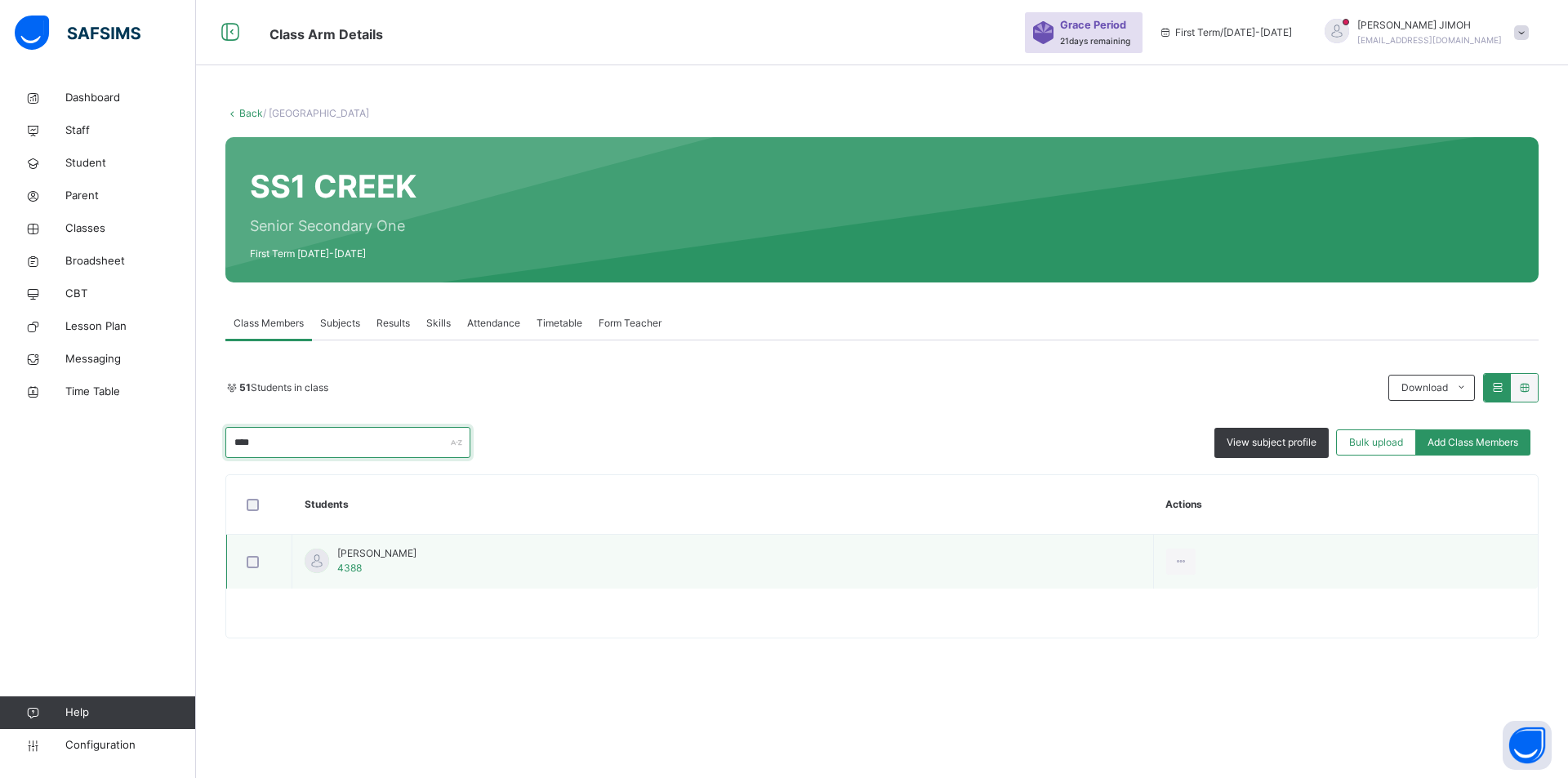
type input "****"
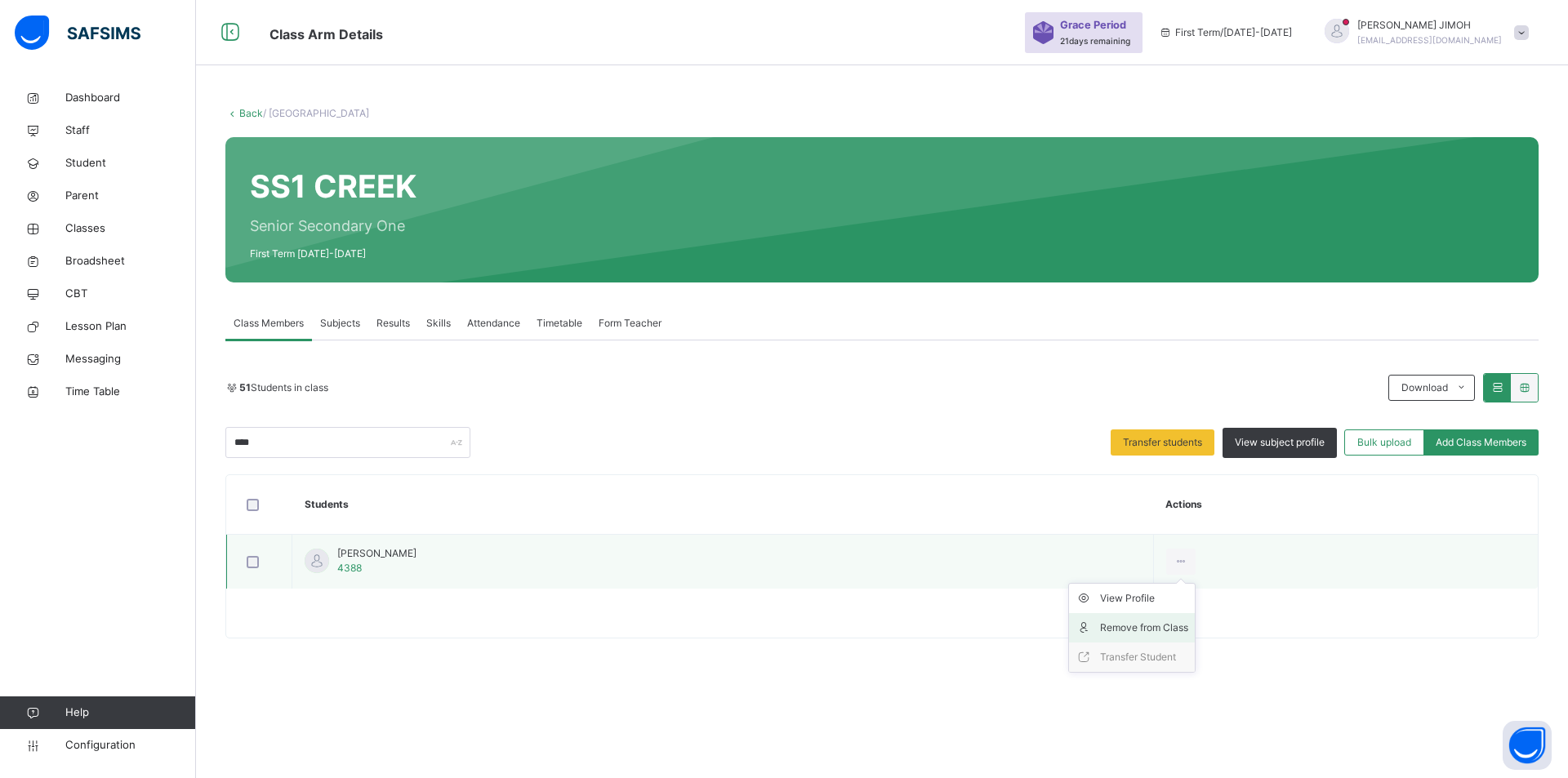
click at [1136, 620] on div "Remove from Class" at bounding box center [1144, 628] width 89 height 17
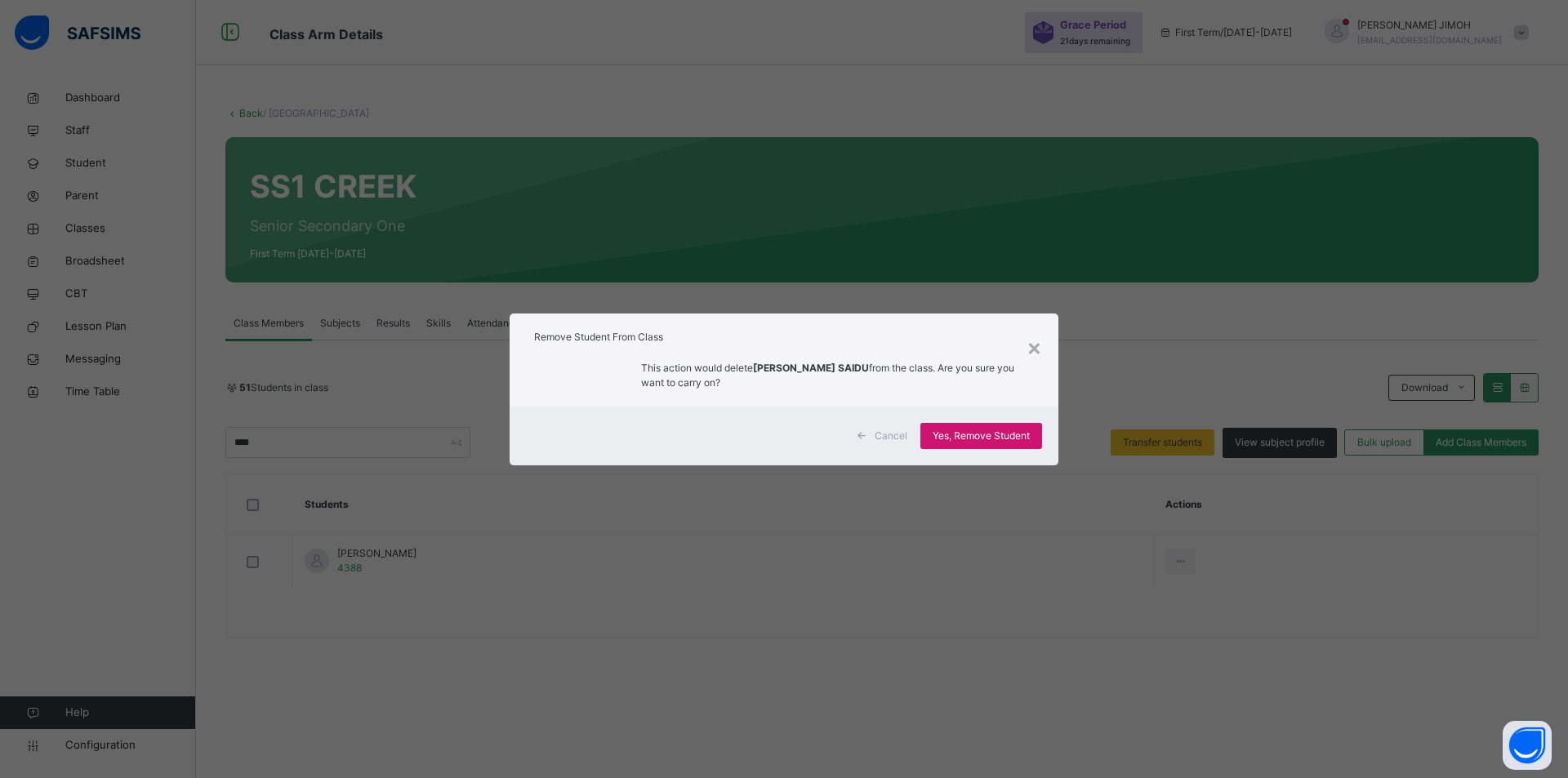
click at [963, 435] on span "Yes, Remove Student" at bounding box center [981, 436] width 97 height 15
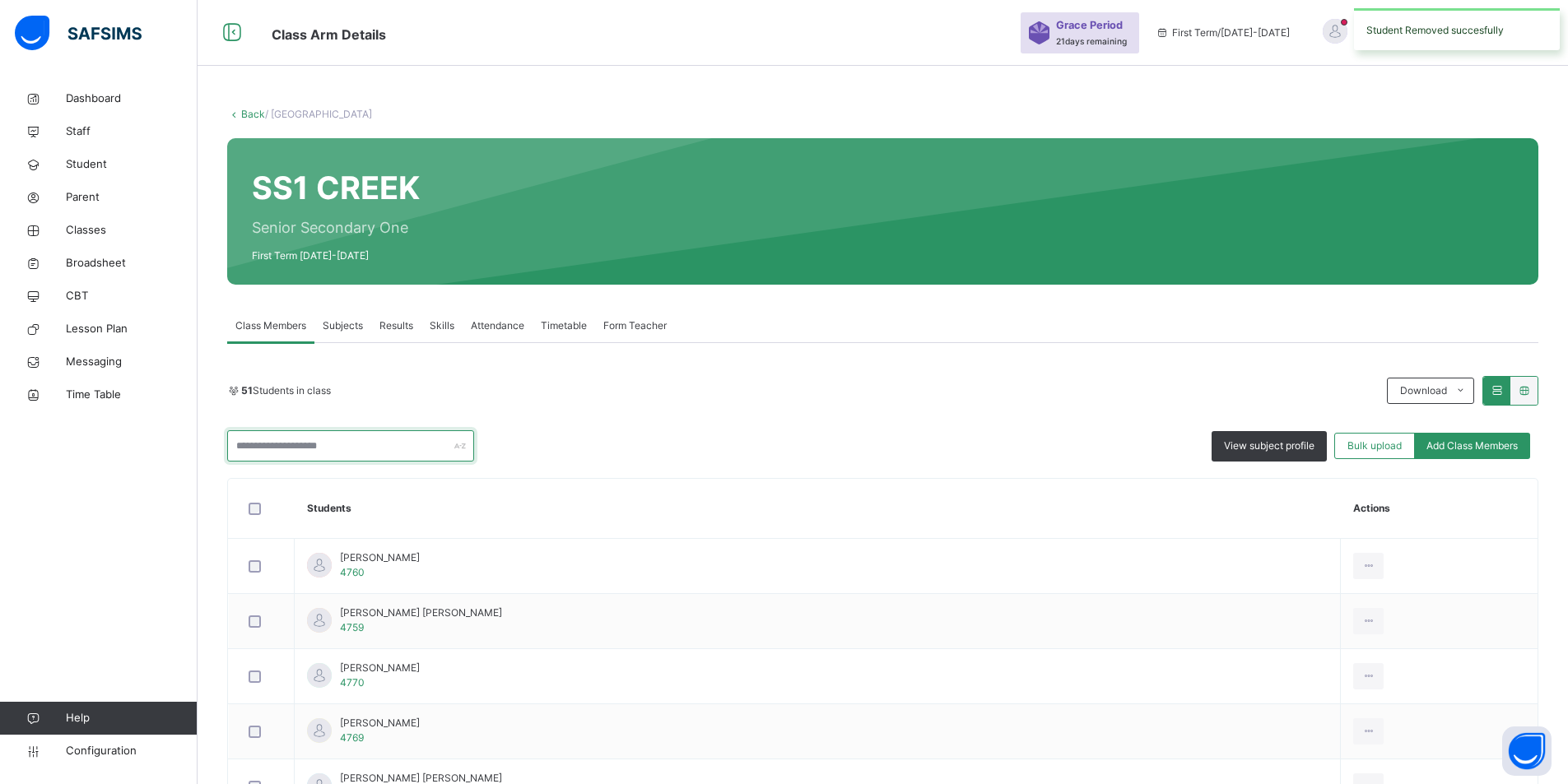
click at [294, 440] on input "text" at bounding box center [351, 445] width 247 height 31
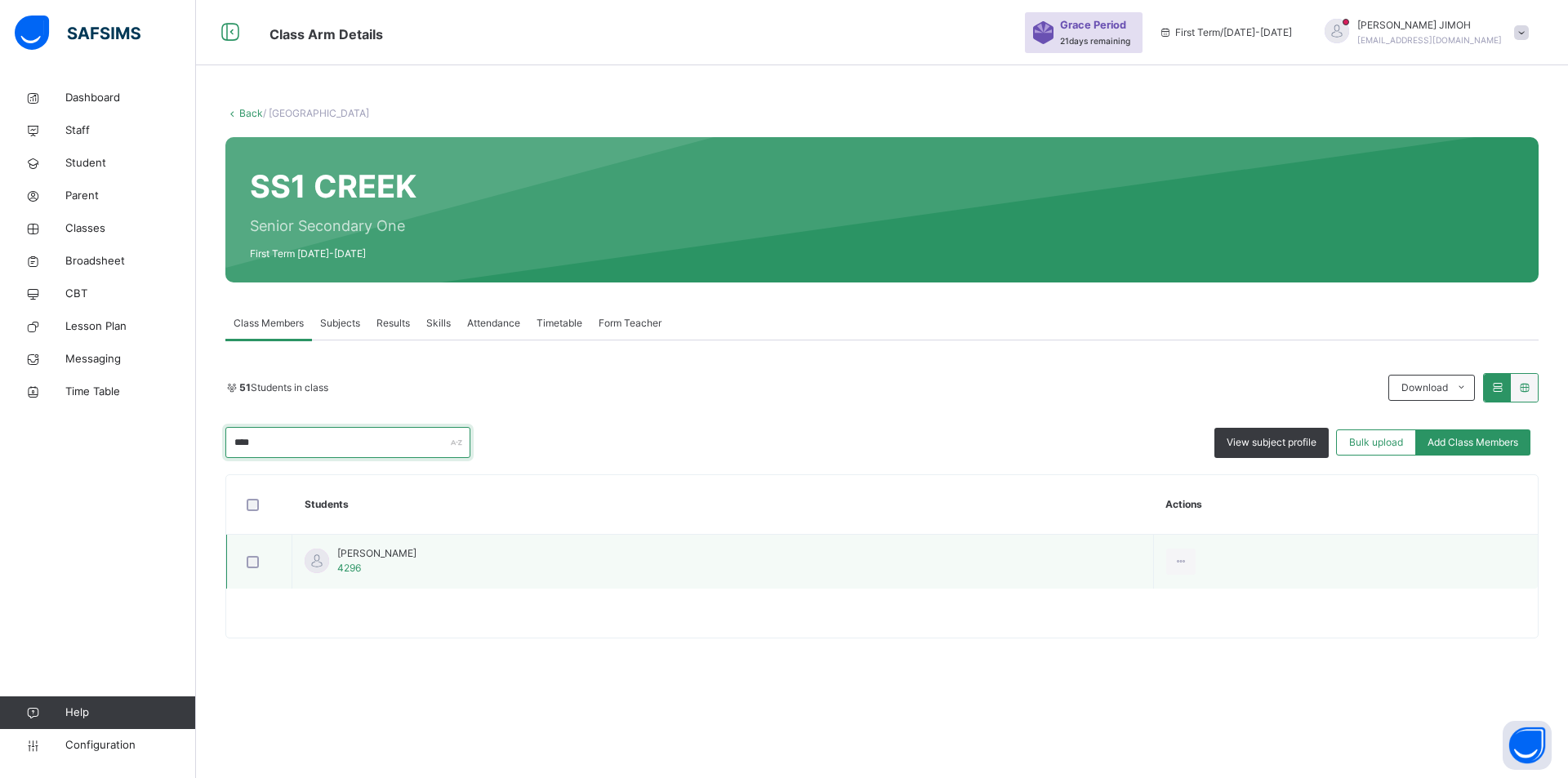
type input "****"
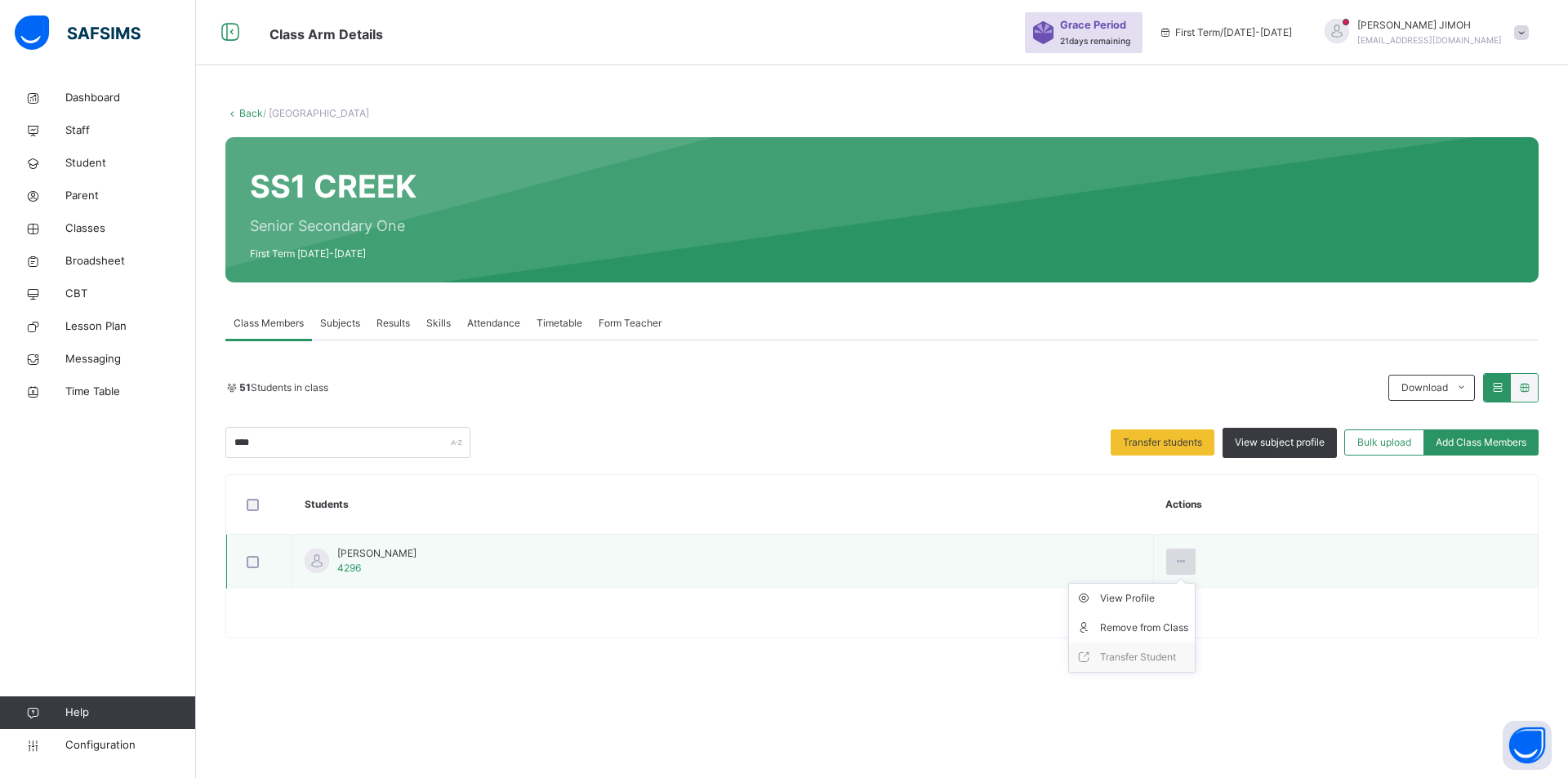
drag, startPoint x: 1246, startPoint y: 562, endPoint x: 1238, endPoint y: 561, distance: 8.1
click at [1188, 561] on icon at bounding box center [1181, 562] width 14 height 15
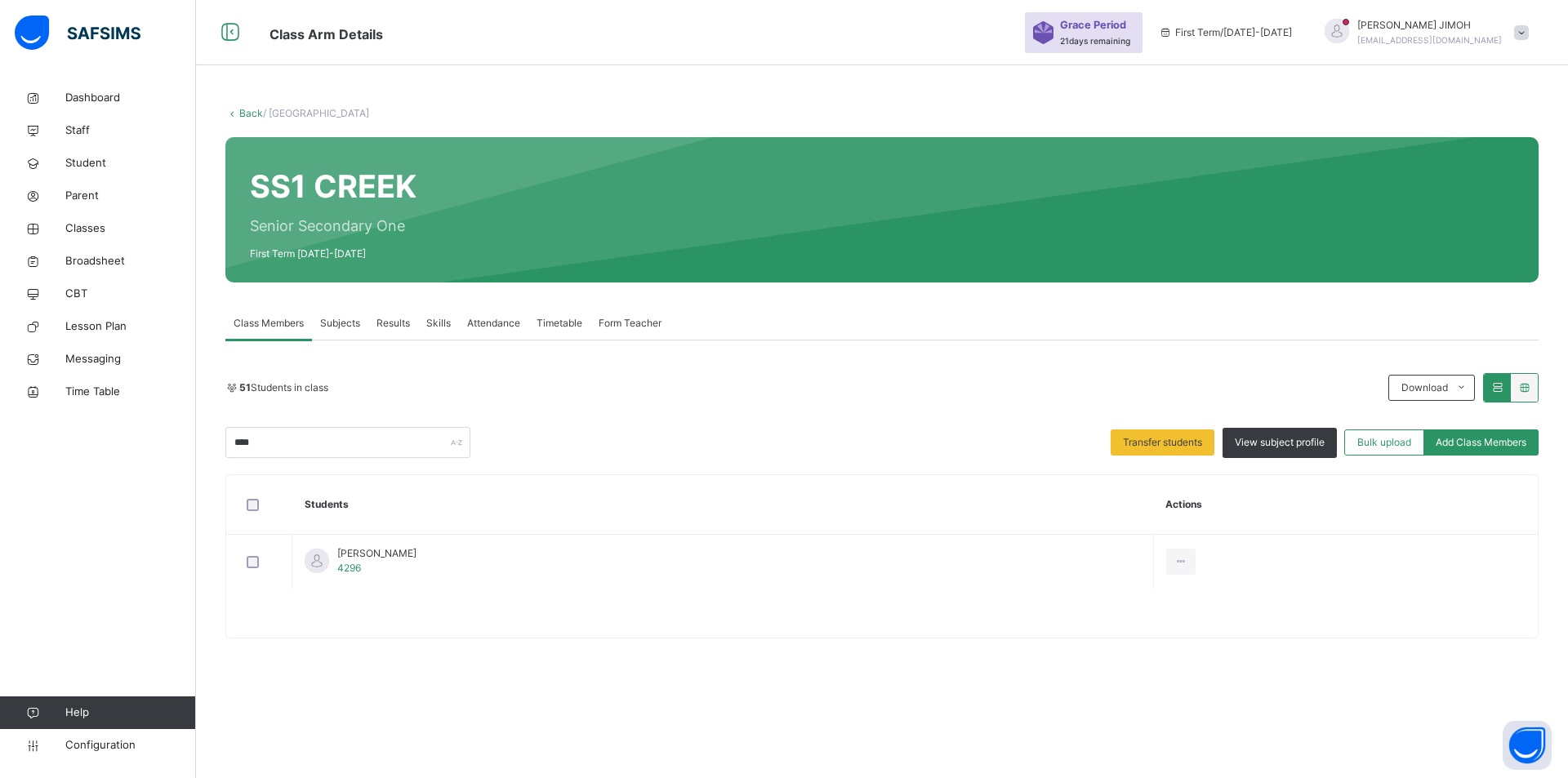
drag, startPoint x: 1209, startPoint y: 628, endPoint x: 1183, endPoint y: 623, distance: 26.5
click at [0, 0] on div "Remove from Class" at bounding box center [0, 0] width 0 height 0
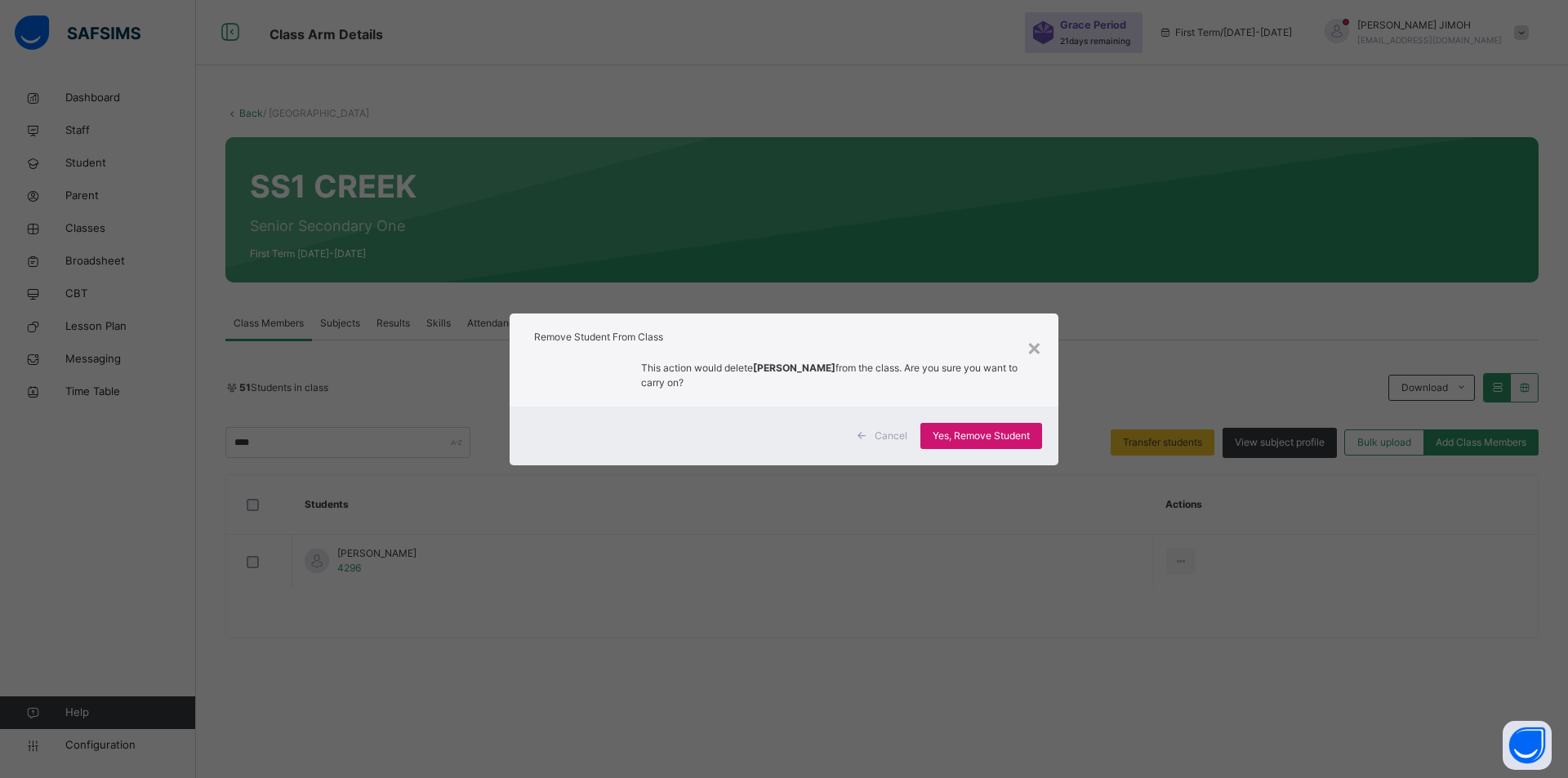
click at [963, 433] on span "Yes, Remove Student" at bounding box center [981, 436] width 97 height 15
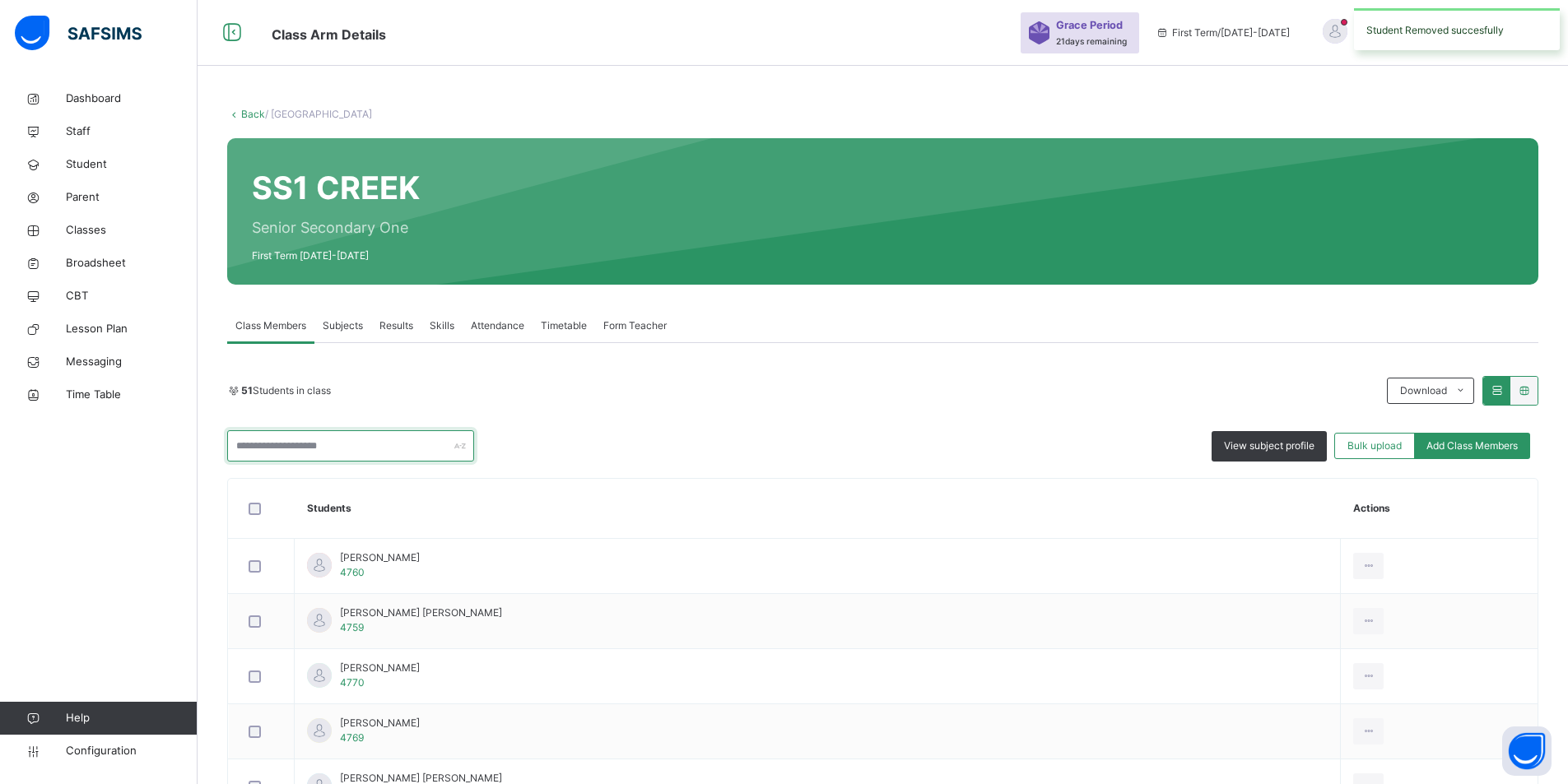
click at [361, 439] on input "text" at bounding box center [351, 445] width 247 height 31
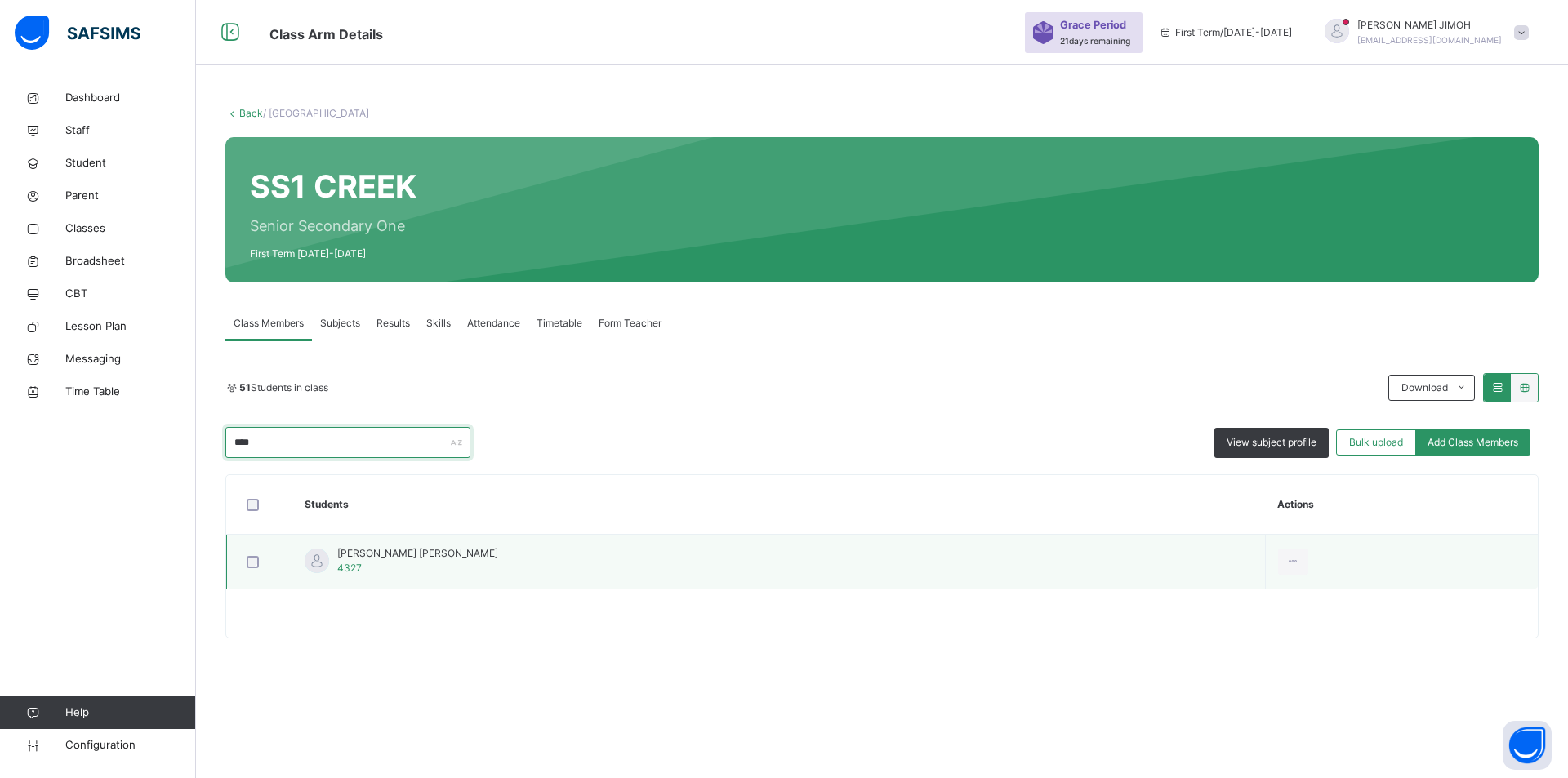
type input "****"
click at [265, 562] on div at bounding box center [259, 562] width 32 height 13
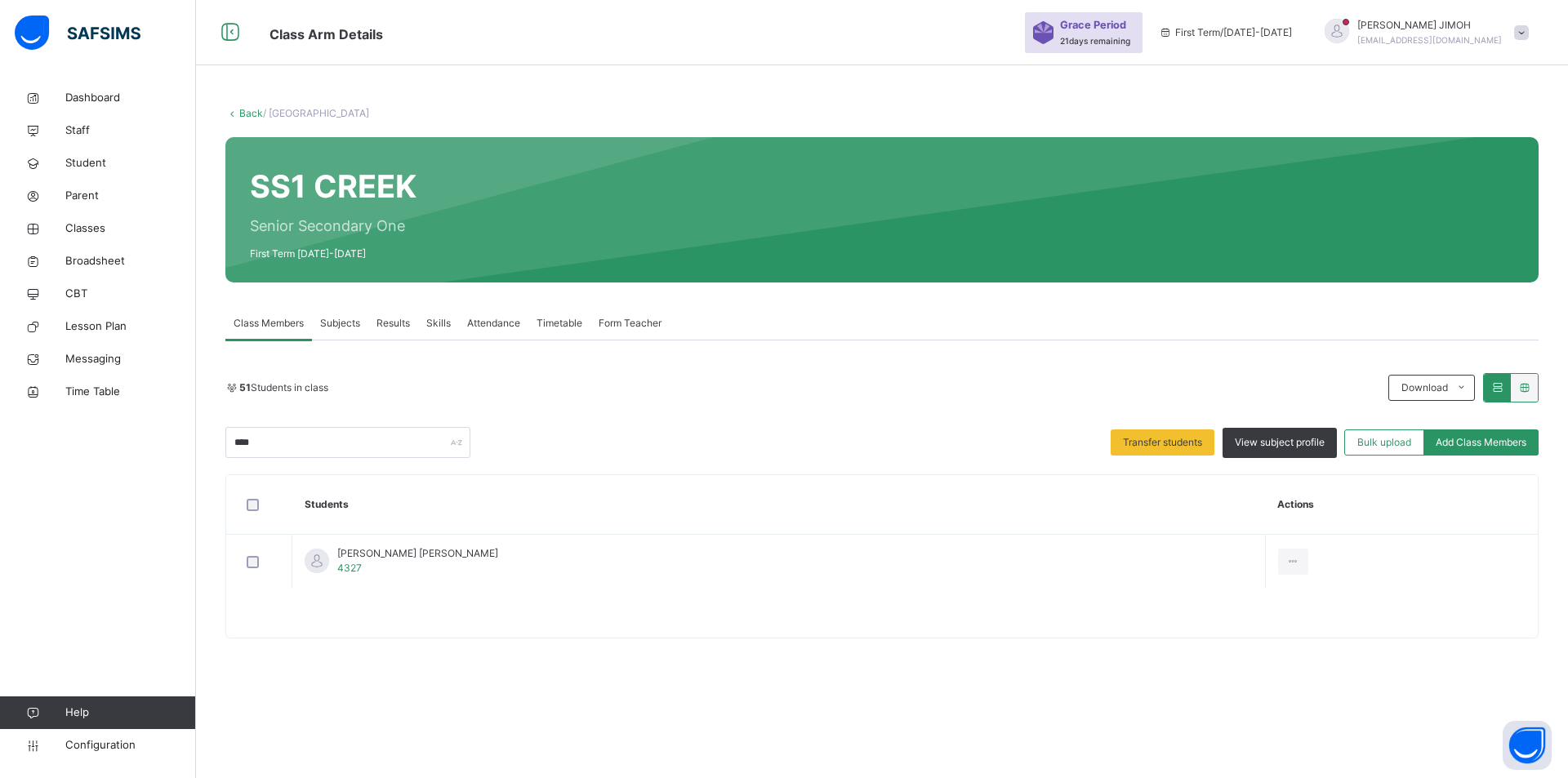
click at [0, 0] on div "Remove from Class" at bounding box center [0, 0] width 0 height 0
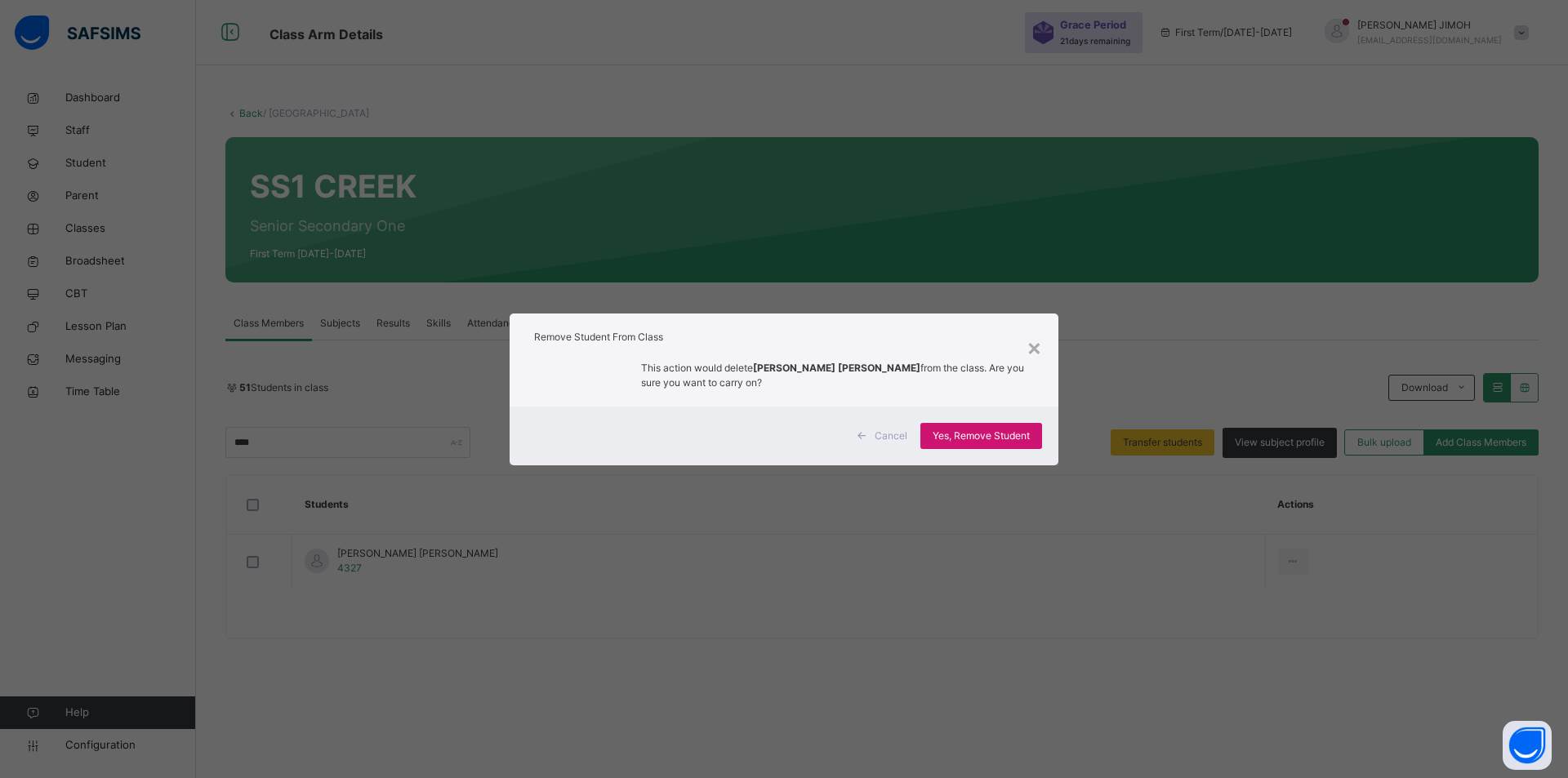
click at [981, 441] on span "Yes, Remove Student" at bounding box center [981, 436] width 97 height 15
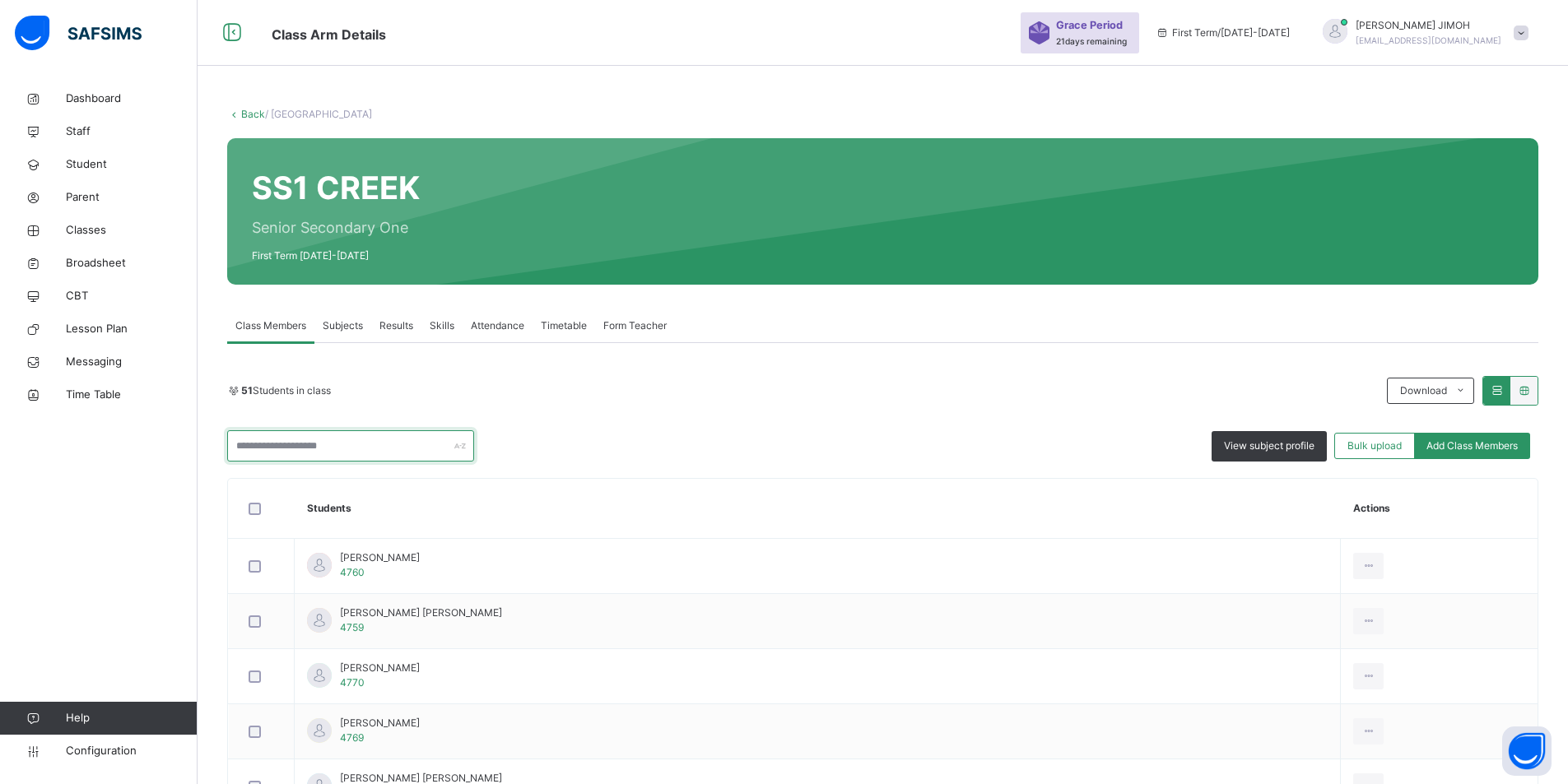
click at [338, 446] on input "text" at bounding box center [351, 445] width 247 height 31
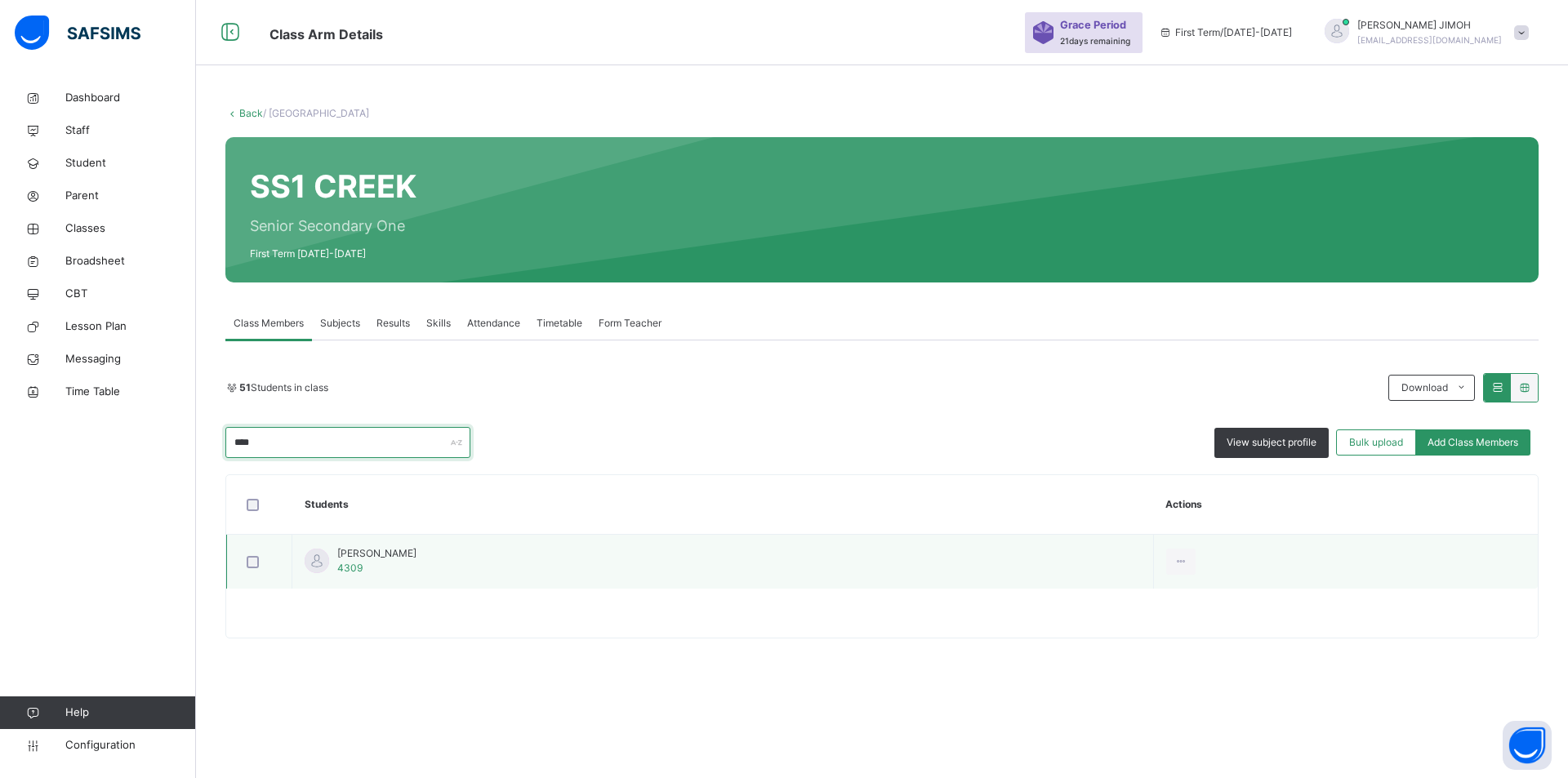
type input "****"
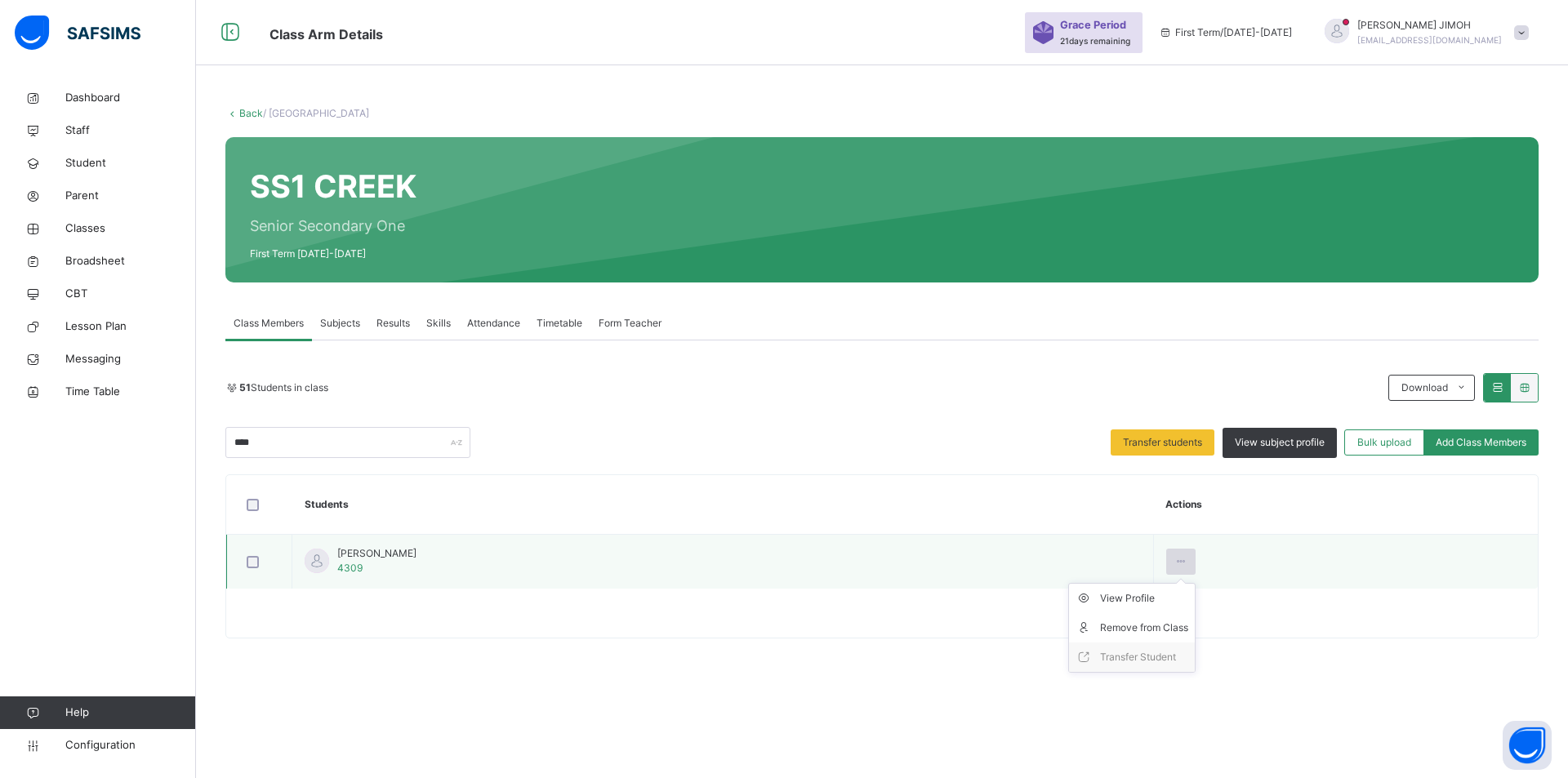
click at [1174, 562] on icon at bounding box center [1181, 562] width 14 height 15
click at [1100, 626] on div "Remove from Class" at bounding box center [1144, 628] width 89 height 17
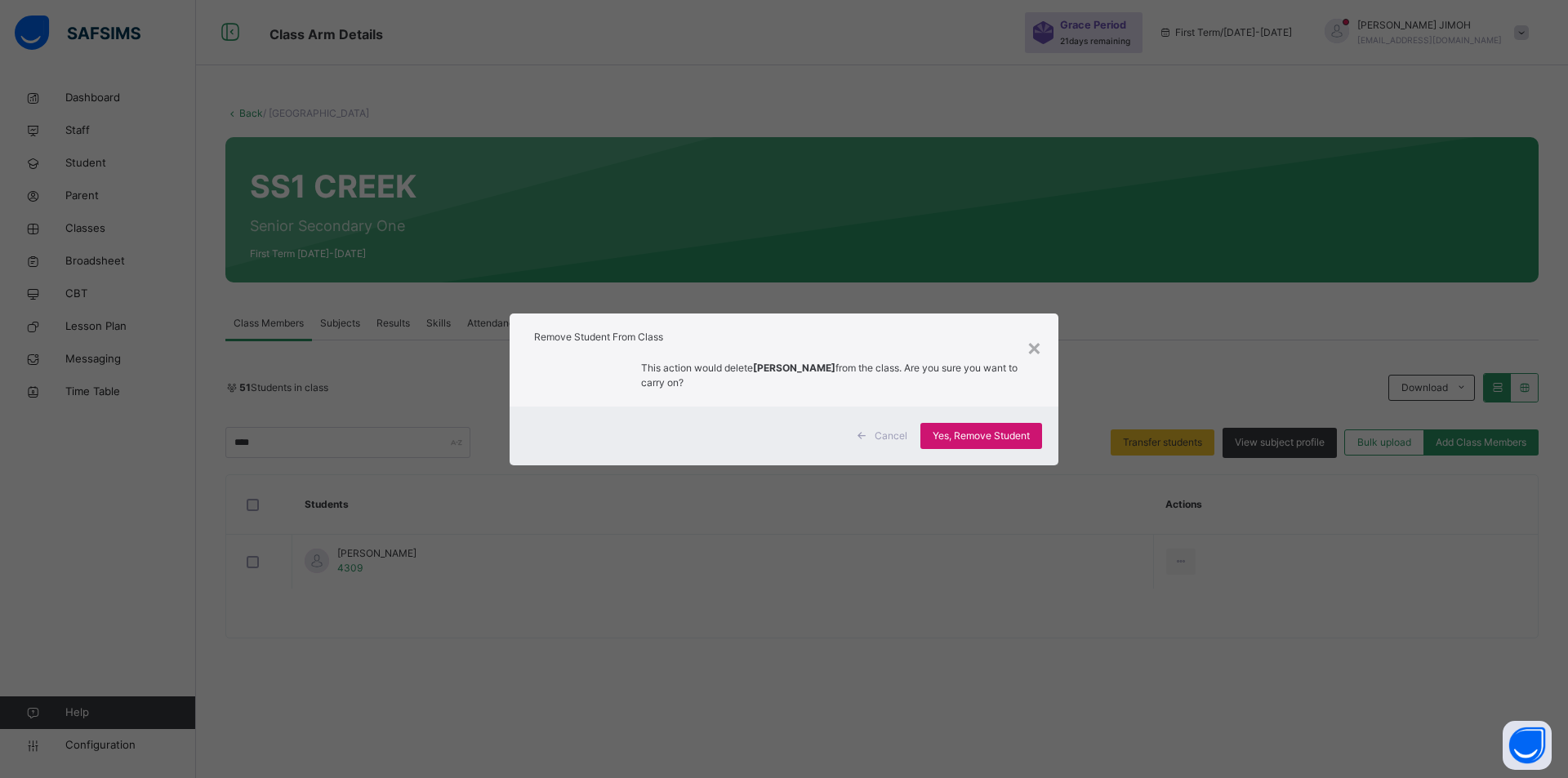
click at [964, 435] on span "Yes, Remove Student" at bounding box center [981, 436] width 97 height 15
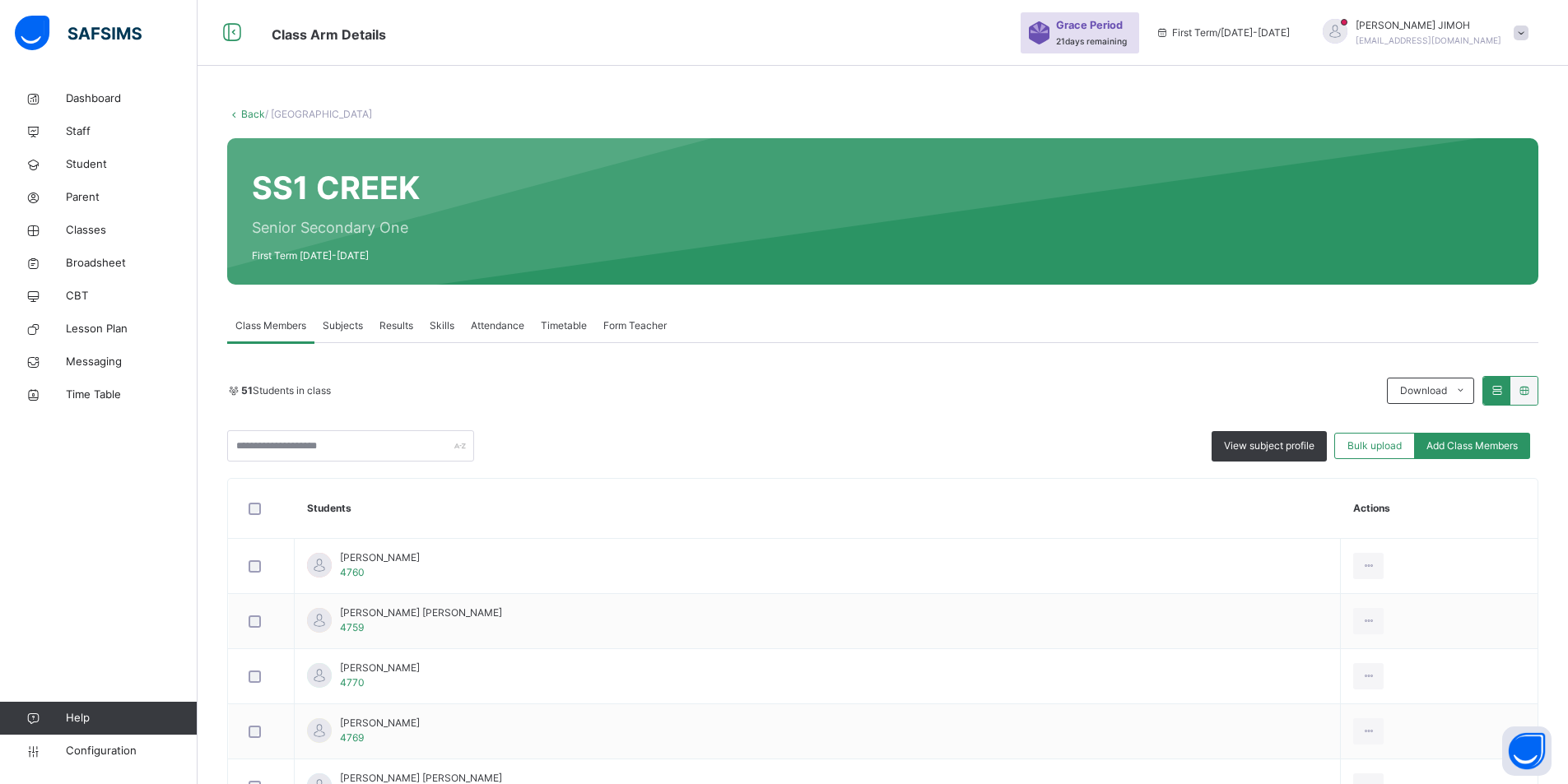
click at [249, 109] on link "Back" at bounding box center [253, 114] width 24 height 13
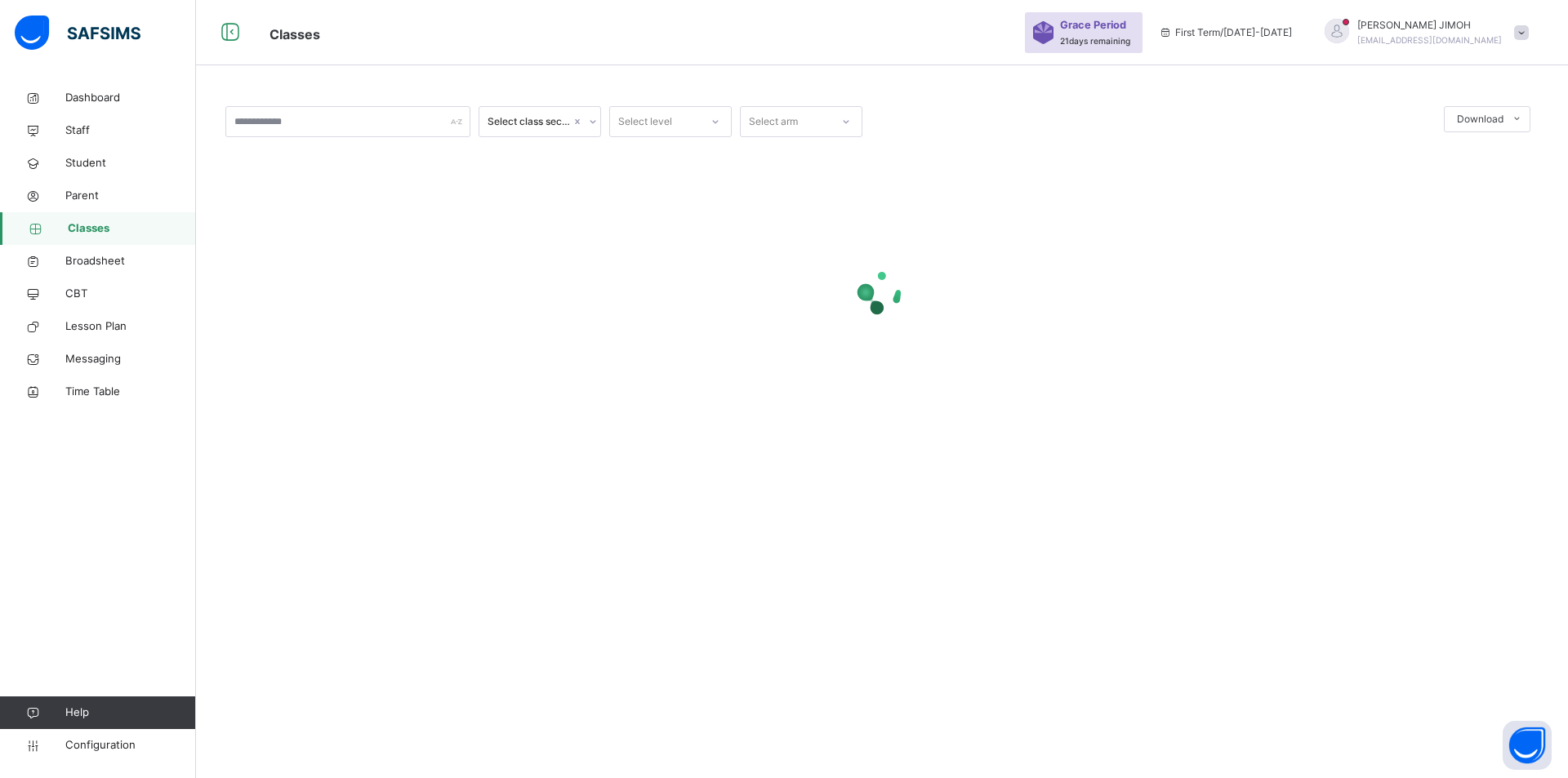
click at [705, 118] on div at bounding box center [715, 121] width 28 height 26
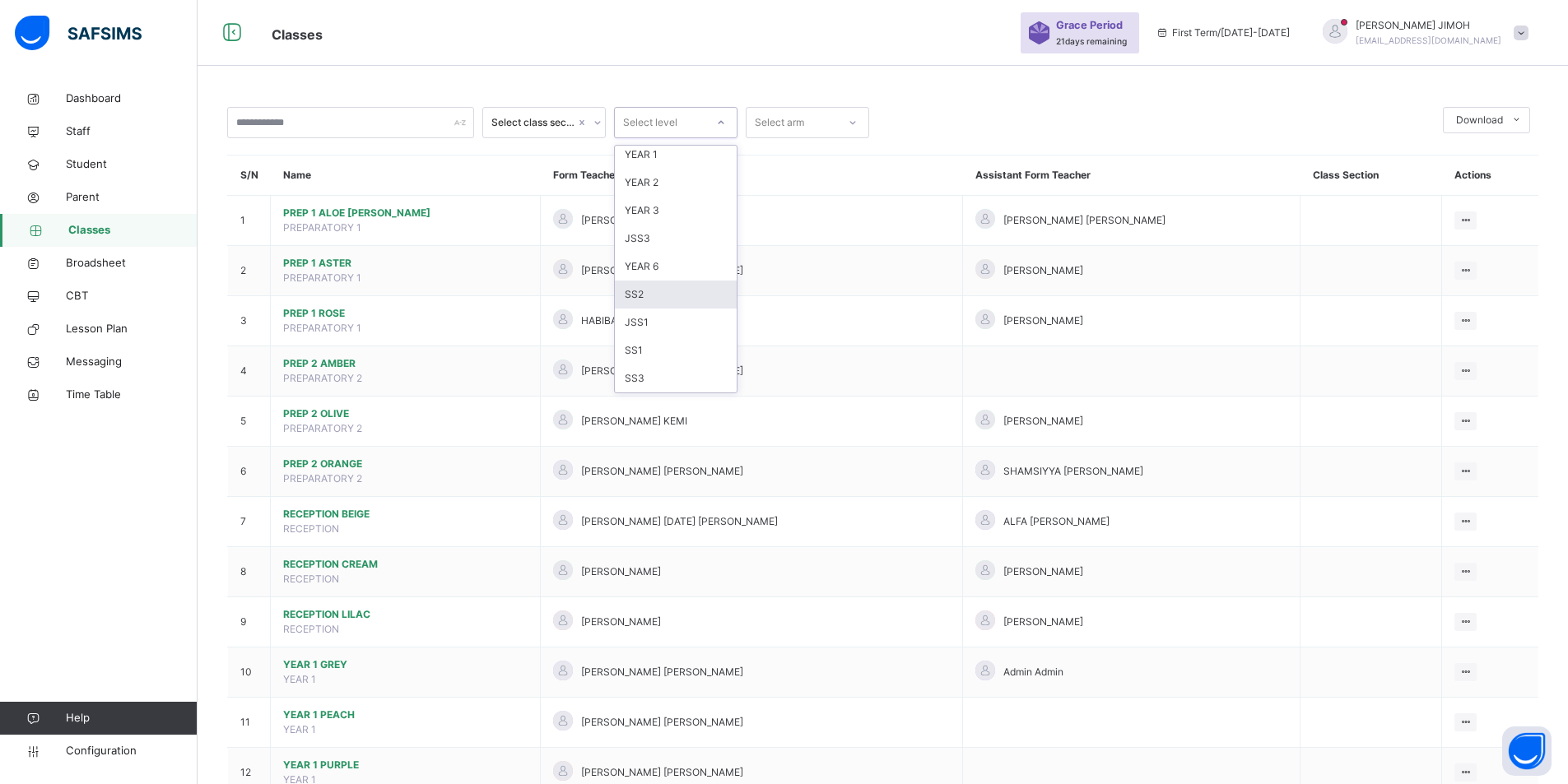
click at [672, 293] on div "SS2" at bounding box center [676, 294] width 122 height 28
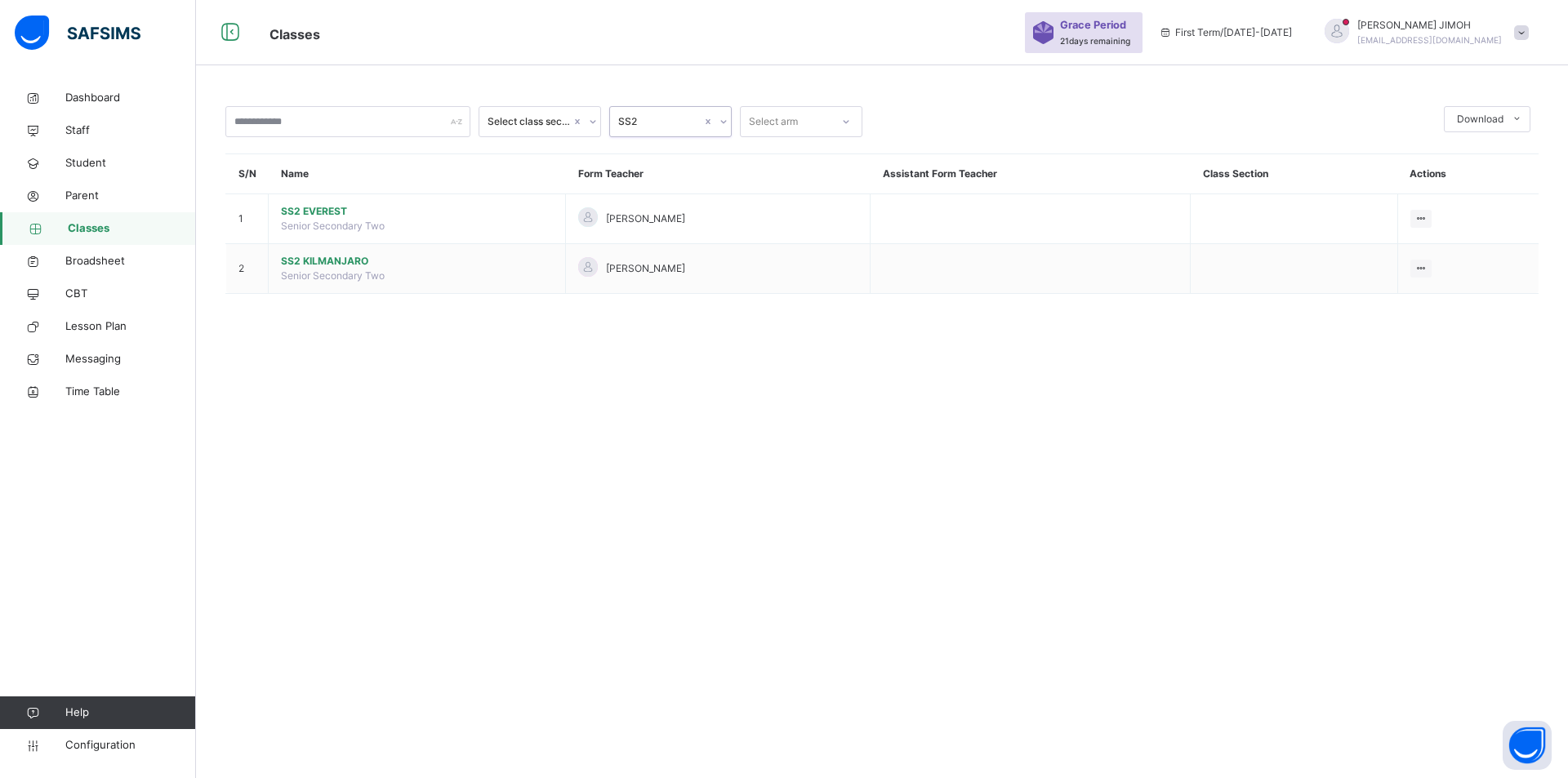
click at [724, 119] on icon at bounding box center [724, 122] width 10 height 17
click at [654, 348] on div "SS1" at bounding box center [670, 348] width 121 height 28
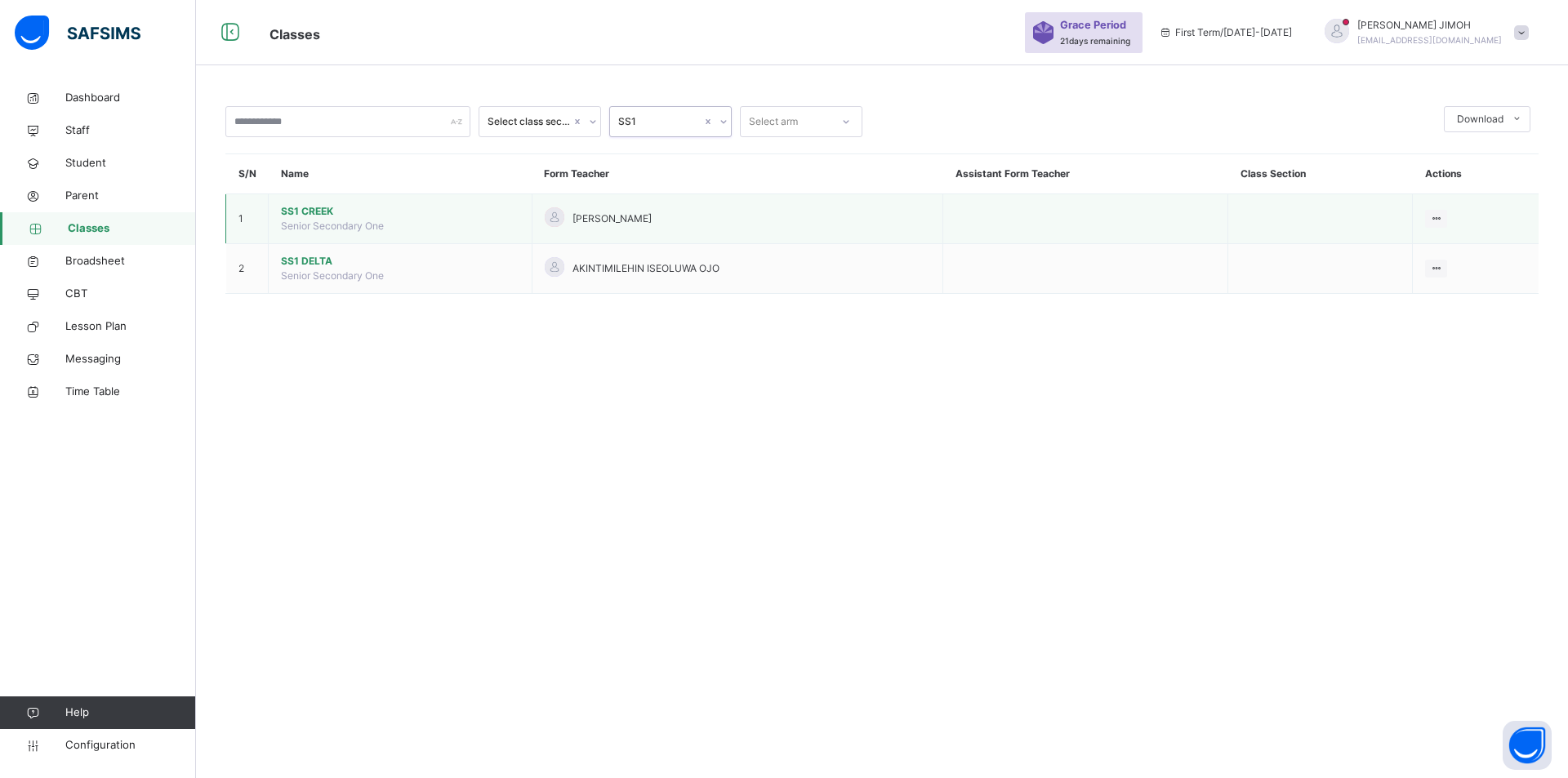
click at [296, 206] on span "SS1 CREEK" at bounding box center [400, 211] width 238 height 15
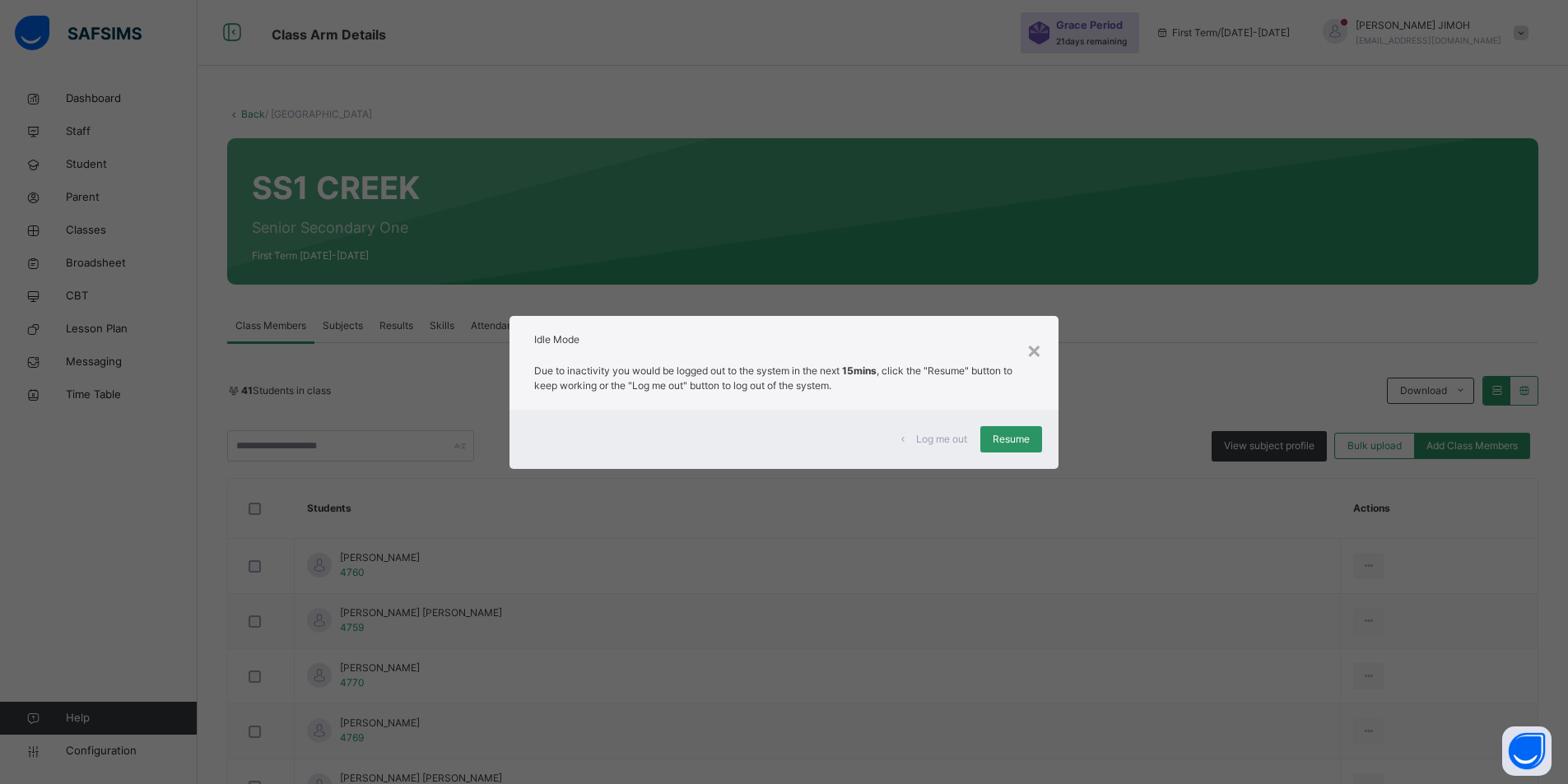
click at [1019, 435] on span "Resume" at bounding box center [1011, 440] width 37 height 15
click at [1014, 442] on div "View subject profile Bulk upload Add Class Members" at bounding box center [883, 445] width 1311 height 31
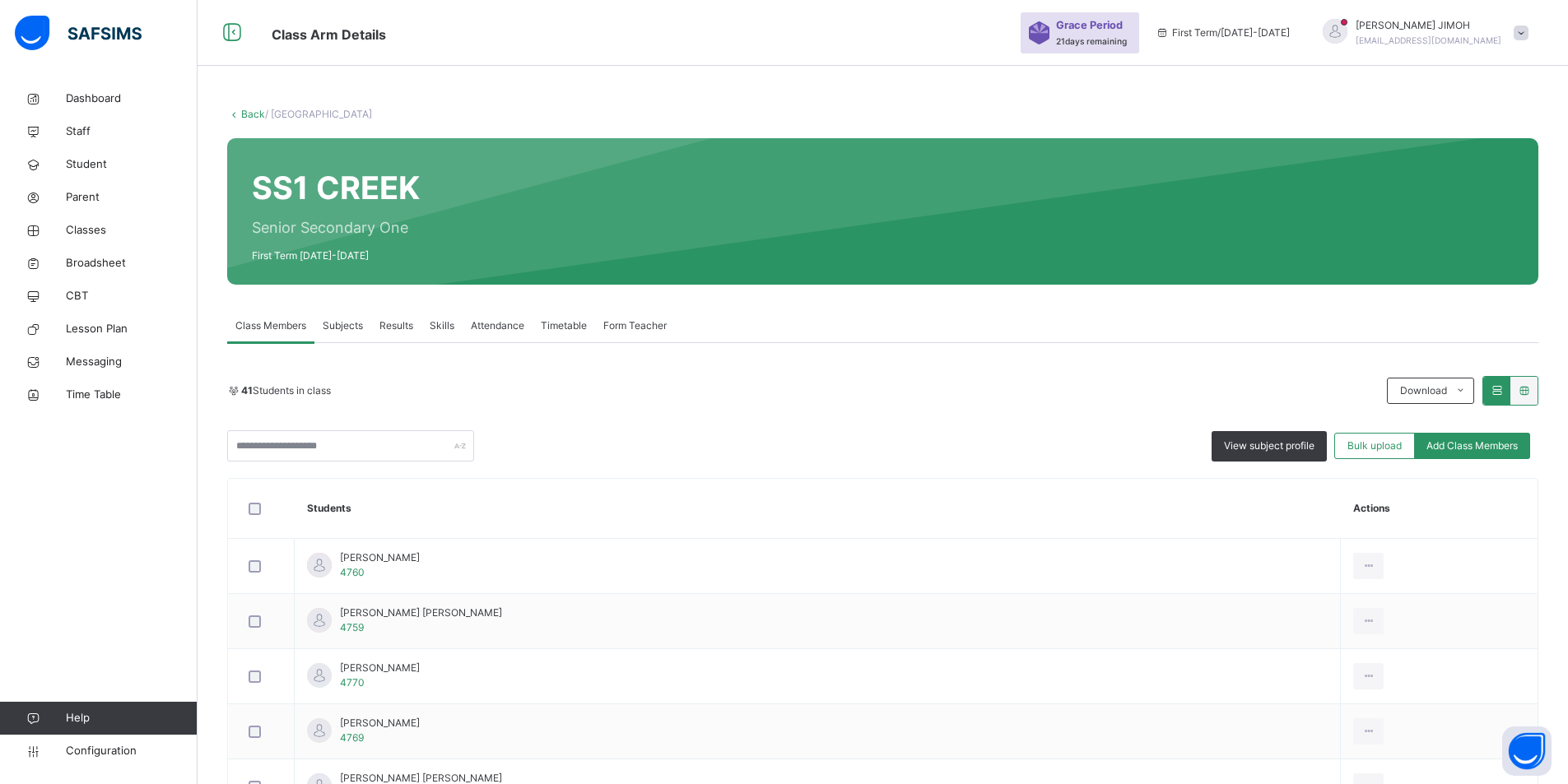
click at [1019, 440] on div "View subject profile Bulk upload Add Class Members" at bounding box center [883, 445] width 1311 height 31
click at [248, 115] on link "Back" at bounding box center [253, 114] width 24 height 13
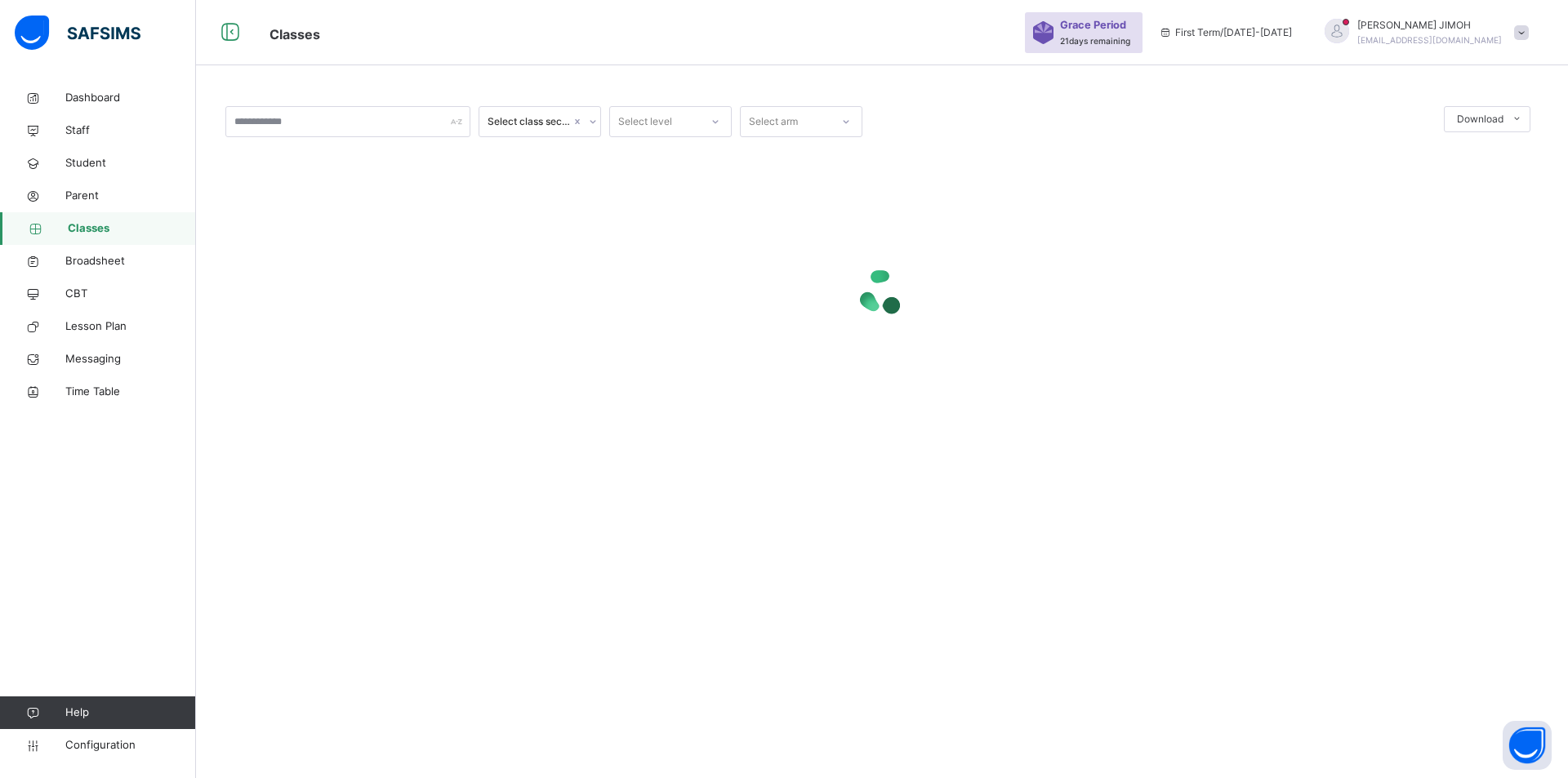
click at [715, 120] on icon at bounding box center [715, 122] width 10 height 17
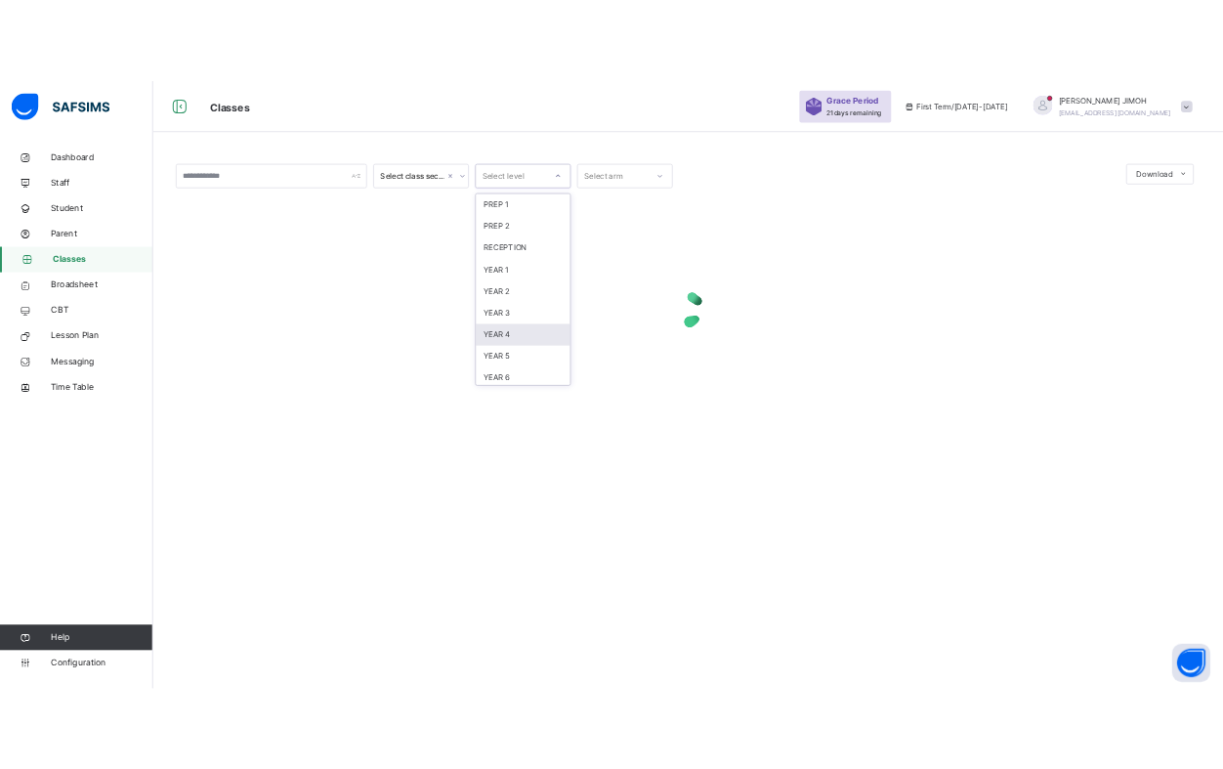
scroll to position [205, 0]
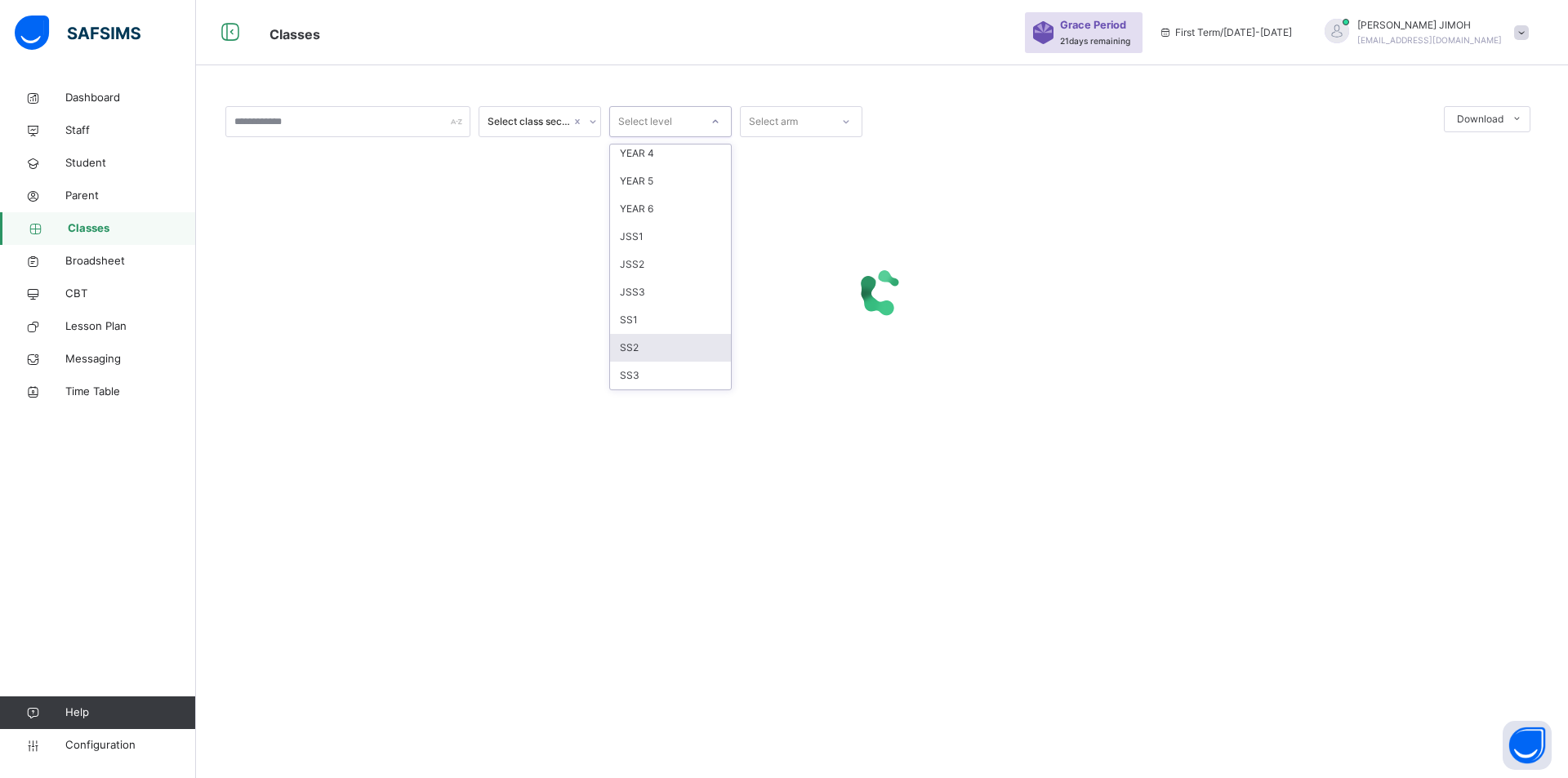
click at [631, 348] on div "SS2" at bounding box center [670, 348] width 121 height 28
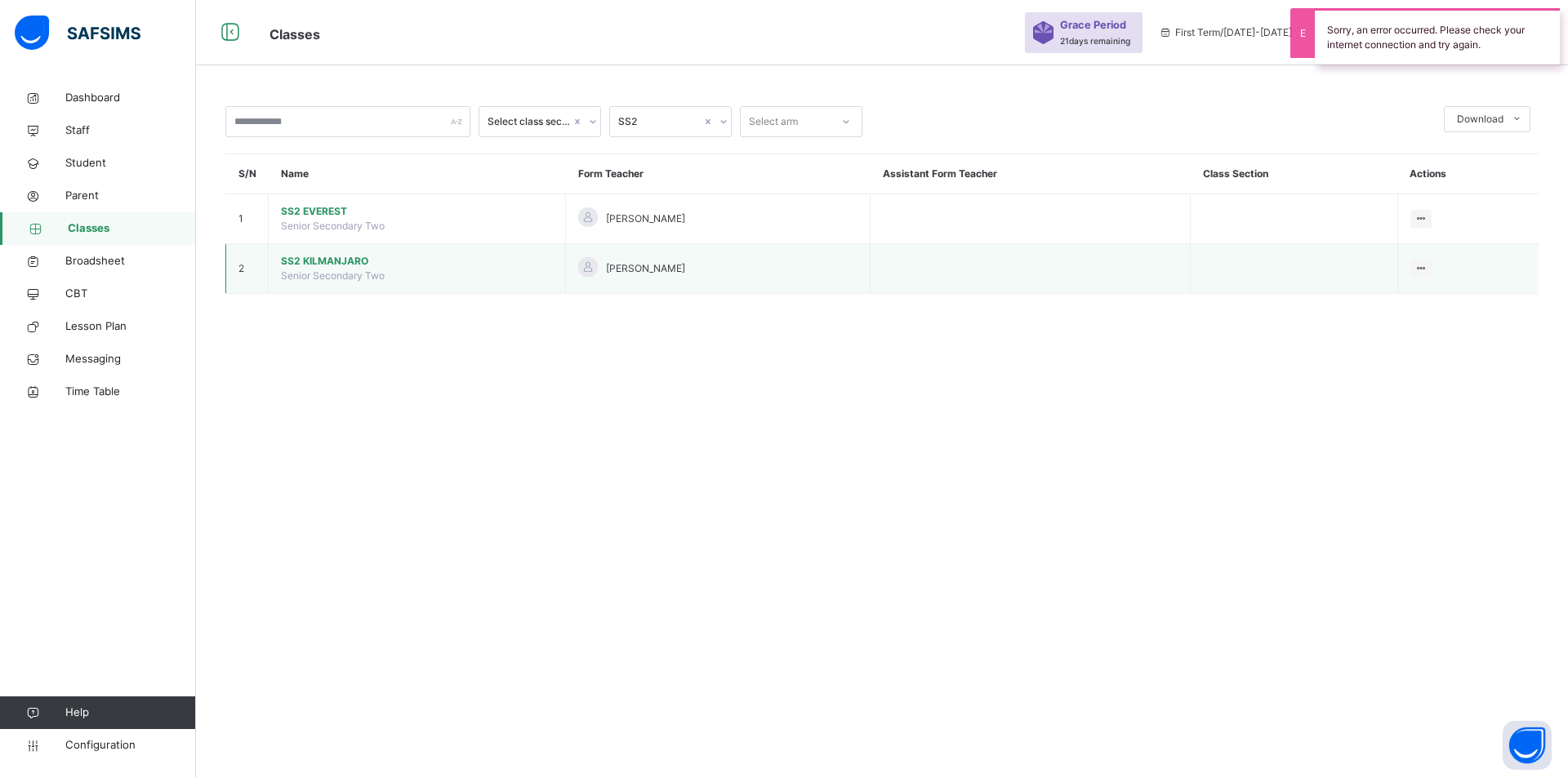
click at [306, 259] on span "SS2 KILMANJARO" at bounding box center [416, 262] width 272 height 15
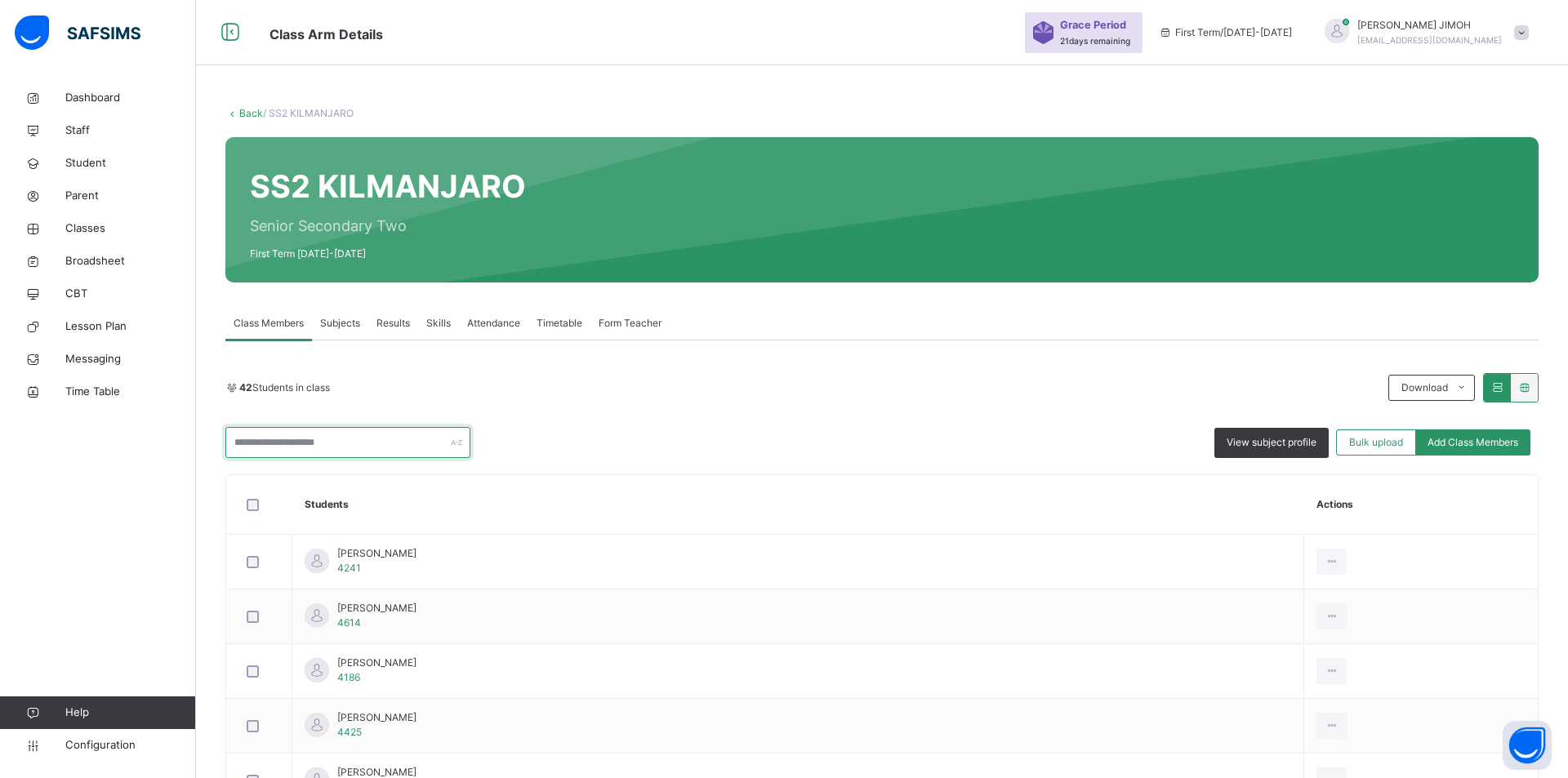
click at [300, 440] on input "text" at bounding box center [348, 442] width 245 height 31
click at [269, 450] on input "**" at bounding box center [348, 442] width 245 height 31
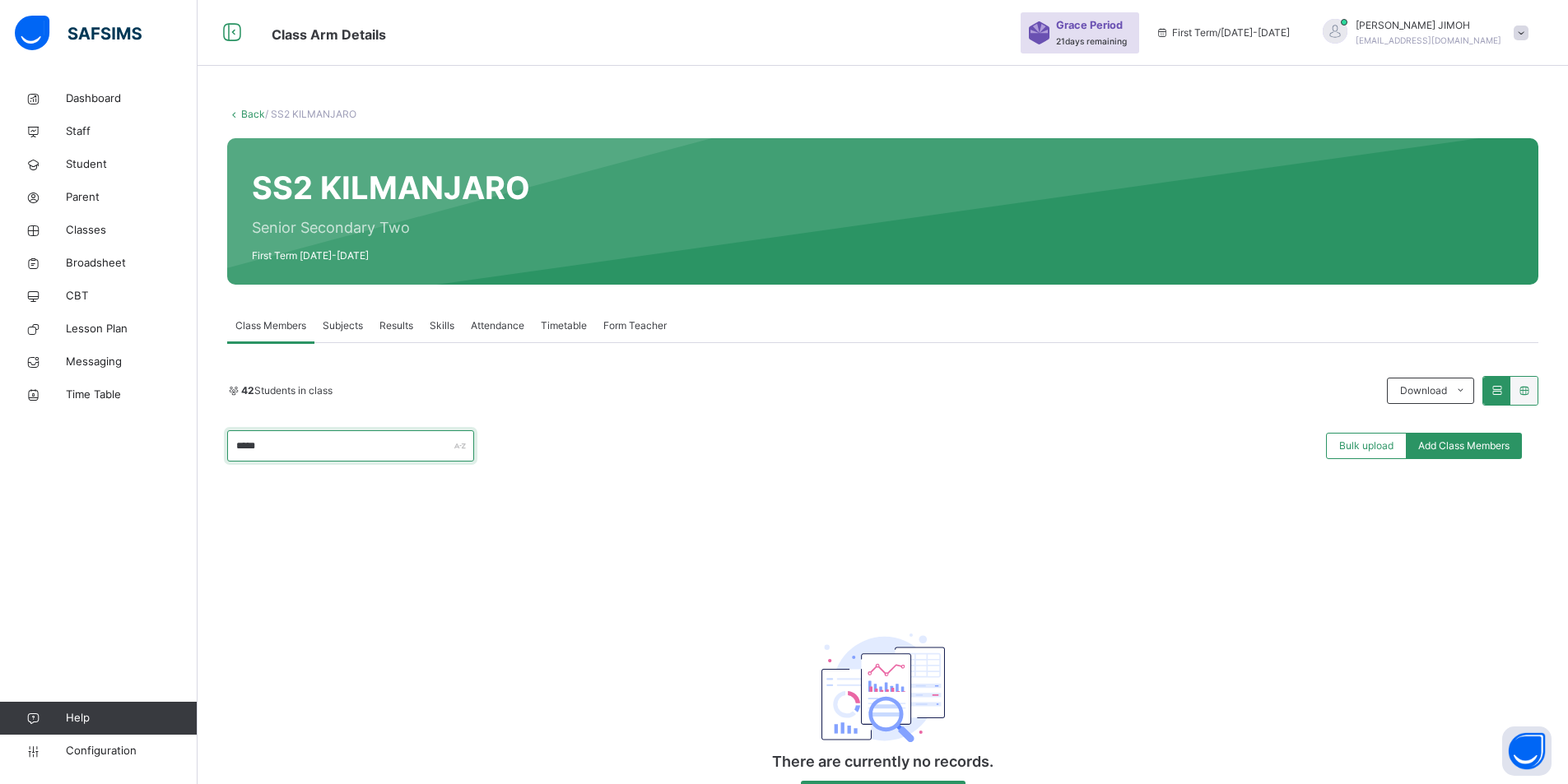
click at [254, 445] on input "*****" at bounding box center [351, 445] width 247 height 31
click at [249, 446] on input "*****" at bounding box center [351, 445] width 247 height 31
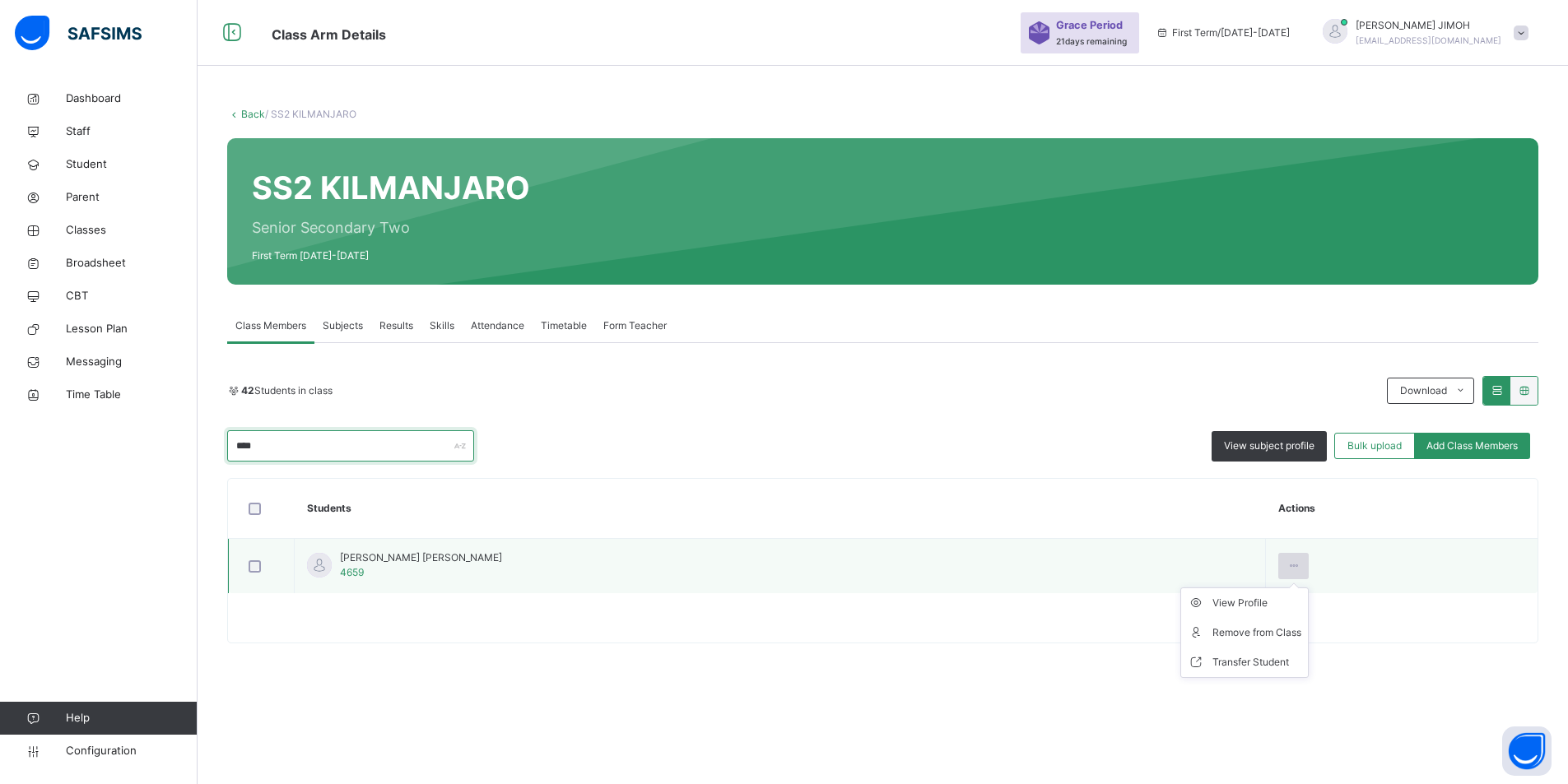
type input "****"
click at [1287, 564] on icon at bounding box center [1293, 566] width 14 height 15
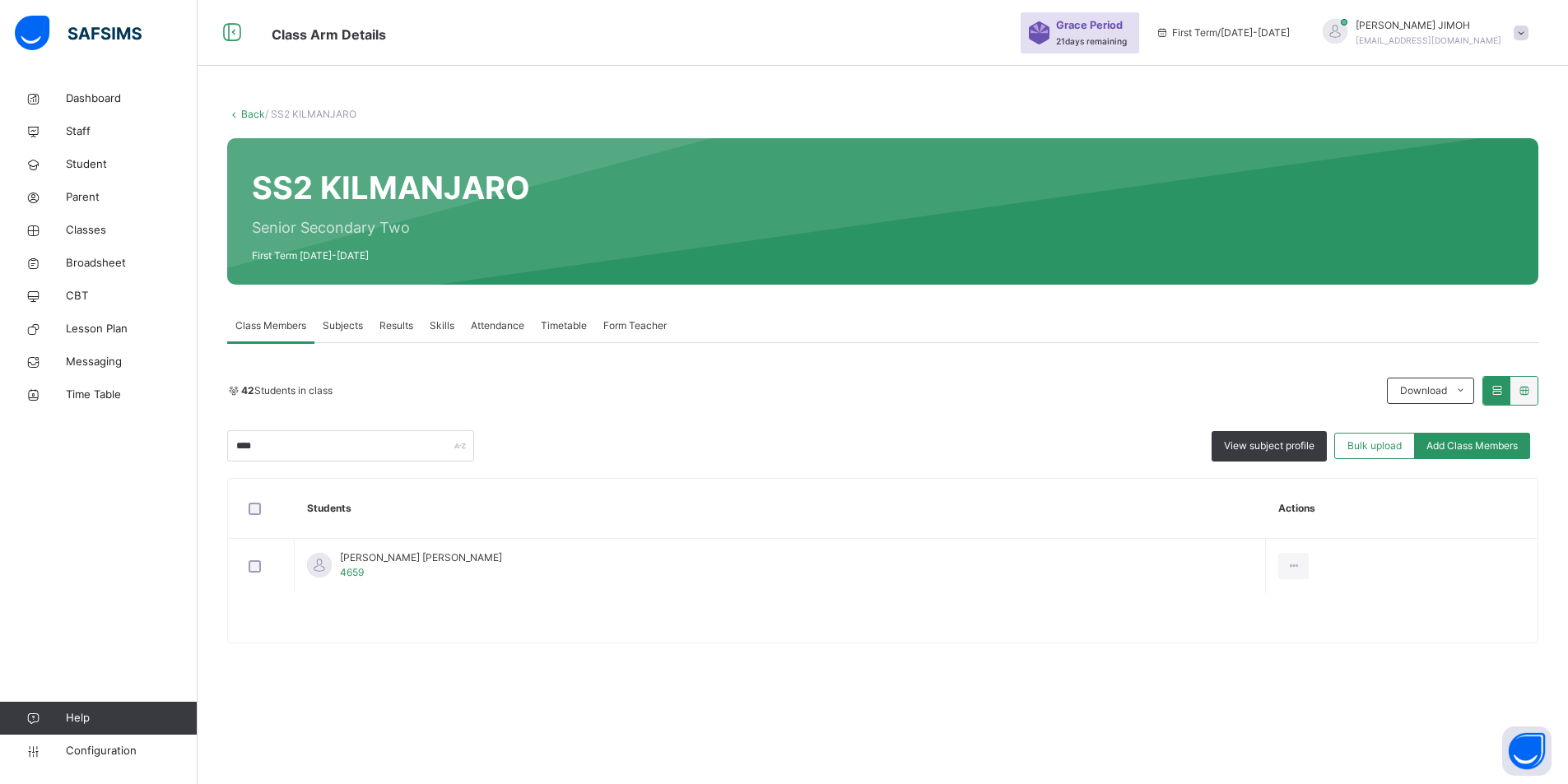
click at [0, 0] on div "Remove from Class" at bounding box center [0, 0] width 0 height 0
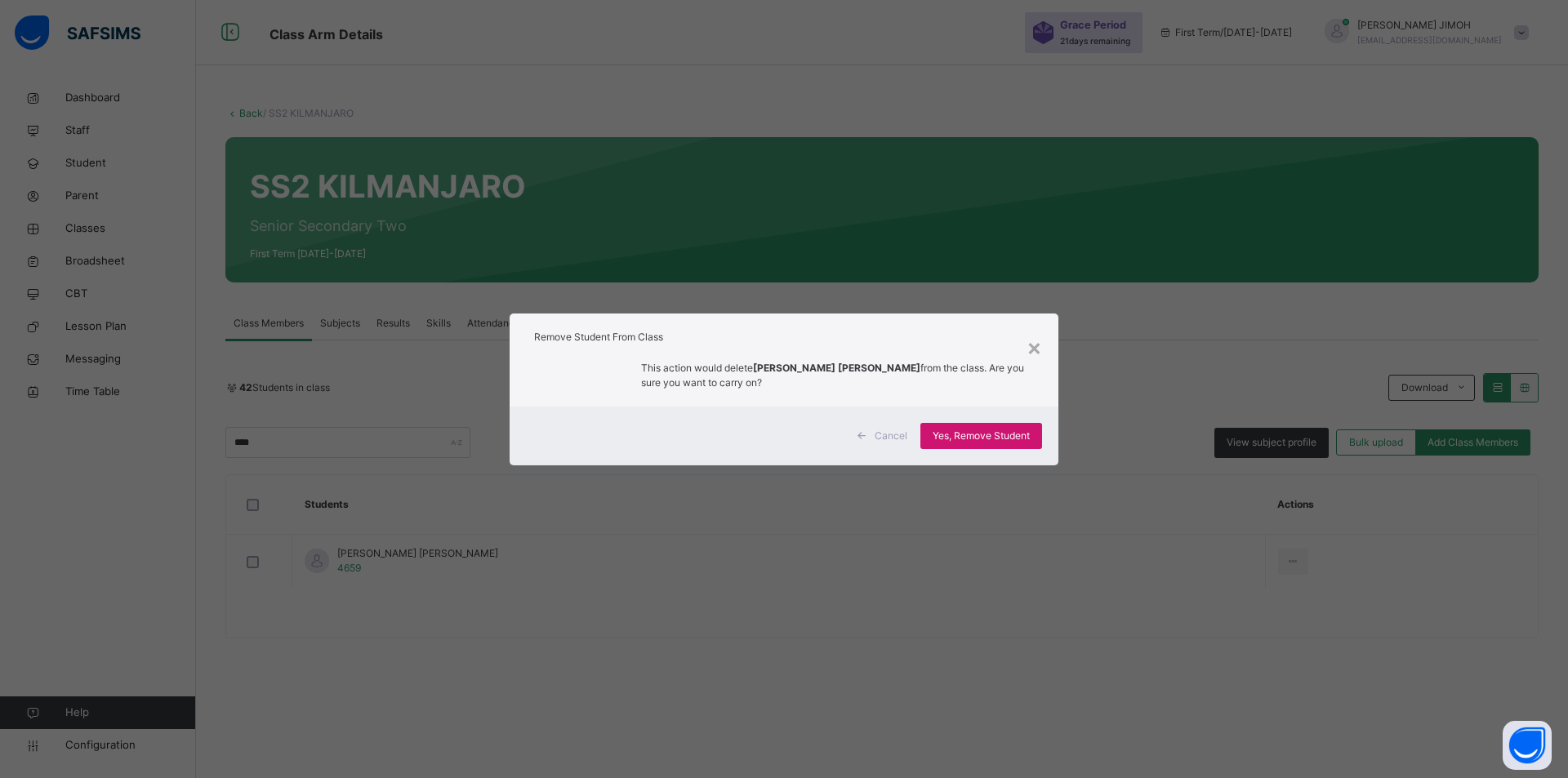
click at [989, 435] on span "Yes, Remove Student" at bounding box center [981, 436] width 97 height 15
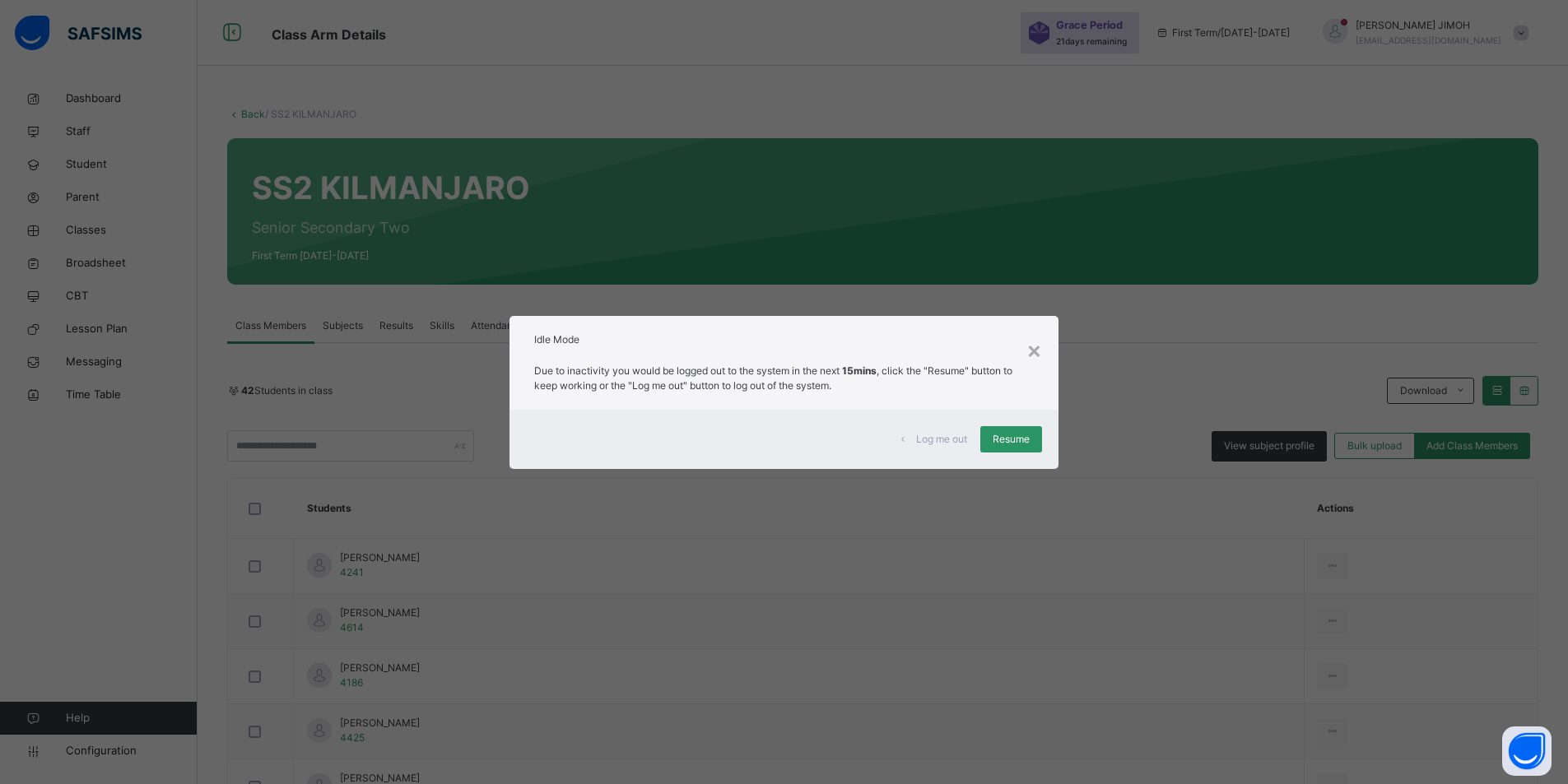
click at [993, 432] on span "Resume" at bounding box center [1011, 440] width 37 height 15
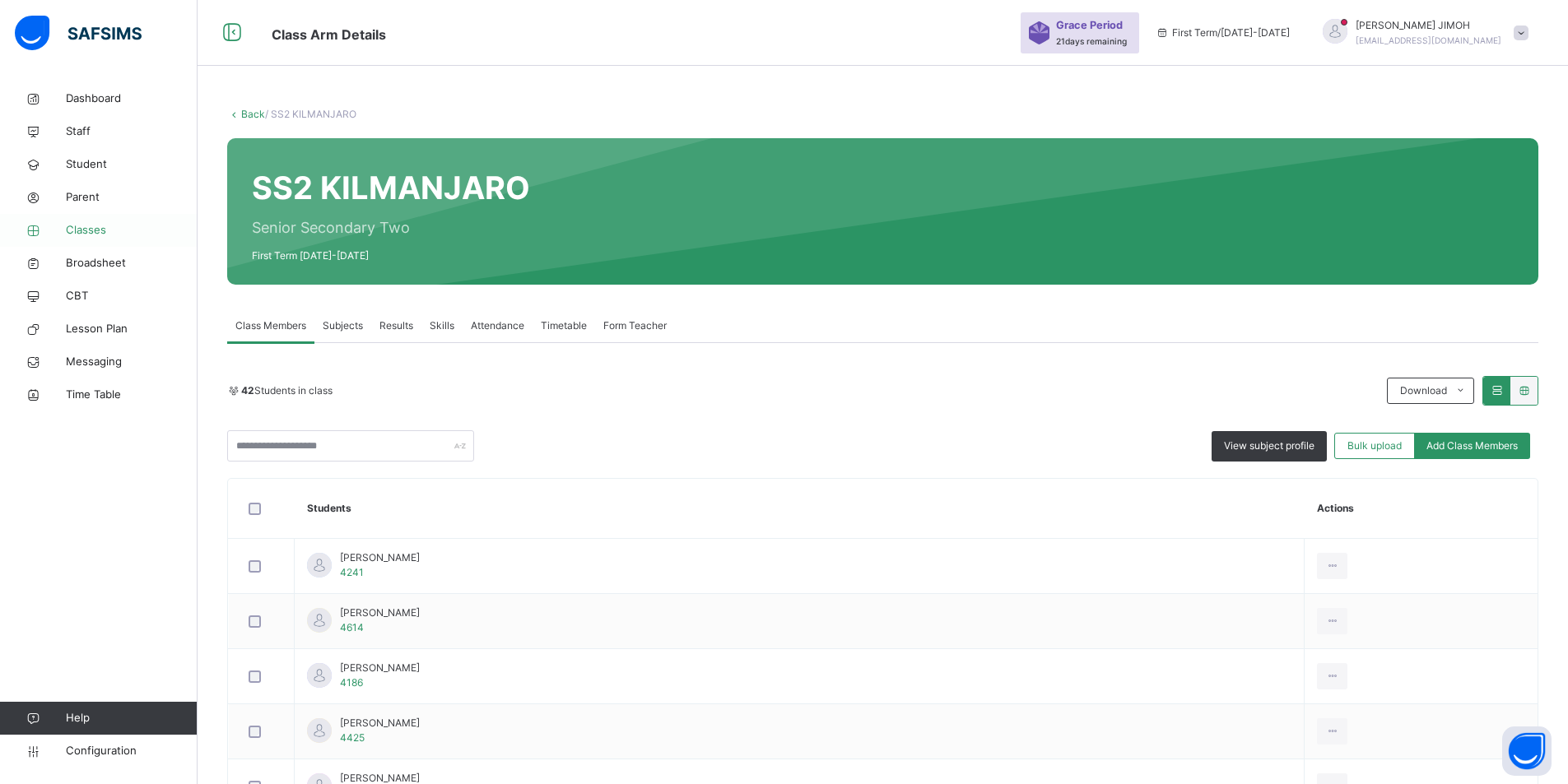
click at [84, 226] on span "Classes" at bounding box center [131, 231] width 131 height 17
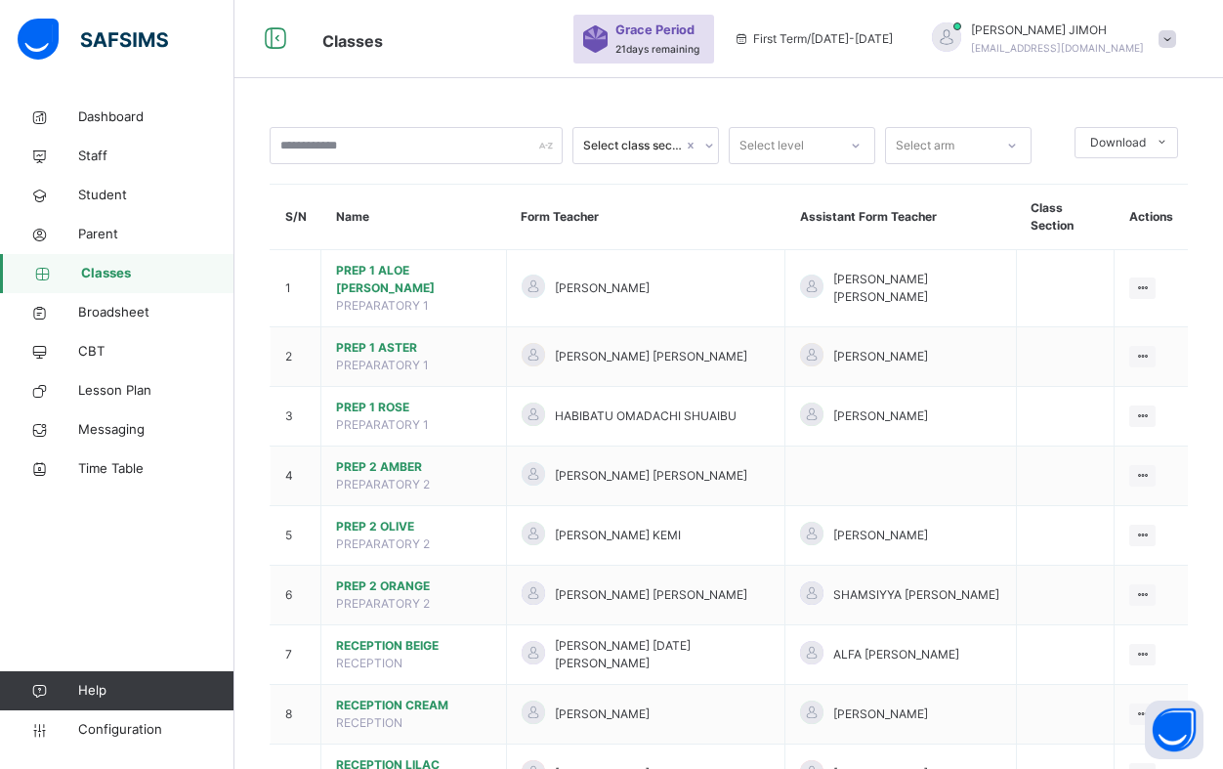
click at [855, 143] on icon at bounding box center [856, 146] width 12 height 20
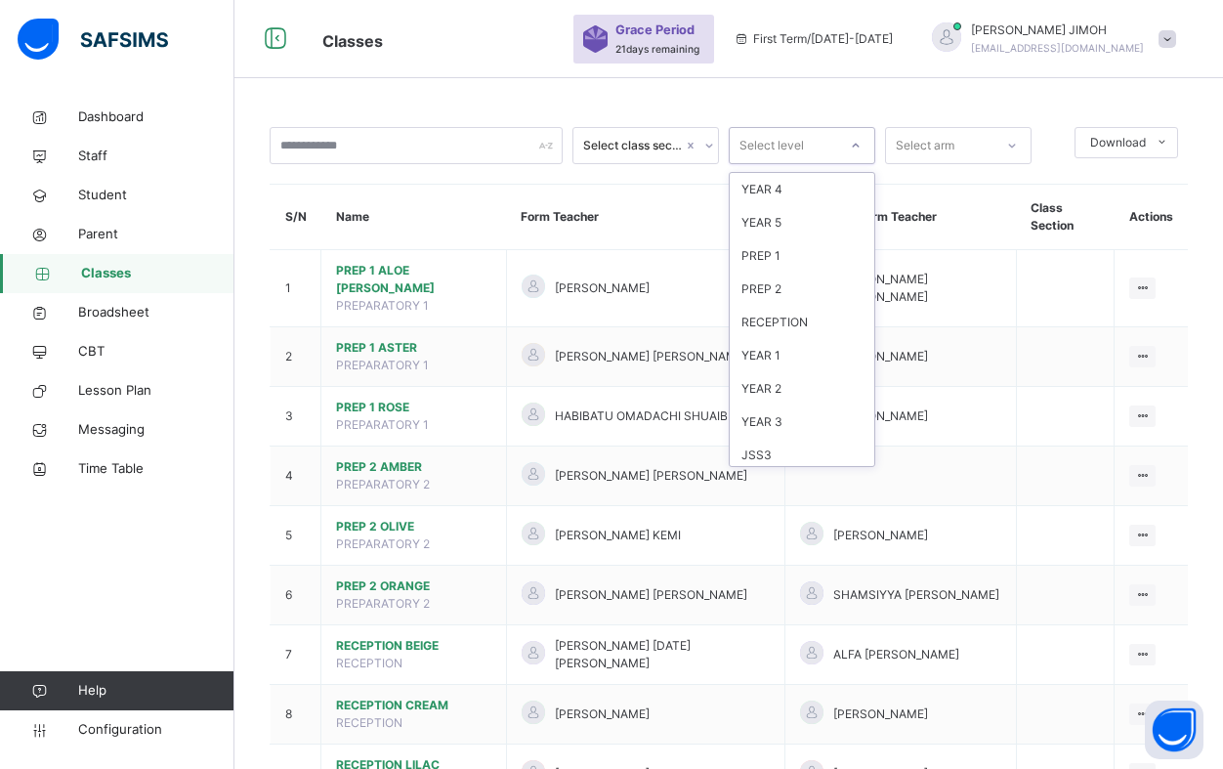
scroll to position [205, 0]
click at [766, 382] on div "JSS1" at bounding box center [802, 382] width 145 height 33
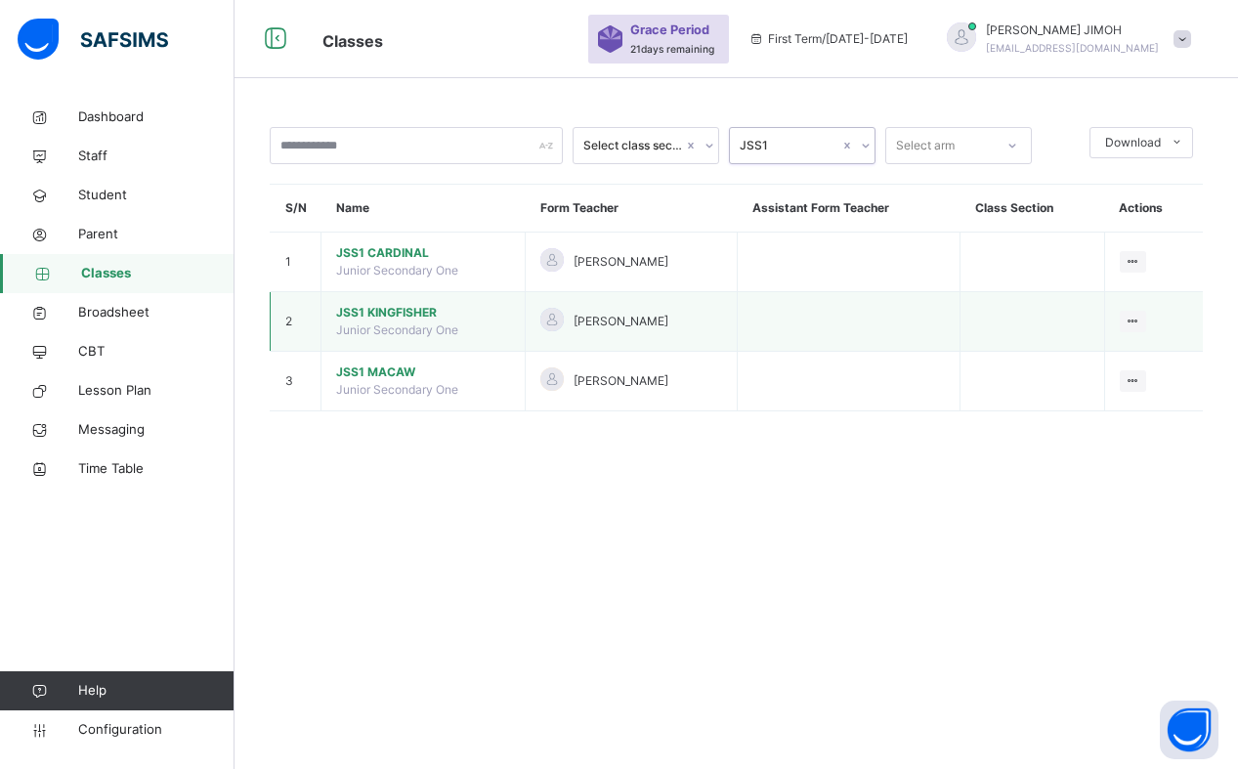
click at [375, 309] on span "JSS1 KINGFISHER" at bounding box center [423, 313] width 174 height 18
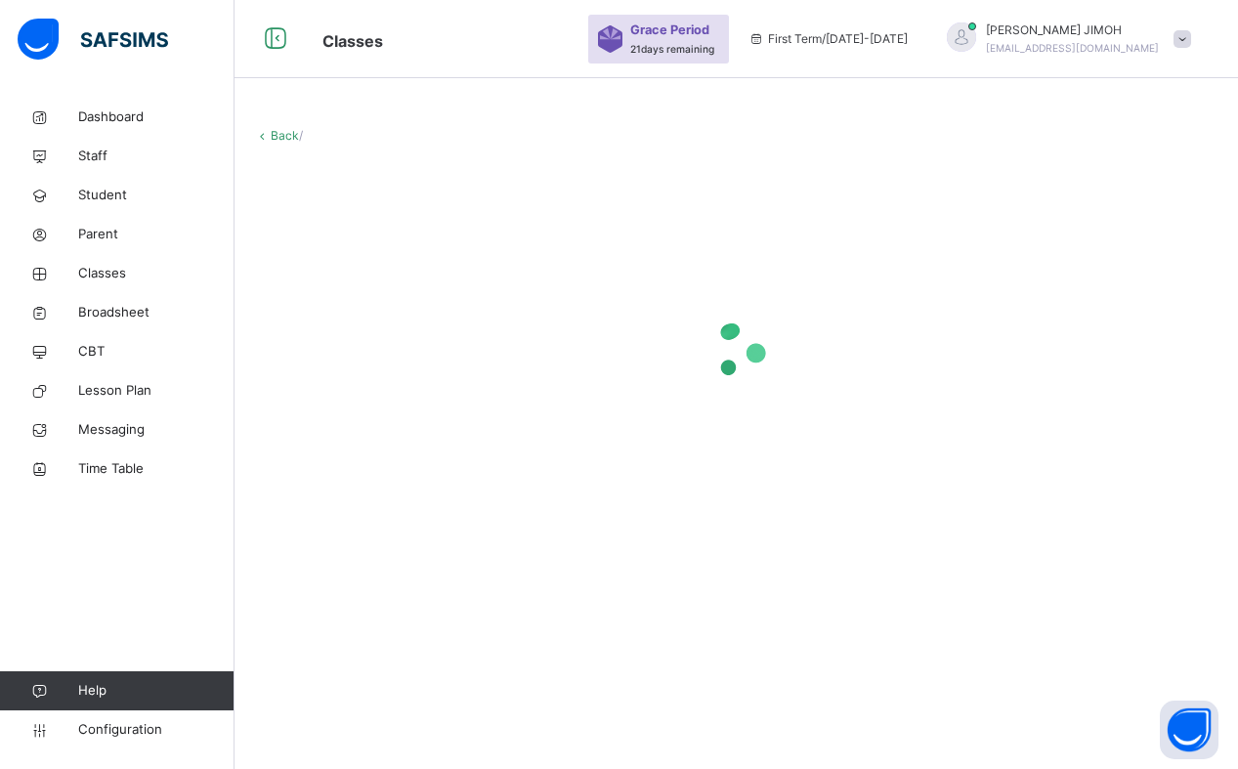
click at [383, 310] on div at bounding box center [736, 349] width 964 height 371
